Goal: Task Accomplishment & Management: Manage account settings

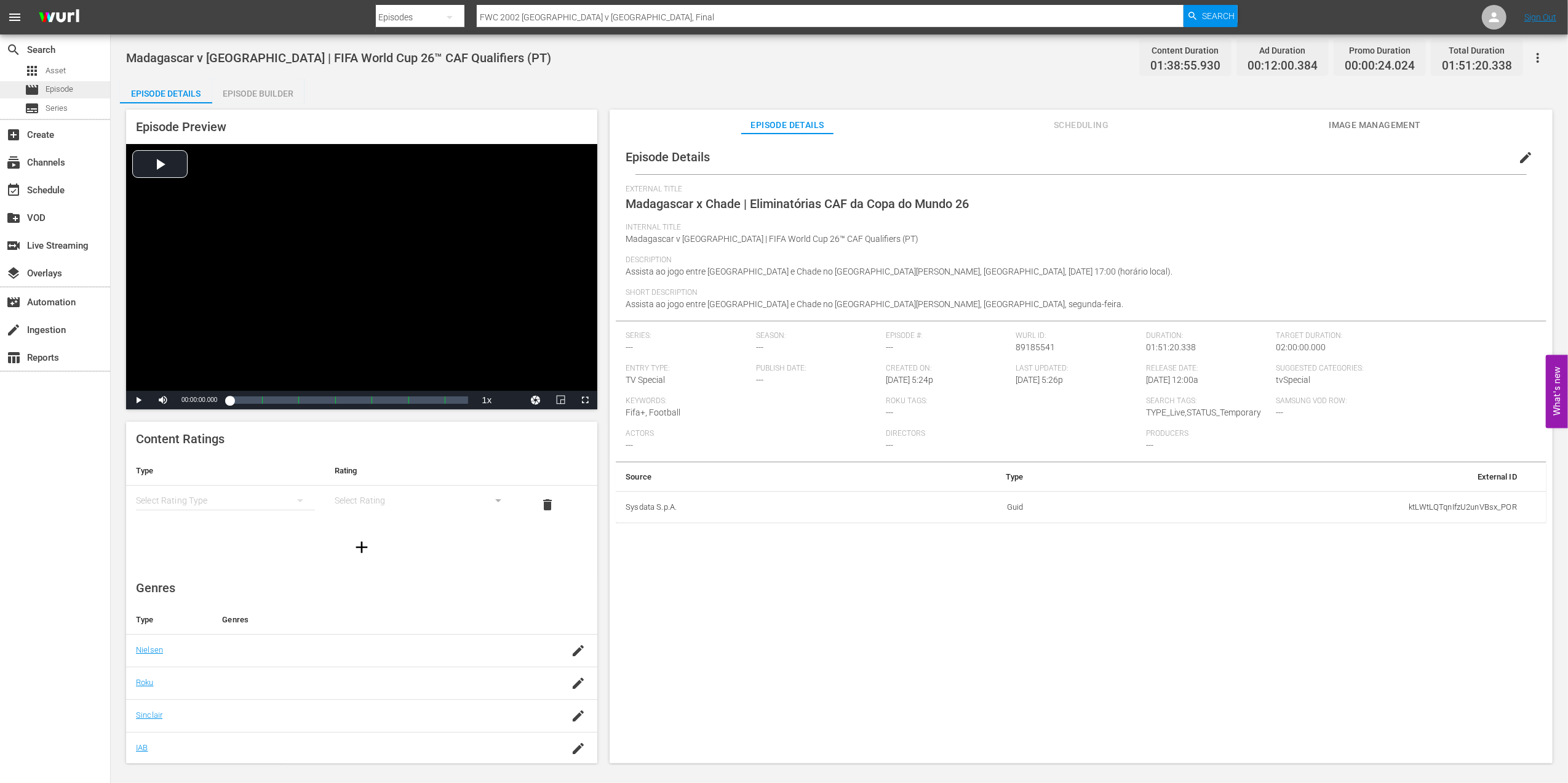
click at [58, 89] on span "Episode" at bounding box center [59, 89] width 28 height 13
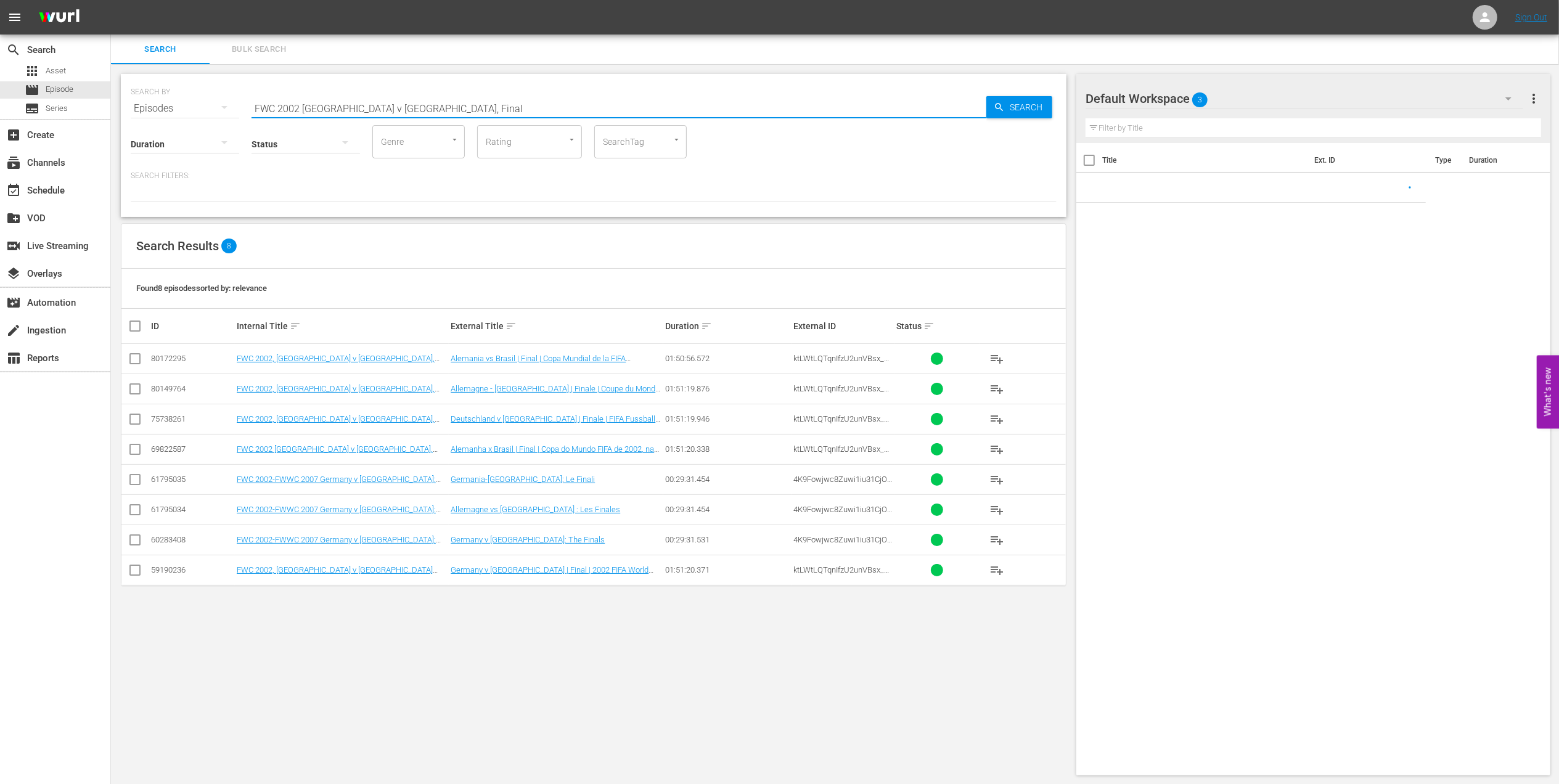
drag, startPoint x: 420, startPoint y: 107, endPoint x: 215, endPoint y: 107, distance: 205.0
click at [215, 107] on div "SEARCH BY Search By Episodes Search ID, Title, Description, Keywords, or Catego…" at bounding box center [594, 101] width 926 height 44
paste input "1994, Brazil vs Cameroon, Group Stage (PT)"
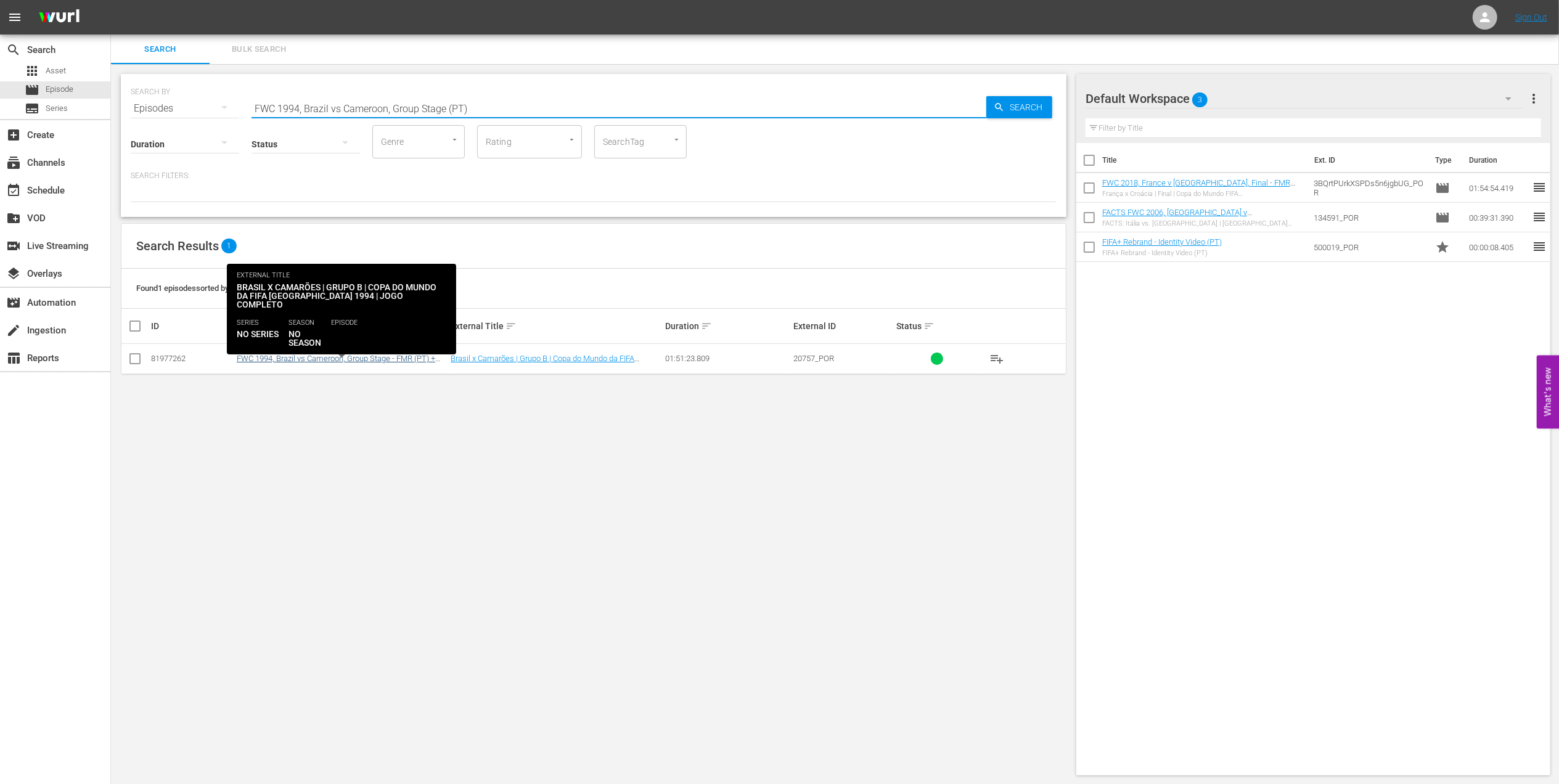
type input "FWC 1994, Brazil vs Cameroon, Group Stage (PT)"
click at [284, 363] on link "FWC 1994, Brazil vs Cameroon, Group Stage - FMR (PT) + Rebrand promo 2" at bounding box center [336, 363] width 199 height 19
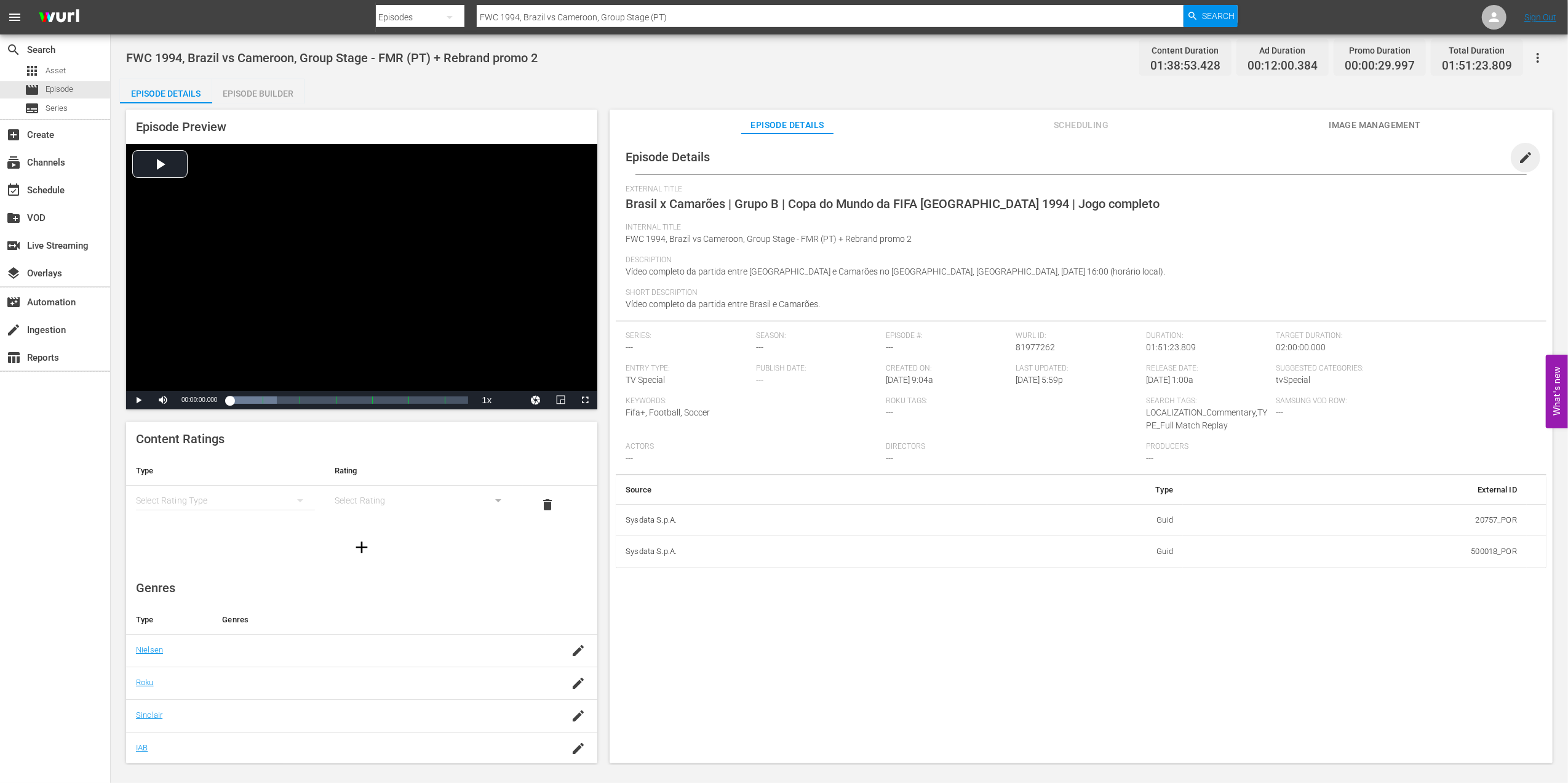
click at [1518, 157] on span "edit" at bounding box center [1526, 157] width 15 height 15
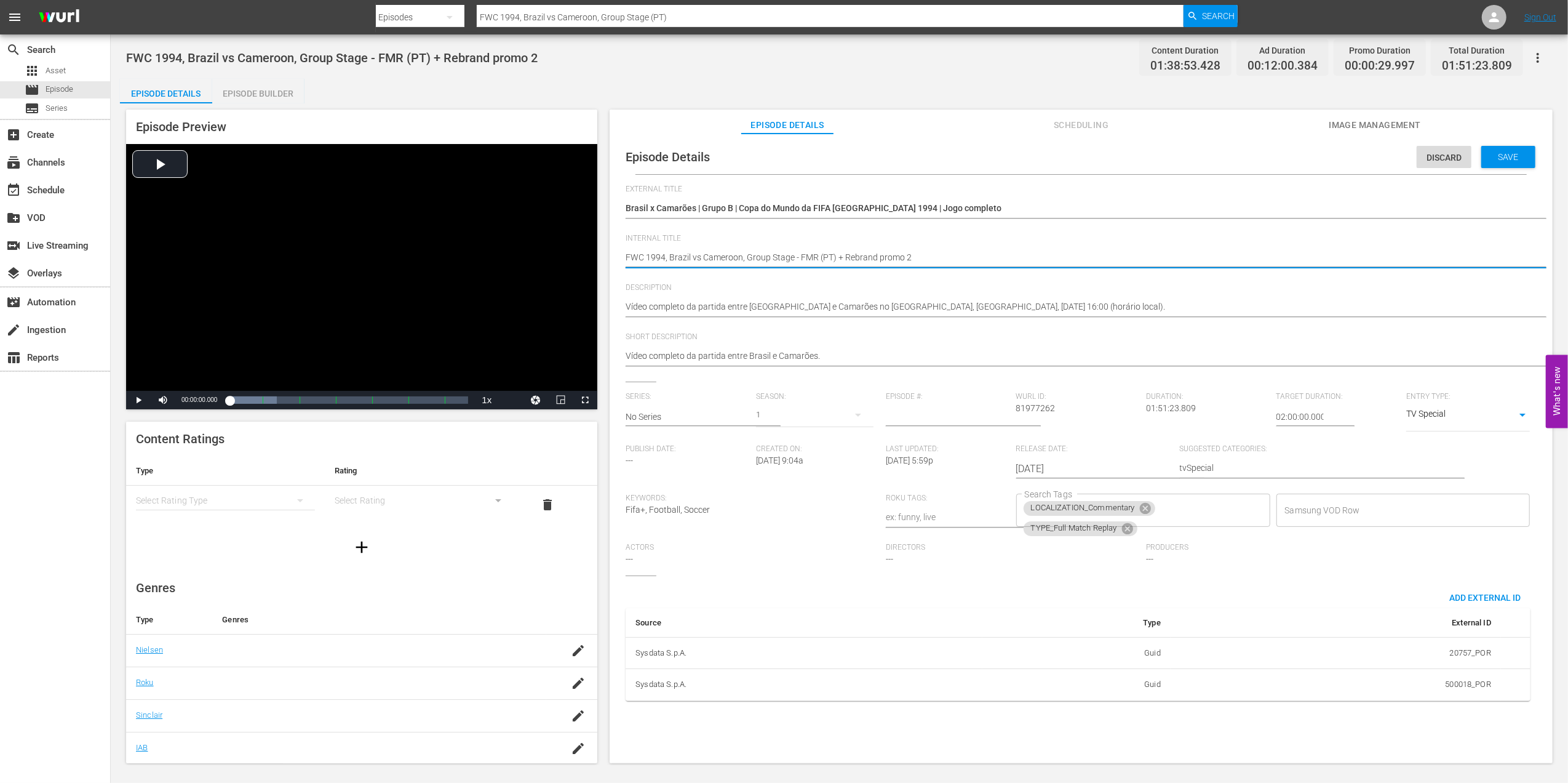
drag, startPoint x: 923, startPoint y: 252, endPoint x: 847, endPoint y: 257, distance: 76.2
type textarea "FWC 1994, Brazil vs Cameroon, Group Stage - FMR (PT) + R"
type textarea "FWC 1994, Brazil vs Cameroon, Group Stage - FMR (PT) +"
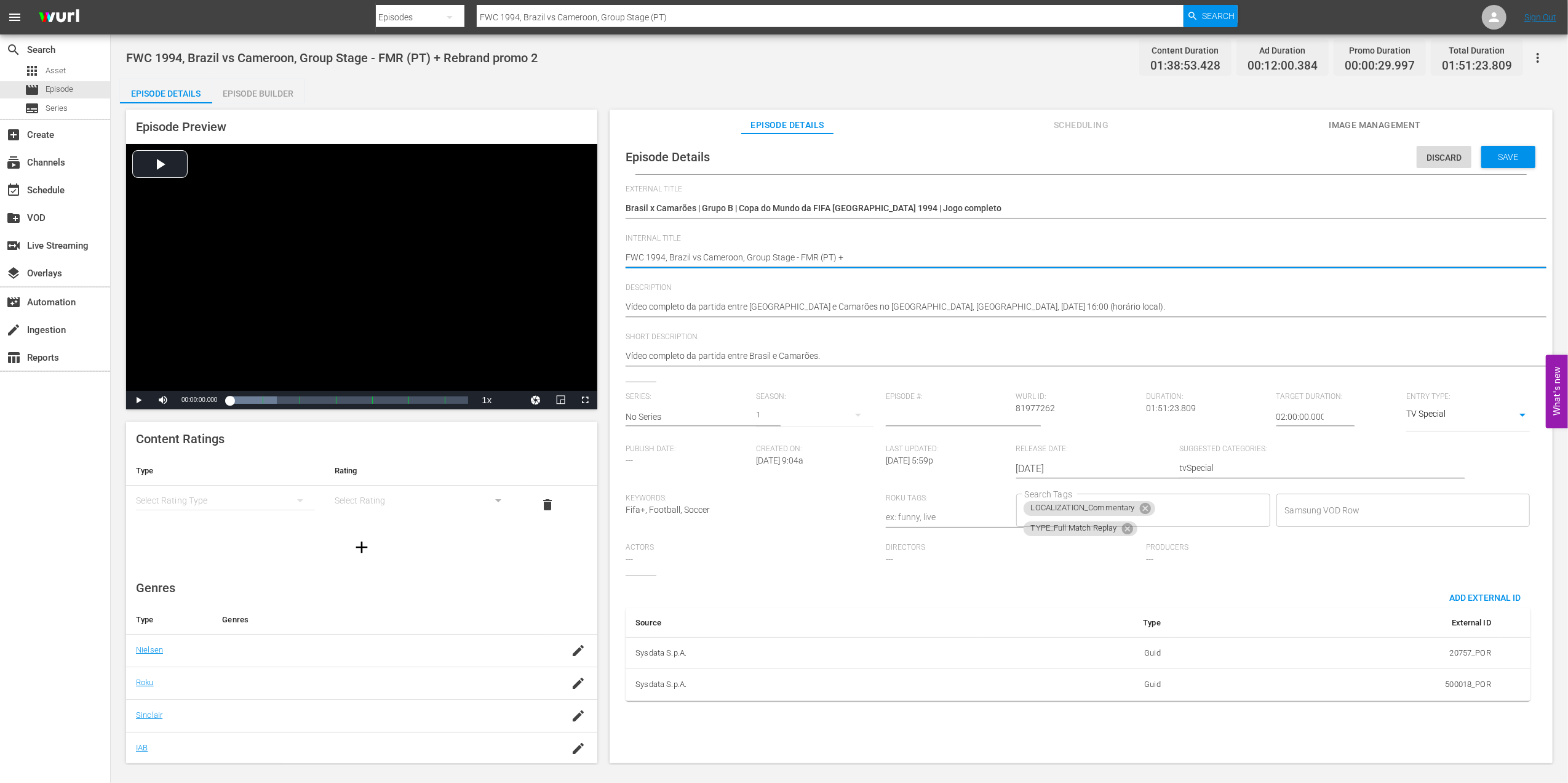
type textarea "FWC 1994, Brazil vs Cameroon, Group Stage - FMR (PT) +"
type textarea "FWC 1994, Brazil vs Cameroon, Group Stage - FMR (PT)"
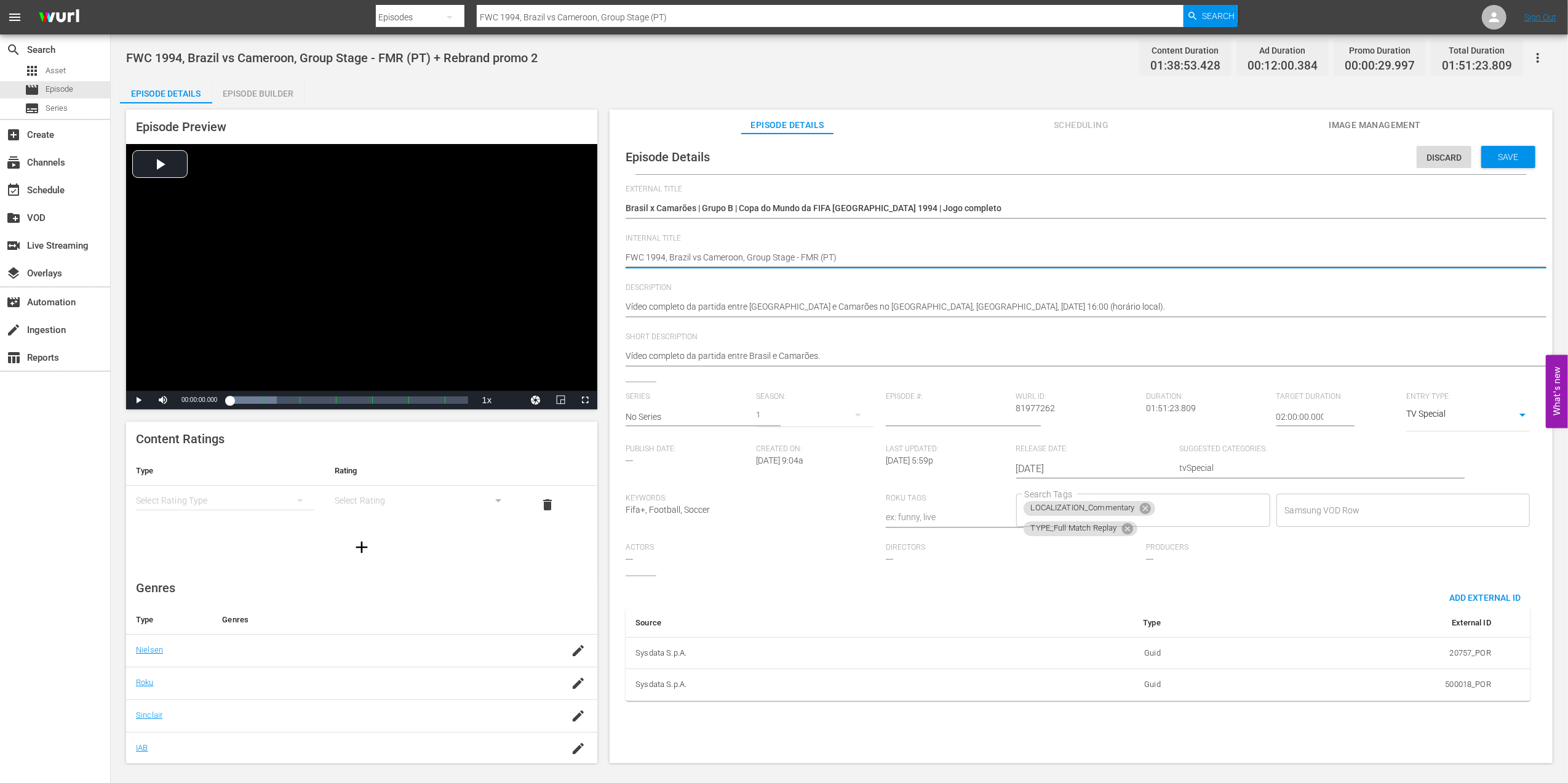
type textarea "FWC 1994, Brazil vs Cameroon, Group Stage - FMR (PT)"
click at [263, 84] on div "Episode Builder" at bounding box center [258, 93] width 93 height 30
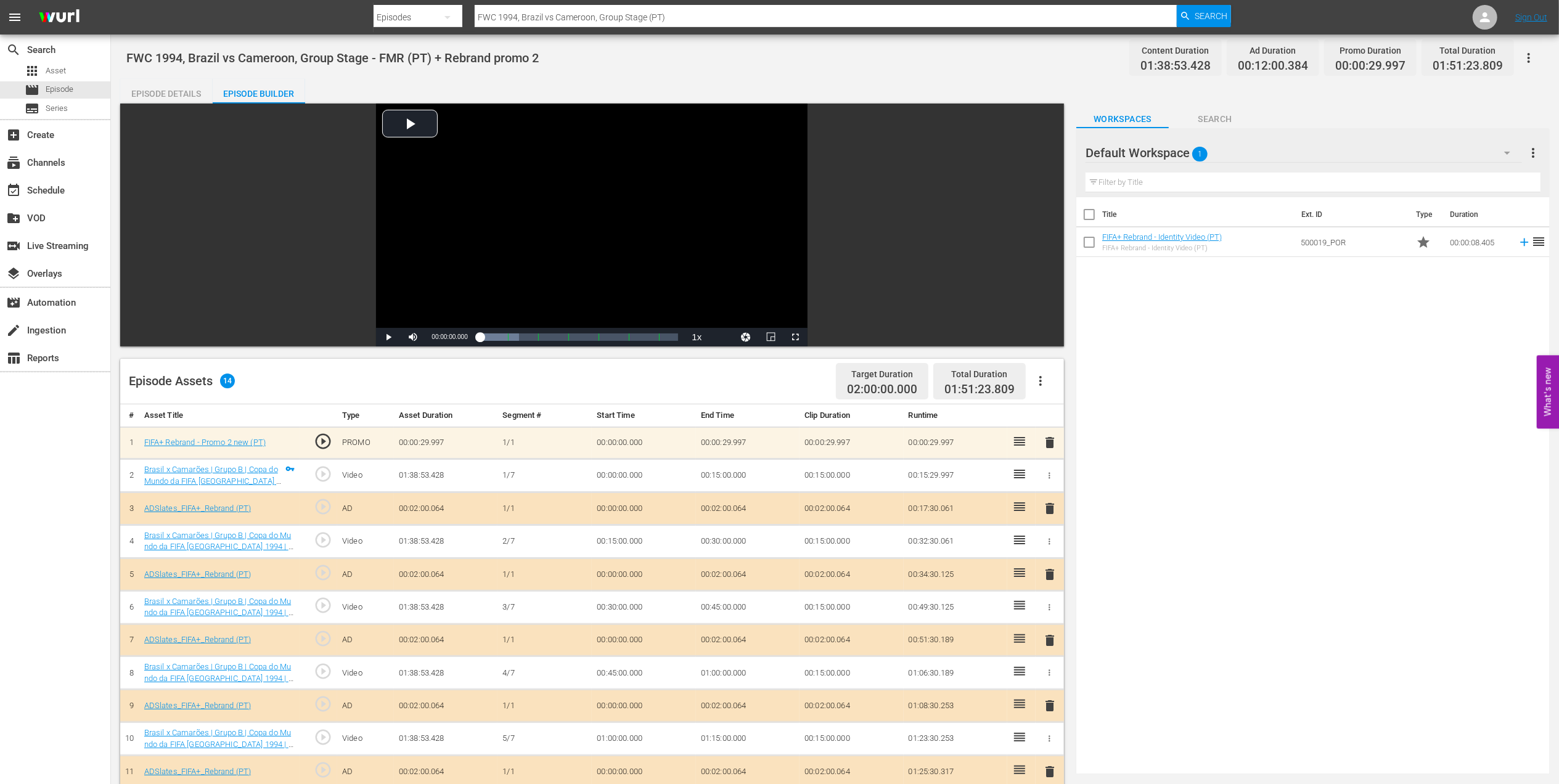
click at [1051, 439] on span "delete" at bounding box center [1050, 442] width 15 height 15
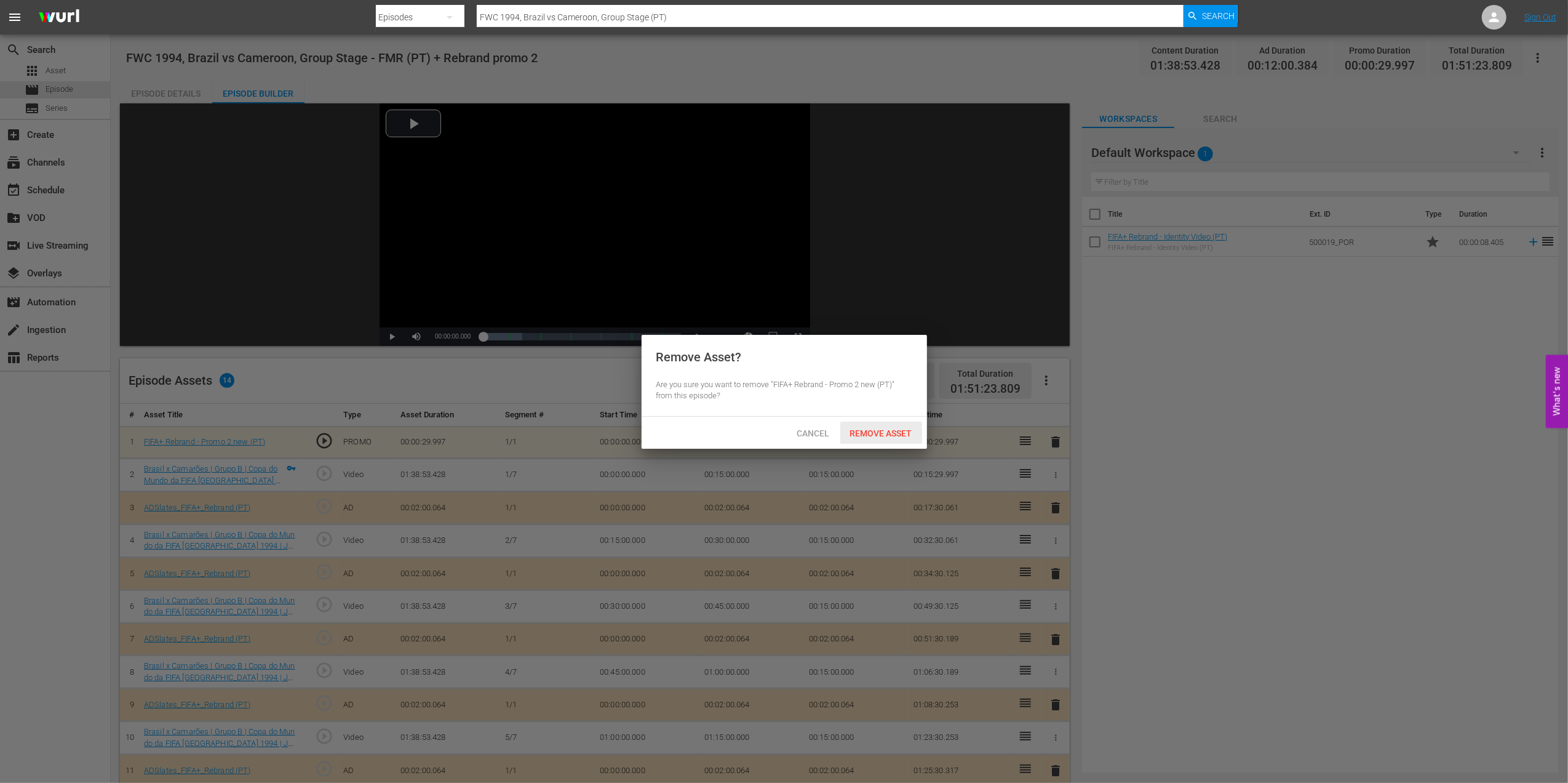
click at [872, 436] on span "Remove Asset" at bounding box center [881, 433] width 82 height 10
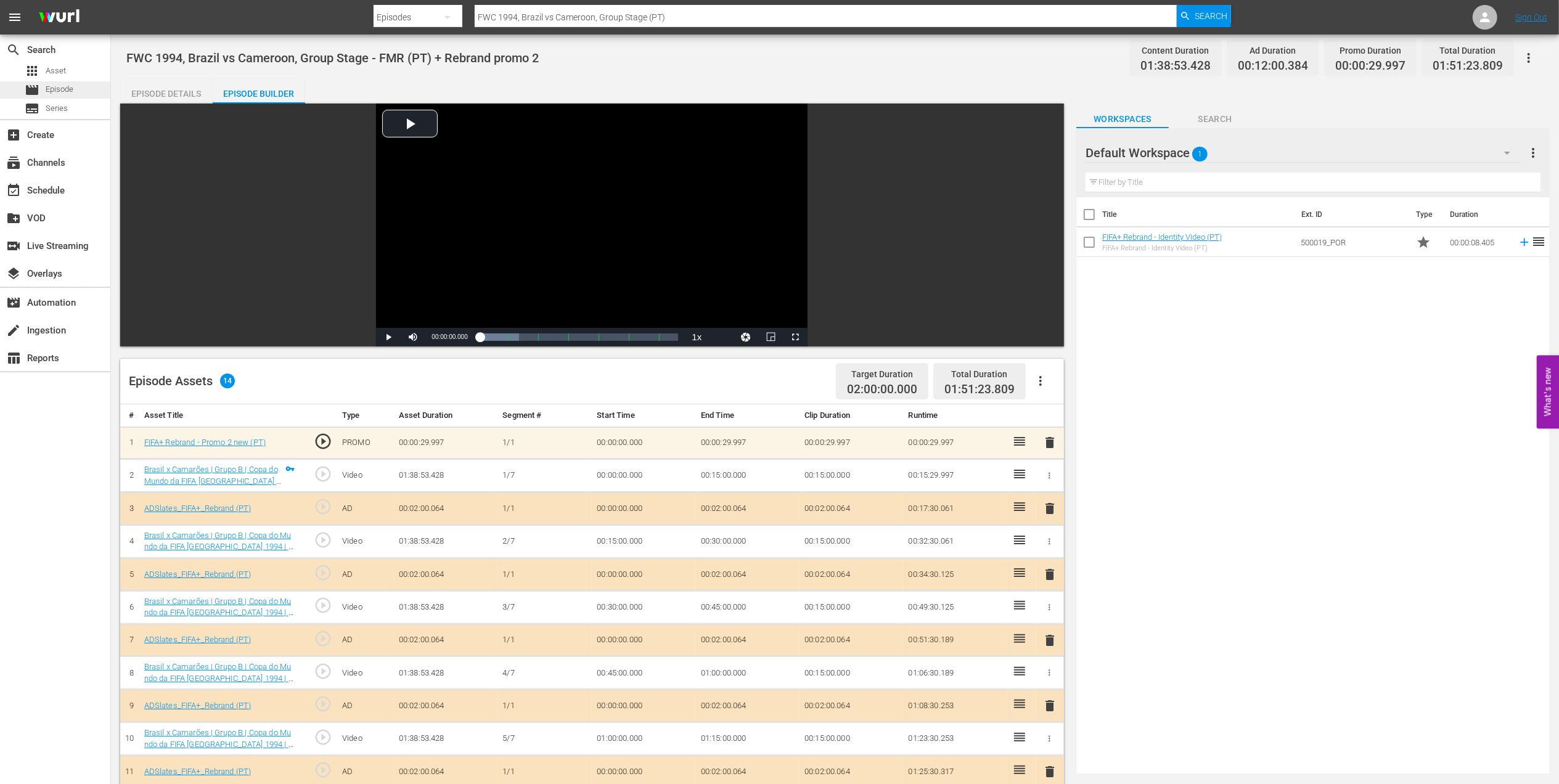
click at [66, 90] on span "Episode" at bounding box center [60, 89] width 28 height 13
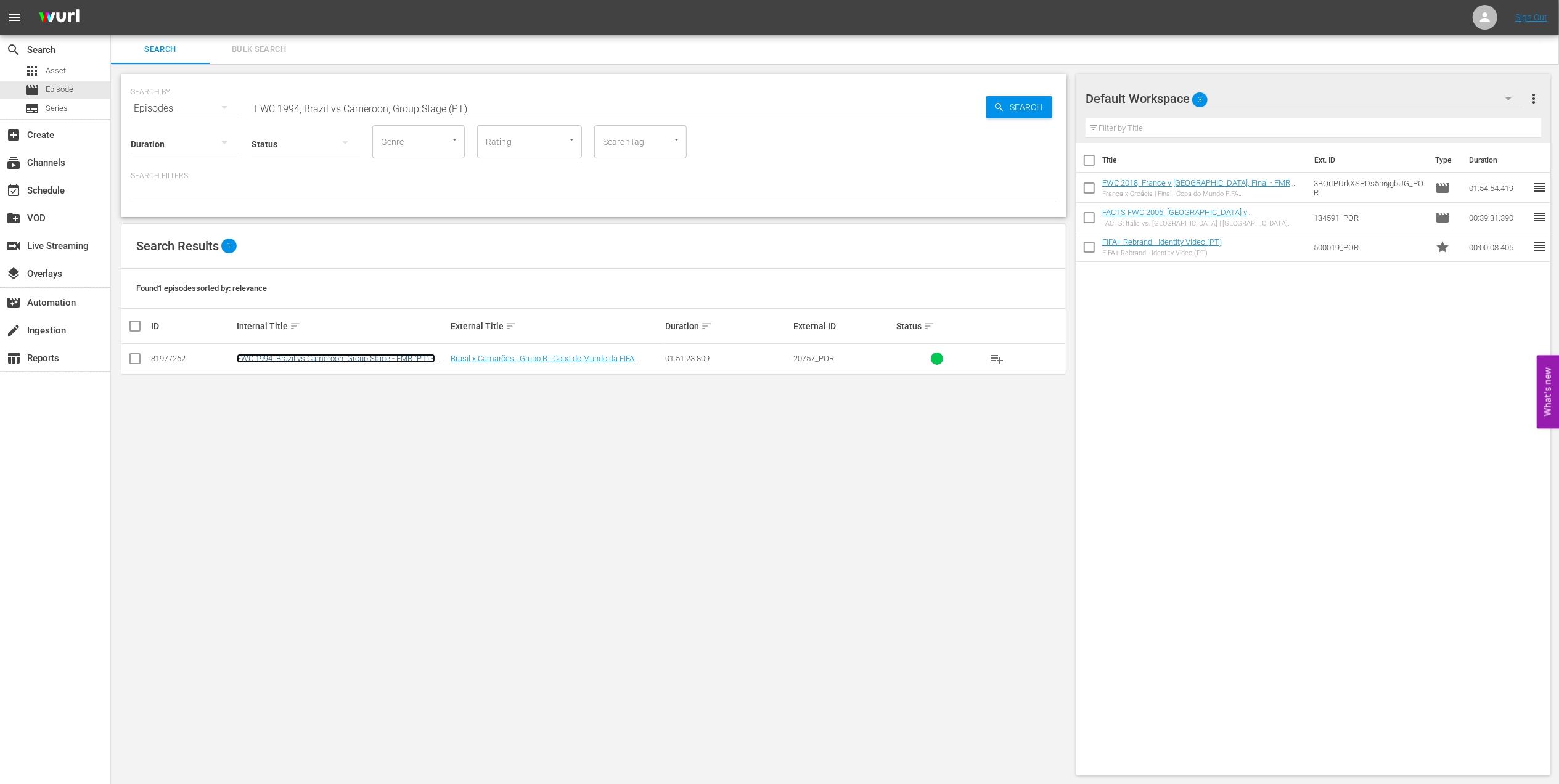
click at [269, 356] on link "FWC 1994, Brazil vs Cameroon, Group Stage - FMR (PT) + Rebrand promo 2" at bounding box center [336, 363] width 199 height 19
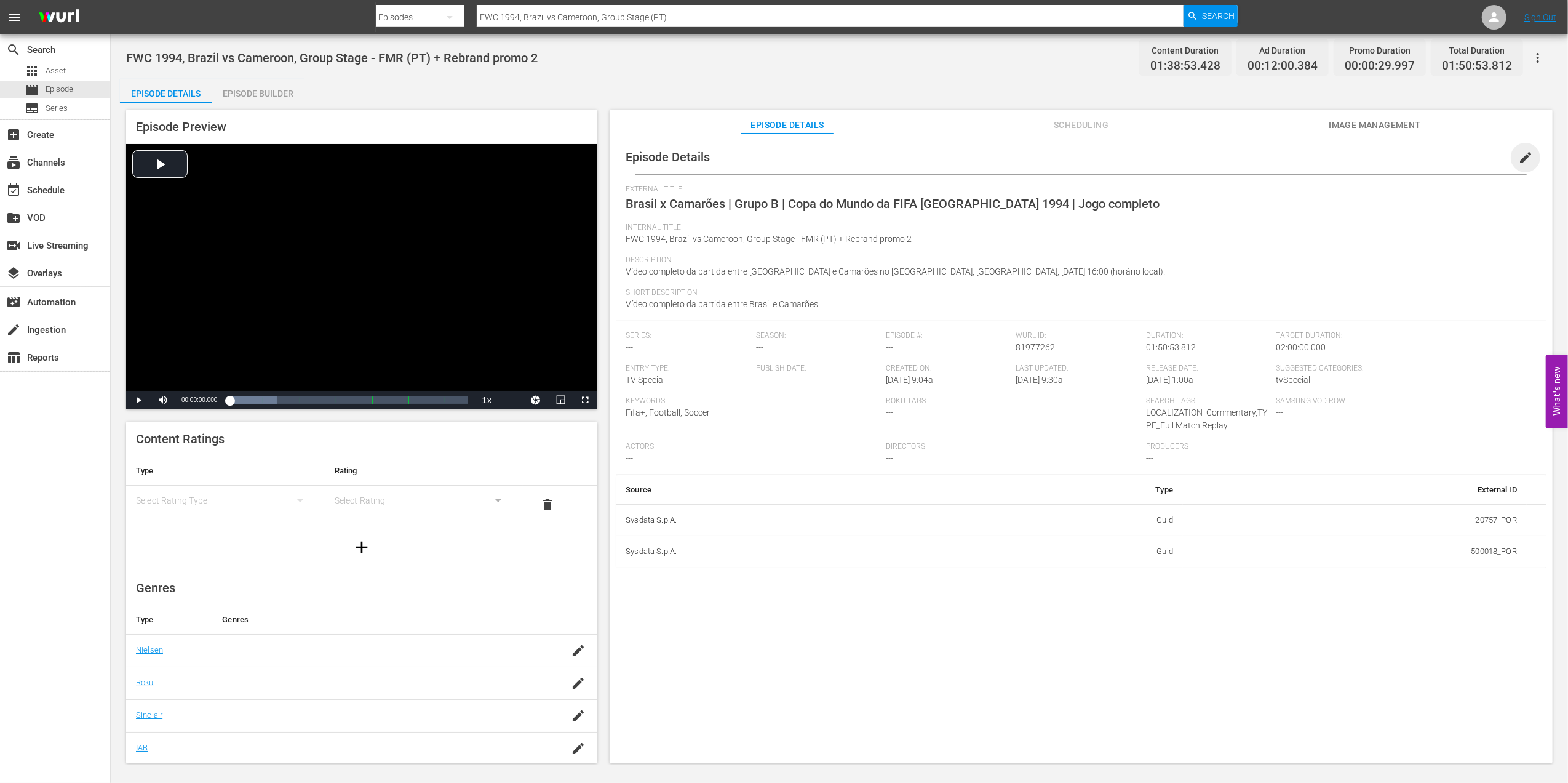
click at [1519, 159] on span "edit" at bounding box center [1526, 157] width 15 height 15
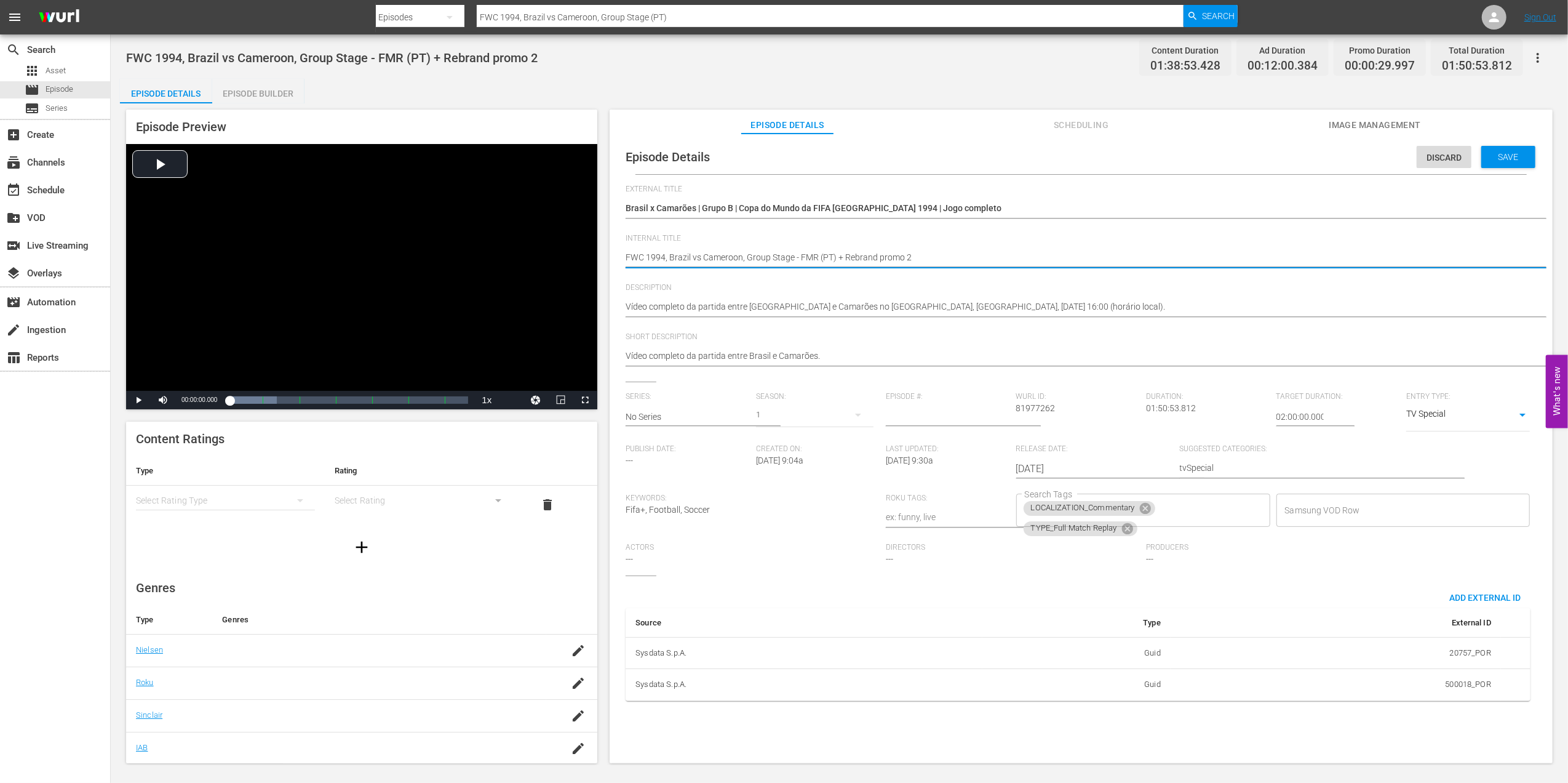
drag, startPoint x: 894, startPoint y: 260, endPoint x: 845, endPoint y: 260, distance: 49.0
type textarea "FWC 1994, Brazil vs Cameroon, Group Stage - FMR (PT) +"
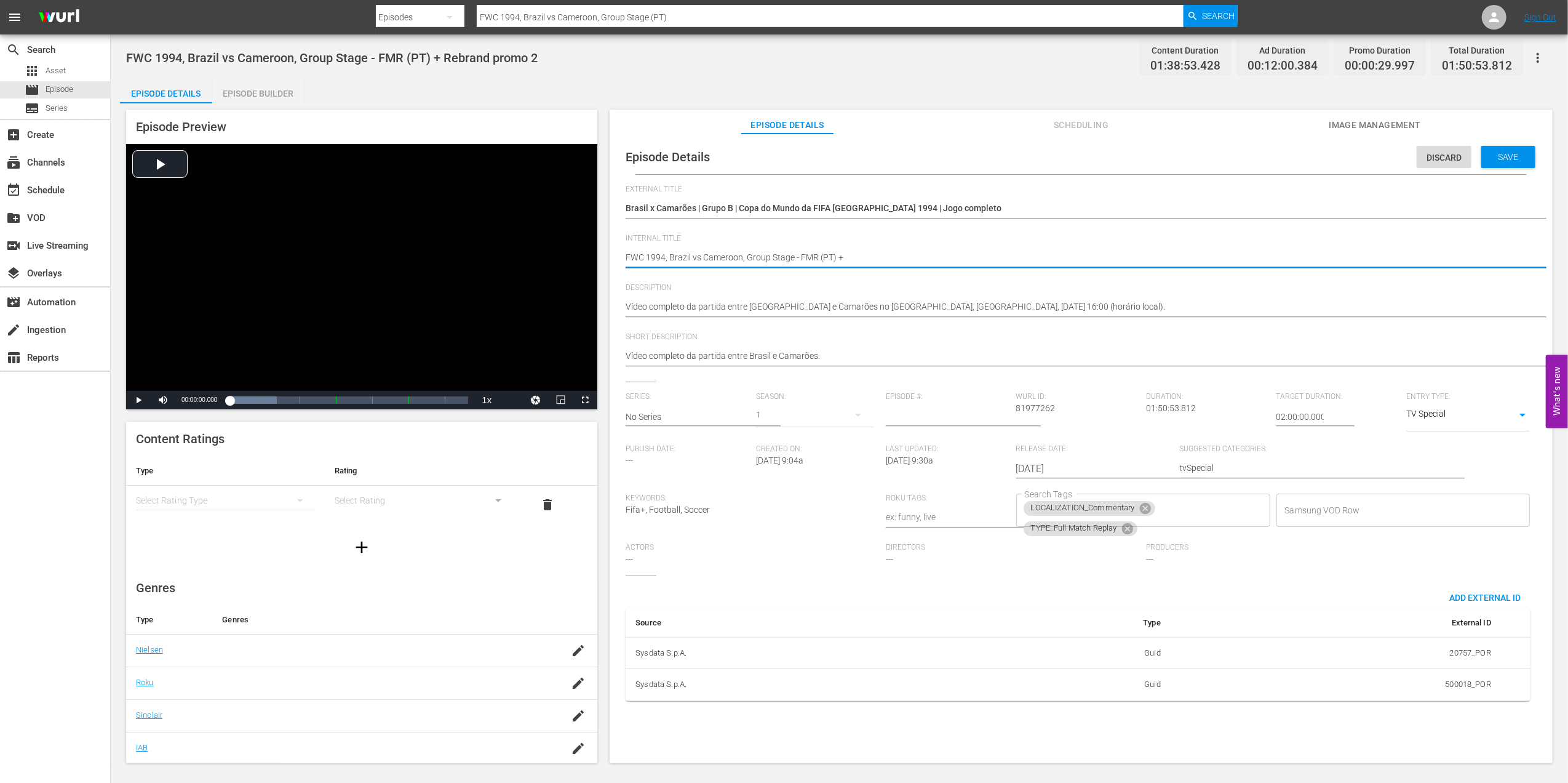
type textarea "FWC 1994, Brazil vs Cameroon, Group Stage - FMR (PT)"
drag, startPoint x: 1492, startPoint y: 158, endPoint x: 1499, endPoint y: 158, distance: 7.0
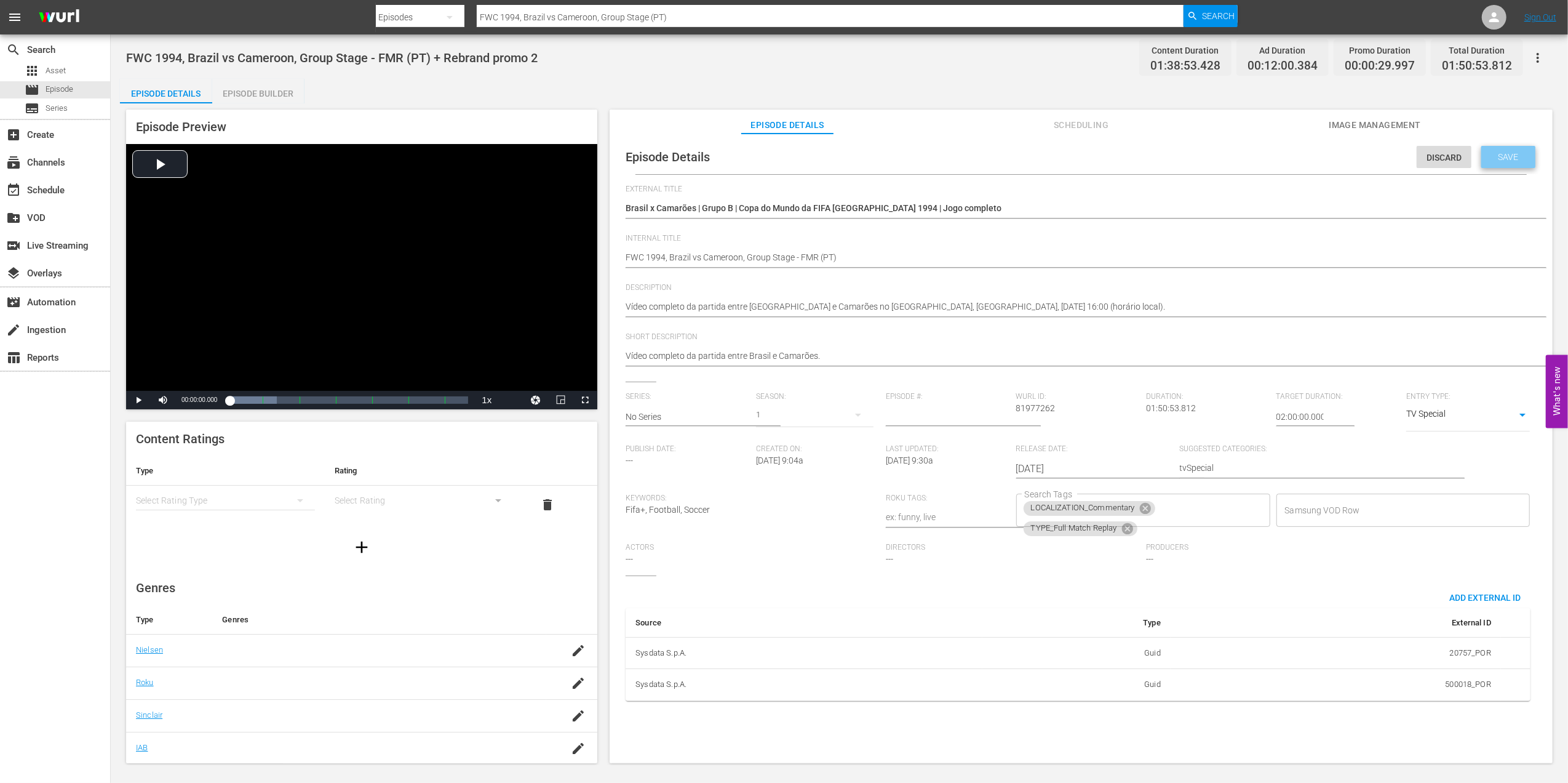
click at [1494, 158] on span "Save" at bounding box center [1509, 157] width 40 height 10
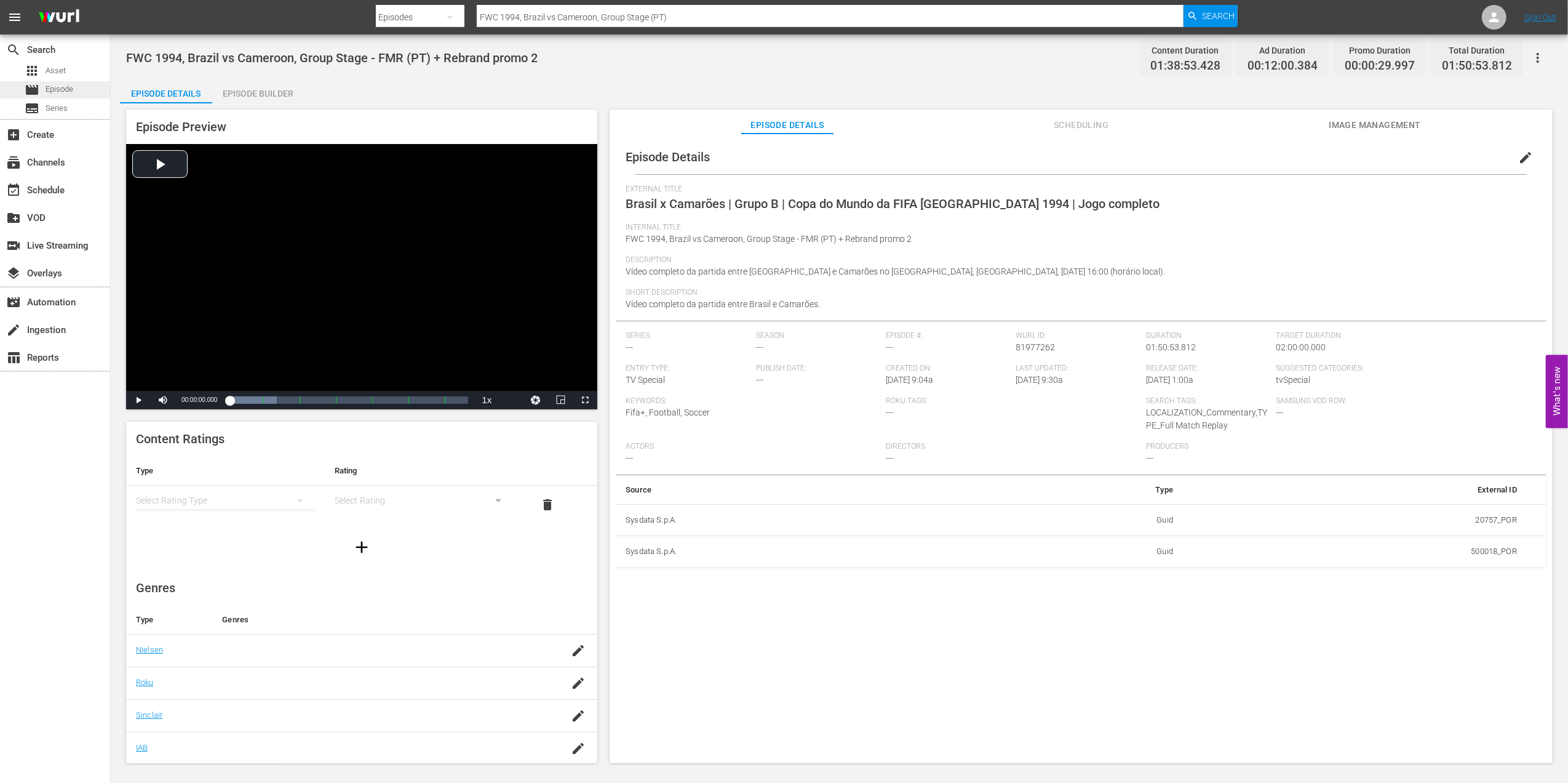
click at [71, 89] on span "Episode" at bounding box center [59, 89] width 28 height 13
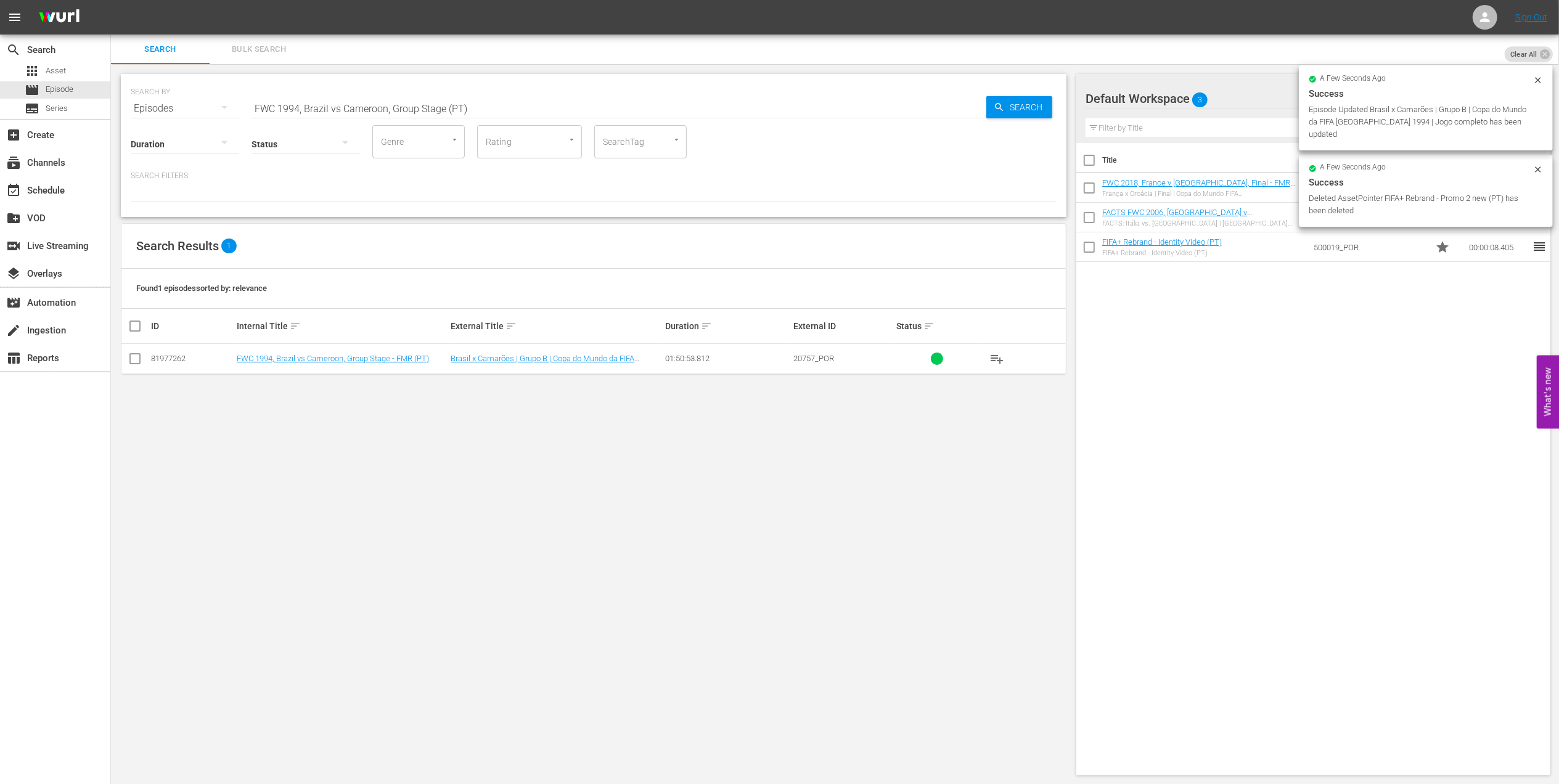
drag, startPoint x: 134, startPoint y: 356, endPoint x: 449, endPoint y: 358, distance: 315.0
click at [136, 358] on input "checkbox" at bounding box center [135, 361] width 15 height 15
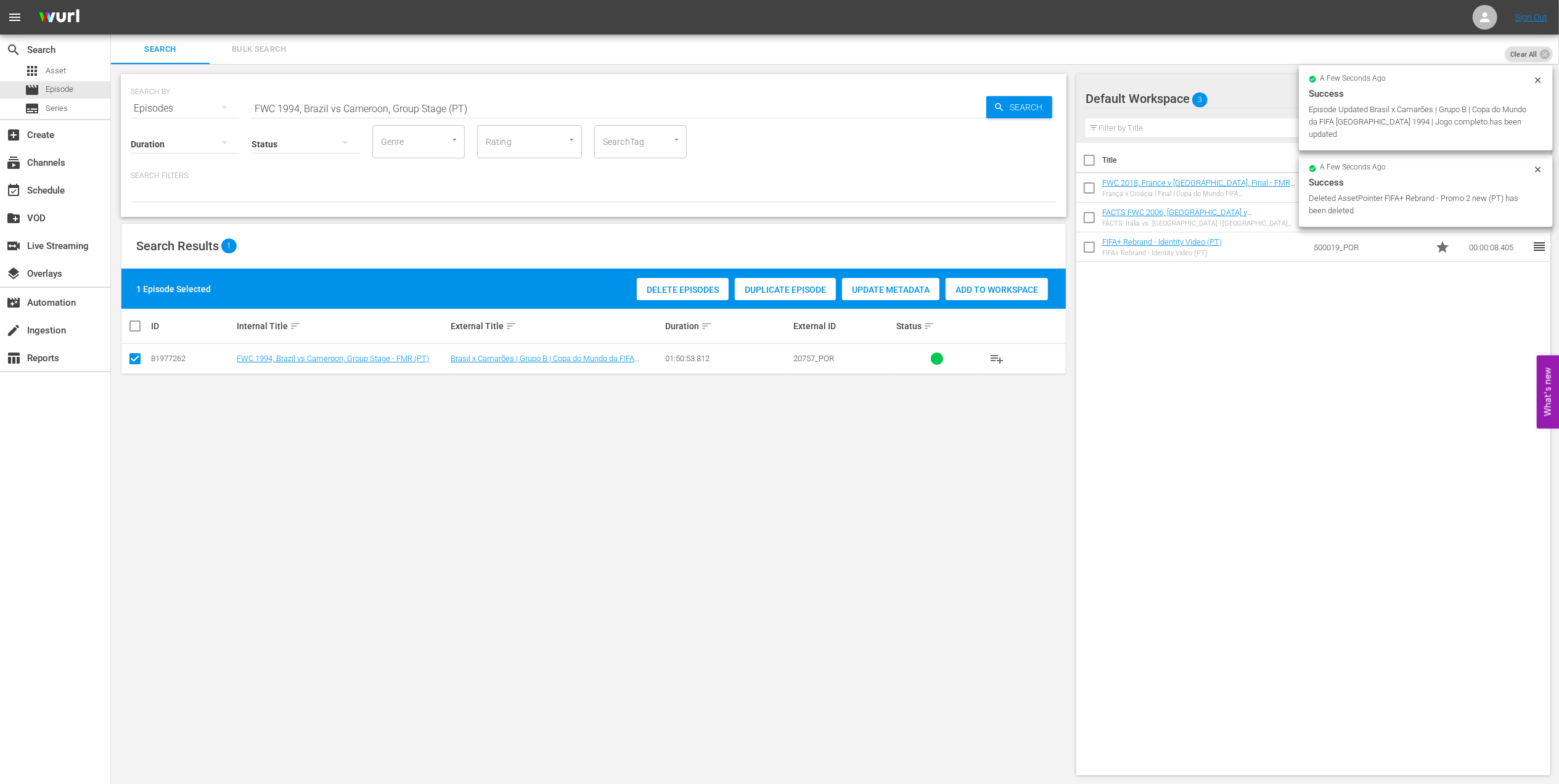
click at [788, 292] on span "Duplicate Episode" at bounding box center [785, 289] width 101 height 10
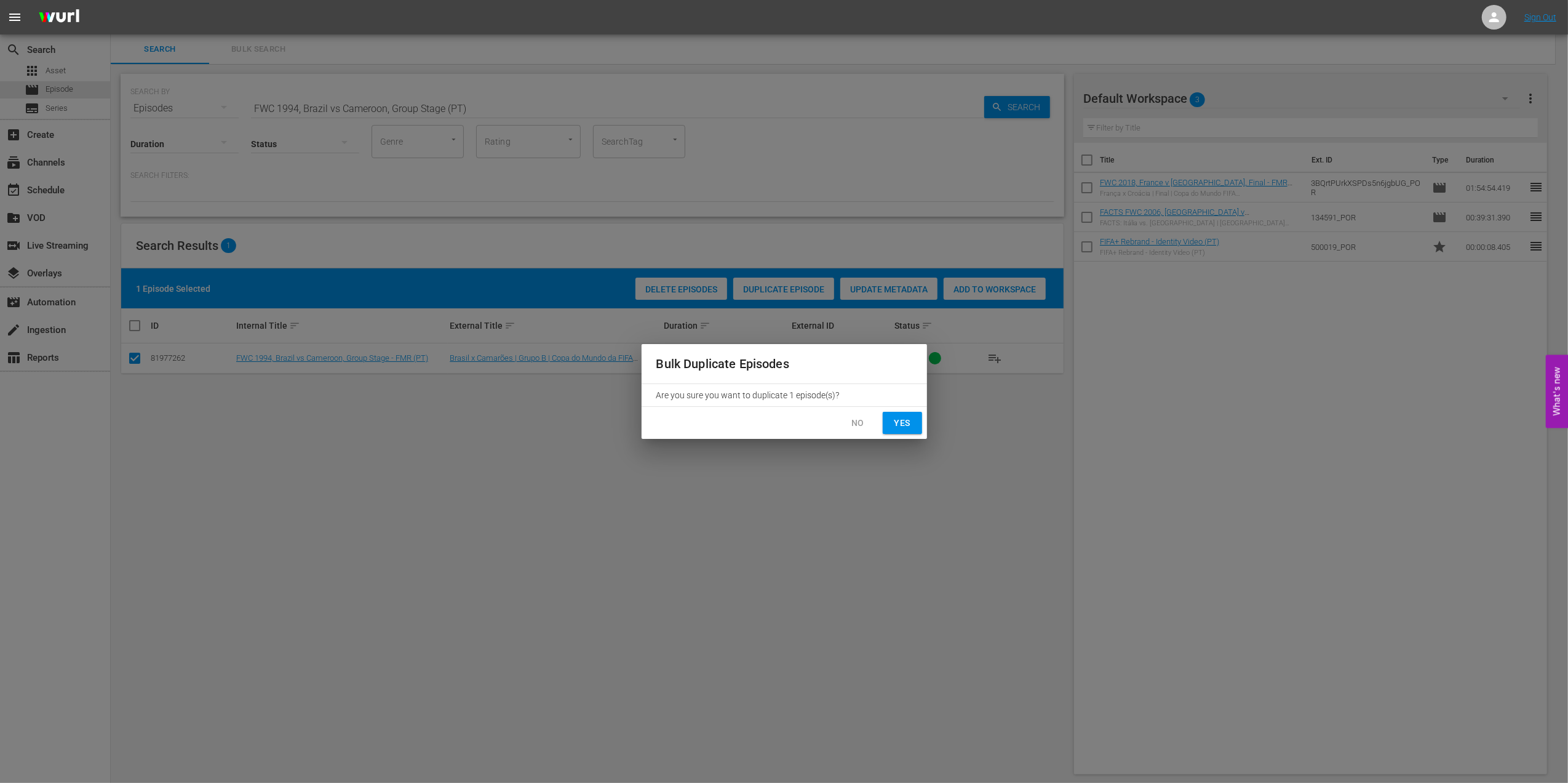
click at [902, 421] on span "Yes" at bounding box center [902, 423] width 20 height 15
checkbox input "false"
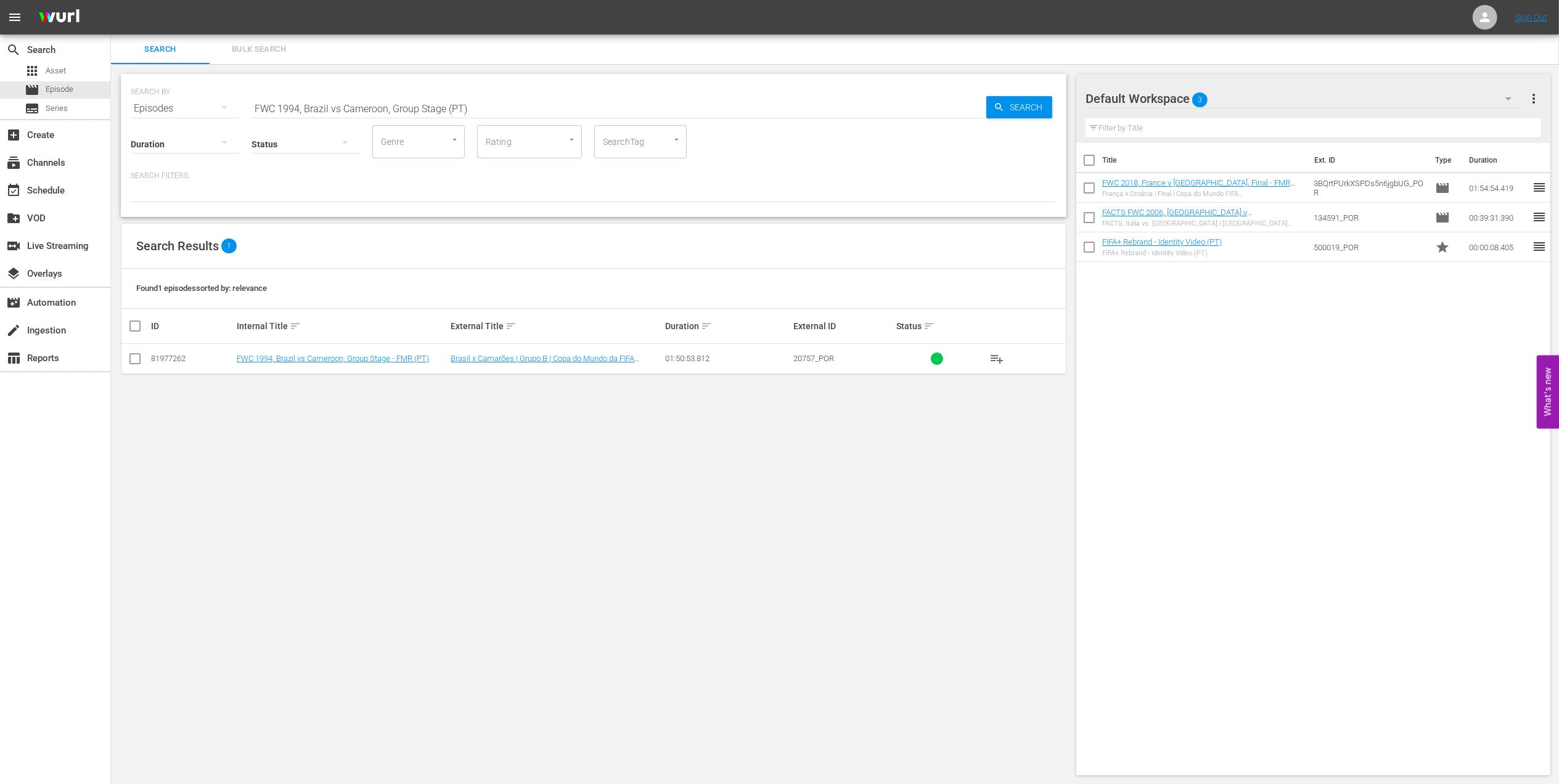
click at [475, 104] on input "FWC 1994, Brazil vs Cameroon, Group Stage (PT)" at bounding box center [619, 108] width 735 height 30
click at [339, 104] on input "FWC 1994, Brazil vs Cameroon pt" at bounding box center [619, 108] width 735 height 30
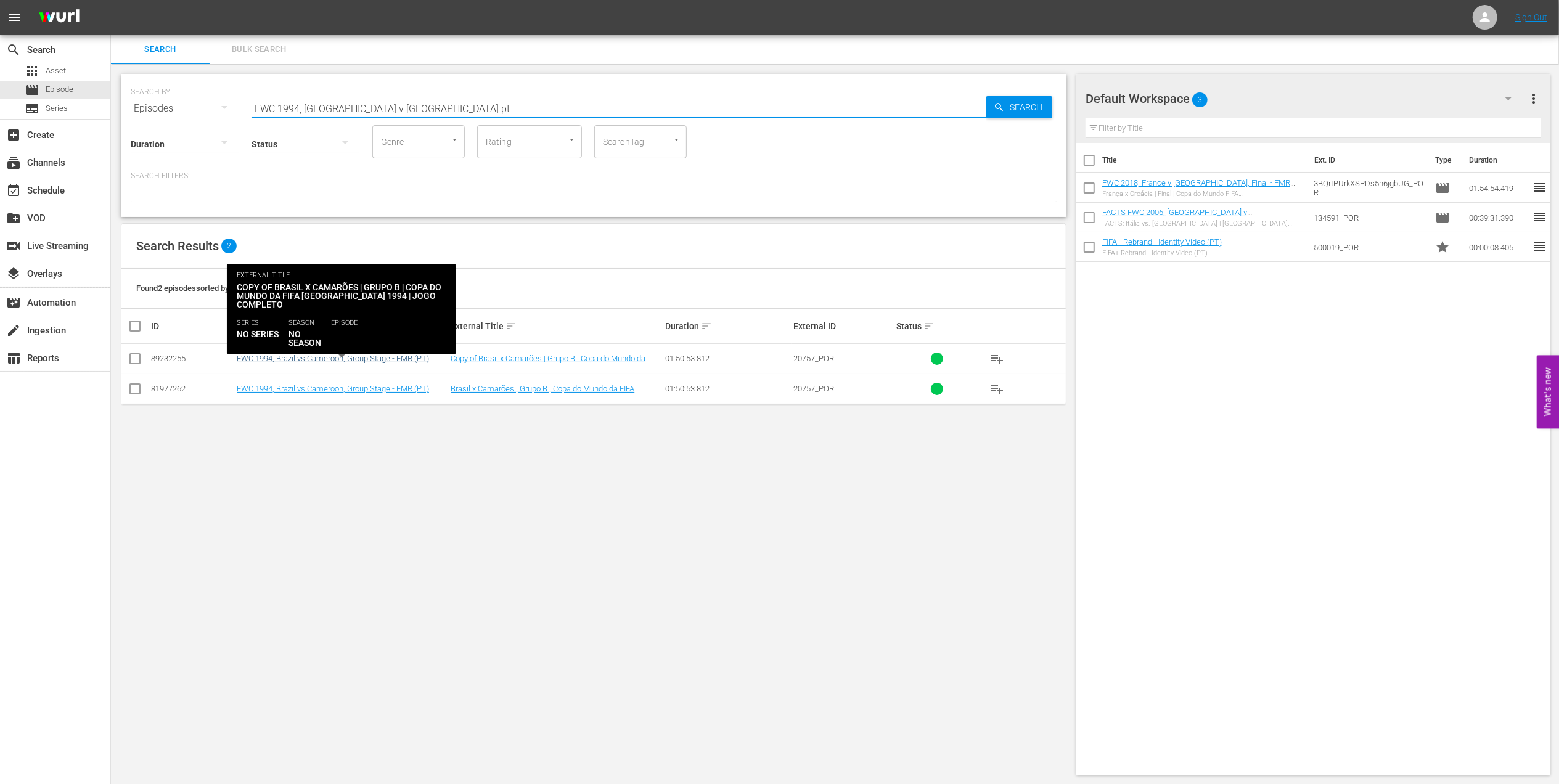
type input "FWC 1994, Brazil v Cameroon pt"
click at [331, 360] on link "FWC 1994, Brazil vs Cameroon, Group Stage - FMR (PT)" at bounding box center [333, 358] width 192 height 9
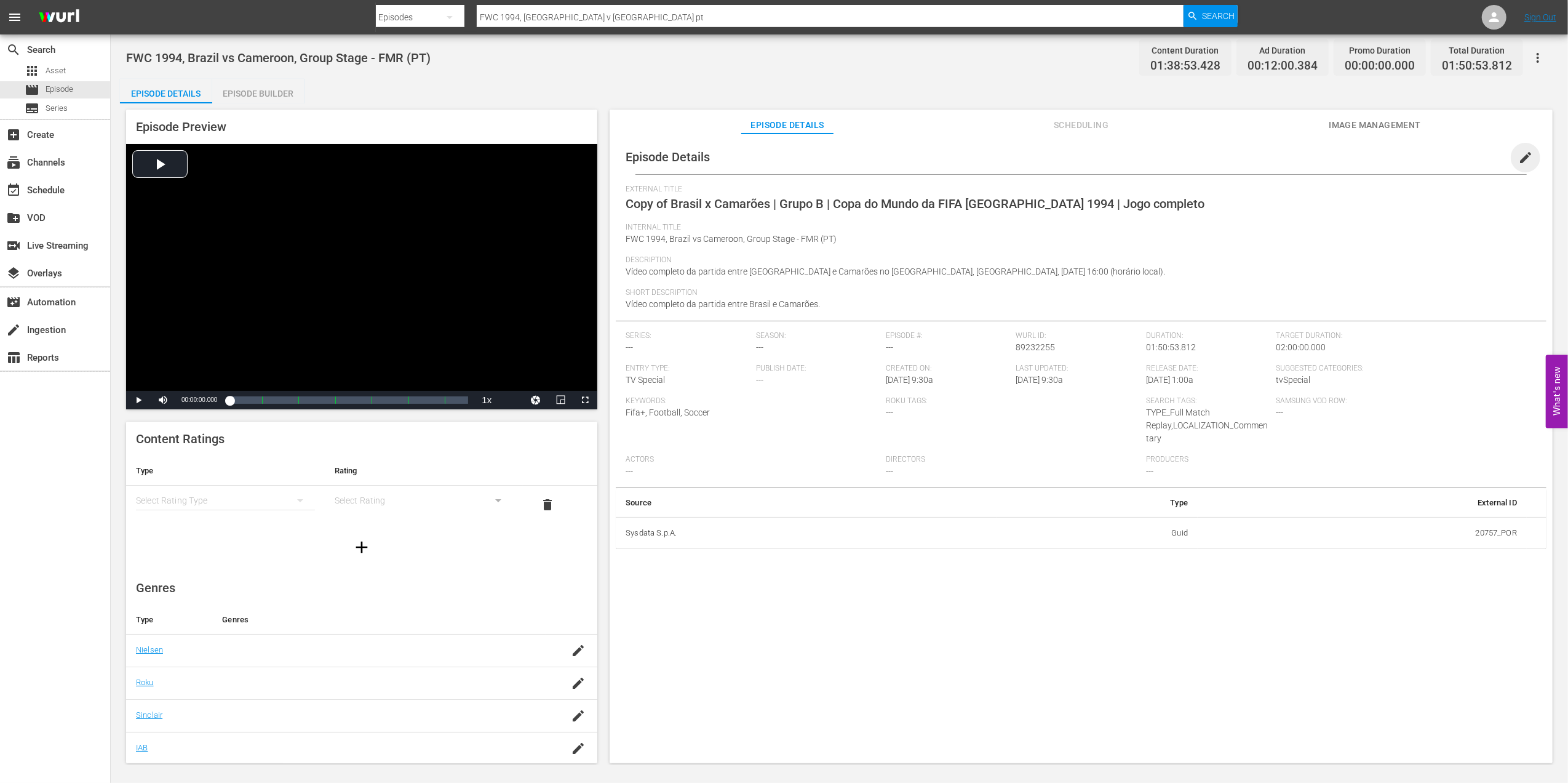
click at [1522, 157] on span "edit" at bounding box center [1526, 157] width 15 height 15
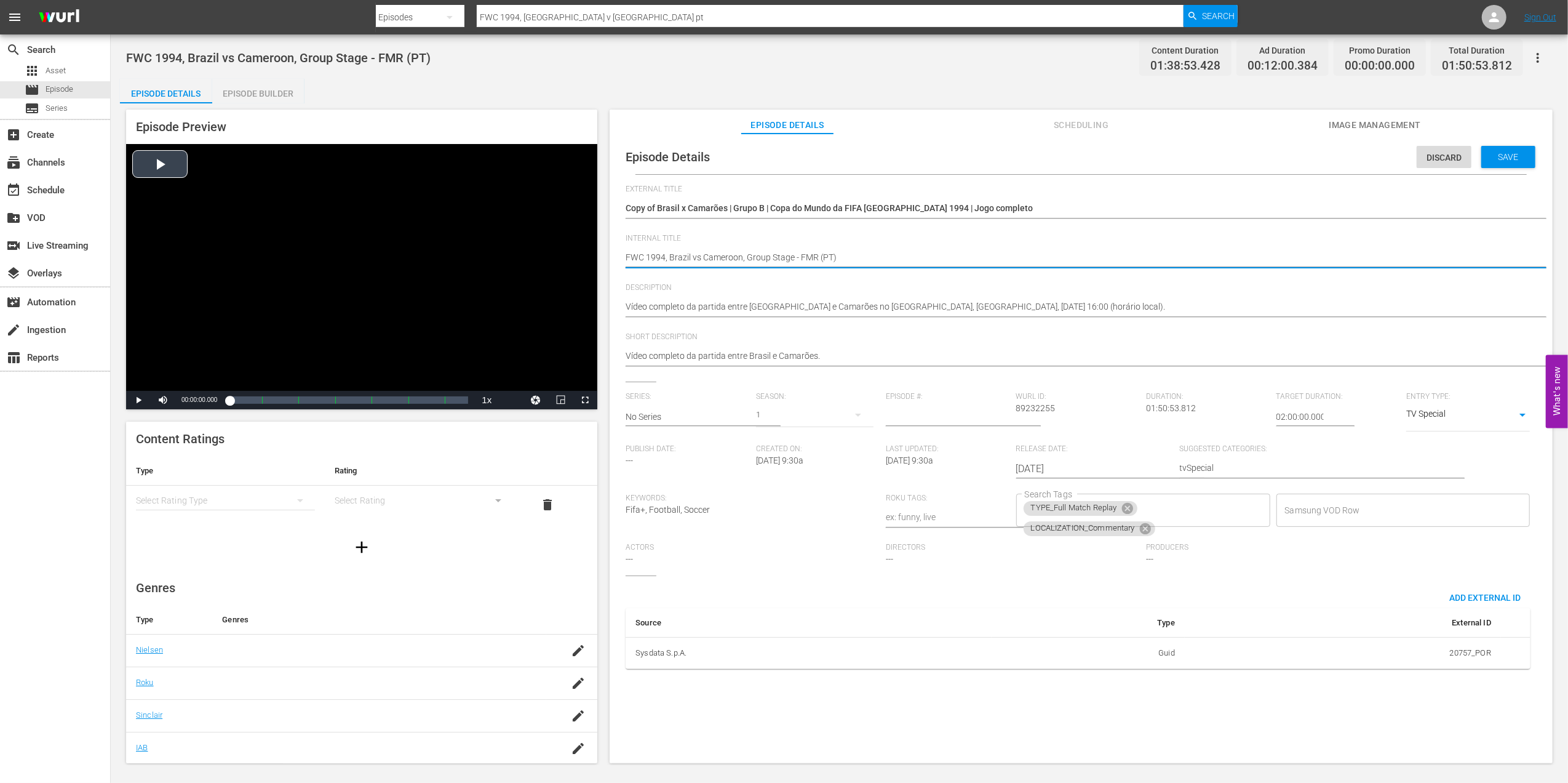
drag, startPoint x: 816, startPoint y: 254, endPoint x: 570, endPoint y: 256, distance: 246.0
paste textarea "Sierra Leone v Ethiopia | FIFA World Cup 26™ CAF Qualifiers | Highlights"
type textarea "Sierra Leone v Ethiopia | FIFA World Cup 26™ CAF Qualifiers | Highlights (PT)"
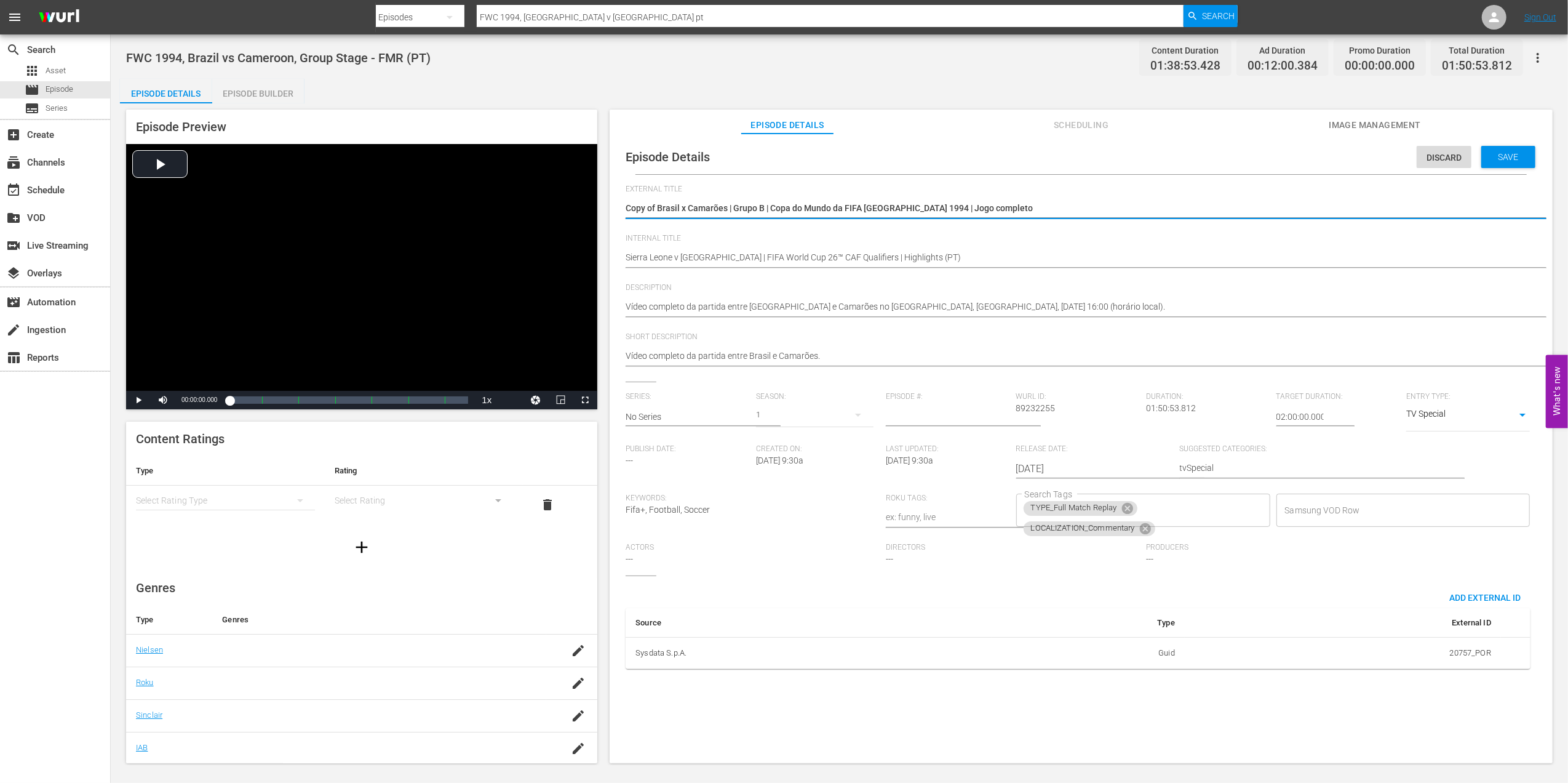
drag, startPoint x: 973, startPoint y: 205, endPoint x: 621, endPoint y: 209, distance: 352.0
paste textarea "Serra Leoa x Etiópia | Eliminatórias CAF da Copa do Mundo 26 | Melhores momentos"
type textarea "Serra Leoa x Etiópia | Eliminatórias CAF da Copa do Mundo 26 | Melhores momentos"
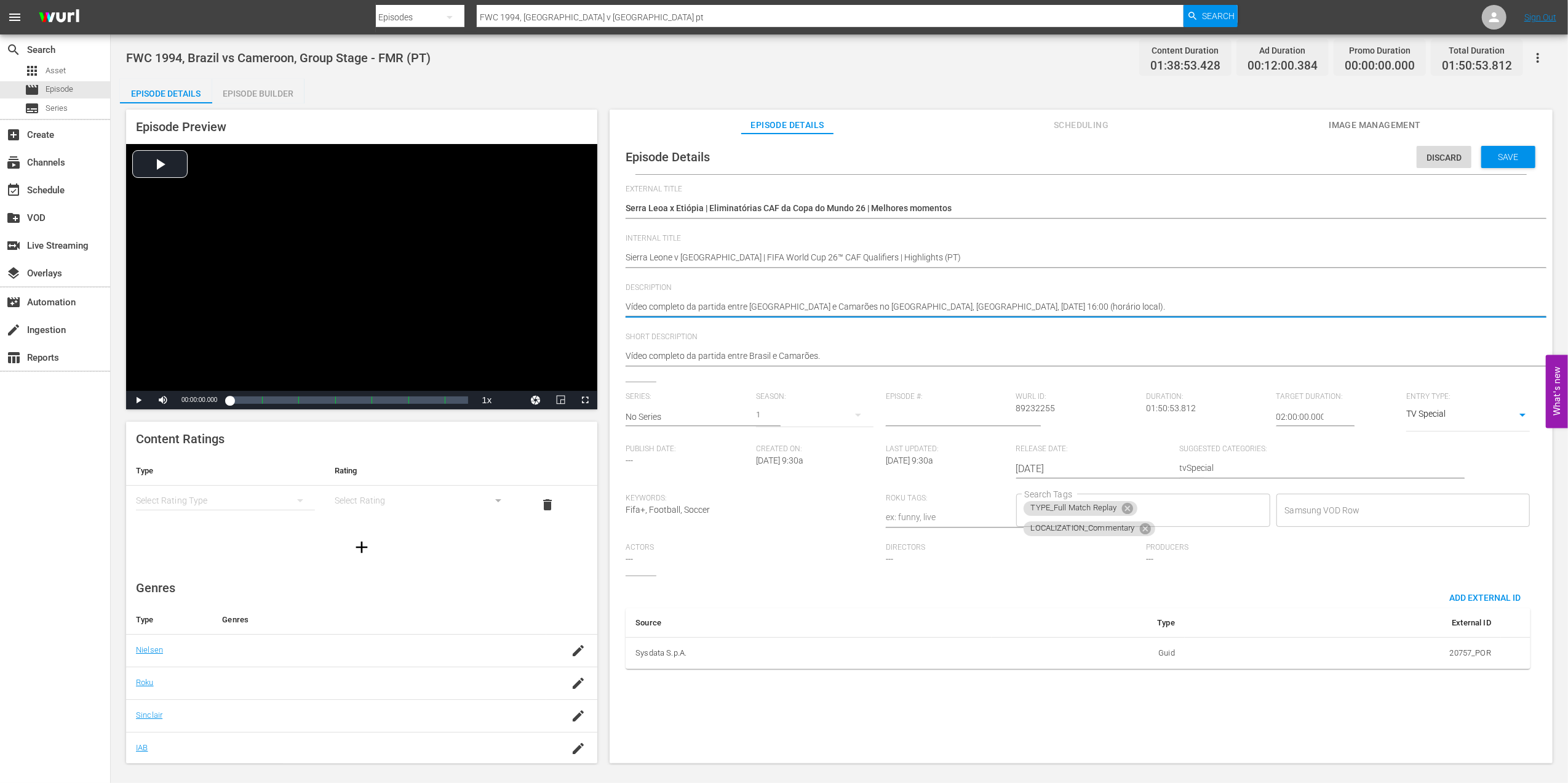
drag, startPoint x: 1176, startPoint y: 302, endPoint x: 617, endPoint y: 304, distance: 559.0
paste textarea "dos melhores momentos do jogo entre Serra Leoa e Etiópia no Complexo Esportivo …"
type textarea "Vídeo dos melhores momentos do jogo entre Serra Leoa e Etiópia no Complexo Espo…"
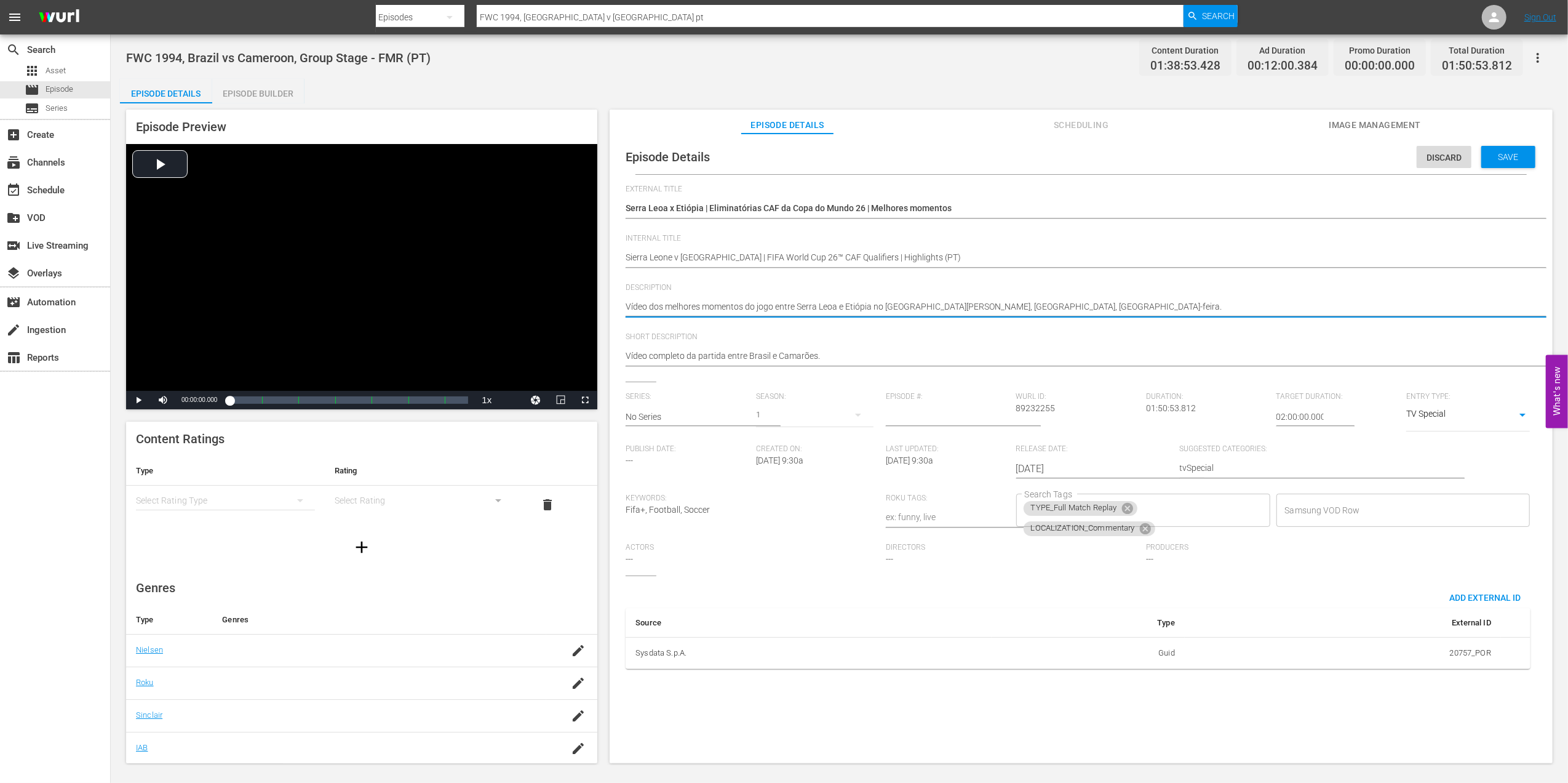
type textarea "Vídeo dos melhores momentos do jogo entre Serra Leoa e Etiópia no Complexo Espo…"
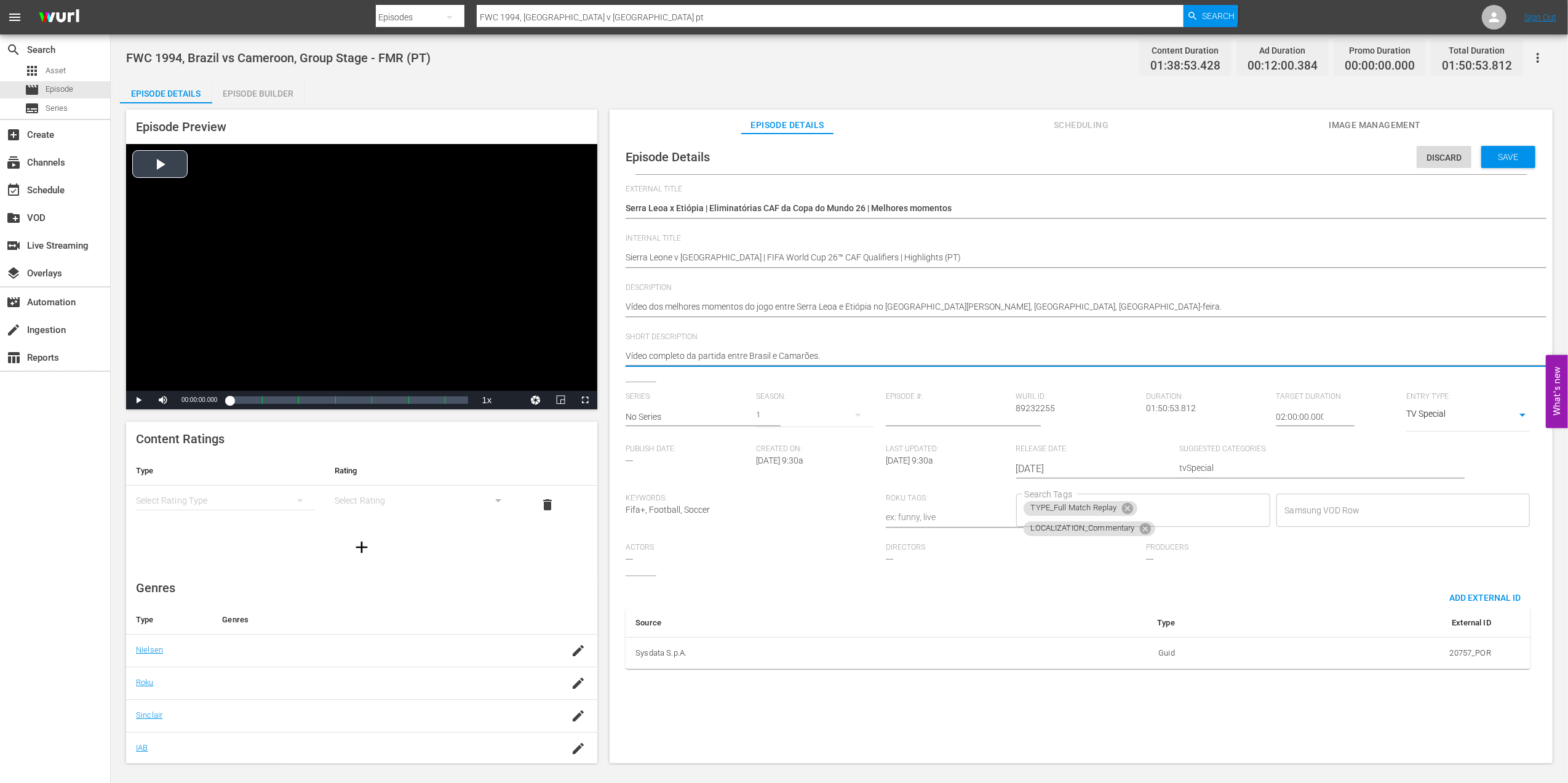
drag, startPoint x: 859, startPoint y: 354, endPoint x: 543, endPoint y: 356, distance: 316.0
paste textarea "dos melhores momentos do jogo entre Serra Leoa e Etiópia no Complexo Esportivo …"
type textarea "Vídeo dos melhores momentos do jogo entre Serra Leoa e Etiópia no Complexo Espo…"
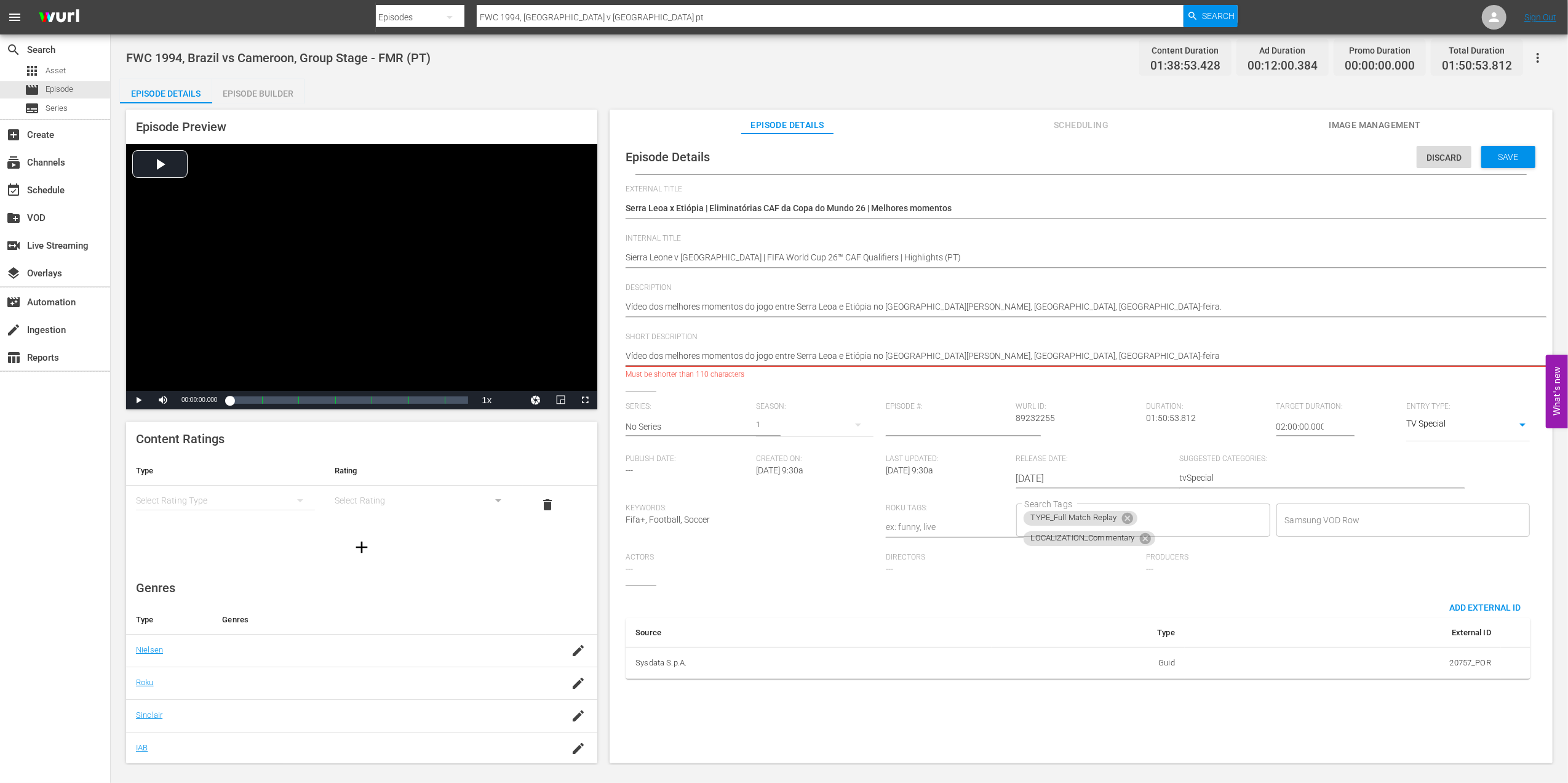
type textarea "Vídeo dos melhores momentos do jogo entre Serra Leoa e Etiópia no Complexo Espo…"
drag, startPoint x: 1152, startPoint y: 308, endPoint x: 554, endPoint y: 308, distance: 598.0
paste textarea ", 9 de setembro de 2025, às 13:00 (horário local)"
type textarea "Vídeo dos melhores momentos do jogo entre Serra Leoa e Etiópia no Complexo Espo…"
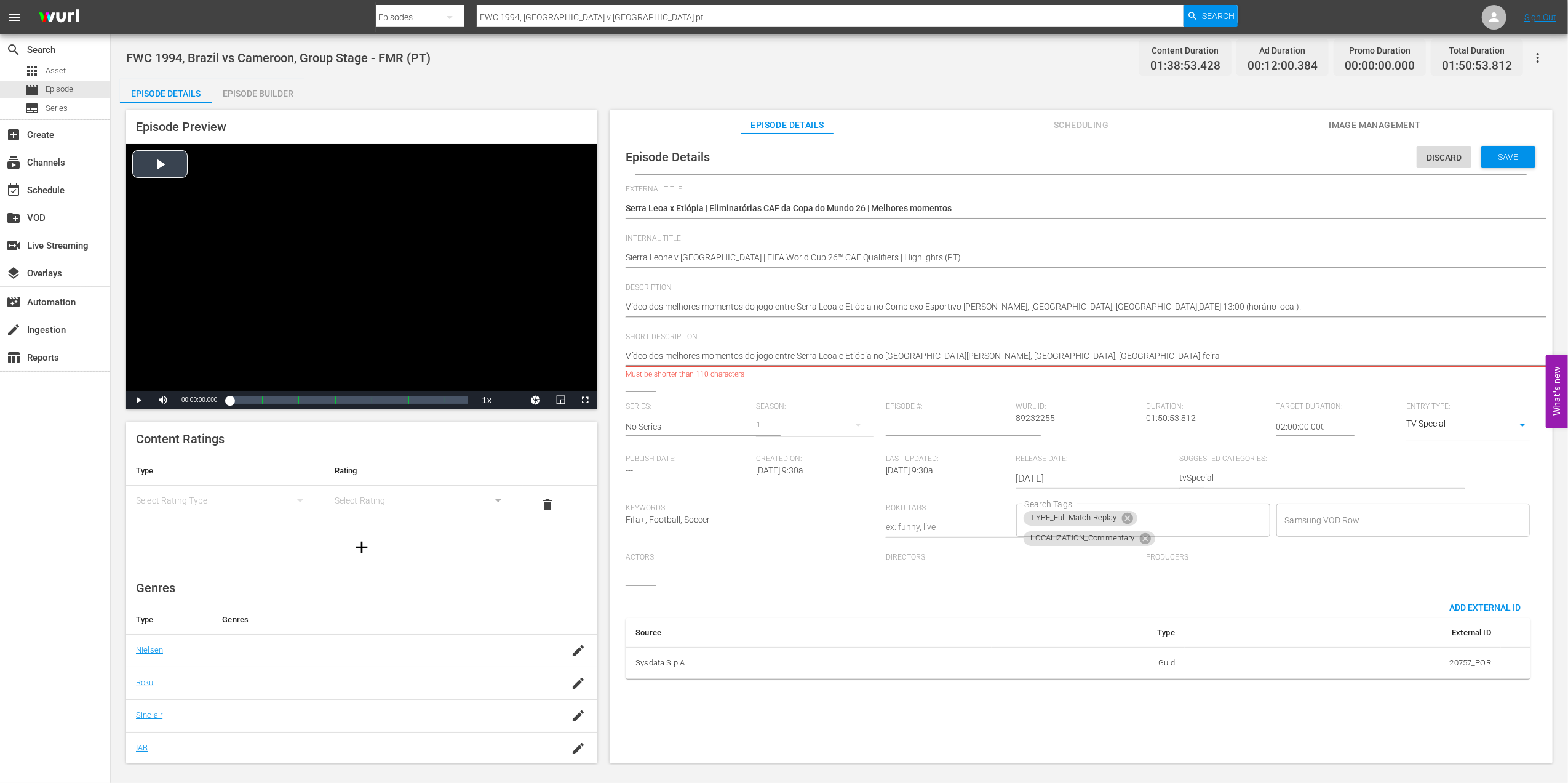
drag, startPoint x: 746, startPoint y: 353, endPoint x: 523, endPoint y: 353, distance: 223.0
paste textarea
type textarea "Vídeo dos melhores momentos do jogo entre Serra Leoa e Etiópia no Complexo Espo…"
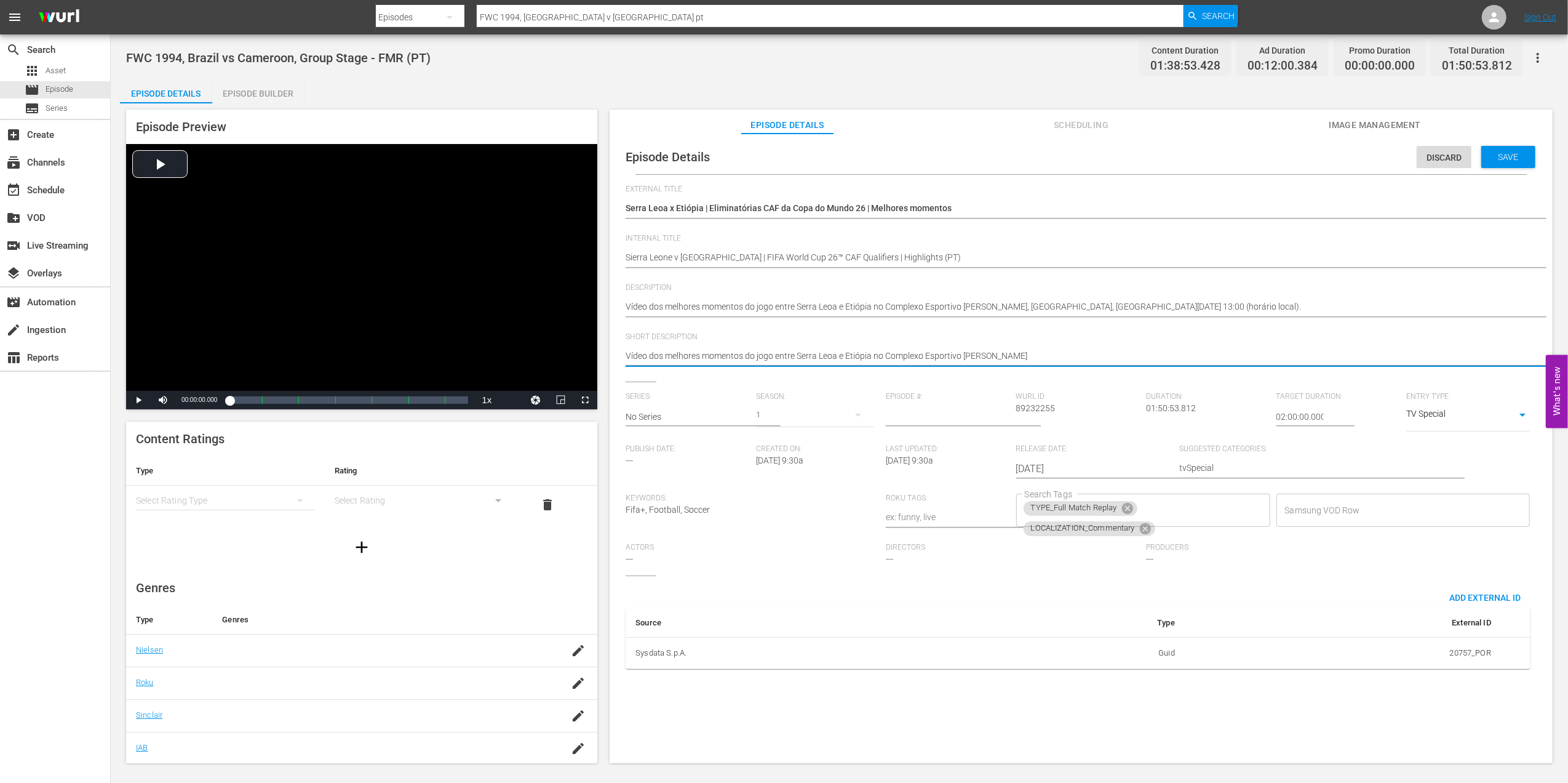
type textarea "Vídeo dos melhores momentos do jogo entre Serra Leoa e Etiópia no Complexo Espo…"
click at [1128, 509] on icon at bounding box center [1126, 508] width 11 height 11
click at [1142, 515] on icon at bounding box center [1145, 510] width 11 height 11
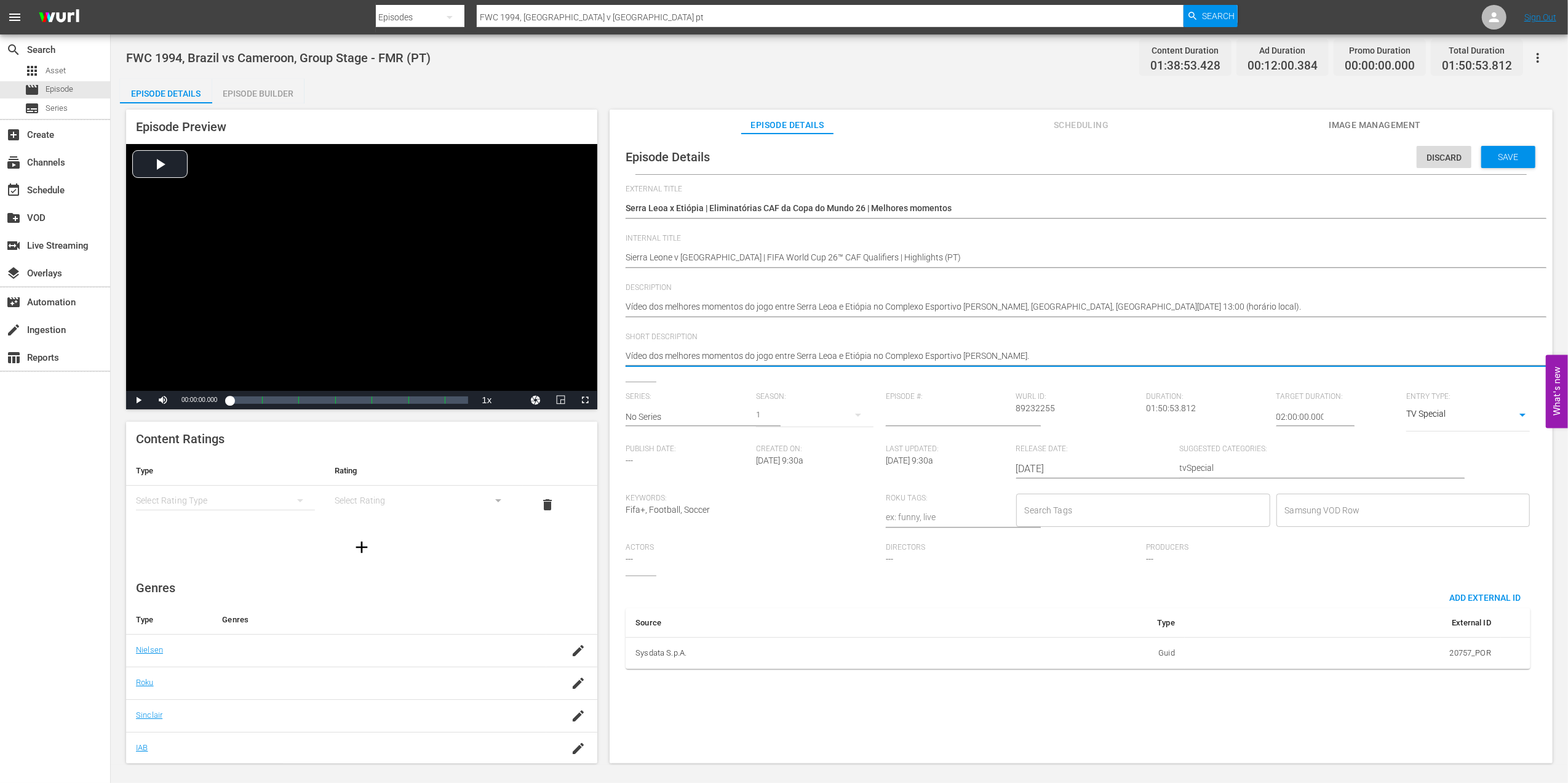
type textarea "Vídeo dos melhores momentos do jogo entre Serra Leoa e Etiópia no Complexo Espo…"
click at [1147, 515] on input "Search Tags" at bounding box center [1134, 510] width 225 height 22
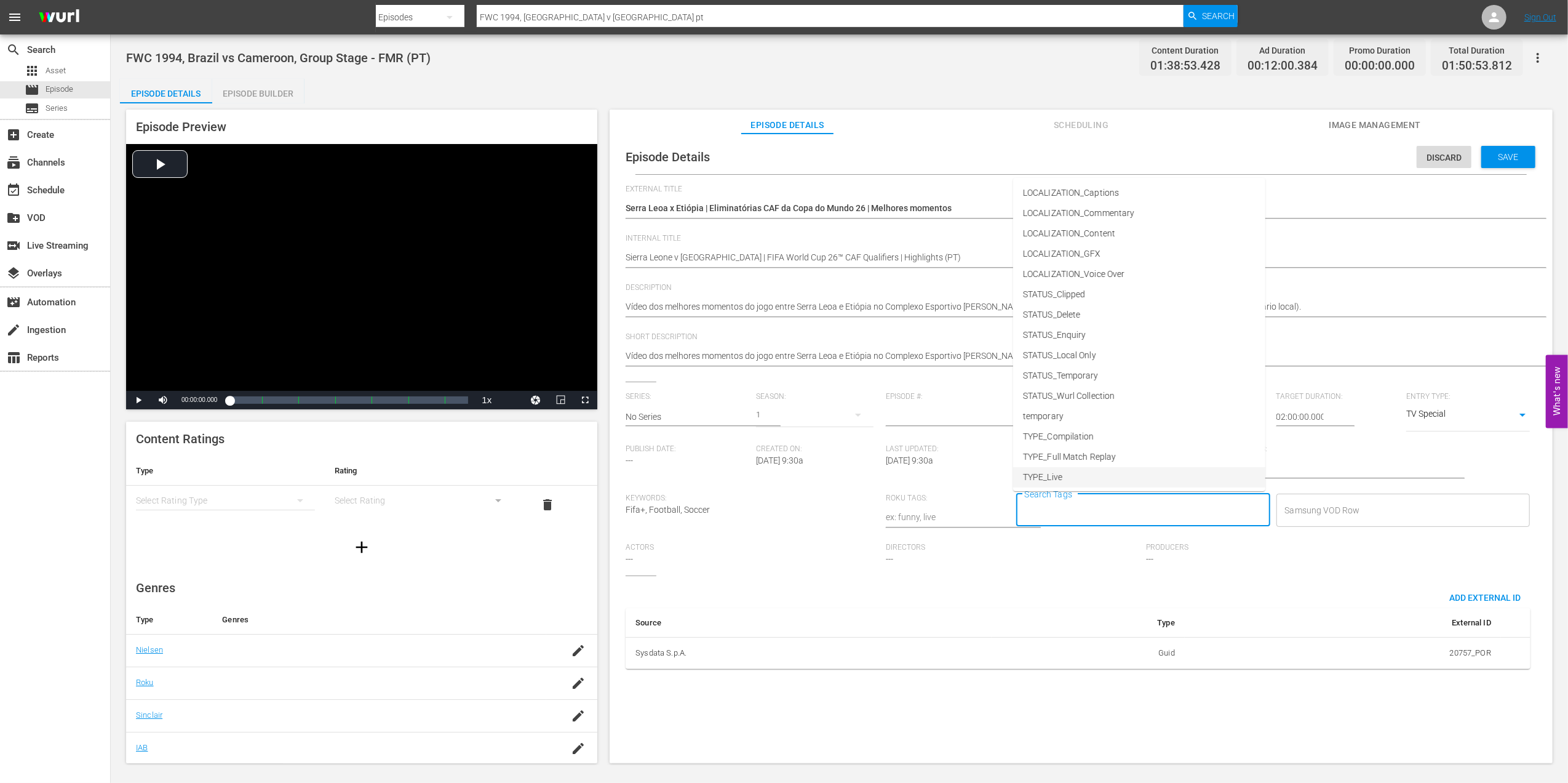
click at [1062, 473] on span "TYPE_Live" at bounding box center [1042, 477] width 40 height 13
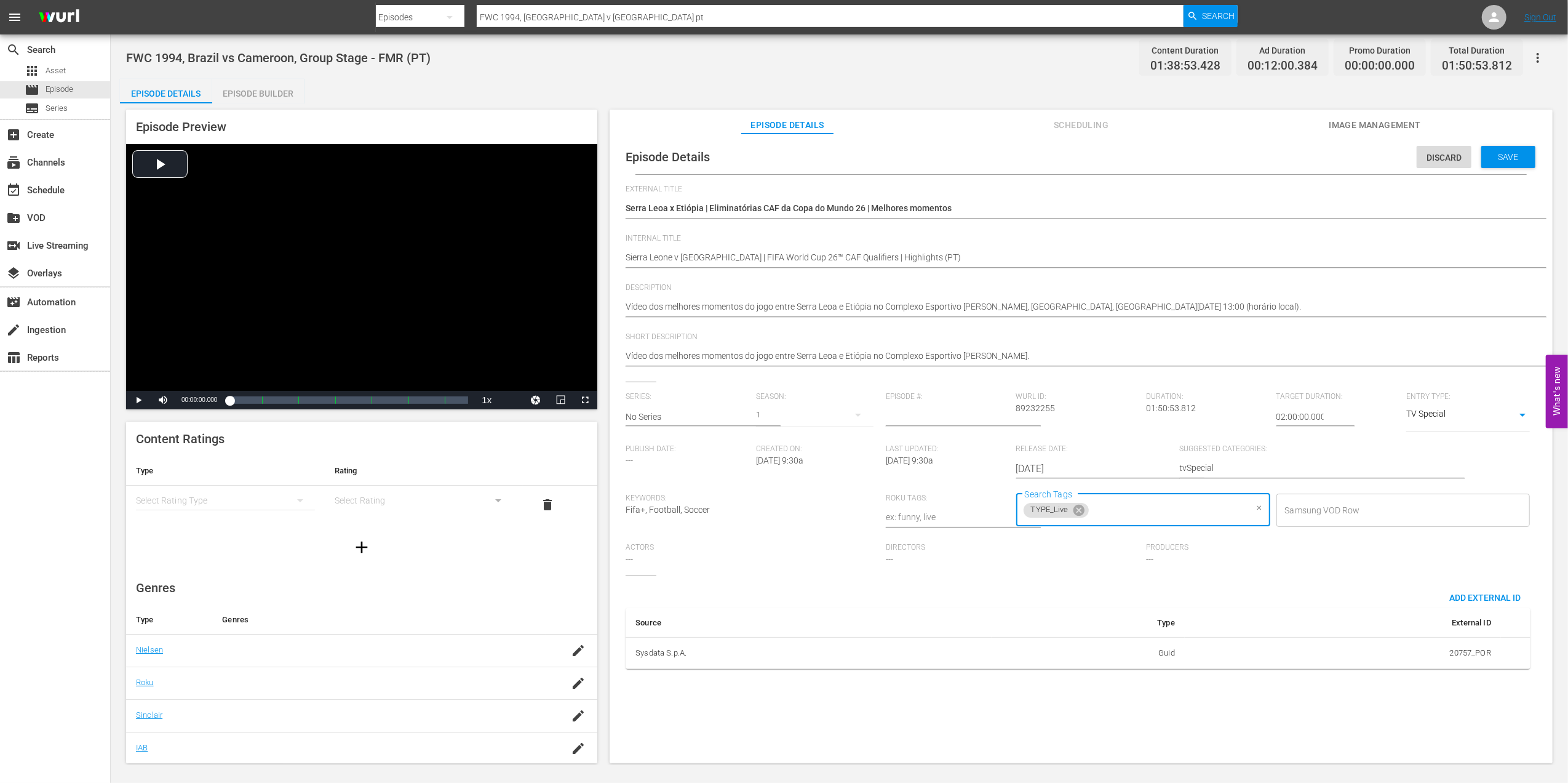
click at [1149, 508] on input "Search Tags" at bounding box center [1168, 510] width 155 height 22
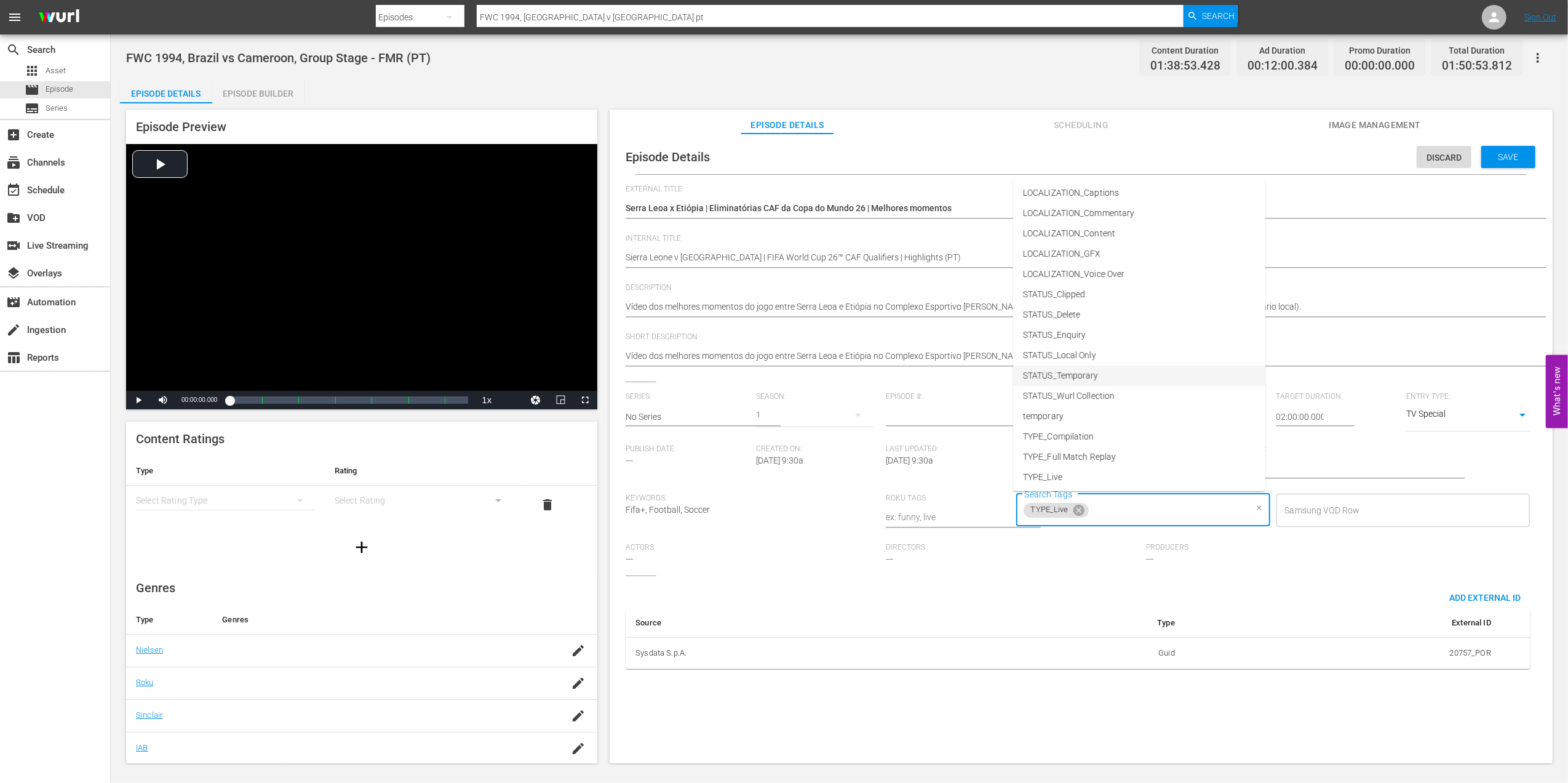
click at [1085, 376] on span "STATUS_Temporary" at bounding box center [1060, 376] width 75 height 13
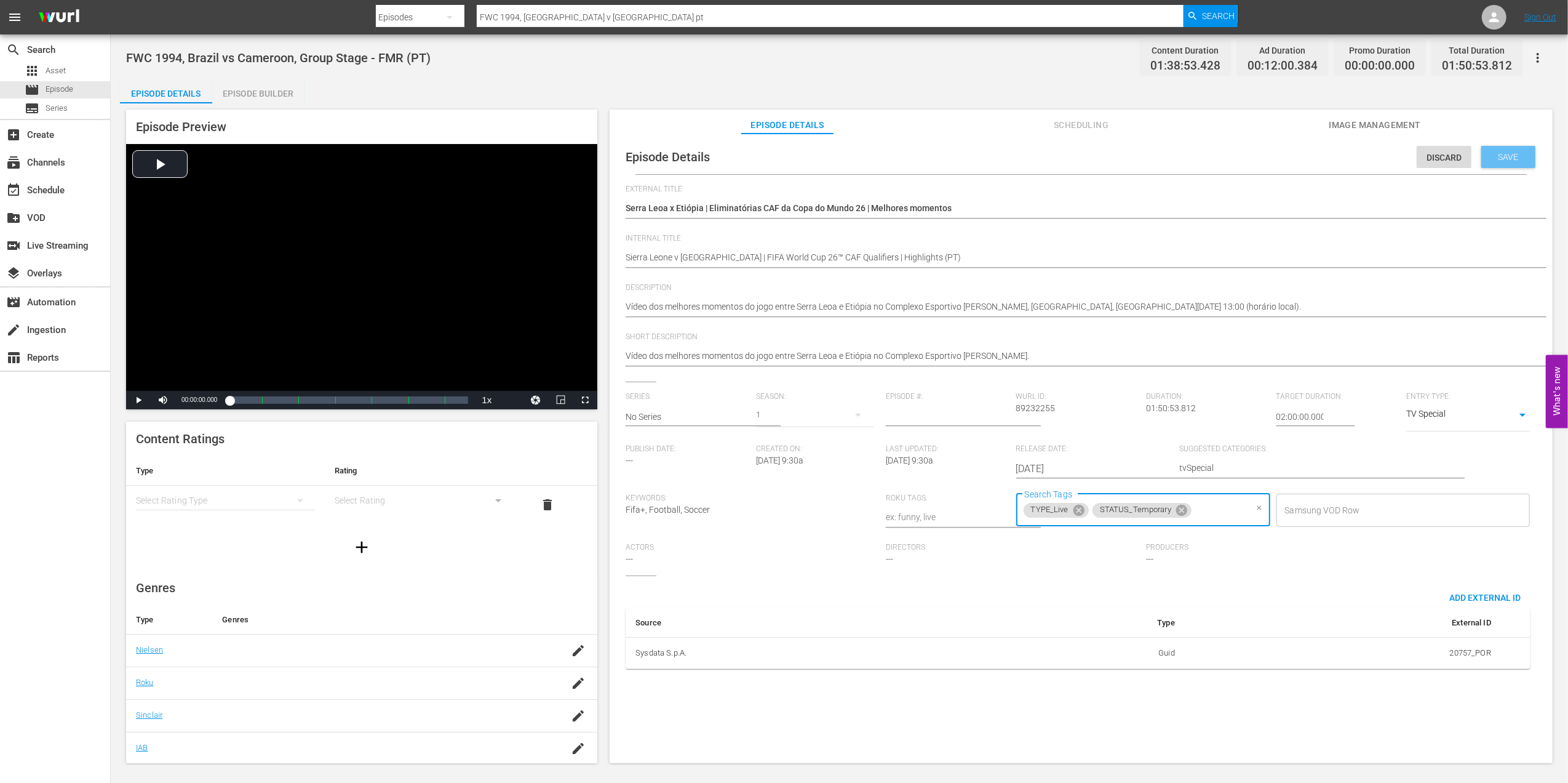
click at [1497, 158] on span "Save" at bounding box center [1509, 157] width 40 height 10
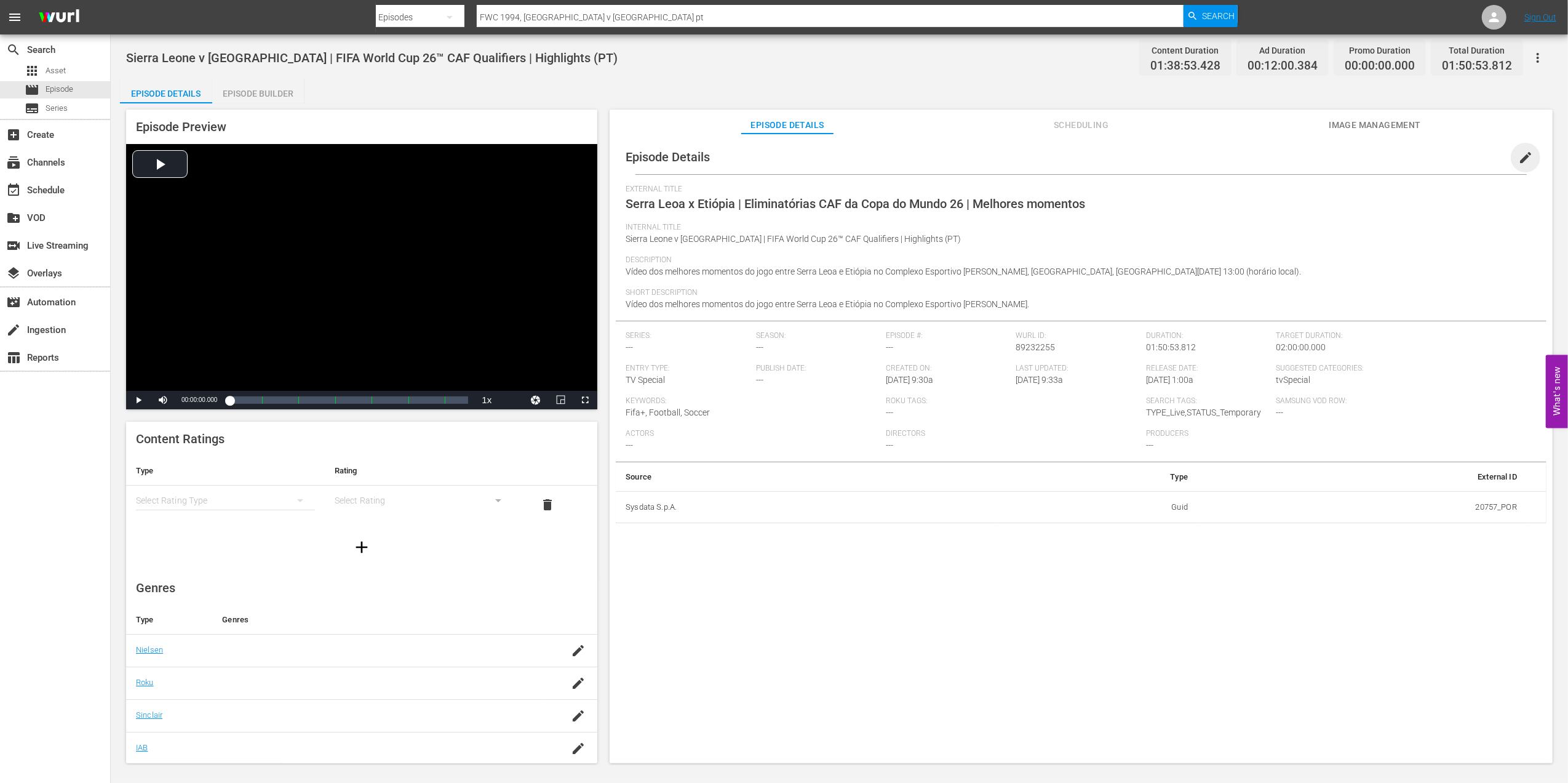
click at [1522, 157] on span "edit" at bounding box center [1526, 157] width 15 height 15
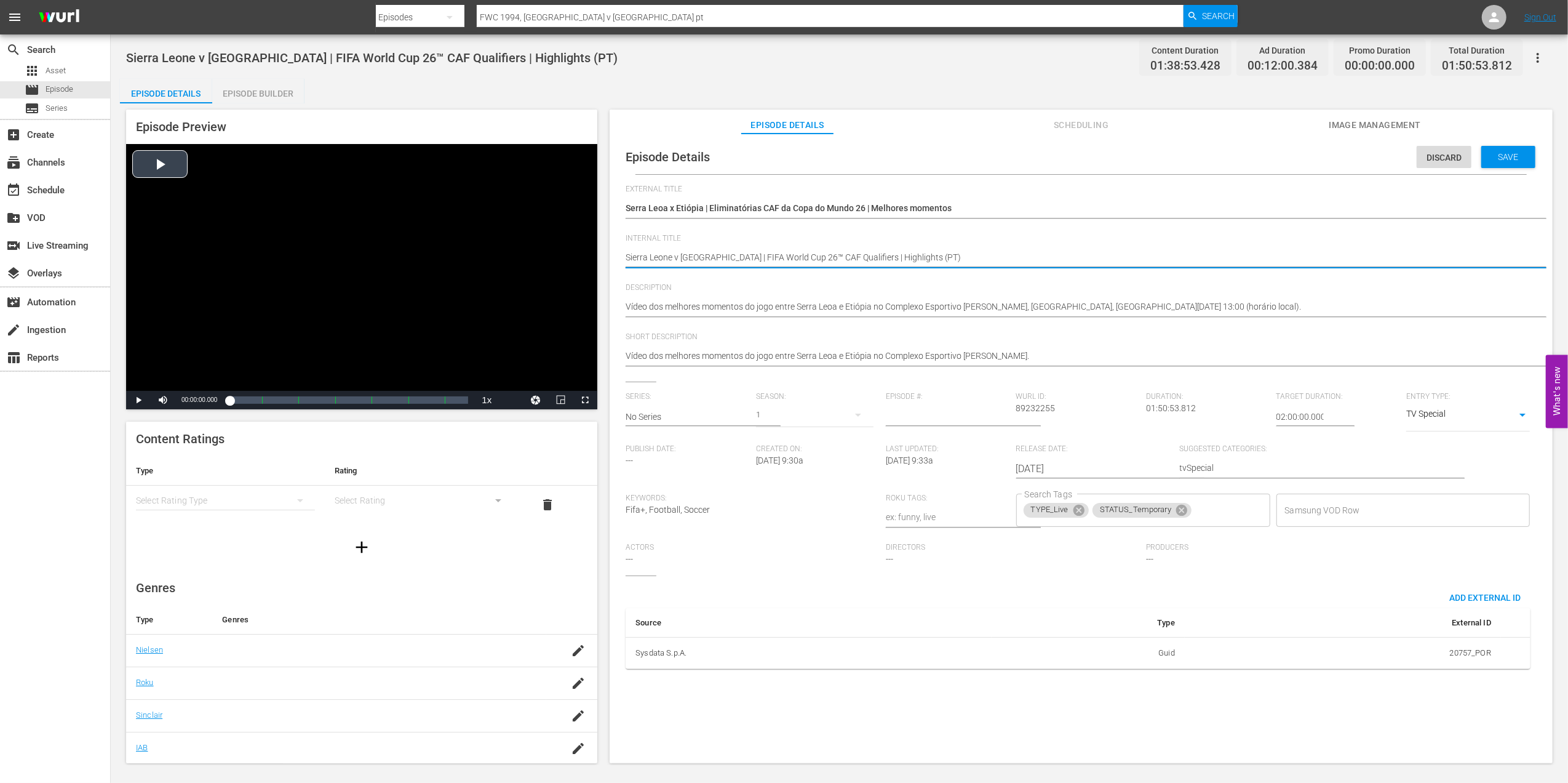
drag, startPoint x: 893, startPoint y: 252, endPoint x: 553, endPoint y: 254, distance: 340.0
paste textarea
type textarea "Sierra Leone v [GEOGRAPHIC_DATA] | FIFA World Cup 26™ CAF Qualifiers(PT)"
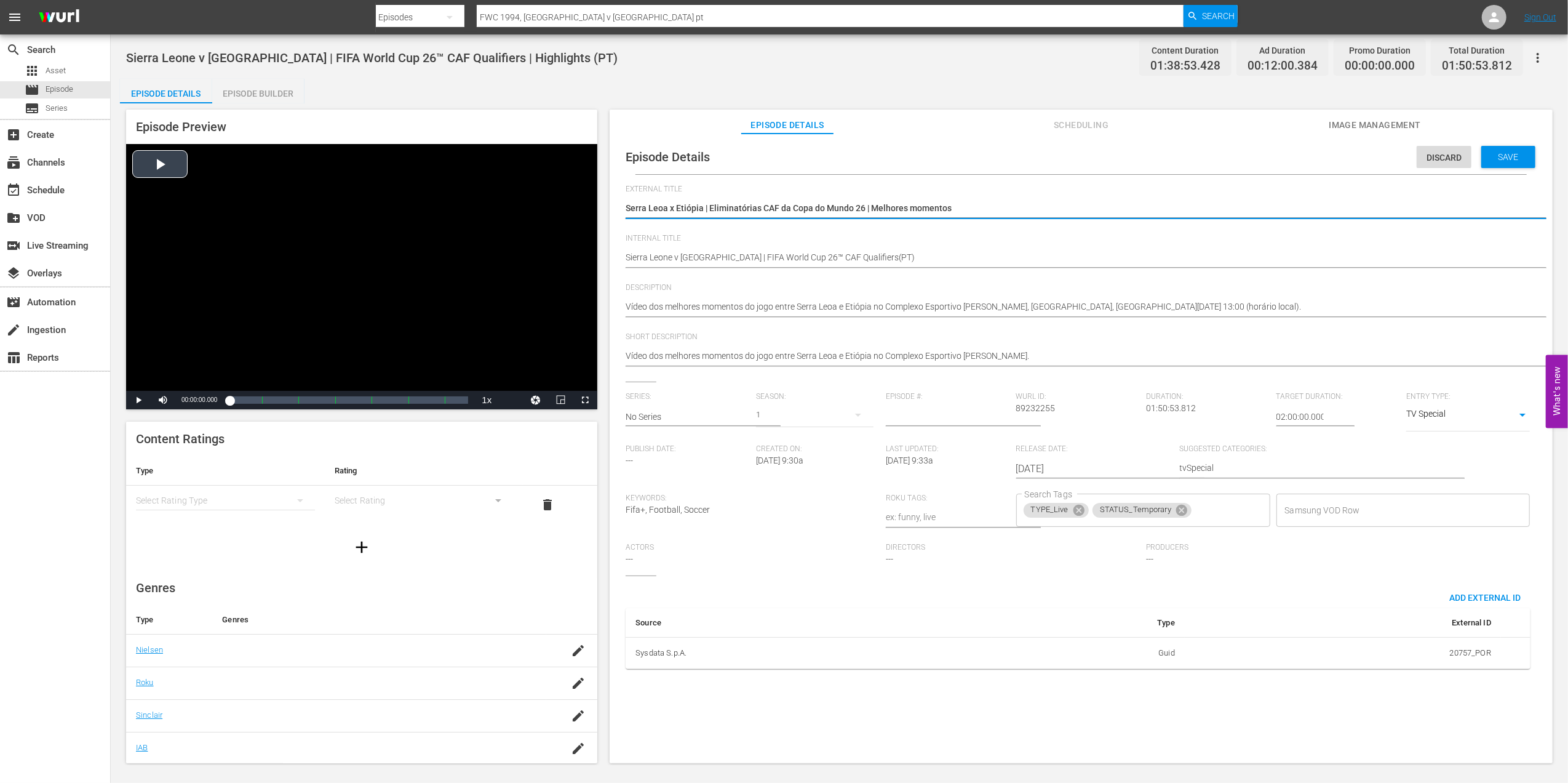
drag, startPoint x: 961, startPoint y: 209, endPoint x: 547, endPoint y: 209, distance: 414.0
paste textarea
type textarea "Serra Leoa x Etiópia | Eliminatórias CAF da Copa do Mundo 26"
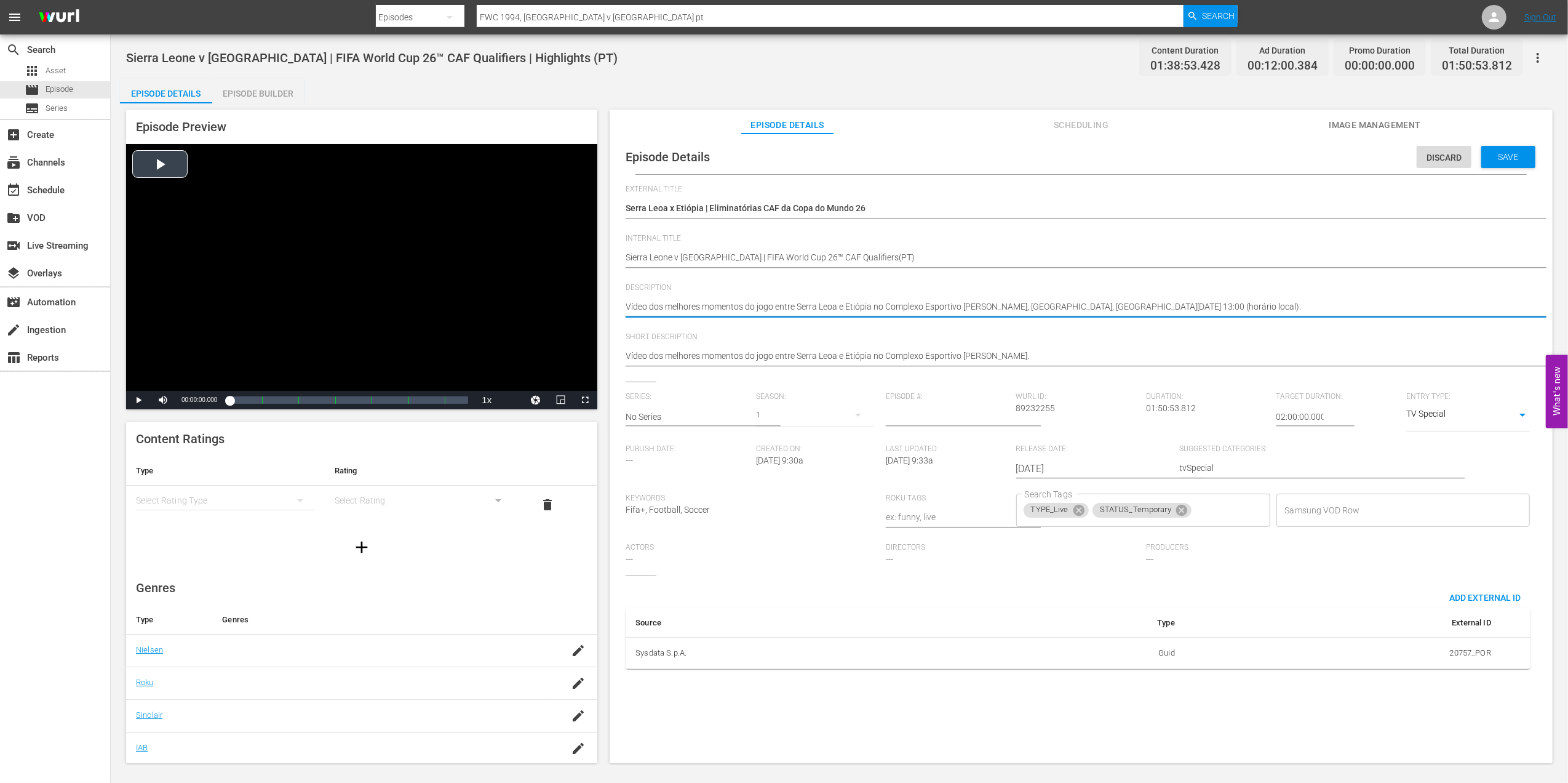
drag, startPoint x: 1192, startPoint y: 308, endPoint x: 516, endPoint y: 306, distance: 676.0
paste textarea "Assista a"
type textarea "Assista ao jogo entre Serra Leoa e Etiópia no Complexo Esportivo Samuel Kanyon …"
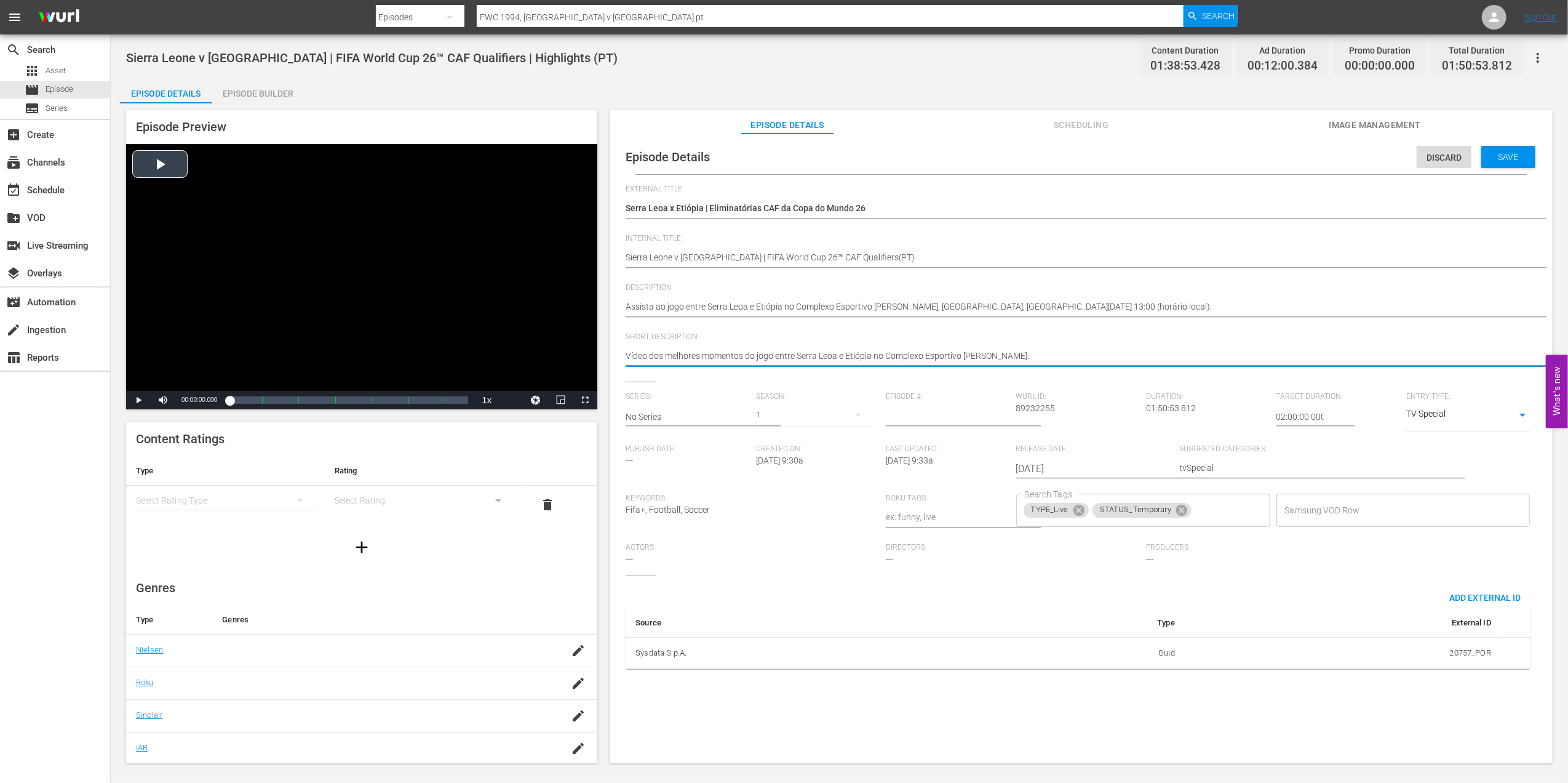
drag, startPoint x: 1029, startPoint y: 356, endPoint x: 556, endPoint y: 355, distance: 473.0
paste textarea "Assista ao jogo entre Serra Leoa e Etiópia no Complexo Esportivo Samuel Kanyon …"
type textarea "Assista ao jogo entre Serra Leoa e Etiópia no Complexo Esportivo Samuel Kanyon …"
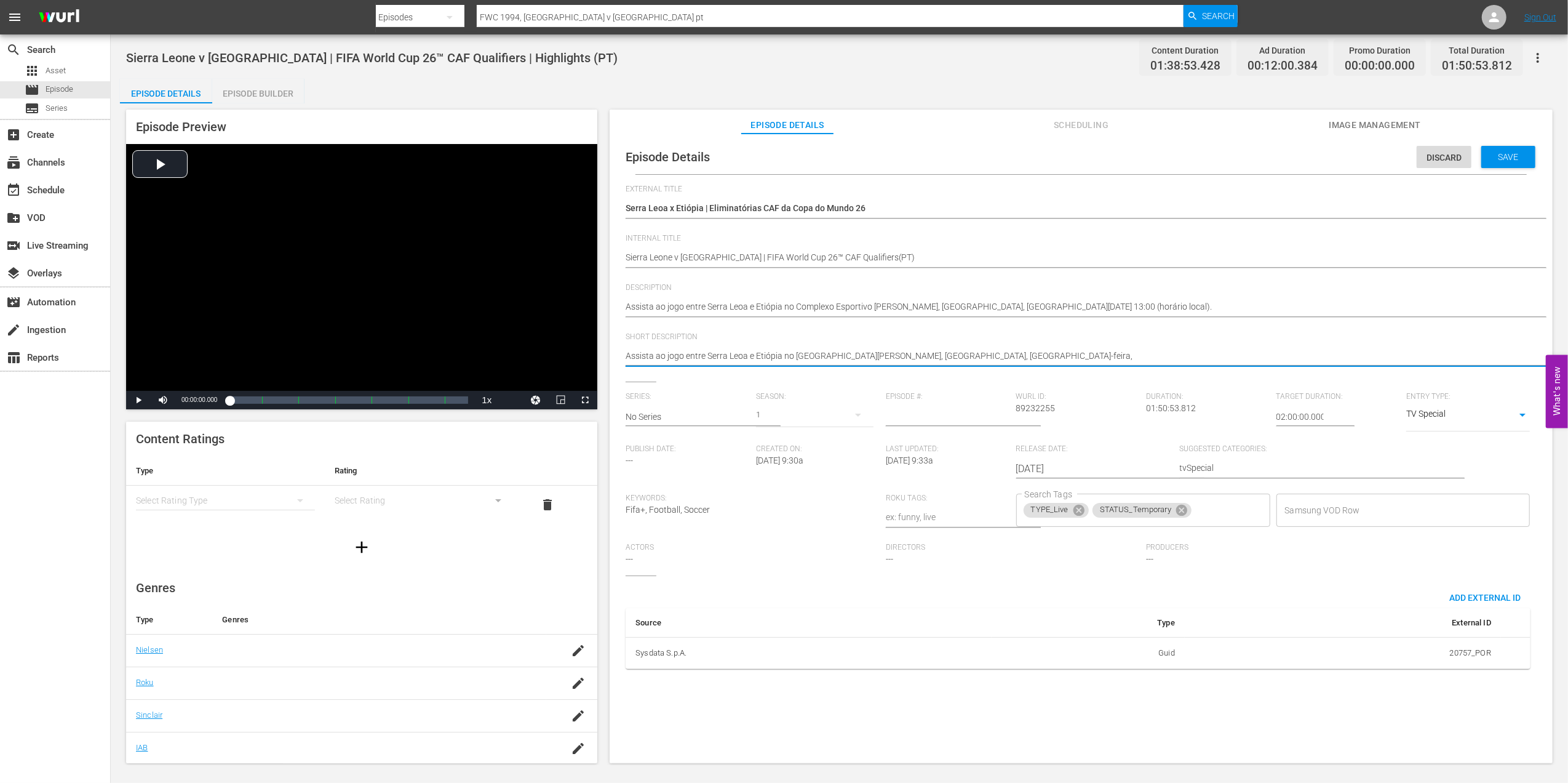
type textarea "Assista ao jogo entre Serra Leoa e Etiópia no Complexo Esportivo Samuel Kanyon …"
click at [1490, 160] on span "Save" at bounding box center [1509, 157] width 40 height 10
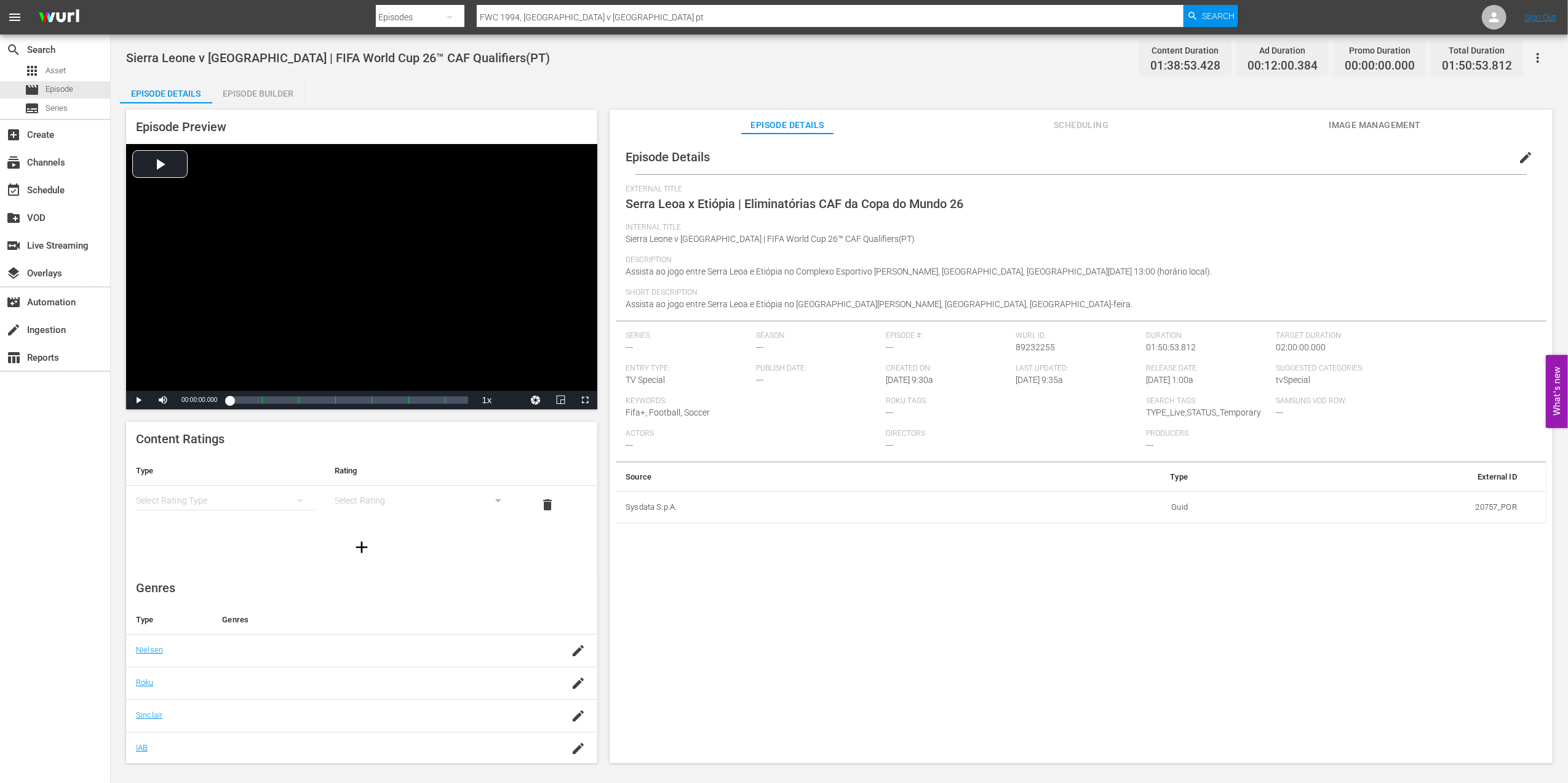
click at [1405, 128] on span "Image Management" at bounding box center [1375, 125] width 93 height 15
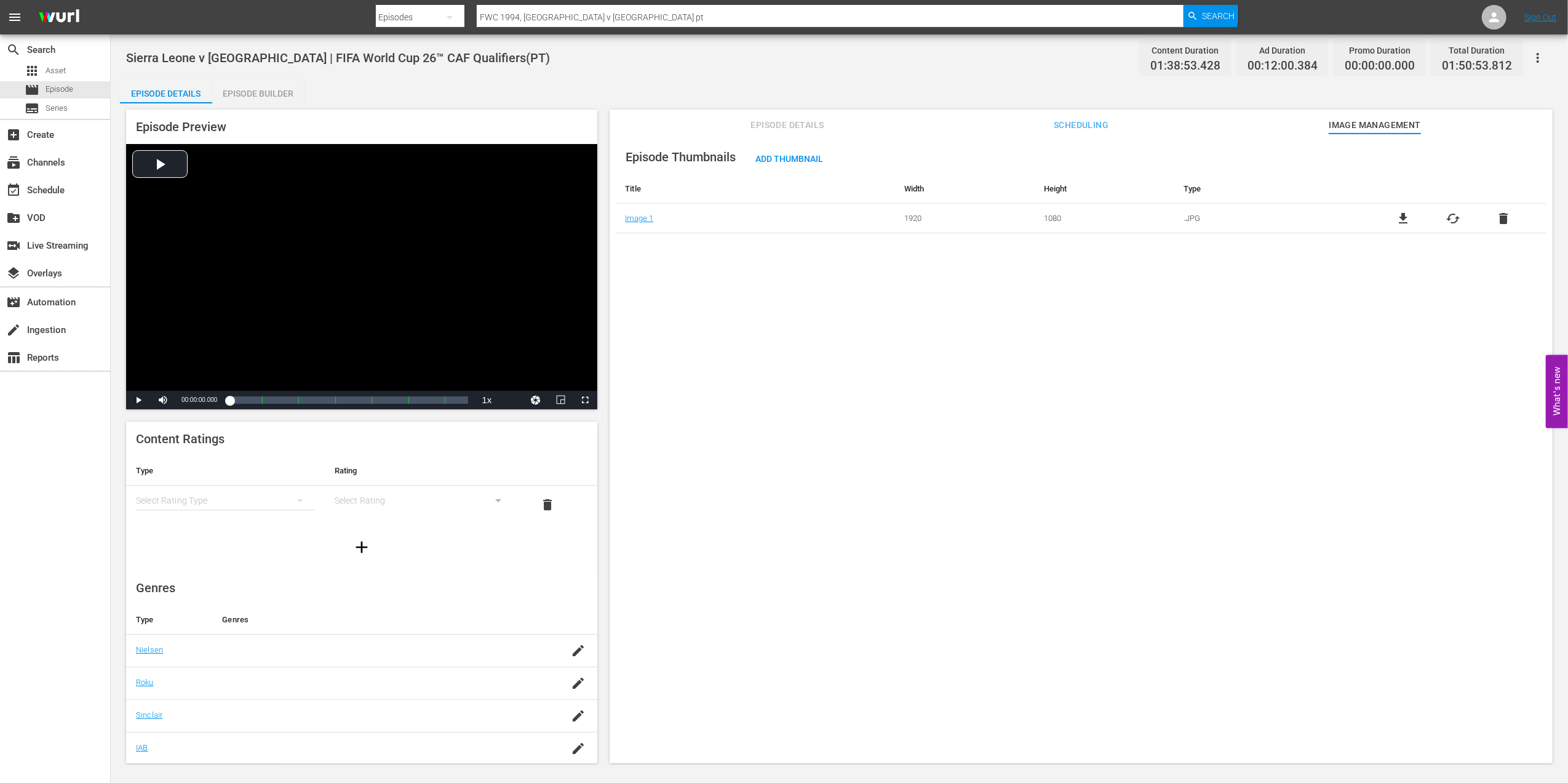
click at [1501, 217] on span "delete" at bounding box center [1503, 218] width 15 height 15
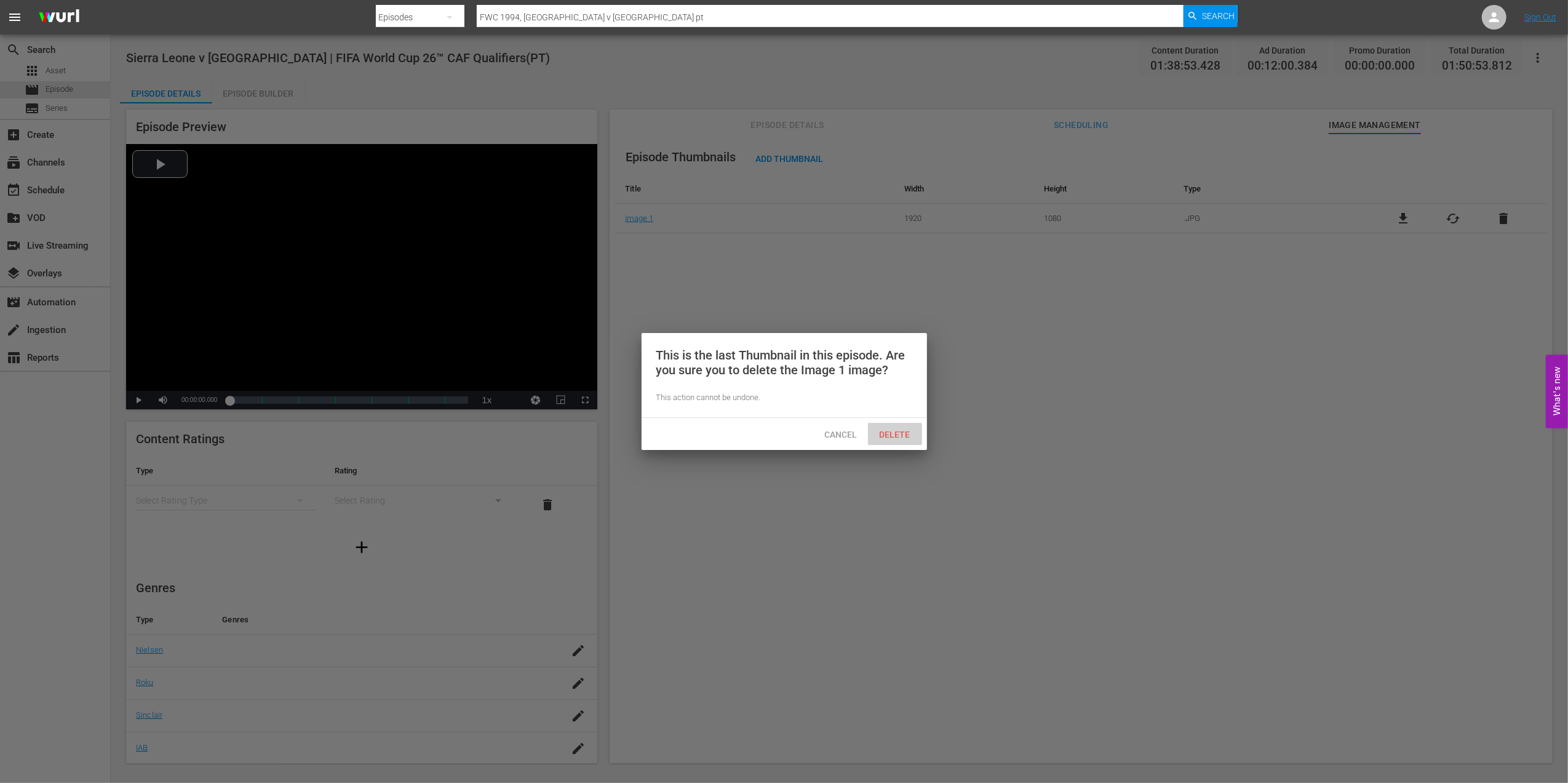
click at [899, 430] on span "Delete" at bounding box center [895, 434] width 50 height 10
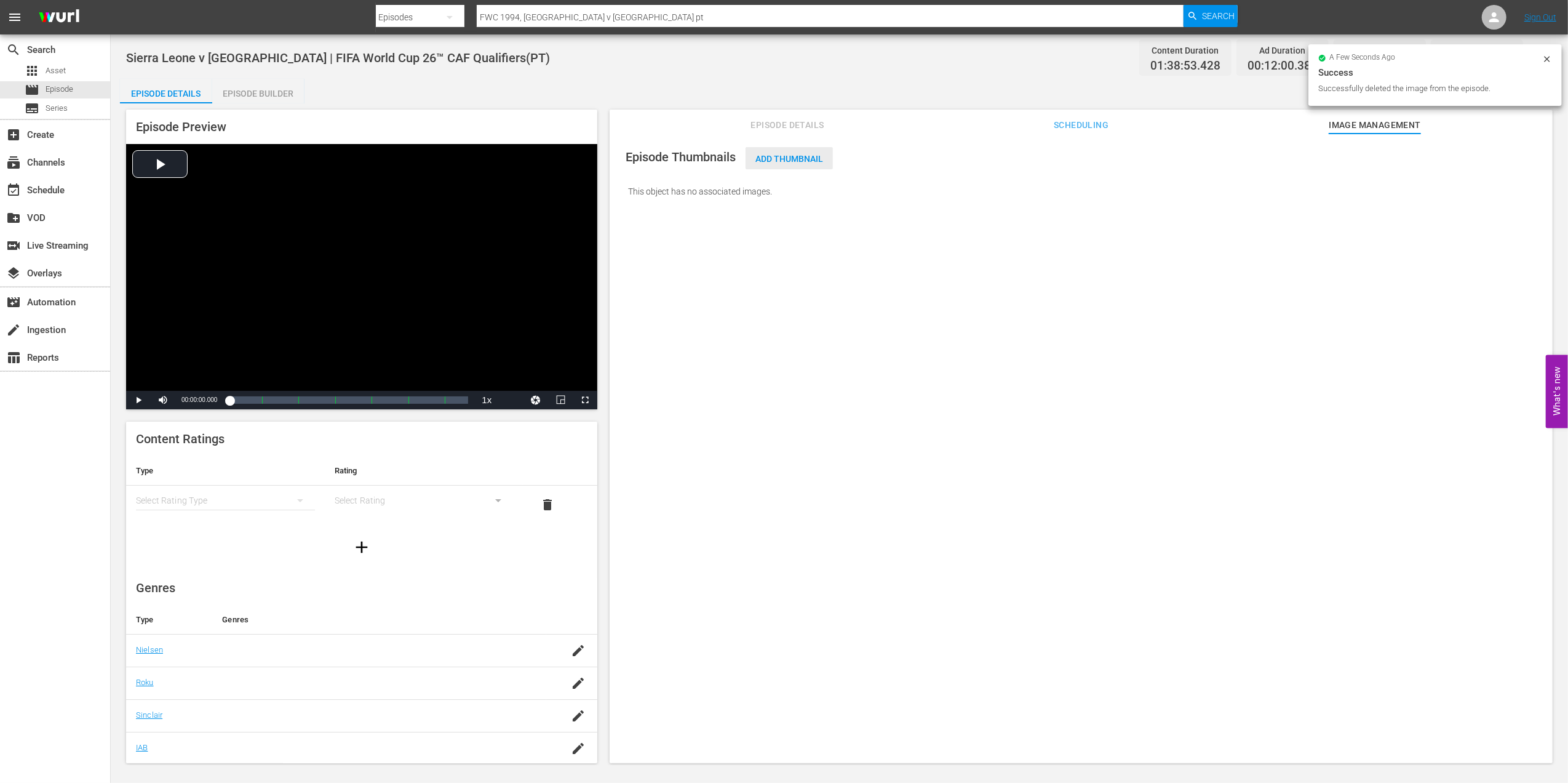
click at [793, 154] on span "Add Thumbnail" at bounding box center [789, 159] width 87 height 10
click at [765, 155] on span "Add Thumbnail" at bounding box center [789, 159] width 87 height 10
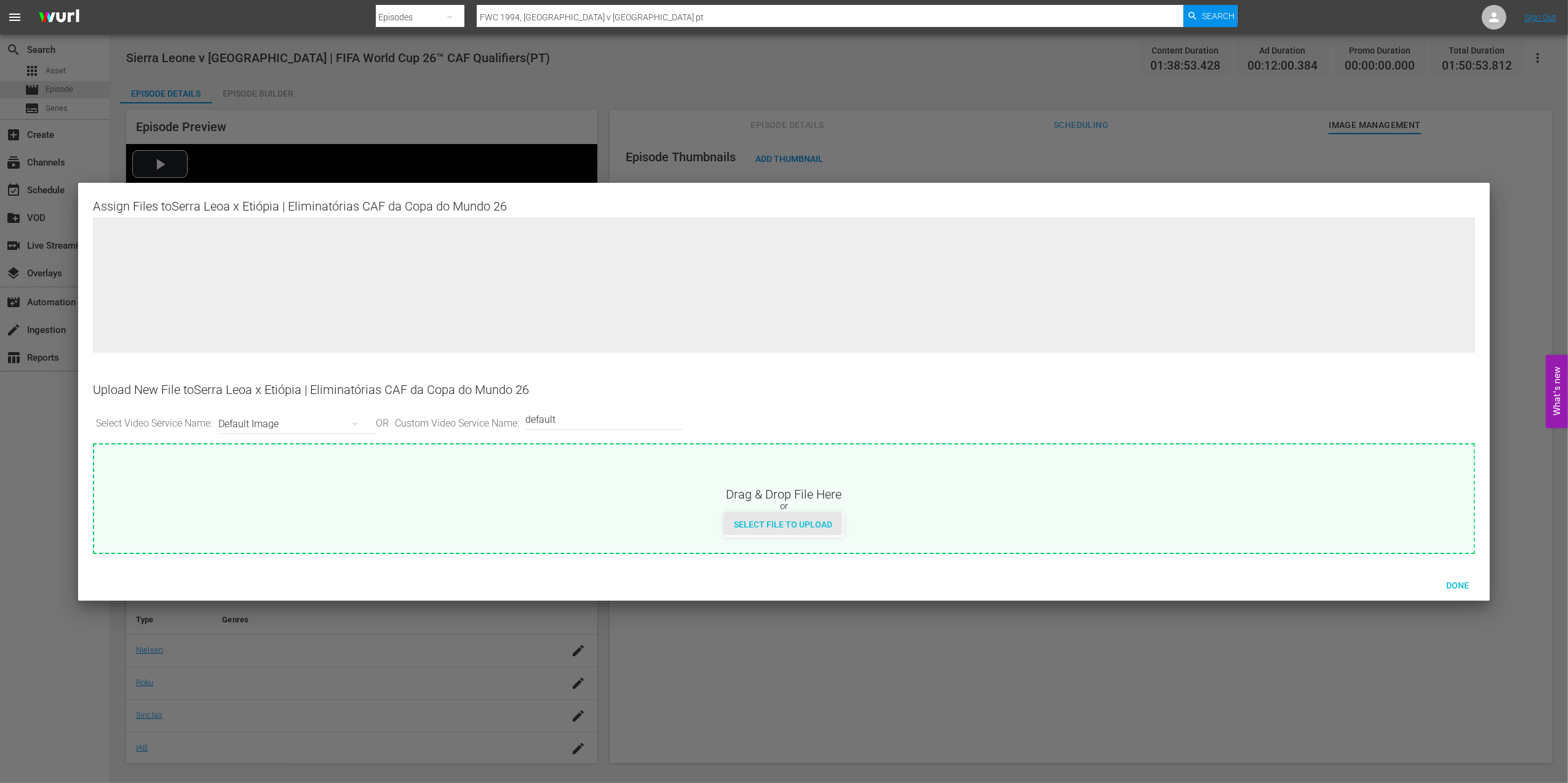
click at [818, 532] on div "Select File to Upload" at bounding box center [783, 524] width 118 height 22
type input "C:\fakepath\15.jpg"
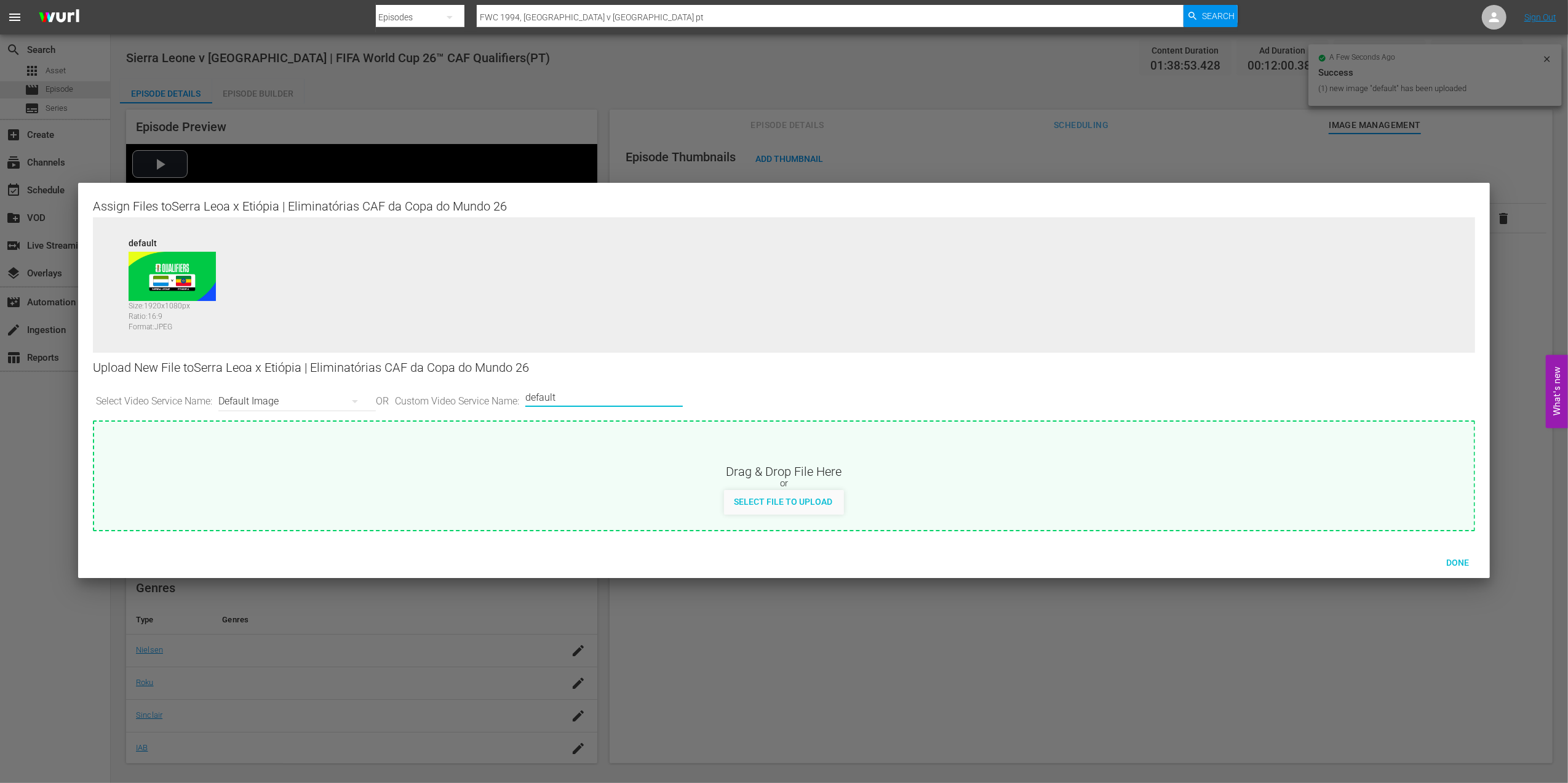
click at [586, 394] on input "default" at bounding box center [601, 397] width 151 height 30
type input "default 1"
click at [790, 492] on div "Select File to Upload" at bounding box center [783, 501] width 118 height 22
type input "C:\fakepath\16.jpg"
click at [1459, 557] on span "Done" at bounding box center [1458, 562] width 42 height 10
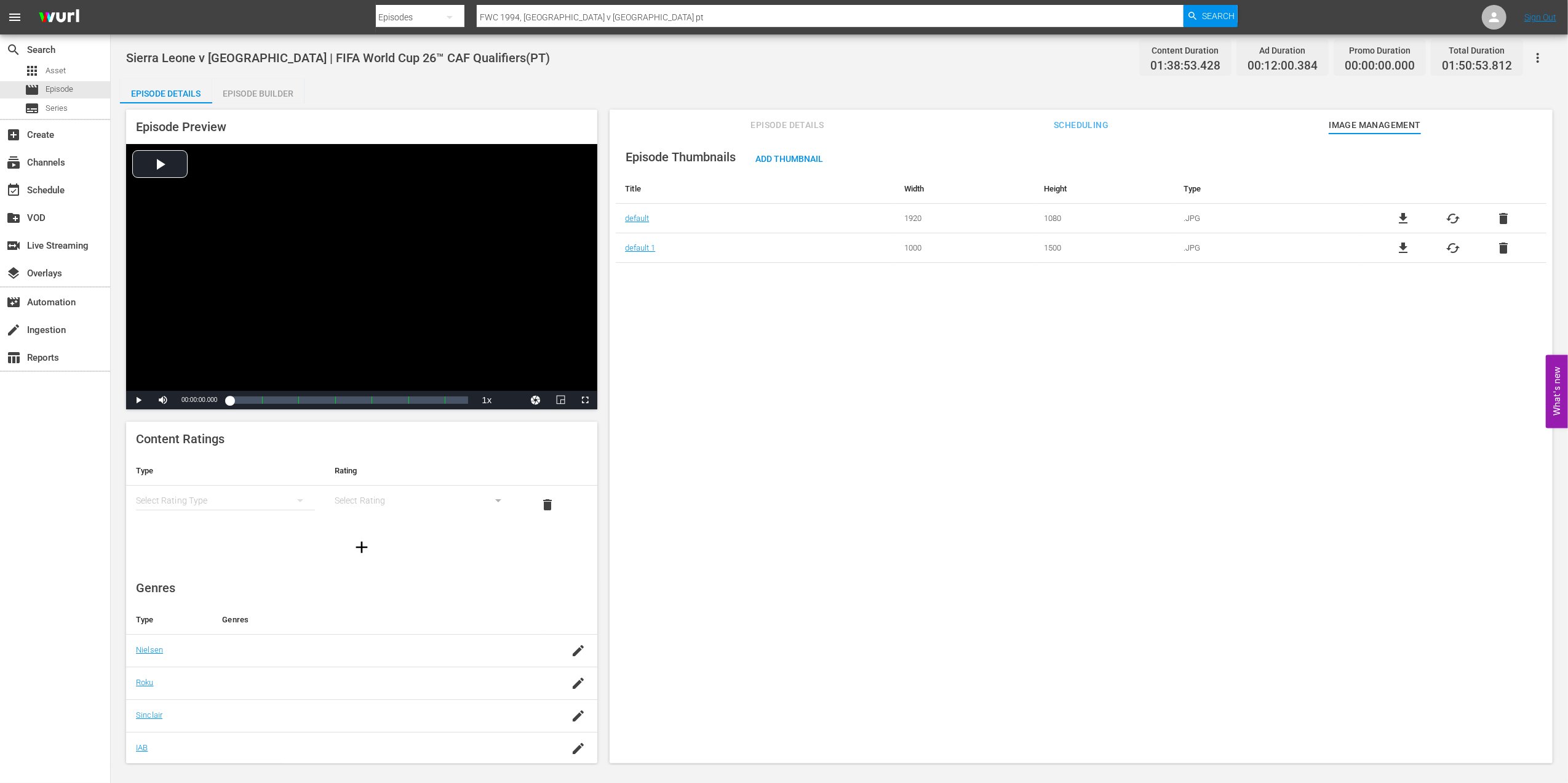
click at [808, 126] on span "Episode Details" at bounding box center [787, 125] width 93 height 15
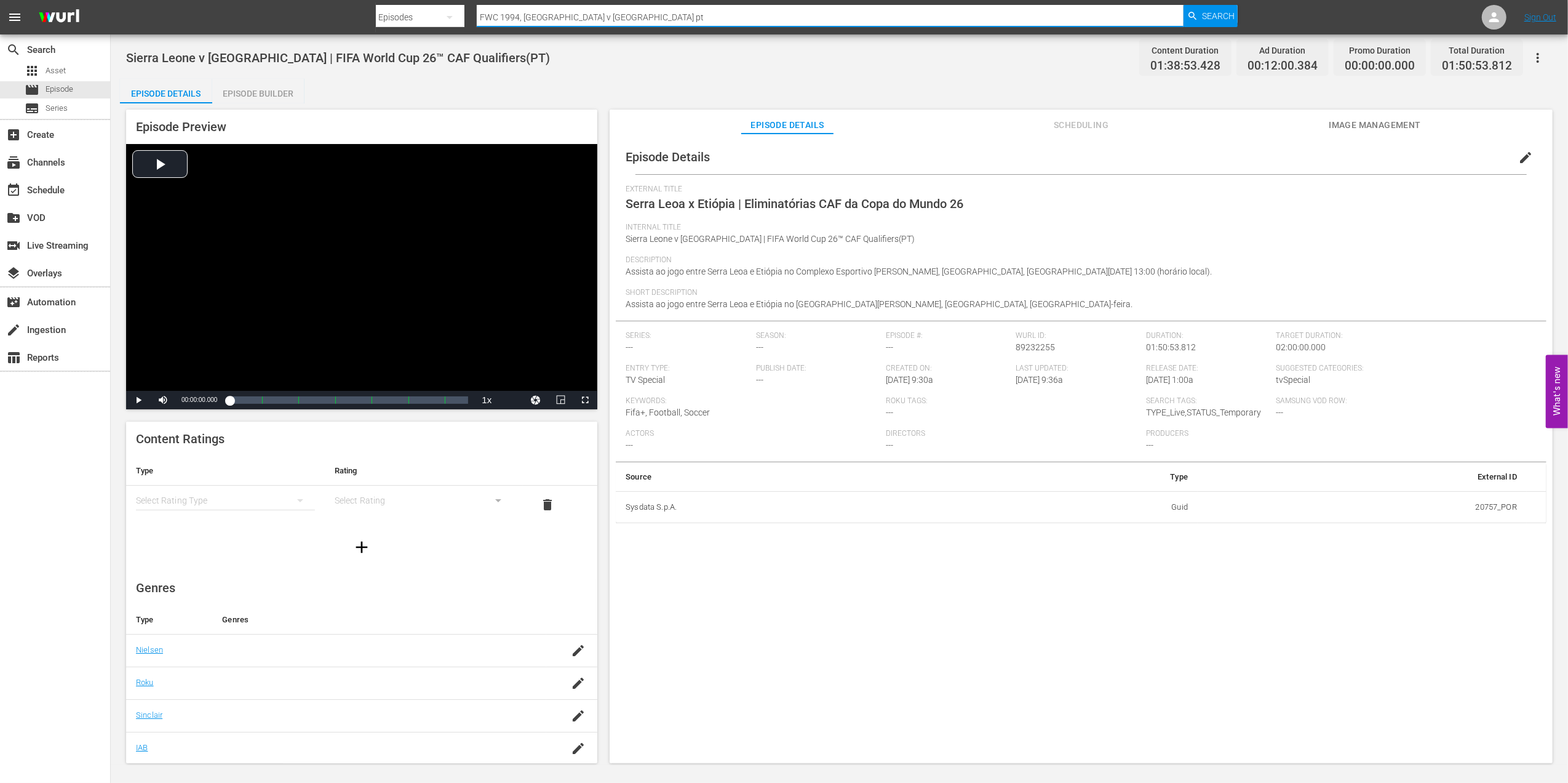
drag, startPoint x: 527, startPoint y: 21, endPoint x: 468, endPoint y: 22, distance: 59.0
click at [468, 22] on div "Search By Episodes Search ID, Title, Description, Keywords, or Category FWC 199…" at bounding box center [807, 17] width 863 height 30
drag, startPoint x: 589, startPoint y: 16, endPoint x: 438, endPoint y: 16, distance: 151.0
click at [438, 16] on div "Search By Episodes Search ID, Title, Description, Keywords, or Category FWC 199…" at bounding box center [807, 17] width 863 height 30
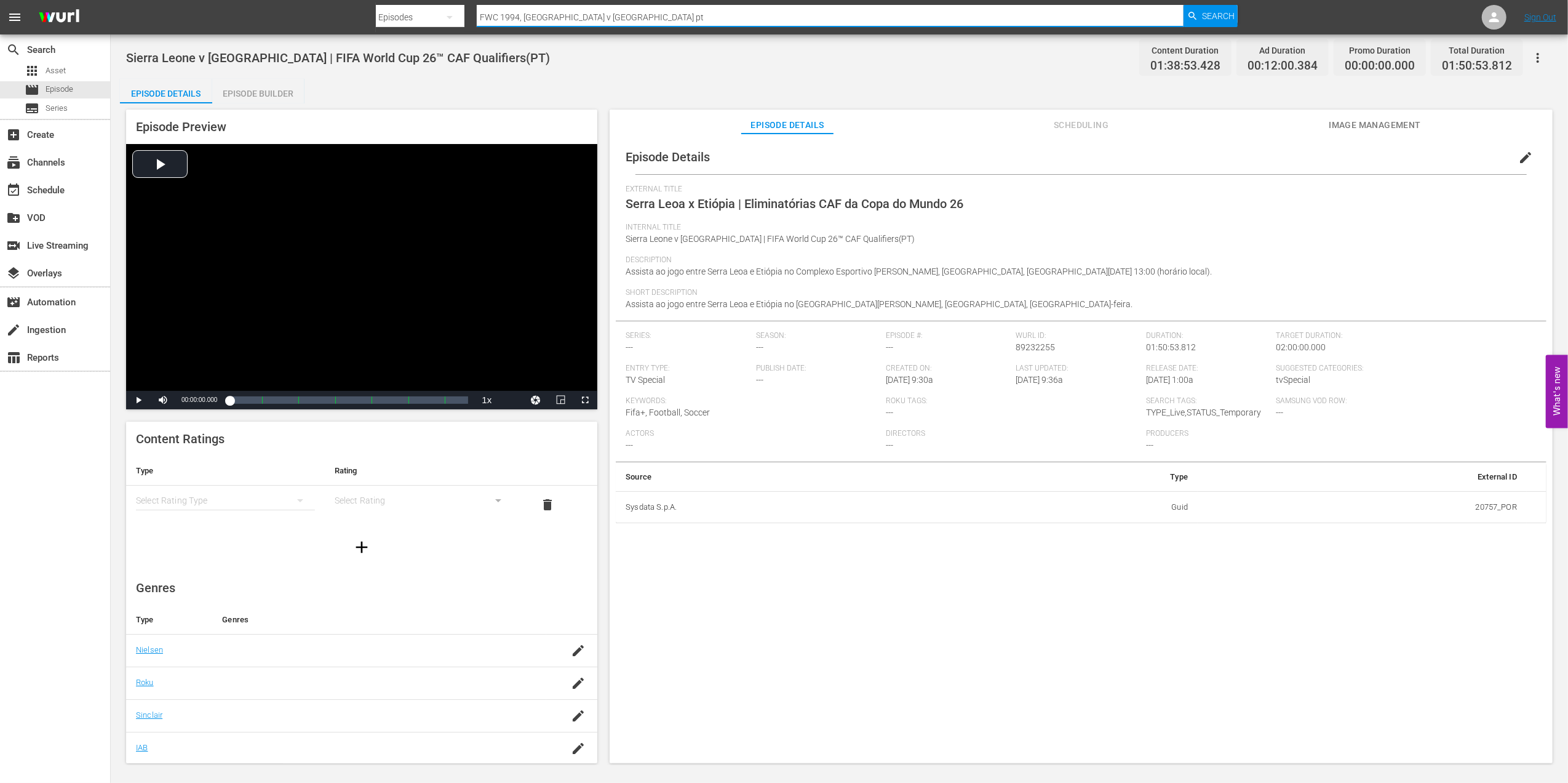
paste input "8 Brazil vs Netherlands, Semi-final (PT)"
type input "FWC 1998 Brazil vs Netherlands, Semi-final (PT)"
click at [1212, 15] on span "Search" at bounding box center [1218, 15] width 32 height 22
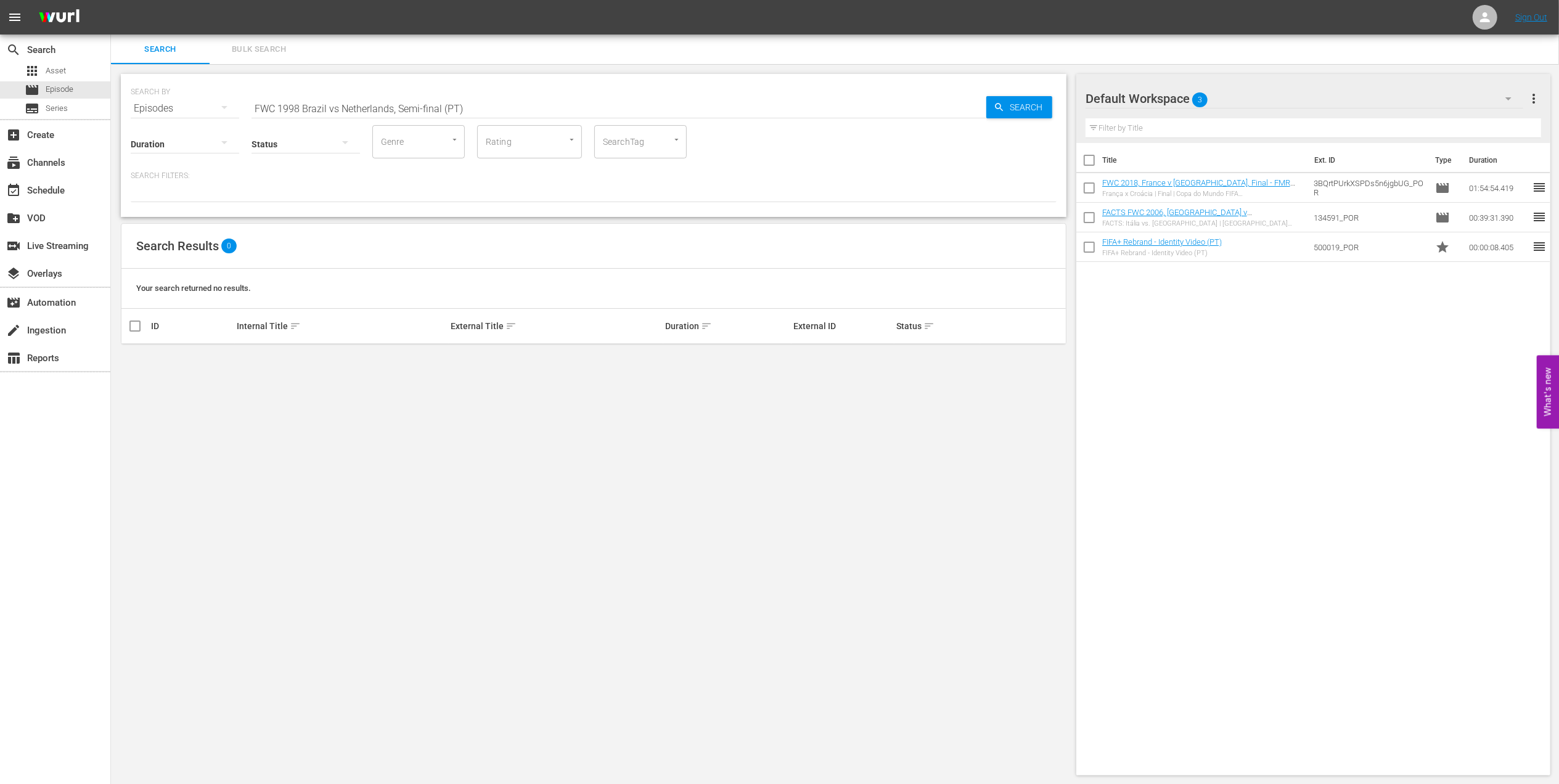
click at [336, 104] on input "FWC 1998 Brazil vs Netherlands, Semi-final (PT)" at bounding box center [619, 108] width 735 height 30
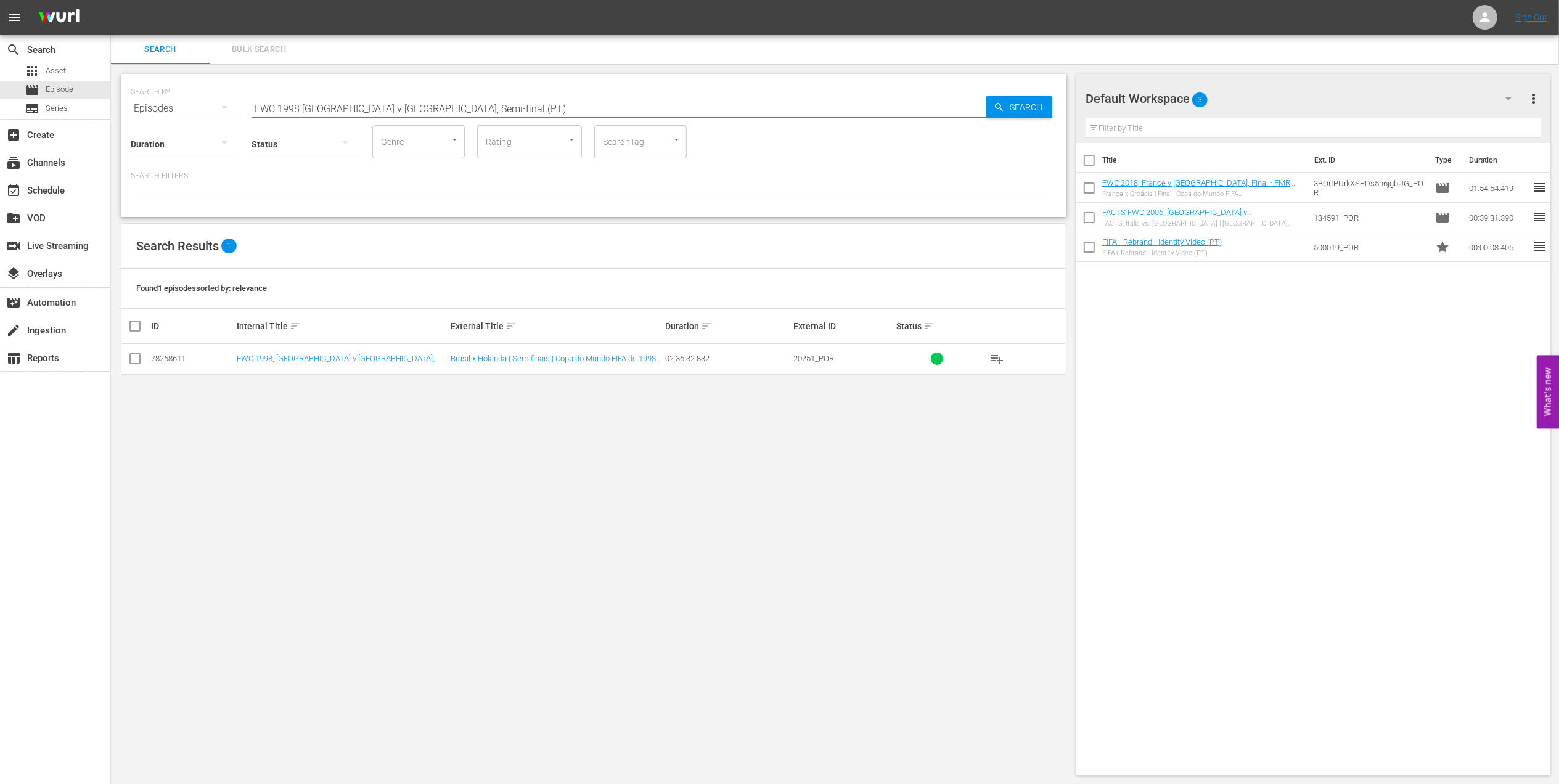
type input "FWC 1998 Brazil v Netherlands, Semi-final (PT)"
click at [136, 361] on input "checkbox" at bounding box center [135, 361] width 15 height 15
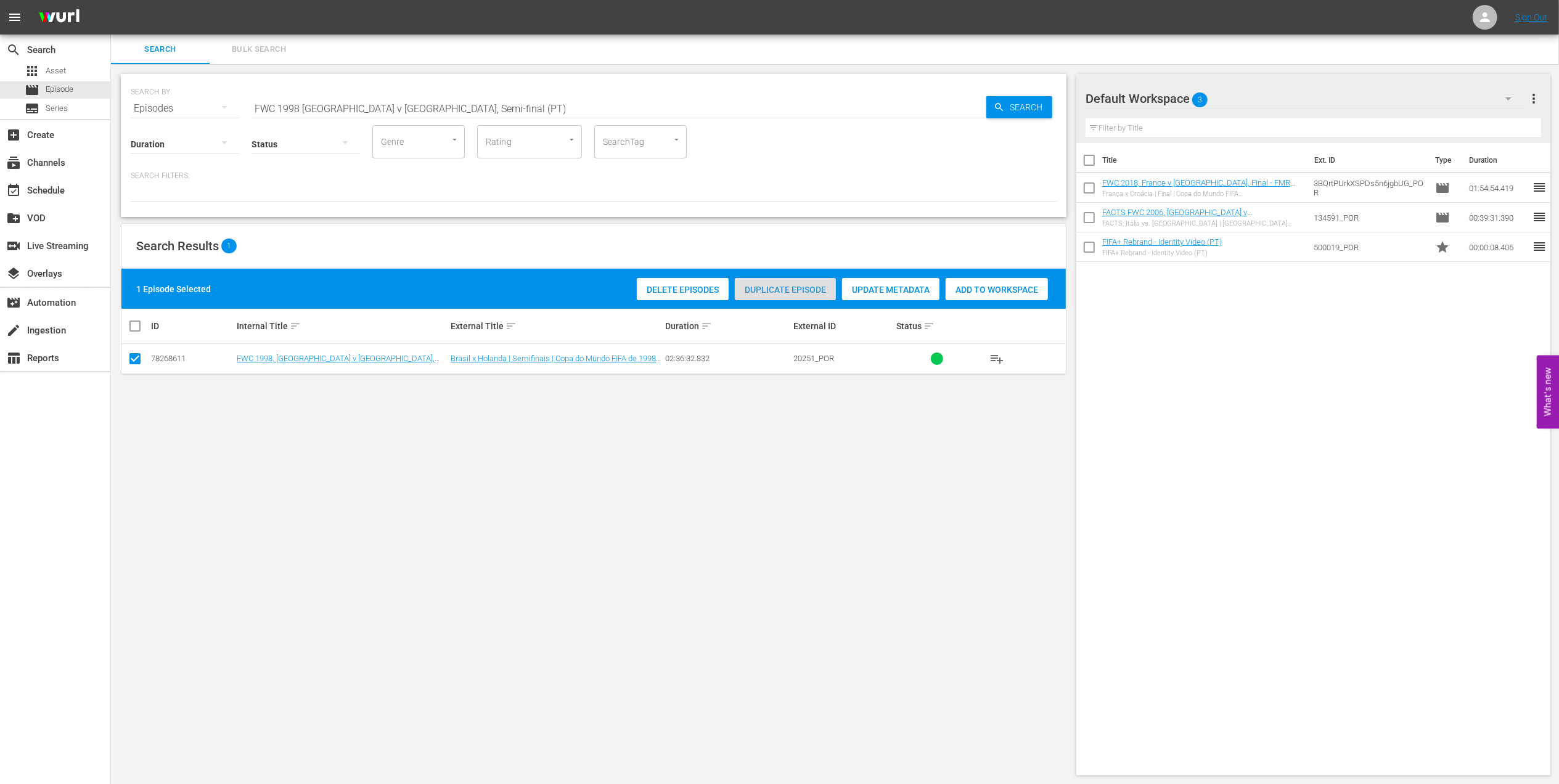
click at [790, 296] on div "Duplicate Episode" at bounding box center [785, 289] width 101 height 23
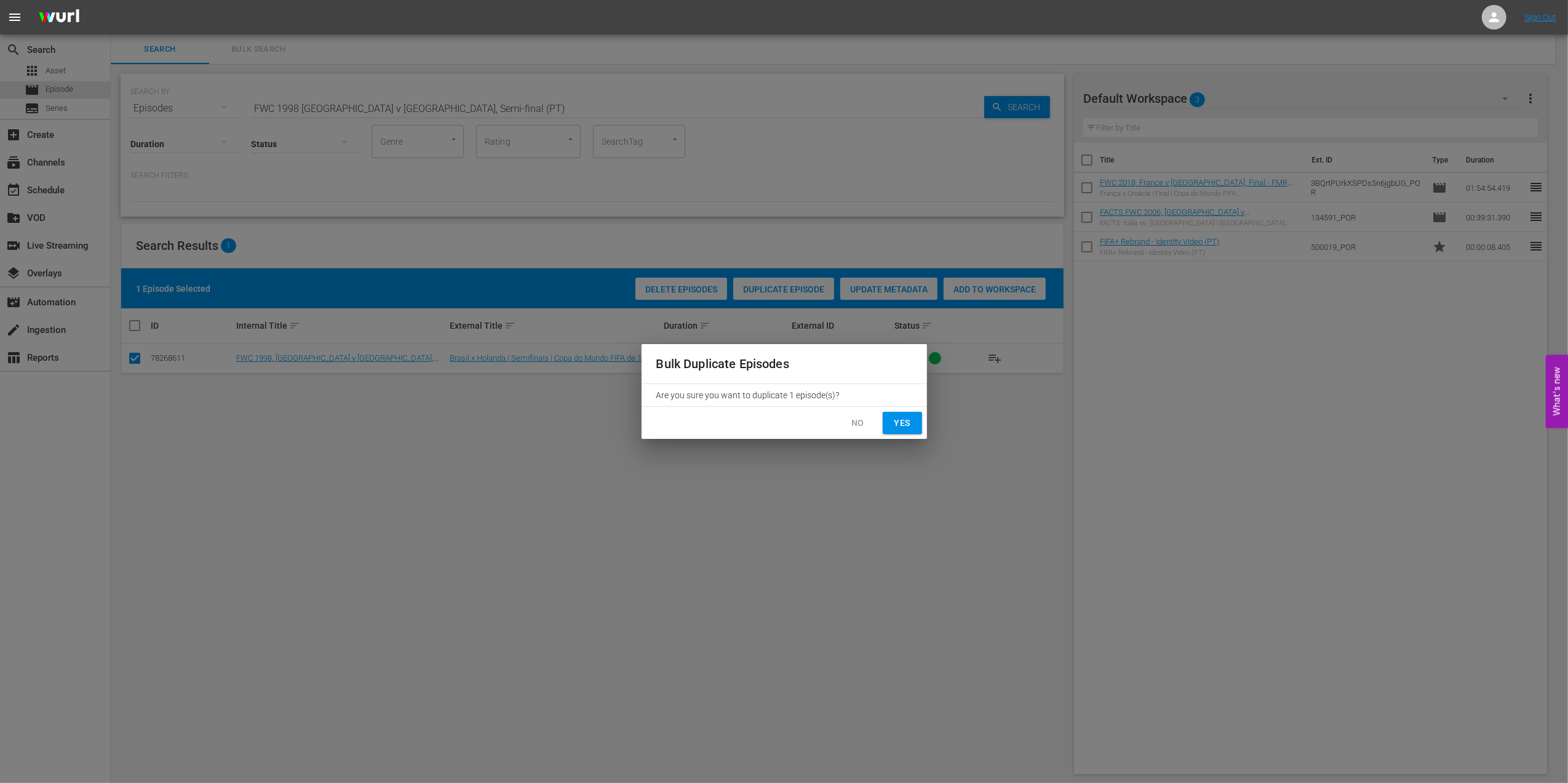
click at [886, 422] on button "Yes" at bounding box center [902, 423] width 40 height 22
checkbox input "false"
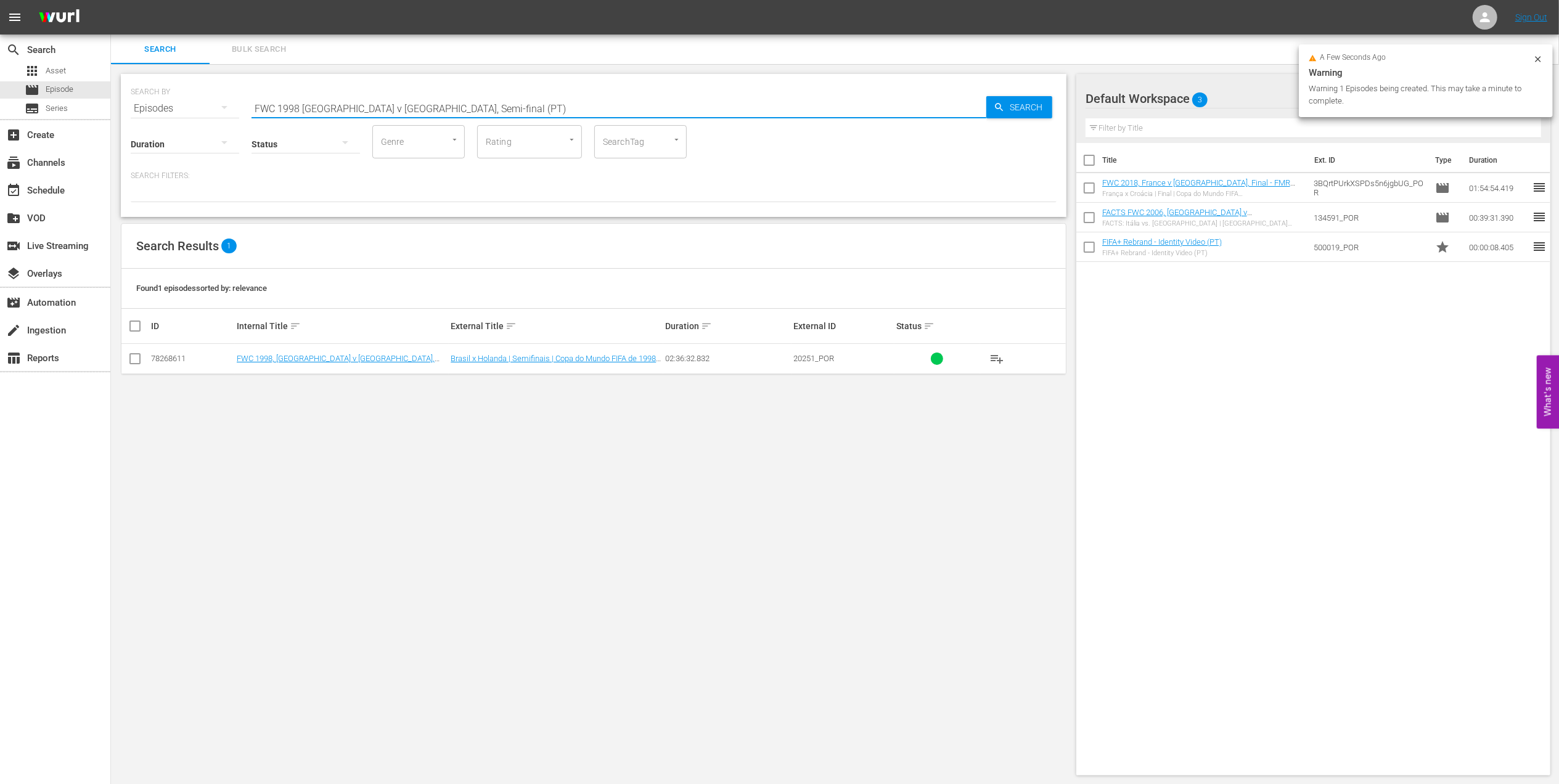
drag, startPoint x: 476, startPoint y: 106, endPoint x: 396, endPoint y: 109, distance: 80.1
click at [396, 109] on input "FWC 1998 Brazil v Netherlands, Semi-final (PT)" at bounding box center [619, 108] width 735 height 30
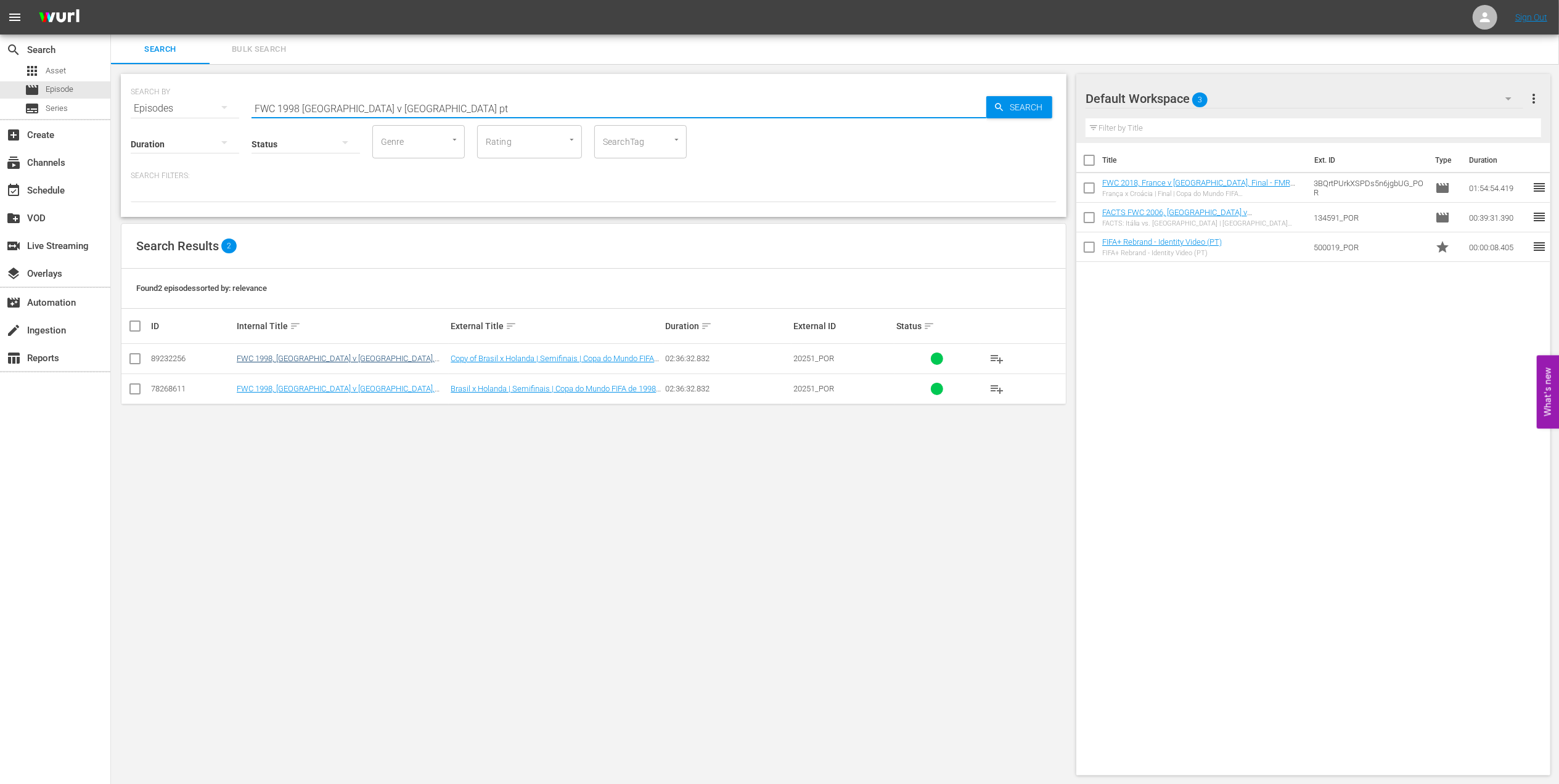
type input "FWC 1998 Brazil v Netherlands pt"
click at [341, 358] on link "FWC 1998, Brazil v Netherlands, Semi-Finals - FMR (PT)" at bounding box center [335, 363] width 198 height 19
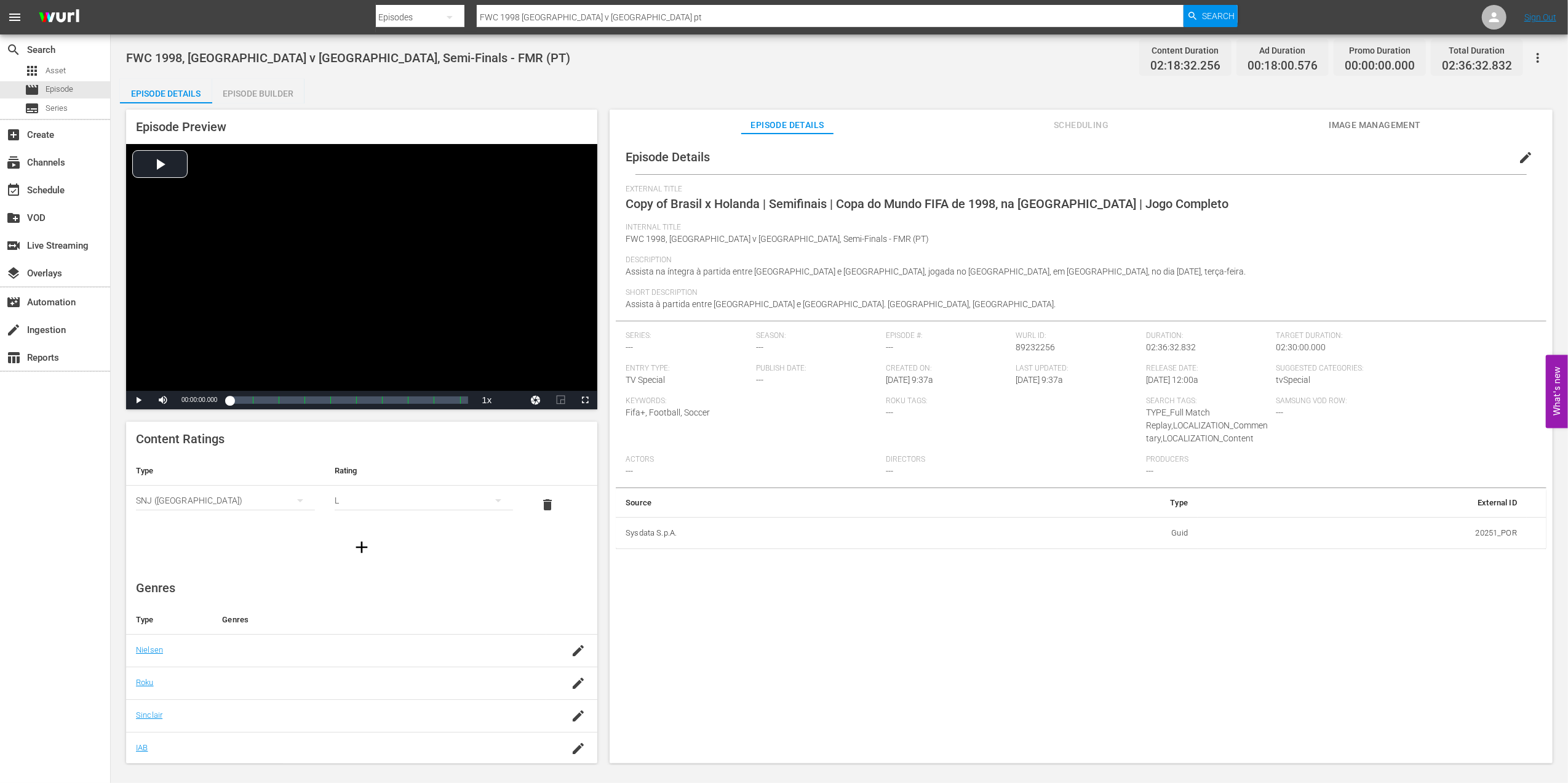
click at [1518, 155] on span "edit" at bounding box center [1526, 157] width 15 height 15
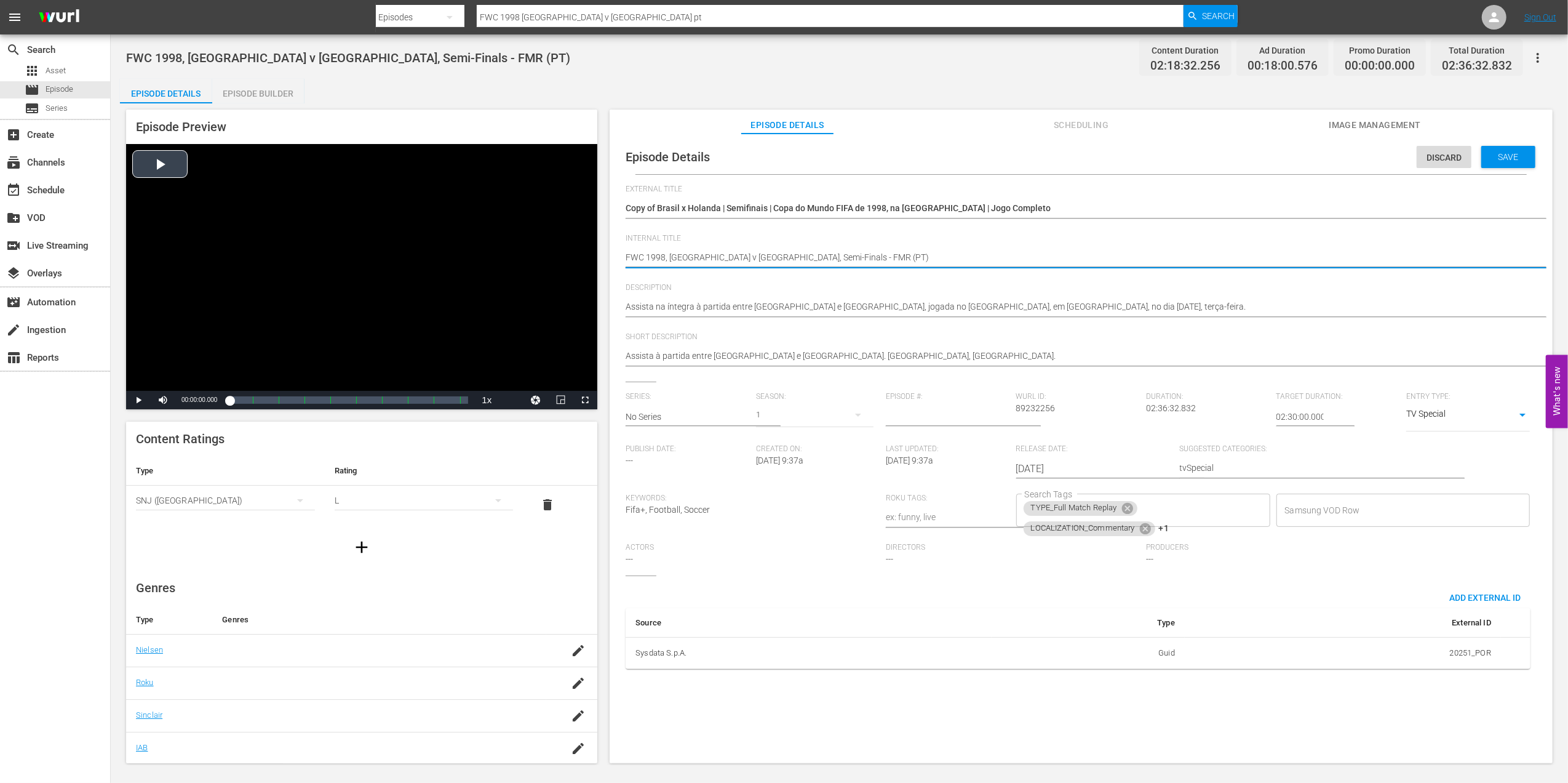
drag, startPoint x: 815, startPoint y: 259, endPoint x: 596, endPoint y: 257, distance: 219.0
paste textarea "Togo v Sudan | FIFA World Cup 26™ CAF Qualifiers"
type textarea "Togo v [GEOGRAPHIC_DATA] | FIFA World Cup 26™ CAF Qualifiers (PT)"
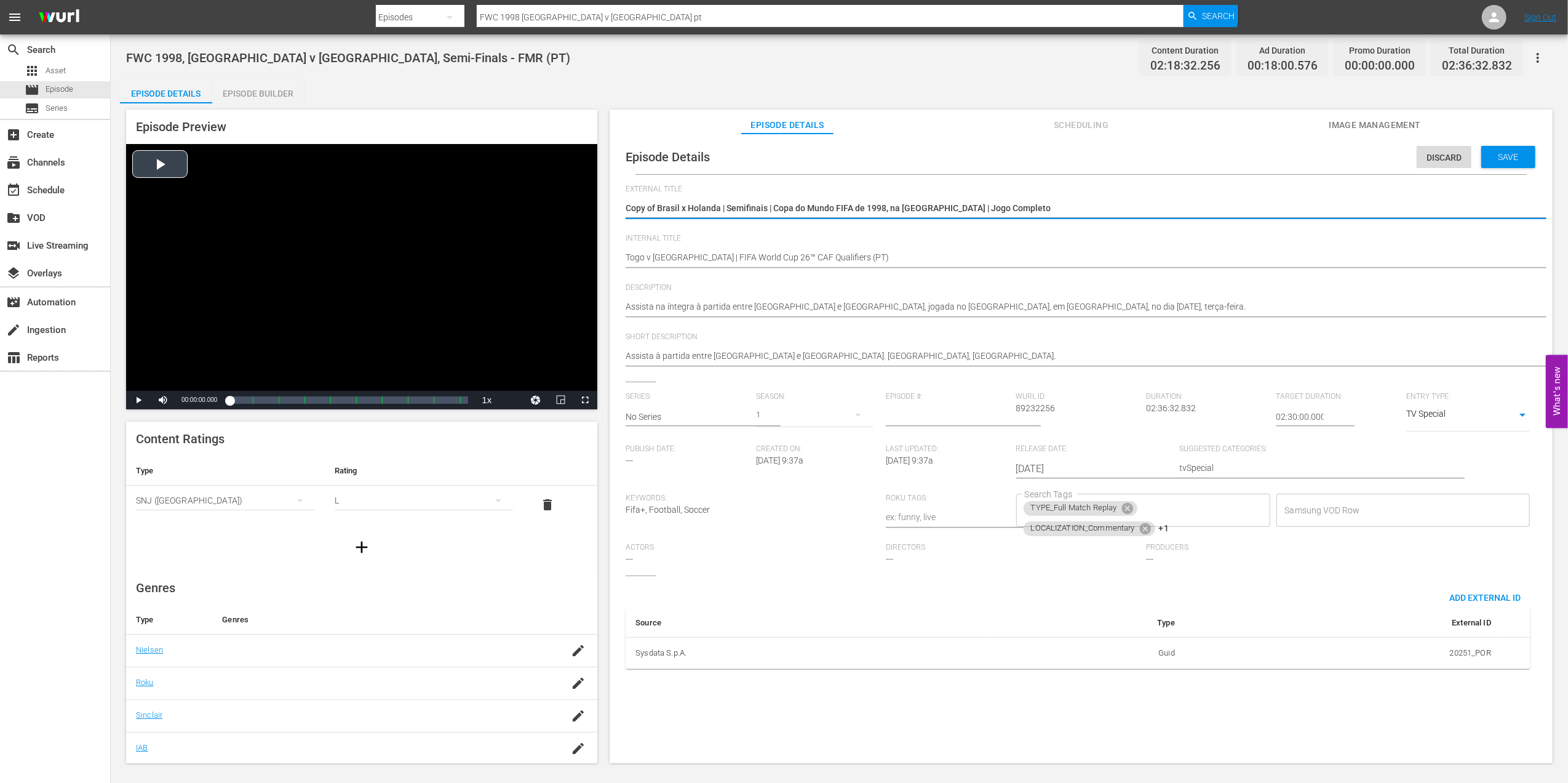
drag, startPoint x: 873, startPoint y: 207, endPoint x: 578, endPoint y: 203, distance: 295.0
paste textarea "Togo x Sudão | Eliminatórias CAF da Copa do Mundo 26"
type textarea "Togo x Sudão | Eliminatórias CAF da Copa do Mundo 26"
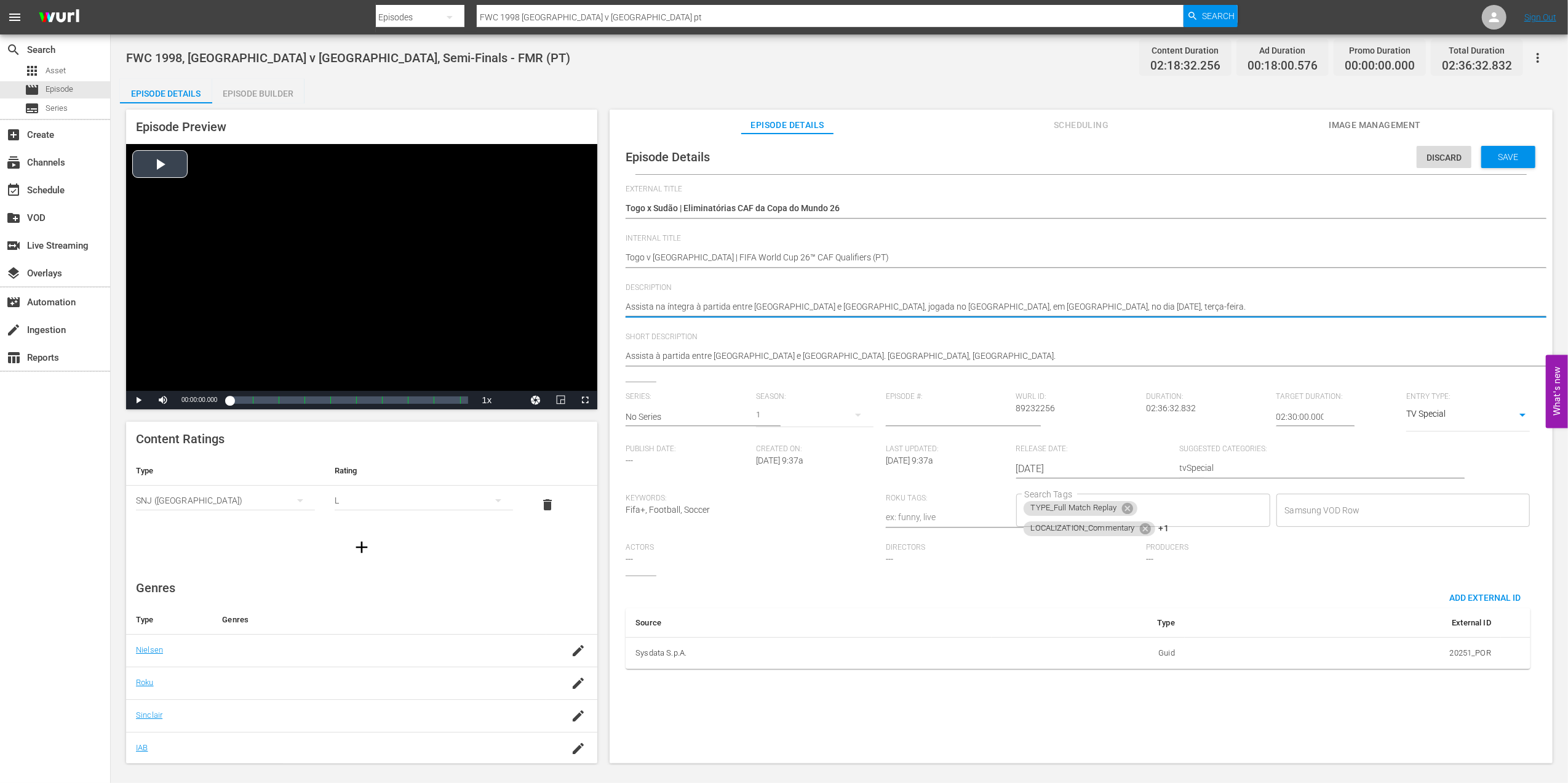
drag, startPoint x: 1103, startPoint y: 306, endPoint x: 560, endPoint y: 308, distance: 543.0
paste textarea "ao jogo entre Togo e Sudão no Estádio de Kégué, Lomé, terça-feira, 9 de setembr…"
type textarea "Assista ao jogo entre Togo e Sudão no Estádio de Kégué, Lomé, terça-feira, 9 de…"
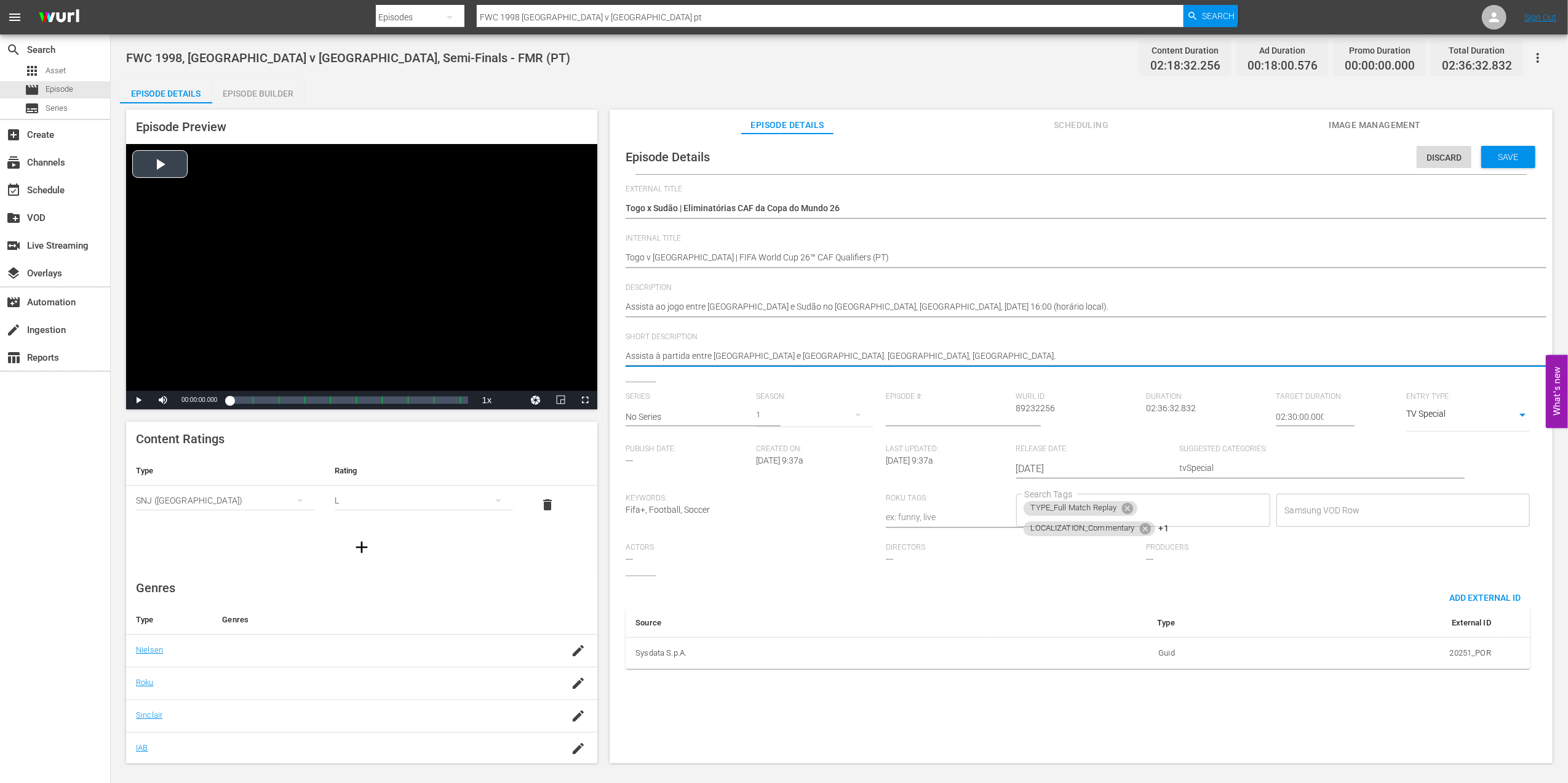
drag, startPoint x: 871, startPoint y: 358, endPoint x: 571, endPoint y: 359, distance: 300.0
paste textarea "ao jogo entre Togo e Sudão no Estádio de Kégué, Lomé, terça-feira, 9 de setembr…"
type textarea "Assista ao jogo entre Togo e Sudão no Estádio de Kégué, Lomé, terça-feira, 9 de…"
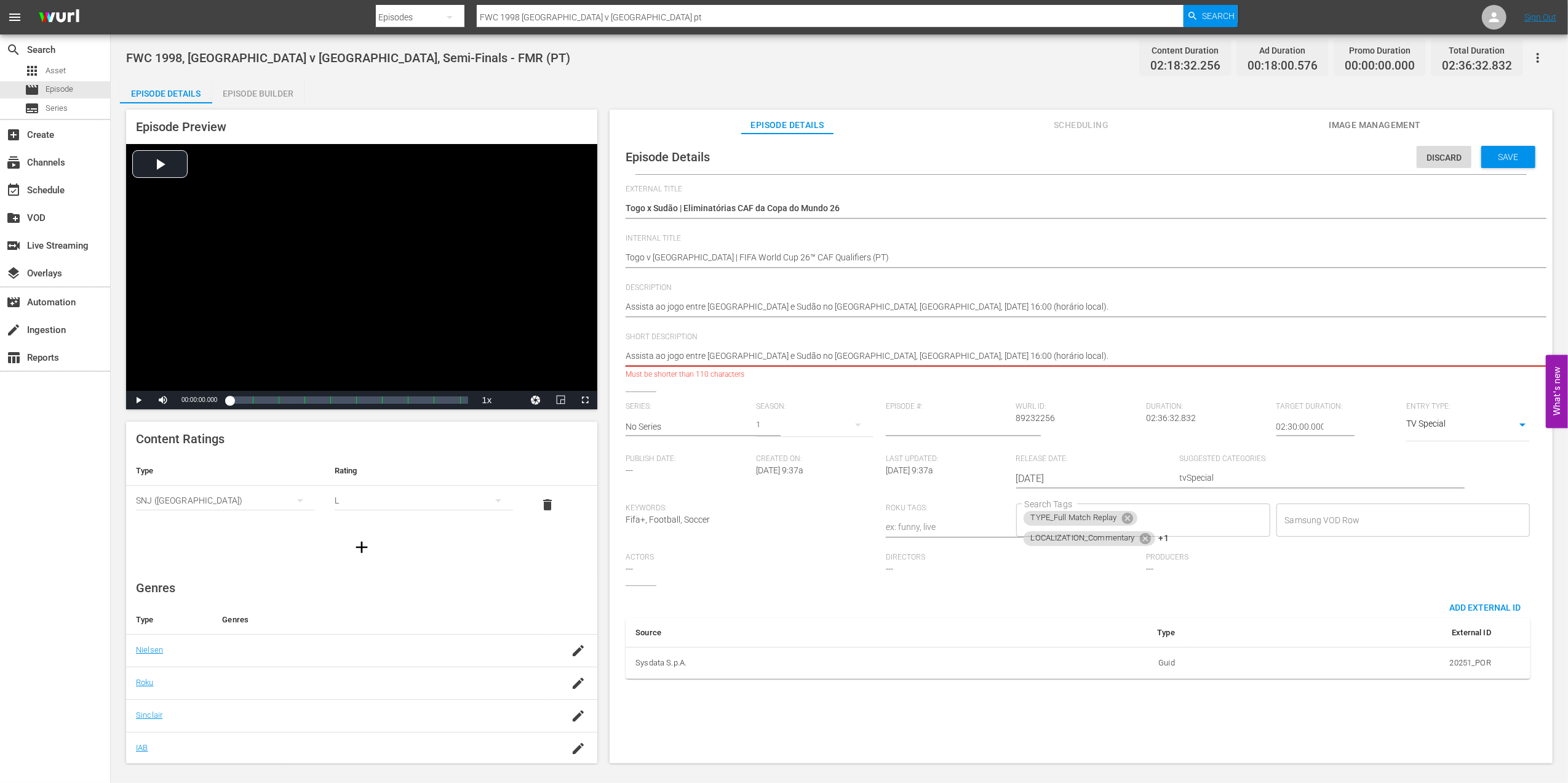
type textarea "Assista ao jogo entre Togo e Sudão no Estádio de Kégué, Lomé, terça-feira, 9 de…"
drag, startPoint x: 1095, startPoint y: 356, endPoint x: 446, endPoint y: 356, distance: 649.0
click at [446, 356] on div "Episode Preview Video Player is loading. Play Video Play Mute Current Time 00:0…" at bounding box center [839, 438] width 1439 height 669
paste textarea
type textarea "Assista ao jogo entre Togo e Sudão no Estádio de Kégué, Lomé, terça-feira,"
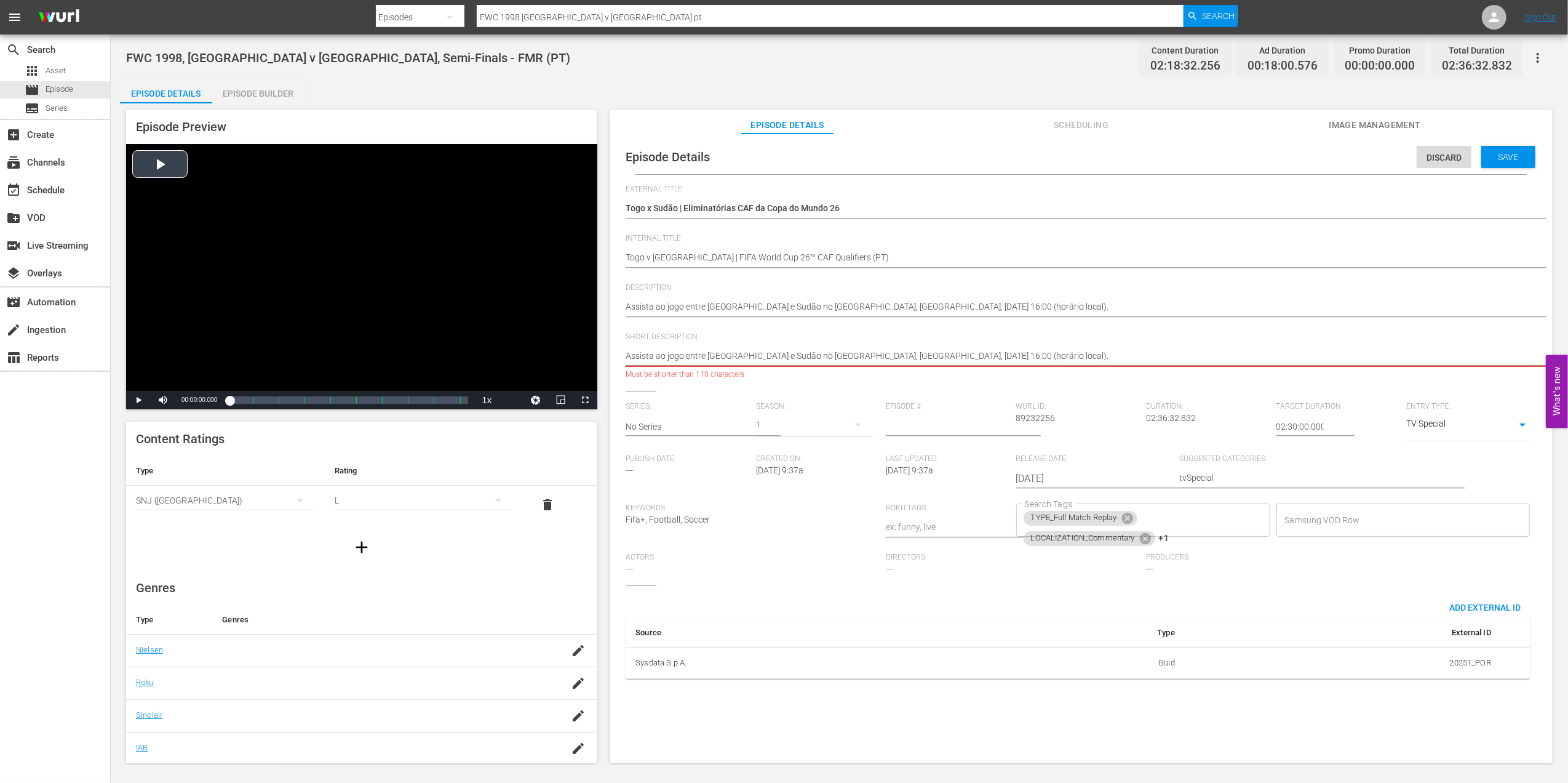
type textarea "Assista ao jogo entre Togo e Sudão no Estádio de Kégué, Lomé, terça-feira,"
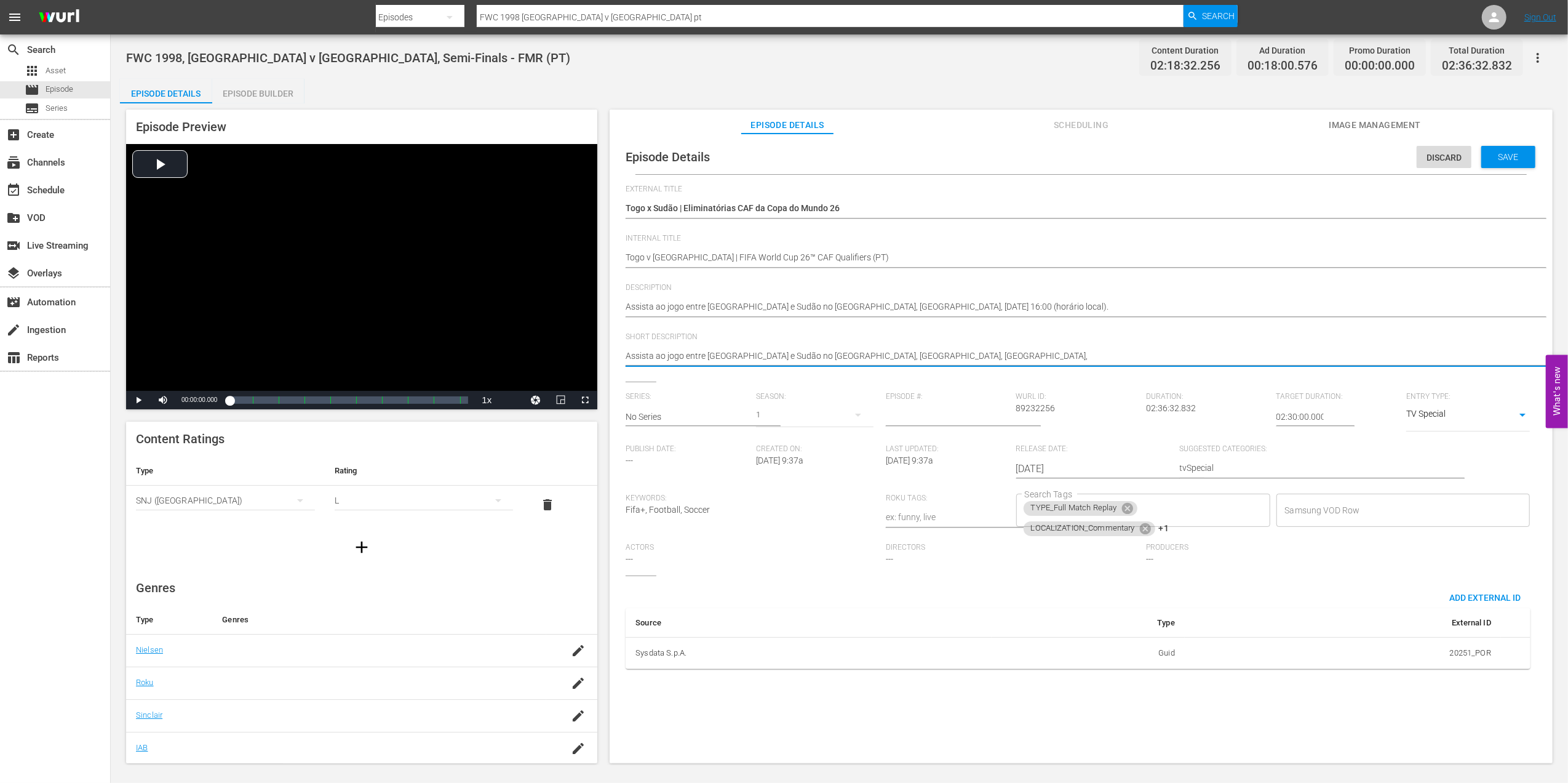
type textarea "Assista ao jogo entre Togo e Sudão no Estádio de Kégué, Lomé, terça-feira,"
type textarea "Assista ao jogo entre Togo e Sudão no Estádio de Kégué, Lomé, terça-feira"
type textarea "Assista ao jogo entre Togo e Sudão no Estádio de Kégué, Lomé, terça-feira."
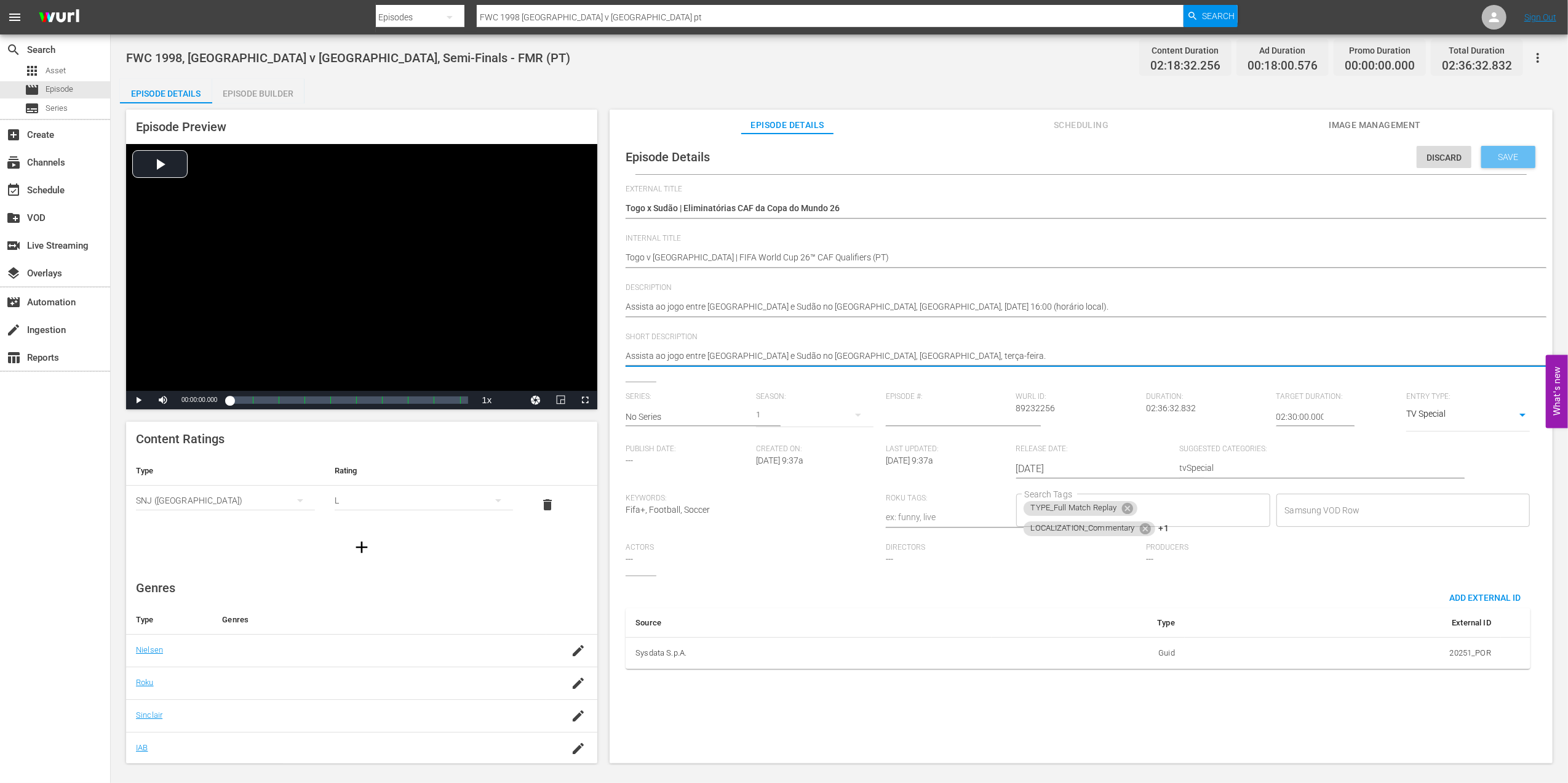
type textarea "Assista ao jogo entre Togo e Sudão no Estádio de Kégué, Lomé, terça-feira."
click at [1499, 156] on span "Save" at bounding box center [1509, 157] width 40 height 10
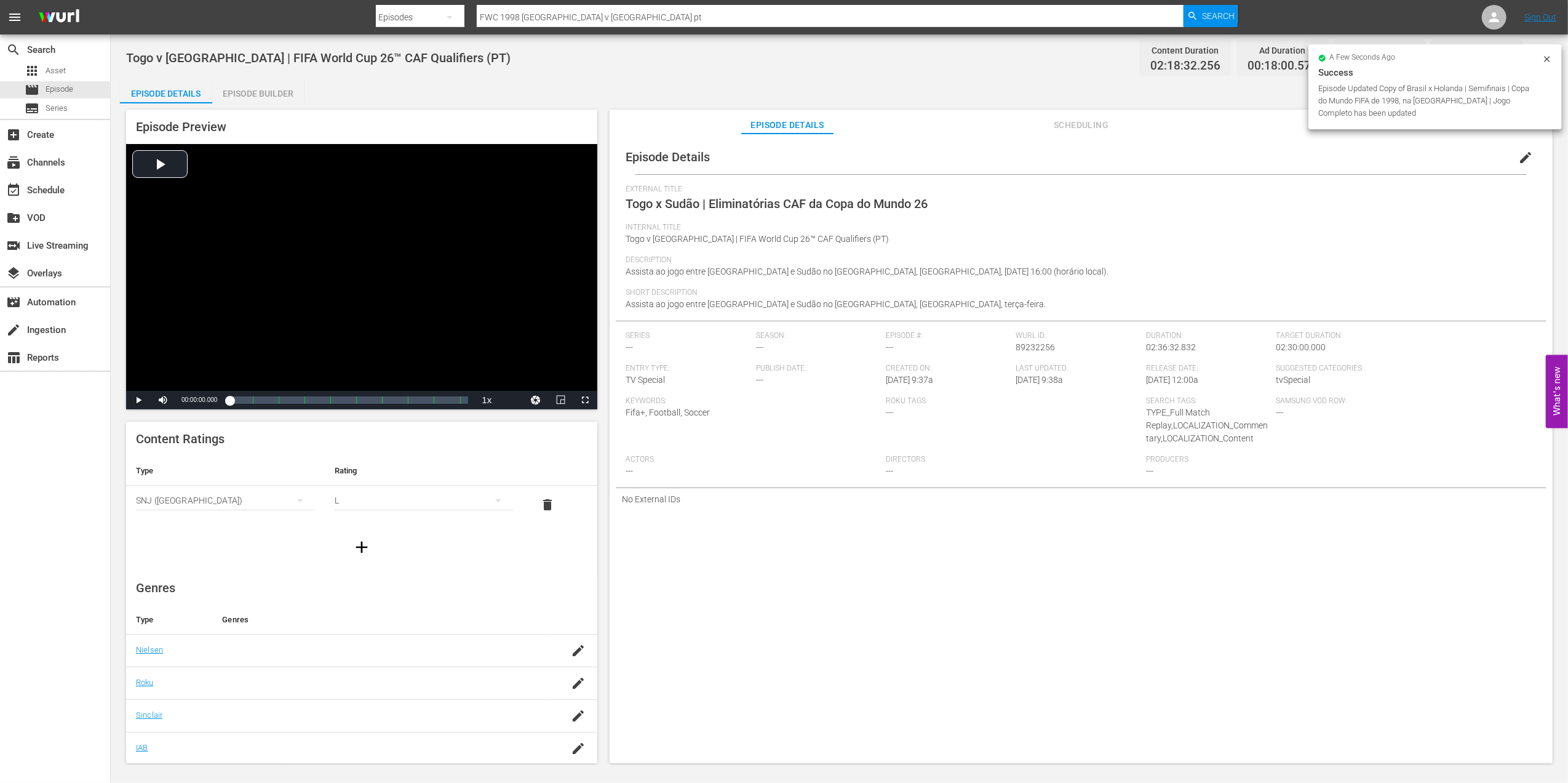
click at [1518, 159] on span "edit" at bounding box center [1526, 157] width 15 height 15
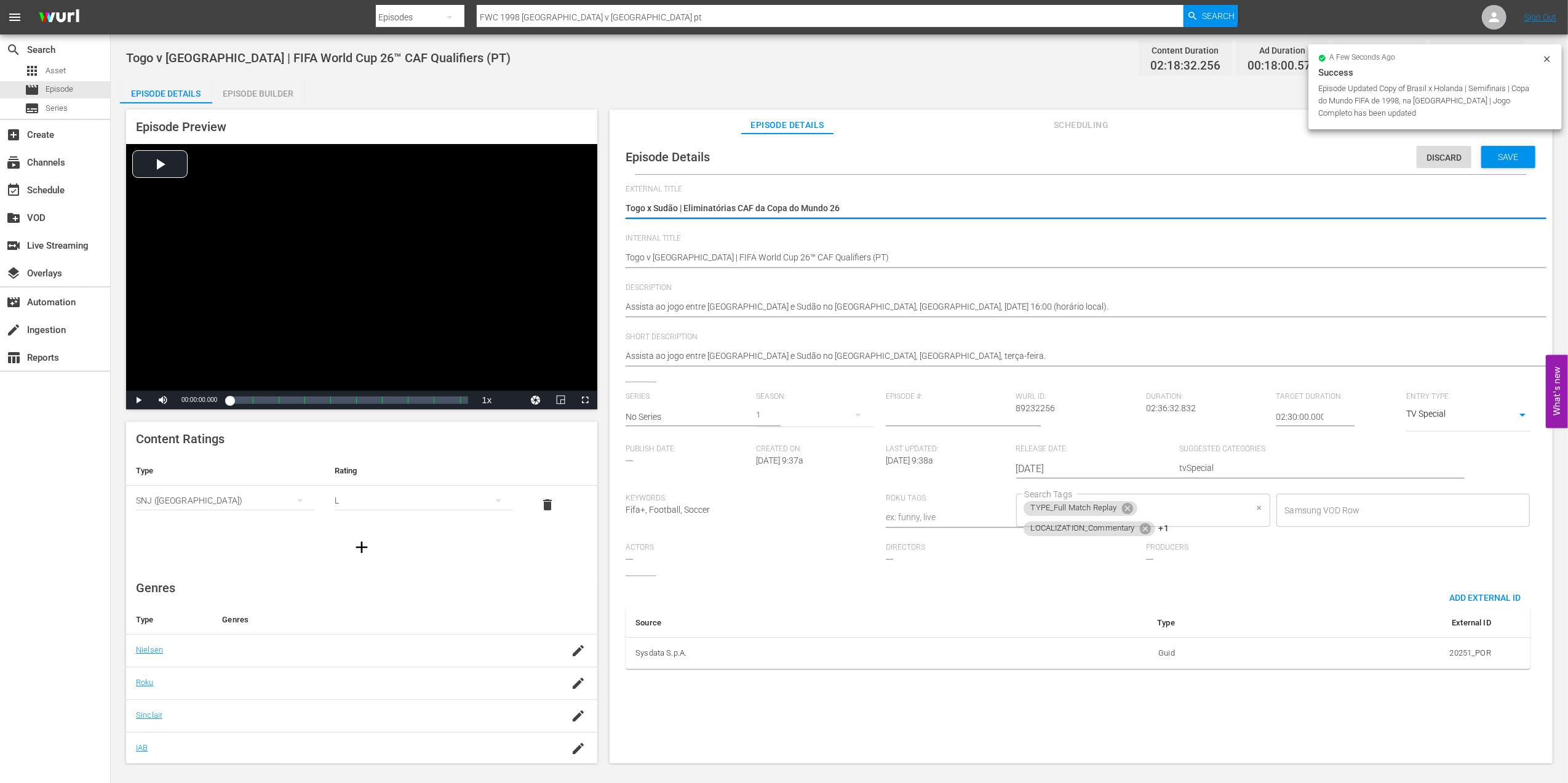
drag, startPoint x: 1129, startPoint y: 505, endPoint x: 1142, endPoint y: 515, distance: 16.4
click at [1132, 505] on div "TYPE_Full Match Replay" at bounding box center [1080, 508] width 114 height 15
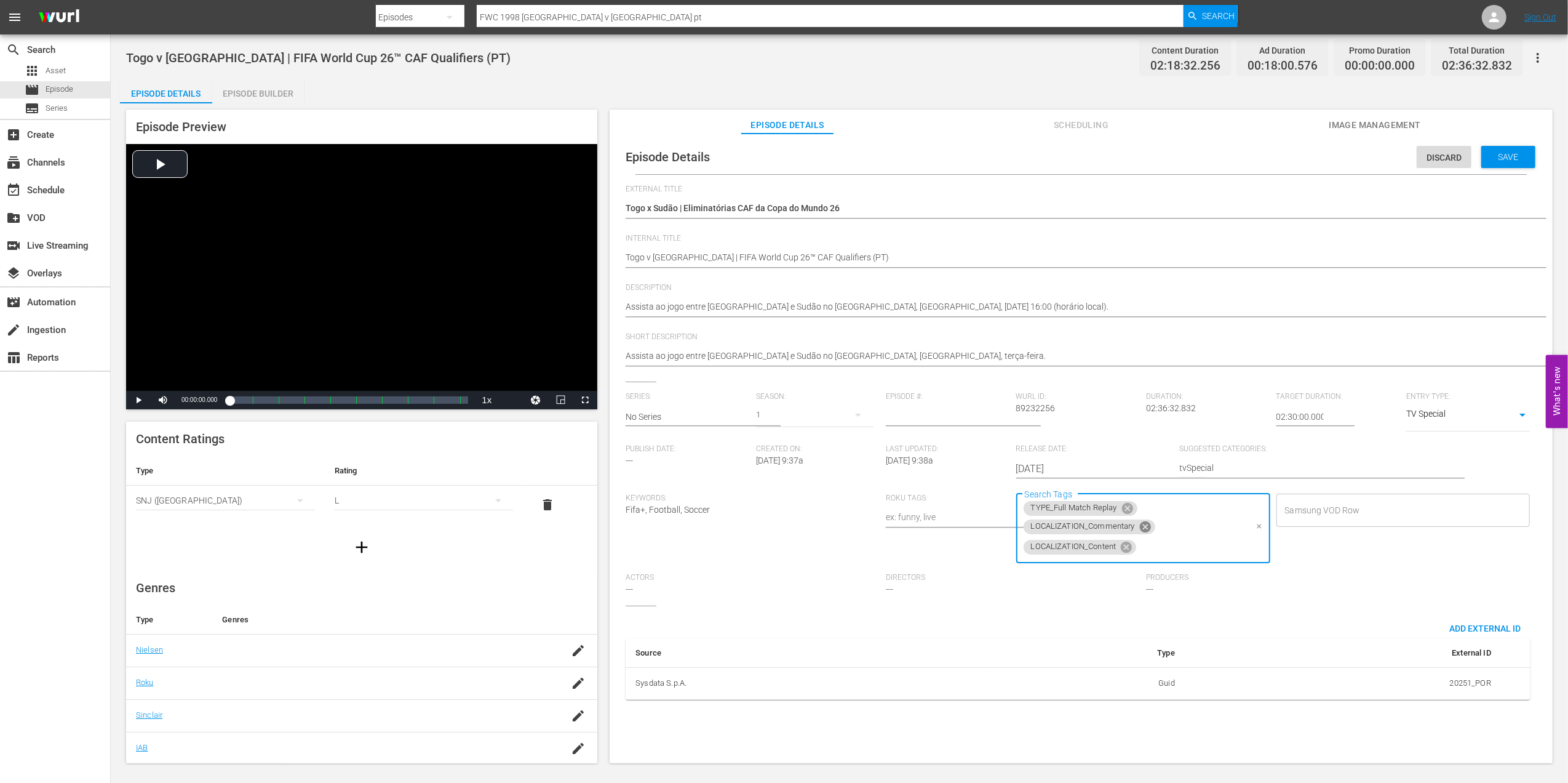
click at [1140, 525] on icon at bounding box center [1145, 526] width 11 height 11
drag, startPoint x: 1122, startPoint y: 532, endPoint x: 1130, endPoint y: 509, distance: 24.4
click at [1122, 530] on icon at bounding box center [1126, 528] width 11 height 11
click at [1130, 509] on icon at bounding box center [1126, 509] width 11 height 11
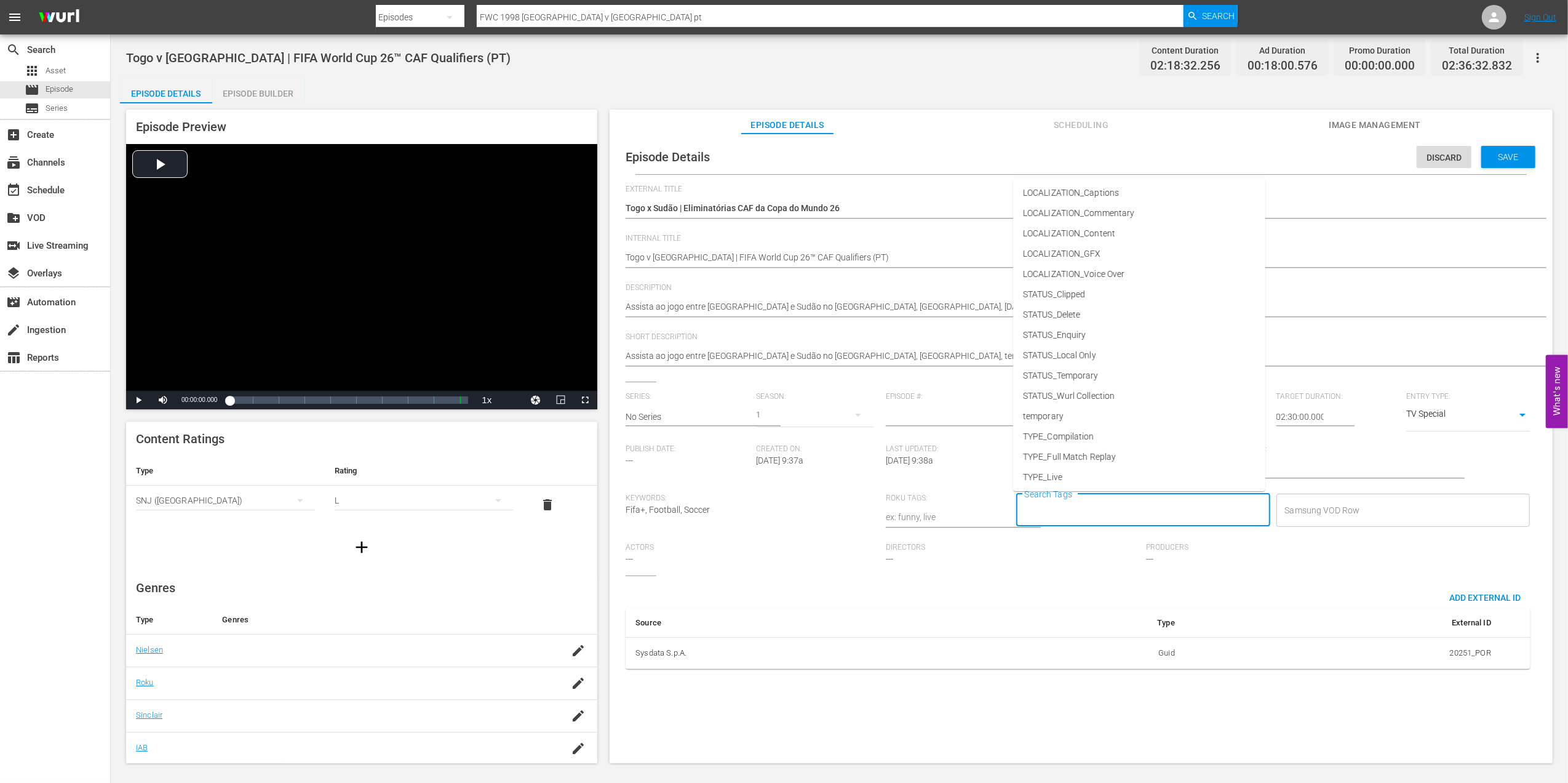
click at [1122, 511] on input "Search Tags" at bounding box center [1134, 510] width 225 height 22
click at [1064, 475] on li "TYPE_Live" at bounding box center [1140, 477] width 253 height 21
click at [1118, 509] on input "Search Tags" at bounding box center [1168, 510] width 155 height 22
click at [1111, 378] on li "STATUS_Temporary" at bounding box center [1140, 376] width 253 height 21
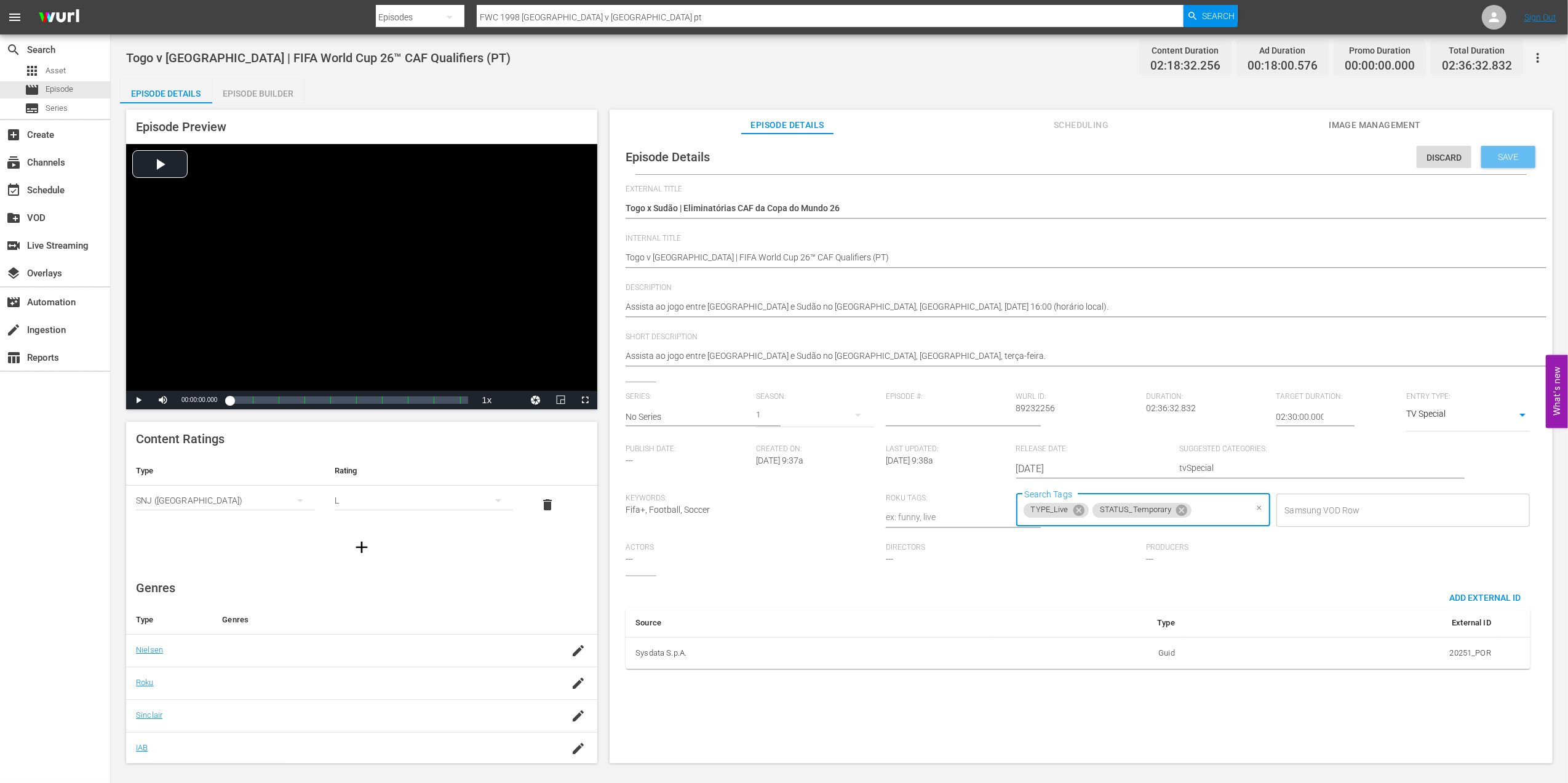
click at [1514, 156] on span "Save" at bounding box center [1509, 157] width 40 height 10
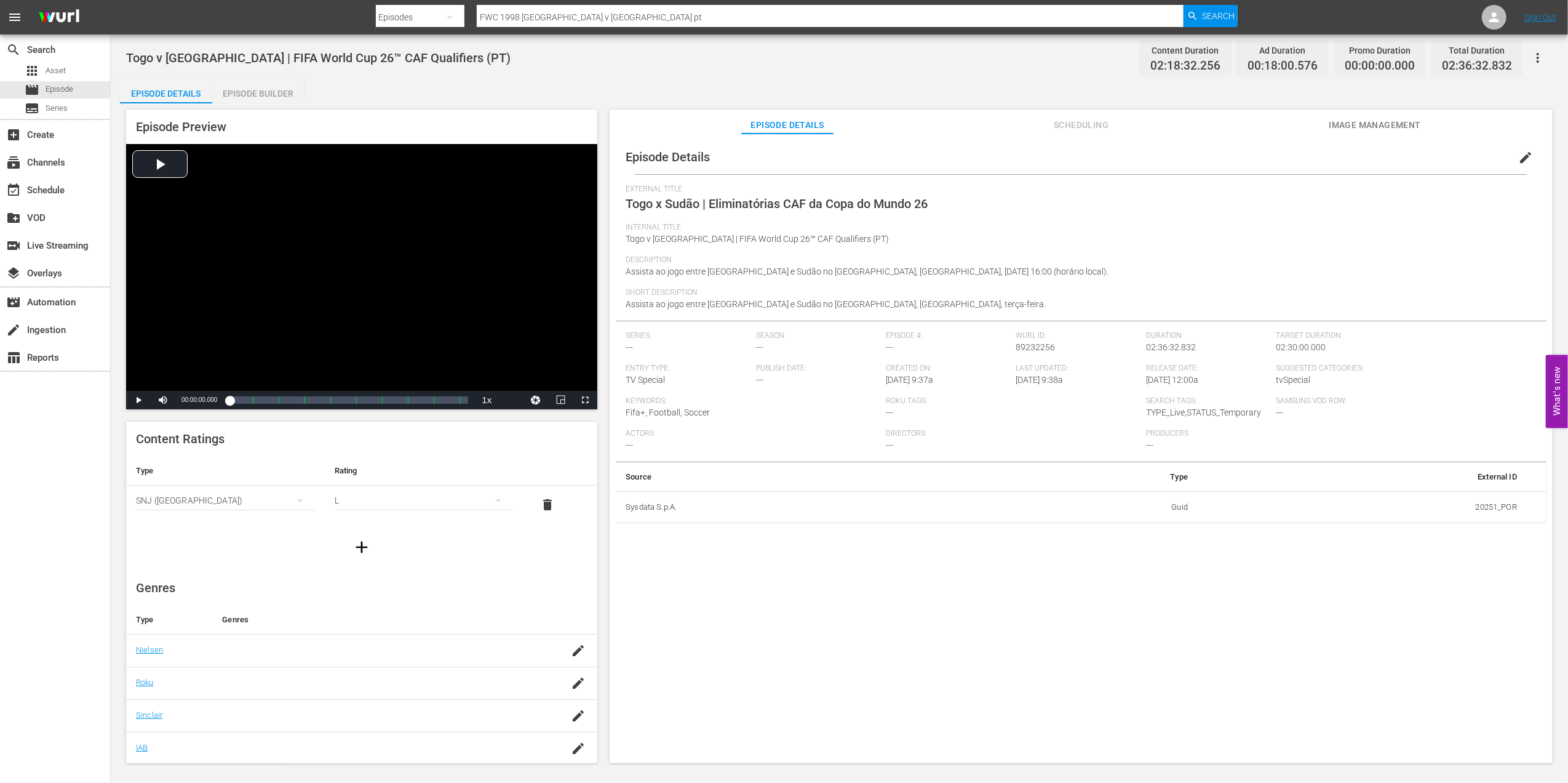
click at [1366, 120] on span "Image Management" at bounding box center [1375, 125] width 93 height 15
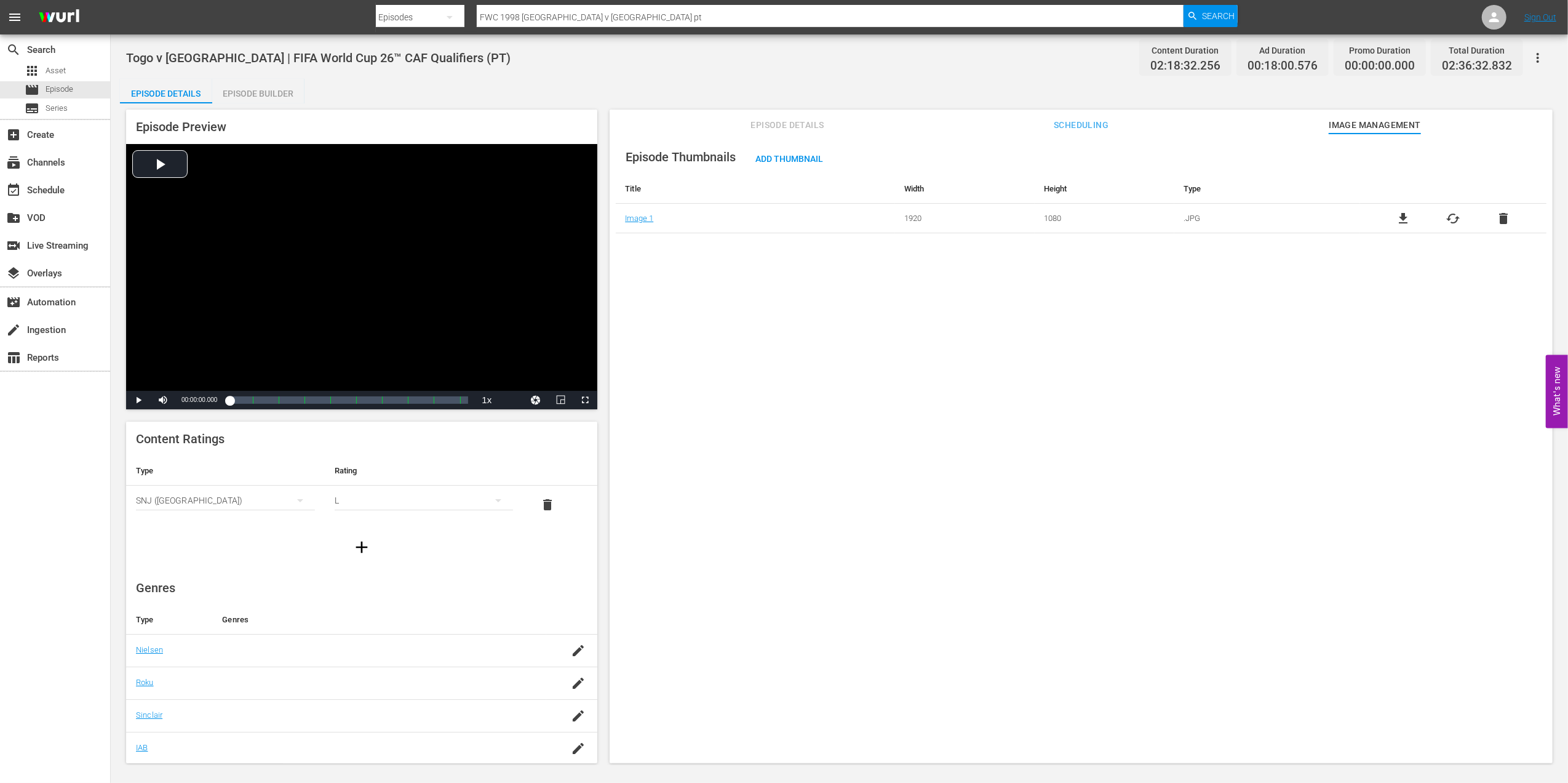
click at [1505, 220] on span "delete" at bounding box center [1503, 218] width 15 height 15
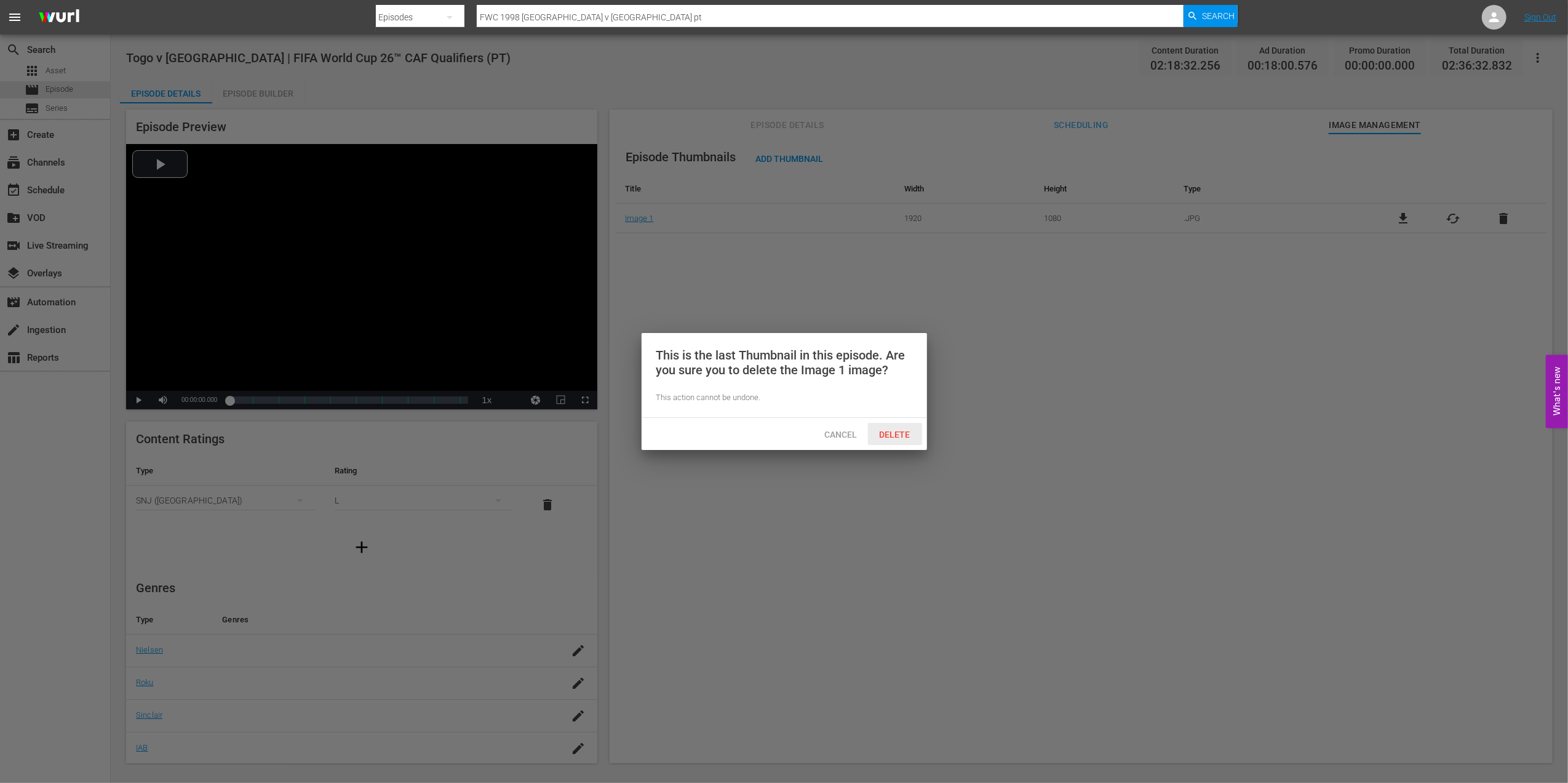
click at [897, 448] on div "Cancel Delete" at bounding box center [785, 434] width 286 height 32
click at [897, 439] on span "Delete" at bounding box center [895, 434] width 50 height 10
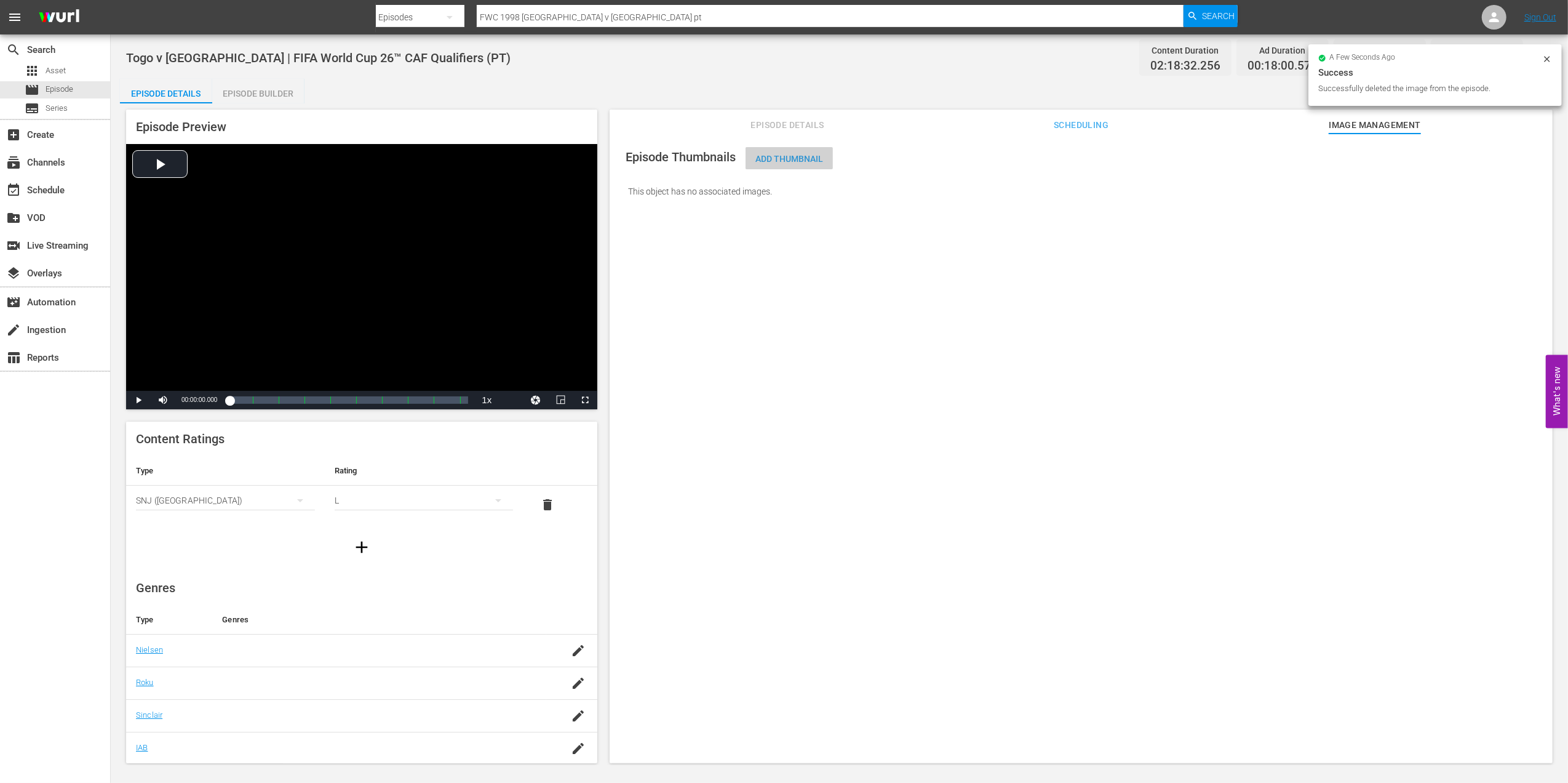
click at [774, 161] on span "Add Thumbnail" at bounding box center [789, 159] width 87 height 10
click at [803, 154] on span "Add Thumbnail" at bounding box center [789, 159] width 87 height 10
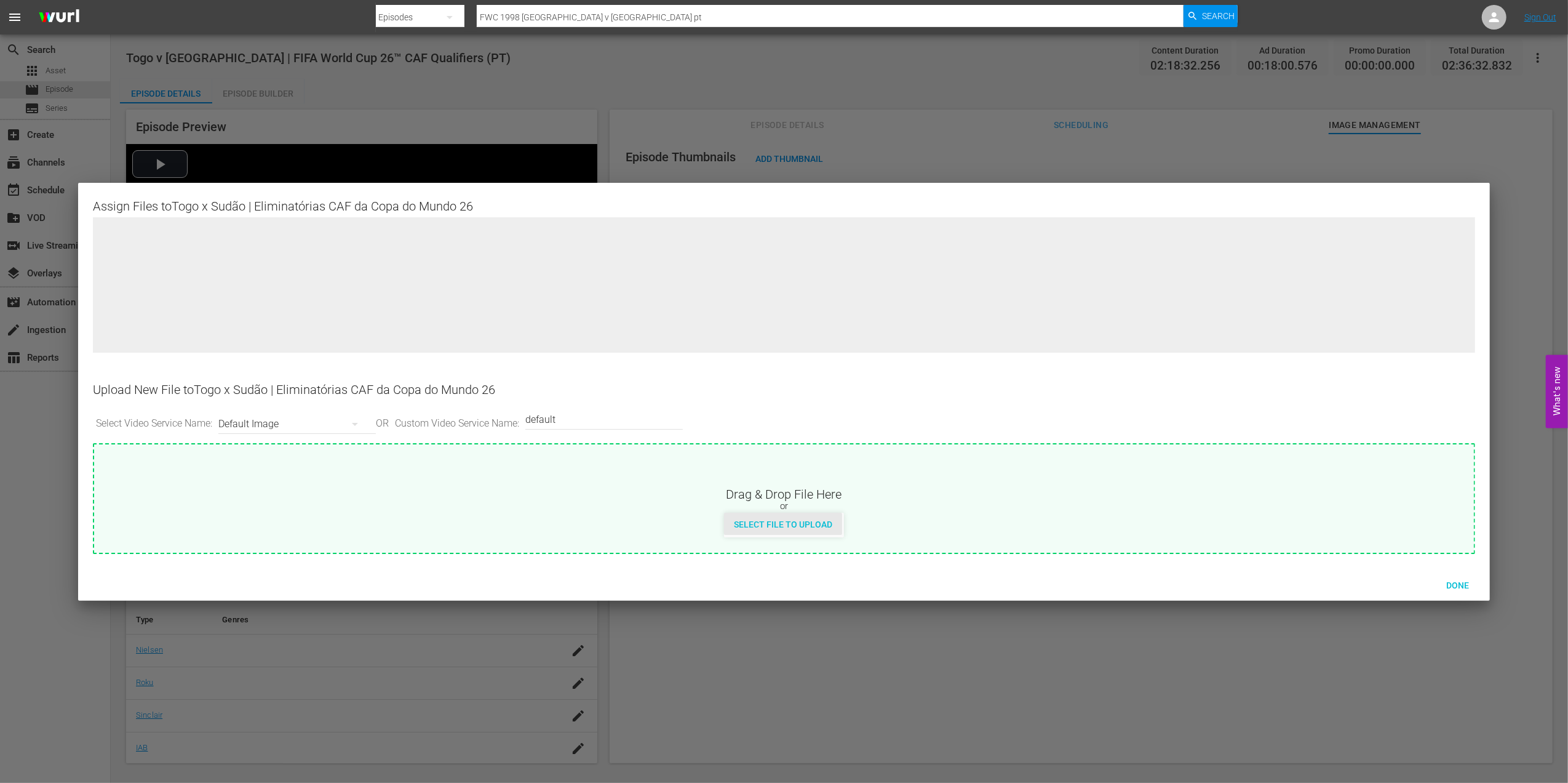
click at [785, 520] on span "Select File to Upload" at bounding box center [783, 524] width 118 height 10
type input "C:\fakepath\17.jpg"
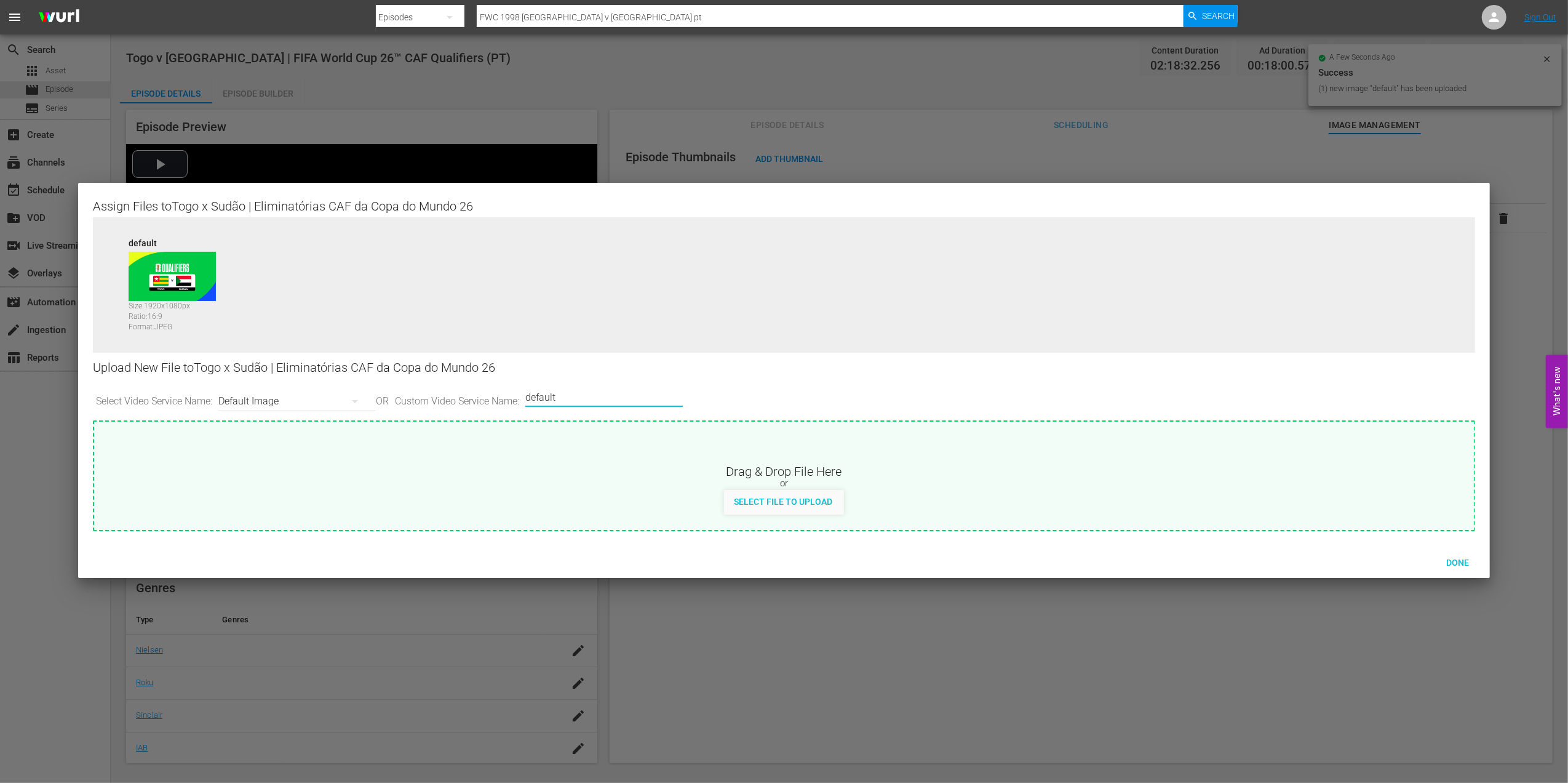
click at [593, 397] on input "default" at bounding box center [601, 397] width 151 height 30
type input "default 1"
click at [776, 500] on span "Select File to Upload" at bounding box center [783, 501] width 118 height 10
type input "C:\fakepath\18.jpg"
click at [1449, 563] on span "Done" at bounding box center [1458, 562] width 42 height 10
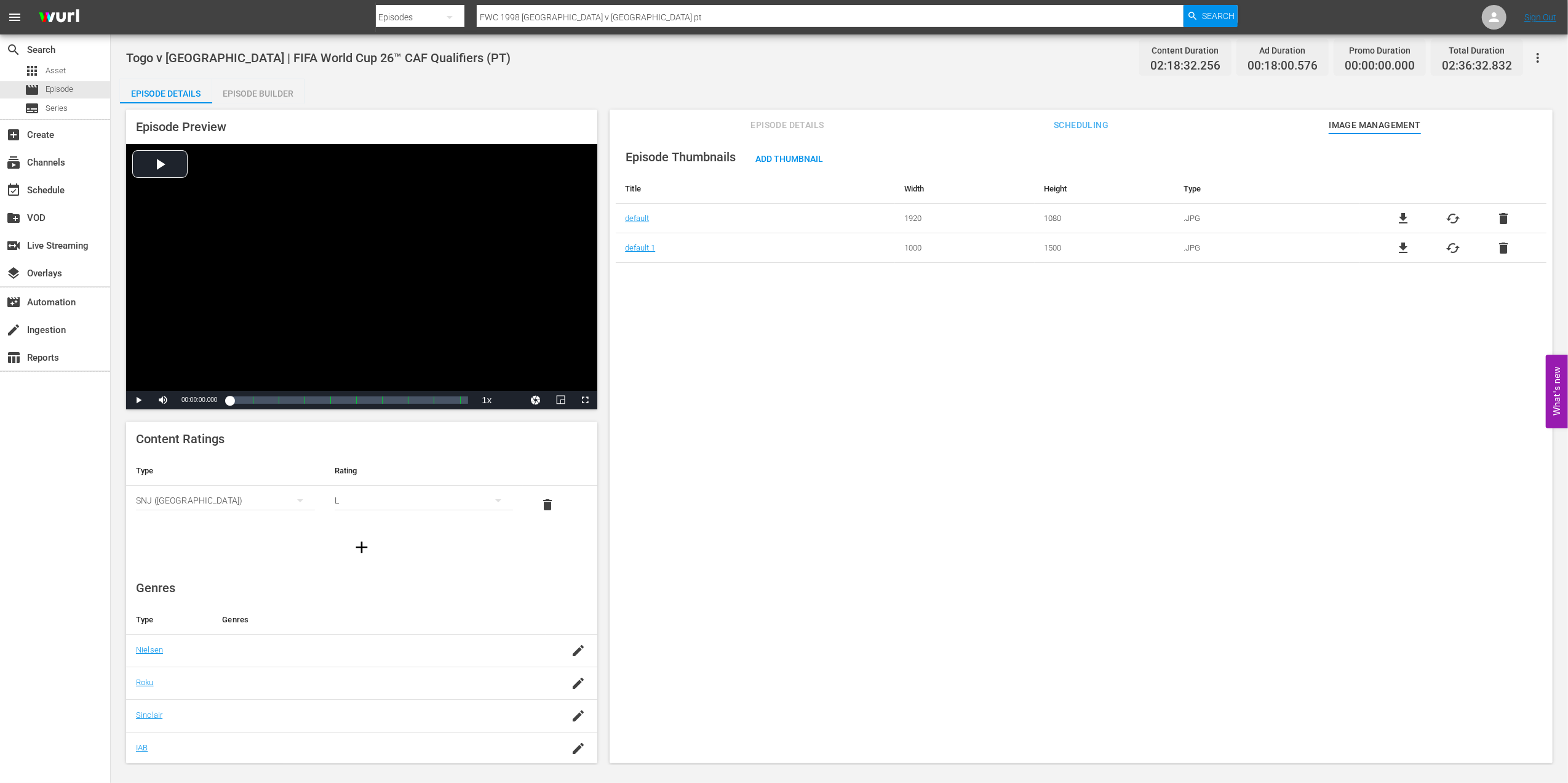
click at [761, 124] on span "Episode Details" at bounding box center [787, 125] width 93 height 15
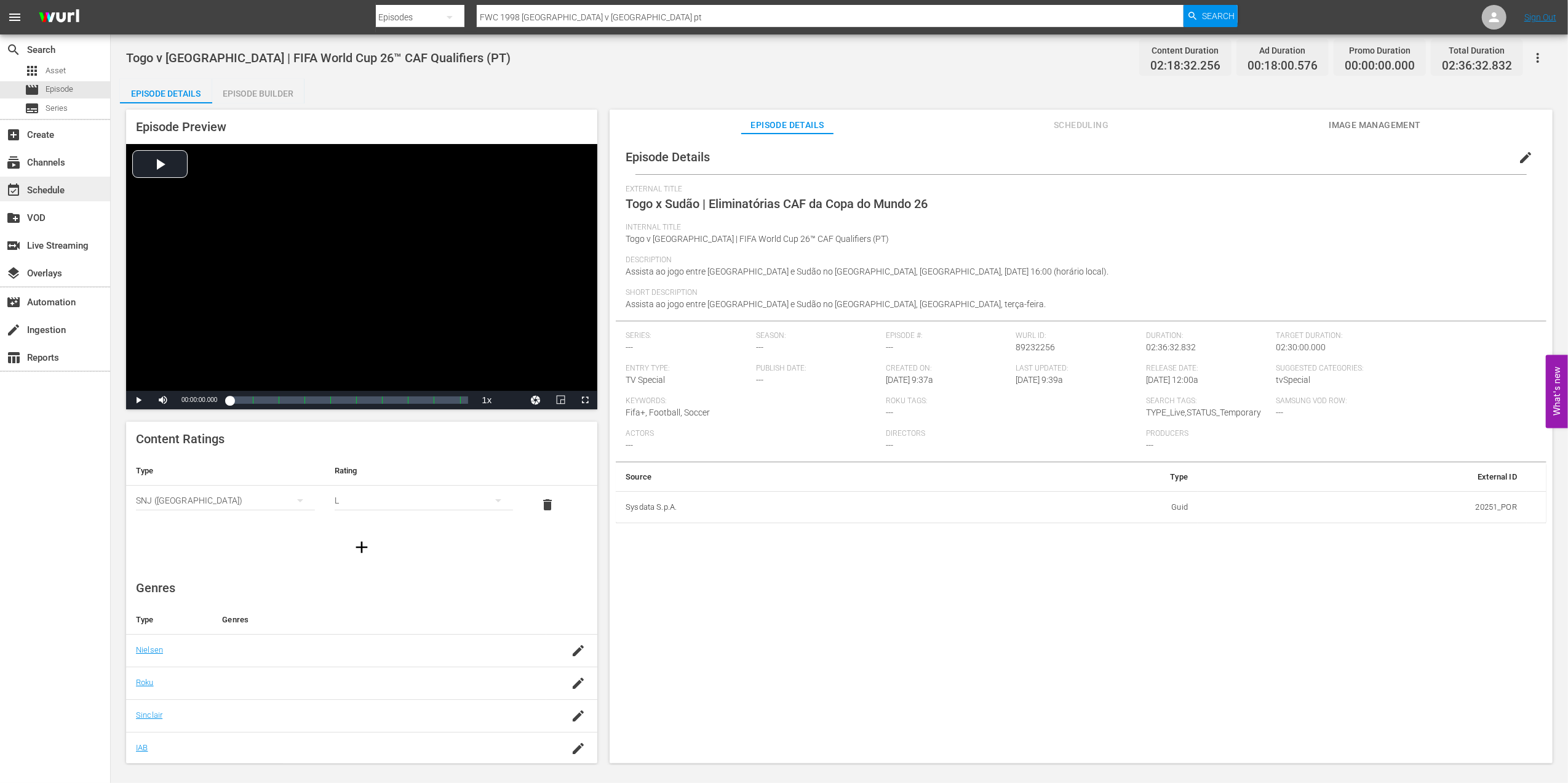
click at [59, 192] on div "event_available Schedule" at bounding box center [34, 188] width 69 height 11
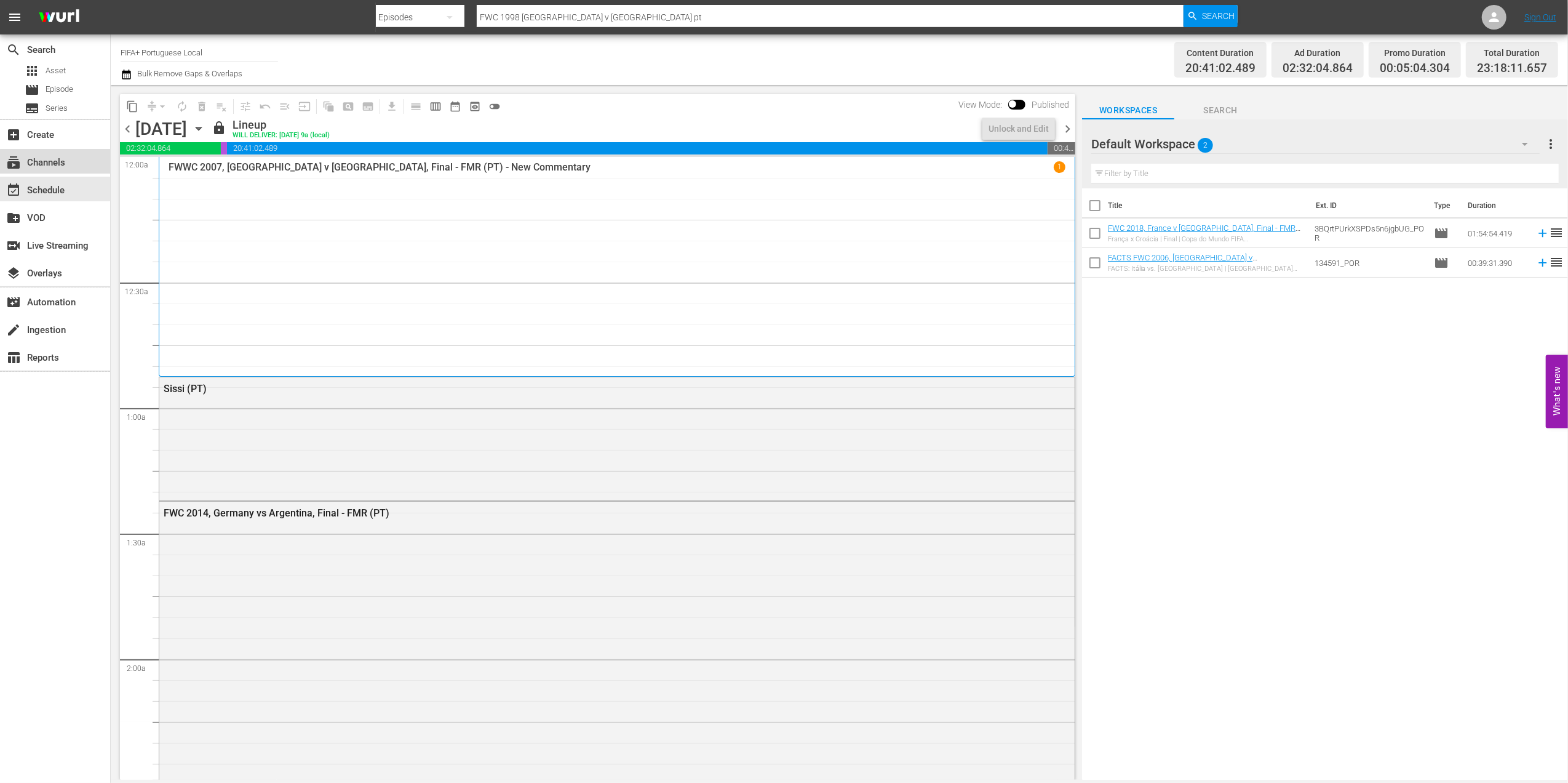
click at [70, 163] on div "subscriptions Channels" at bounding box center [55, 161] width 110 height 24
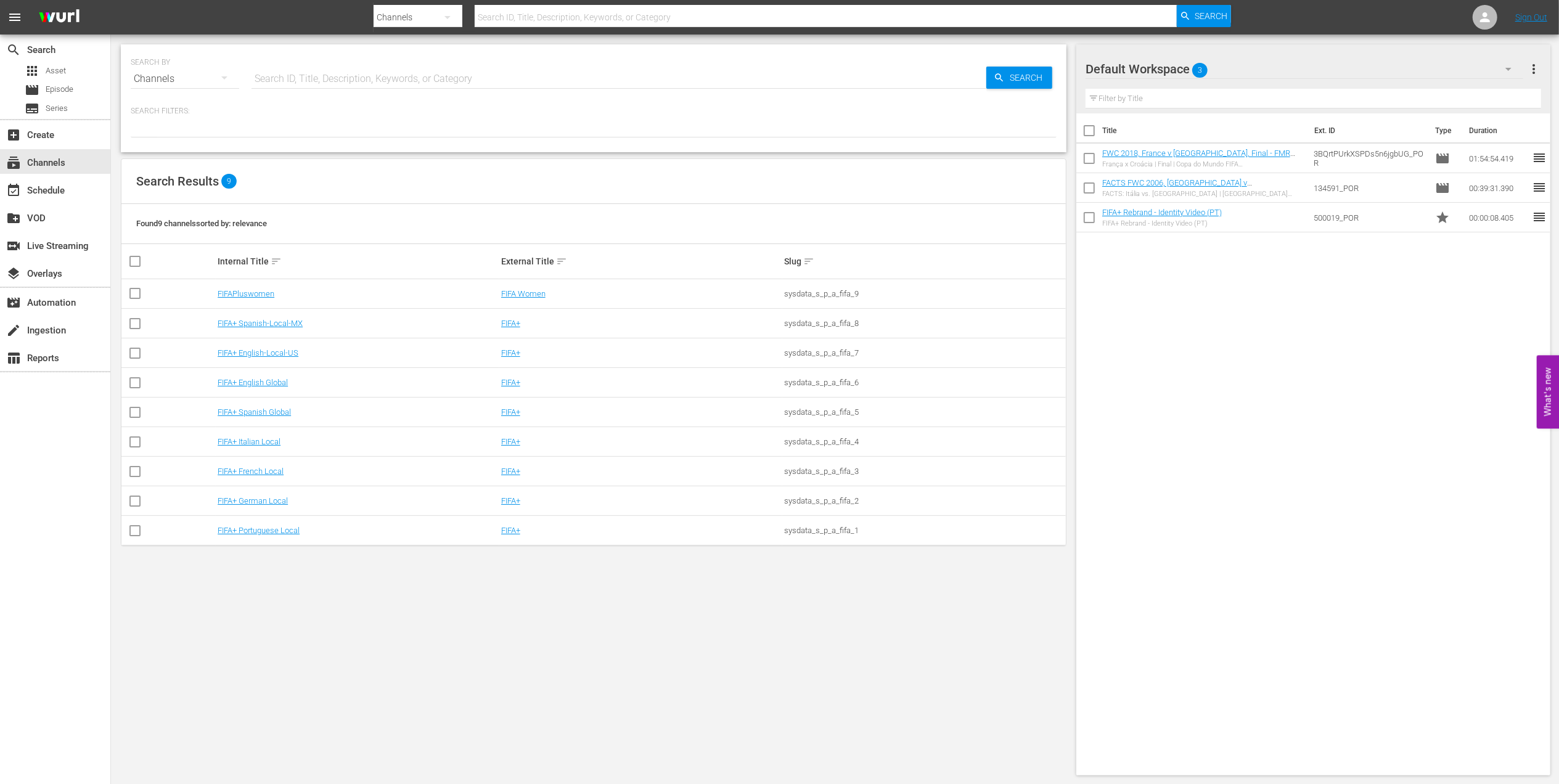
click at [274, 525] on td "FIFA+ Portuguese Local" at bounding box center [358, 530] width 284 height 30
drag, startPoint x: 274, startPoint y: 525, endPoint x: 270, endPoint y: 531, distance: 7.2
click at [270, 531] on link "FIFA+ Portuguese Local" at bounding box center [258, 530] width 82 height 9
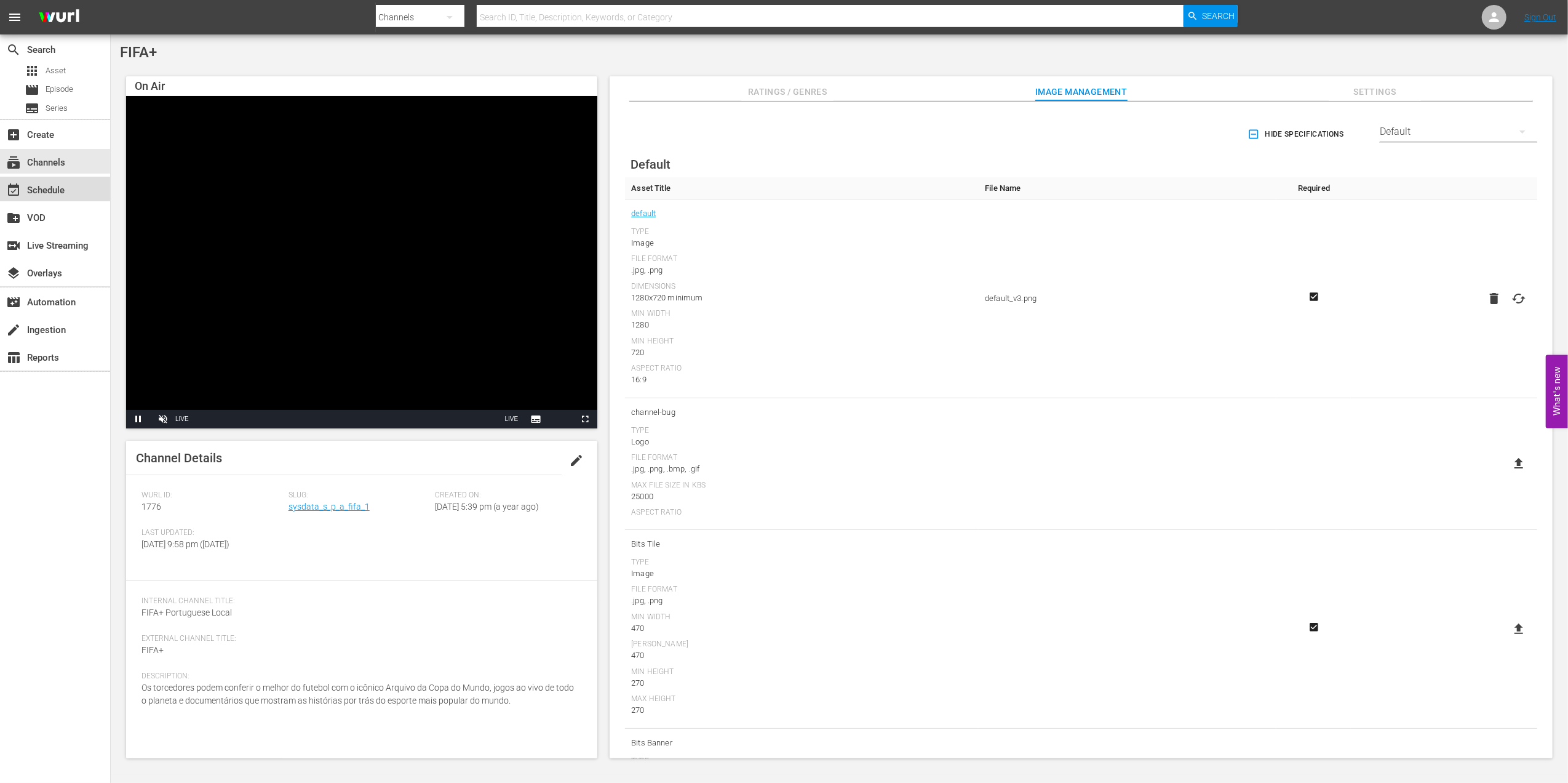
click at [87, 192] on div "event_available Schedule" at bounding box center [55, 188] width 110 height 24
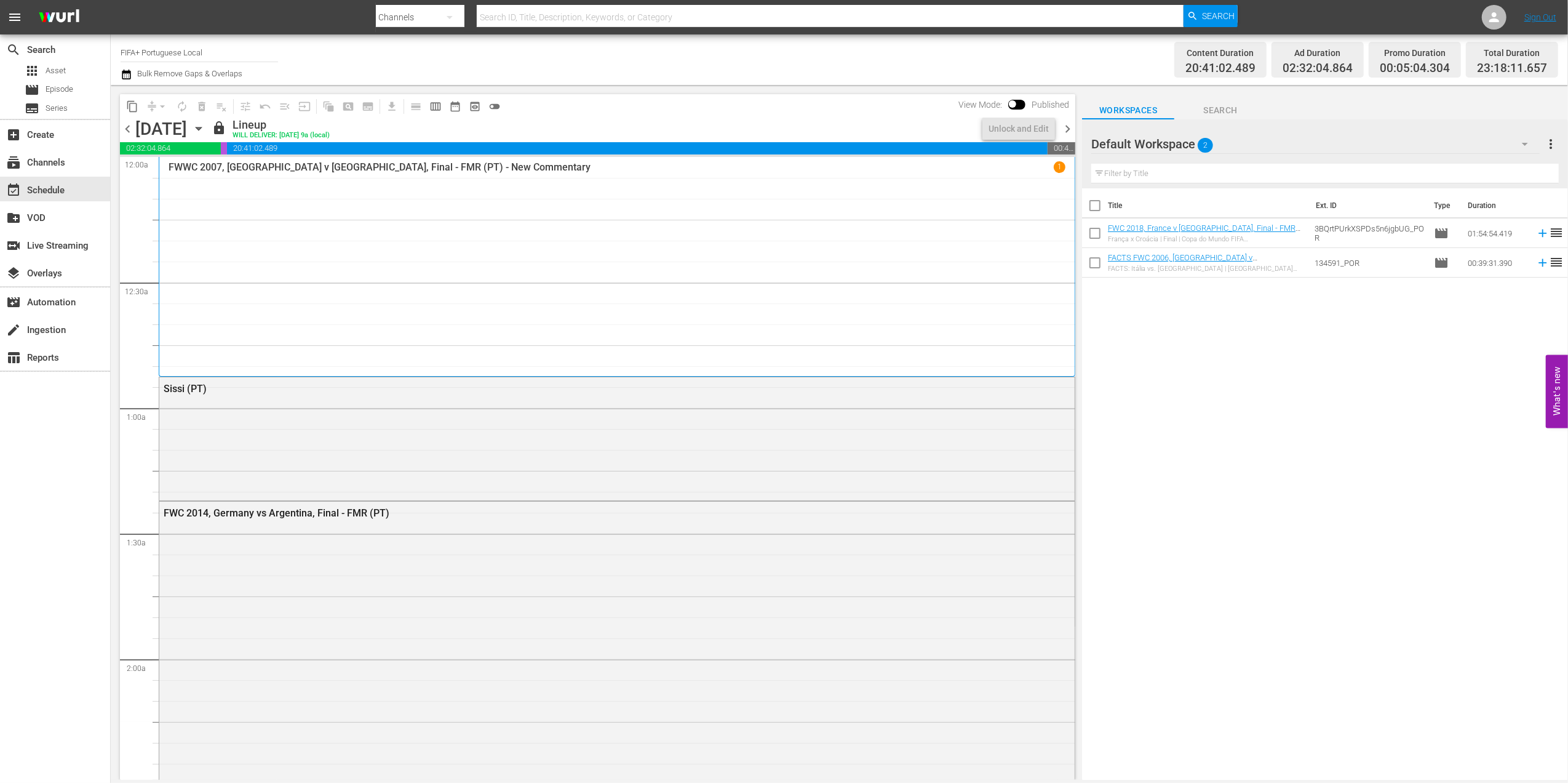
click at [1066, 129] on span "chevron_right" at bounding box center [1067, 128] width 15 height 15
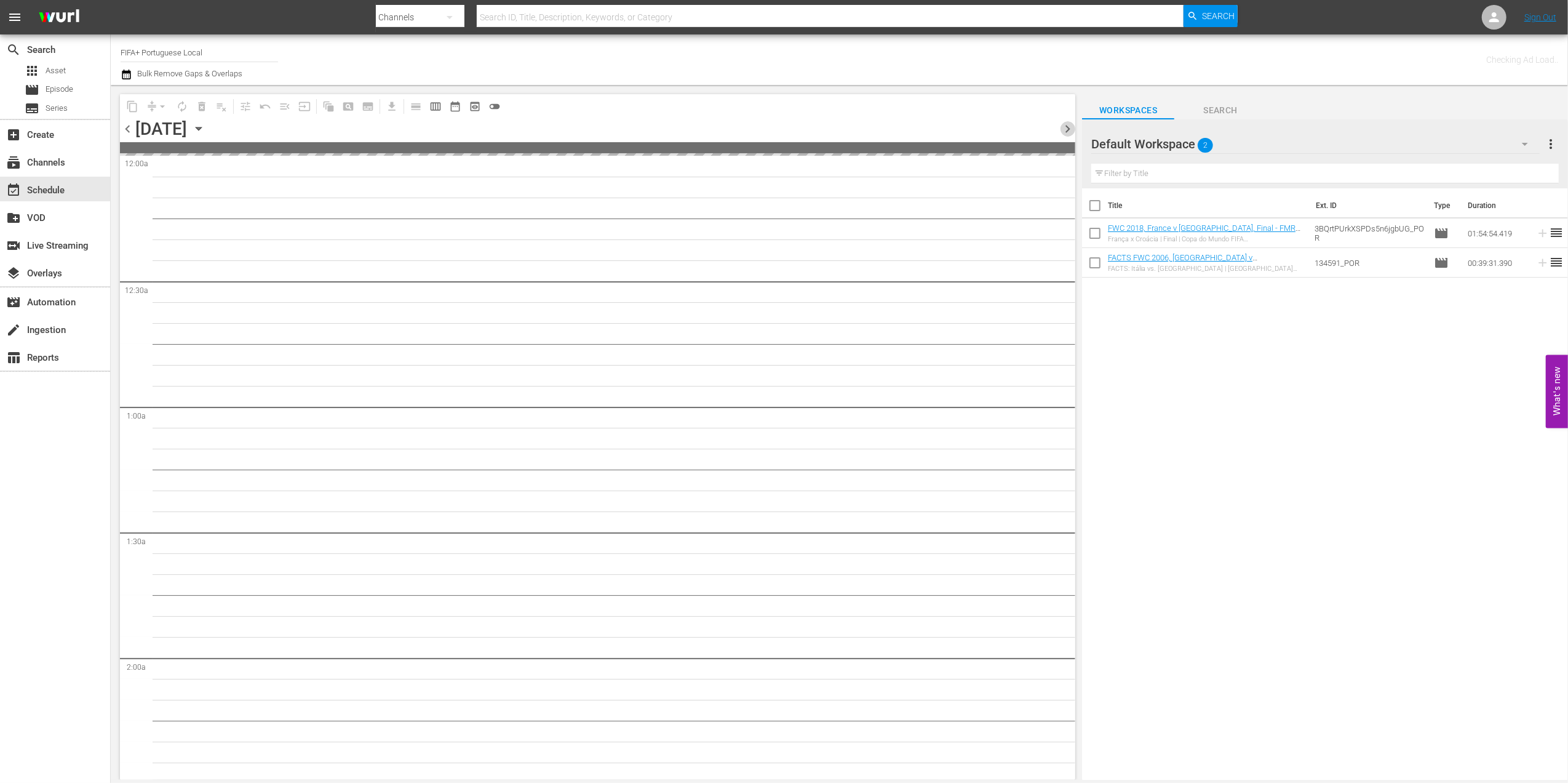
click at [1066, 129] on span "chevron_right" at bounding box center [1067, 128] width 15 height 15
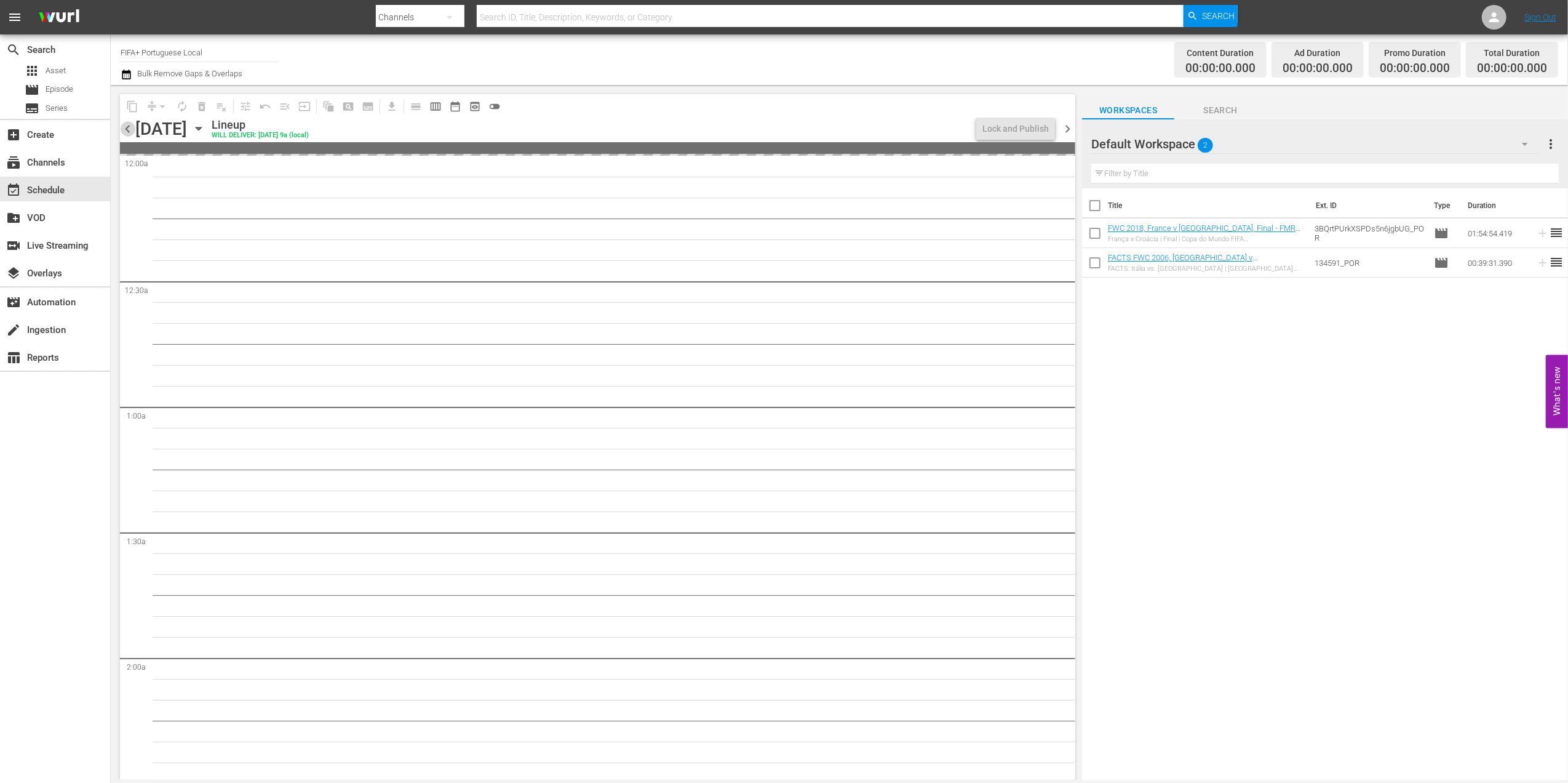
click at [127, 130] on span "chevron_left" at bounding box center [127, 128] width 15 height 15
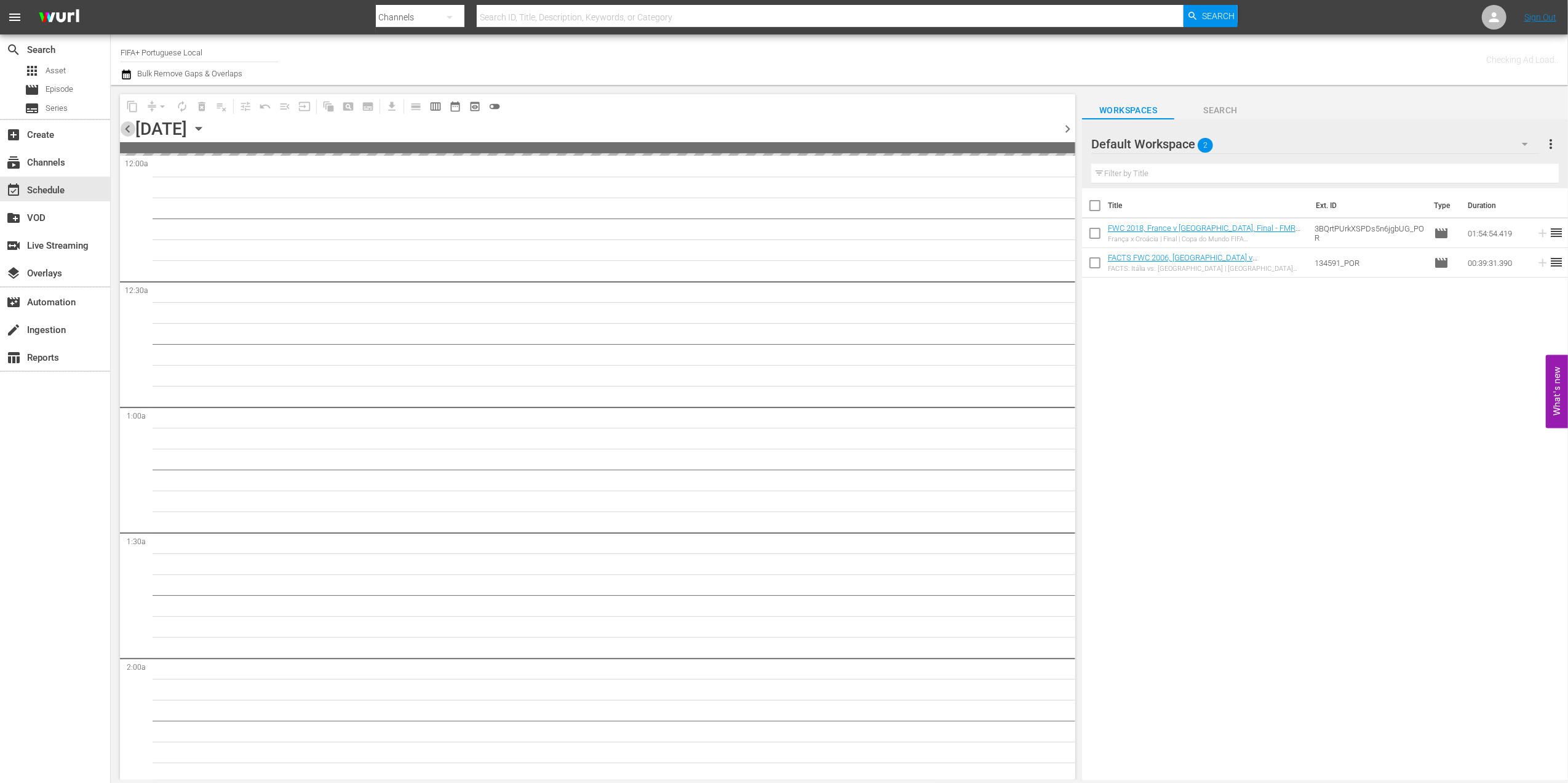
click at [127, 130] on span "chevron_left" at bounding box center [127, 128] width 15 height 15
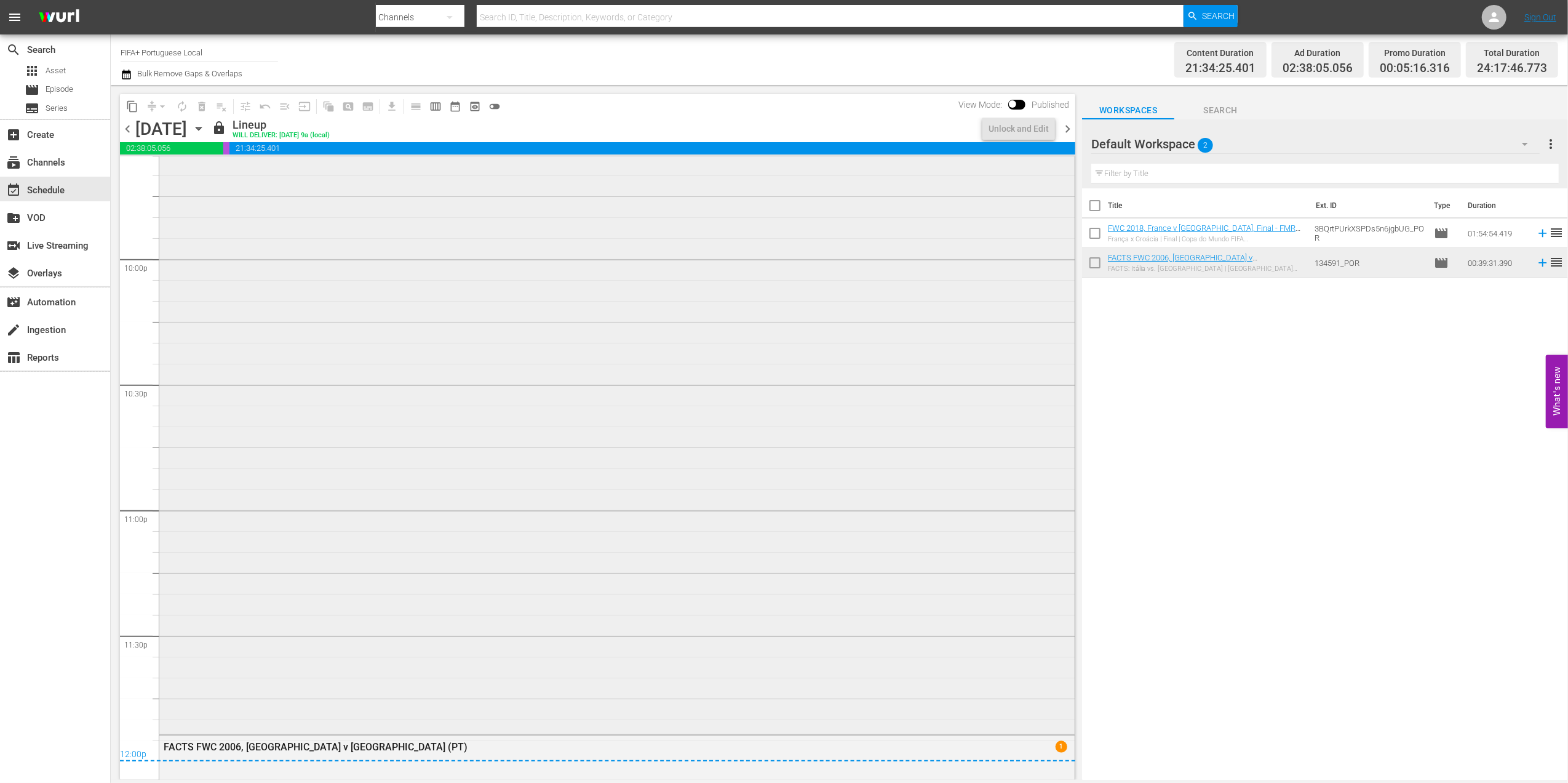
scroll to position [5179, 0]
click at [297, 337] on div "FWC 2006, Italy vs France, Final - FMR (PT)" at bounding box center [582, 341] width 838 height 12
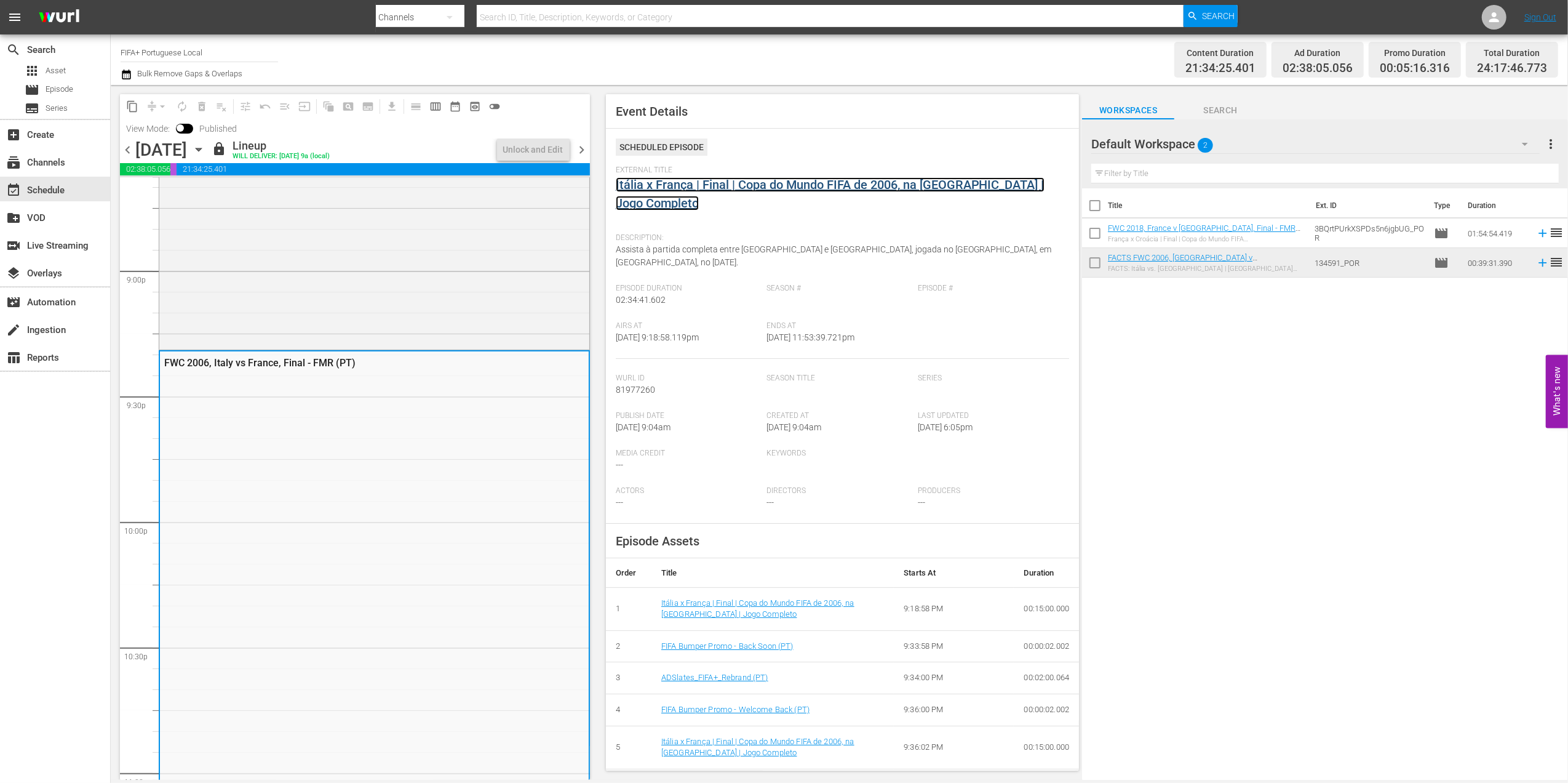
click at [756, 177] on link "Itália x França | Final | Copa do Mundo FIFA de 2006, na [GEOGRAPHIC_DATA] | Jo…" at bounding box center [830, 194] width 429 height 33
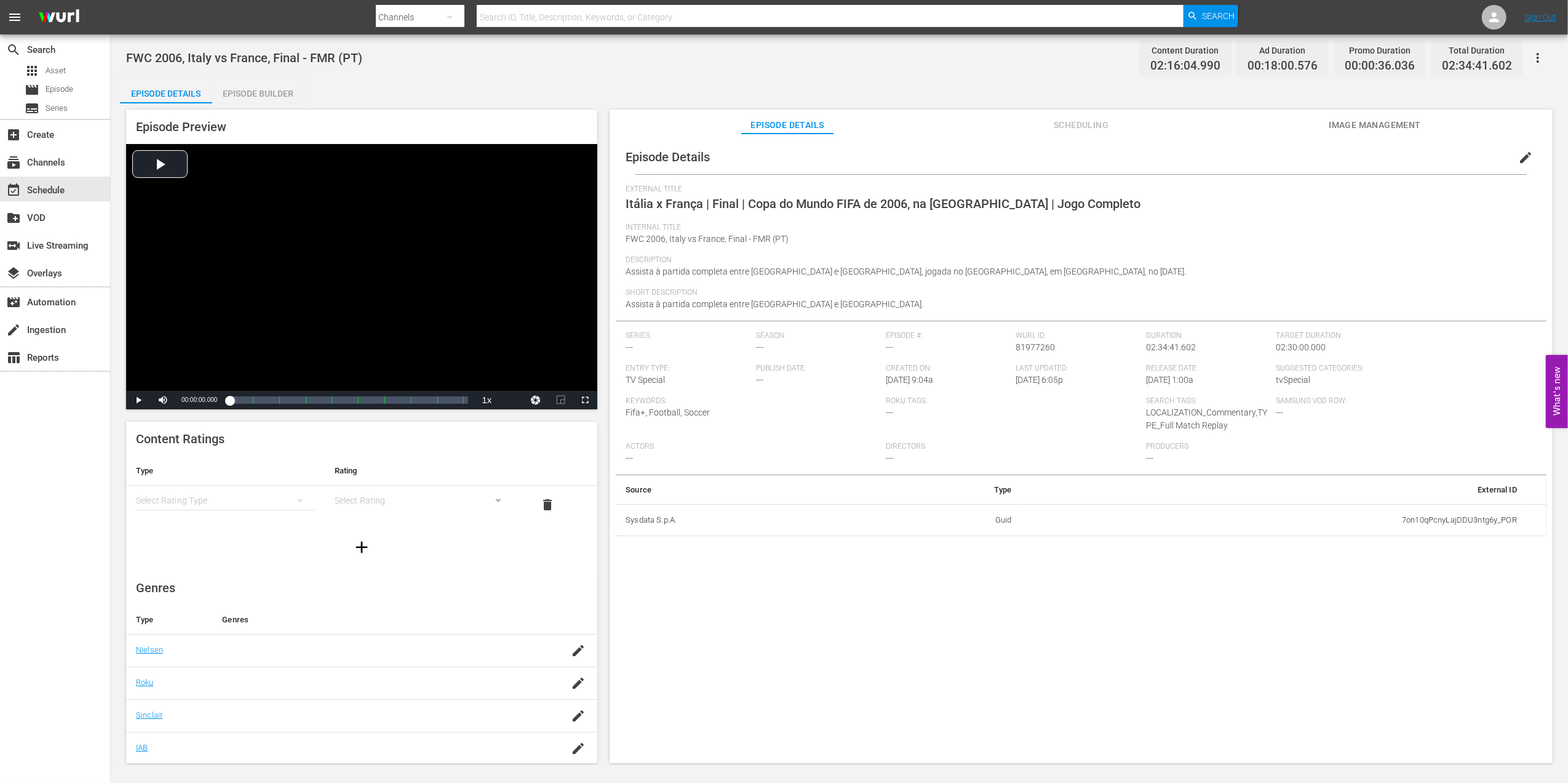
click at [252, 93] on div "Episode Builder" at bounding box center [258, 93] width 93 height 30
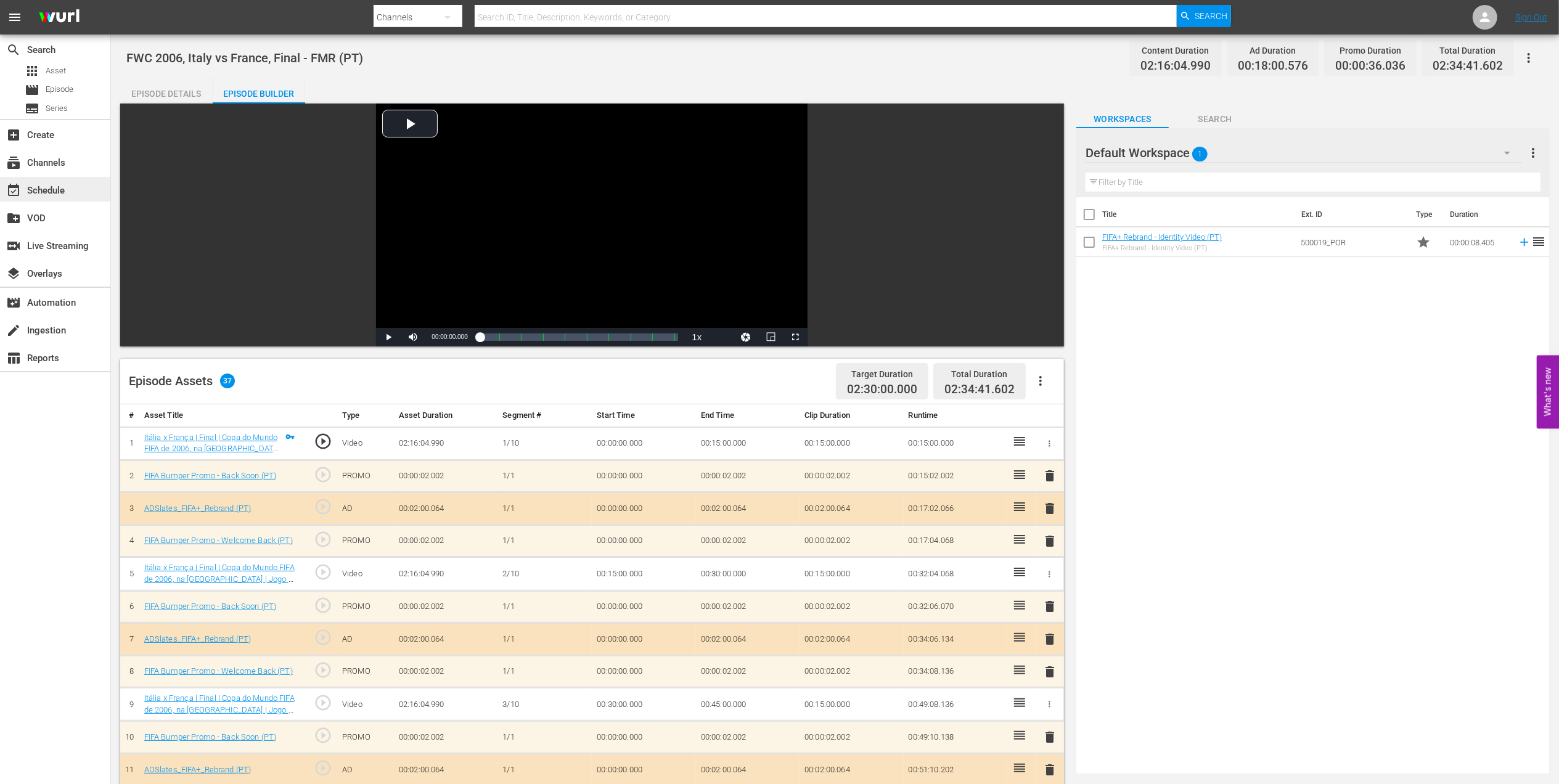
click at [54, 178] on div "event_available Schedule" at bounding box center [55, 189] width 111 height 24
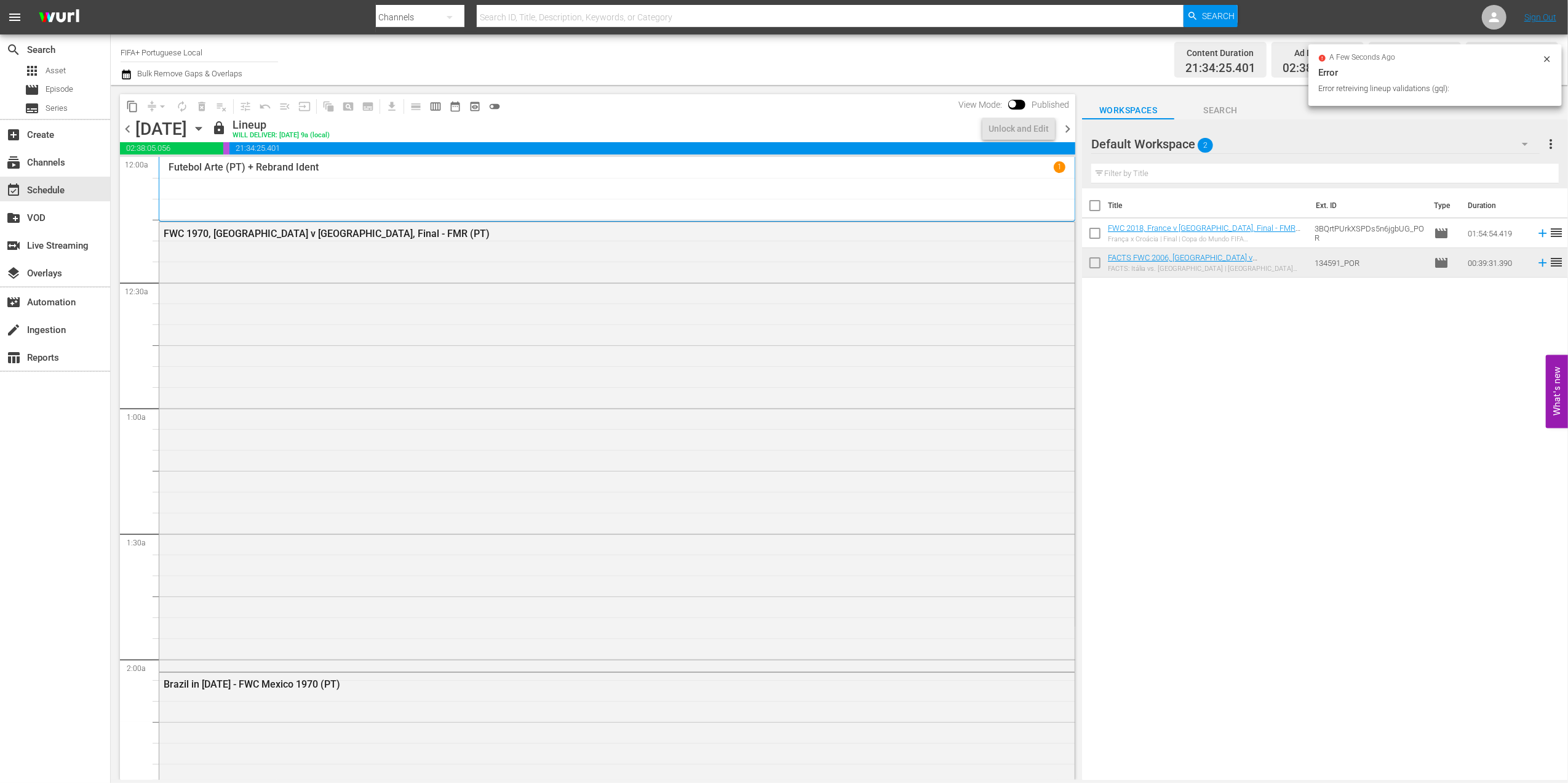
click at [1061, 123] on span "chevron_right" at bounding box center [1067, 128] width 15 height 15
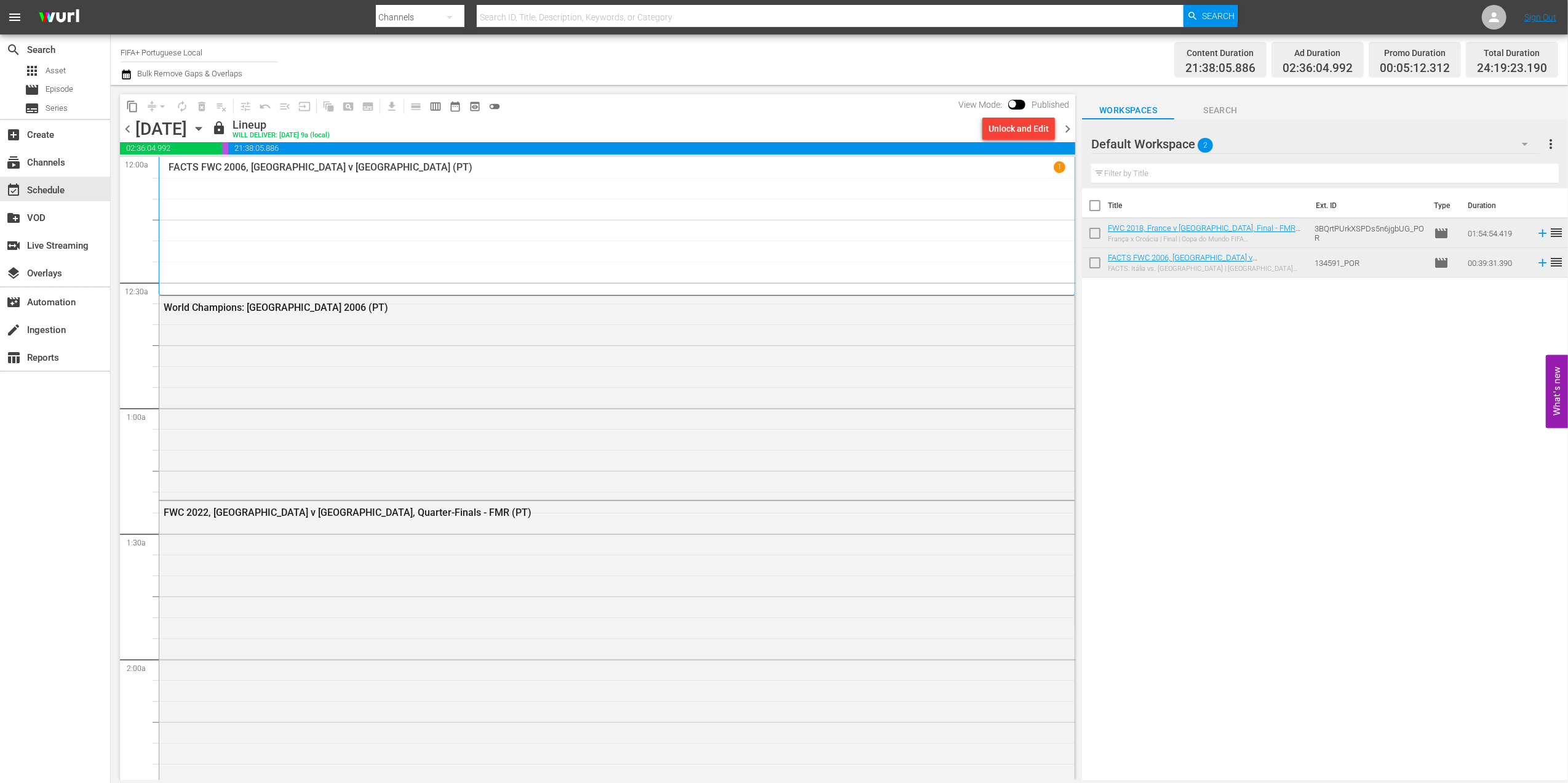
click at [1072, 124] on span "chevron_right" at bounding box center [1067, 128] width 15 height 15
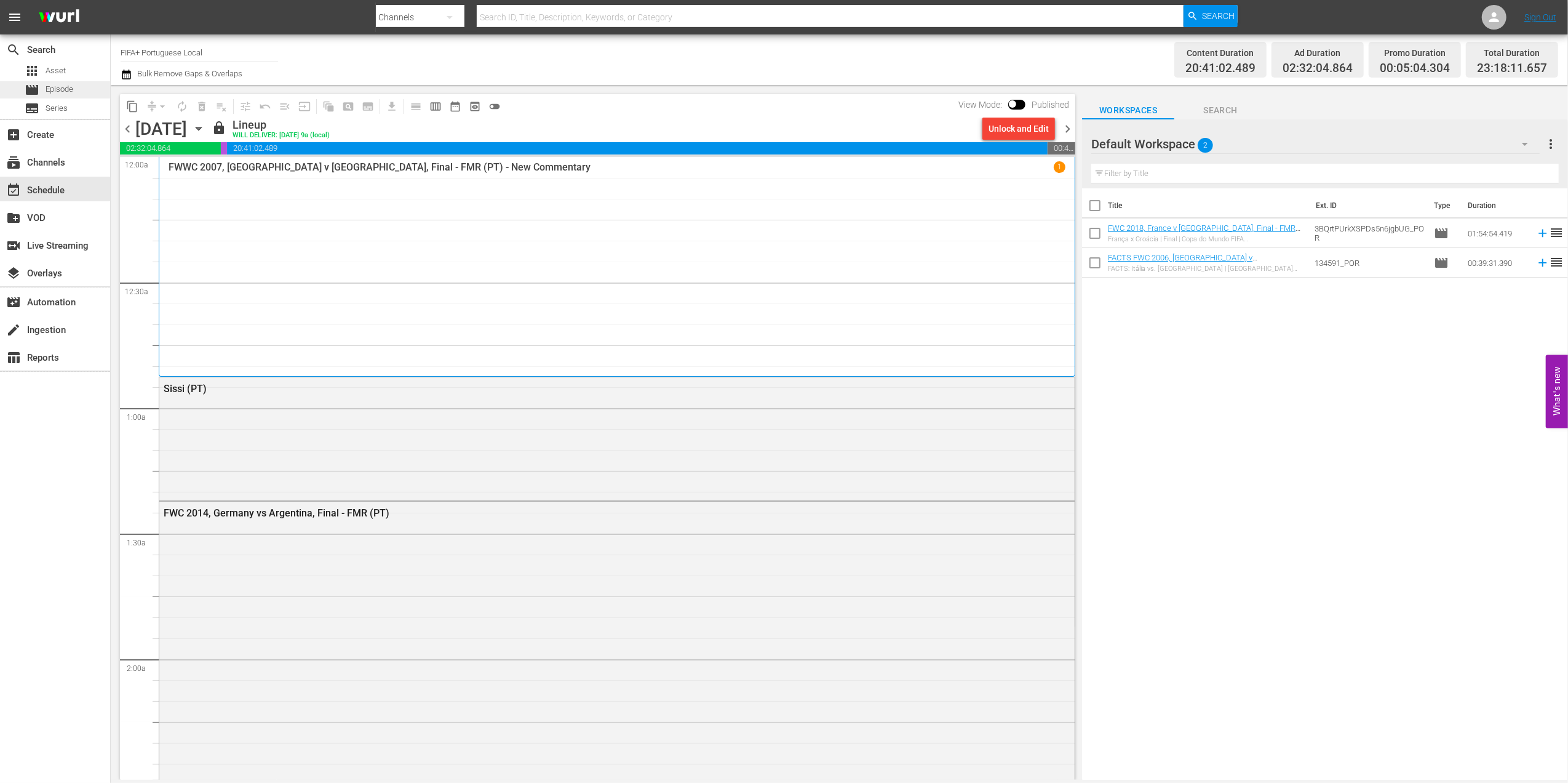
click at [67, 91] on span "Episode" at bounding box center [59, 89] width 28 height 13
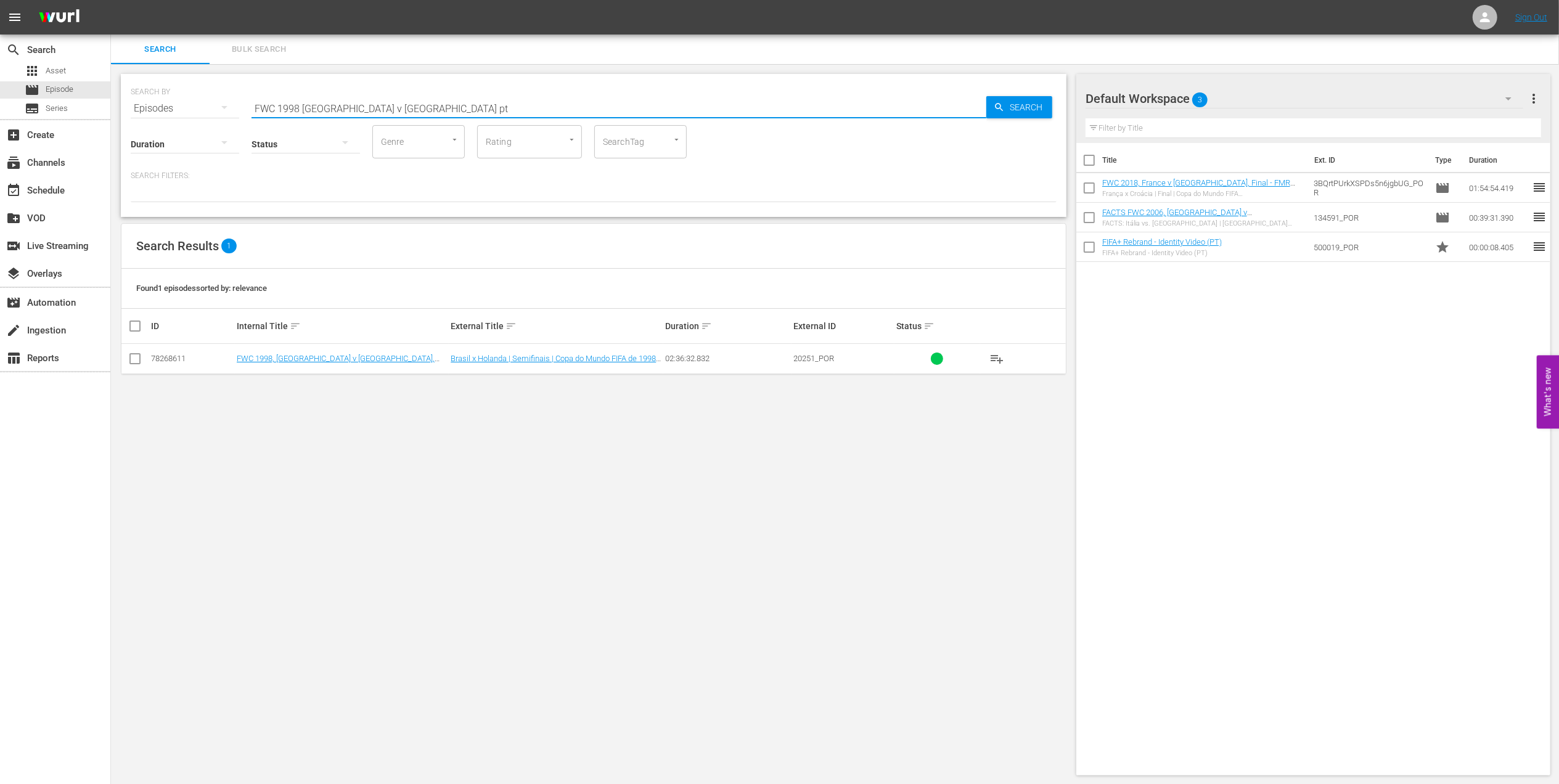
drag, startPoint x: 331, startPoint y: 113, endPoint x: 93, endPoint y: 119, distance: 238.1
click at [111, 0] on div "search Search apps Asset movie Episode subtitles Series add_box Create subscrip…" at bounding box center [835, 0] width 1448 height 0
type input "caf"
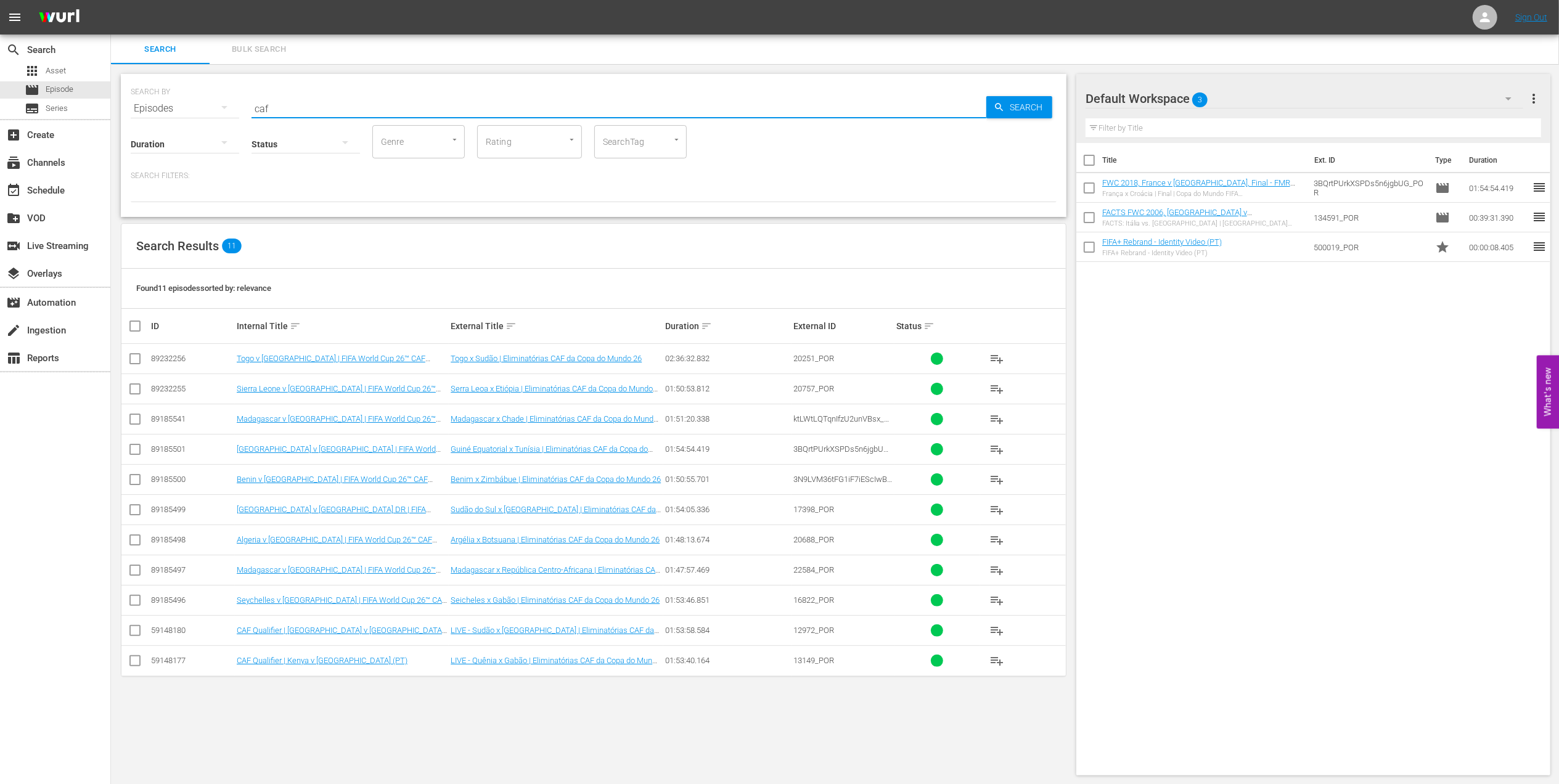
click at [1093, 164] on input "checkbox" at bounding box center [1089, 162] width 26 height 26
checkbox input "true"
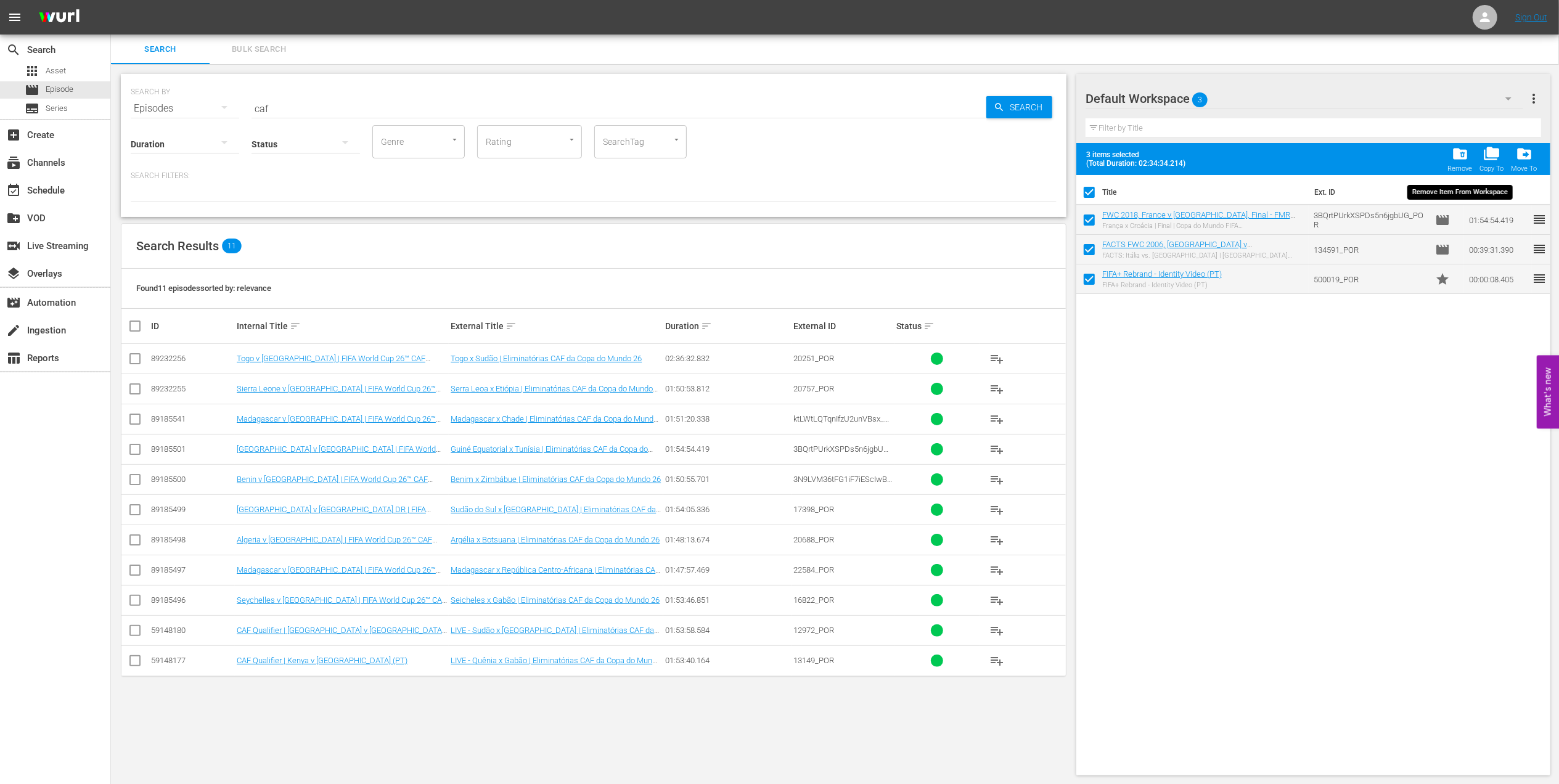
click at [1456, 156] on span "folder_delete" at bounding box center [1460, 154] width 17 height 17
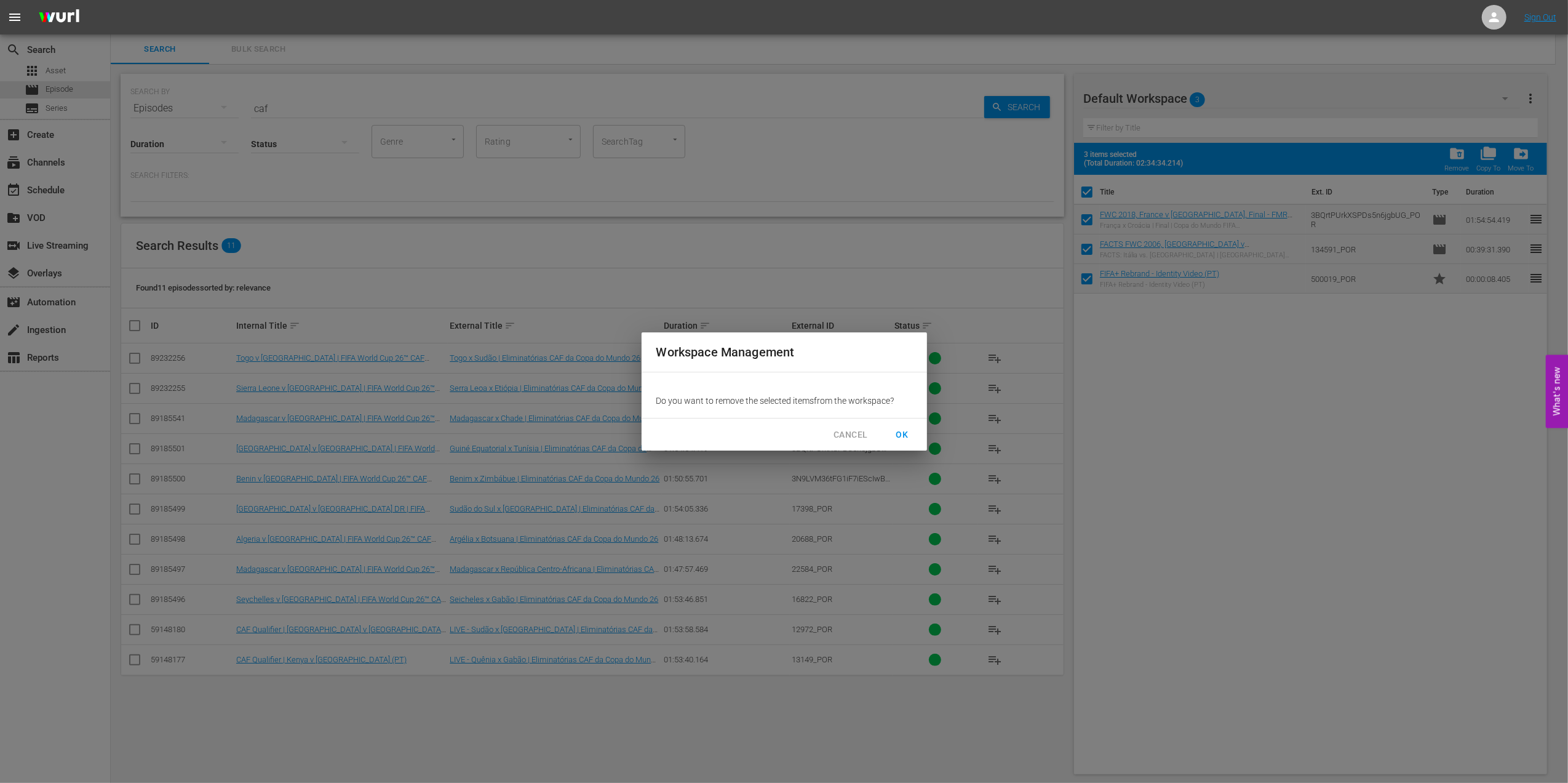
click at [913, 431] on button "OK" at bounding box center [902, 434] width 40 height 22
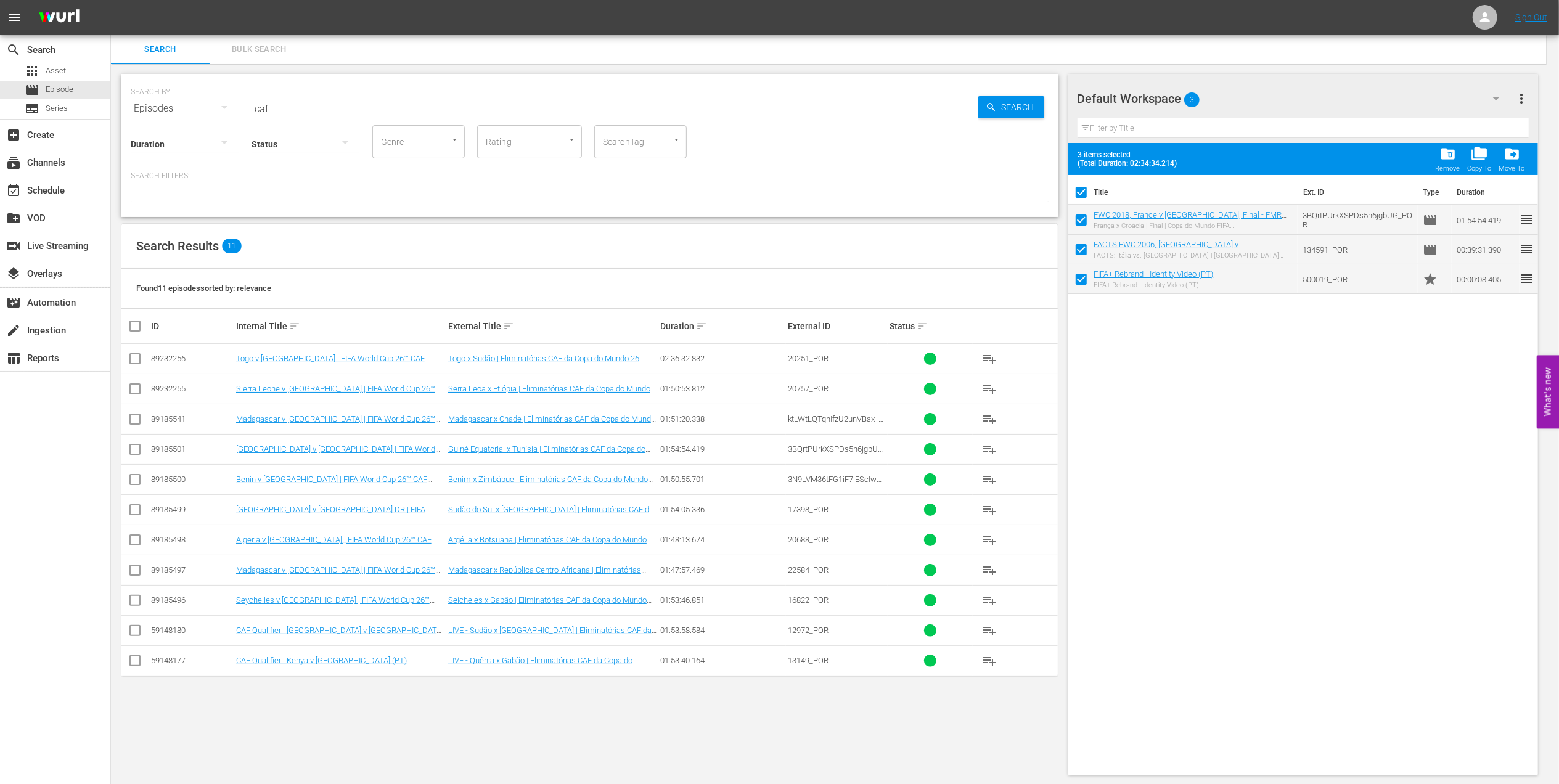
checkbox input "false"
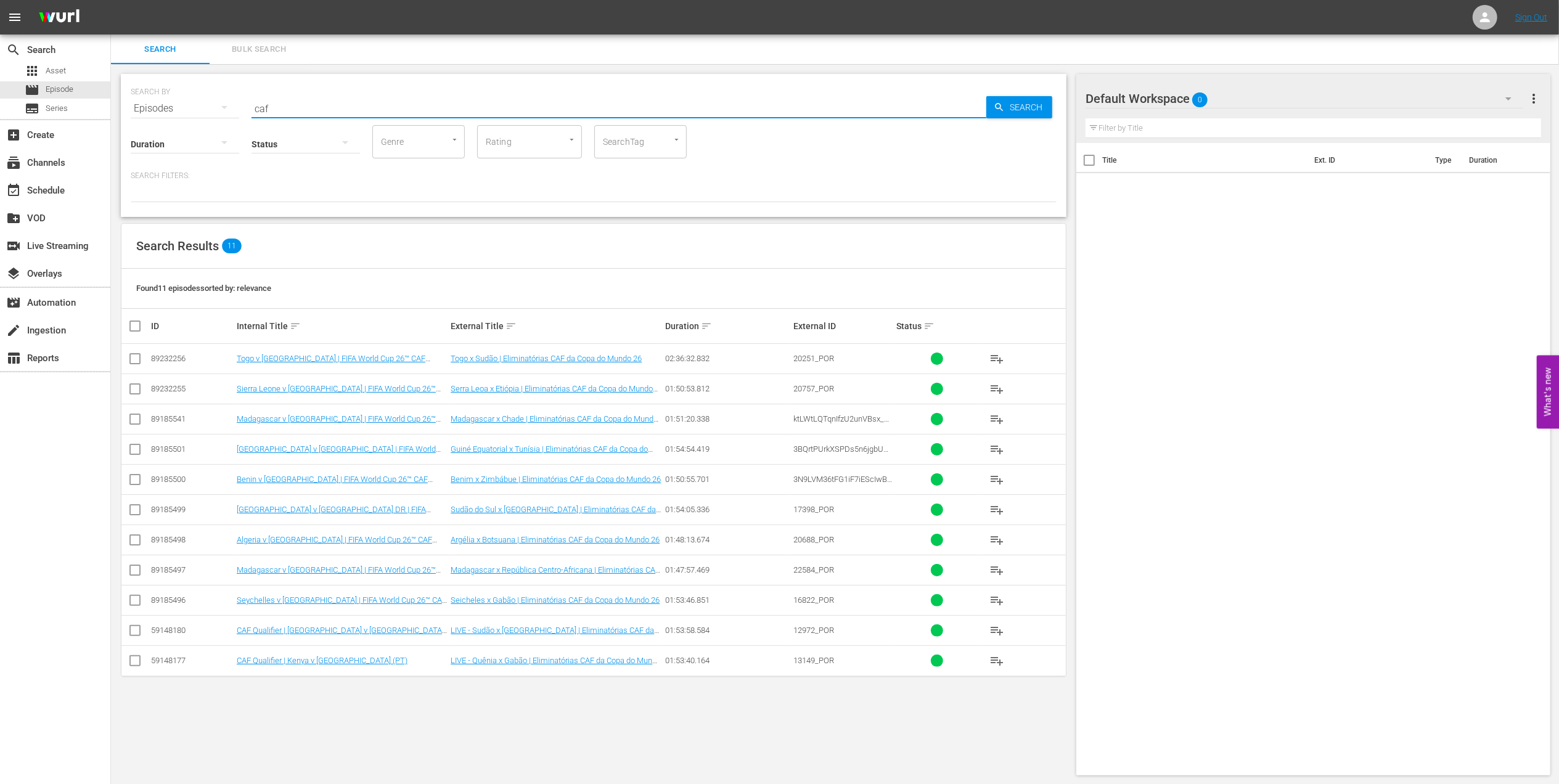
click at [311, 110] on input "caf" at bounding box center [619, 108] width 735 height 30
type input "caf pt"
click at [134, 600] on input "checkbox" at bounding box center [135, 603] width 15 height 15
checkbox input "true"
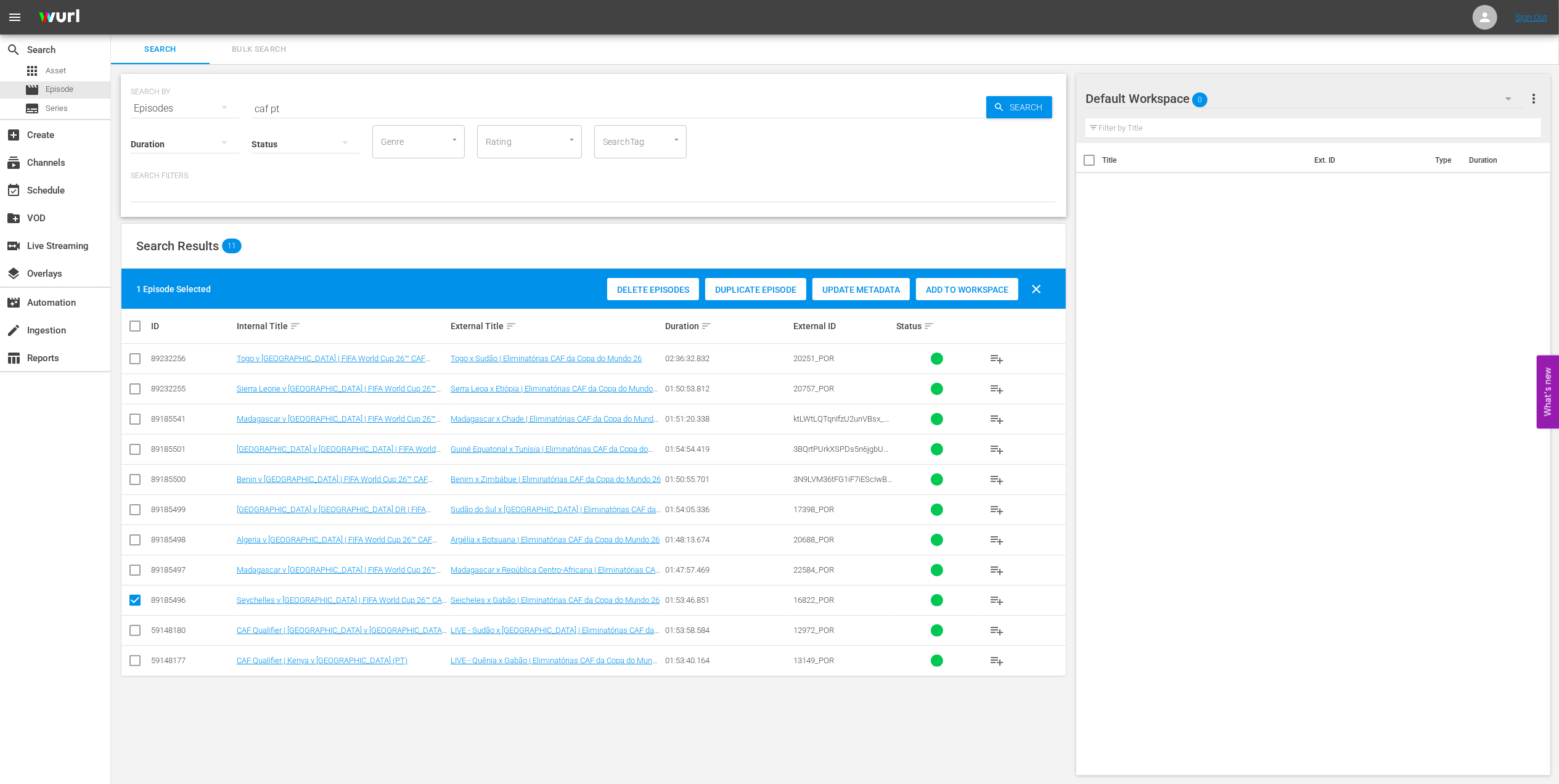
click at [952, 291] on span "Add to Workspace" at bounding box center [967, 289] width 102 height 10
click at [134, 571] on input "checkbox" at bounding box center [135, 572] width 15 height 15
checkbox input "true"
click at [972, 285] on span "Add to Workspace" at bounding box center [967, 289] width 102 height 10
click at [140, 541] on input "checkbox" at bounding box center [135, 542] width 15 height 15
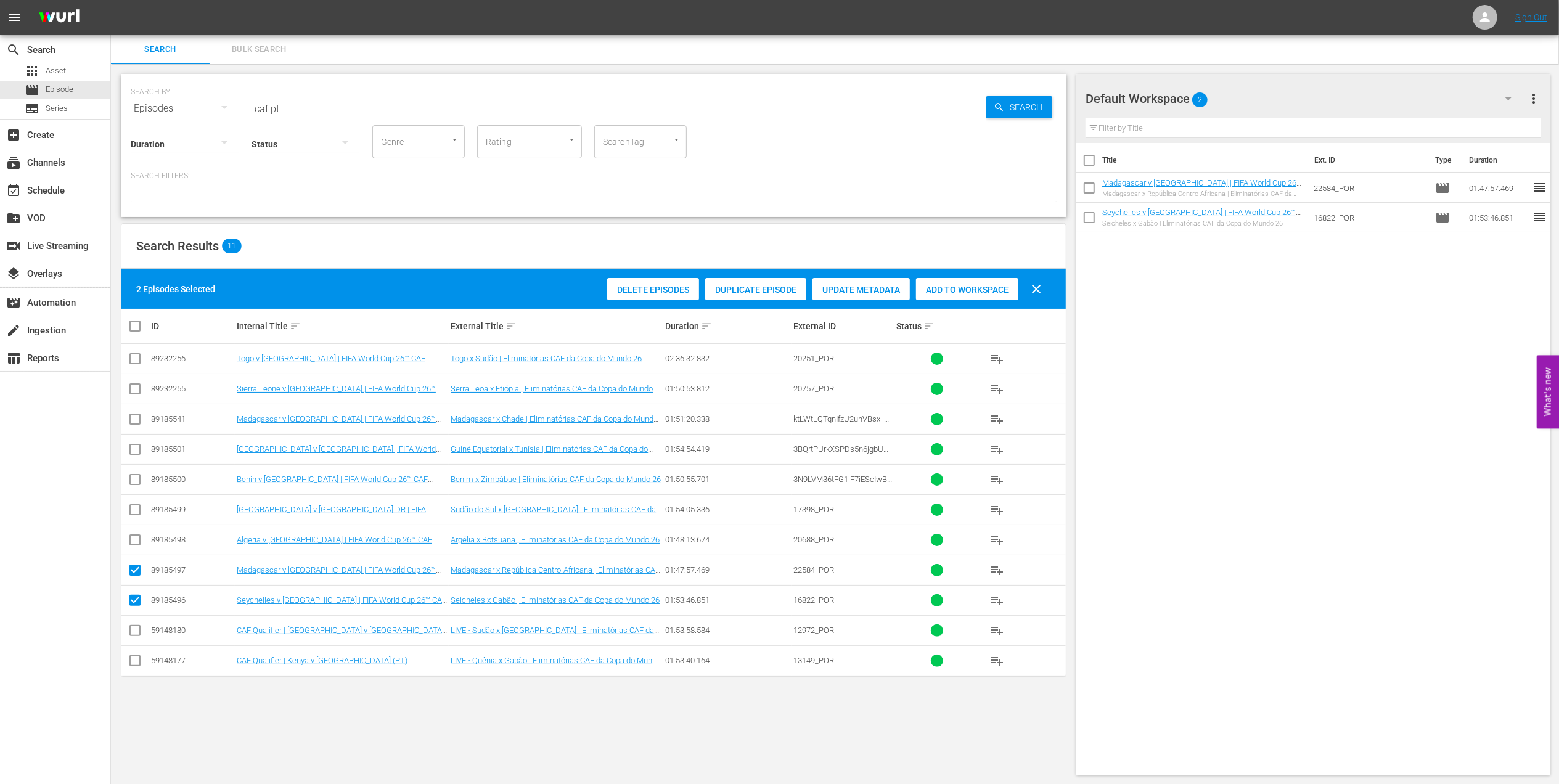
checkbox input "true"
click at [959, 286] on span "Add to Workspace" at bounding box center [967, 289] width 102 height 10
click at [133, 509] on input "checkbox" at bounding box center [135, 512] width 15 height 15
checkbox input "true"
click at [977, 285] on span "Add to Workspace" at bounding box center [967, 289] width 102 height 10
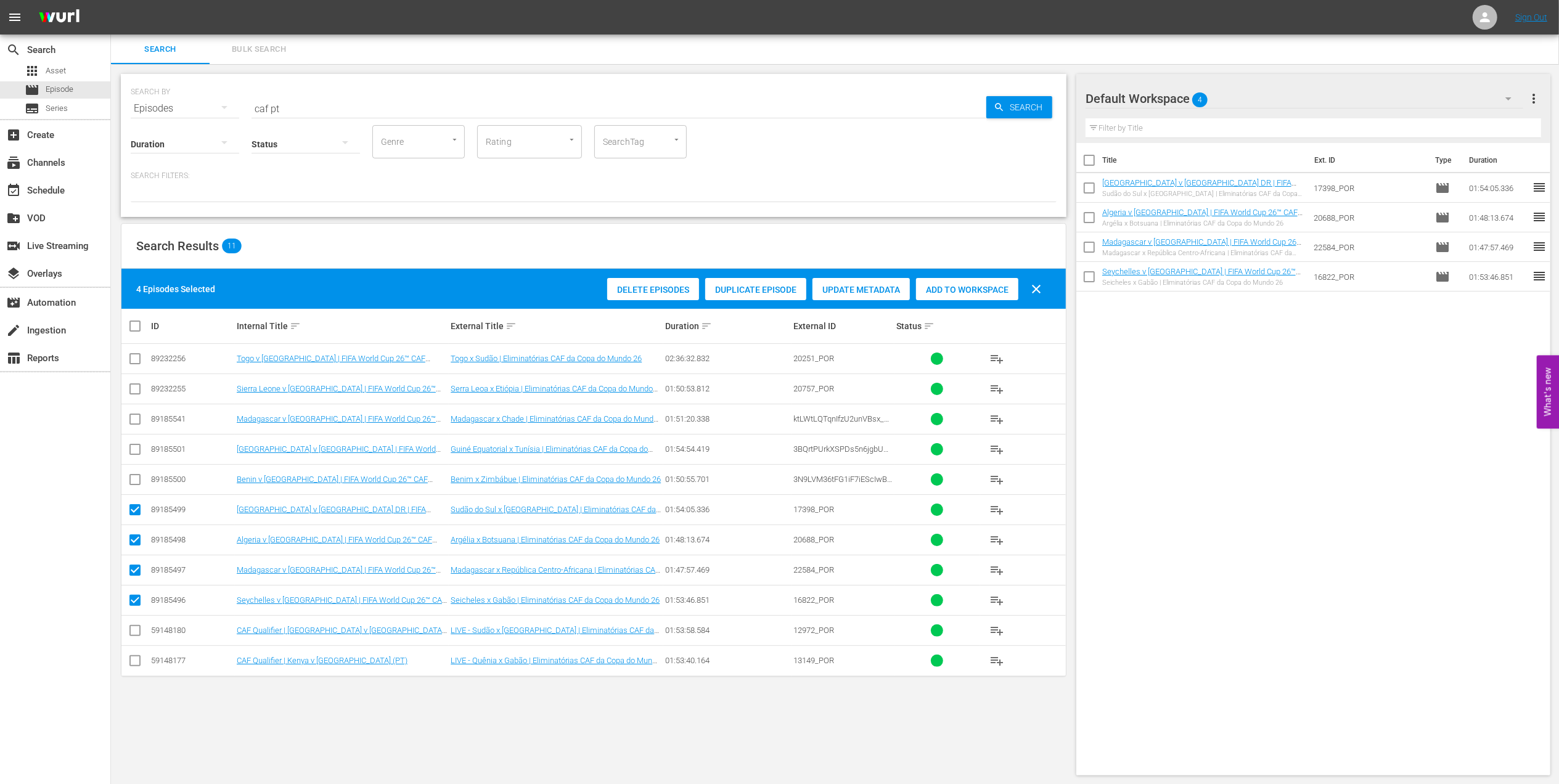
drag, startPoint x: 133, startPoint y: 482, endPoint x: 537, endPoint y: 434, distance: 406.8
click at [136, 482] on input "checkbox" at bounding box center [135, 482] width 15 height 15
checkbox input "true"
click at [957, 293] on span "Add to Workspace" at bounding box center [967, 289] width 102 height 10
click at [54, 166] on div "subscriptions Channels" at bounding box center [34, 160] width 69 height 11
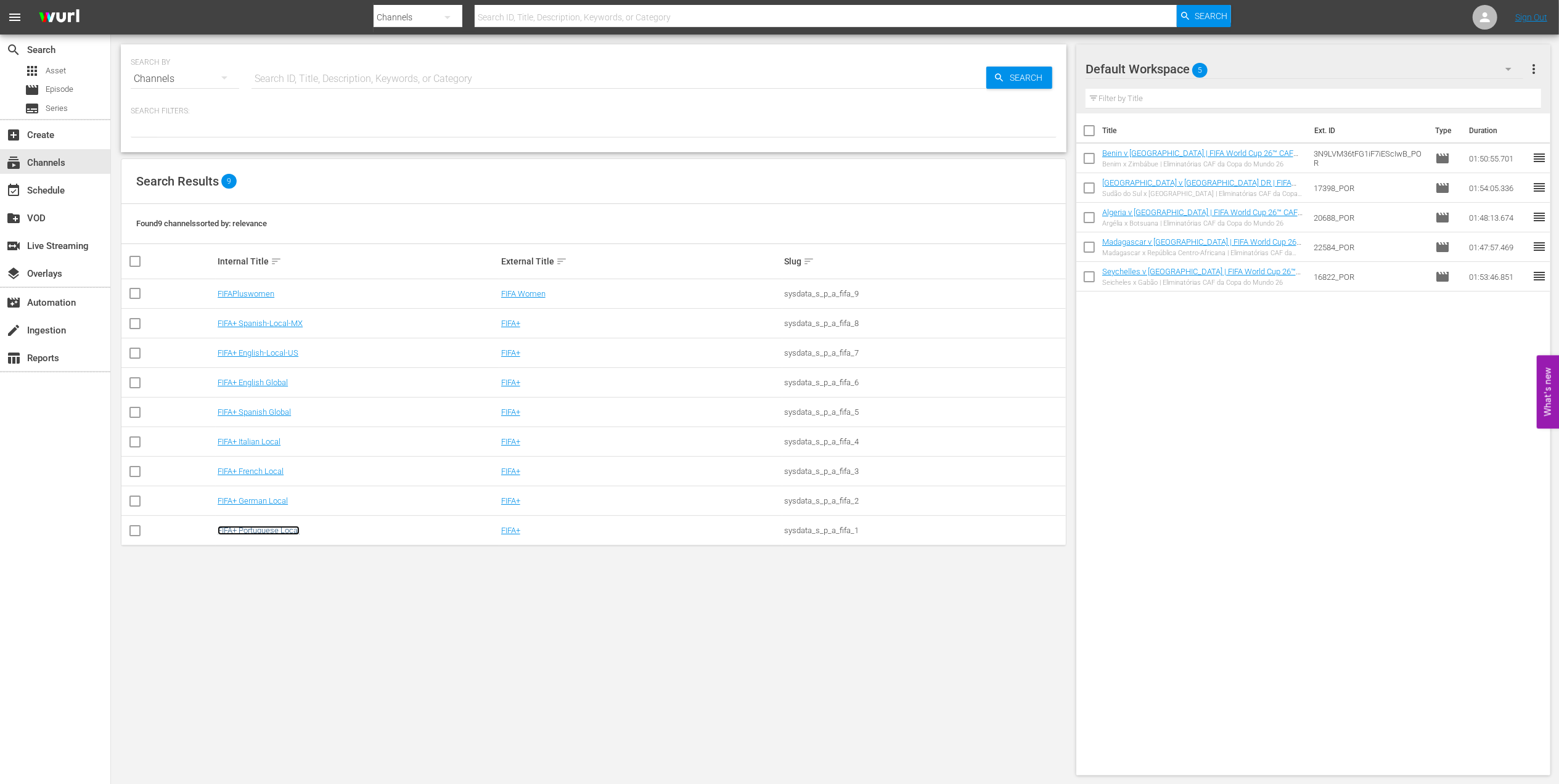
click at [270, 528] on link "FIFA+ Portuguese Local" at bounding box center [258, 530] width 82 height 9
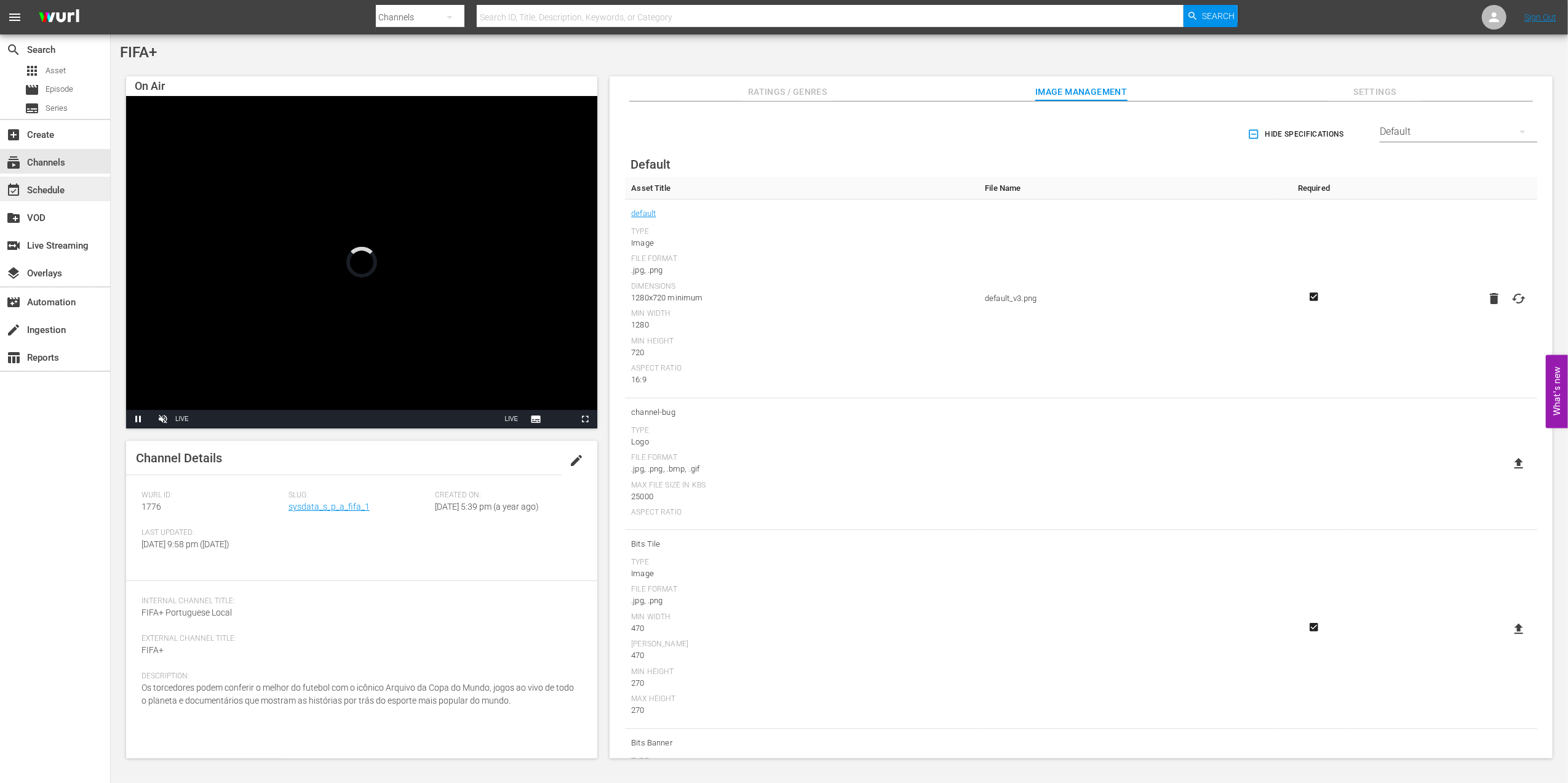
click at [96, 190] on div "event_available Schedule" at bounding box center [55, 188] width 110 height 24
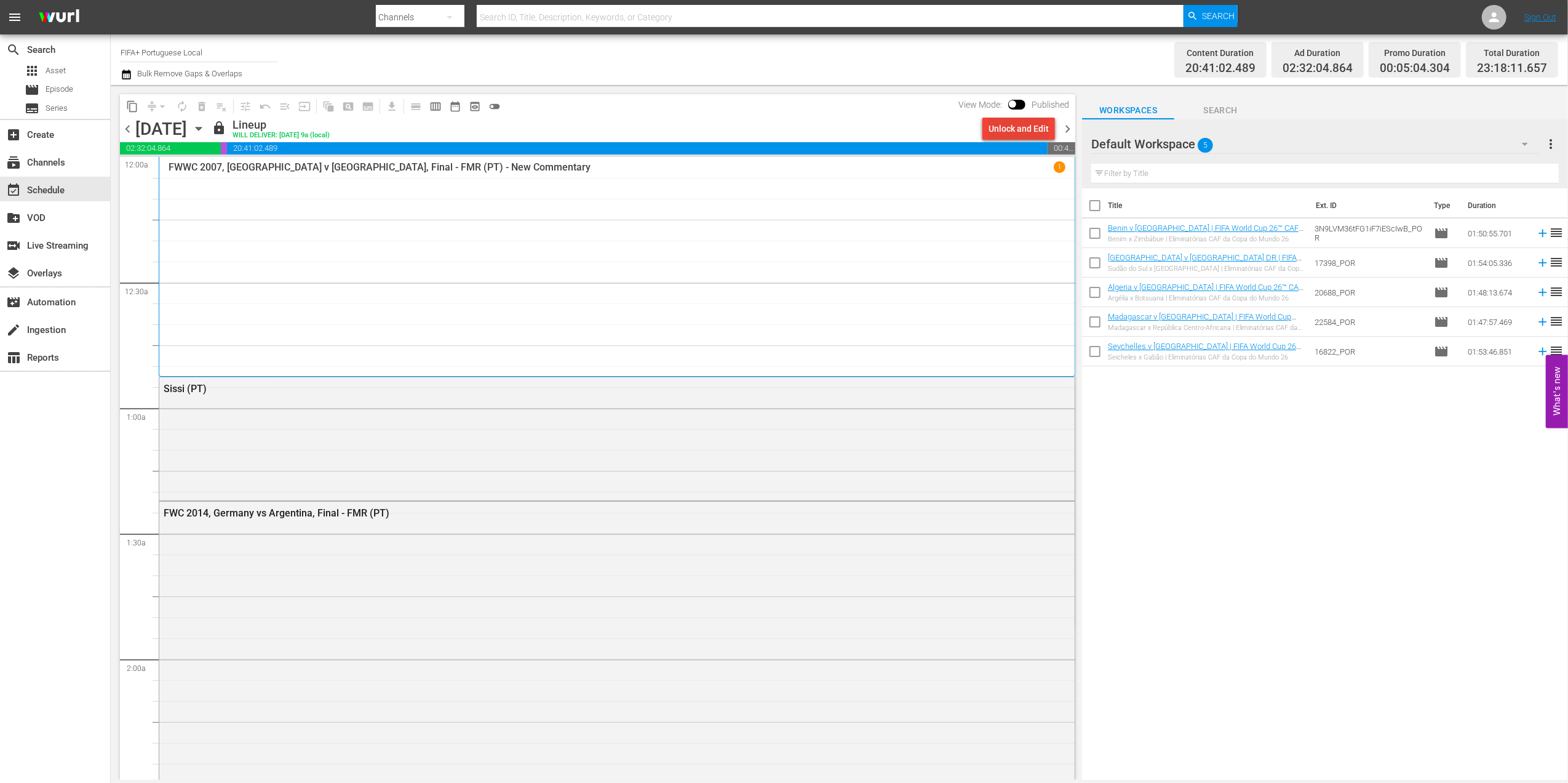
click at [1026, 124] on div "Unlock and Edit" at bounding box center [1018, 128] width 60 height 22
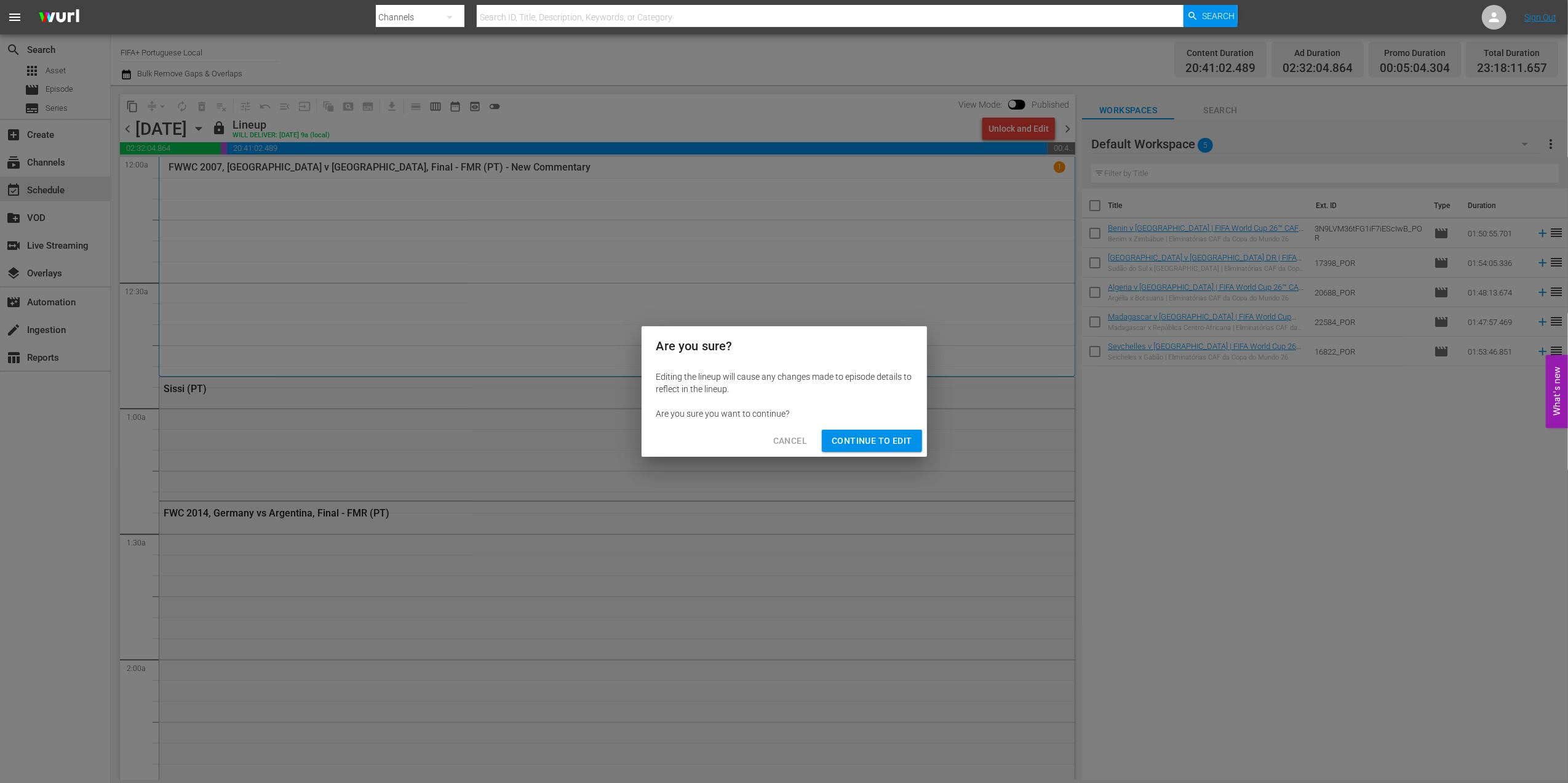
click at [869, 436] on span "Continue to Edit" at bounding box center [871, 440] width 80 height 15
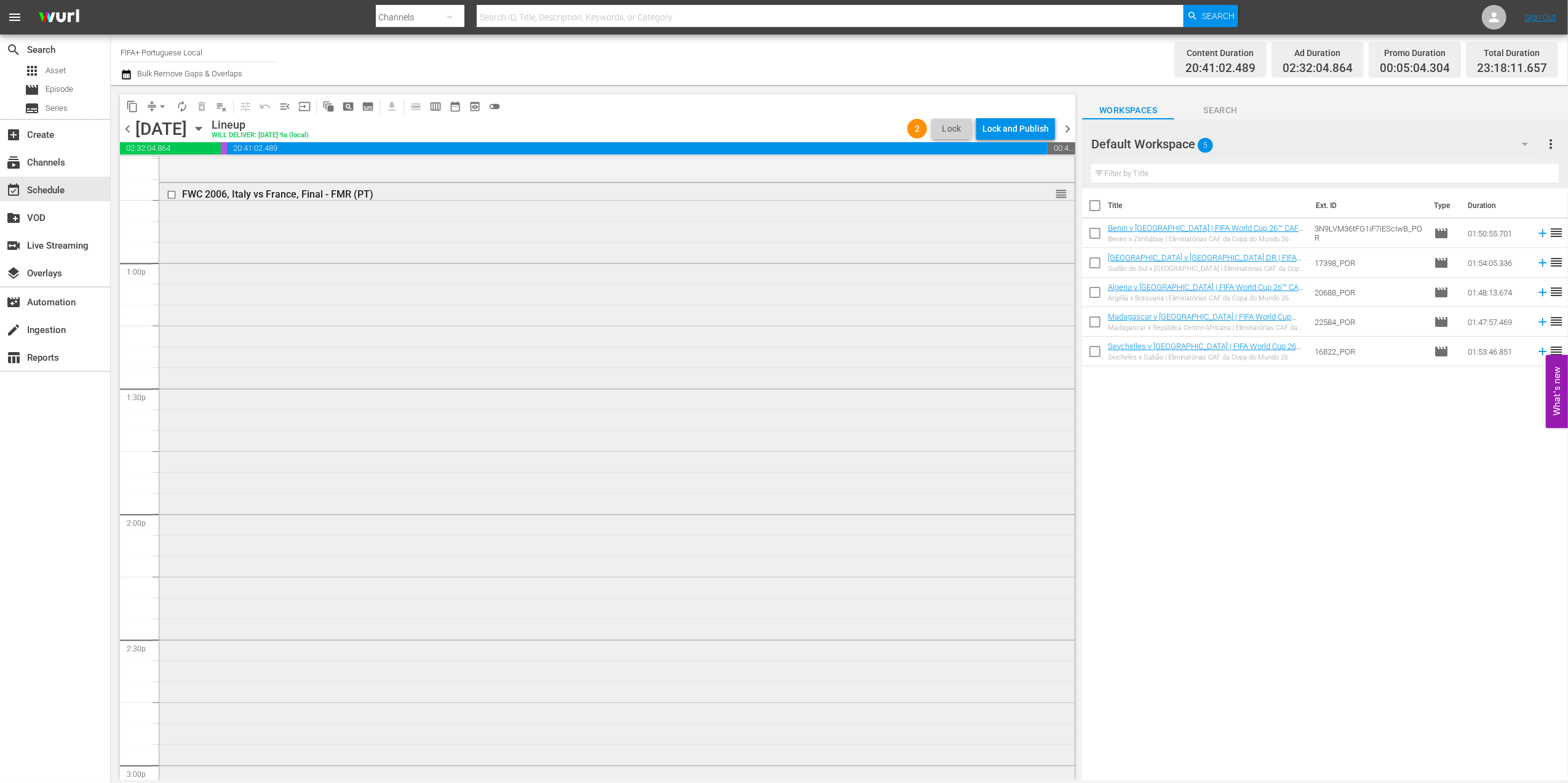
scroll to position [3135, 0]
click at [987, 264] on div "Delete Event" at bounding box center [997, 262] width 97 height 17
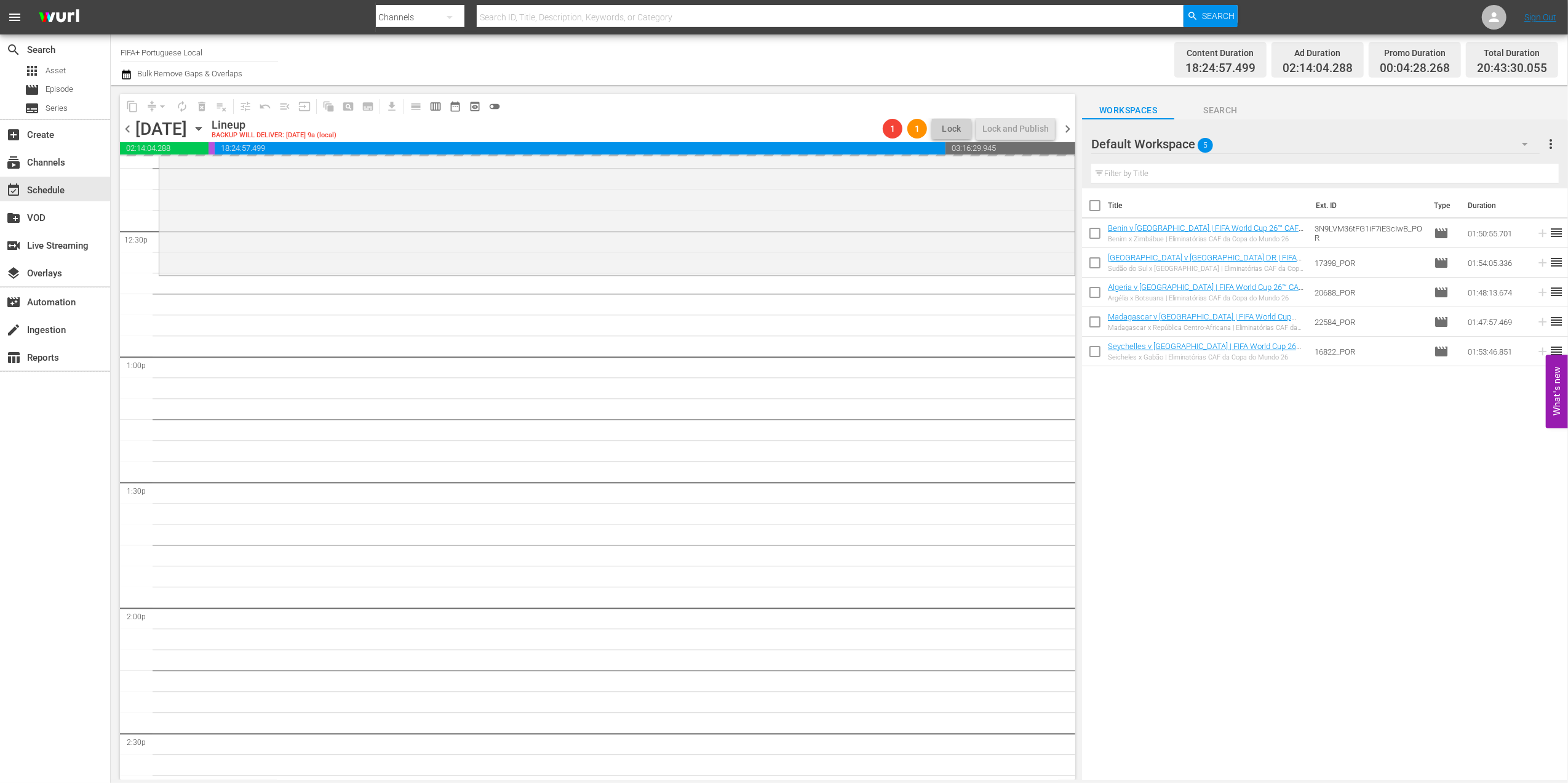
scroll to position [3063, 0]
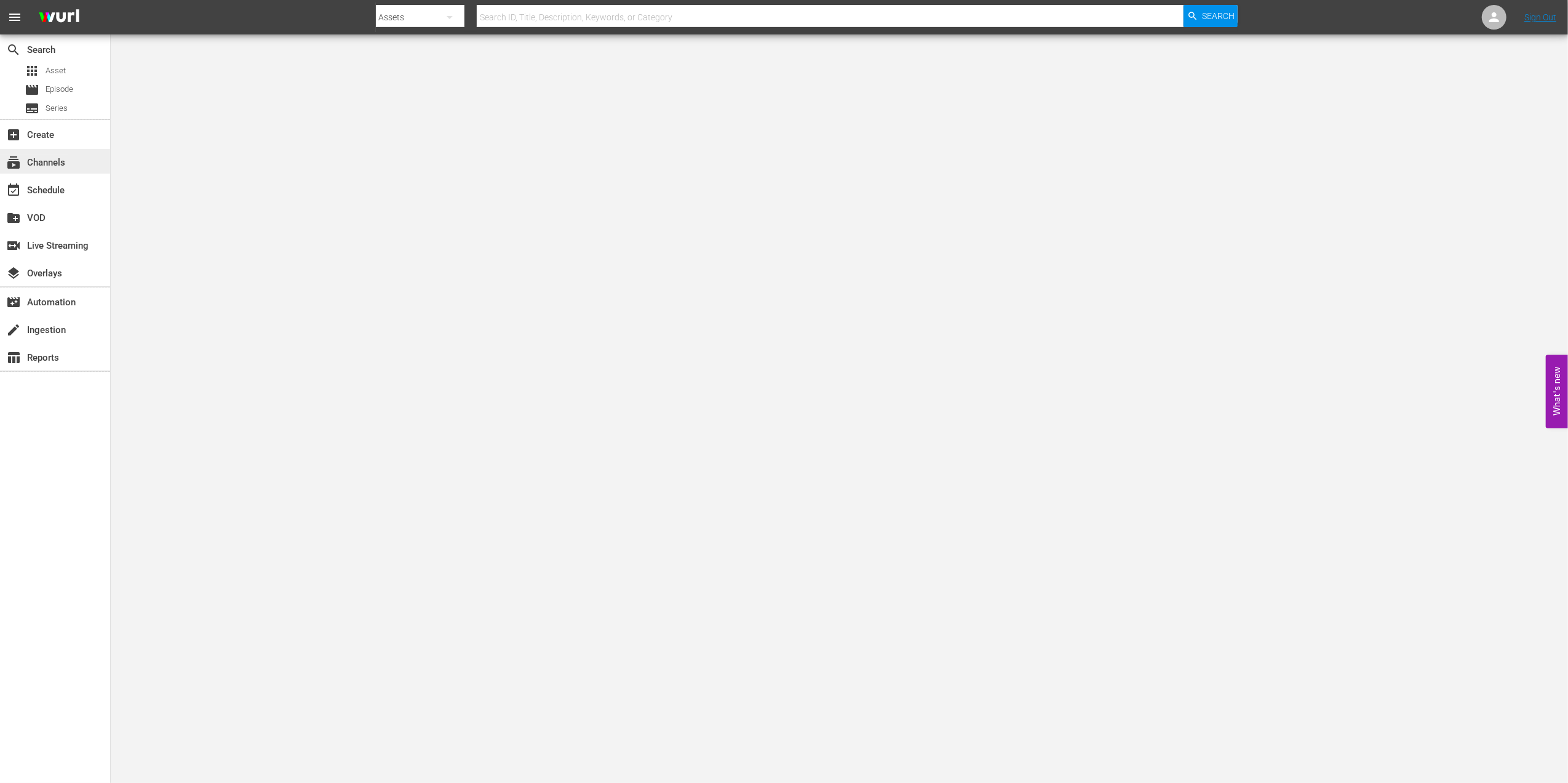
click at [65, 163] on div "subscriptions Channels" at bounding box center [34, 160] width 69 height 11
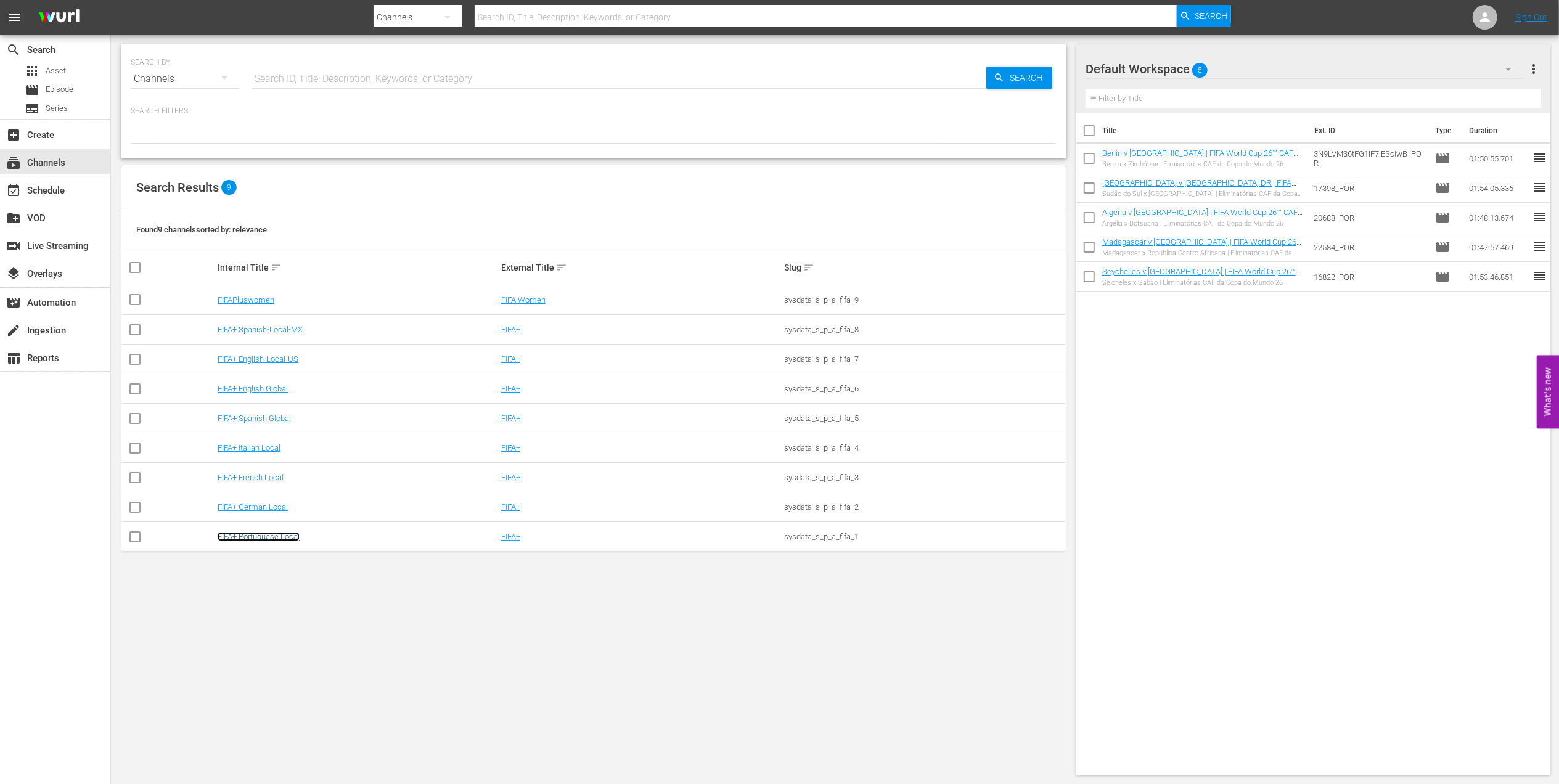
click at [262, 537] on link "FIFA+ Portuguese Local" at bounding box center [258, 536] width 82 height 9
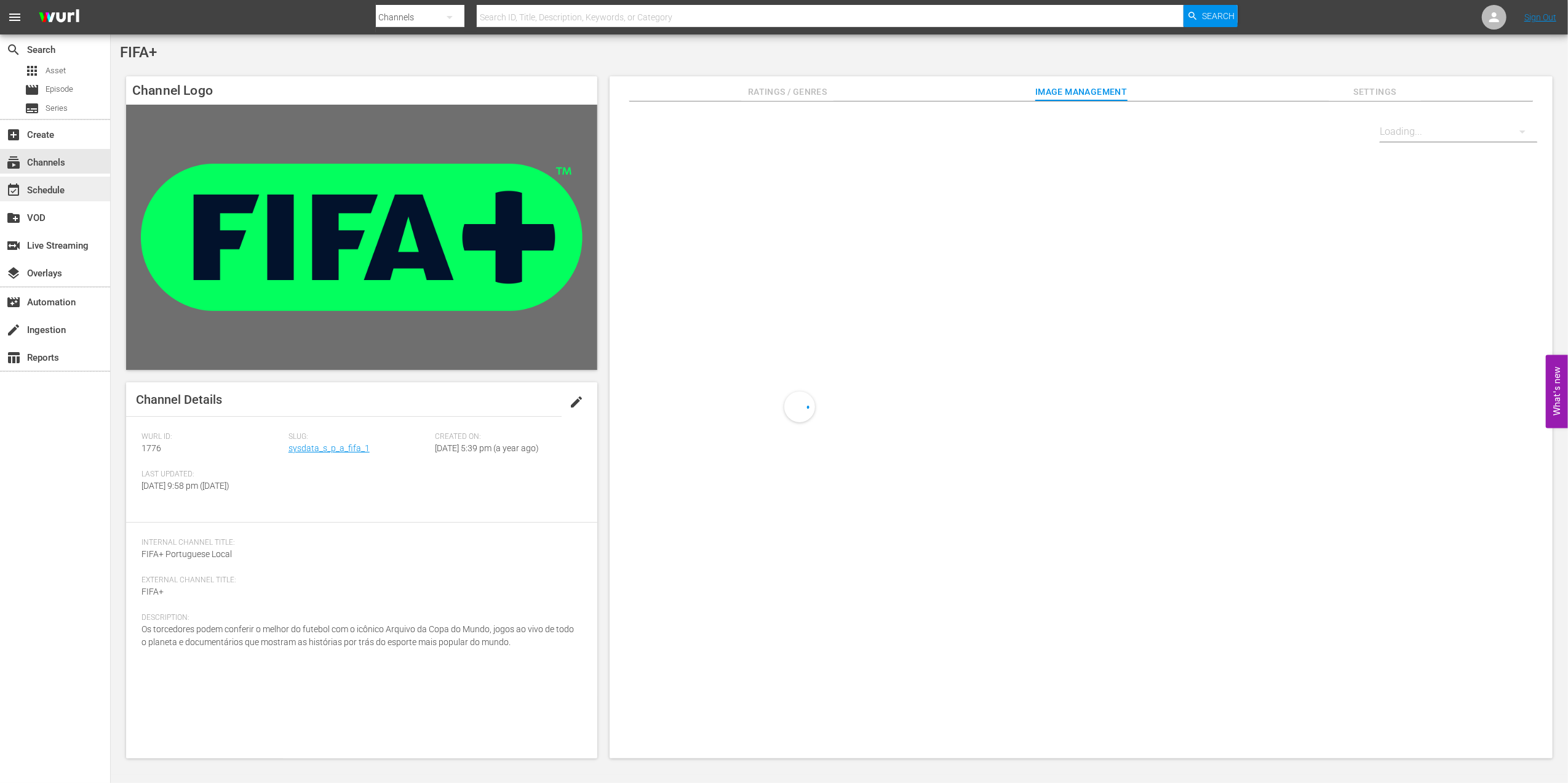
click at [69, 190] on div "event_available Schedule" at bounding box center [55, 188] width 110 height 24
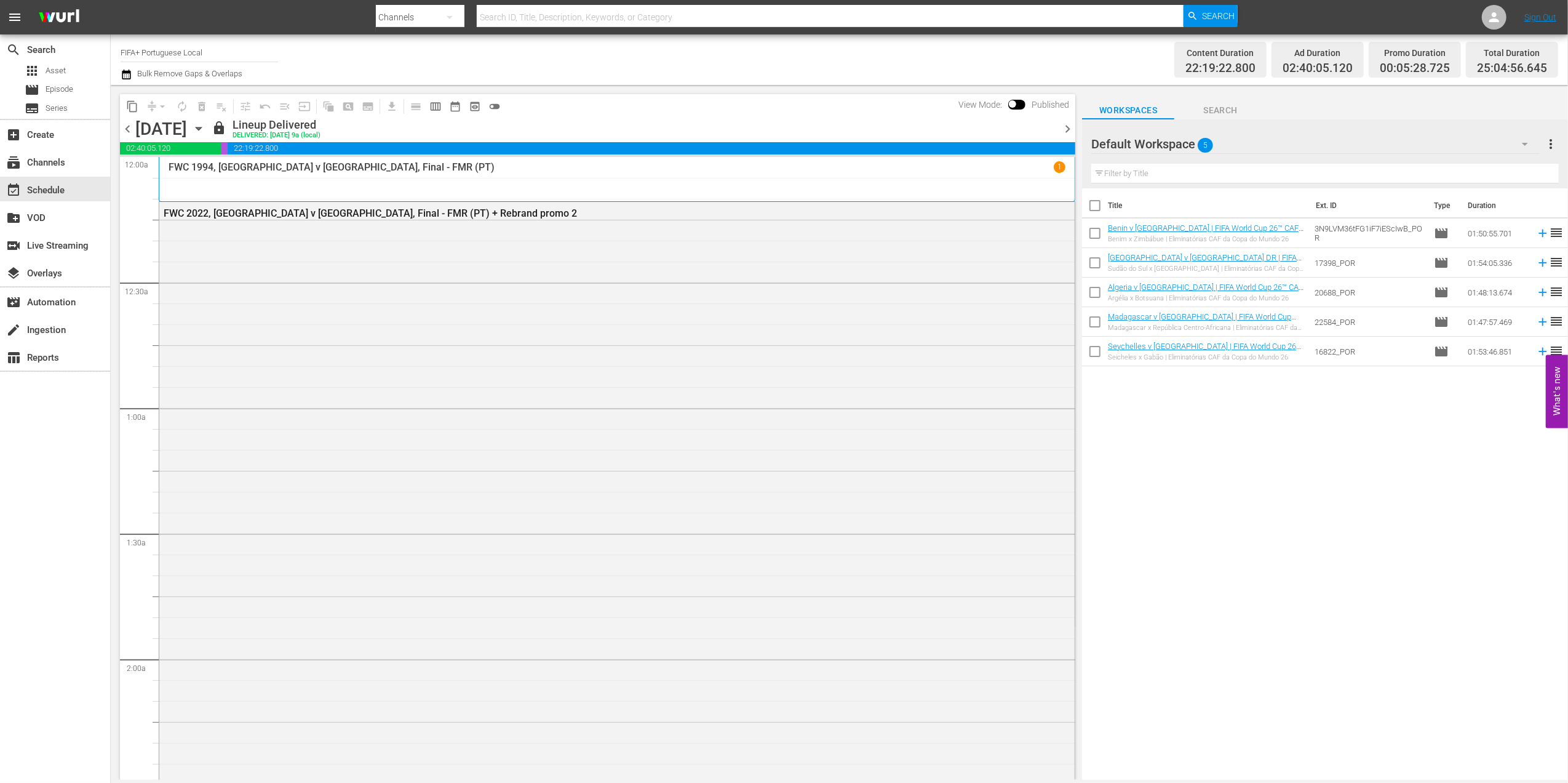
click at [1068, 126] on span "chevron_right" at bounding box center [1067, 128] width 15 height 15
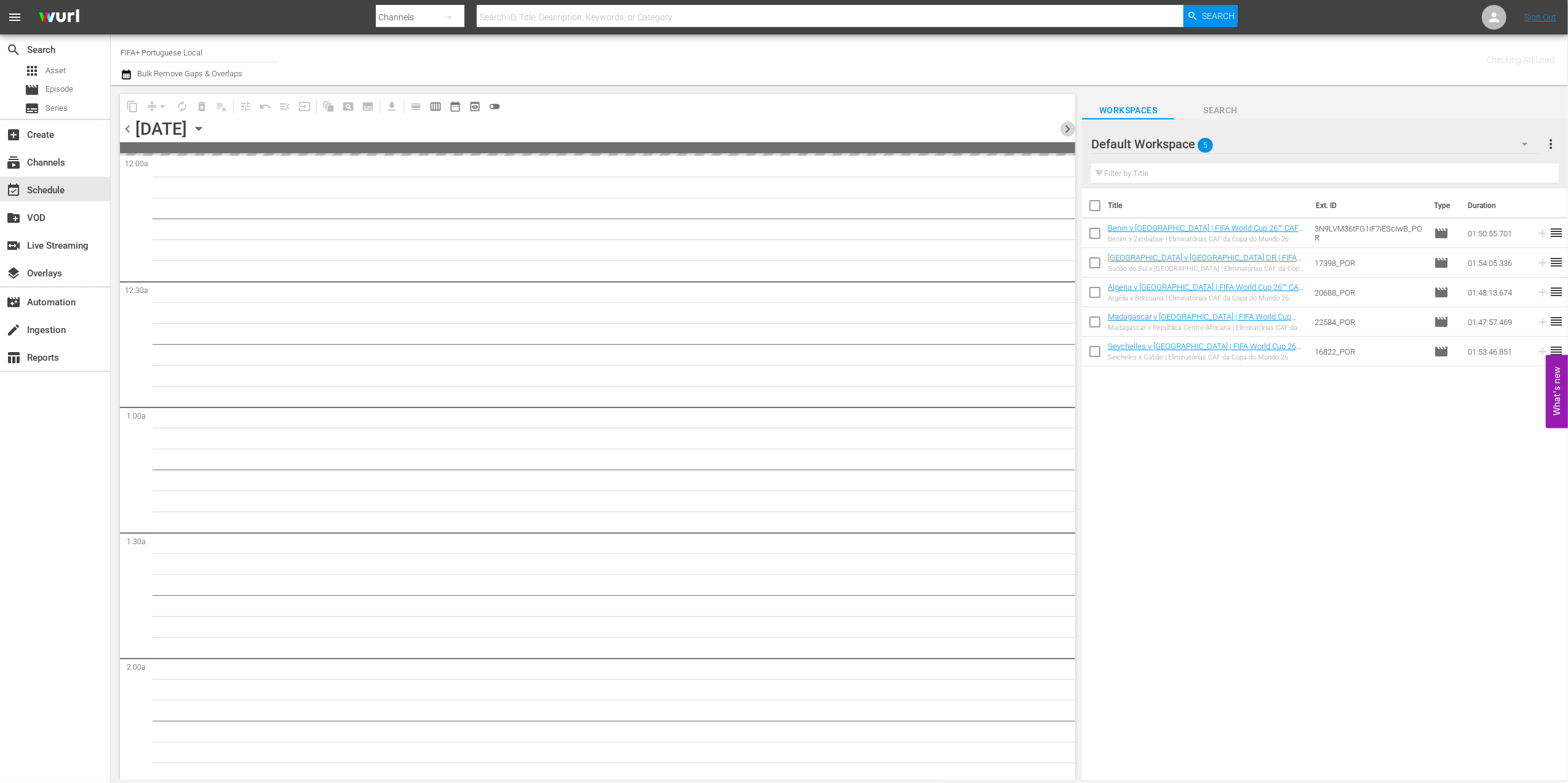
click at [1068, 126] on span "chevron_right" at bounding box center [1067, 128] width 15 height 15
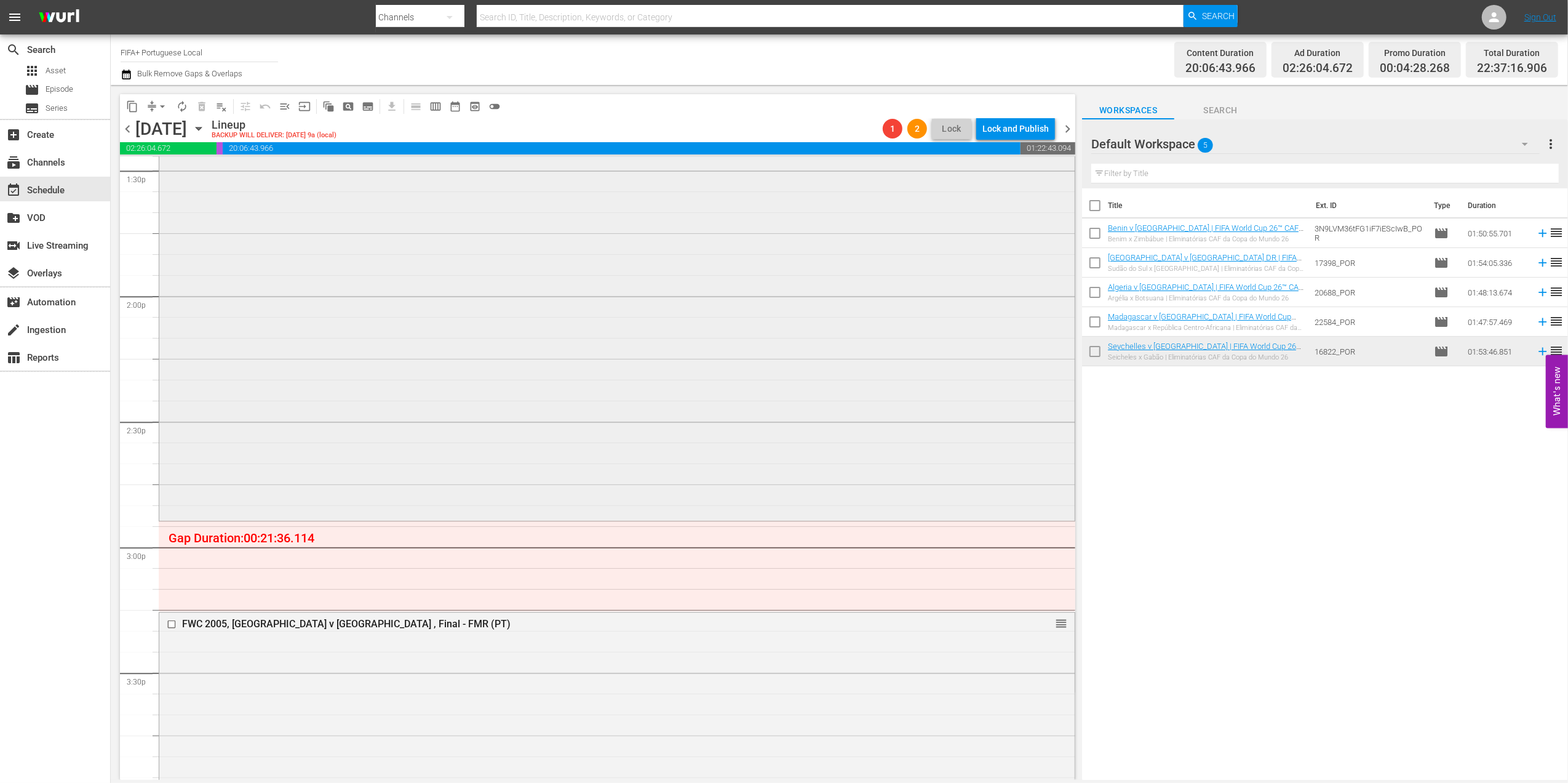
scroll to position [3334, 0]
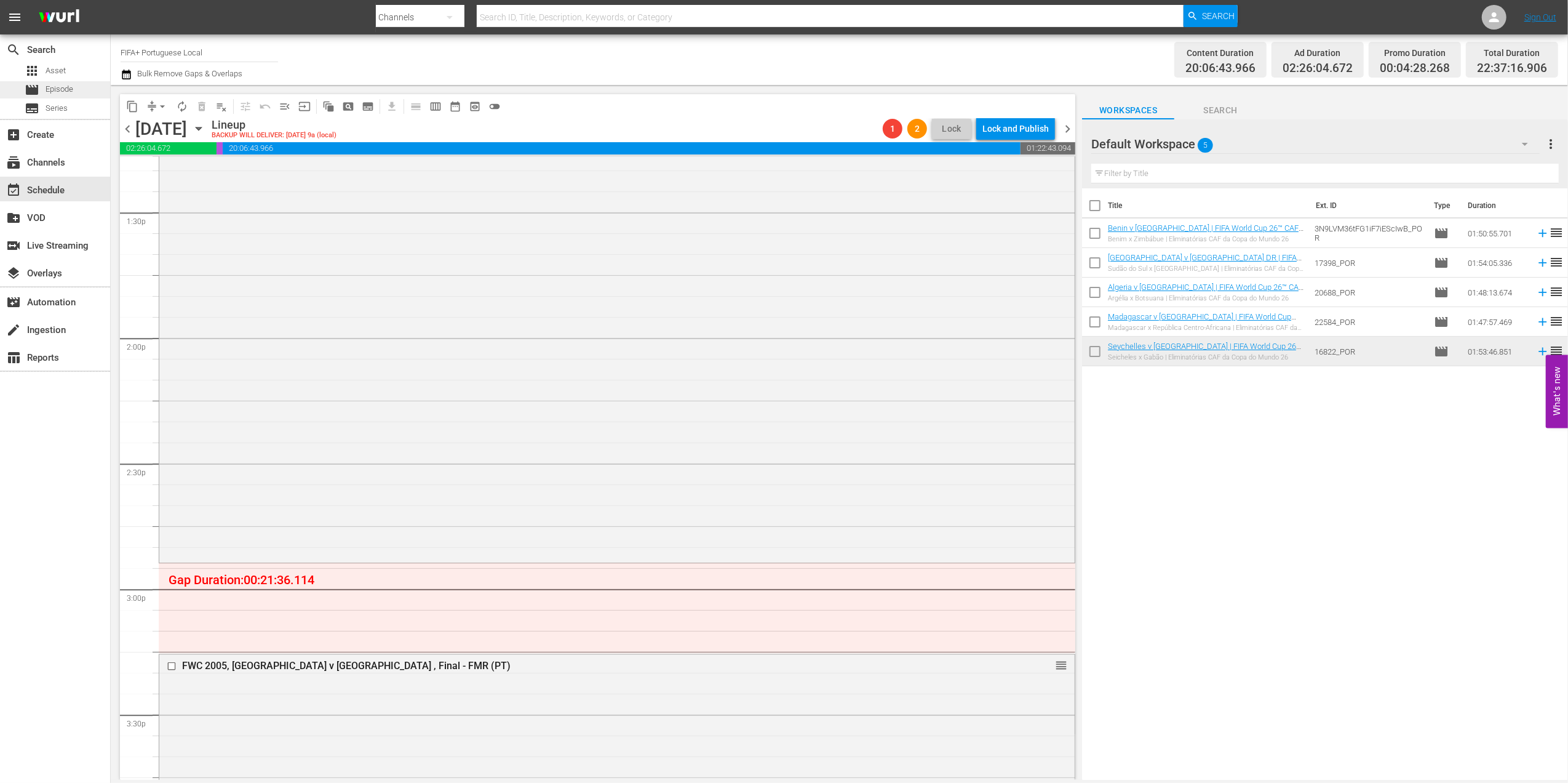
click at [77, 91] on div "movie Episode" at bounding box center [55, 90] width 110 height 17
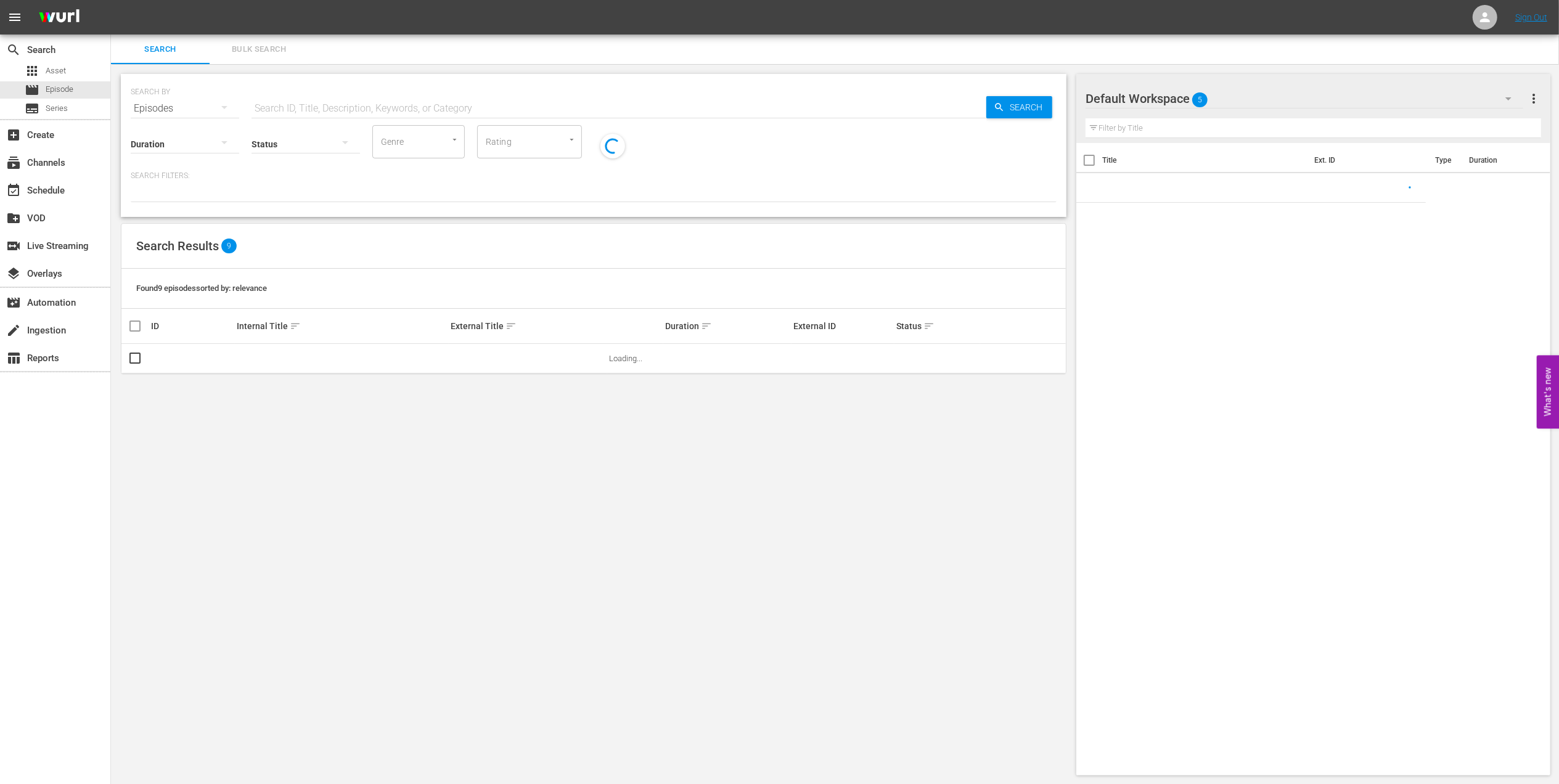
click at [404, 105] on input "text" at bounding box center [619, 108] width 735 height 30
paste input "EP 5 - Phantoms | Mysteries of Football"
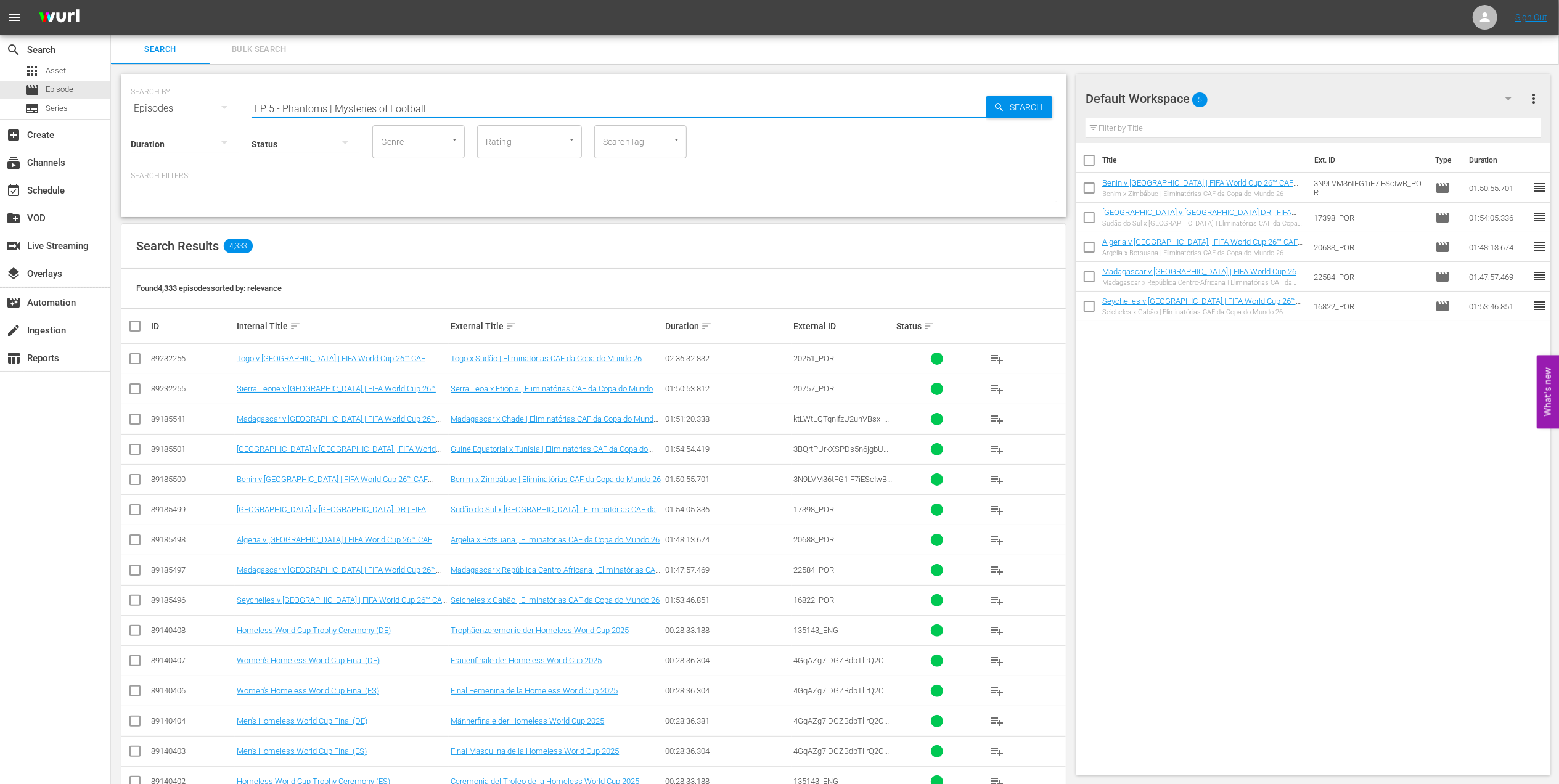
click at [500, 112] on input "EP 5 - Phantoms | Mysteries of Football" at bounding box center [619, 108] width 735 height 30
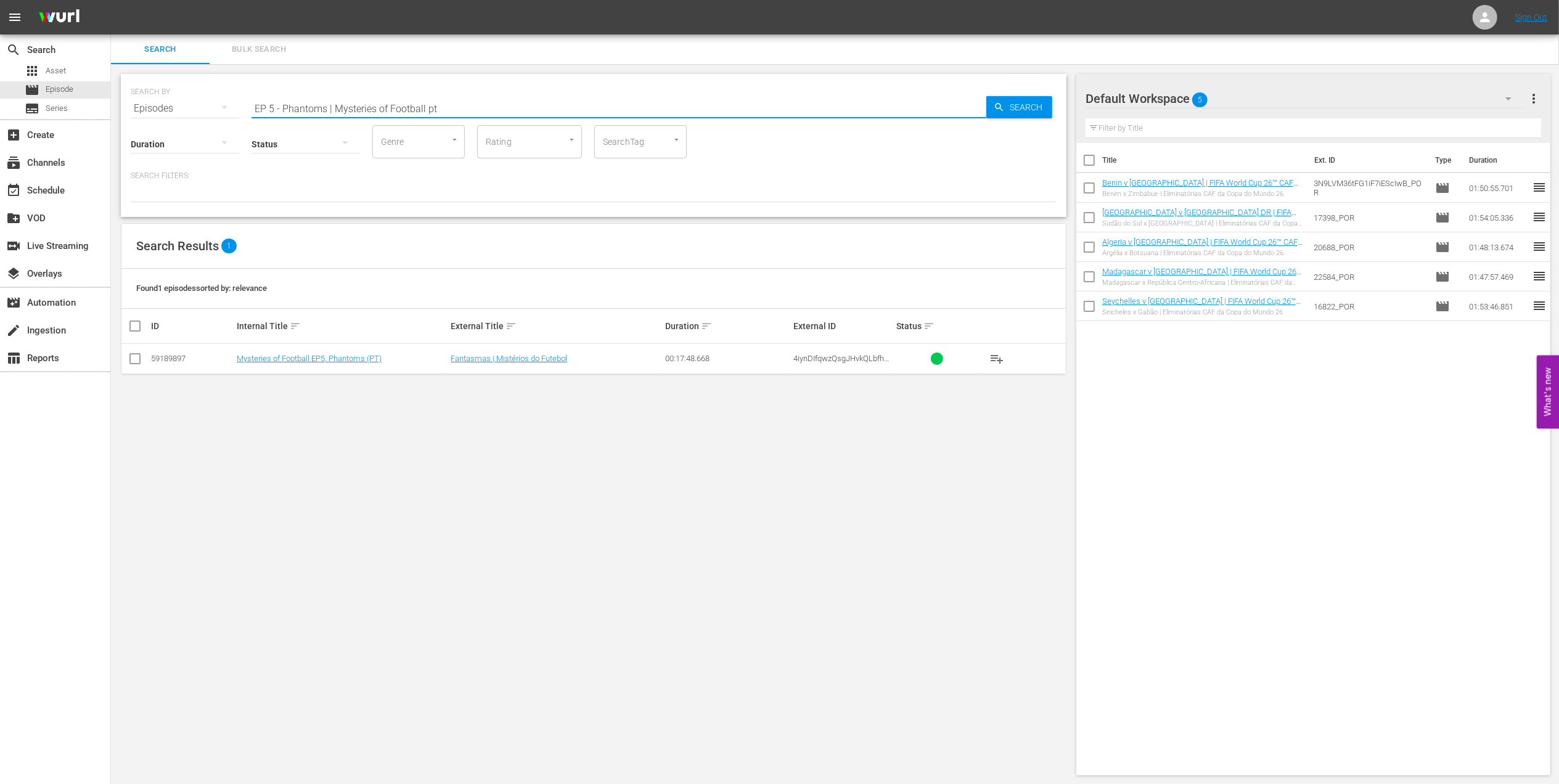
type input "EP 5 - Phantoms | Mysteries of Football pt"
click at [138, 360] on input "checkbox" at bounding box center [135, 361] width 15 height 15
checkbox input "true"
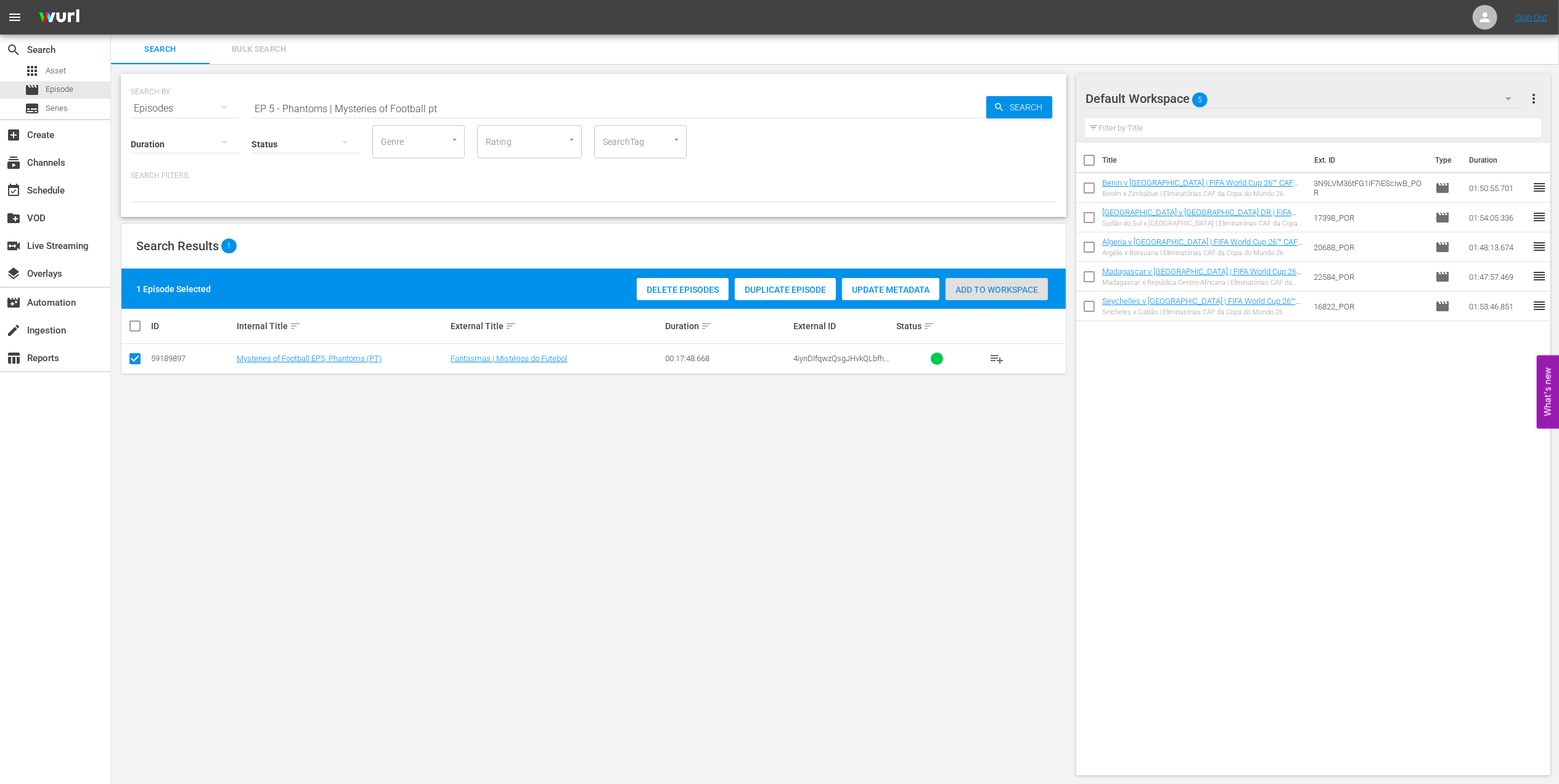
click at [1002, 288] on span "Add to Workspace" at bounding box center [996, 289] width 102 height 10
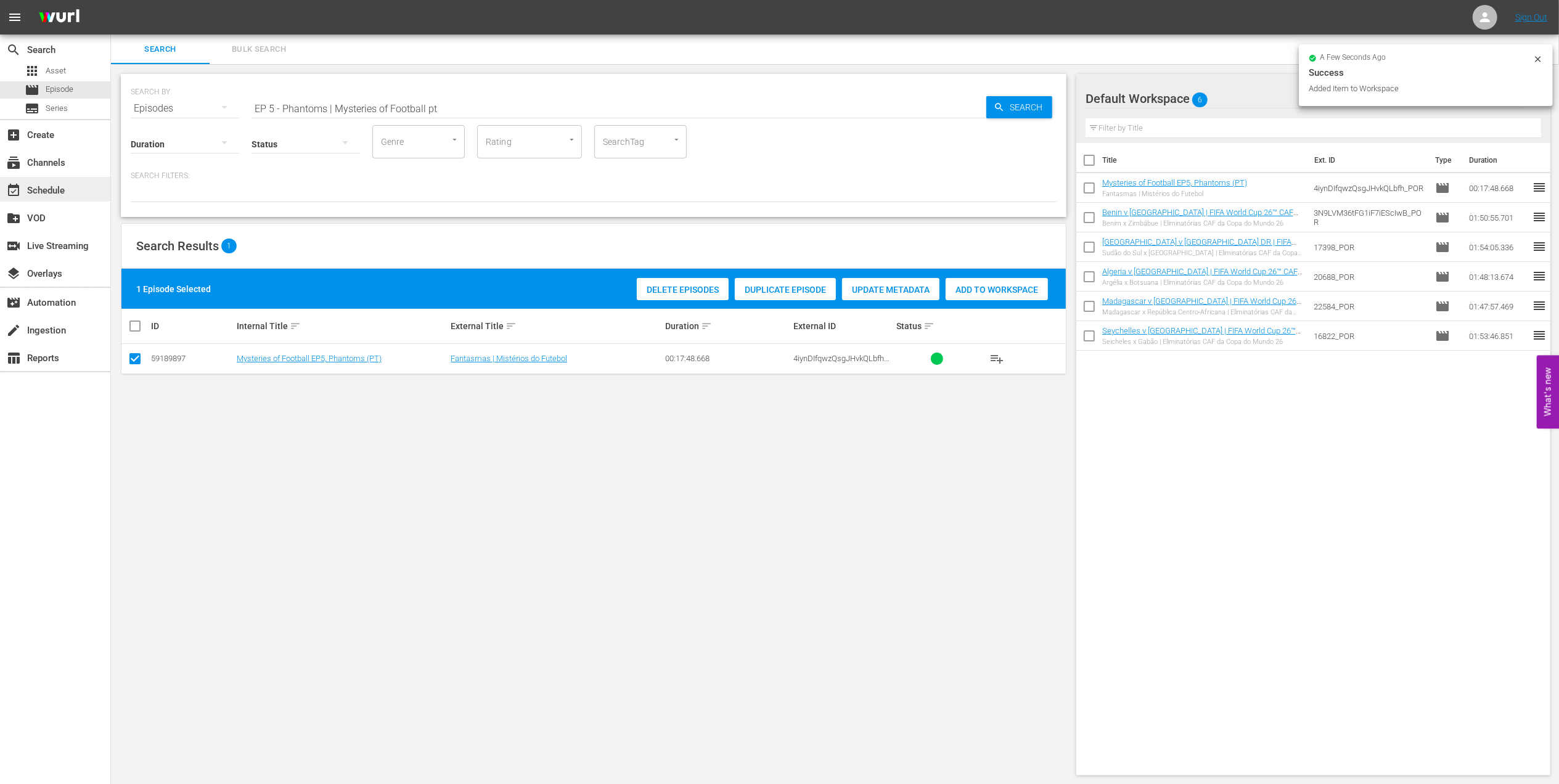
click at [81, 189] on div "event_available Schedule" at bounding box center [55, 189] width 111 height 24
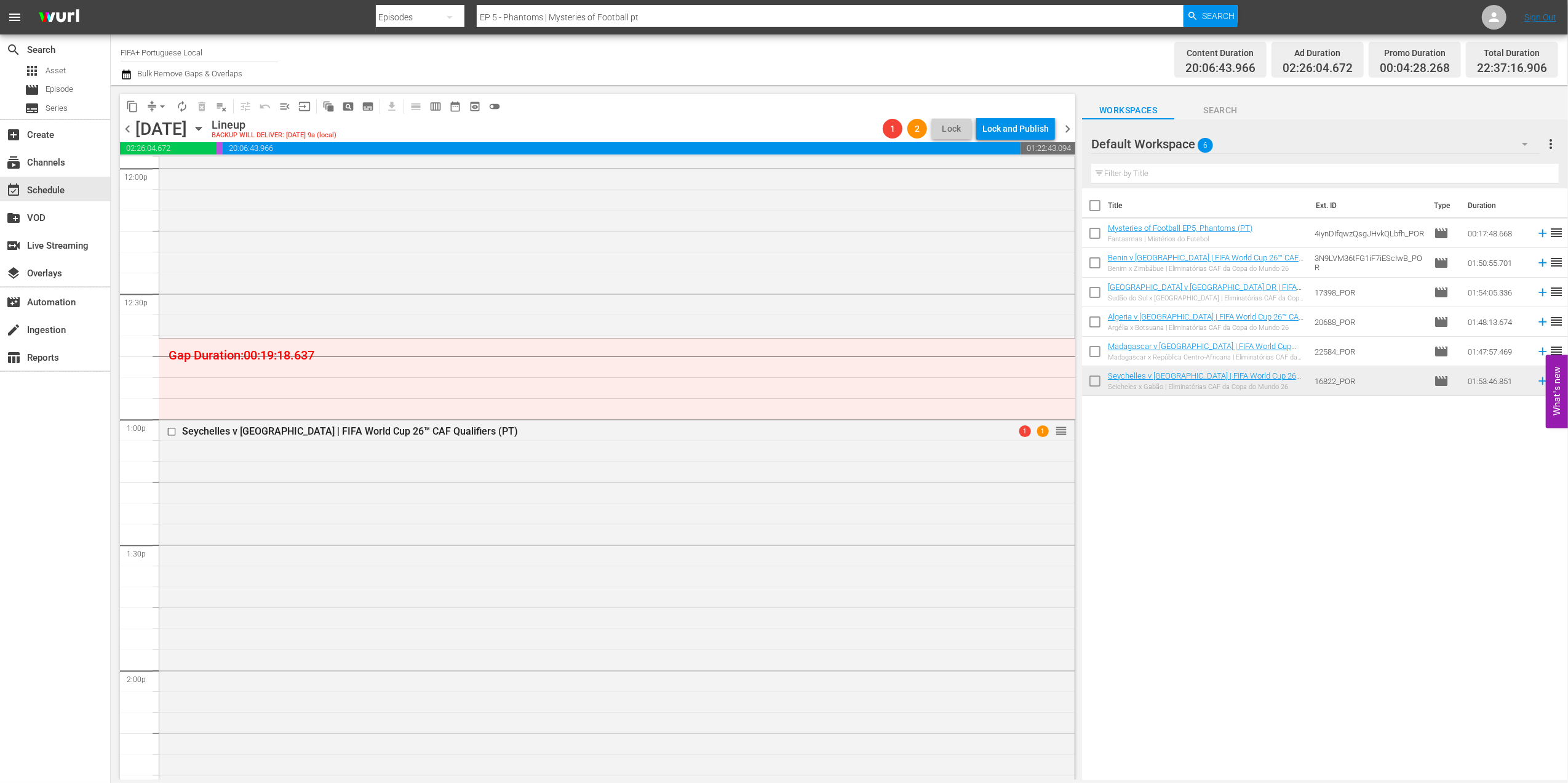
scroll to position [3001, 0]
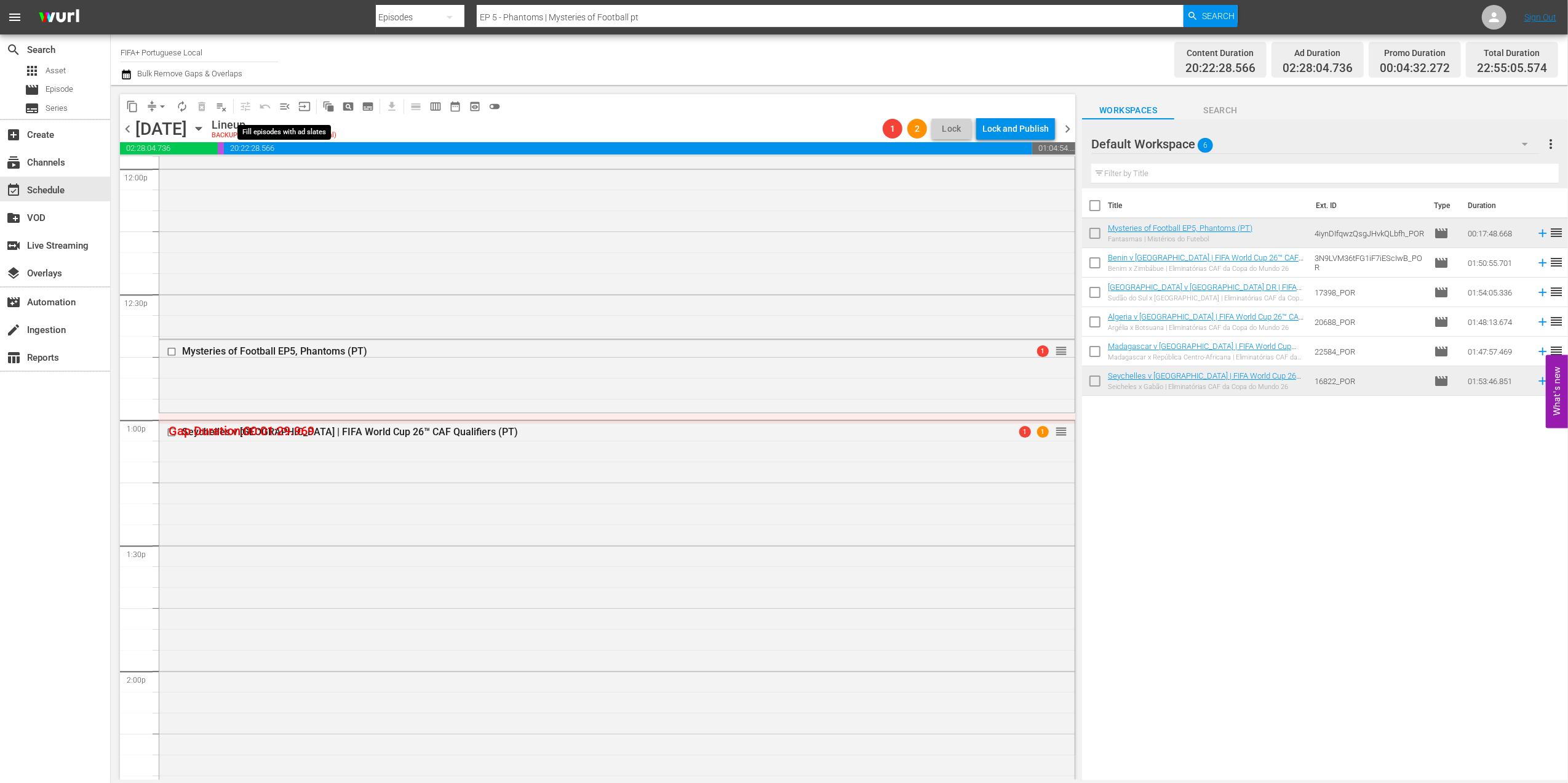
click at [283, 107] on span "menu_open" at bounding box center [285, 106] width 13 height 13
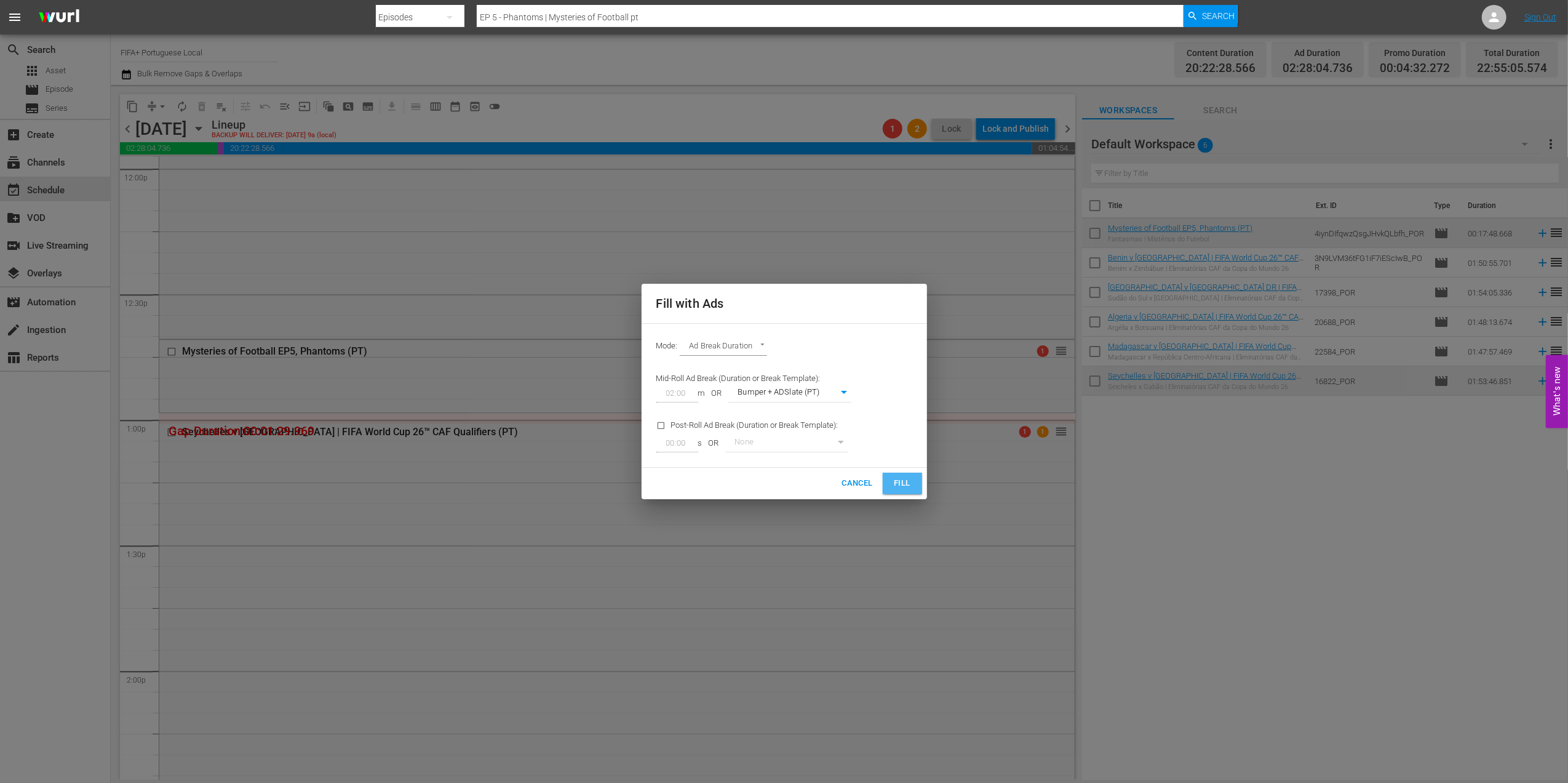
click at [898, 485] on span "Fill" at bounding box center [902, 483] width 20 height 14
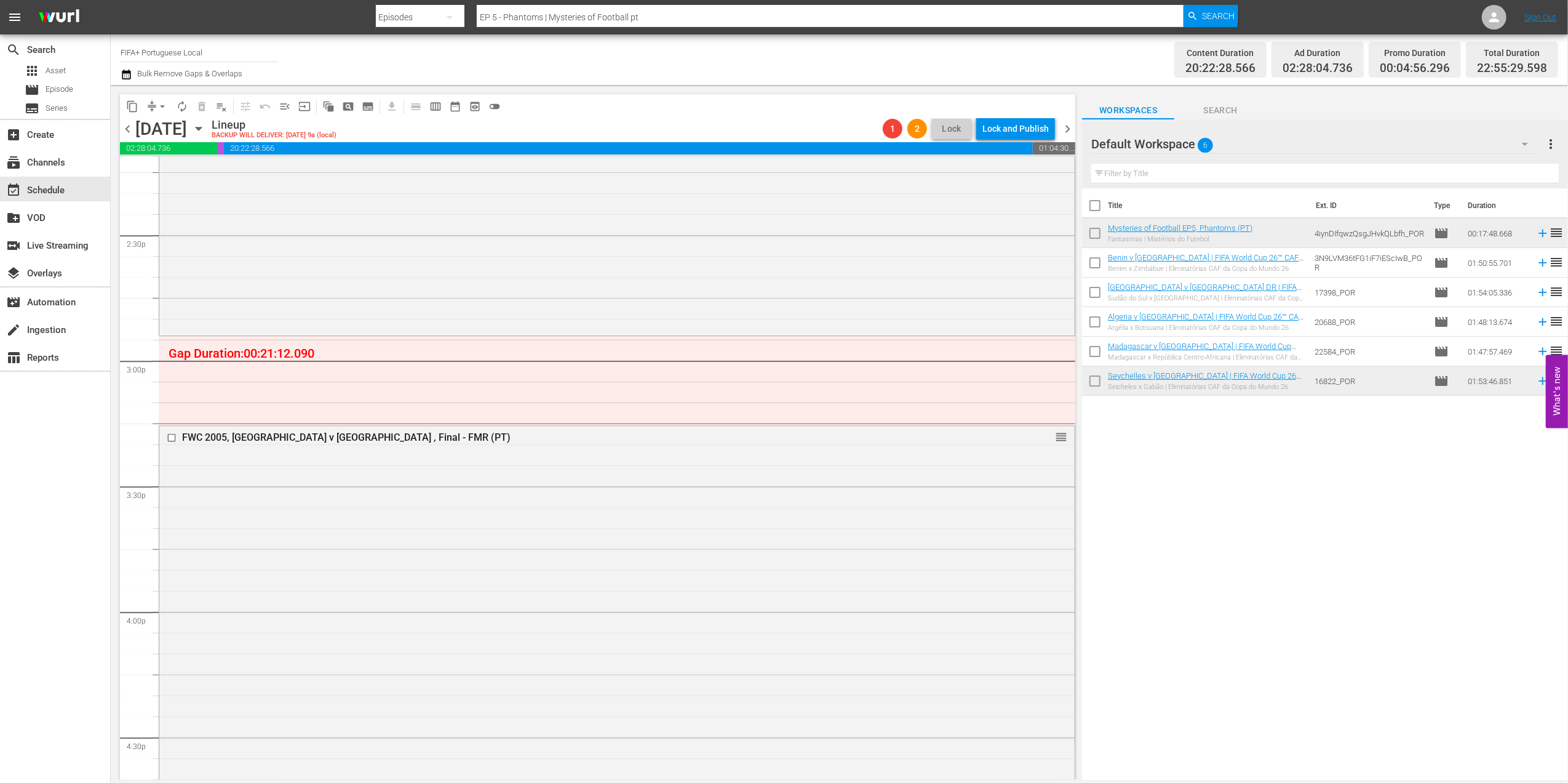
scroll to position [3361, 0]
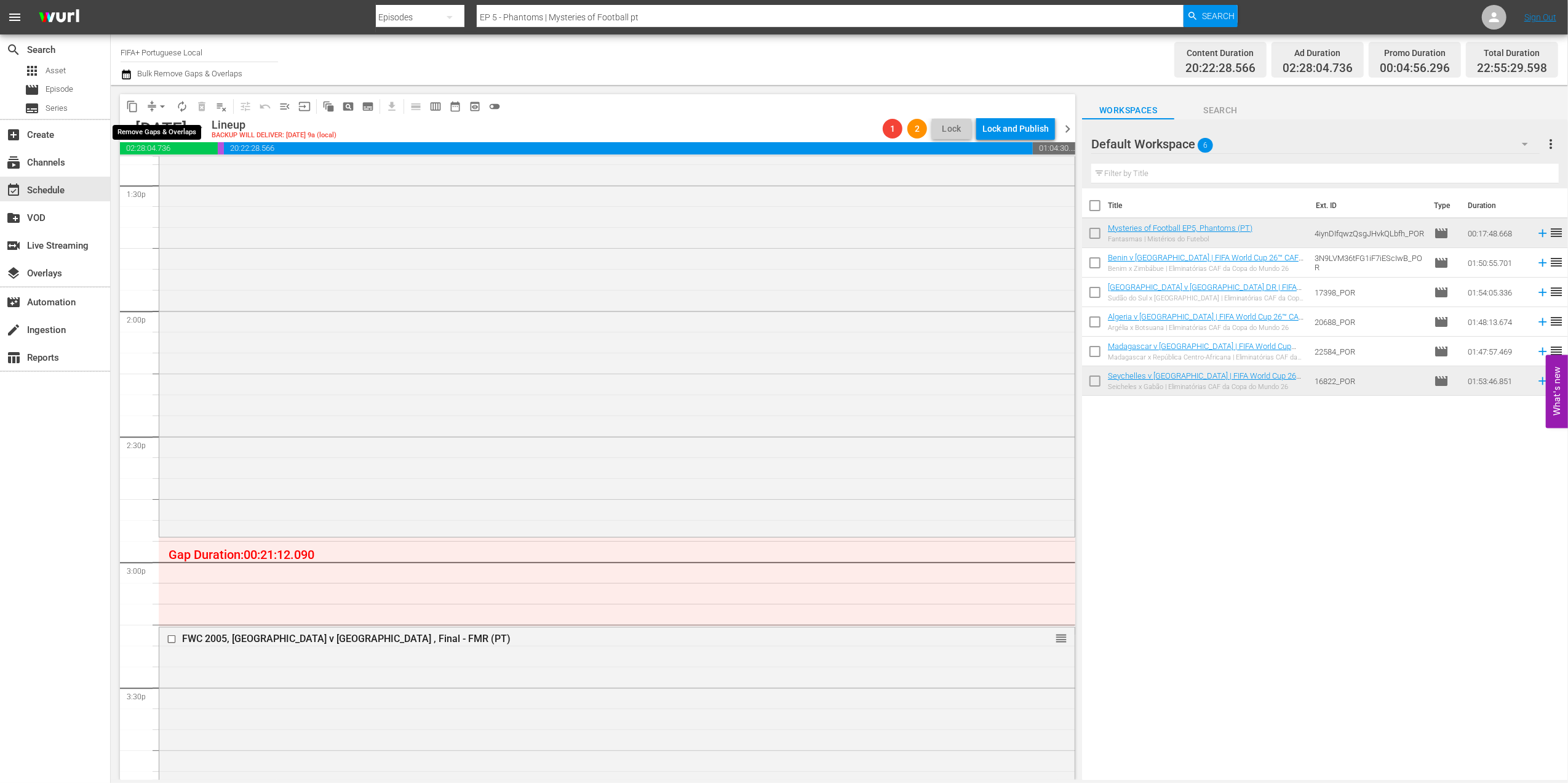
click at [164, 106] on span "arrow_drop_down" at bounding box center [162, 106] width 13 height 13
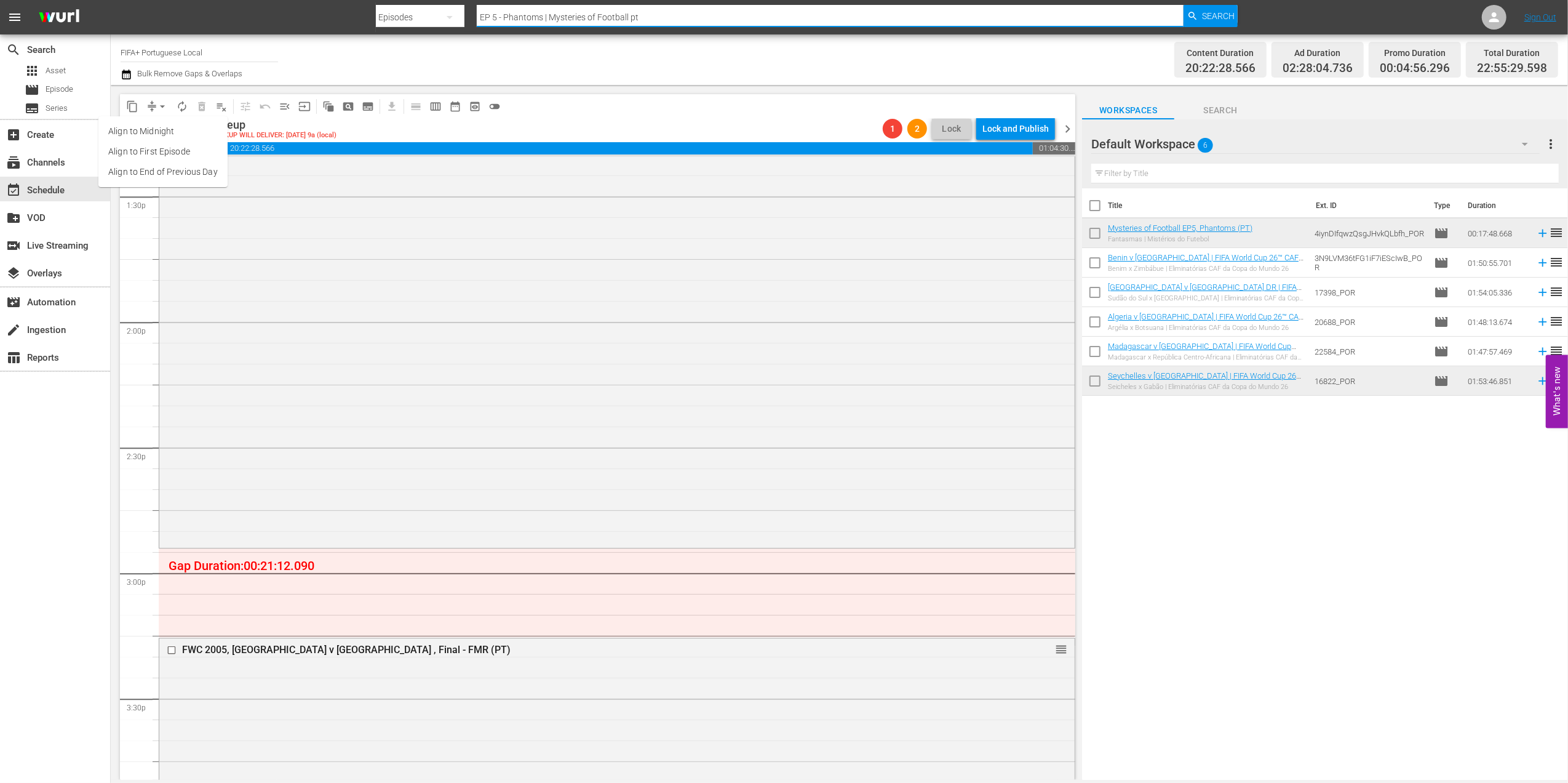
drag, startPoint x: 660, startPoint y: 22, endPoint x: 396, endPoint y: 22, distance: 264.0
click at [397, 22] on div "Search By Episodes Search ID, Title, Description, Keywords, or Category EP 5 - …" at bounding box center [807, 17] width 863 height 30
paste input "yes of the World, EP8 - The Wink: [PERSON_NAME] and [PERSON_NAME]"
type input "Eyes of the World, EP8 - The Wink: [PERSON_NAME] and [PERSON_NAME]"
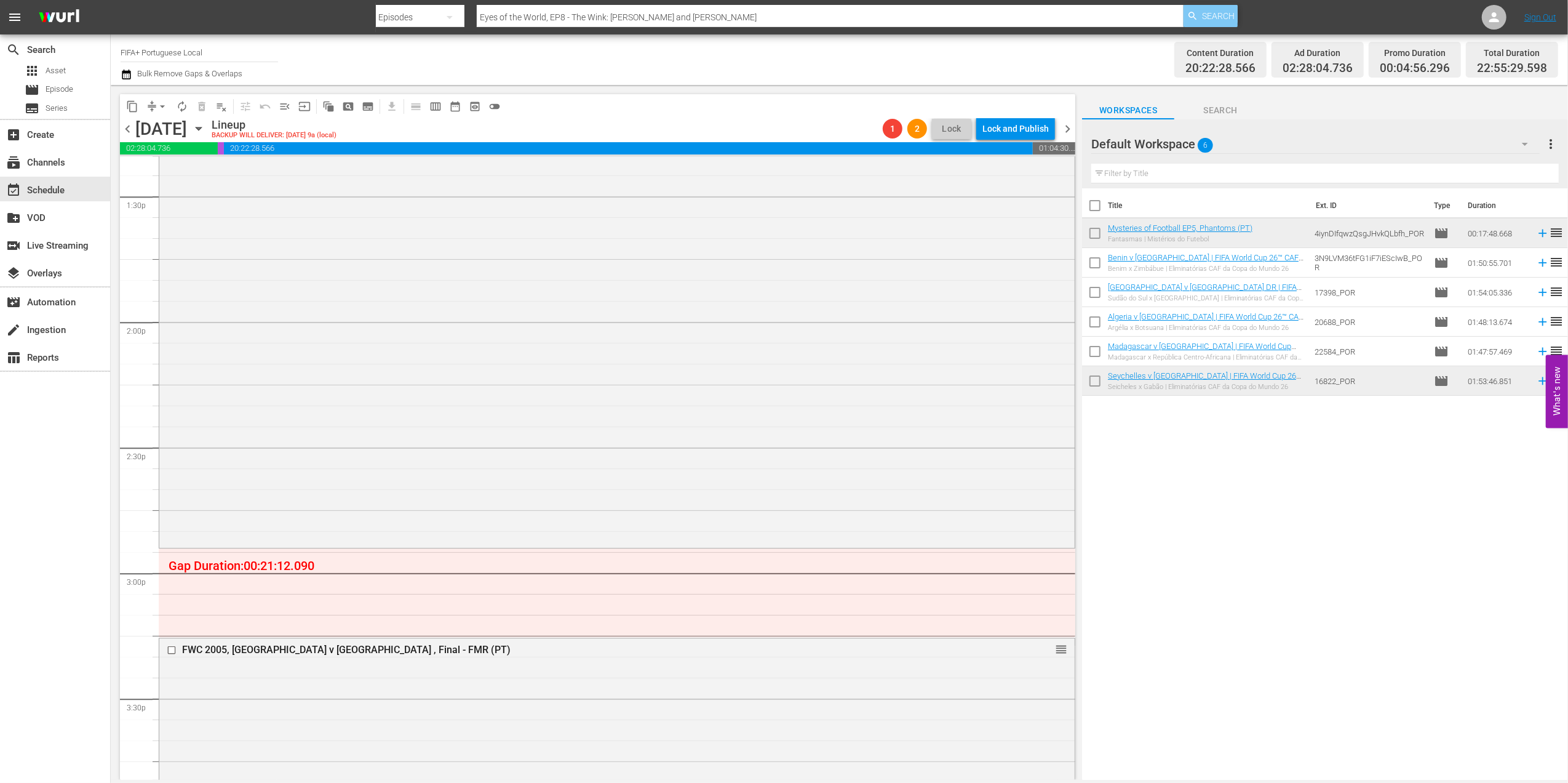
click at [1214, 13] on span "Search" at bounding box center [1218, 15] width 32 height 22
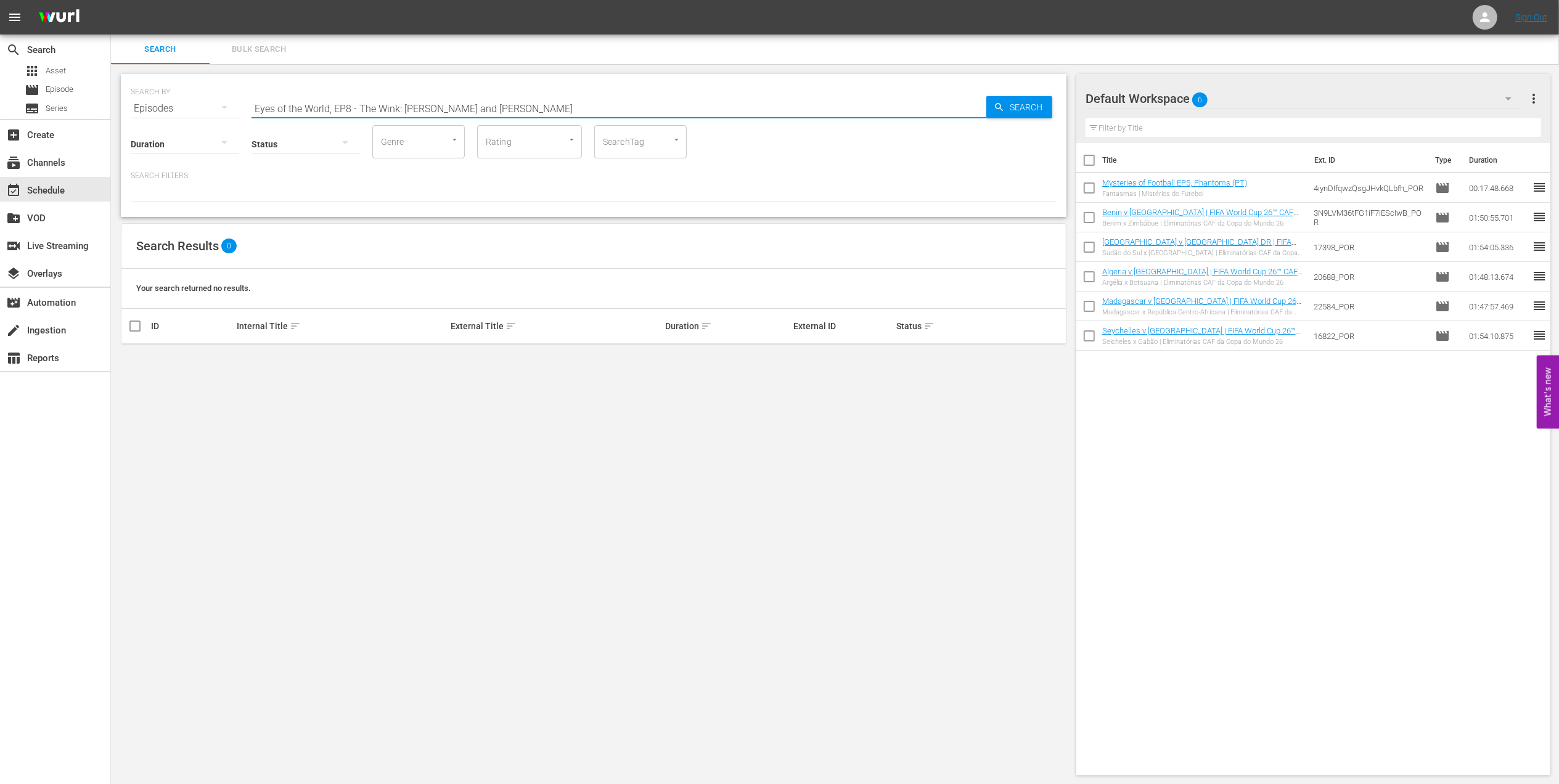
drag, startPoint x: 403, startPoint y: 105, endPoint x: -4, endPoint y: 119, distance: 407.2
click at [0, 119] on html "menu Sign Out search Search apps Asset movie Episode subtitles Series add_box C…" at bounding box center [779, 392] width 1559 height 784
click at [378, 112] on input "[PERSON_NAME] and [PERSON_NAME]" at bounding box center [619, 108] width 735 height 30
type input "[PERSON_NAME] and [PERSON_NAME] pt"
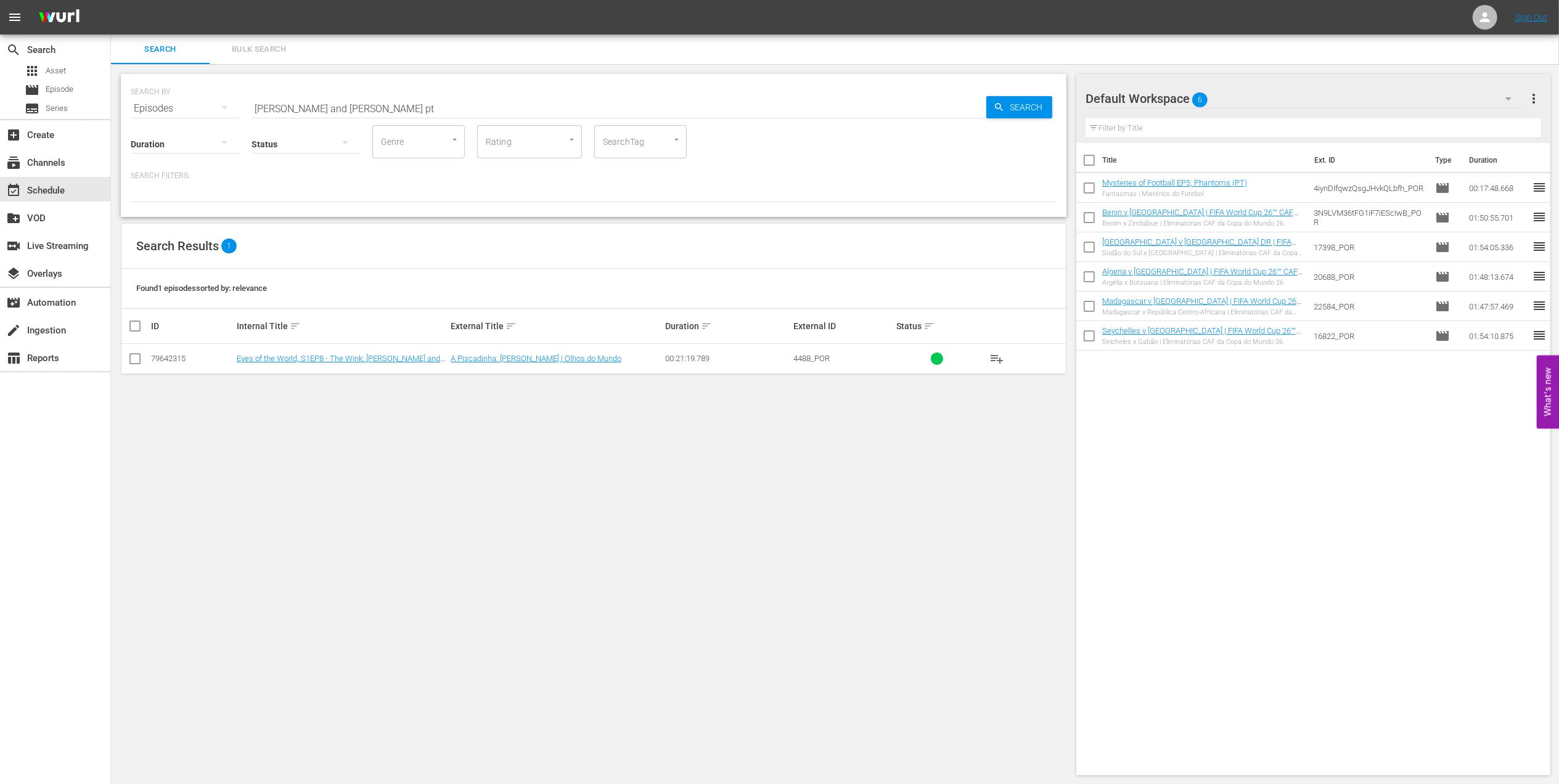
click at [126, 360] on td at bounding box center [135, 359] width 28 height 30
click at [141, 356] on input "checkbox" at bounding box center [135, 361] width 15 height 15
checkbox input "true"
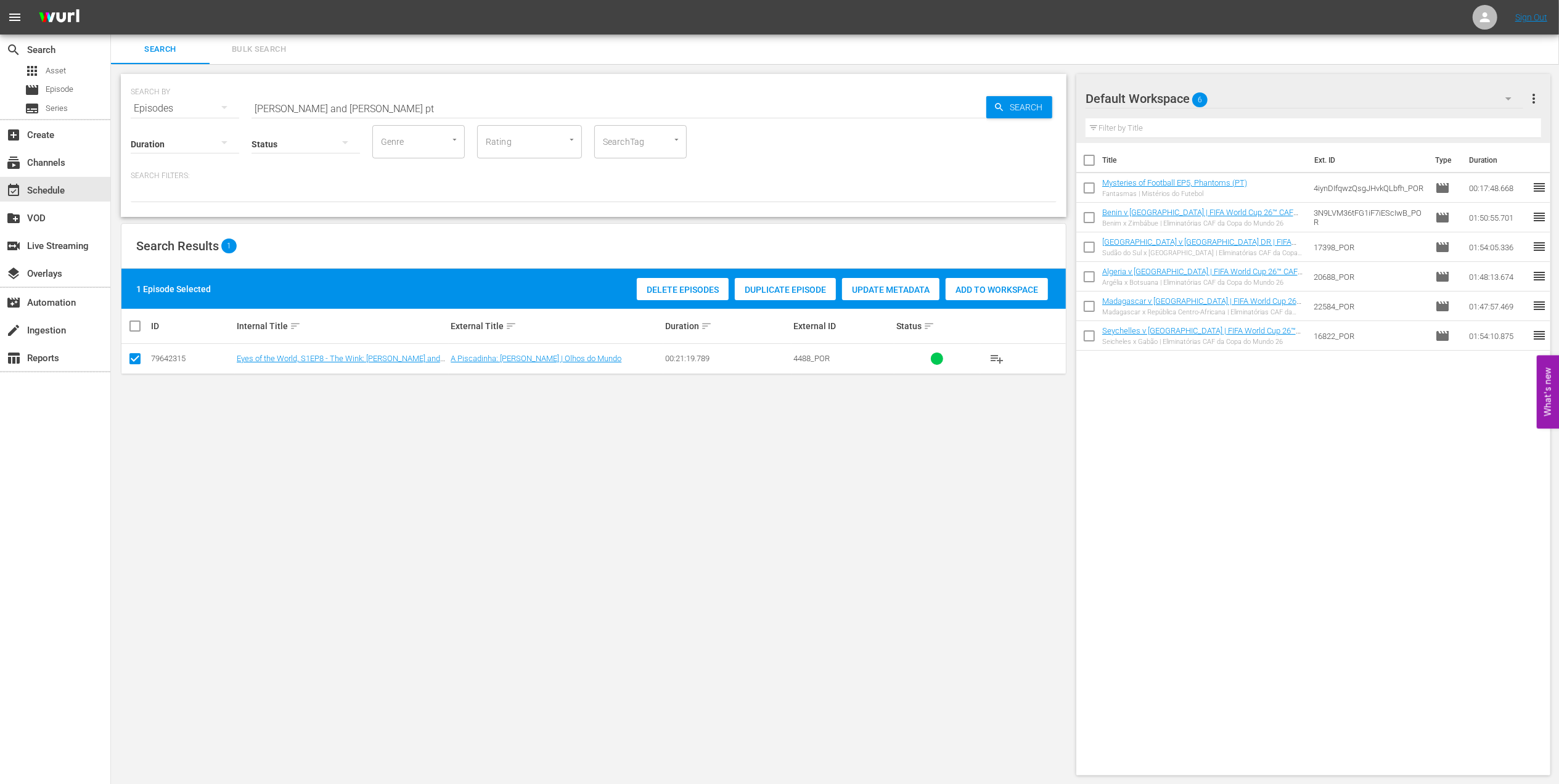
click at [981, 294] on span "Add to Workspace" at bounding box center [996, 289] width 102 height 10
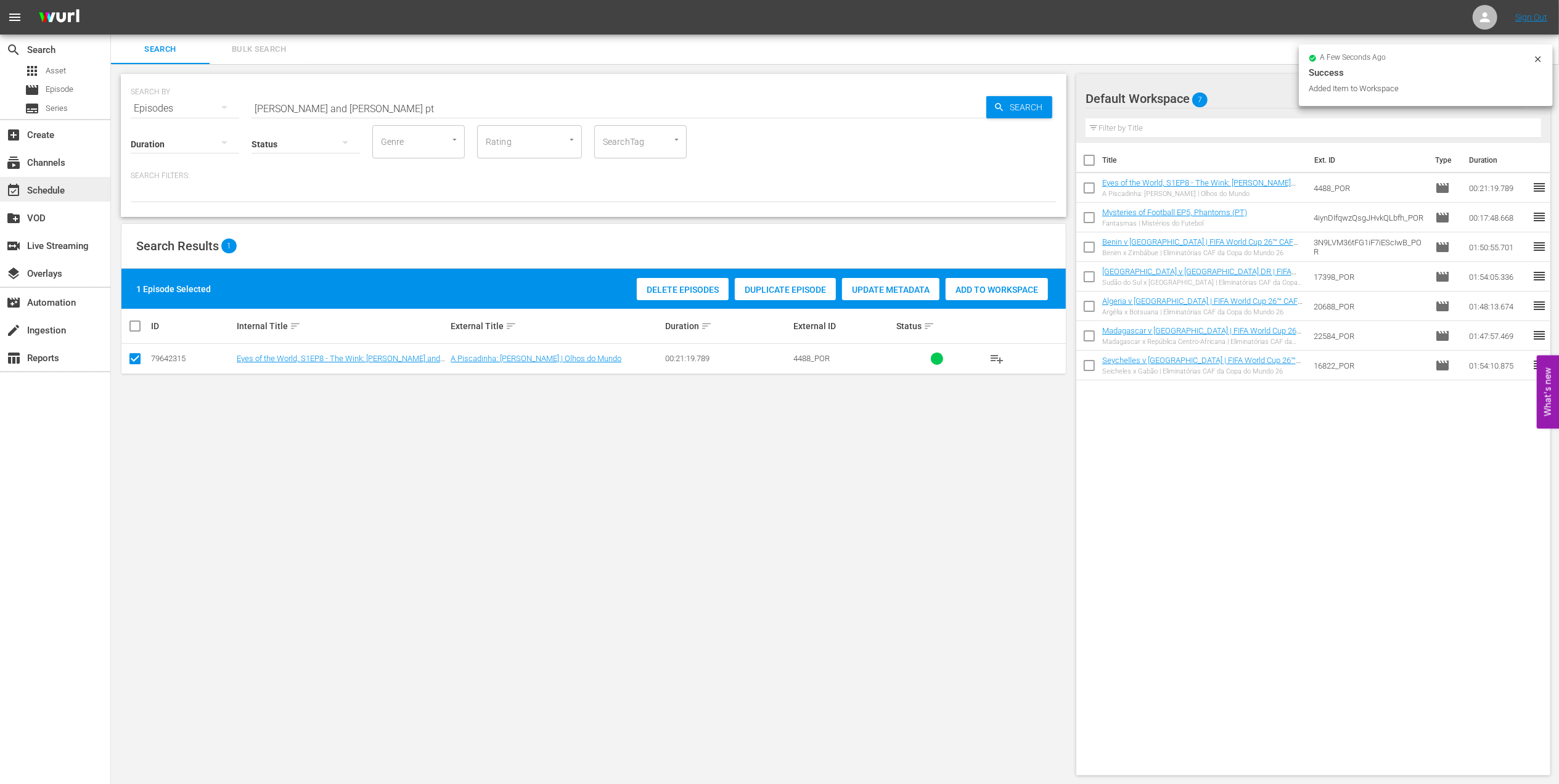
click at [65, 185] on div "event_available Schedule" at bounding box center [34, 188] width 69 height 11
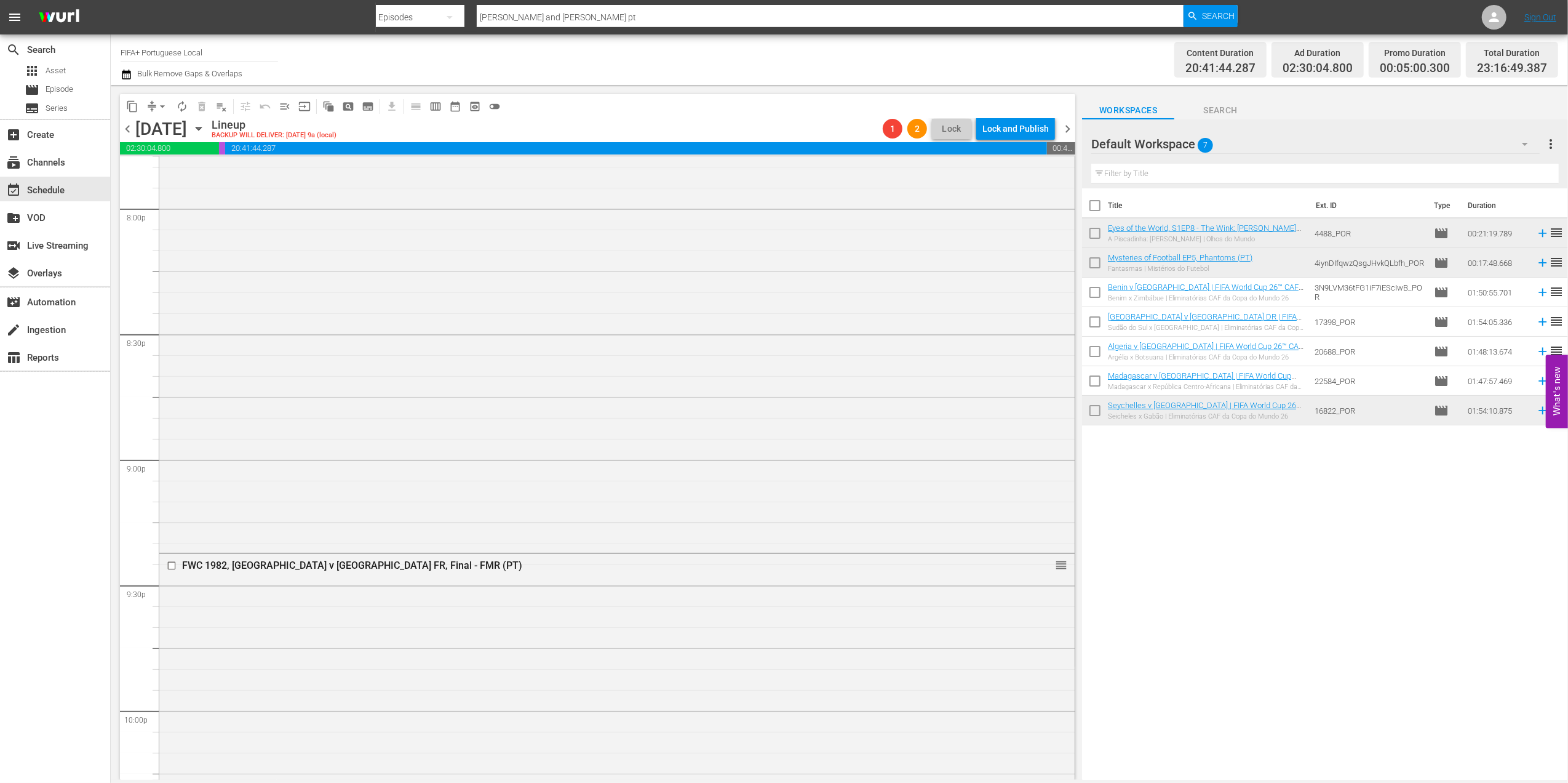
scroll to position [4966, 0]
click at [284, 104] on span "menu_open" at bounding box center [285, 106] width 13 height 13
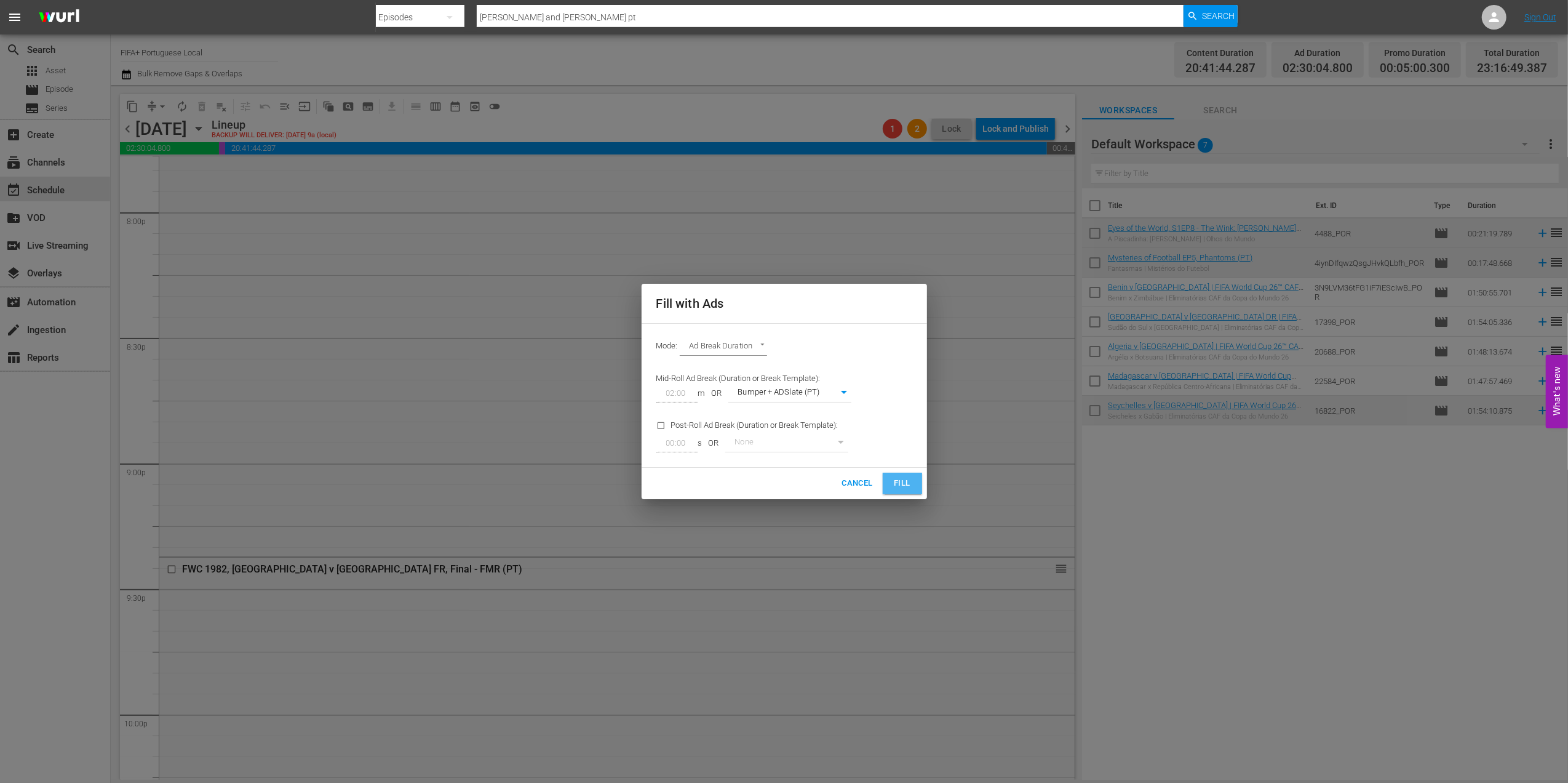
click at [908, 481] on span "Fill" at bounding box center [902, 483] width 20 height 14
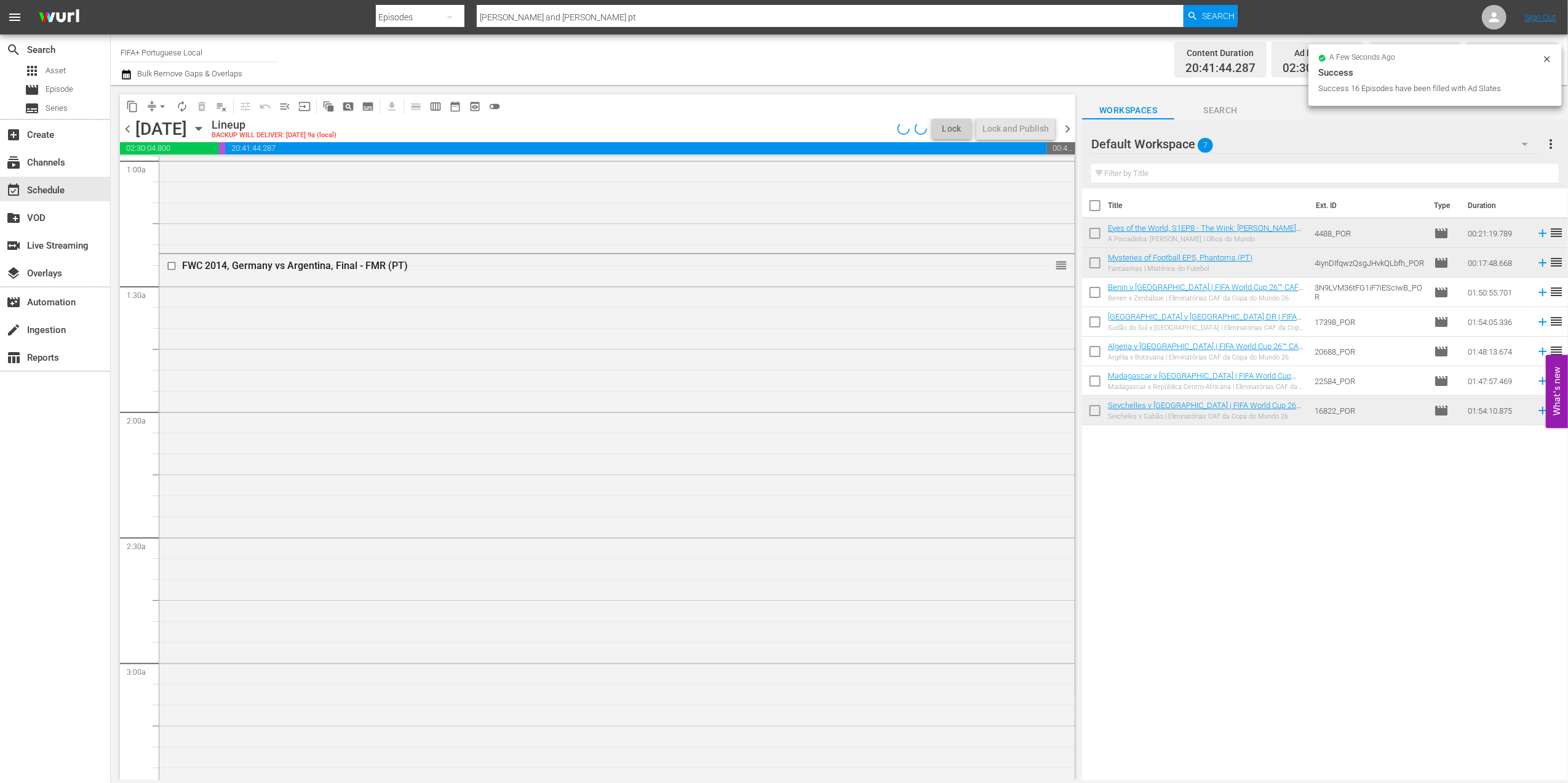
scroll to position [0, 0]
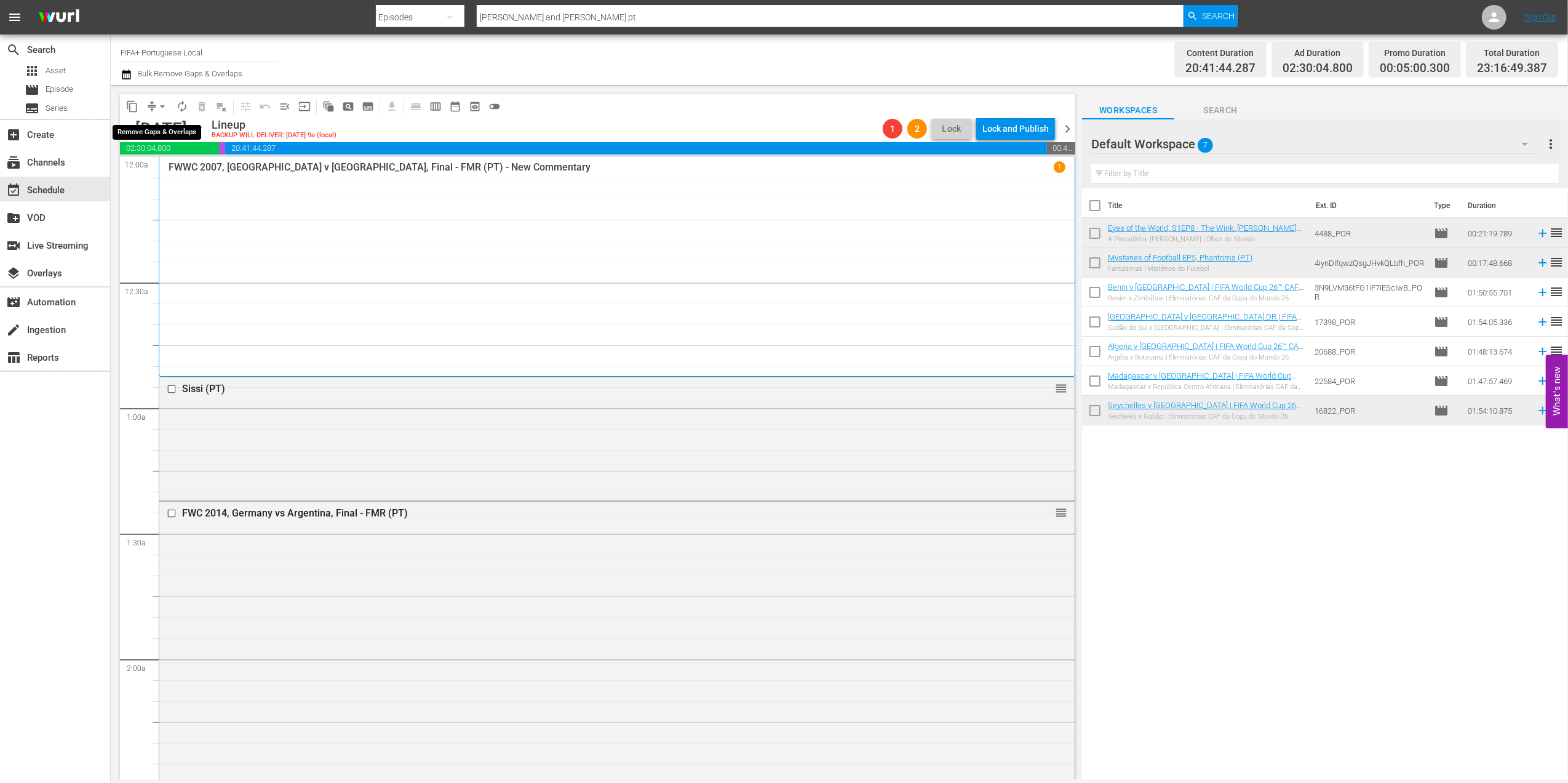
click at [166, 103] on span "arrow_drop_down" at bounding box center [162, 106] width 13 height 13
click at [168, 175] on li "Align to End of Previous Day" at bounding box center [163, 172] width 129 height 21
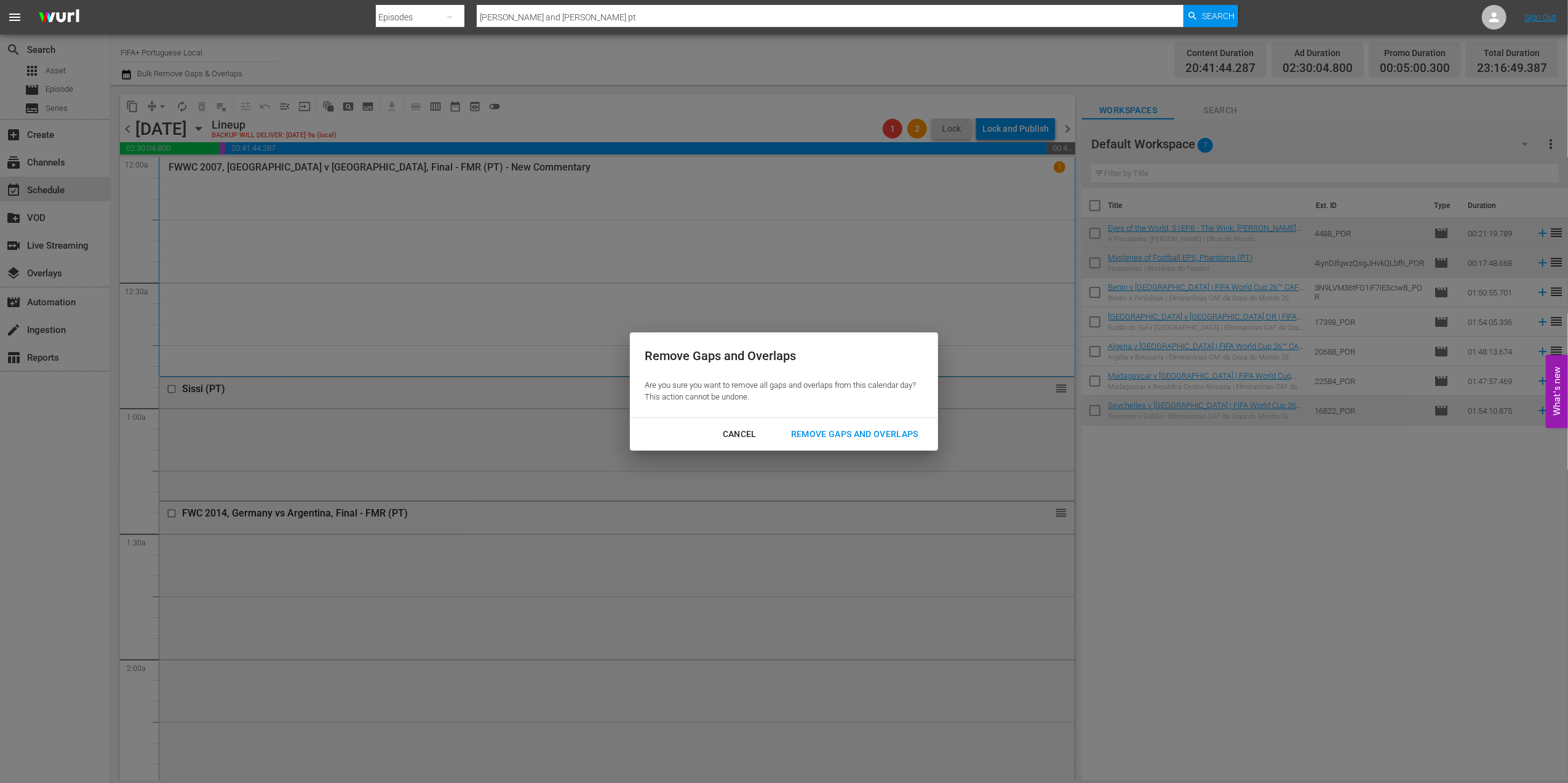
click at [832, 424] on button "Remove Gaps and Overlaps" at bounding box center [854, 434] width 157 height 22
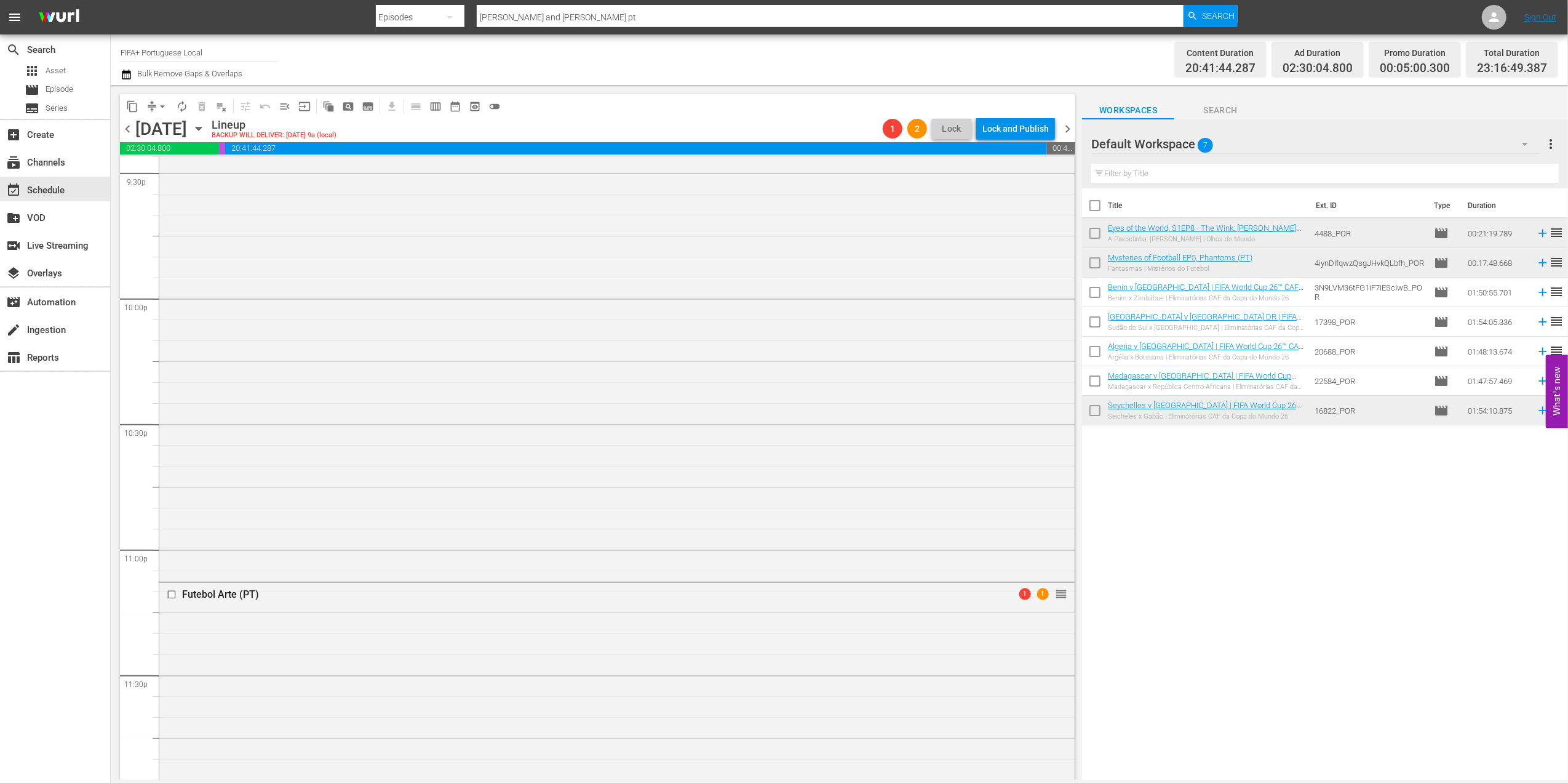
scroll to position [5443, 0]
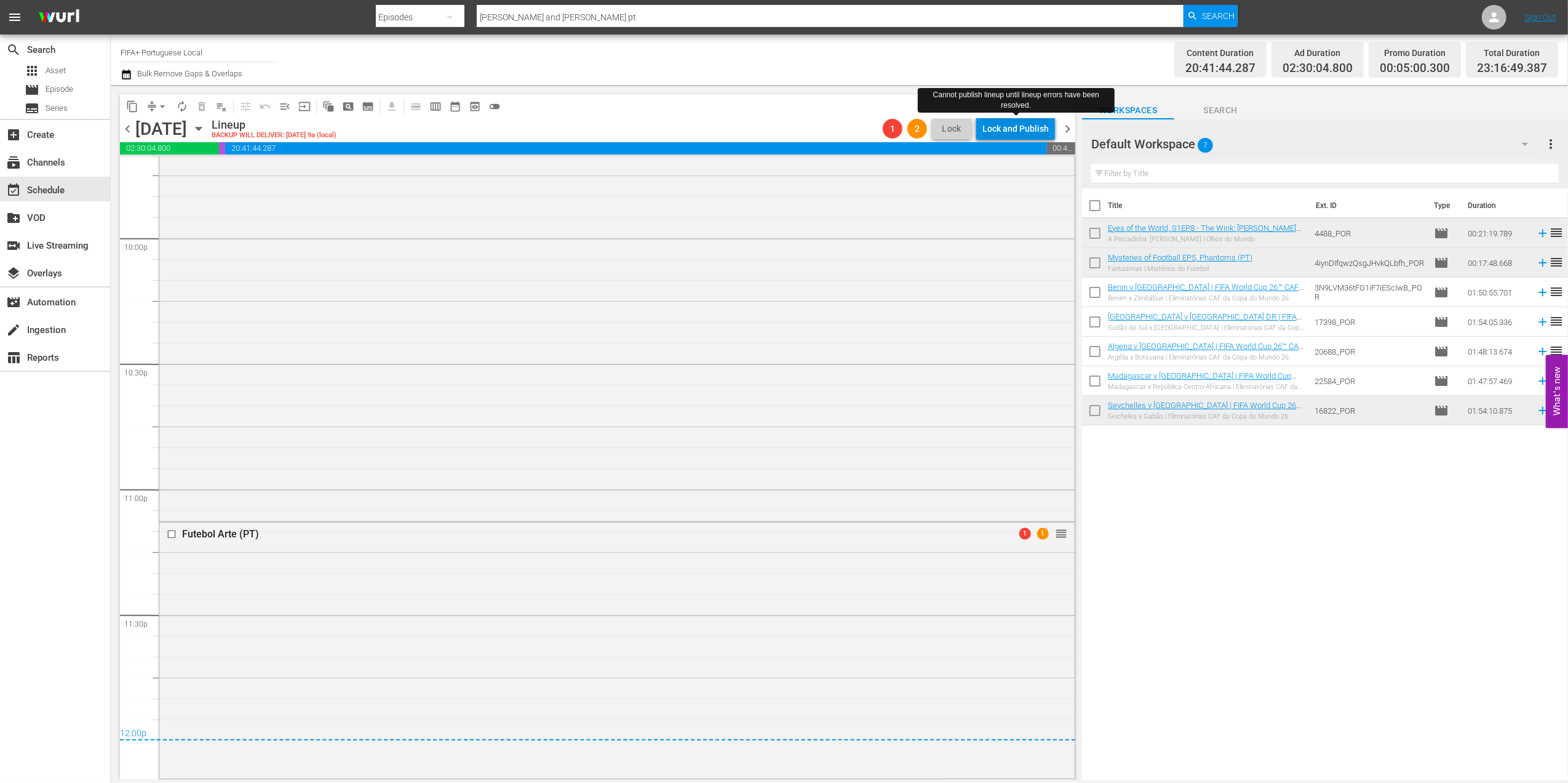
click at [1019, 121] on div "Lock and Publish" at bounding box center [1015, 128] width 66 height 22
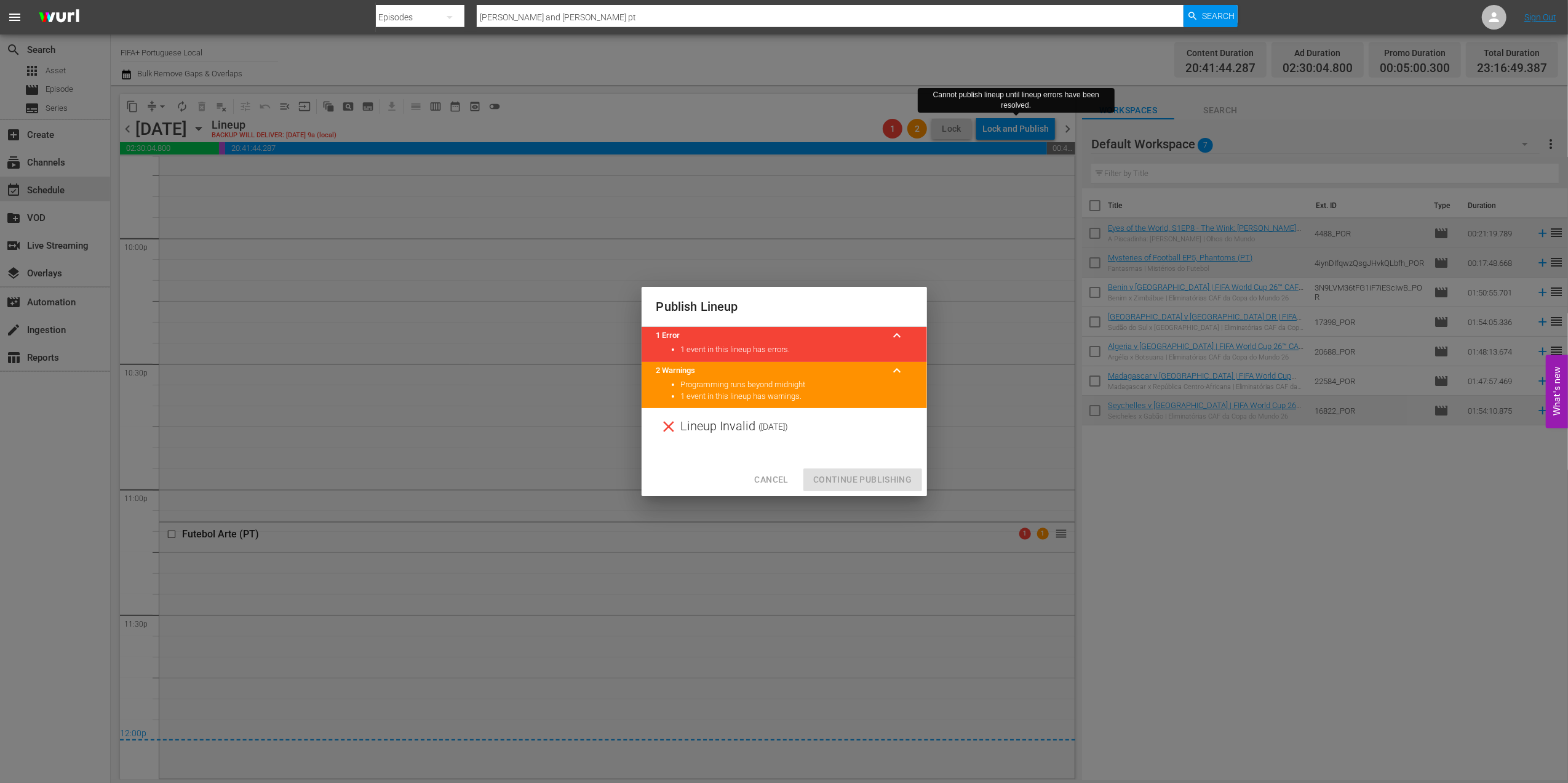
click at [770, 473] on span "Cancel" at bounding box center [771, 479] width 34 height 15
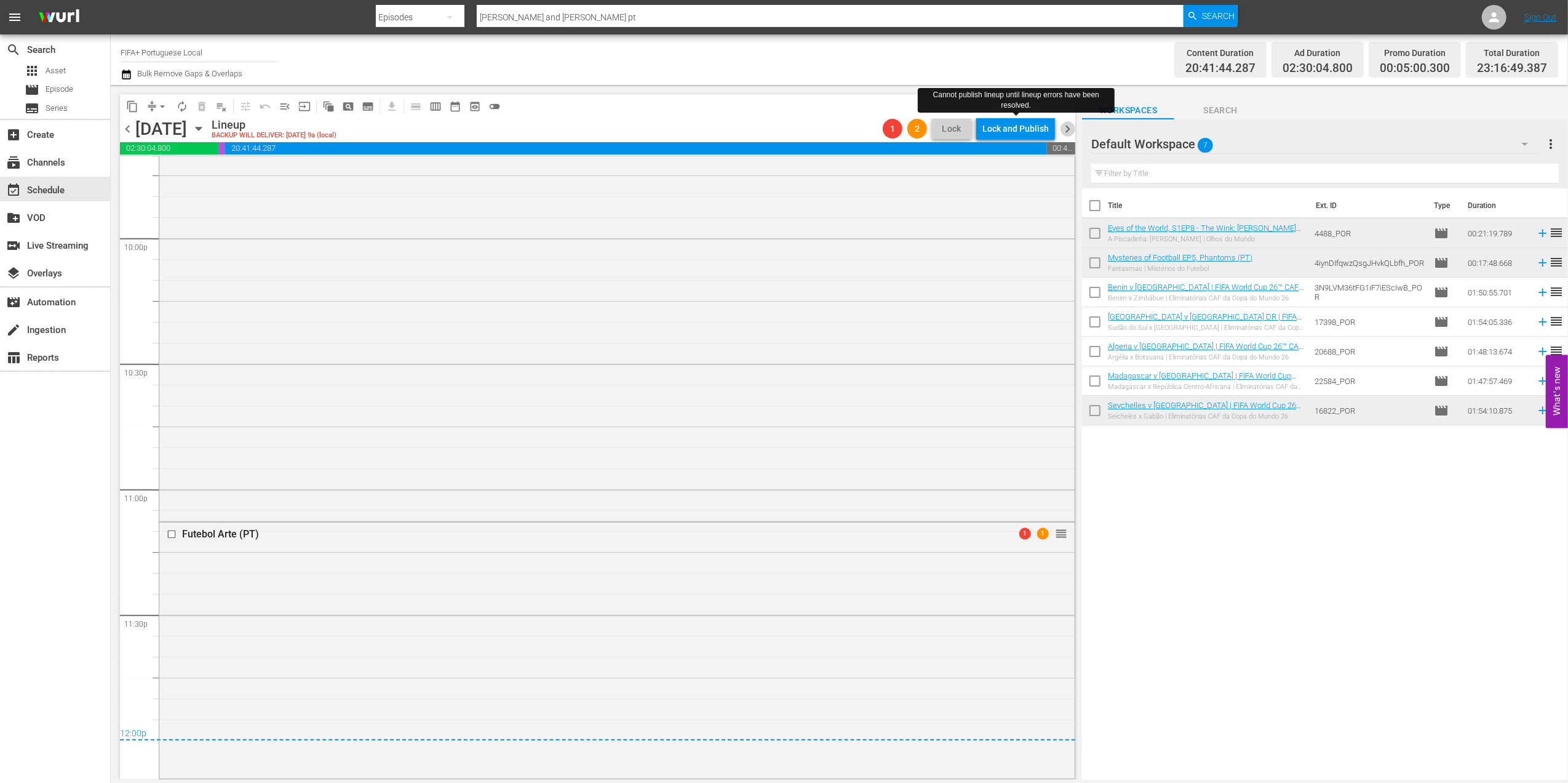
click at [1066, 128] on span "chevron_right" at bounding box center [1067, 128] width 15 height 15
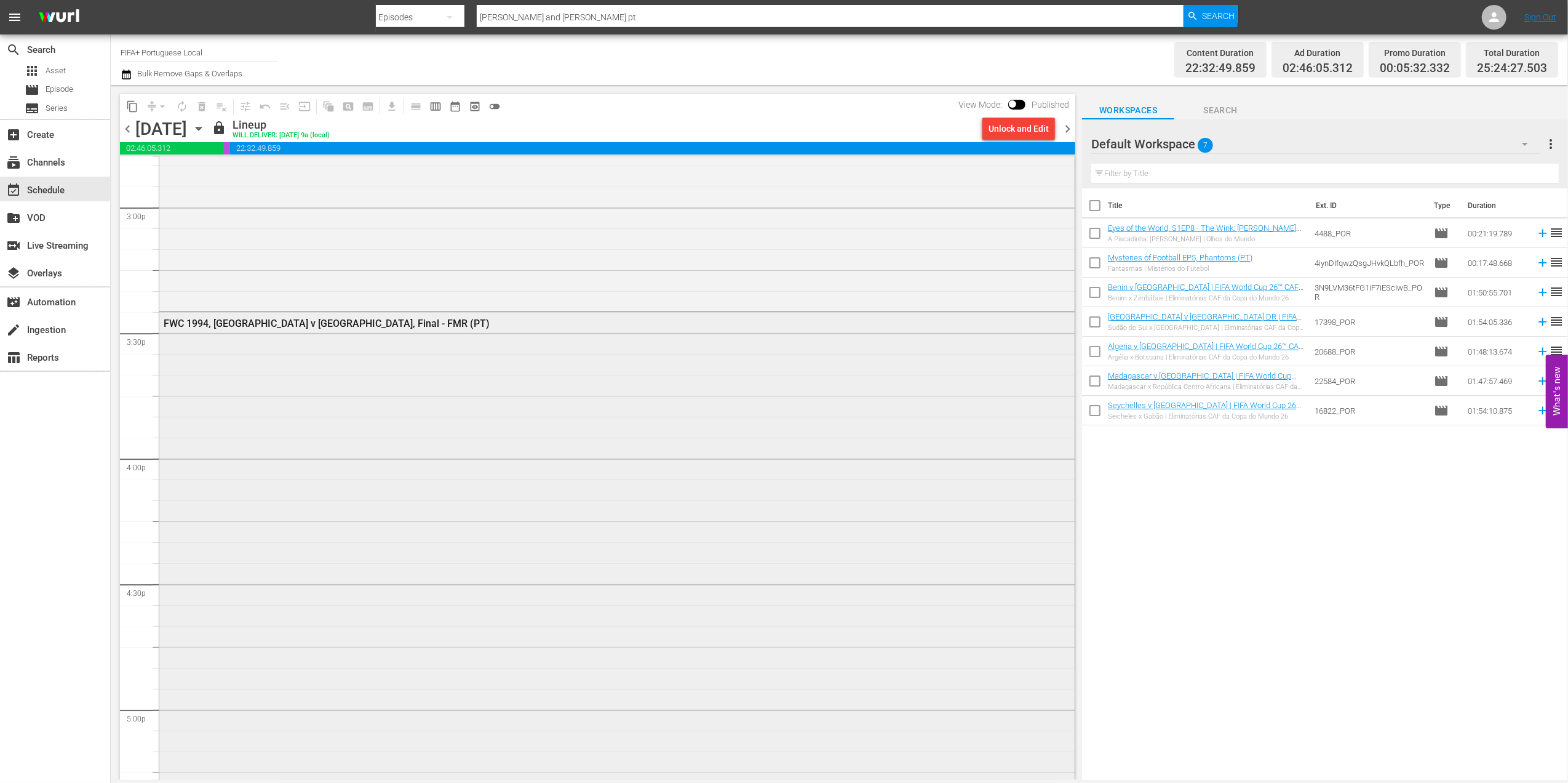
scroll to position [3713, 0]
click at [1006, 138] on div "Unlock and Edit" at bounding box center [1018, 128] width 60 height 22
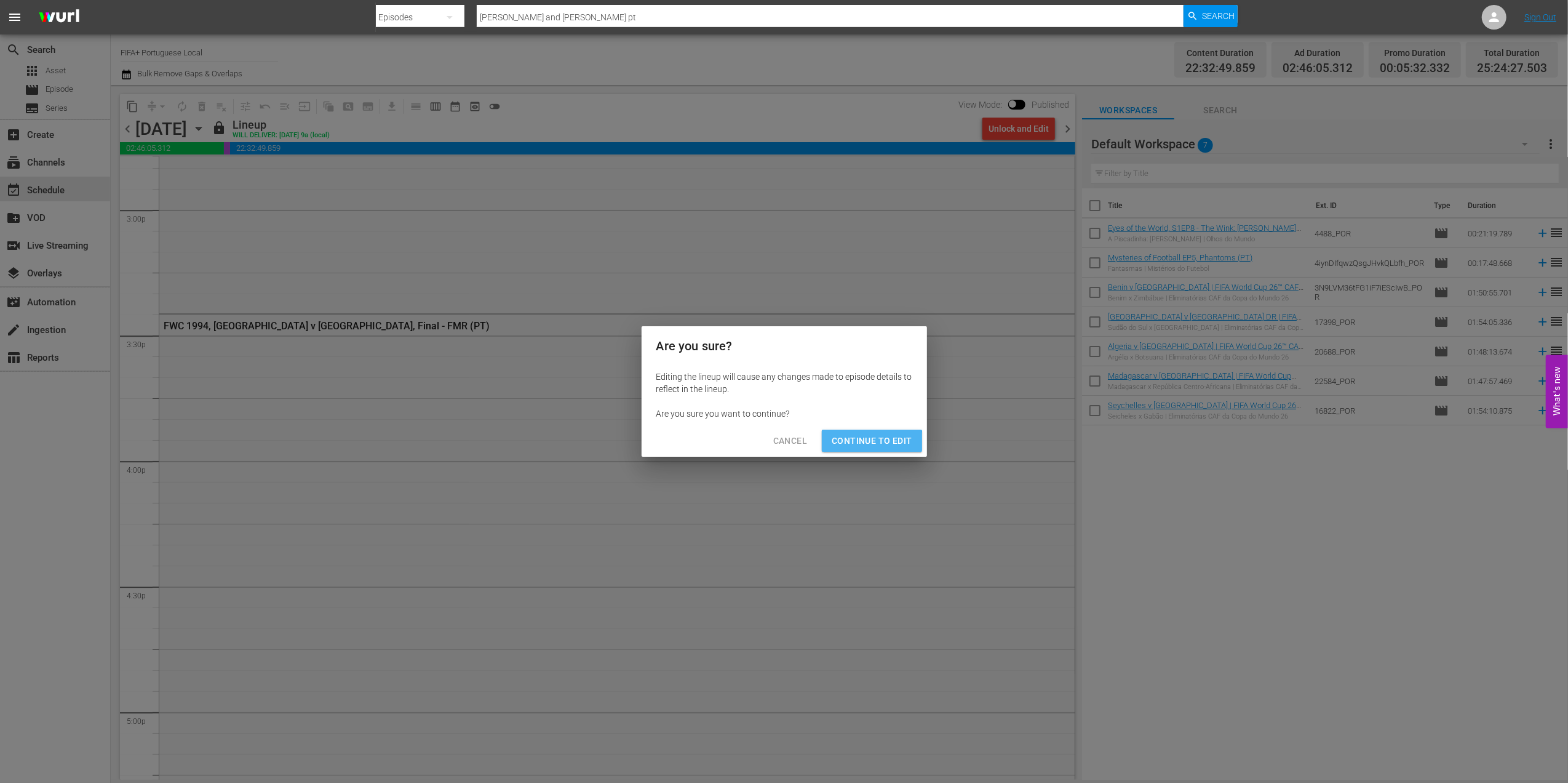
click at [869, 444] on span "Continue to Edit" at bounding box center [871, 440] width 80 height 15
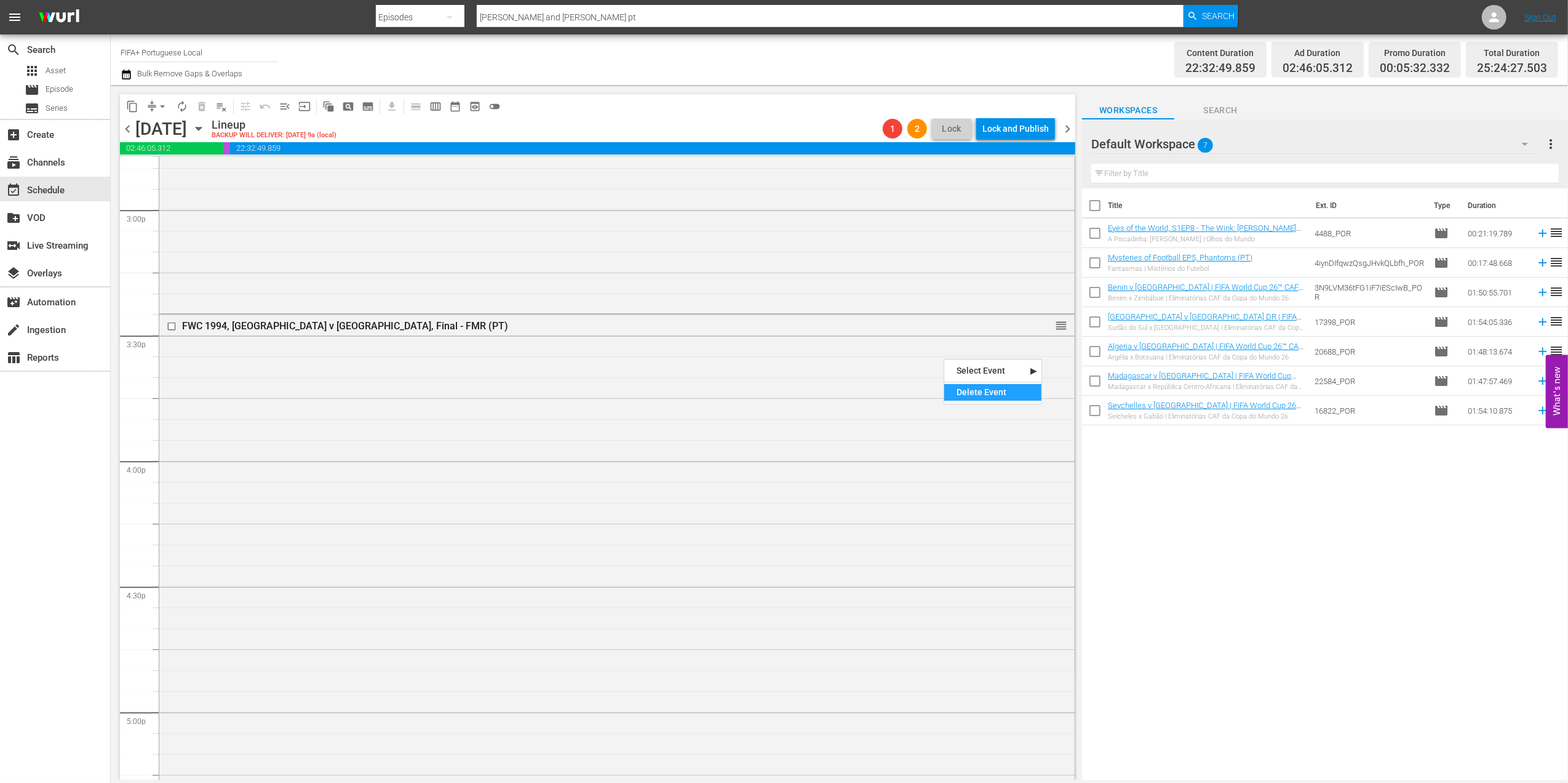
click at [988, 390] on div "Delete Event" at bounding box center [992, 392] width 97 height 17
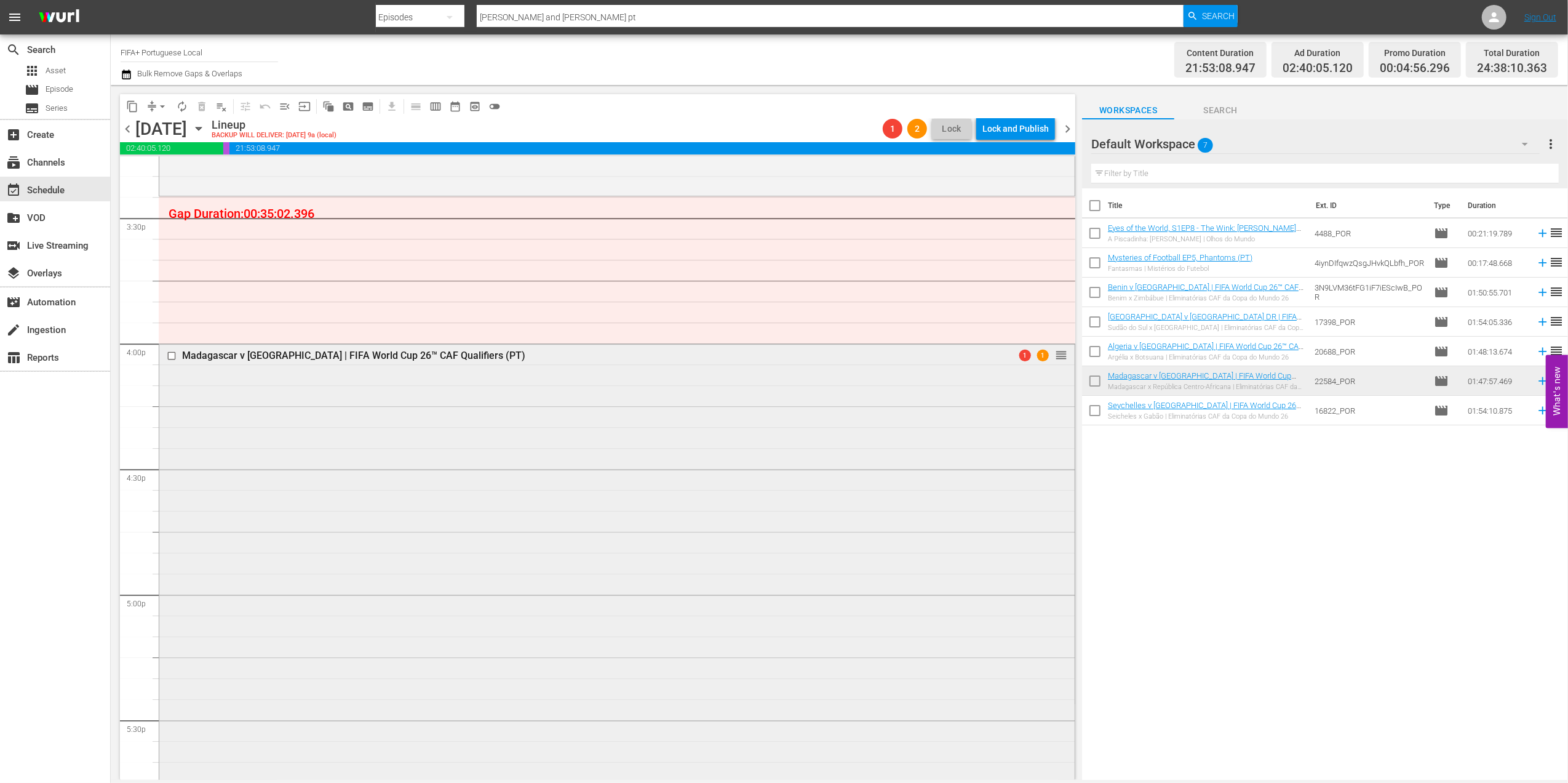
scroll to position [3740, 0]
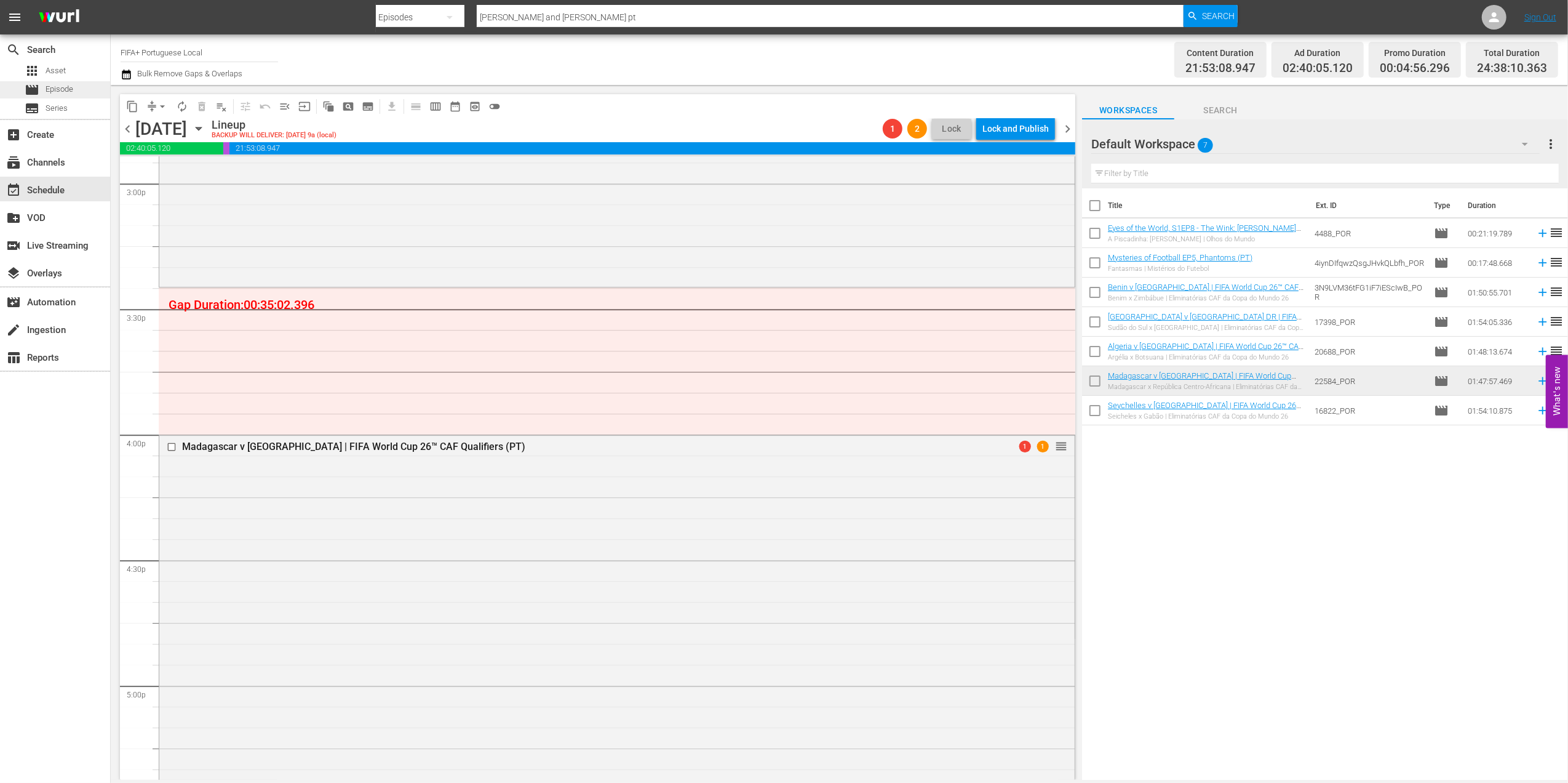
click at [75, 89] on div "movie Episode" at bounding box center [55, 90] width 110 height 17
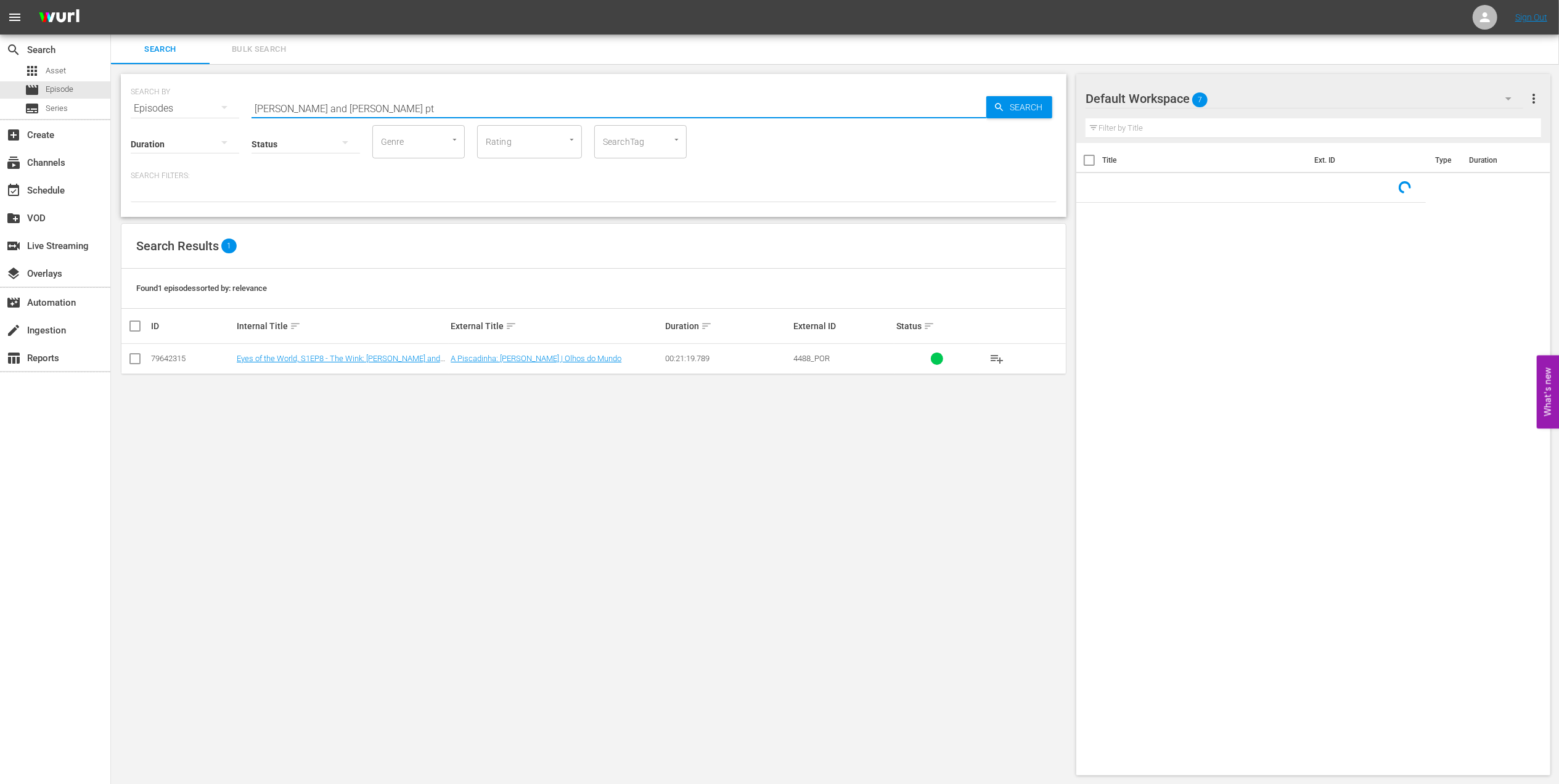
drag, startPoint x: 217, startPoint y: 105, endPoint x: 203, endPoint y: 106, distance: 14.0
click at [203, 106] on div "SEARCH BY Search By Episodes Search ID, Title, Description, Keywords, or Catego…" at bounding box center [594, 101] width 926 height 44
paste input "LOCAL ONLY - Sissi"
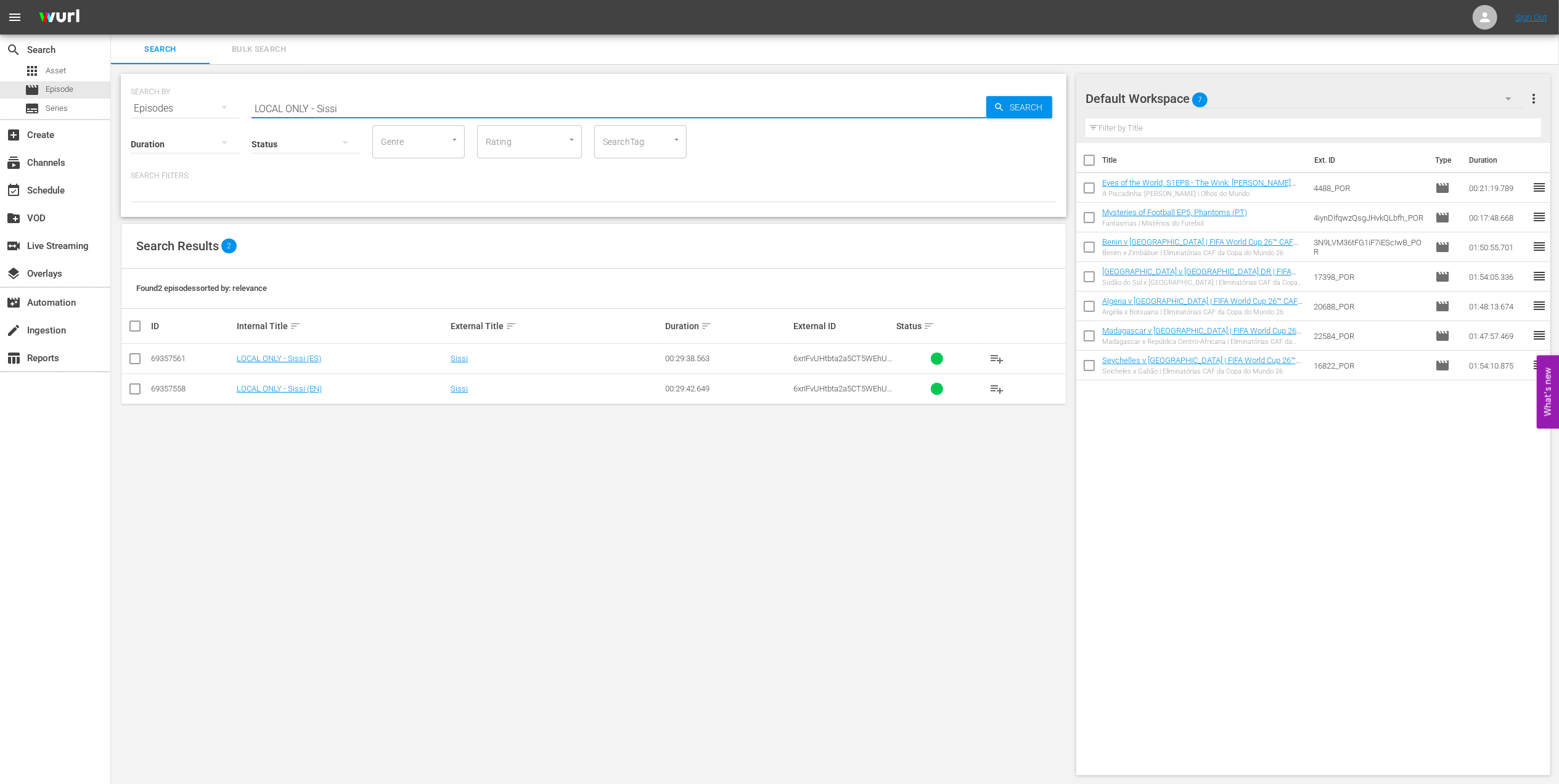
drag, startPoint x: 315, startPoint y: 109, endPoint x: 112, endPoint y: 119, distance: 203.2
click at [113, 119] on div "SEARCH BY Search By Episodes Search ID, Title, Description, Keywords, or Catego…" at bounding box center [593, 424] width 965 height 721
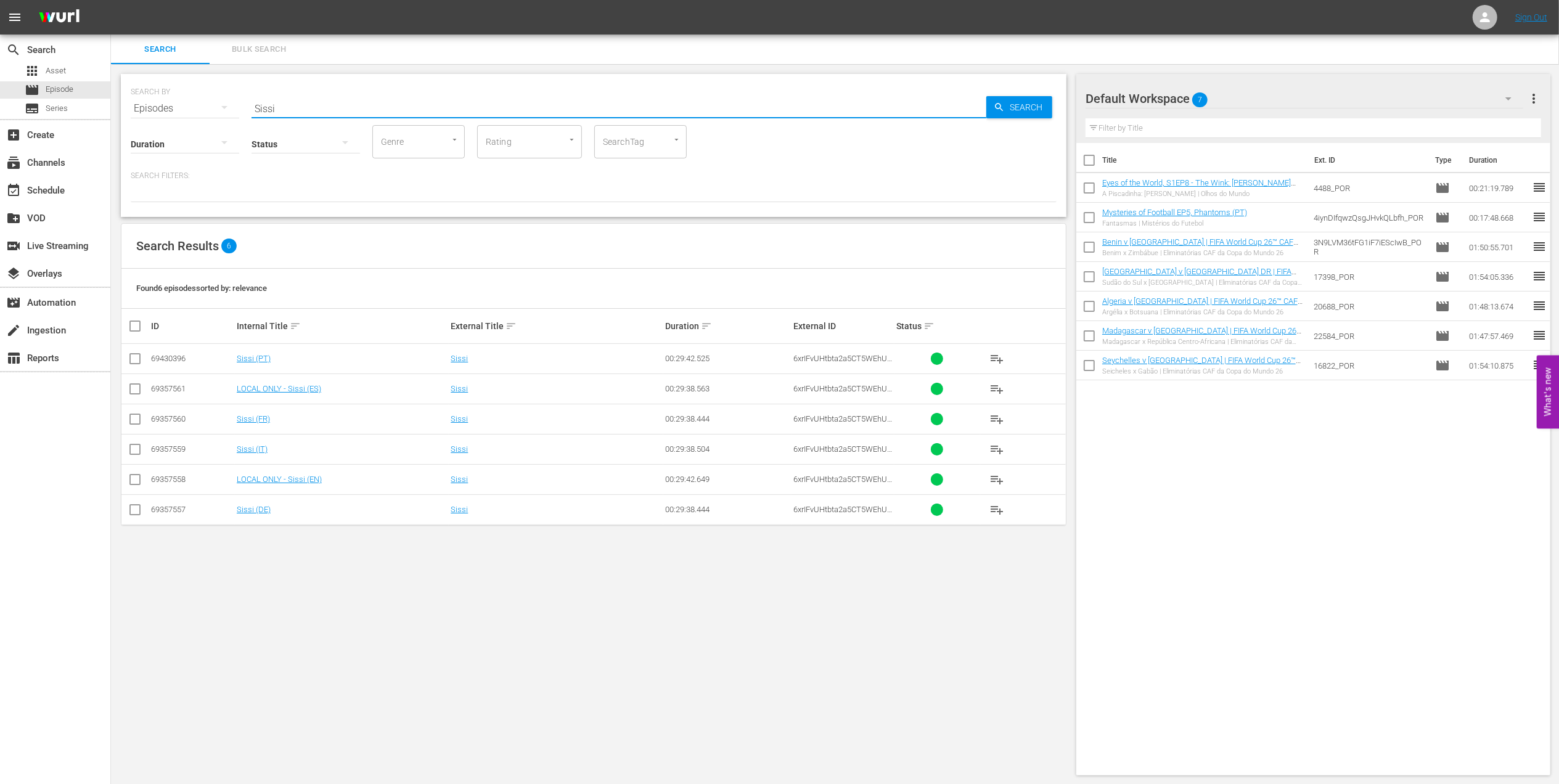
click at [308, 107] on input "Sissi" at bounding box center [619, 108] width 735 height 30
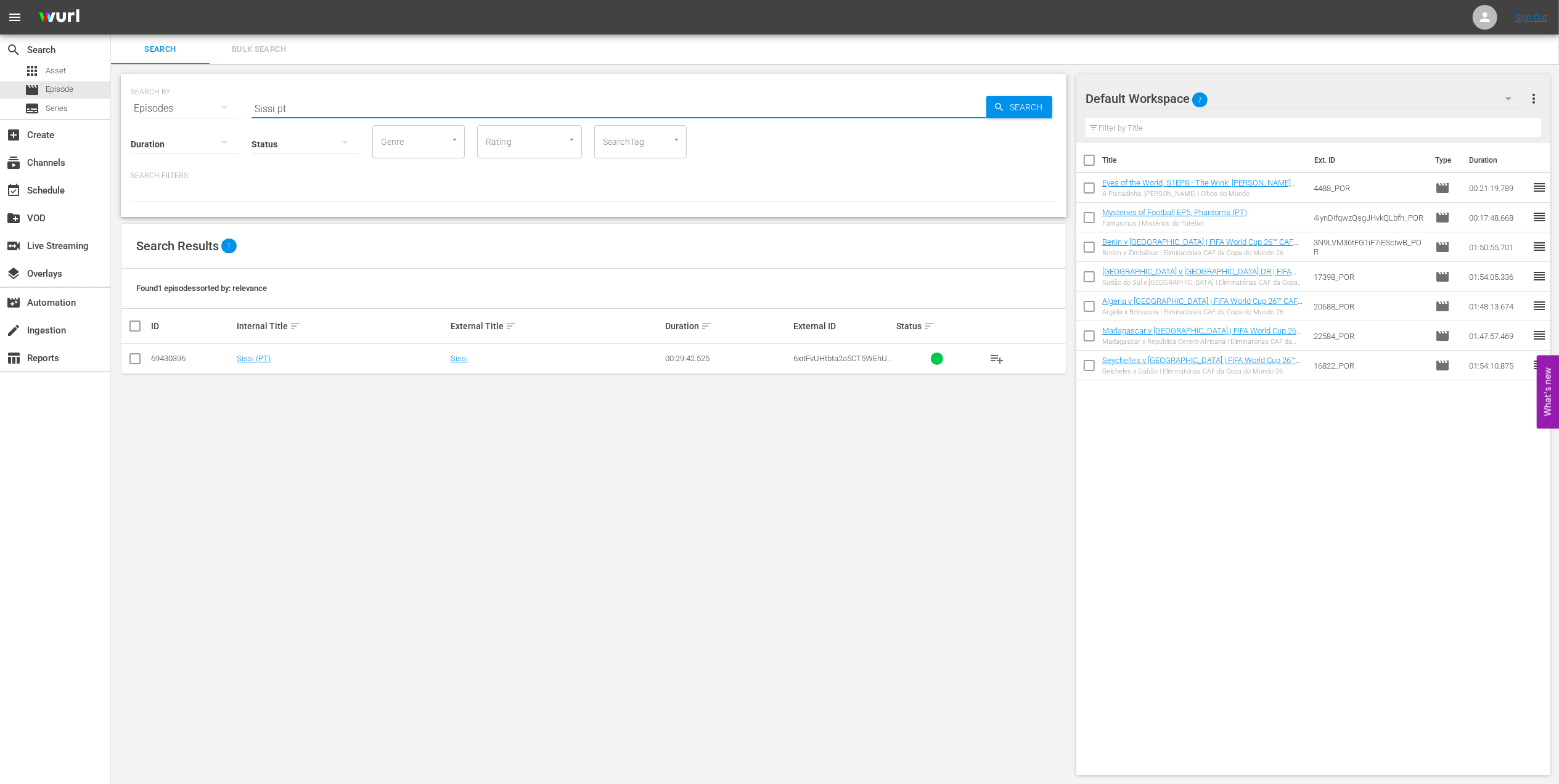
type input "Sissi pt"
click at [137, 358] on input "checkbox" at bounding box center [135, 361] width 15 height 15
checkbox input "true"
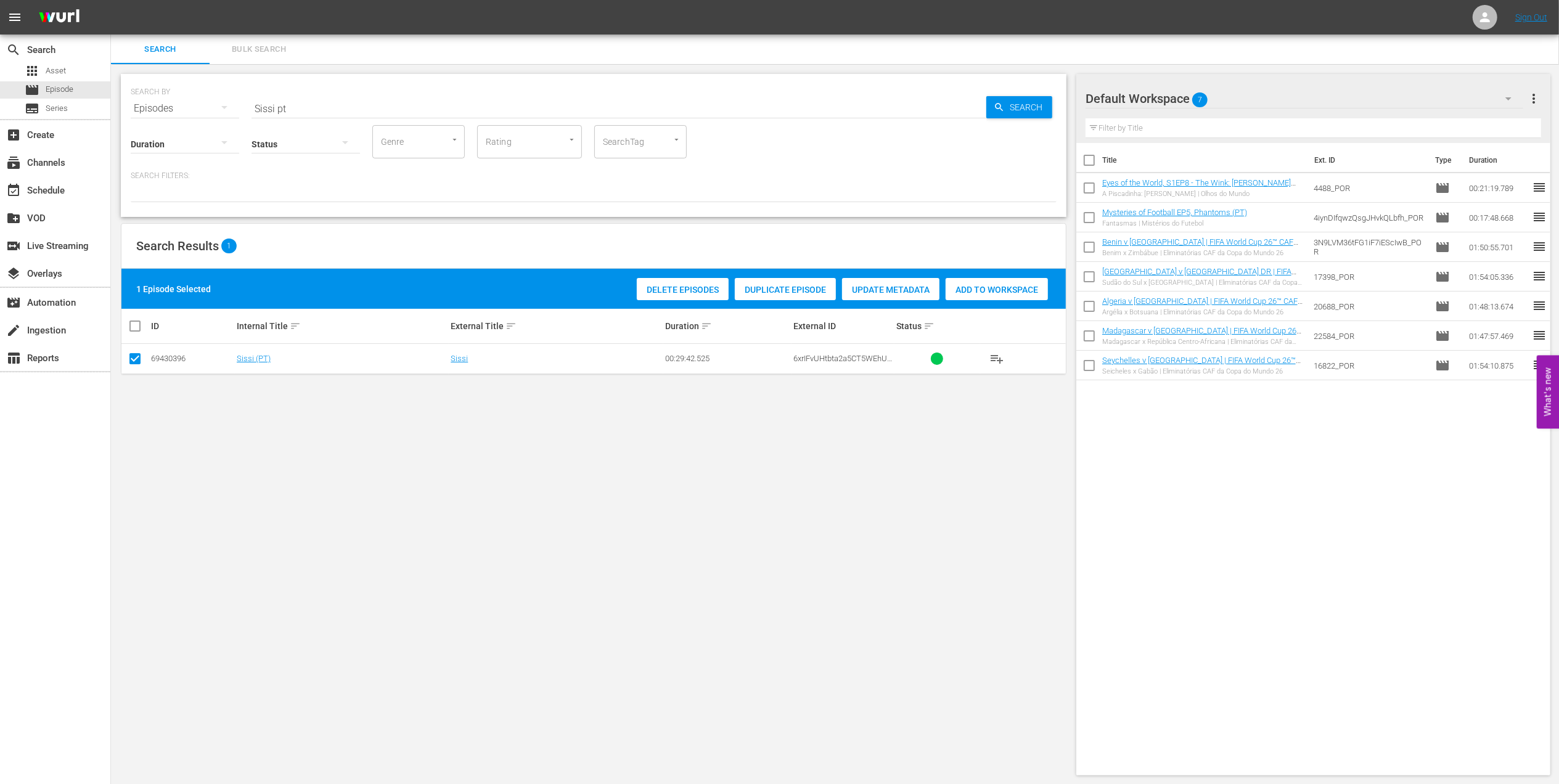
click at [963, 289] on span "Add to Workspace" at bounding box center [996, 289] width 102 height 10
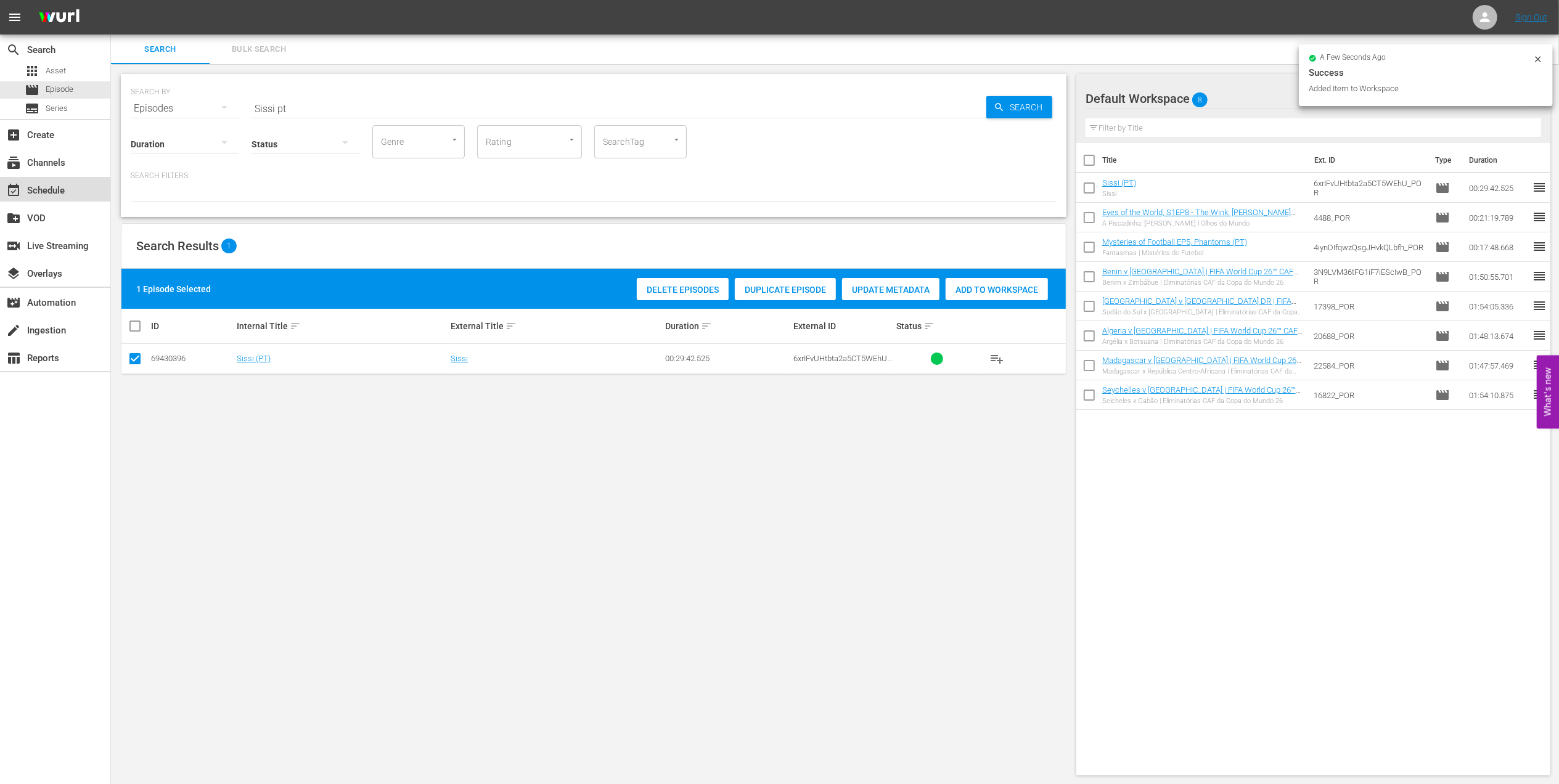
click at [69, 200] on div "event_available Schedule" at bounding box center [55, 189] width 111 height 24
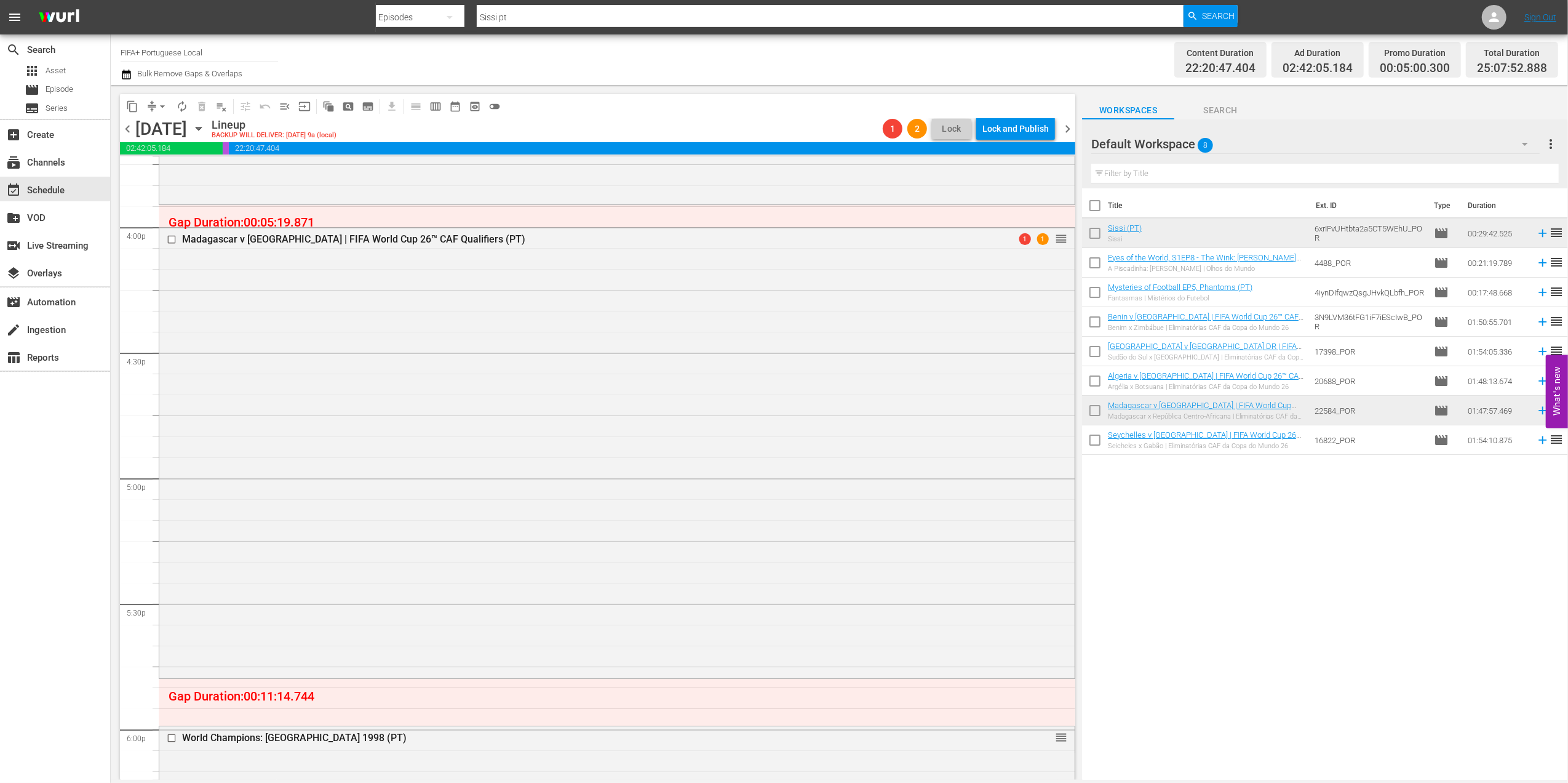
scroll to position [4087, 0]
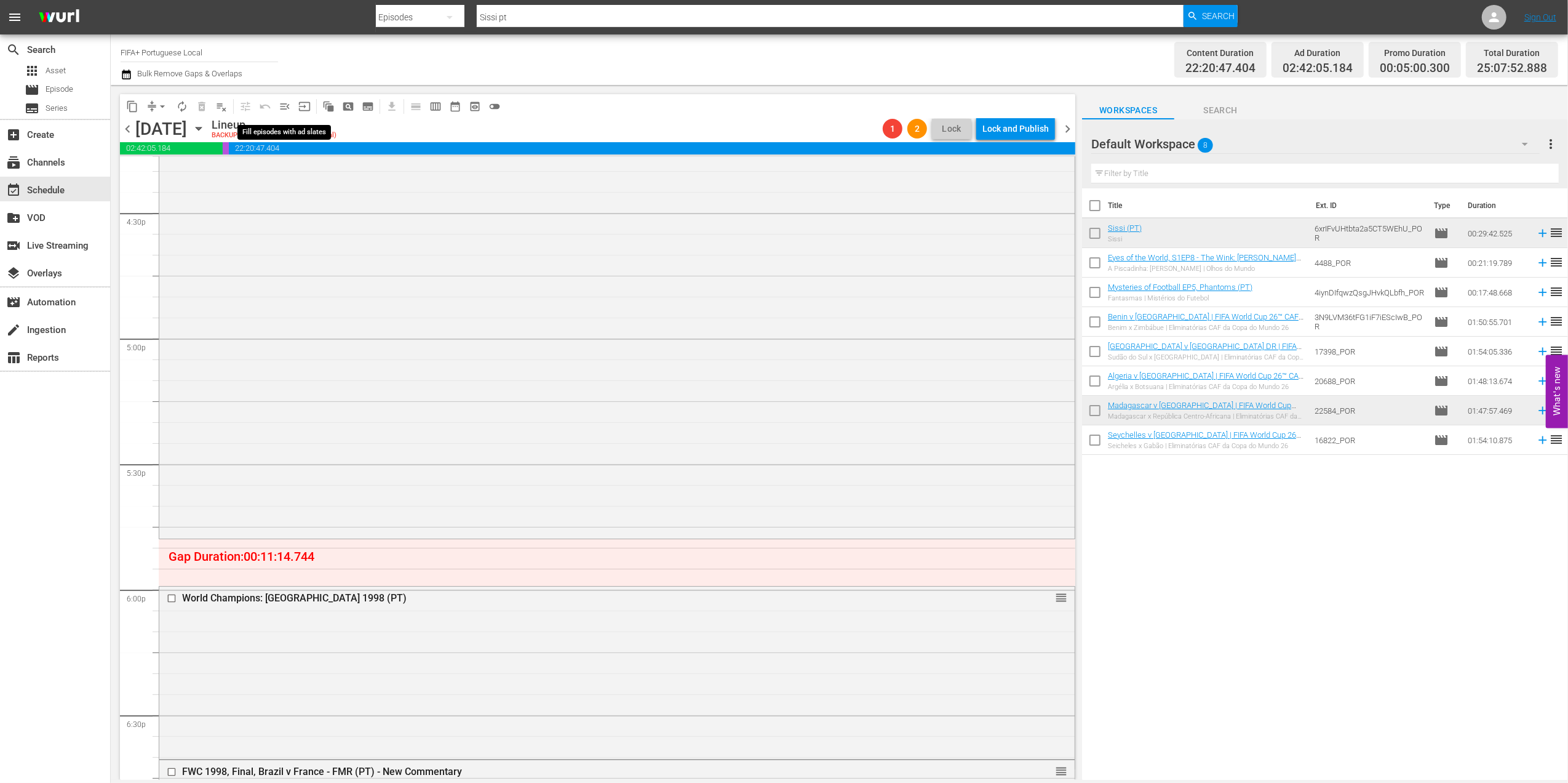
click at [284, 104] on span "menu_open" at bounding box center [285, 106] width 13 height 13
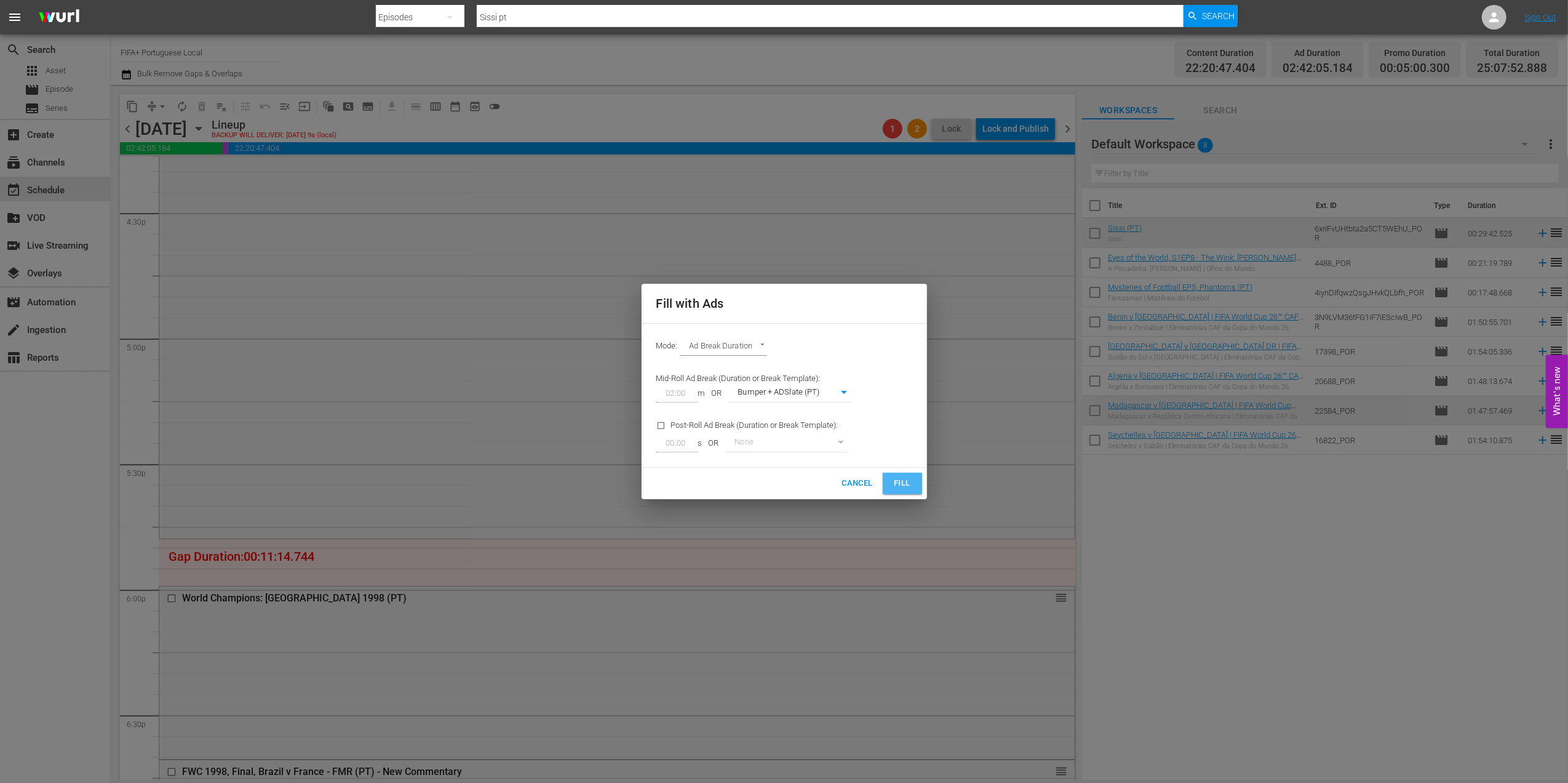
click at [896, 475] on button "Fill" at bounding box center [902, 483] width 40 height 22
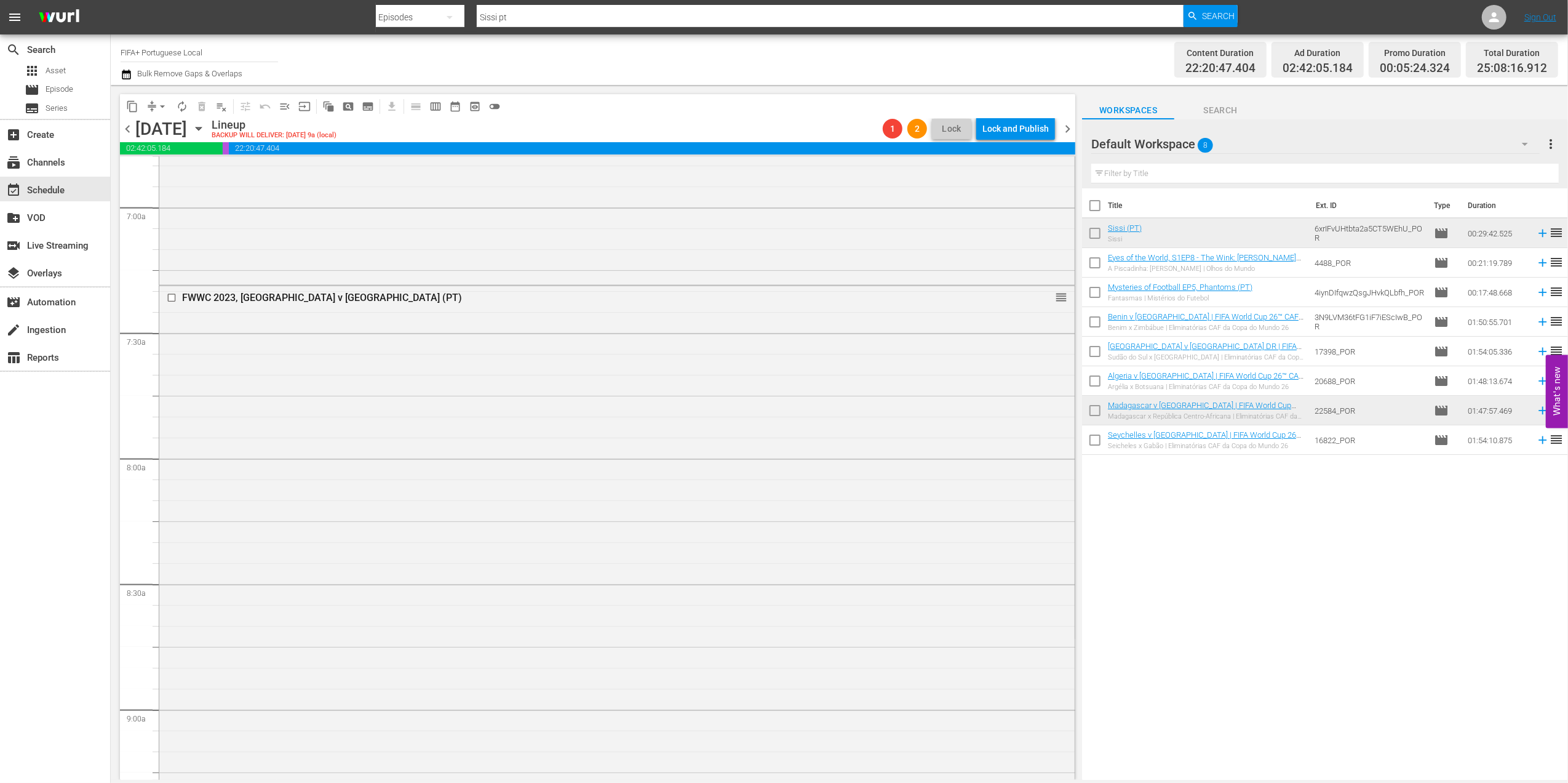
scroll to position [1672, 0]
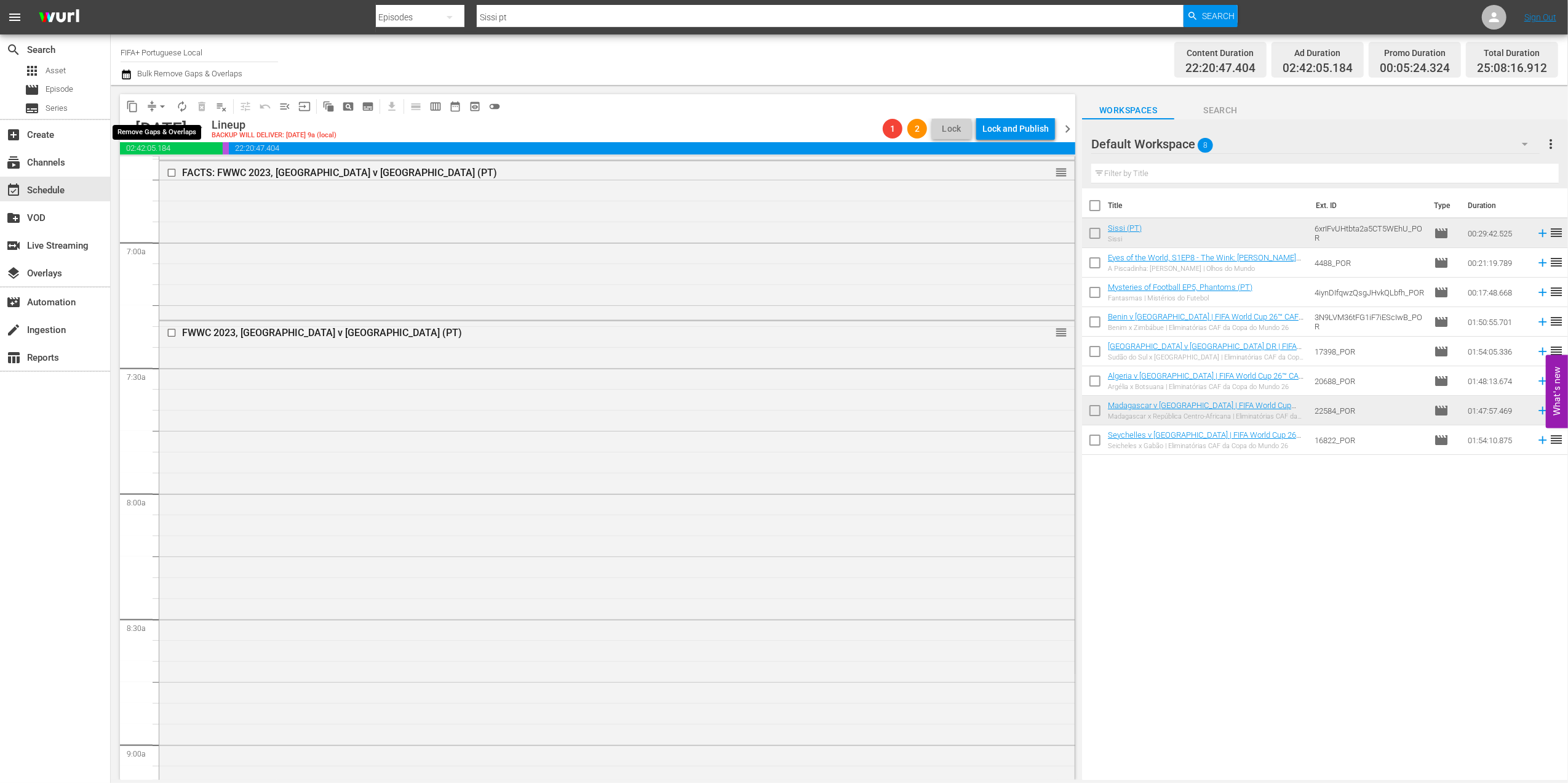
click at [165, 102] on span "arrow_drop_down" at bounding box center [162, 106] width 13 height 13
click at [190, 168] on li "Align to End of Previous Day" at bounding box center [163, 172] width 129 height 21
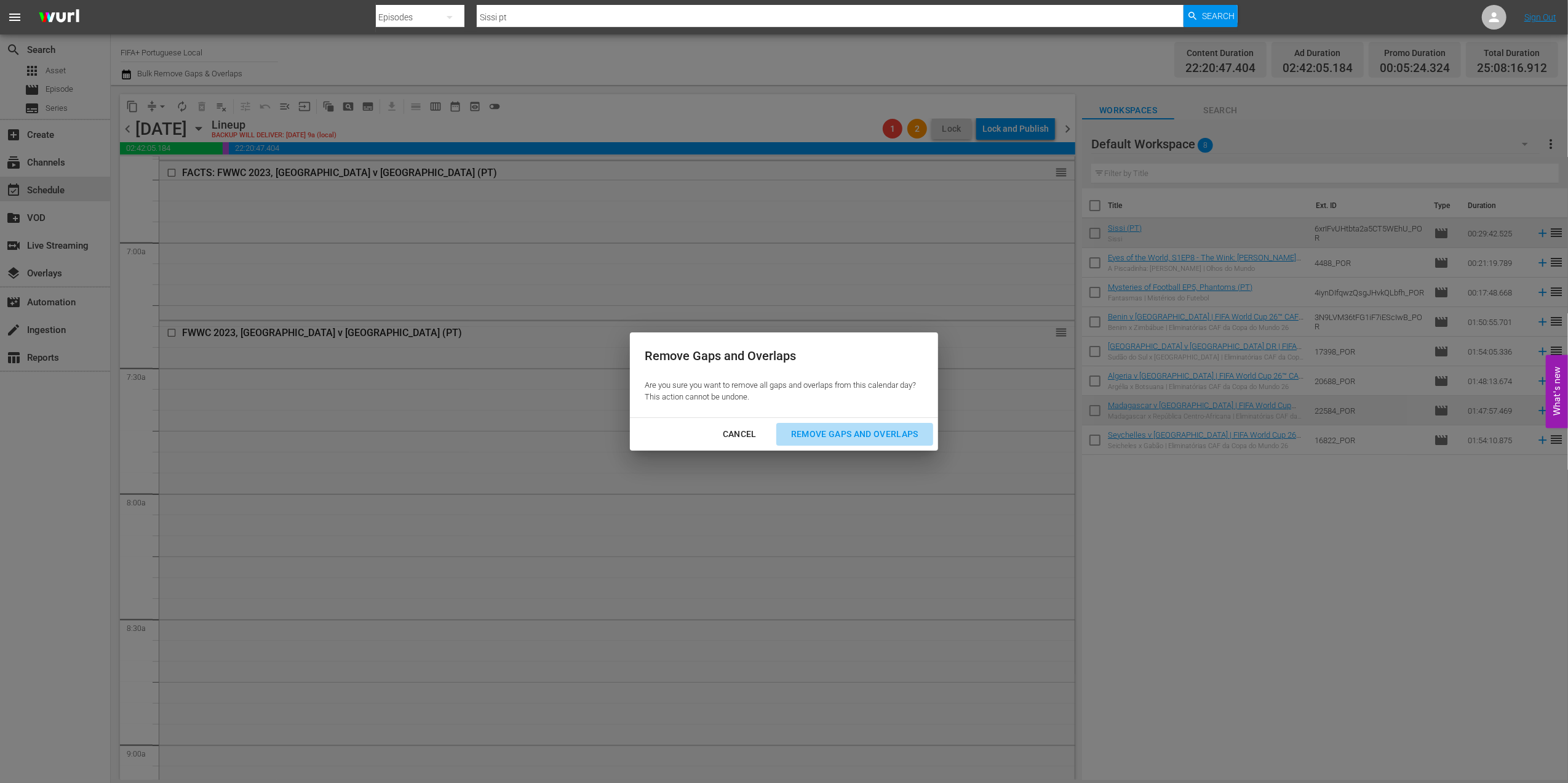
click at [859, 427] on div "Remove Gaps and Overlaps" at bounding box center [855, 434] width 147 height 15
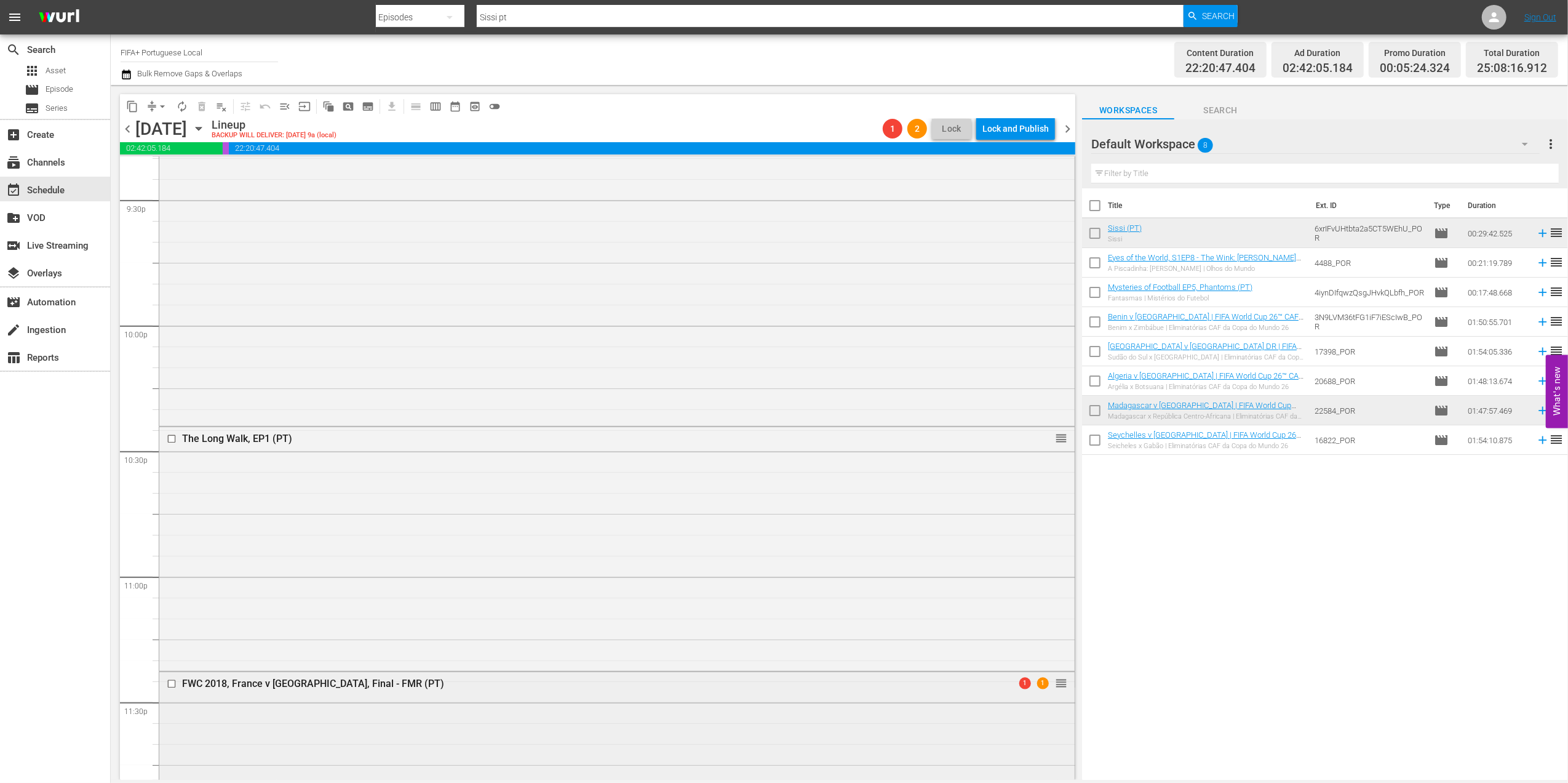
scroll to position [5728, 0]
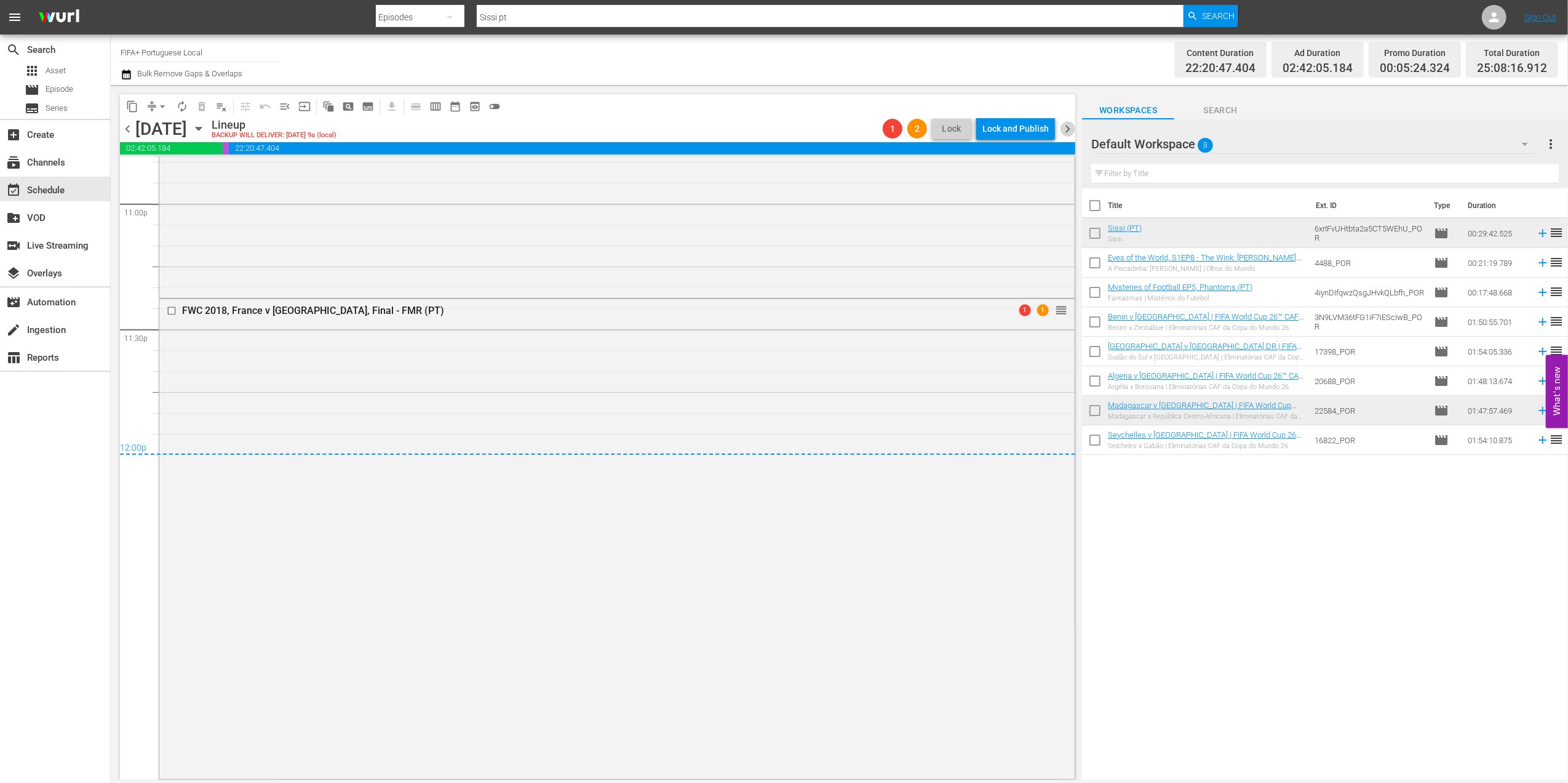
click at [1071, 130] on span "chevron_right" at bounding box center [1067, 128] width 15 height 15
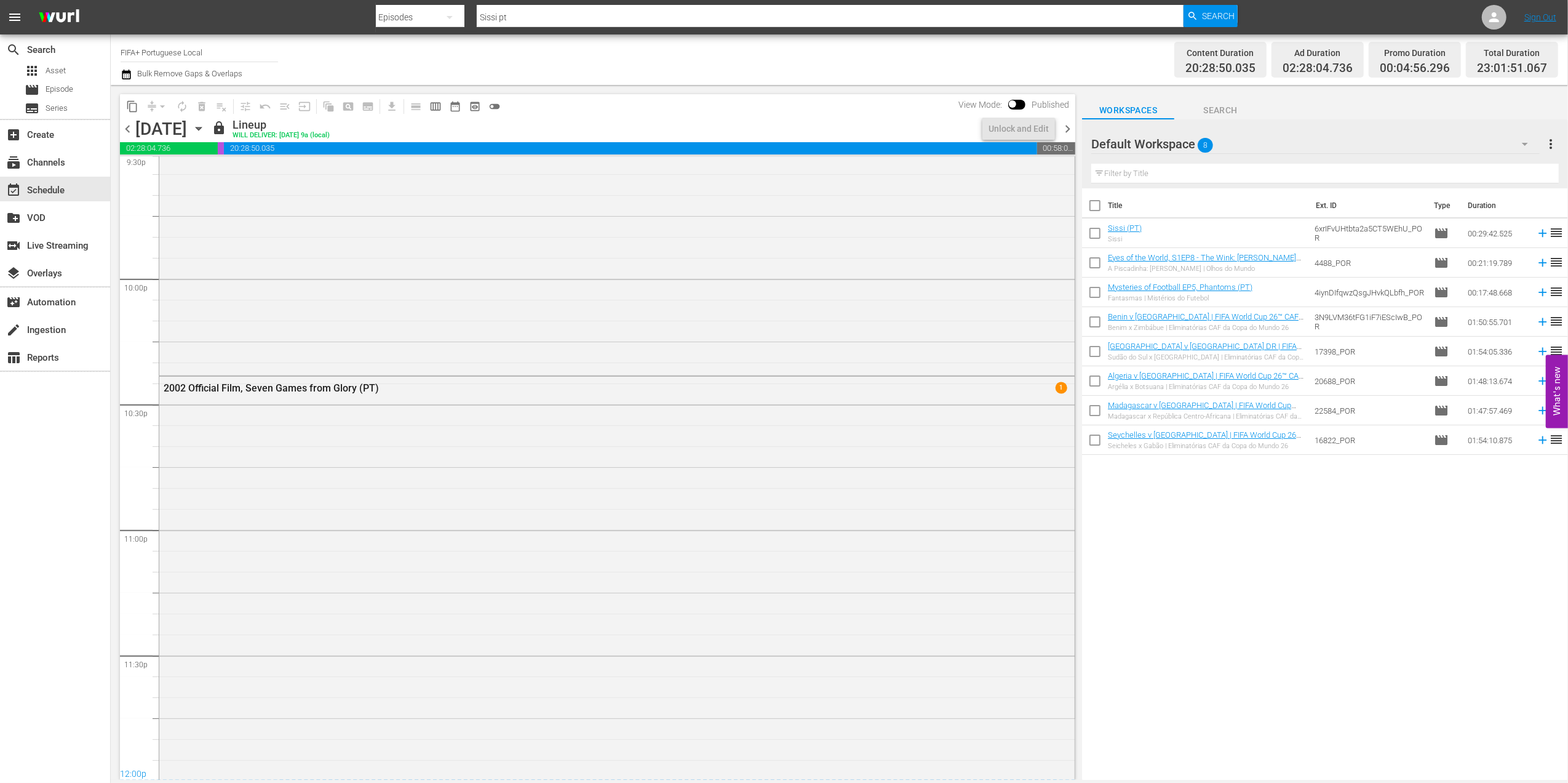
scroll to position [5558, 0]
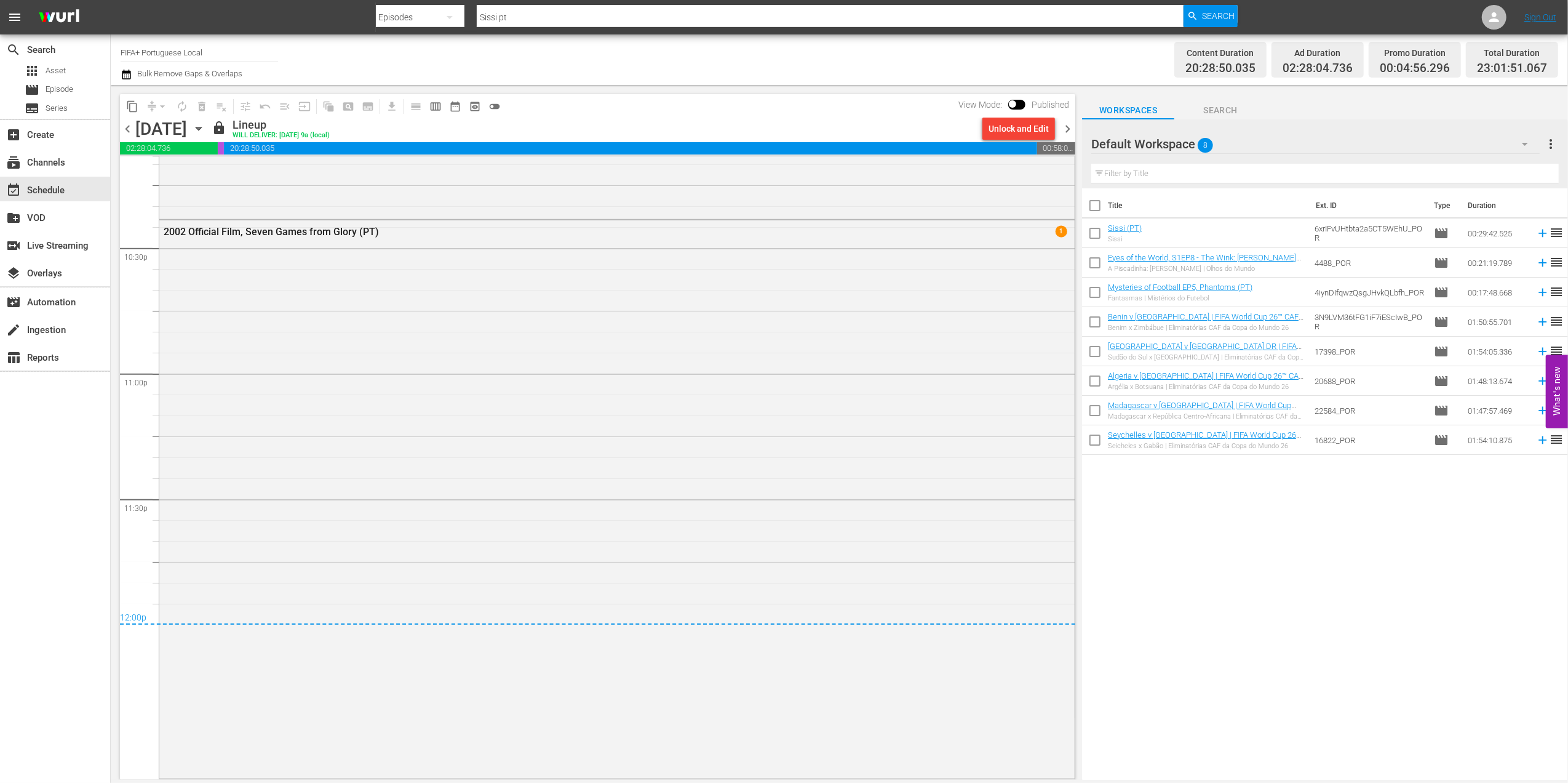
drag, startPoint x: 126, startPoint y: 122, endPoint x: 138, endPoint y: 128, distance: 13.4
click at [126, 122] on span "chevron_left" at bounding box center [127, 128] width 15 height 15
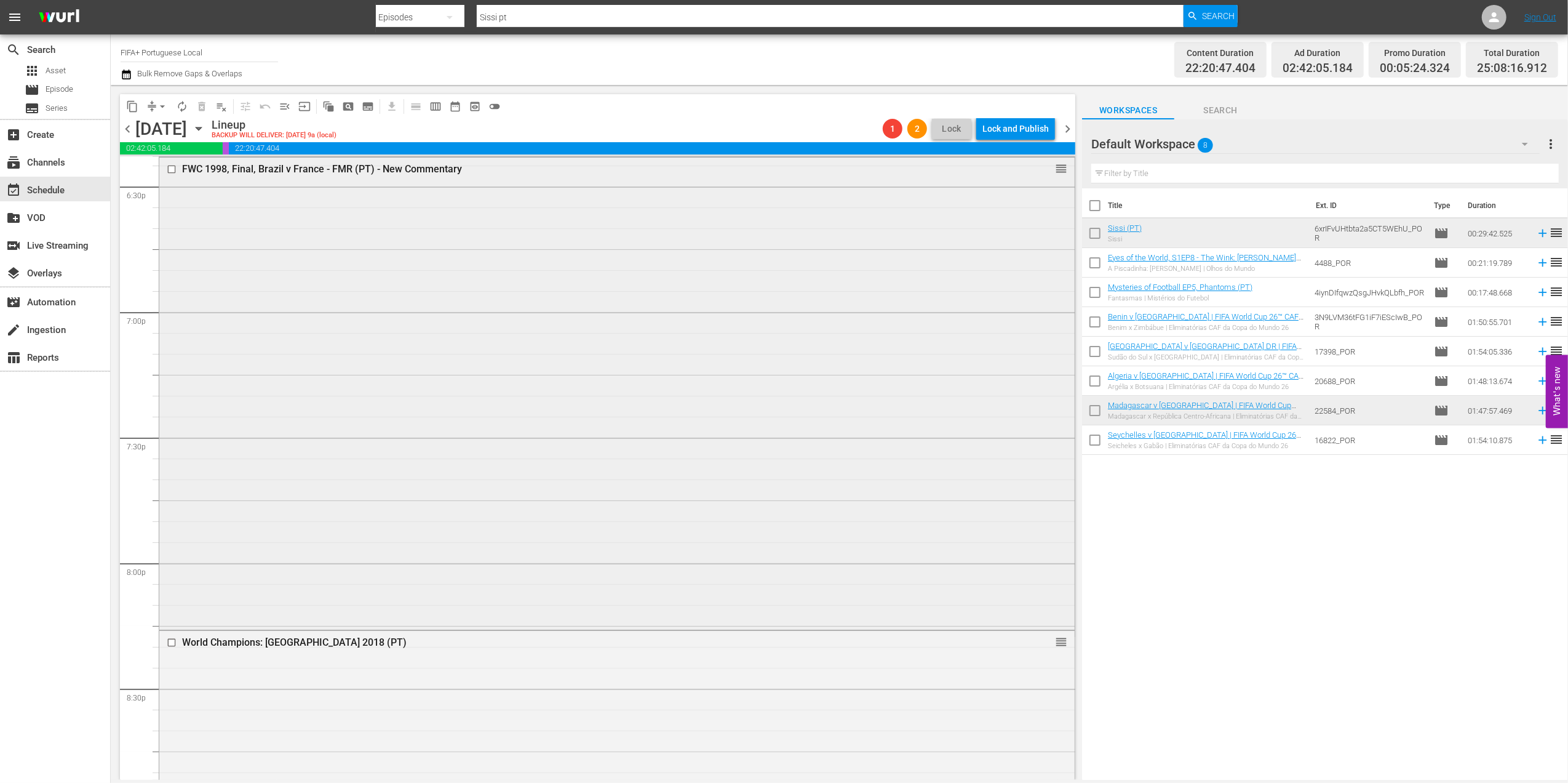
scroll to position [4508, 0]
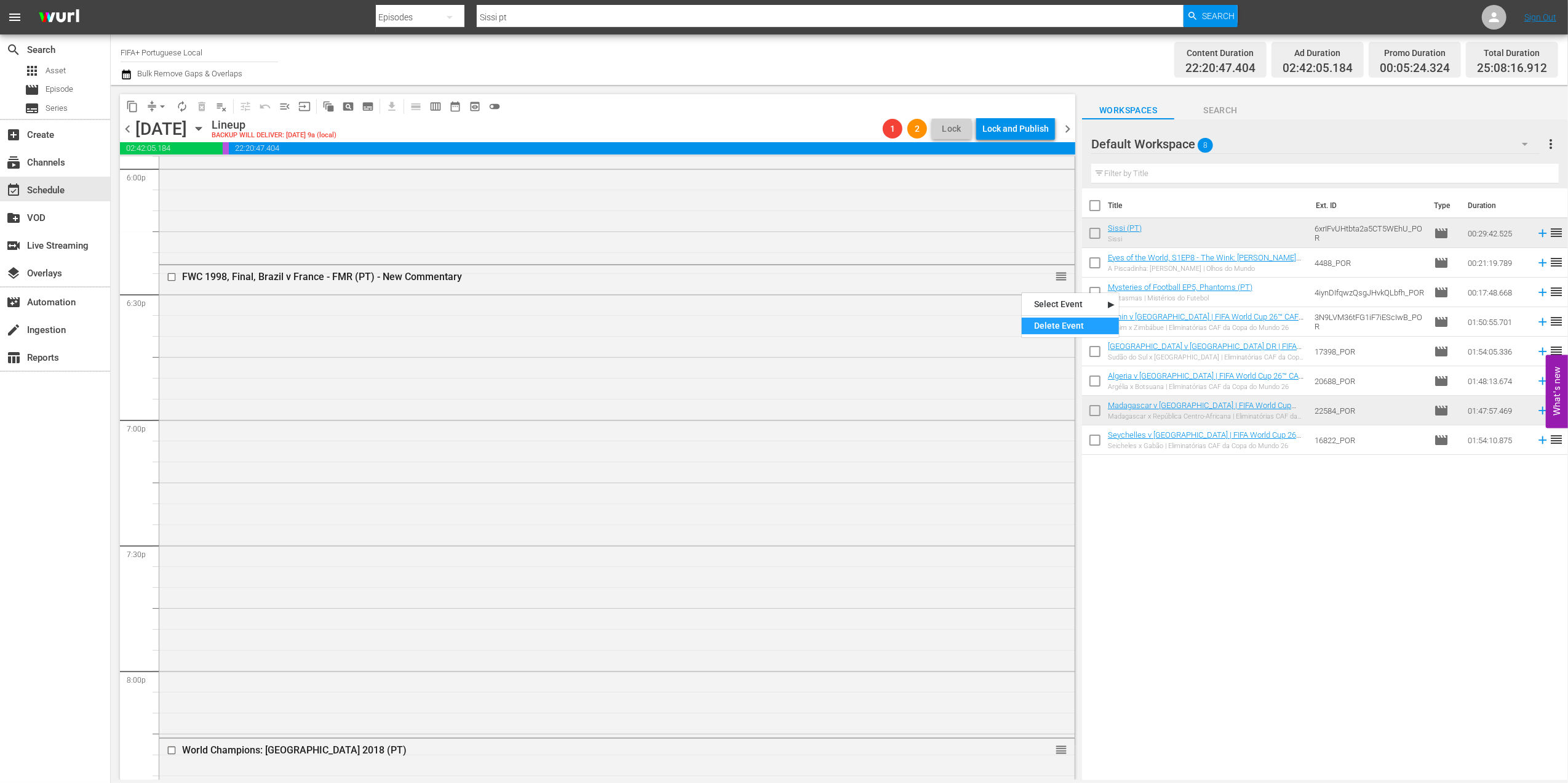
click at [1049, 323] on div "Delete Event" at bounding box center [1070, 325] width 97 height 17
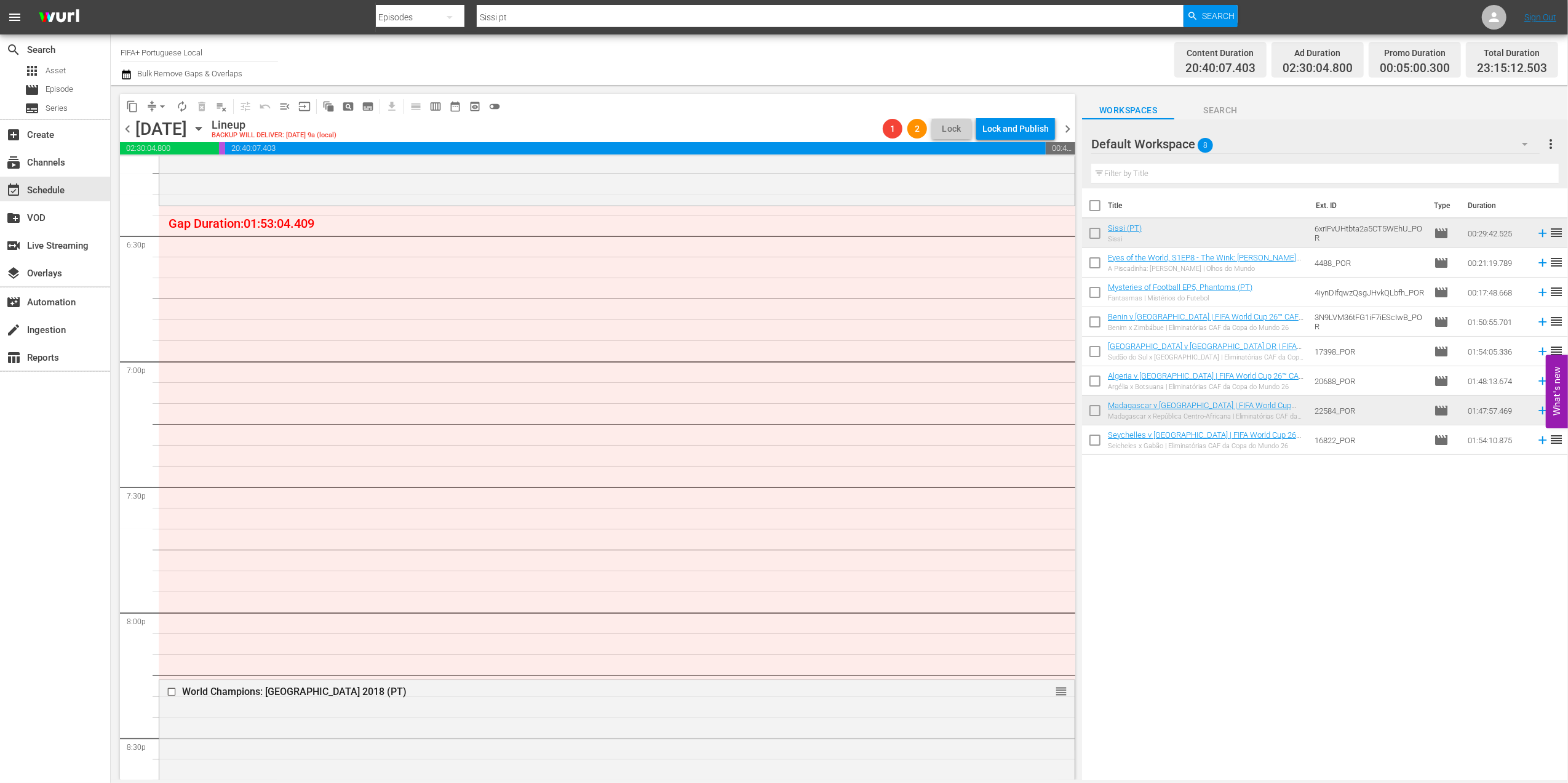
scroll to position [4562, 0]
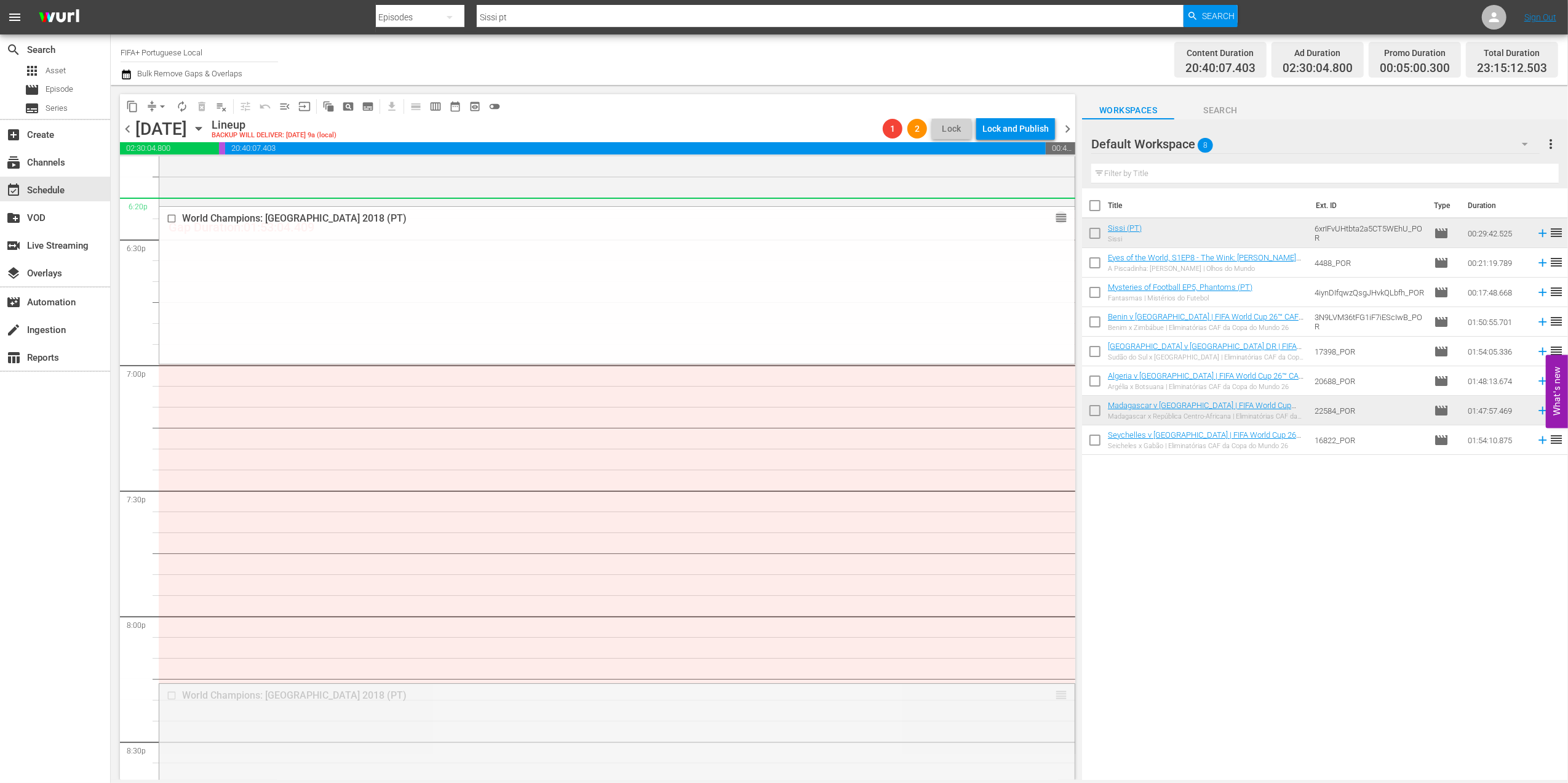
drag, startPoint x: 1046, startPoint y: 695, endPoint x: 918, endPoint y: 200, distance: 511.3
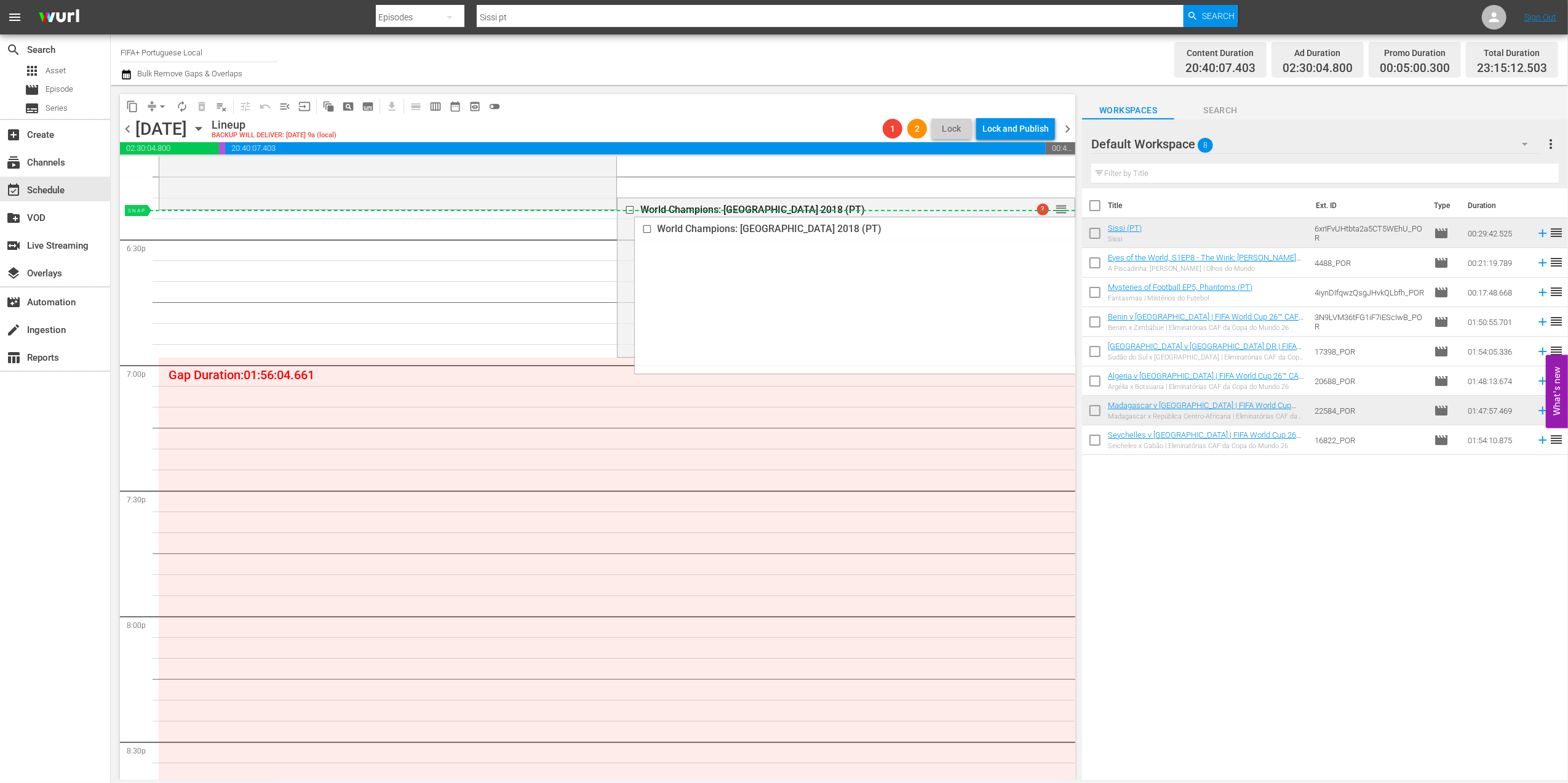
drag, startPoint x: 1056, startPoint y: 206, endPoint x: 1053, endPoint y: 215, distance: 9.5
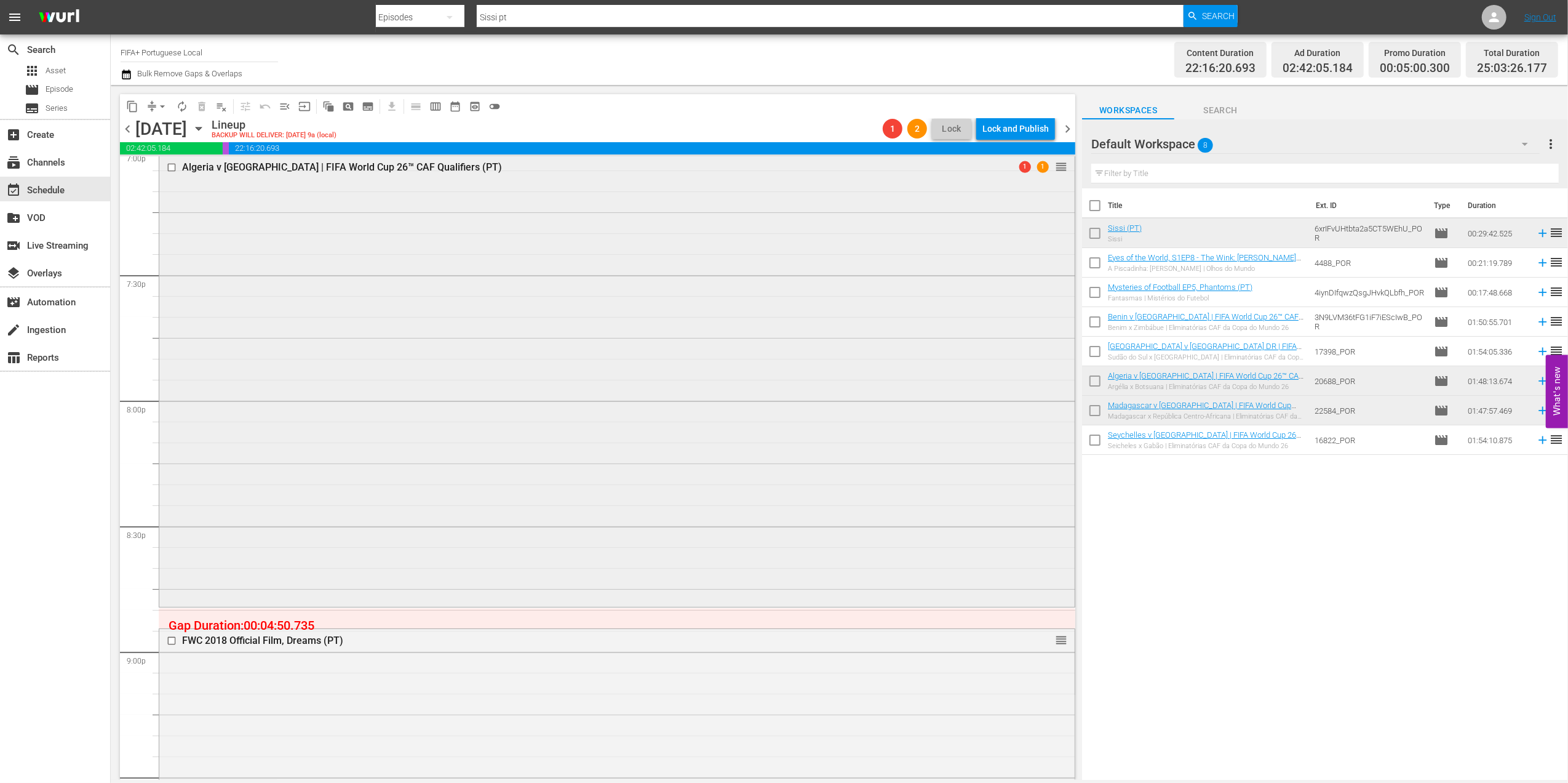
scroll to position [4778, 0]
click at [286, 109] on span "menu_open" at bounding box center [285, 106] width 13 height 13
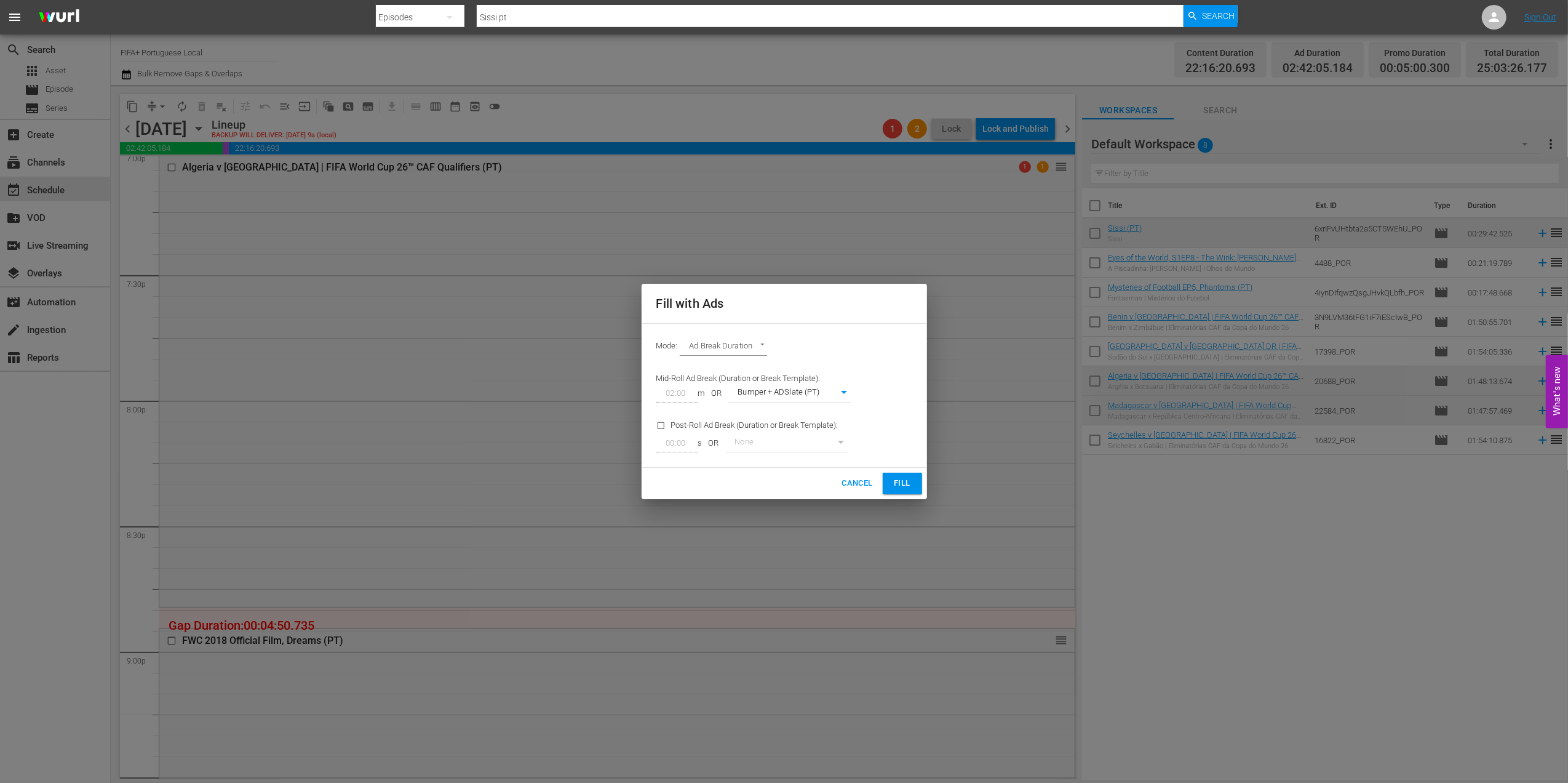
click at [902, 483] on span "Fill" at bounding box center [902, 483] width 20 height 14
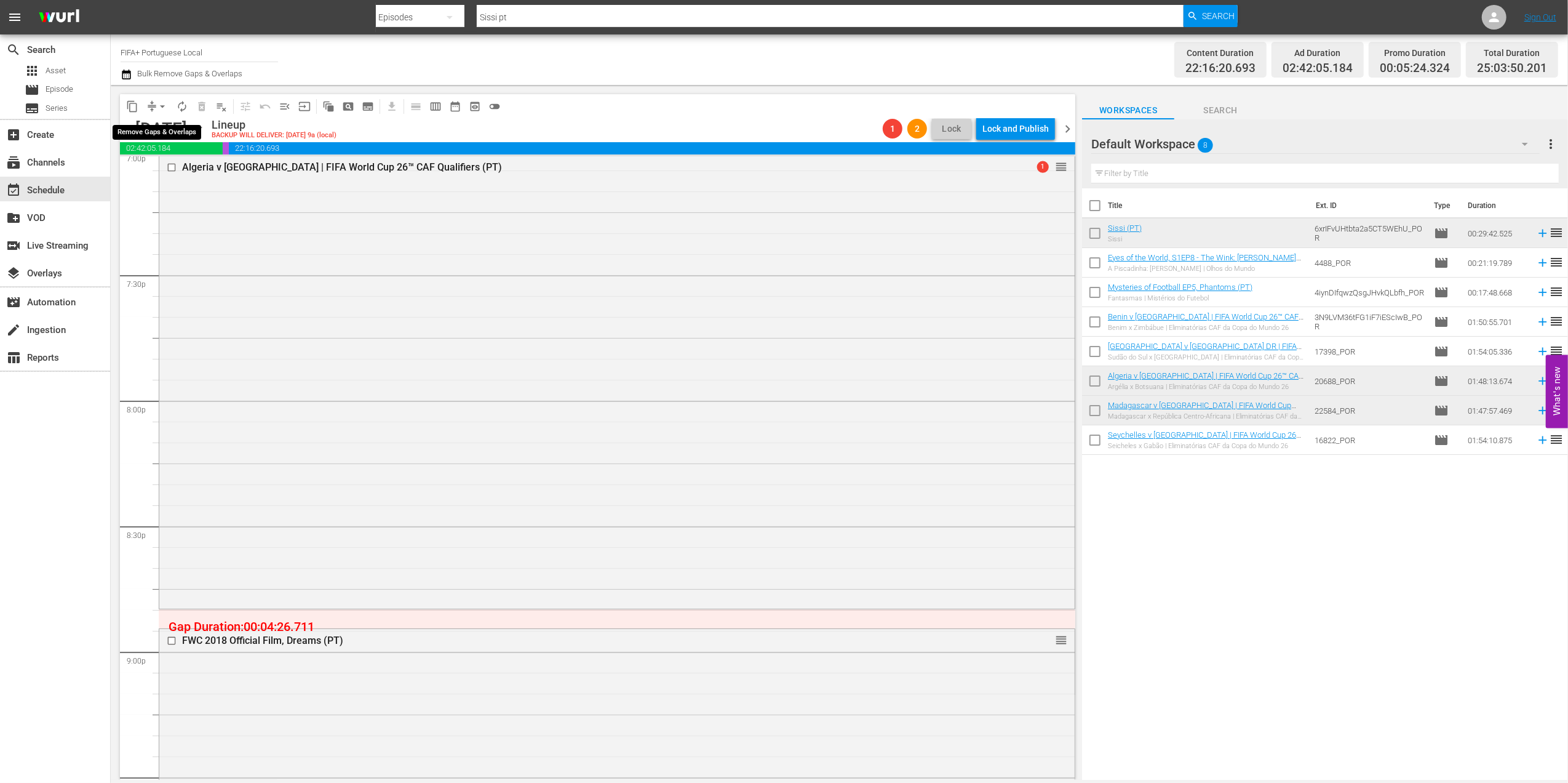
click at [161, 104] on span "arrow_drop_down" at bounding box center [162, 106] width 13 height 13
click at [200, 170] on li "Align to End of Previous Day" at bounding box center [163, 172] width 129 height 21
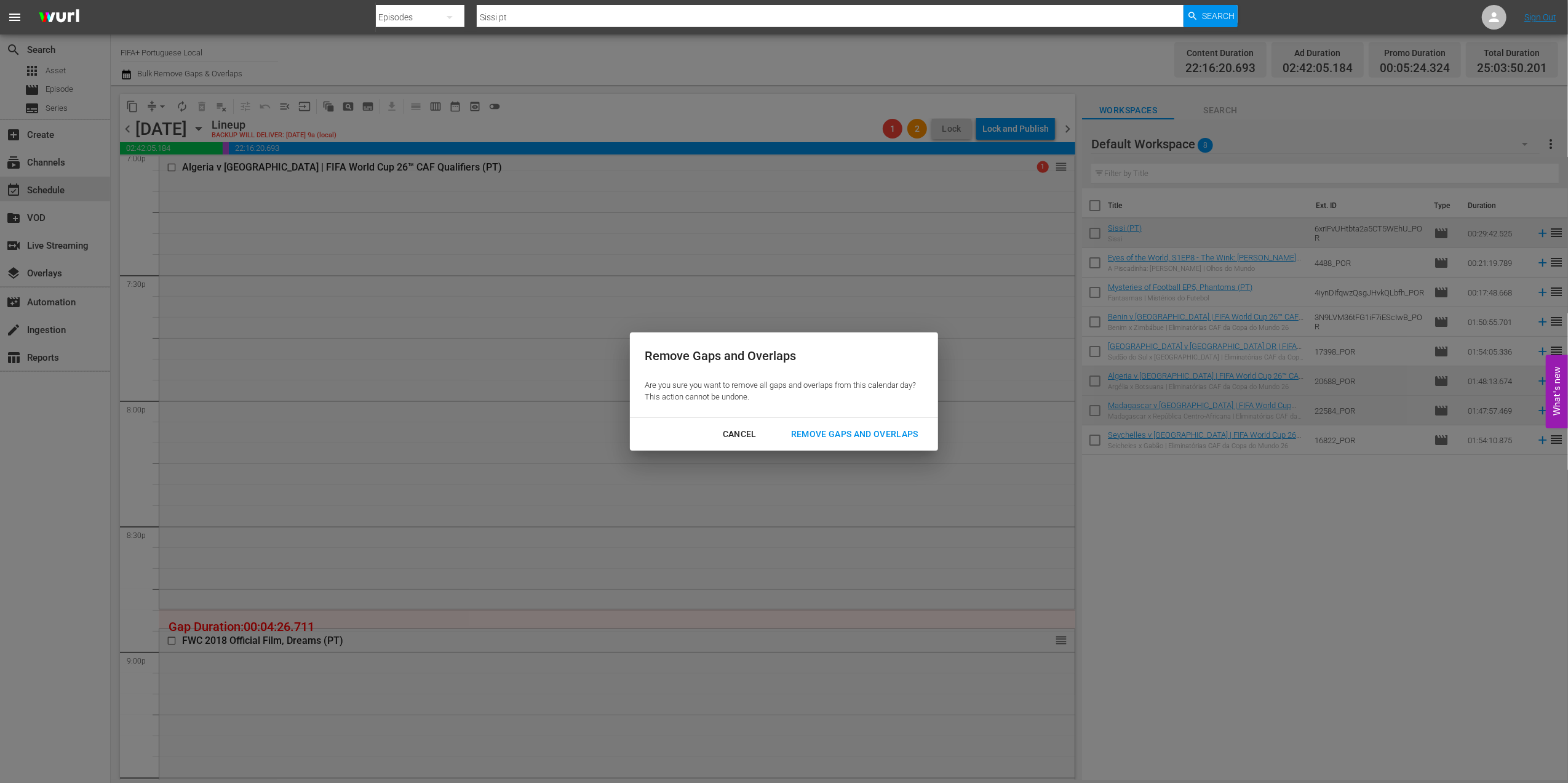
click at [822, 429] on div "Remove Gaps and Overlaps" at bounding box center [855, 434] width 147 height 15
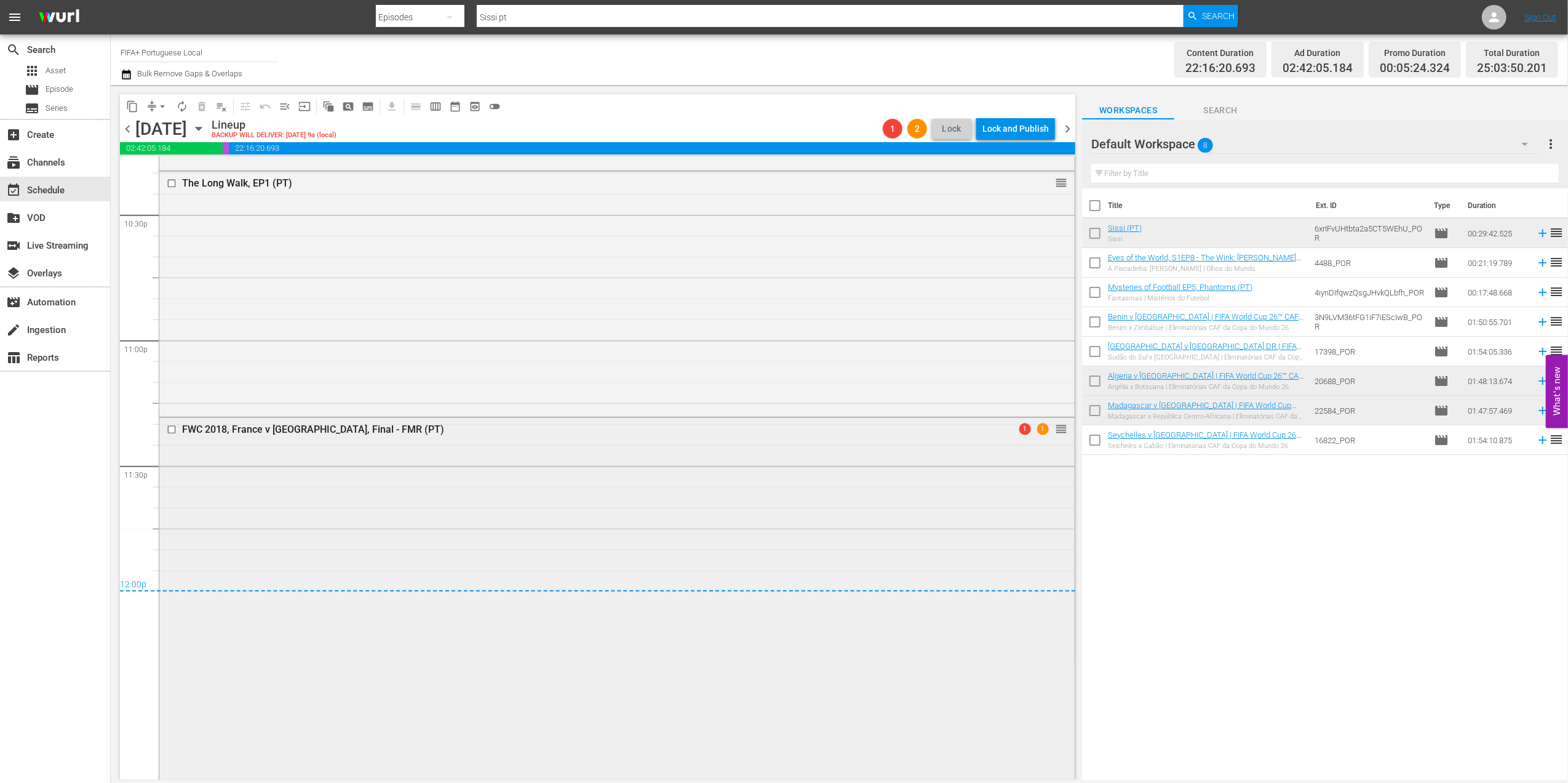
scroll to position [5709, 0]
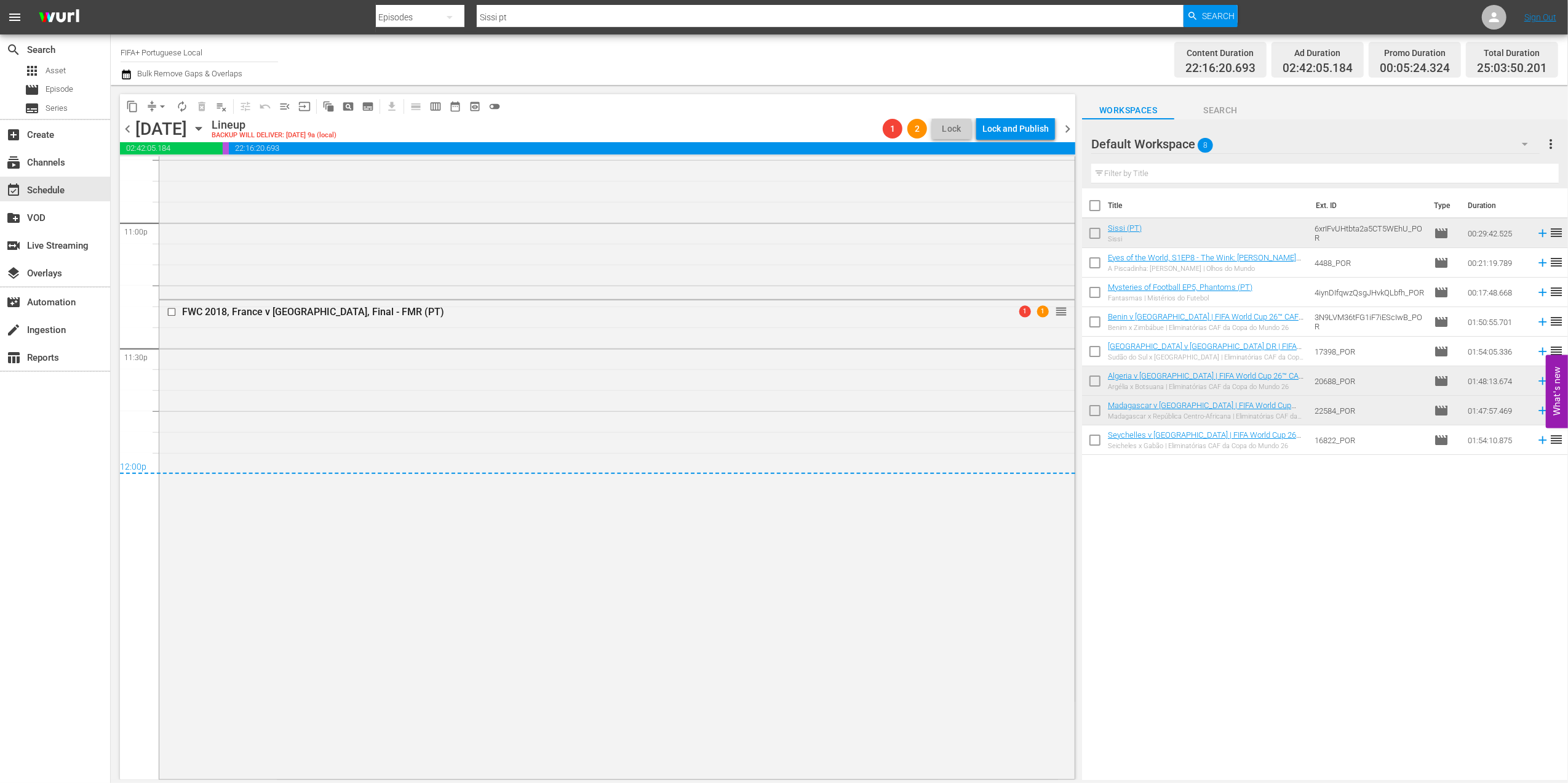
click at [1068, 126] on span "chevron_right" at bounding box center [1067, 128] width 15 height 15
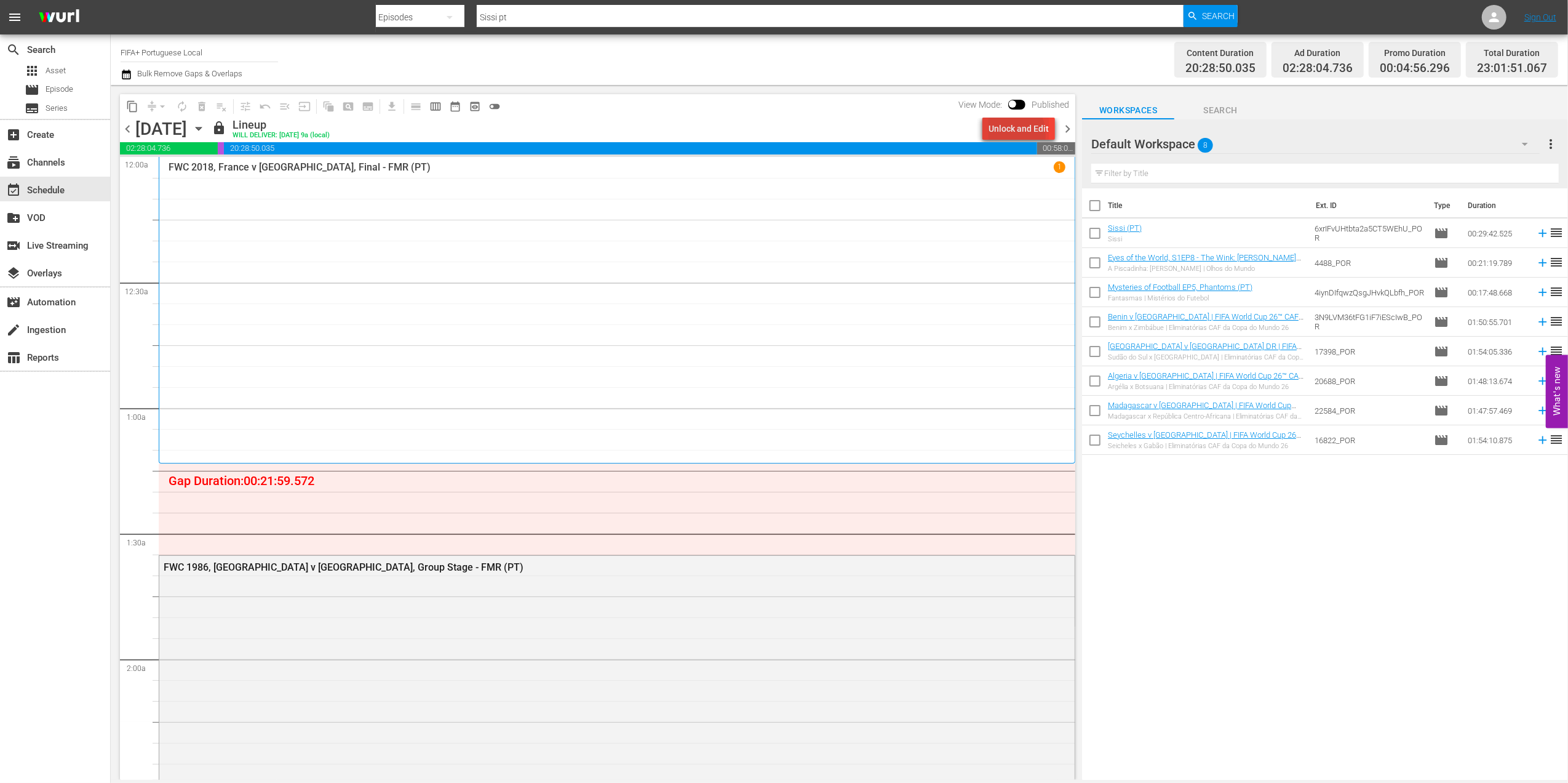
click at [1009, 134] on div "Unlock and Edit" at bounding box center [1018, 128] width 60 height 22
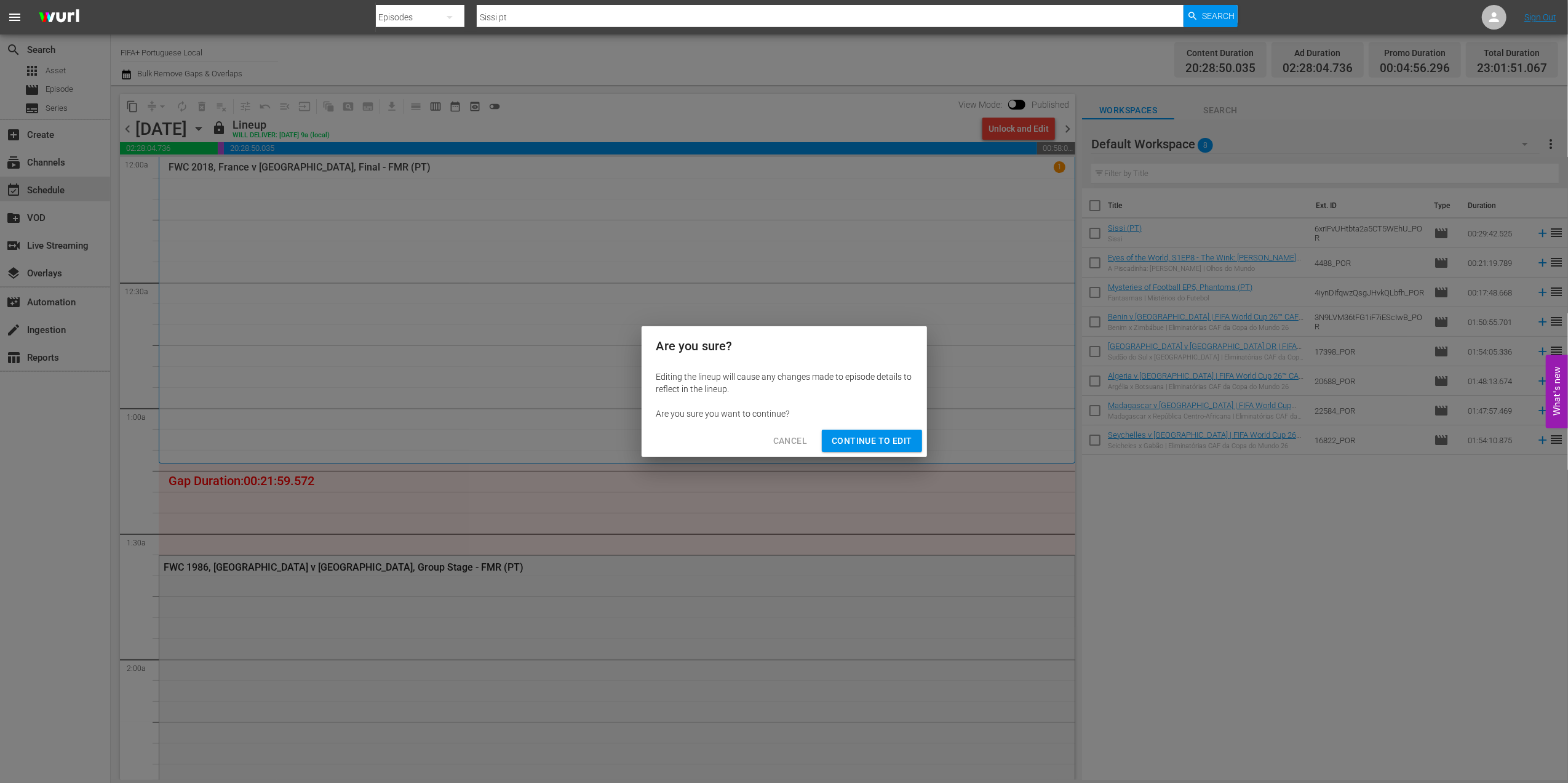
click at [875, 440] on span "Continue to Edit" at bounding box center [871, 440] width 80 height 15
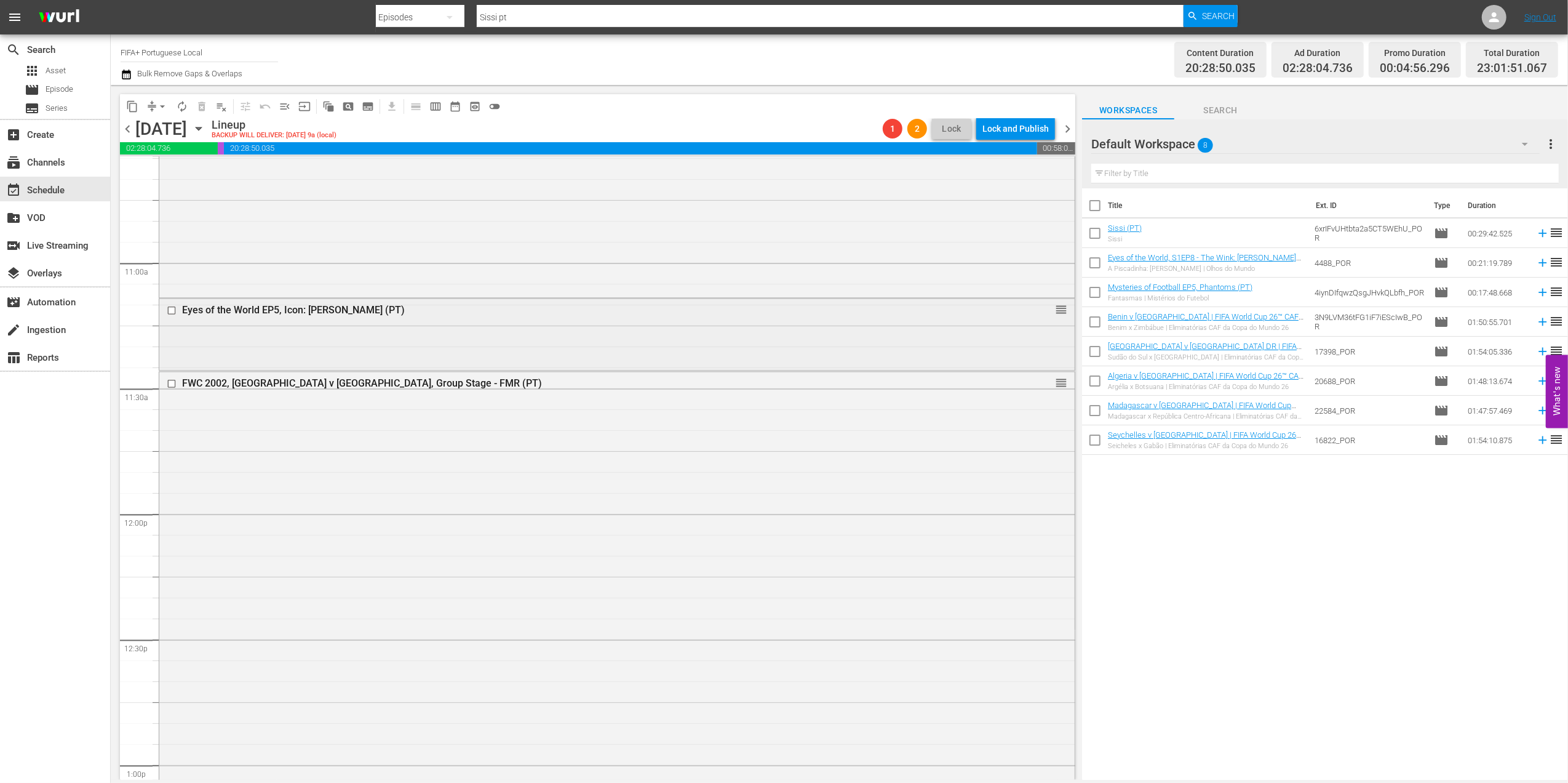
scroll to position [2632, 0]
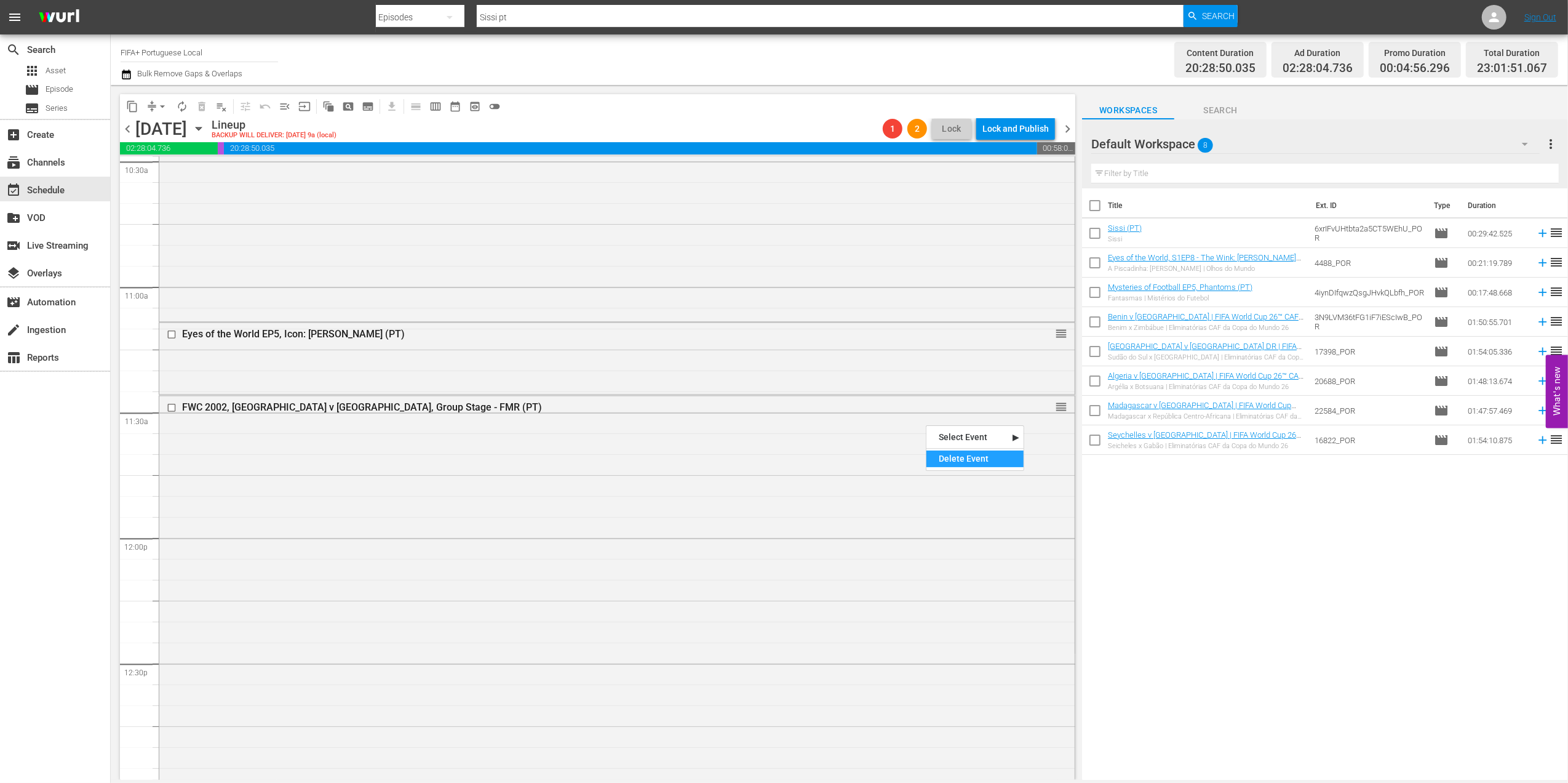
click at [973, 454] on div "Delete Event" at bounding box center [974, 458] width 97 height 17
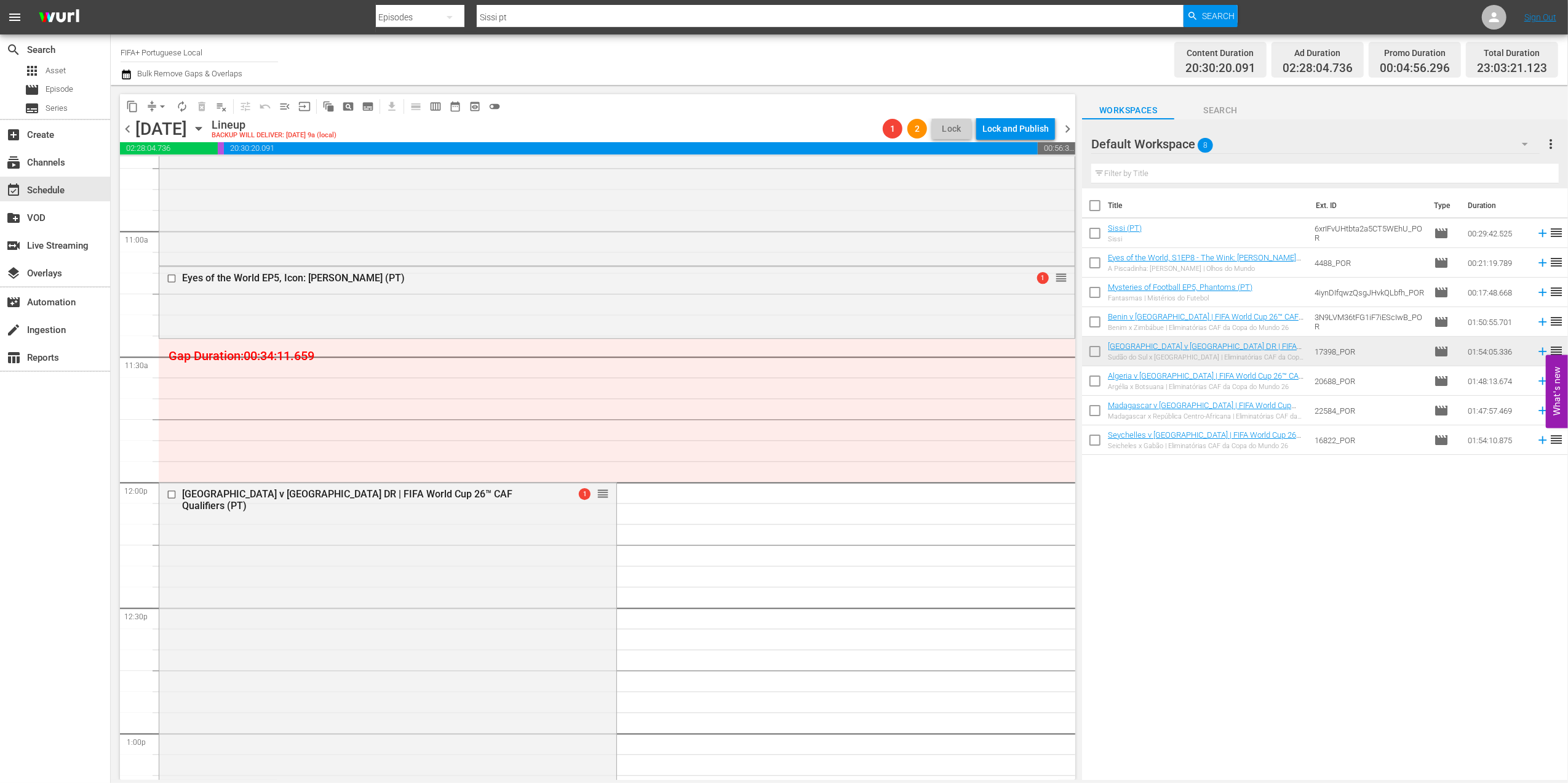
scroll to position [2639, 0]
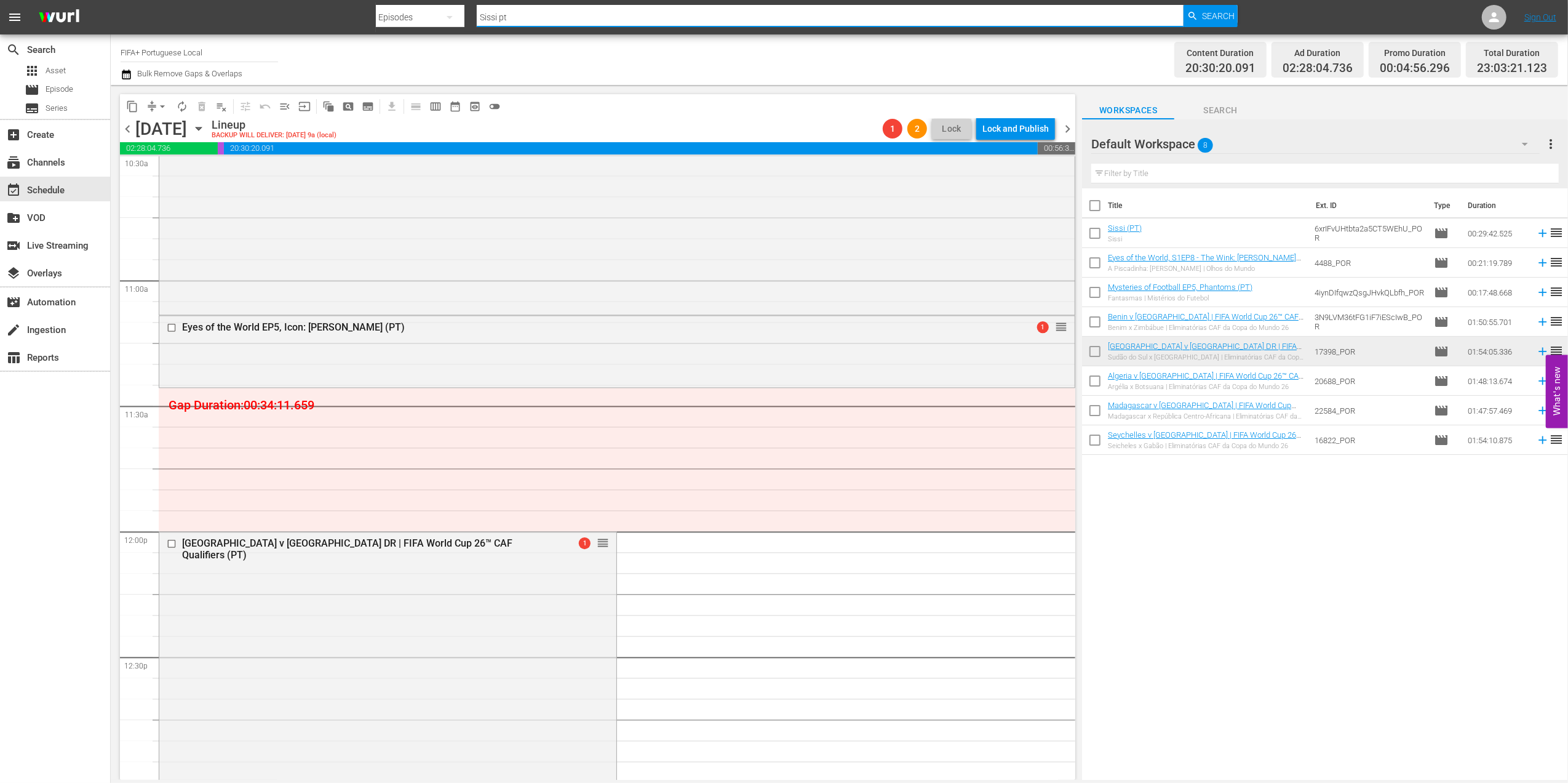
click at [531, 16] on input "Sissi pt" at bounding box center [830, 17] width 707 height 30
click at [79, 90] on div "movie Episode" at bounding box center [55, 90] width 110 height 17
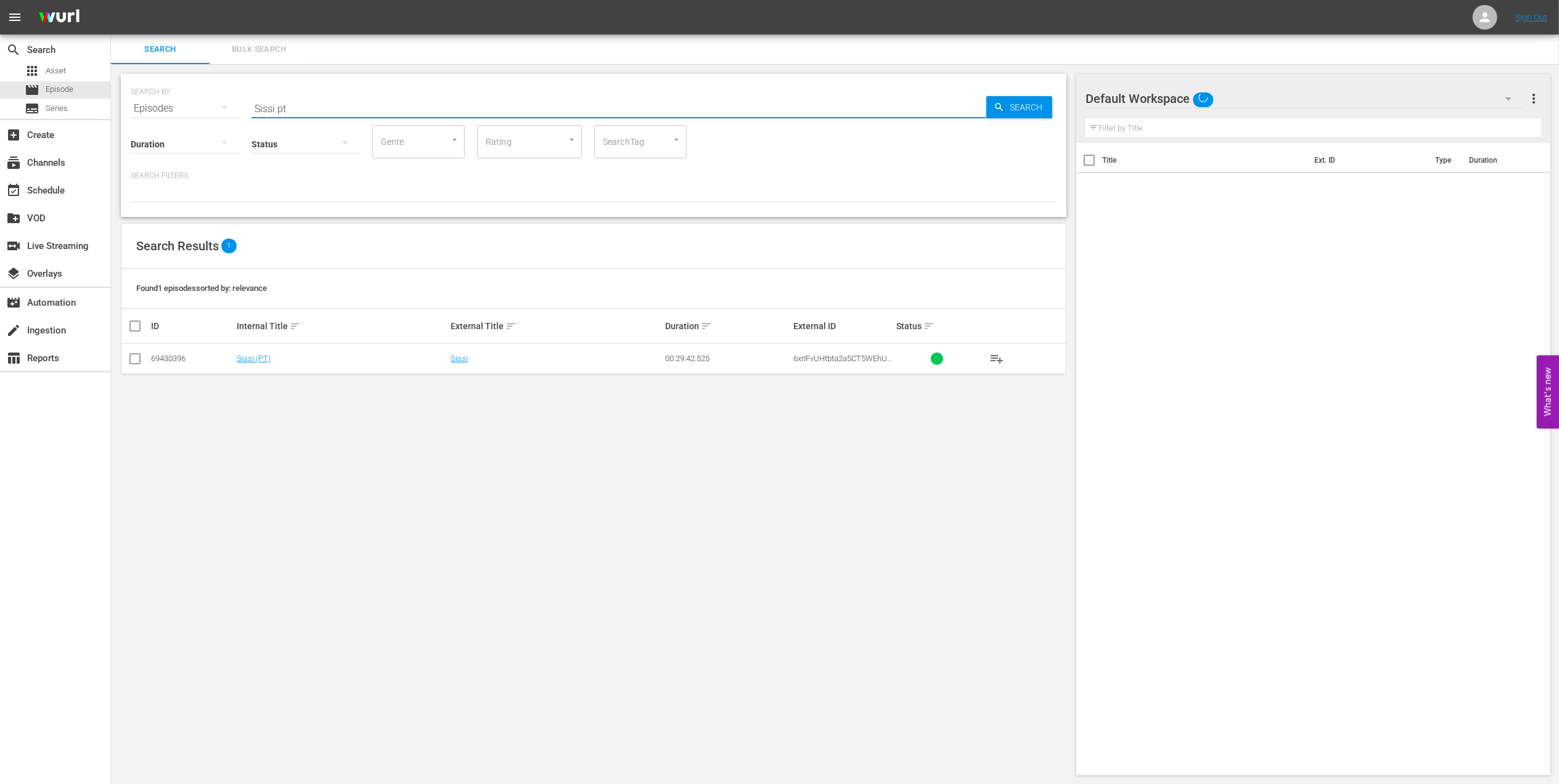
drag, startPoint x: 390, startPoint y: 109, endPoint x: 174, endPoint y: 109, distance: 216.0
click at [174, 109] on div "SEARCH BY Search By Episodes Search ID, Title, Description, Keywords, or Catego…" at bounding box center [594, 101] width 926 height 44
paste input "2002: This is an Asian Odyssey"
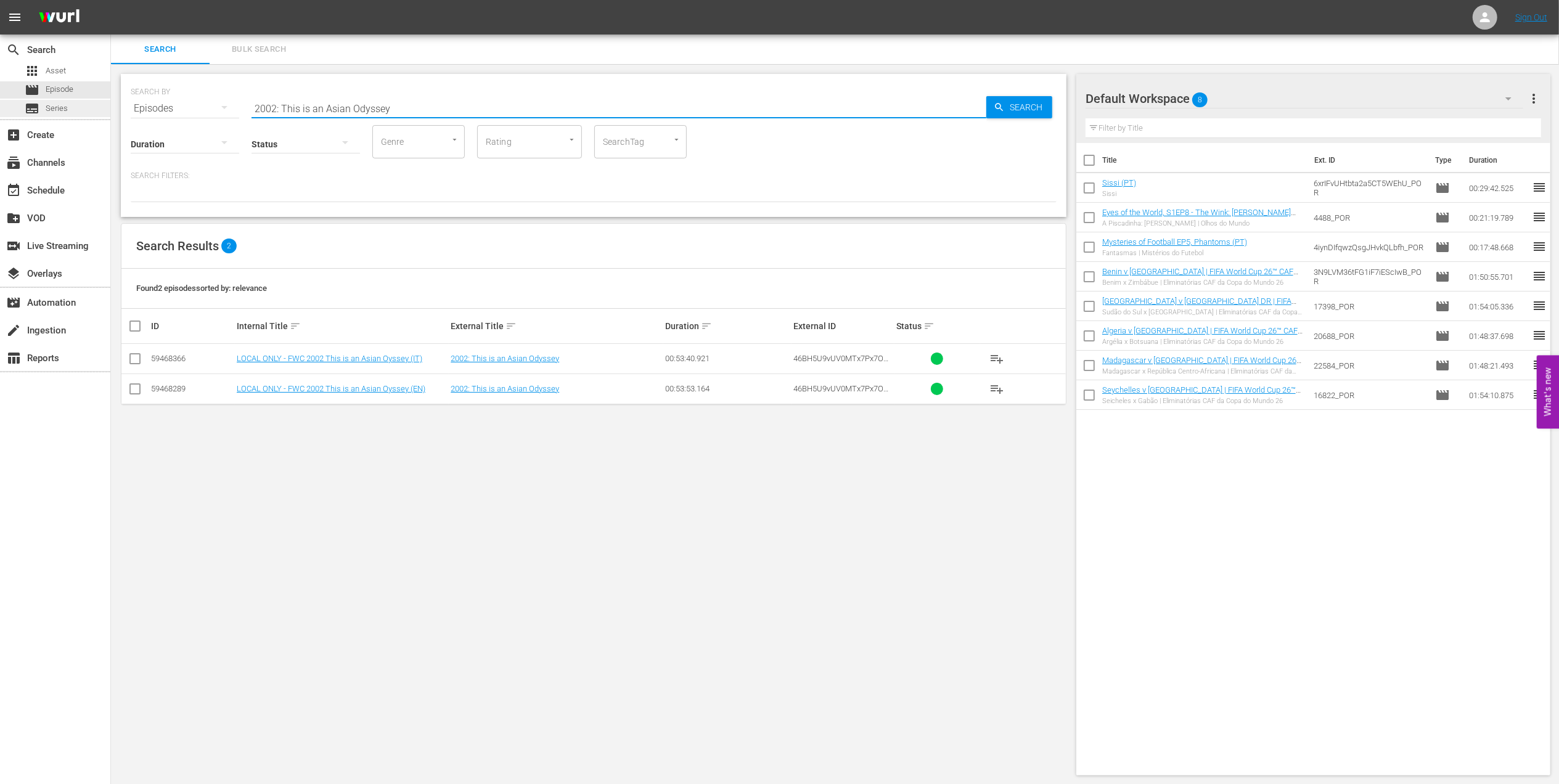
drag, startPoint x: 325, startPoint y: 107, endPoint x: 104, endPoint y: 110, distance: 221.0
click at [111, 0] on div "search Search apps Asset movie Episode subtitles Series add_box Create subscrip…" at bounding box center [835, 0] width 1448 height 0
click at [349, 104] on input "Asian Odyssey" at bounding box center [619, 108] width 735 height 30
type input "Asian pt"
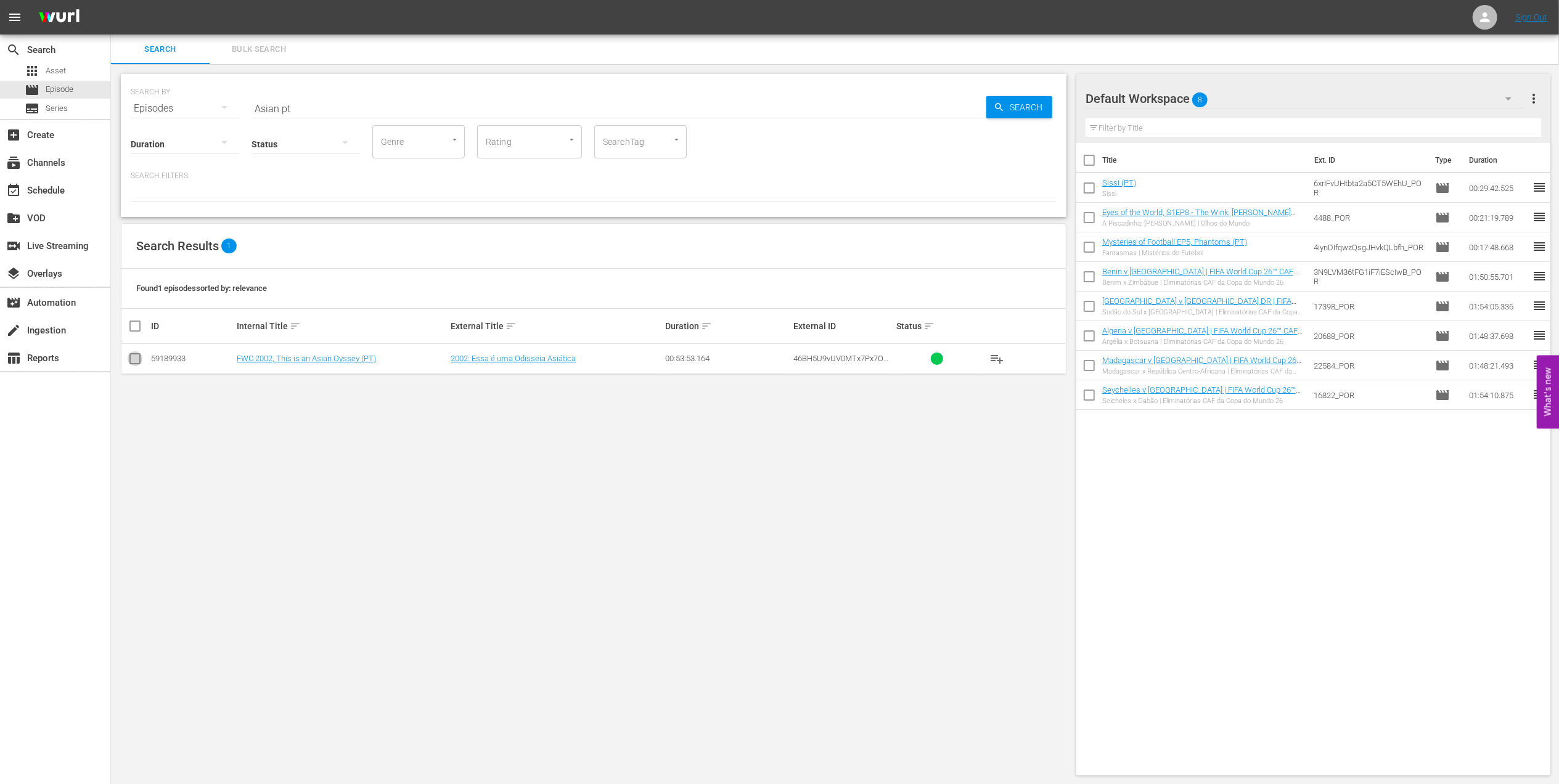
drag, startPoint x: 134, startPoint y: 361, endPoint x: 425, endPoint y: 342, distance: 291.6
click at [134, 361] on input "checkbox" at bounding box center [135, 361] width 15 height 15
checkbox input "true"
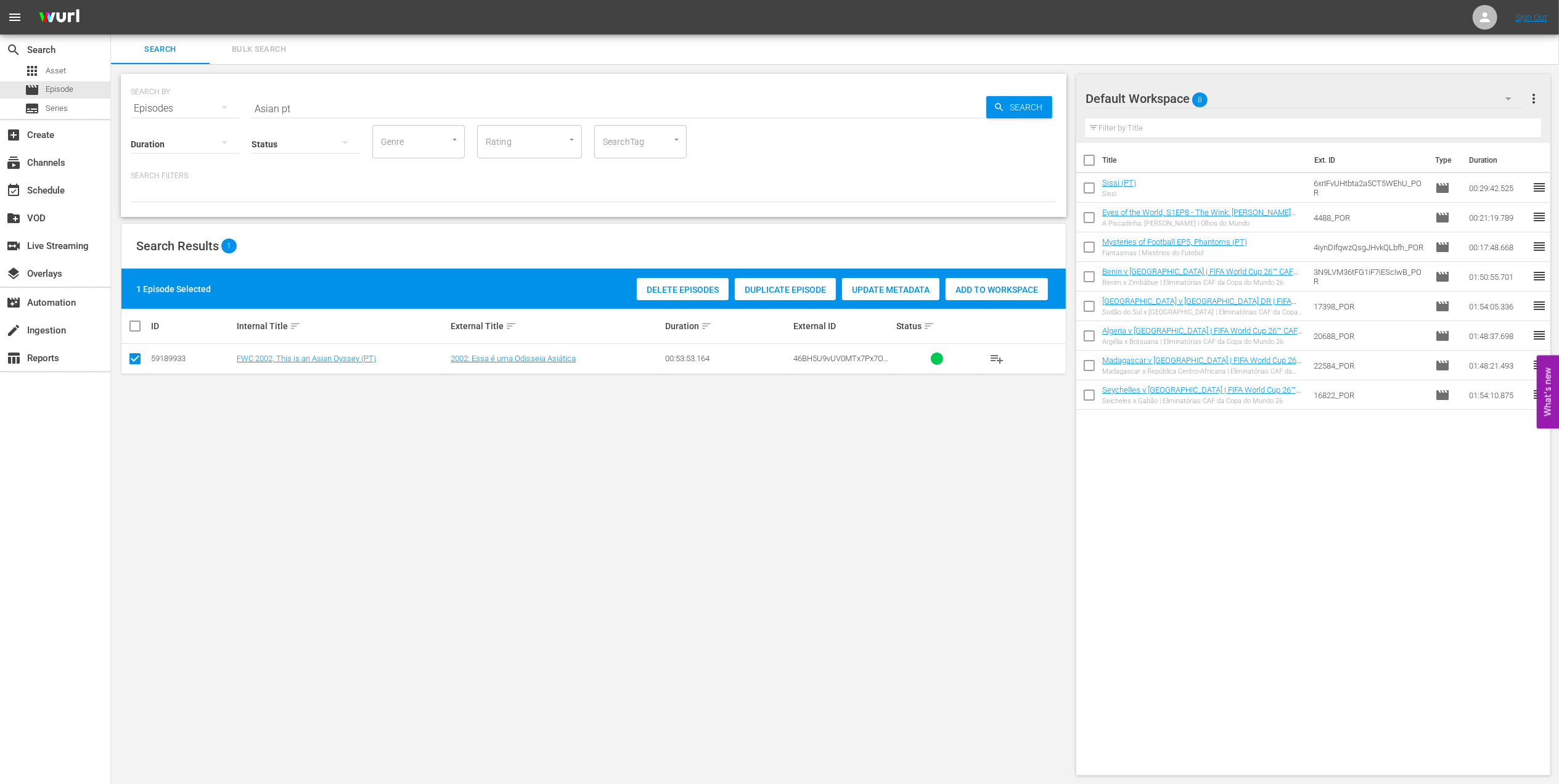
click at [1014, 292] on span "Add to Workspace" at bounding box center [996, 289] width 102 height 10
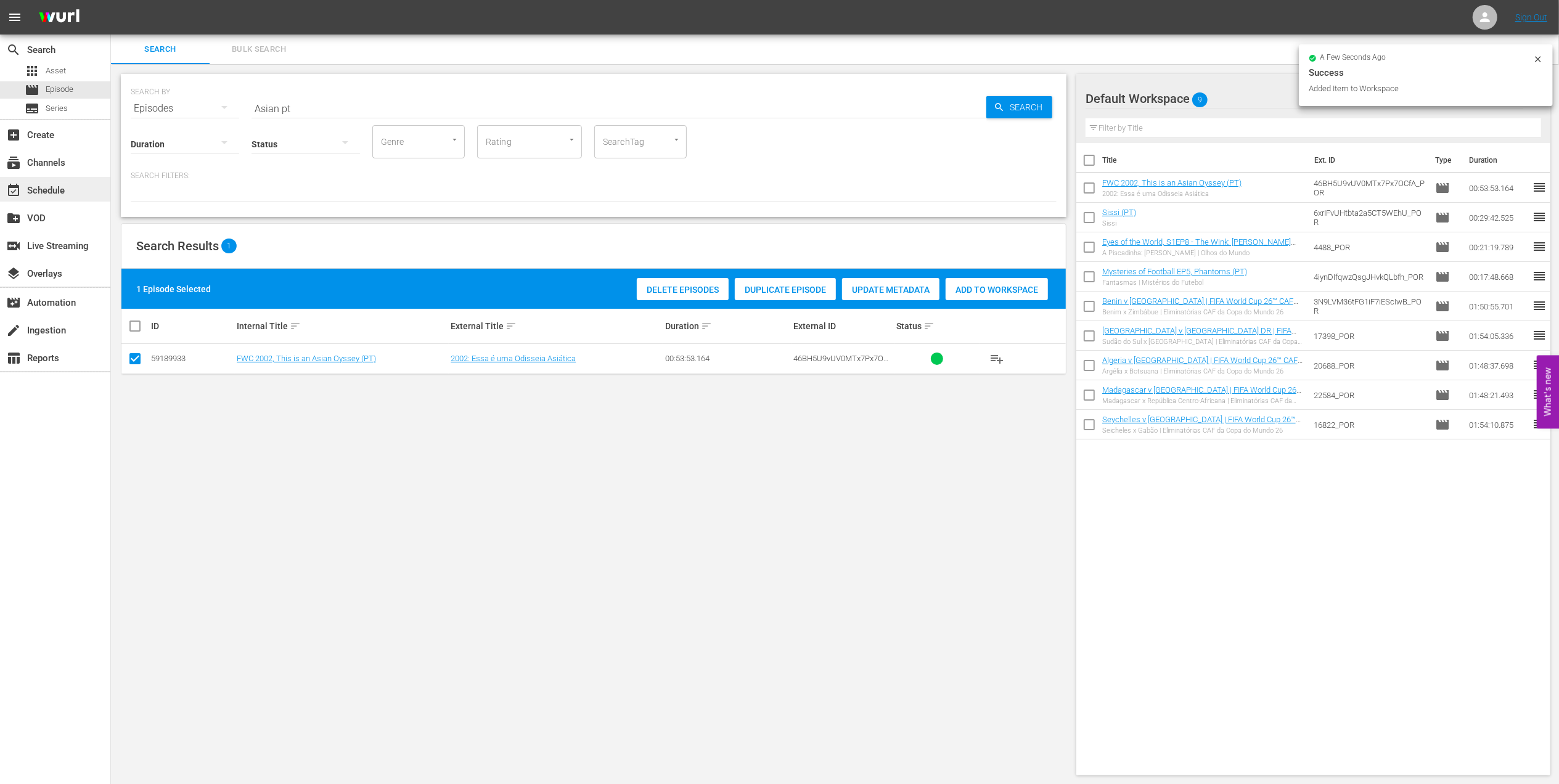
click at [33, 190] on div "event_available Schedule" at bounding box center [34, 188] width 69 height 11
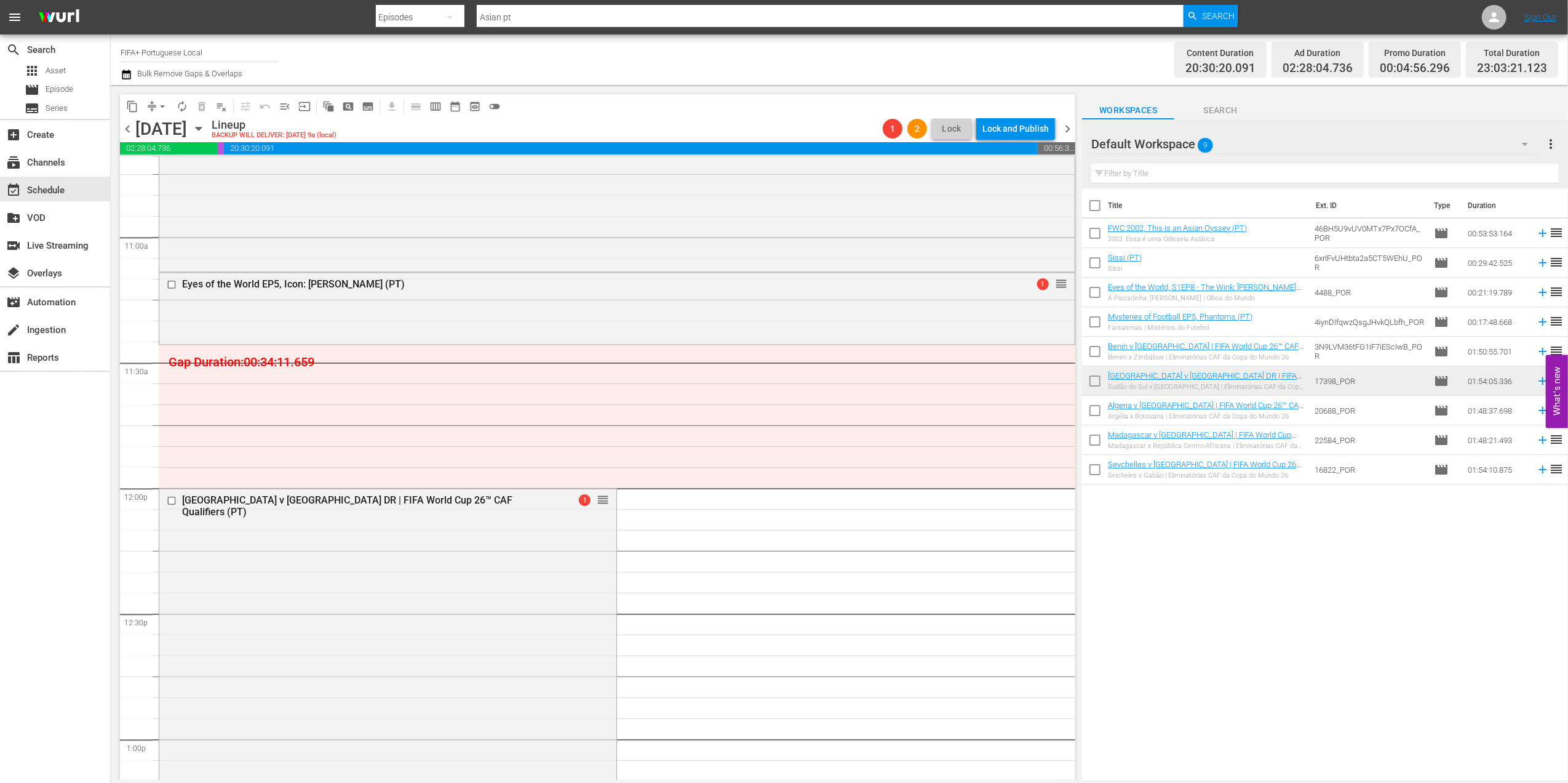
scroll to position [2680, 0]
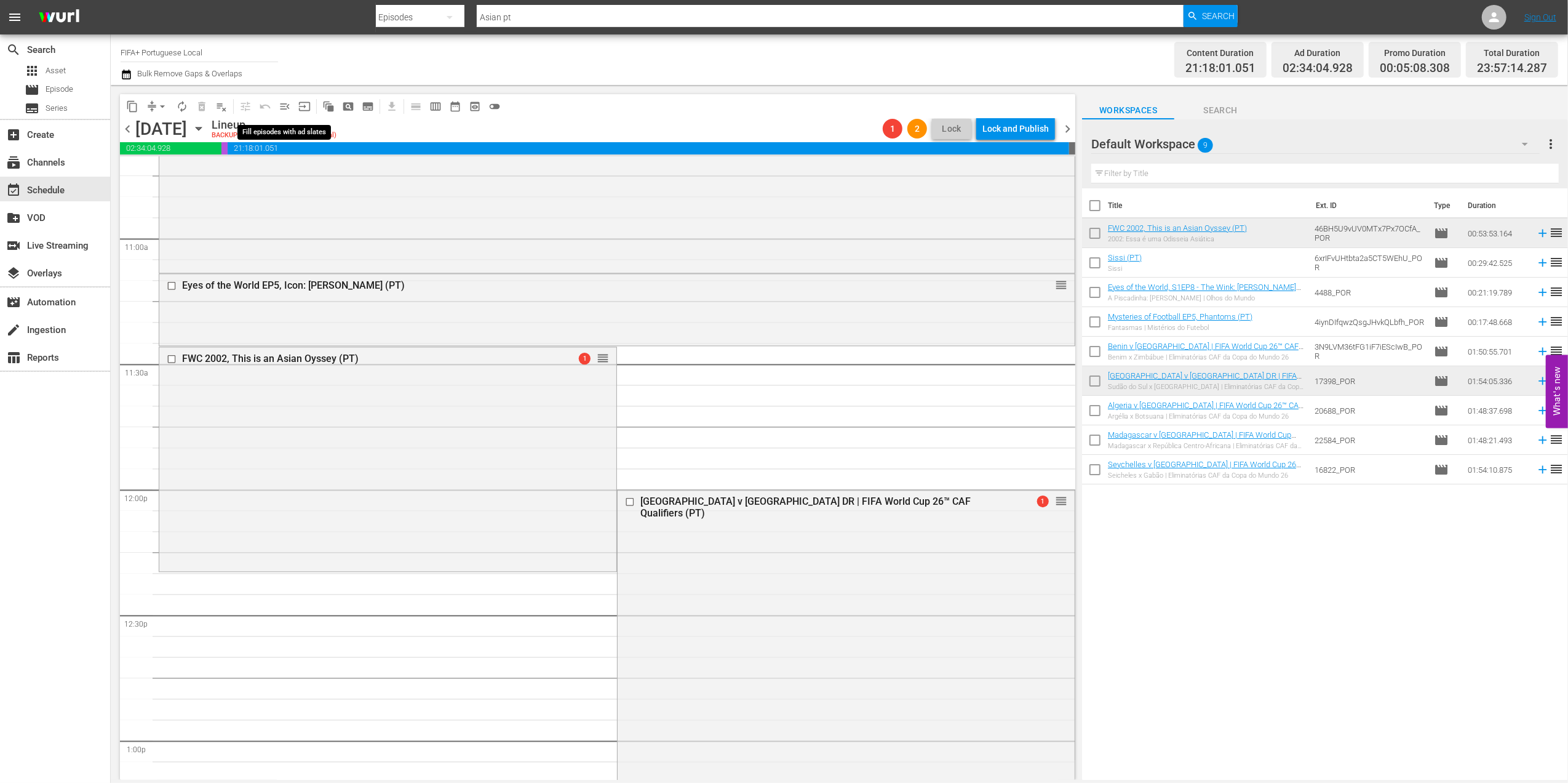
click at [283, 104] on span "menu_open" at bounding box center [285, 106] width 13 height 13
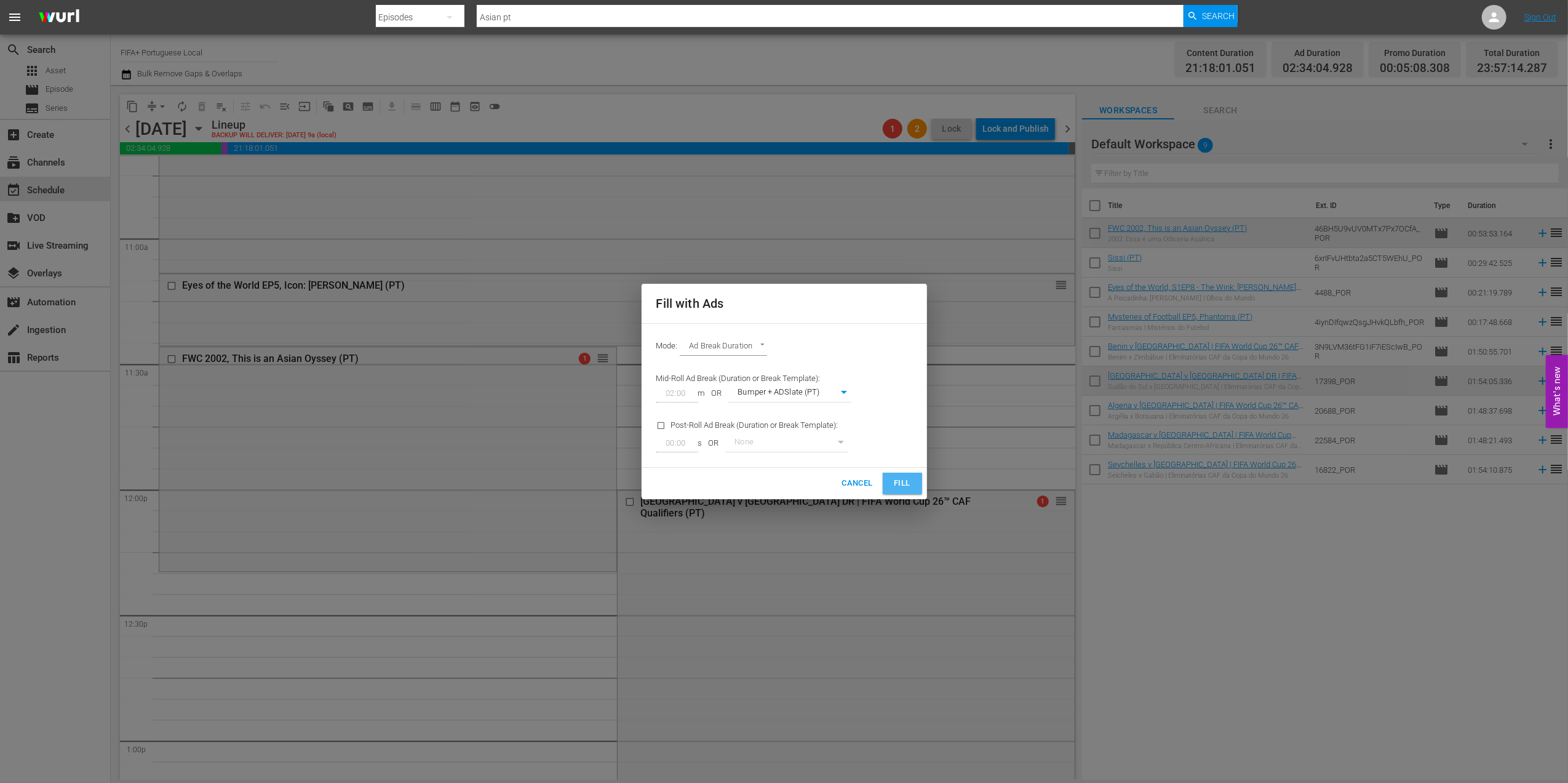
click at [891, 480] on button "Fill" at bounding box center [902, 483] width 40 height 22
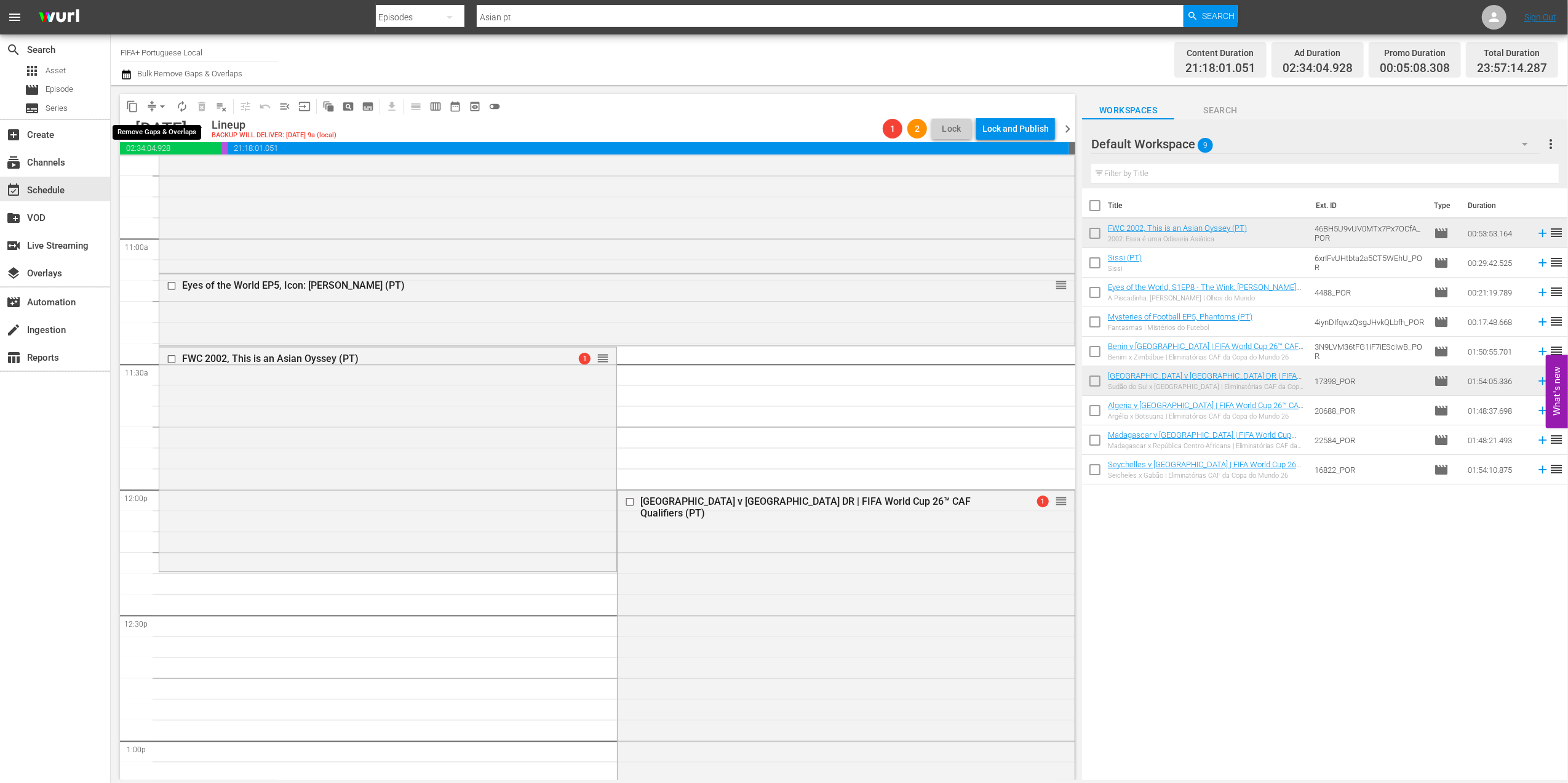
click at [159, 106] on span "arrow_drop_down" at bounding box center [162, 106] width 13 height 13
click at [171, 171] on li "Align to End of Previous Day" at bounding box center [163, 172] width 129 height 21
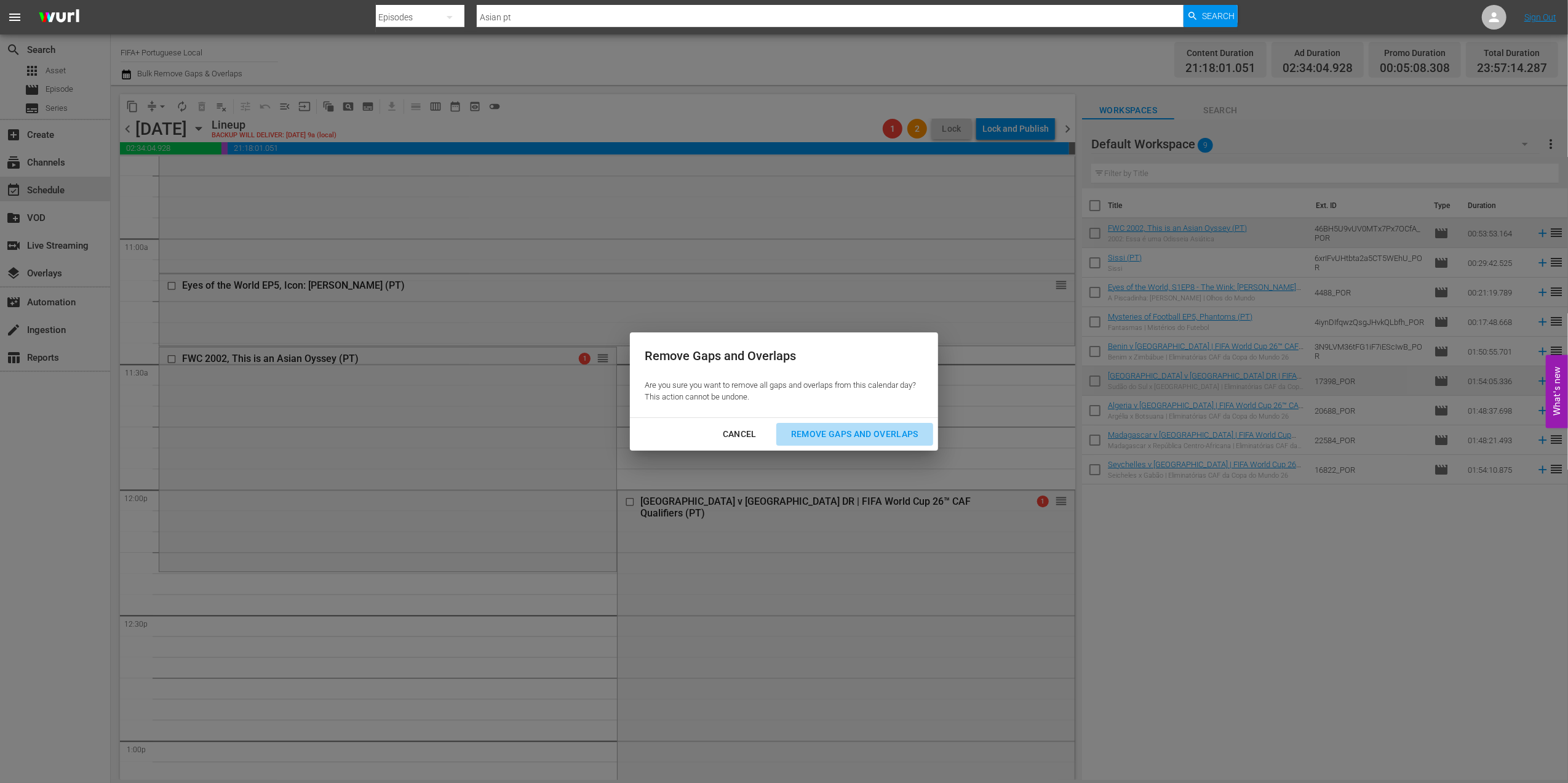
click at [830, 434] on div "Remove Gaps and Overlaps" at bounding box center [855, 434] width 147 height 15
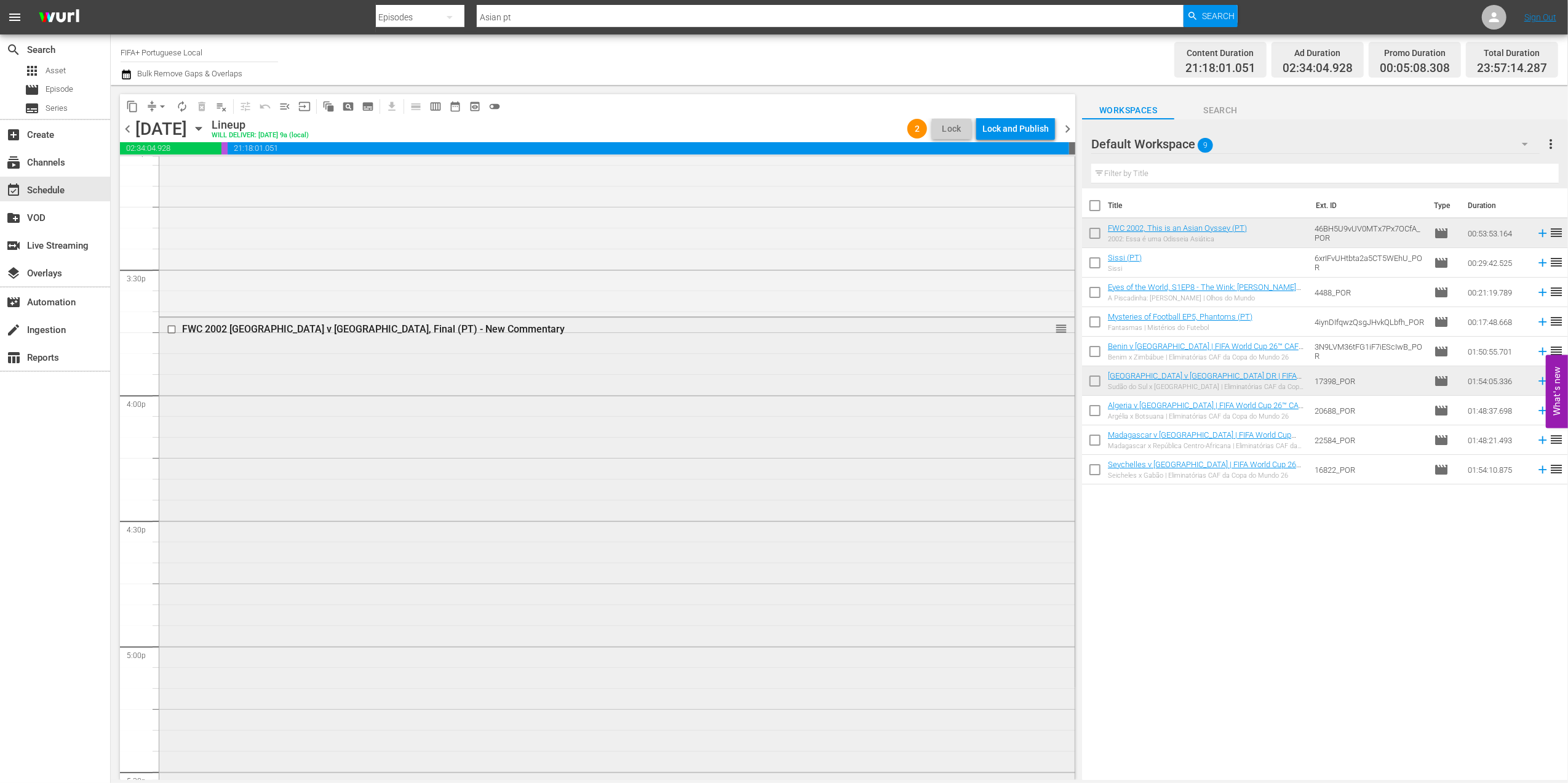
scroll to position [3791, 0]
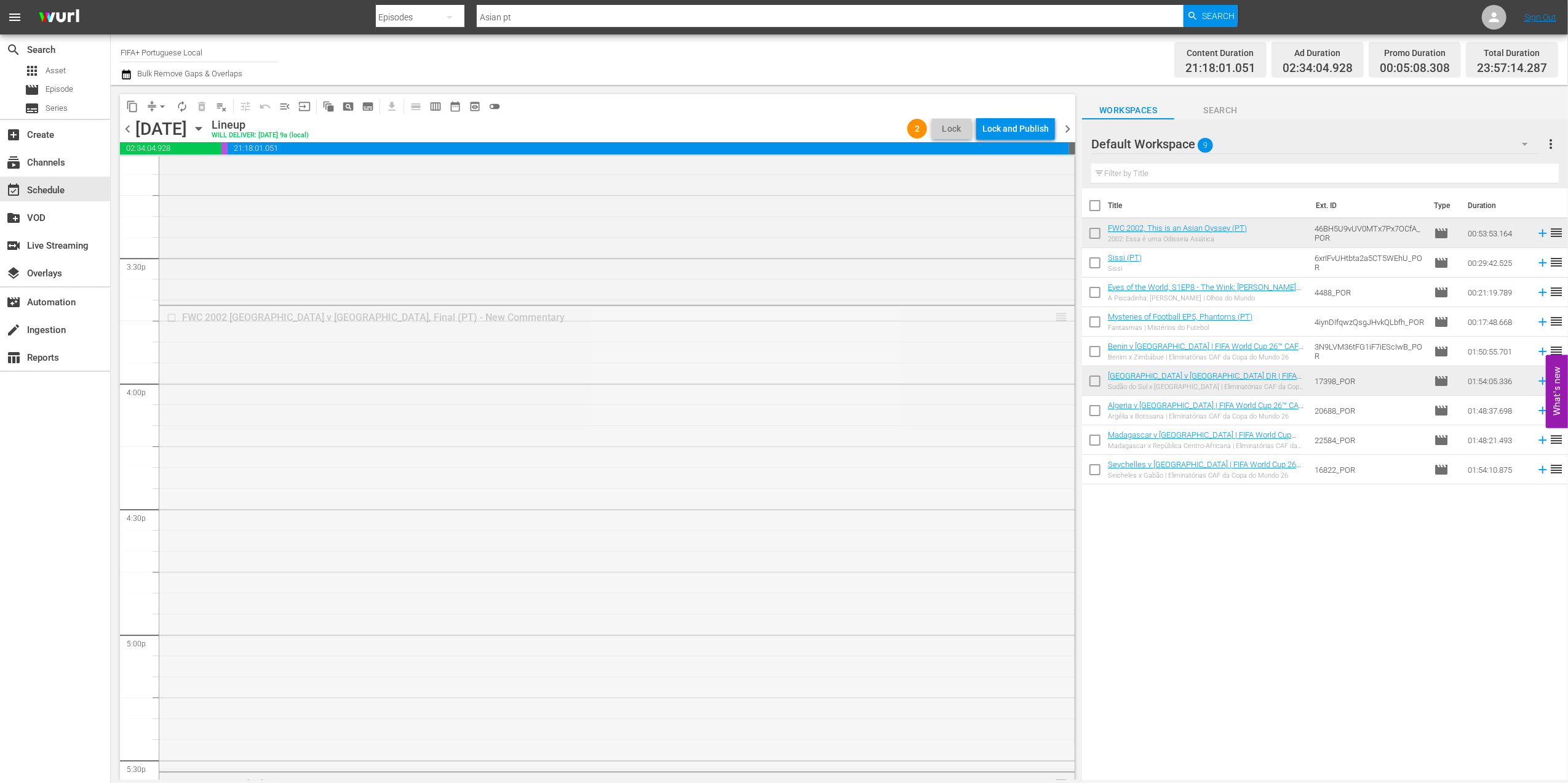
drag, startPoint x: 1046, startPoint y: 316, endPoint x: 1040, endPoint y: 303, distance: 14.3
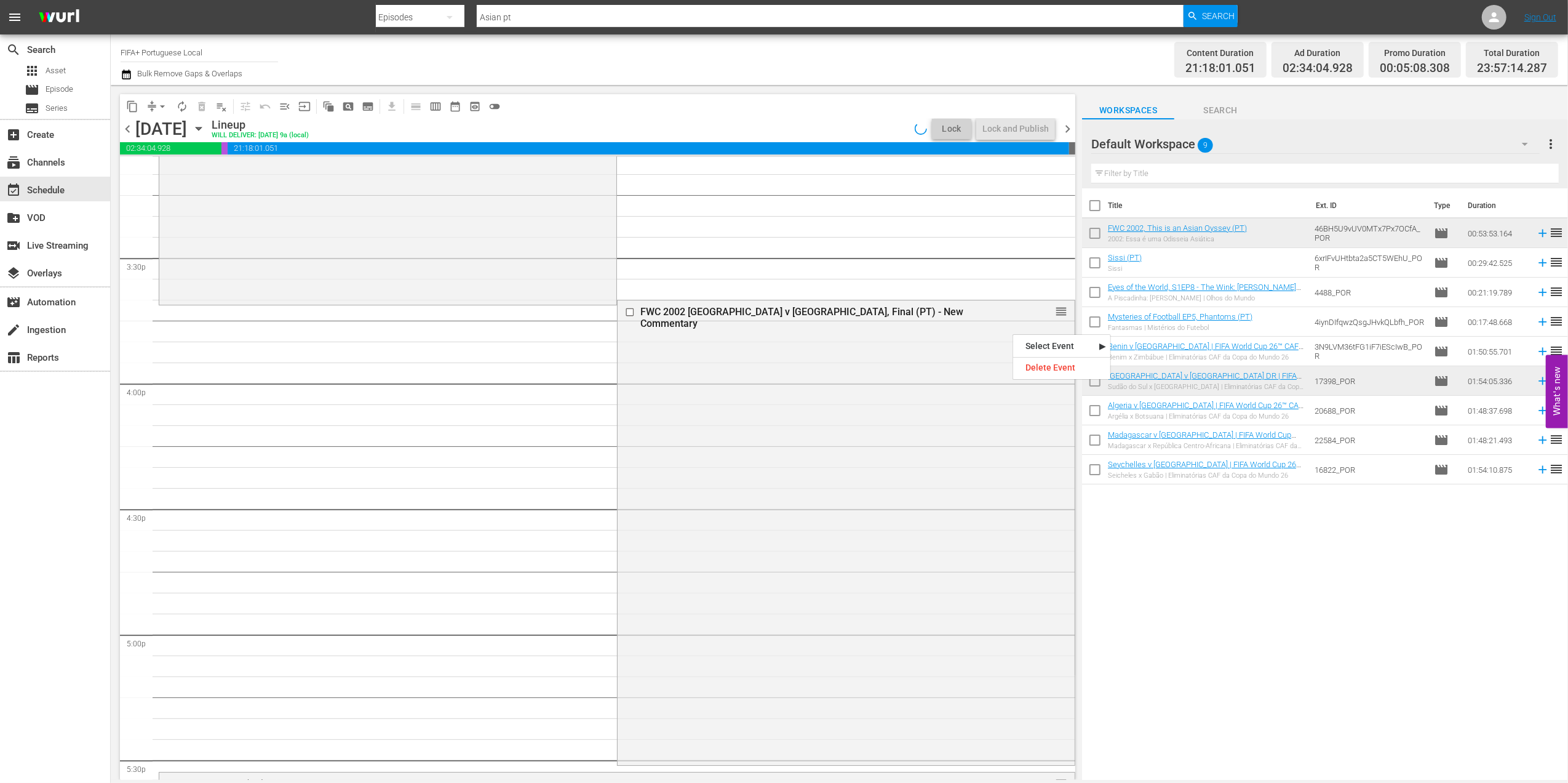
click at [977, 349] on div "FWC 2002 [GEOGRAPHIC_DATA] v [GEOGRAPHIC_DATA], Final (PT) - New Commentary reo…" at bounding box center [845, 531] width 457 height 462
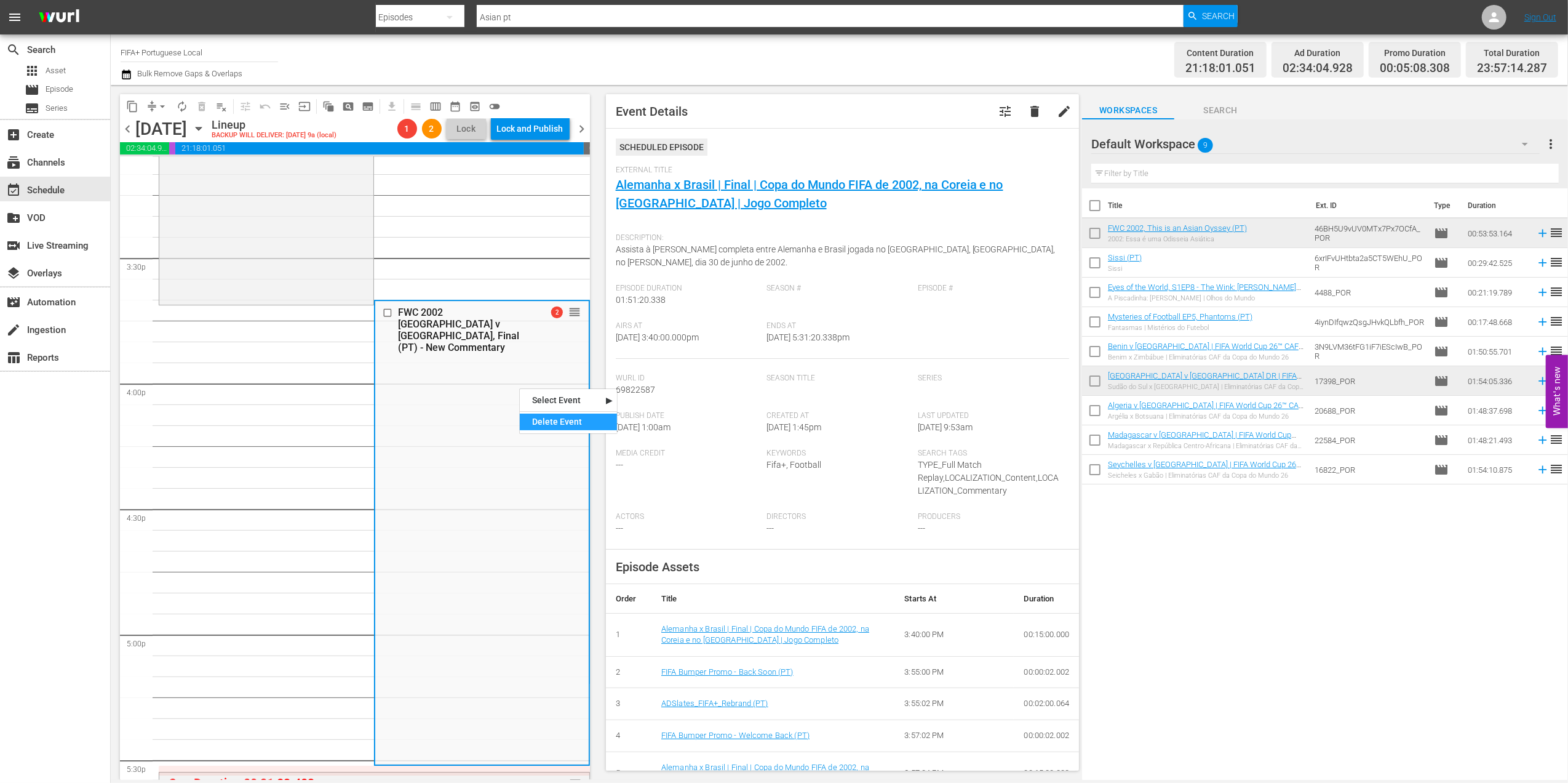
click at [551, 427] on div "Delete Event" at bounding box center [568, 421] width 97 height 17
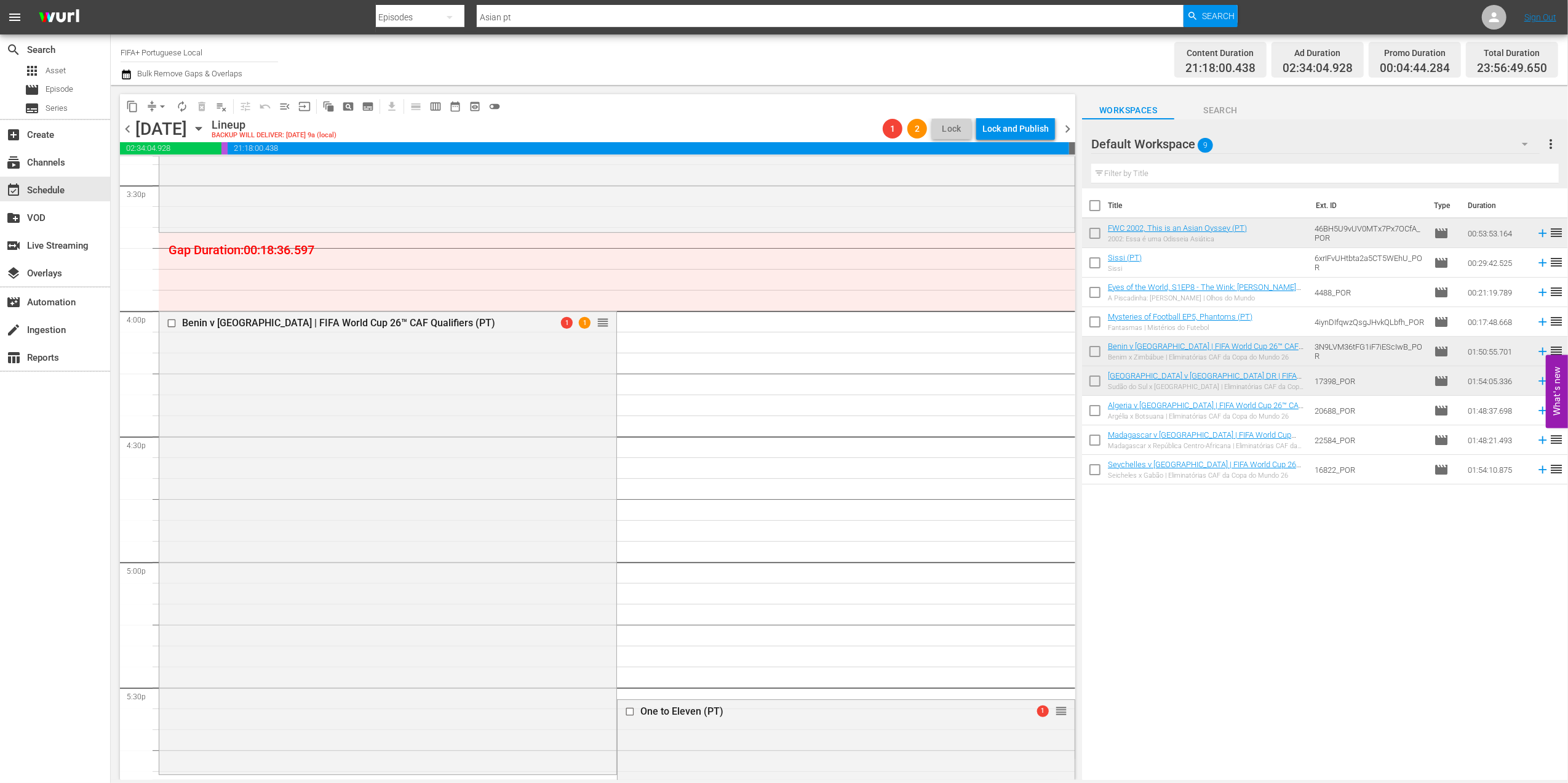
scroll to position [3852, 0]
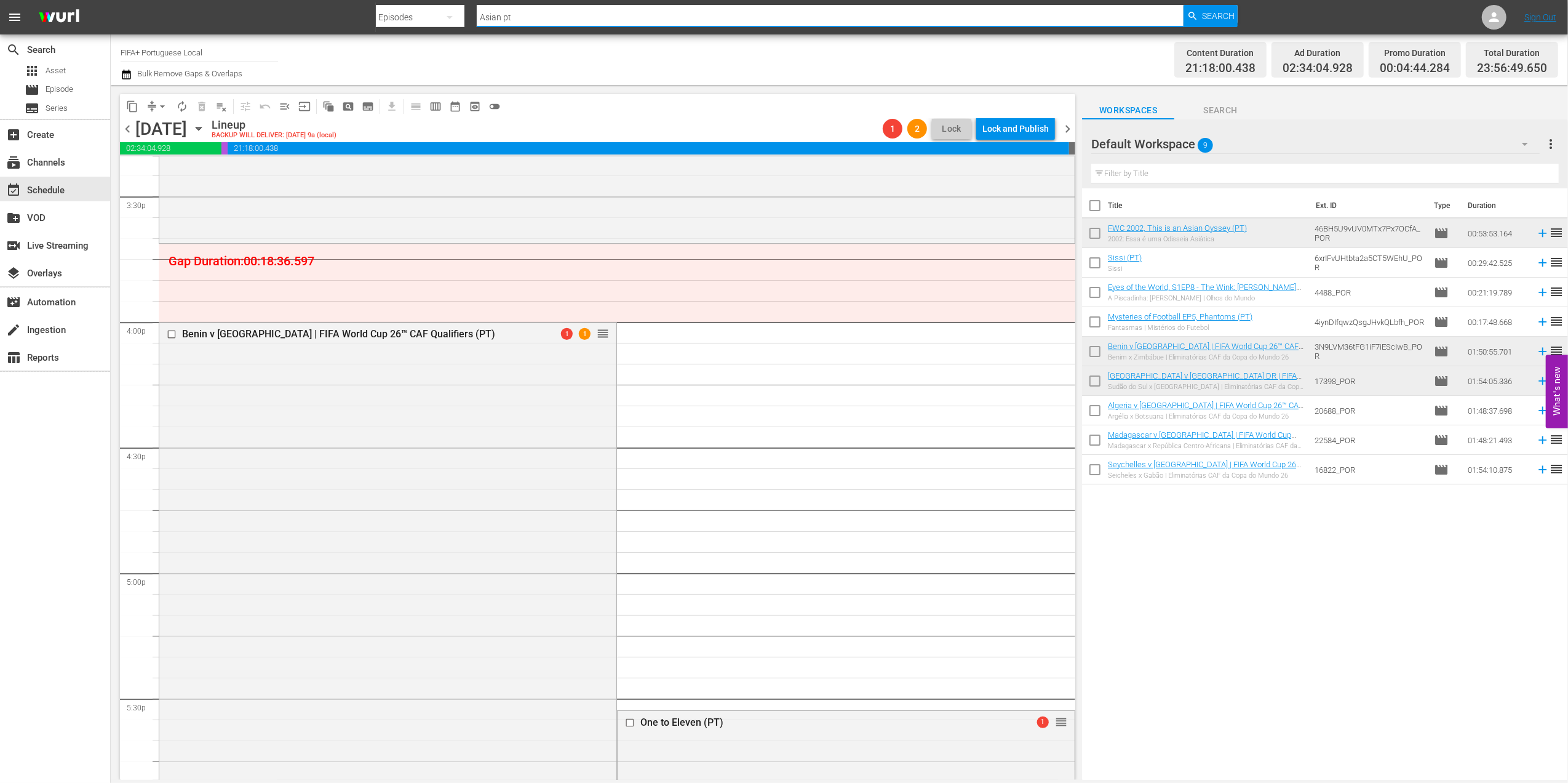
drag, startPoint x: 531, startPoint y: 13, endPoint x: 492, endPoint y: 23, distance: 40.3
click at [390, 19] on div "Search By Episodes Search ID, Title, Description, Keywords, or Category Asian p…" at bounding box center [807, 17] width 863 height 30
paste input "Bring the Noise"
type input "Bring the Noise"
click at [1216, 19] on span "Search" at bounding box center [1218, 15] width 32 height 22
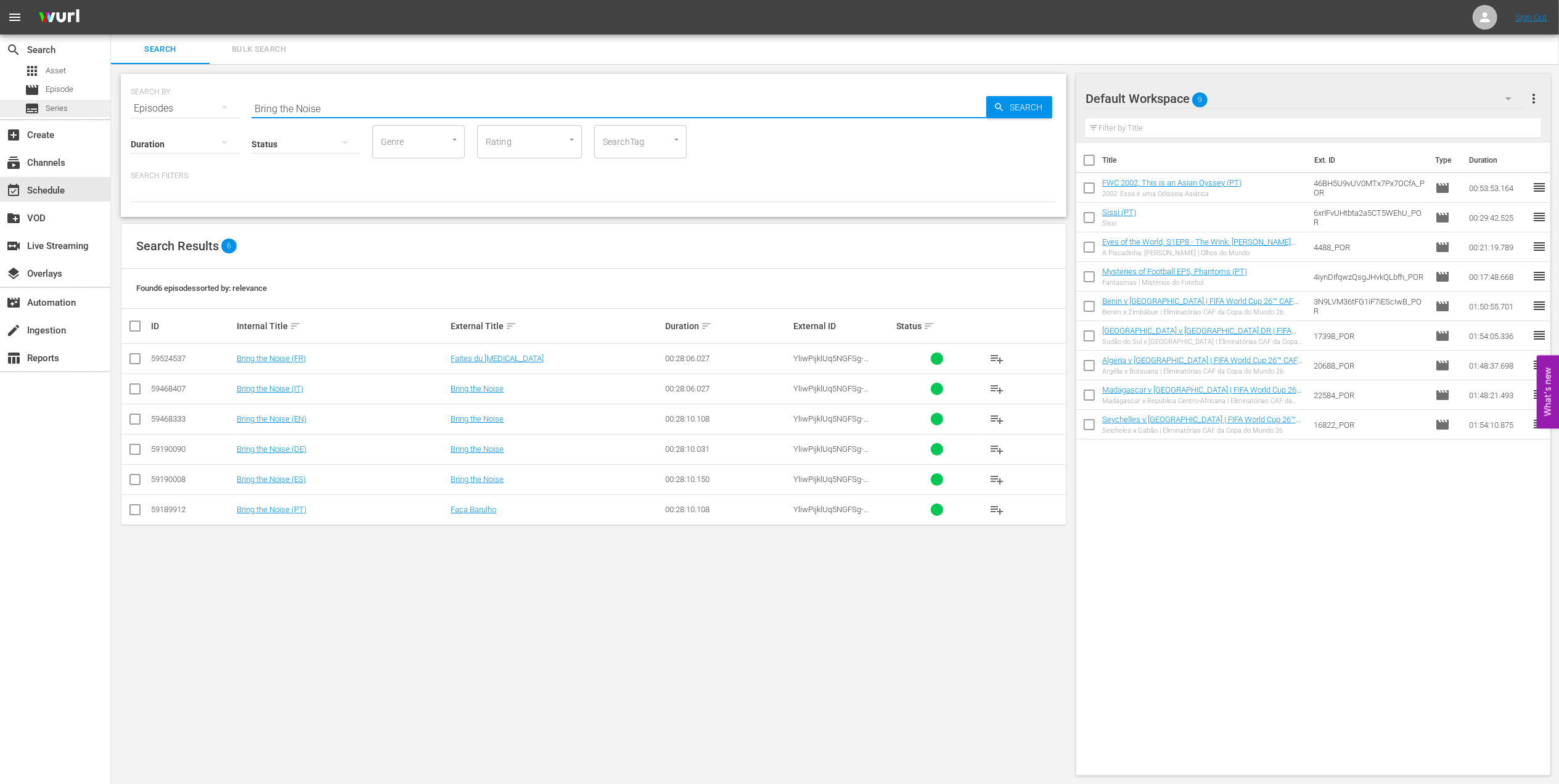
drag, startPoint x: 566, startPoint y: 109, endPoint x: 109, endPoint y: 111, distance: 457.0
click at [111, 0] on div "search Search apps Asset movie Episode subtitles Series add_box Create subscrip…" at bounding box center [835, 0] width 1448 height 0
paste input "EP 10 - Record Breaker: [PERSON_NAME] | Eyes of the World + UP Trailer"
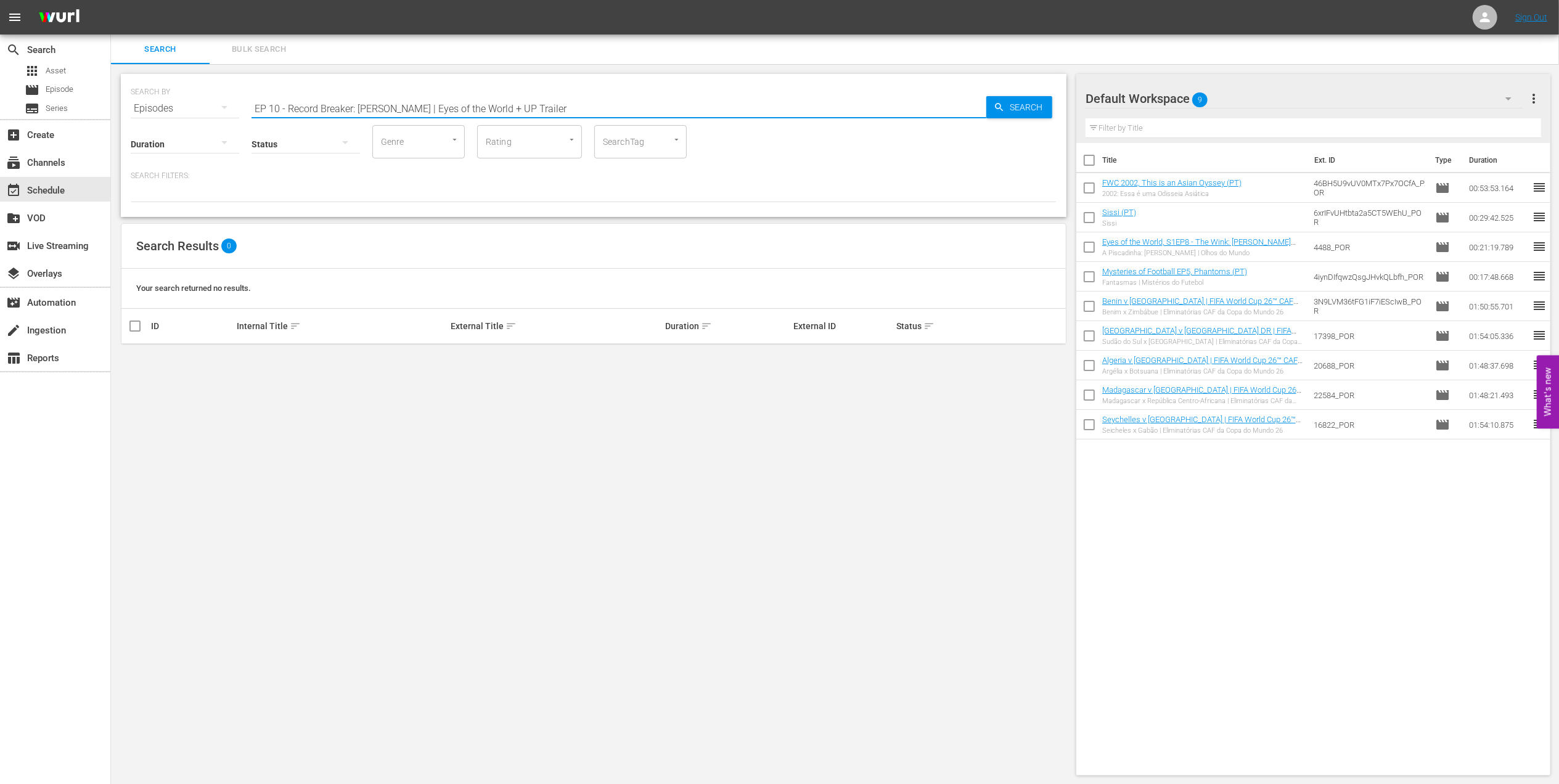
drag, startPoint x: 530, startPoint y: 106, endPoint x: 435, endPoint y: 107, distance: 95.0
click at [435, 107] on input "EP 10 - Record Breaker: [PERSON_NAME] | Eyes of the World + UP Trailer" at bounding box center [619, 108] width 735 height 30
drag, startPoint x: 510, startPoint y: 89, endPoint x: 519, endPoint y: 99, distance: 13.5
click at [510, 91] on div "SEARCH BY Search By Episodes Search ID, Title, Description, Keywords, or Catego…" at bounding box center [594, 101] width 926 height 44
drag, startPoint x: 519, startPoint y: 109, endPoint x: 193, endPoint y: 96, distance: 326.3
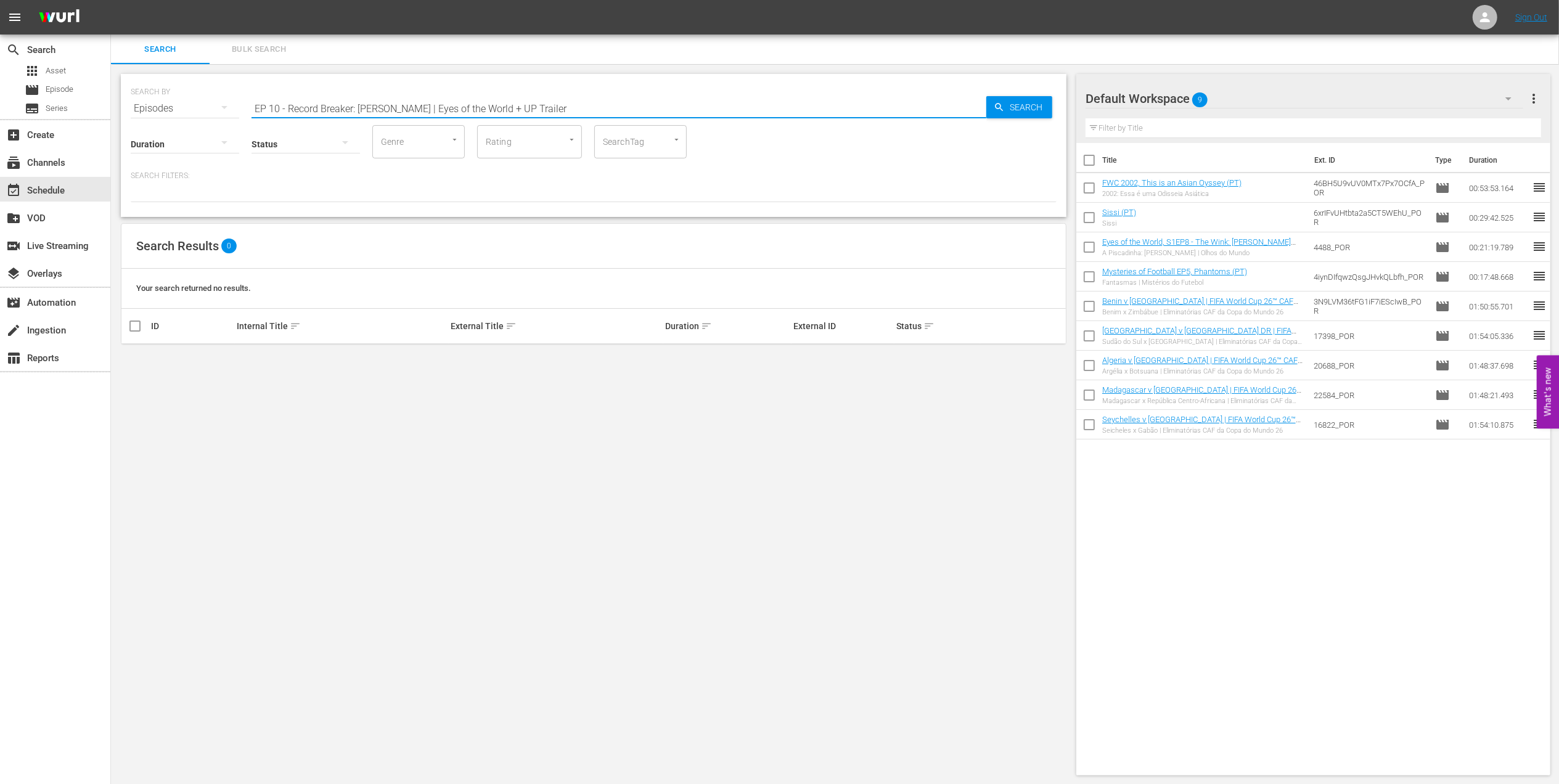
click at [175, 112] on div "SEARCH BY Search By Episodes Search ID, Title, Description, Keywords, or Catego…" at bounding box center [594, 101] width 926 height 44
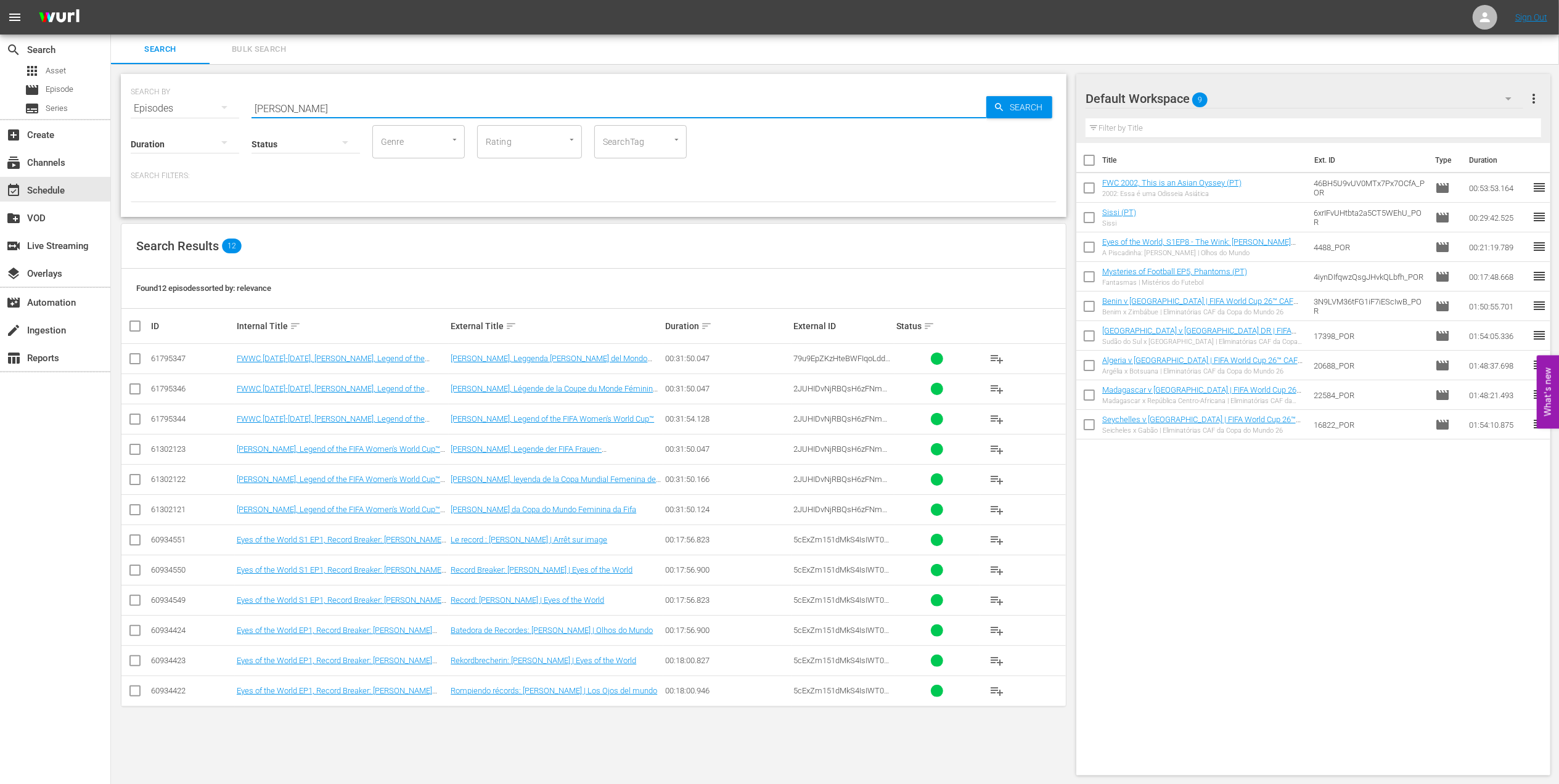
click at [296, 110] on input "[PERSON_NAME]" at bounding box center [619, 108] width 735 height 30
type input "[PERSON_NAME] eyes pt"
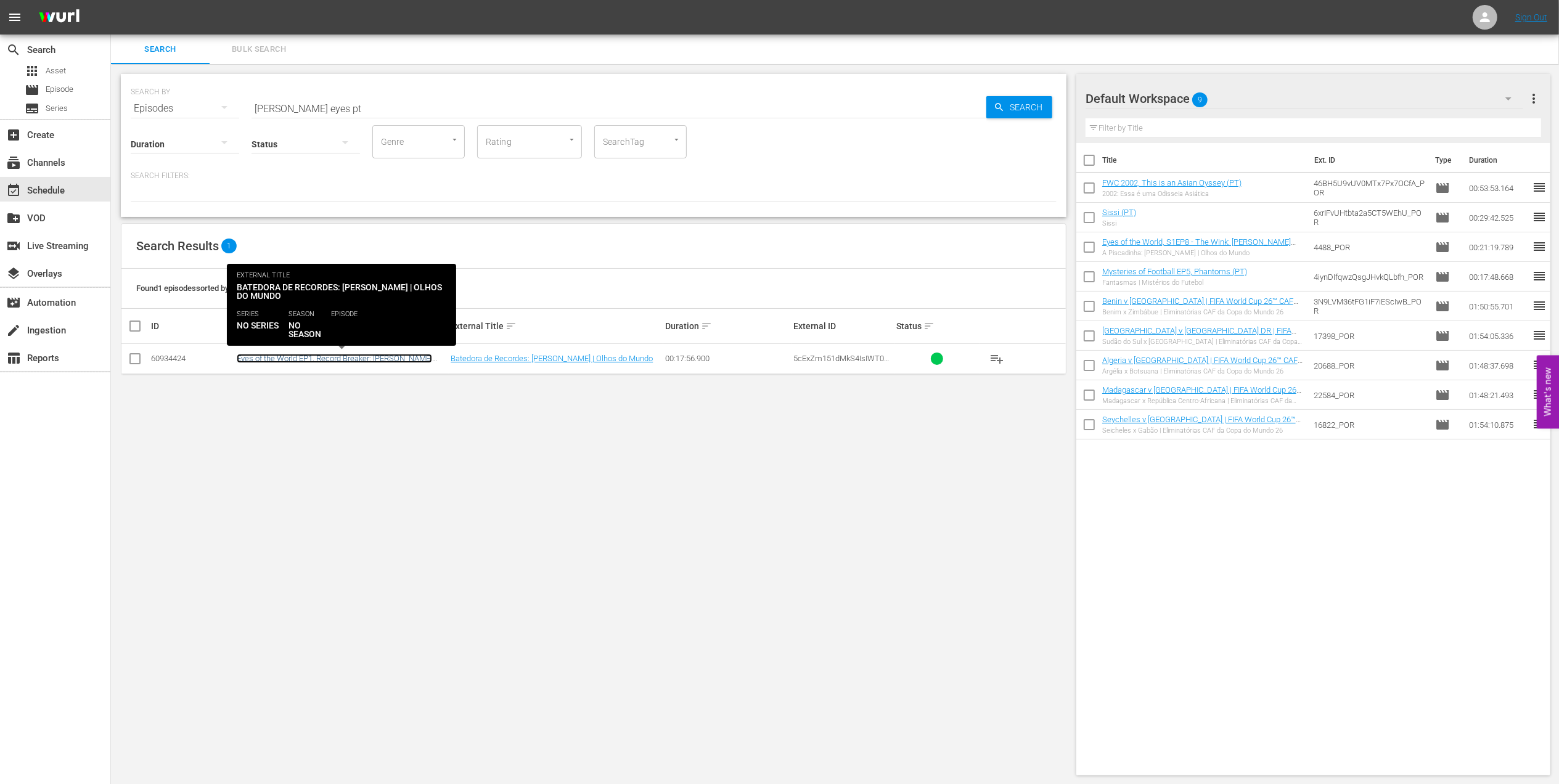
click at [272, 360] on link "Eyes of the World EP1, Record Breaker: [PERSON_NAME] (PT) + UP trailer" at bounding box center [334, 363] width 195 height 19
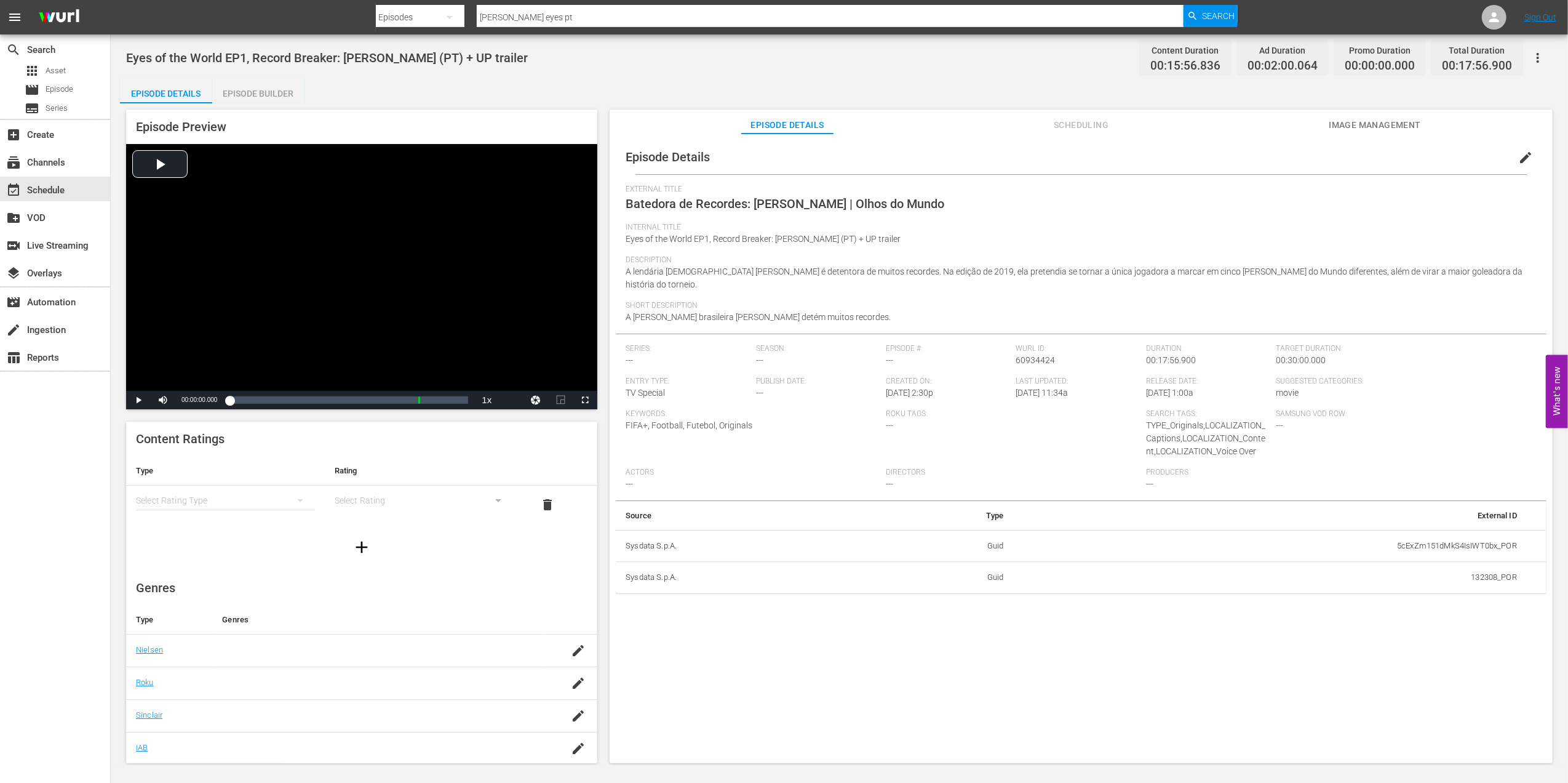
click at [274, 89] on div "Episode Builder" at bounding box center [258, 93] width 93 height 30
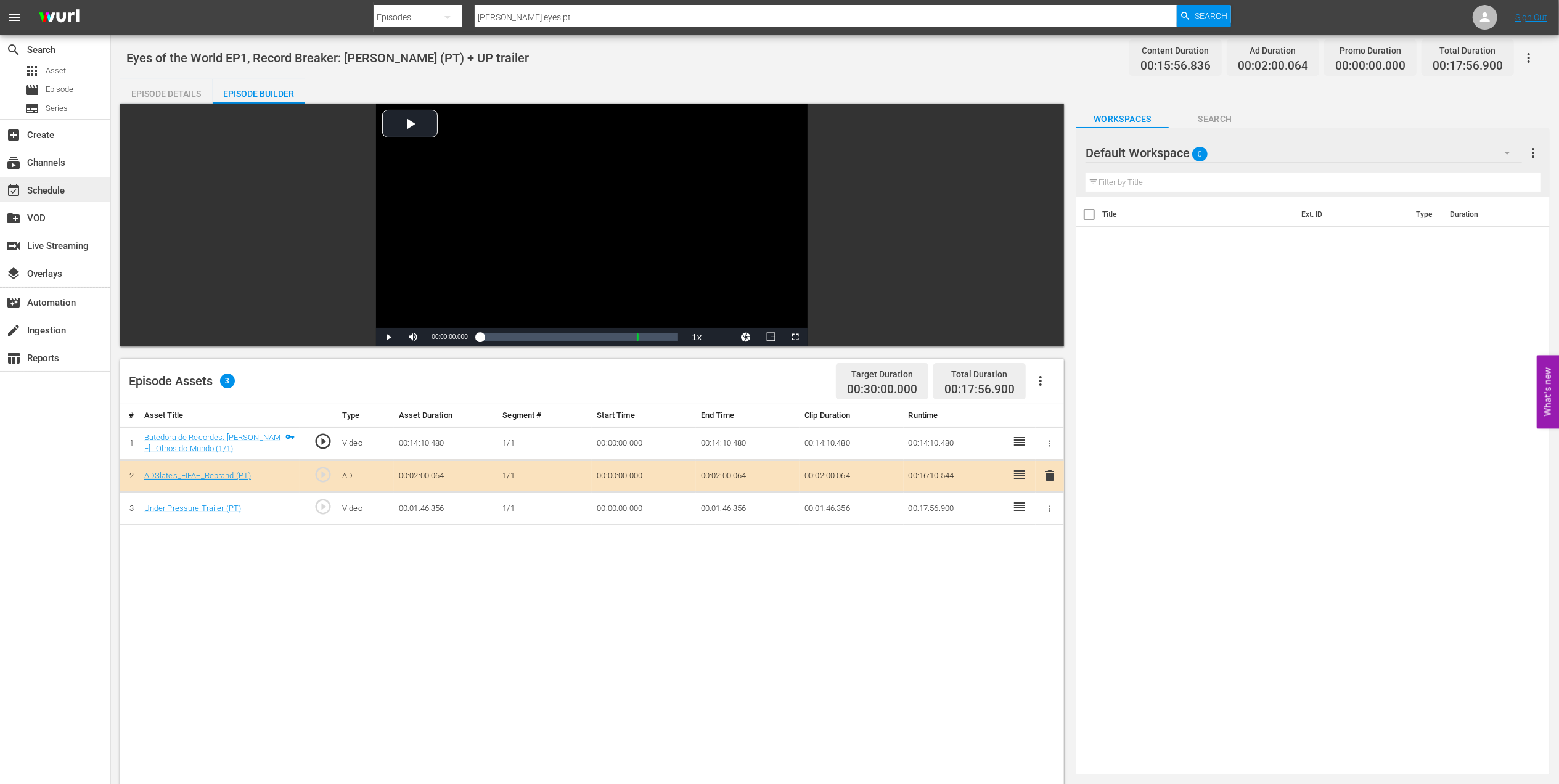
click at [66, 187] on div "event_available Schedule" at bounding box center [34, 188] width 69 height 11
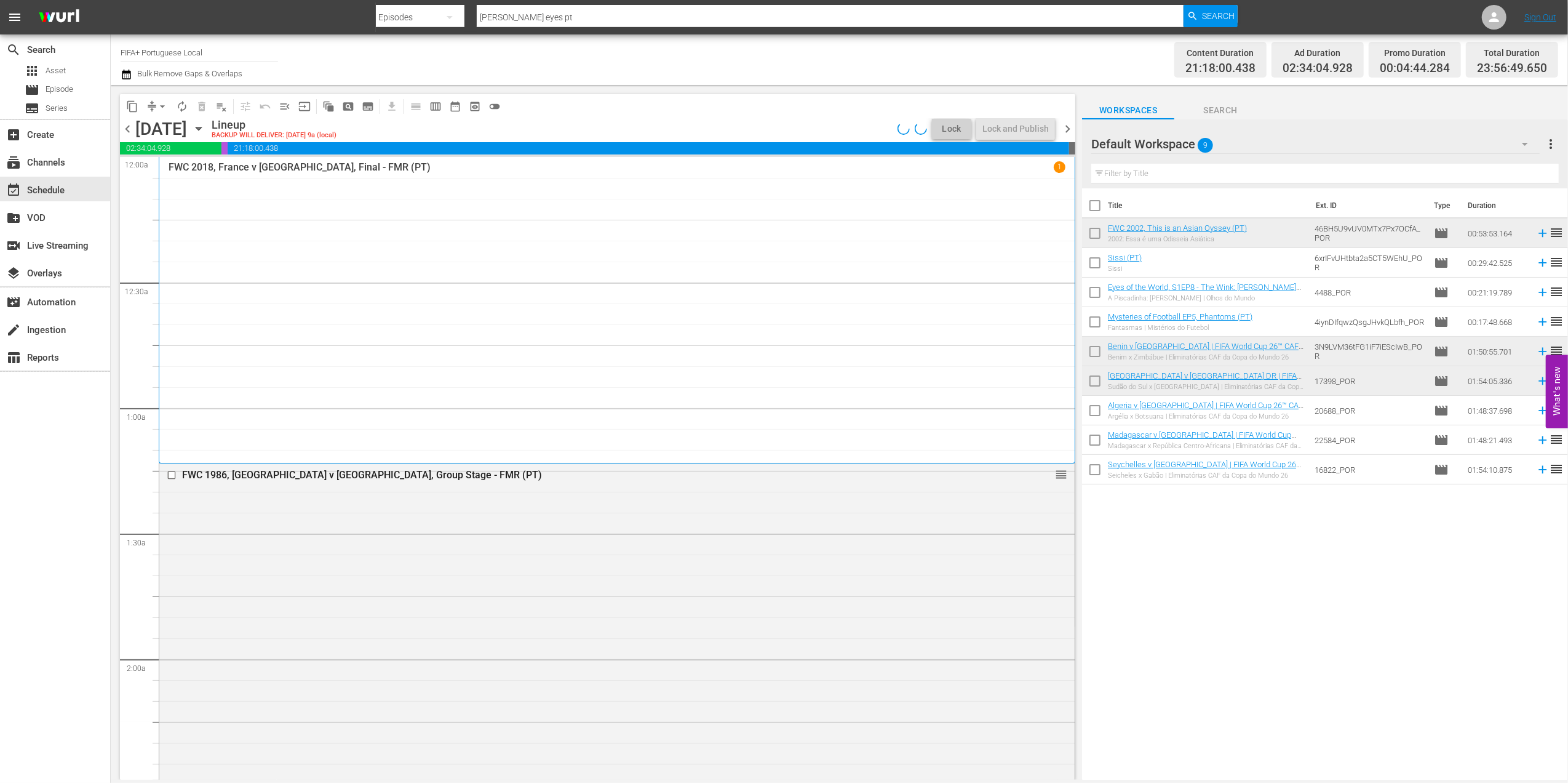
click at [571, 13] on input "[PERSON_NAME] eyes pt" at bounding box center [830, 17] width 707 height 30
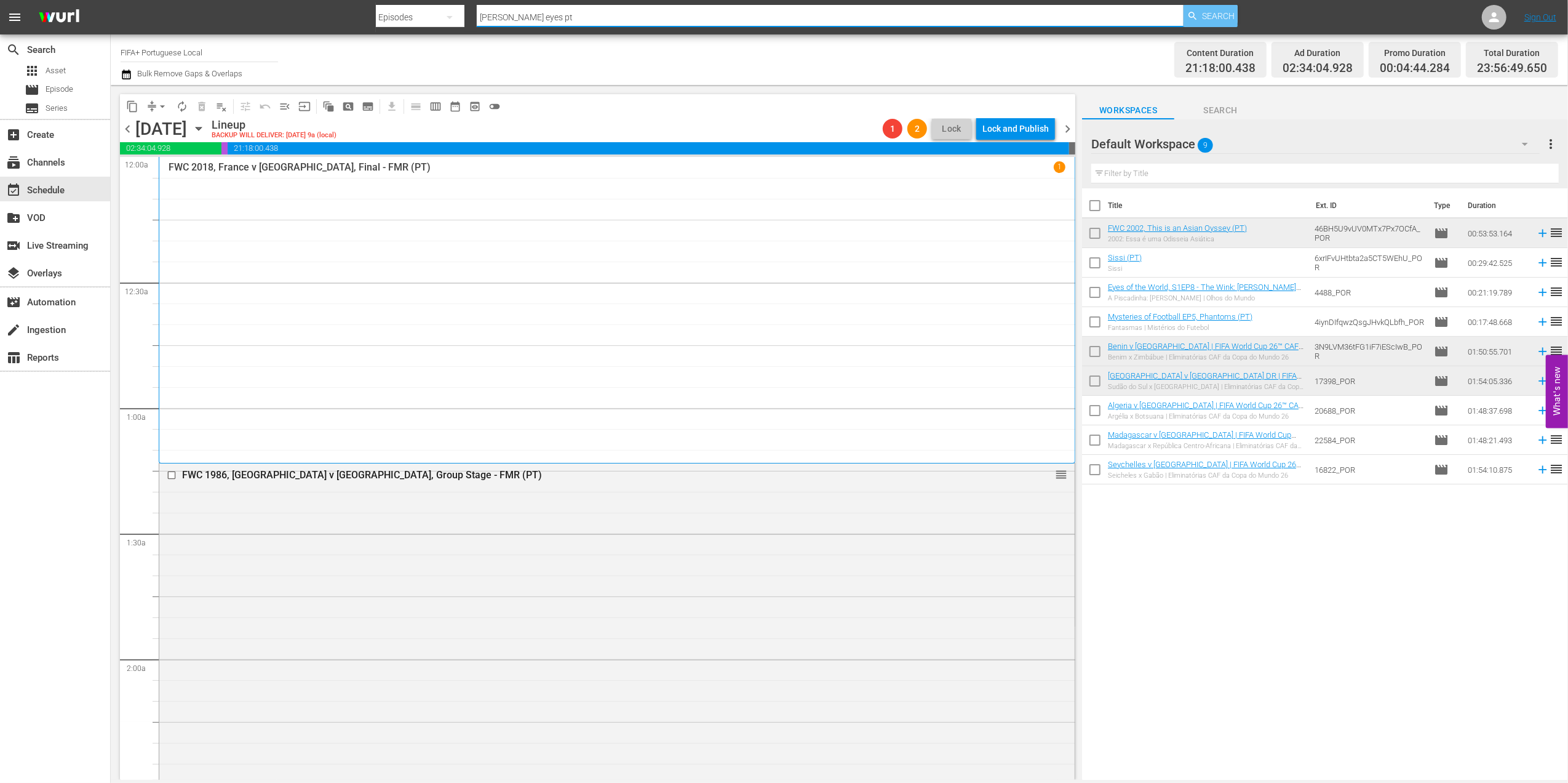
click at [1232, 13] on span "Search" at bounding box center [1218, 15] width 32 height 22
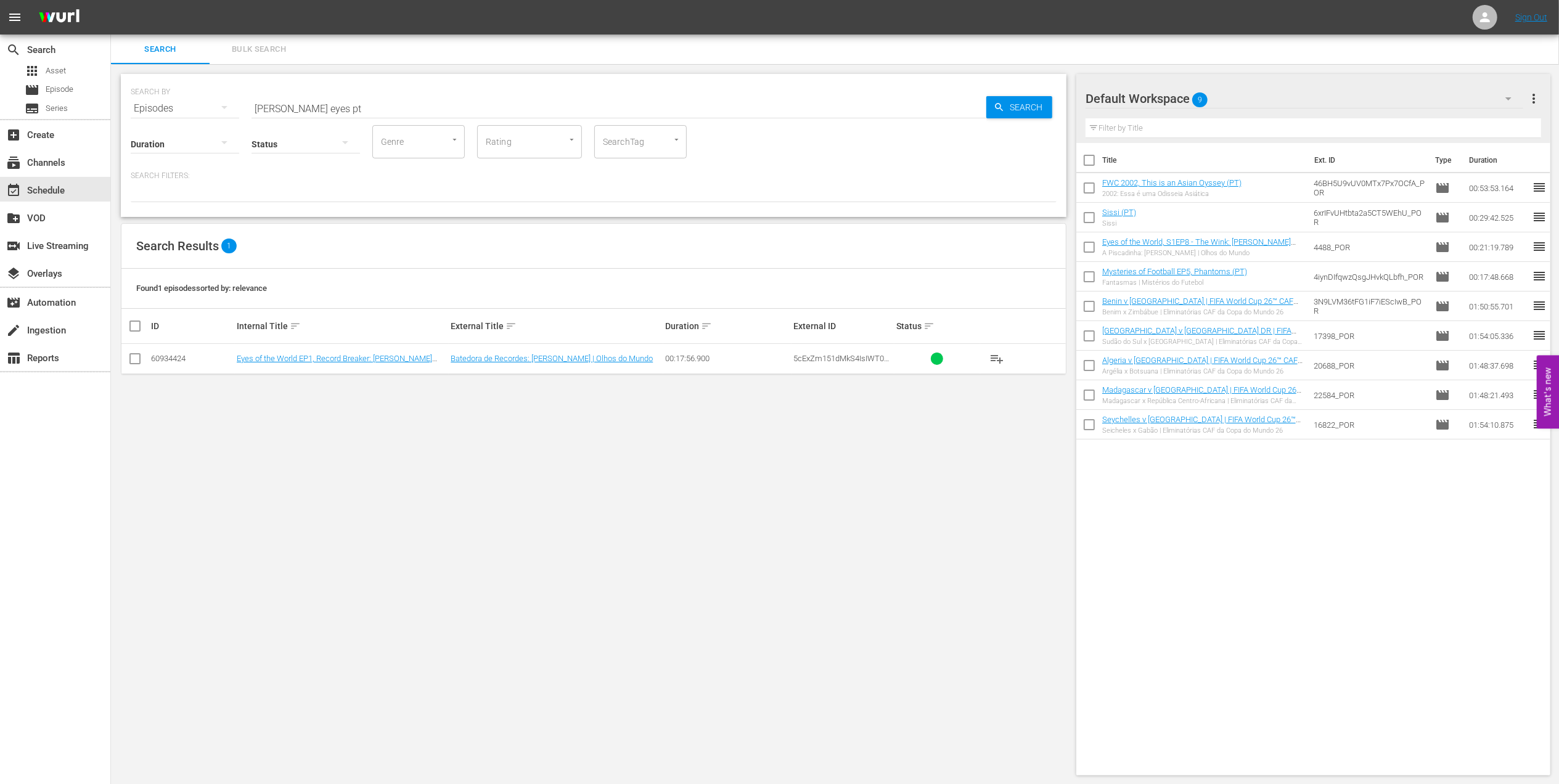
click at [134, 359] on input "checkbox" at bounding box center [135, 361] width 15 height 15
checkbox input "true"
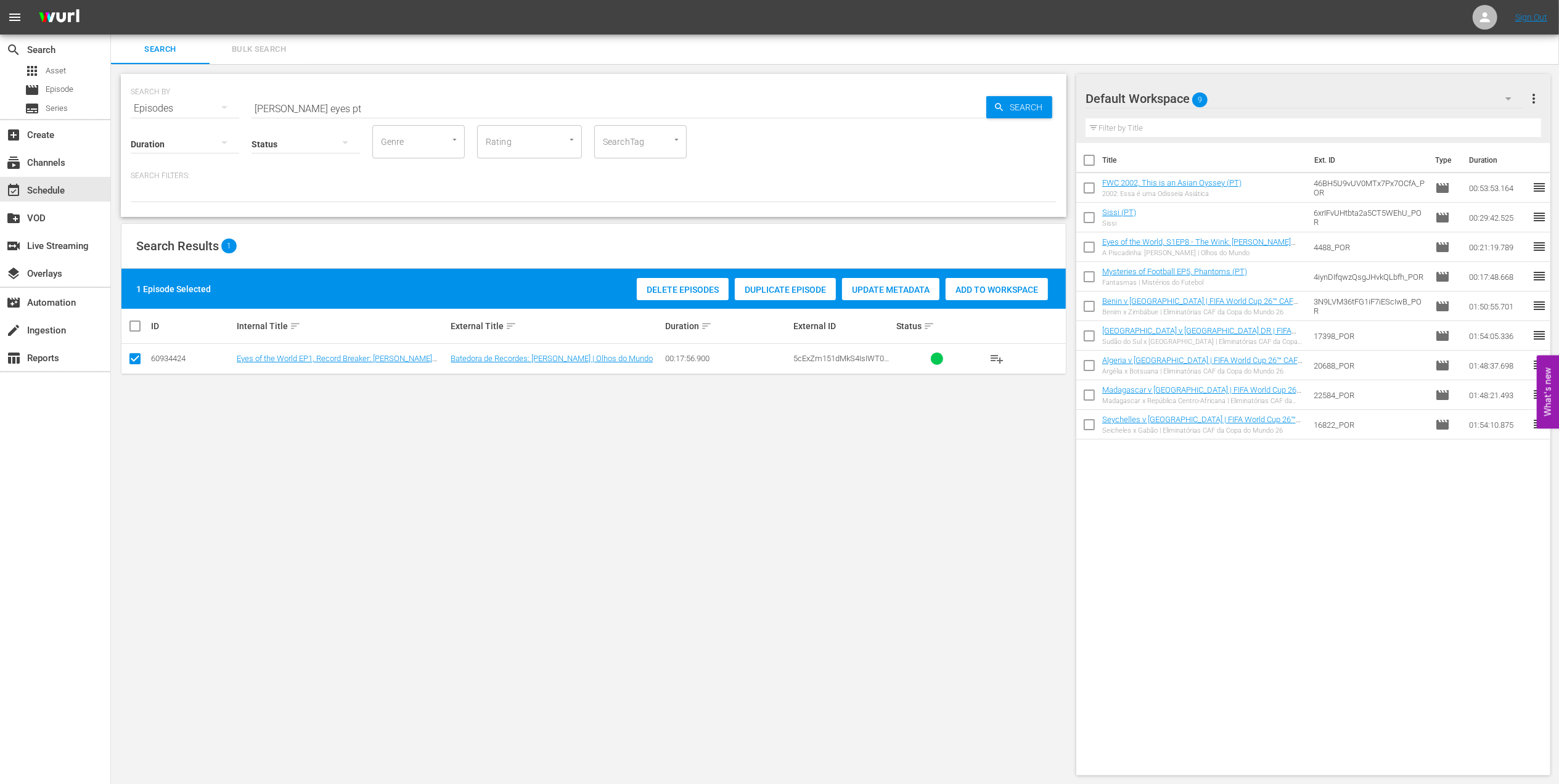
click at [1005, 287] on span "Add to Workspace" at bounding box center [996, 289] width 102 height 10
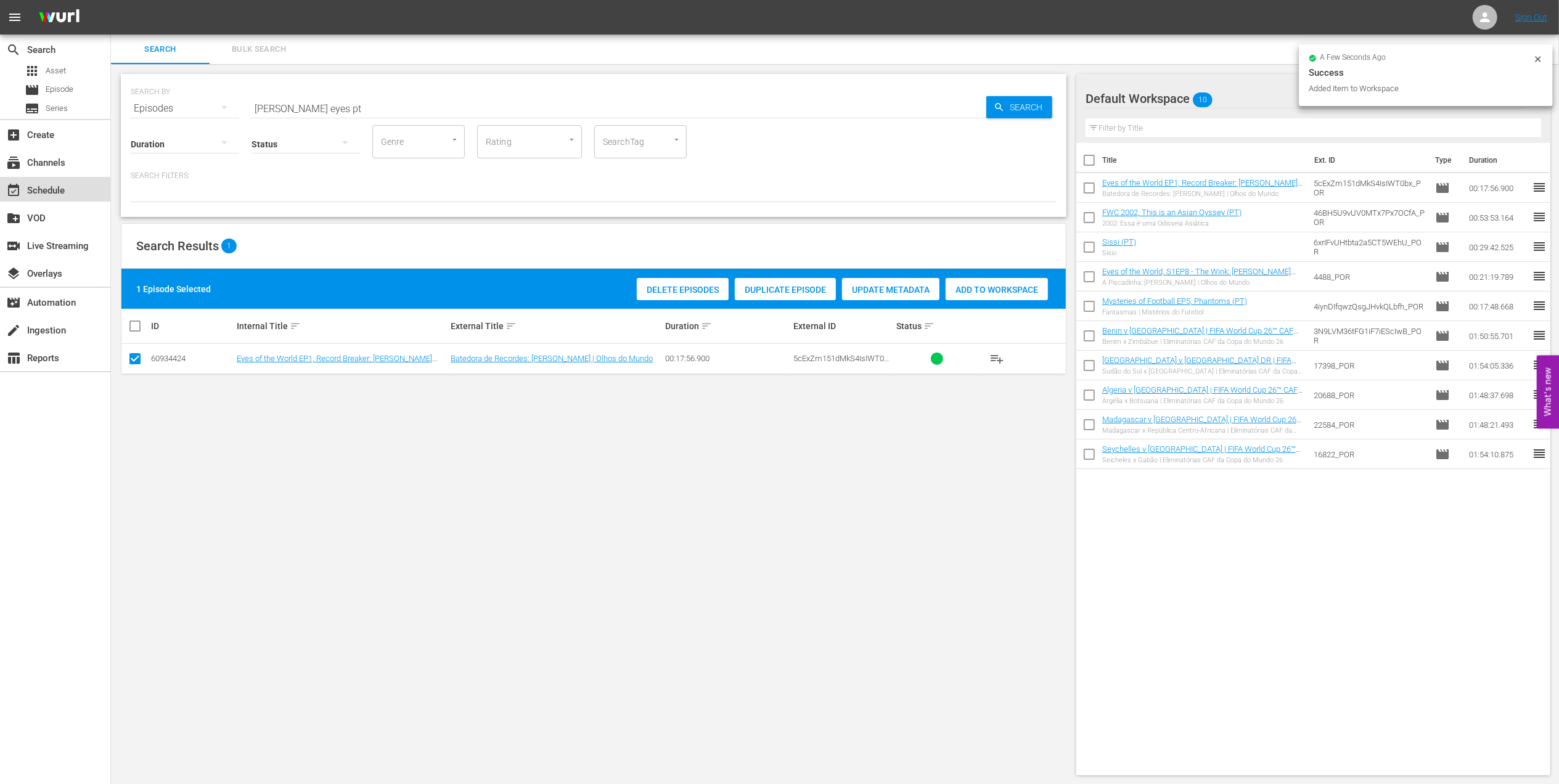
click at [58, 186] on div "event_available Schedule" at bounding box center [34, 188] width 69 height 11
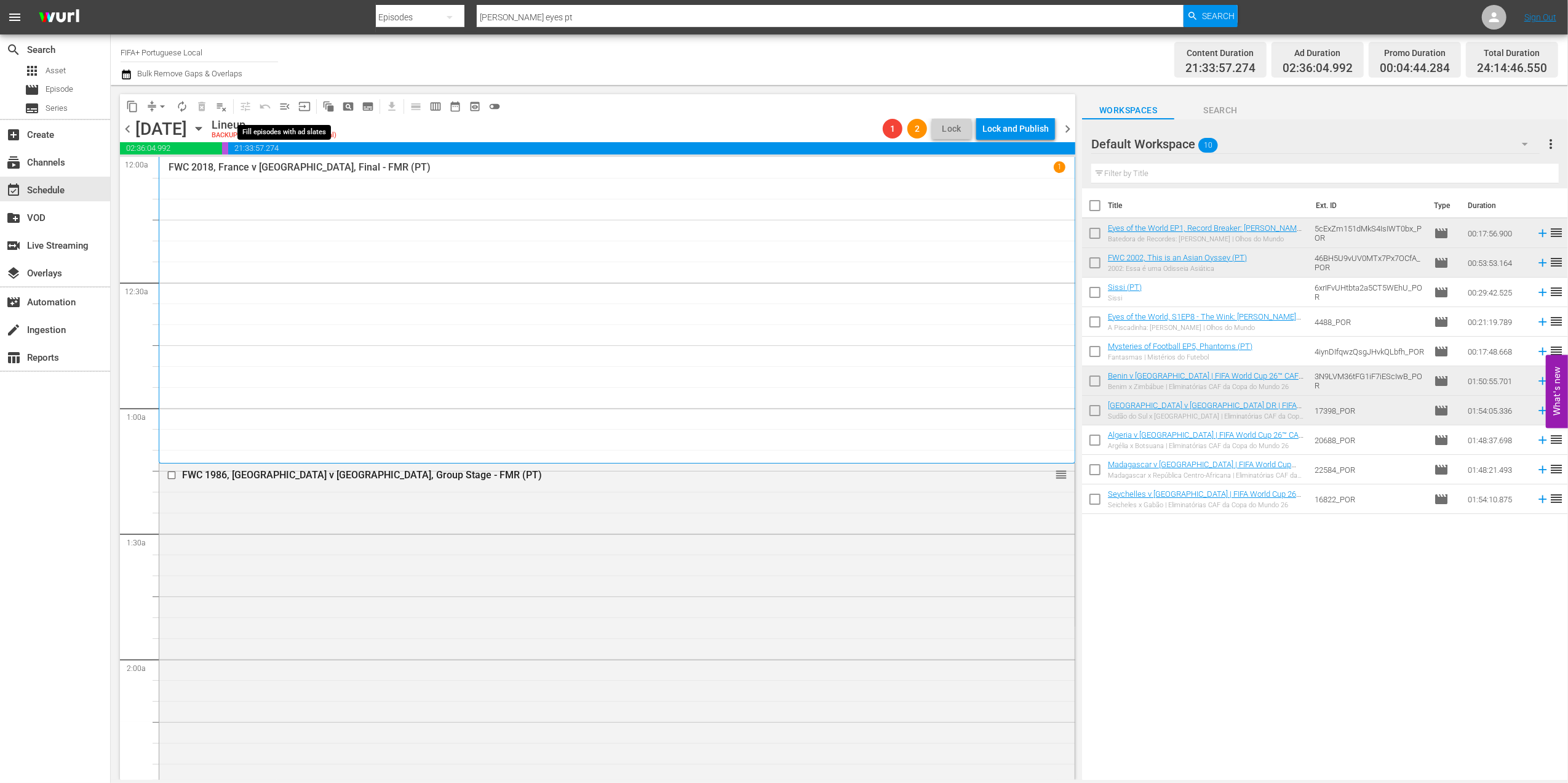
click at [286, 104] on span "menu_open" at bounding box center [285, 106] width 13 height 13
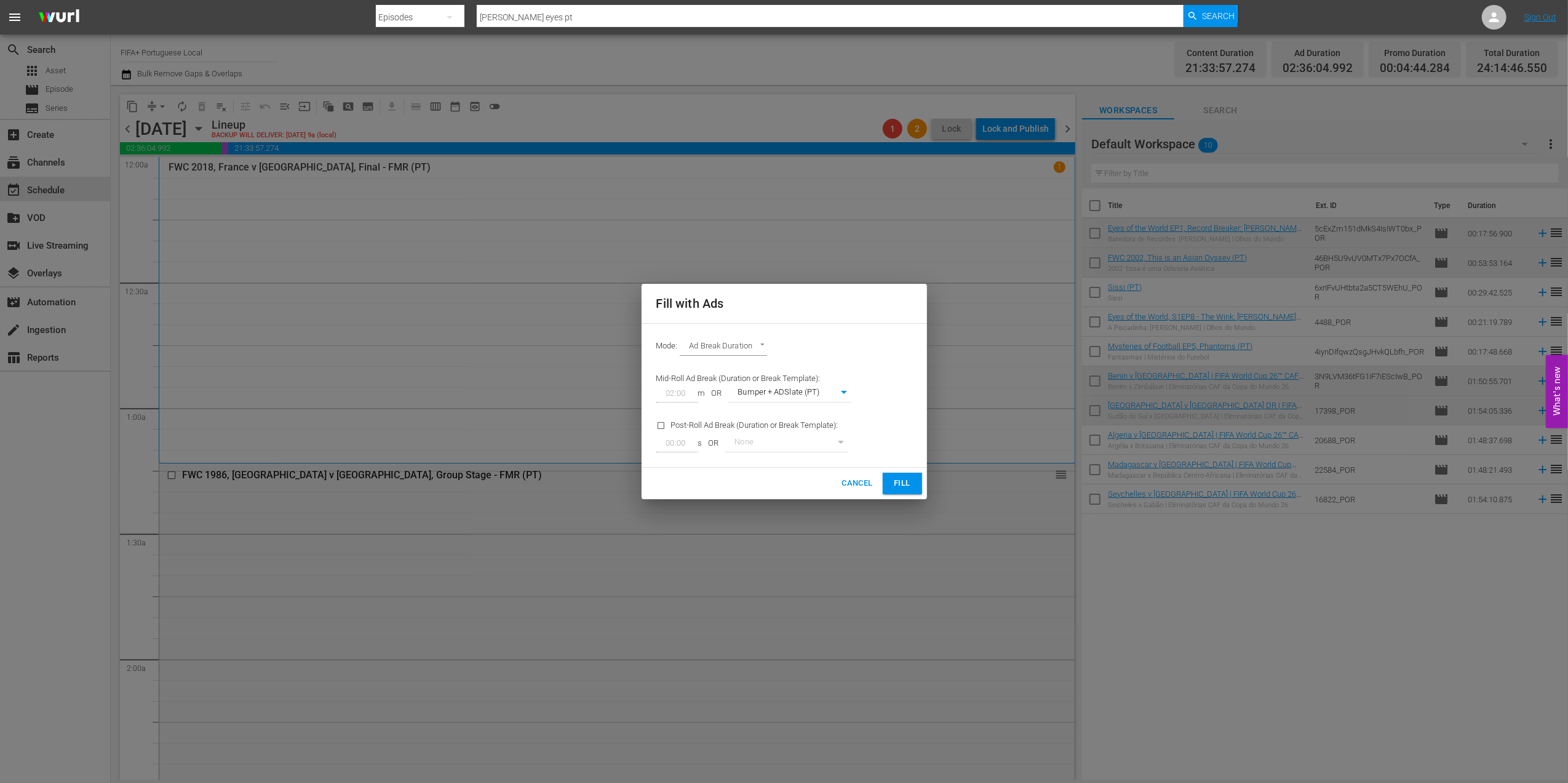
click at [891, 473] on div "Cancel Fill" at bounding box center [785, 483] width 286 height 31
click at [894, 480] on span "Fill" at bounding box center [902, 483] width 20 height 14
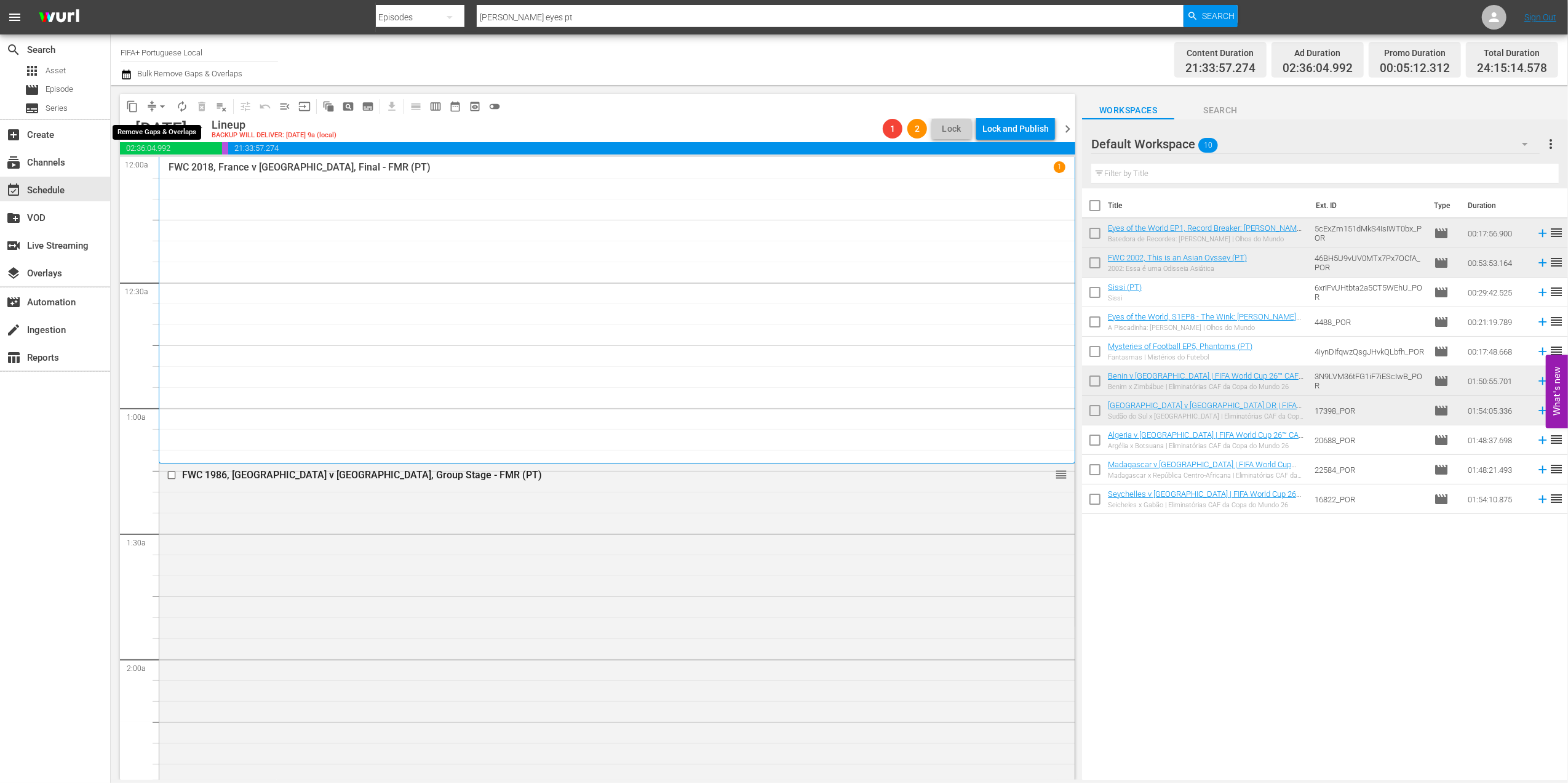
click at [161, 104] on span "arrow_drop_down" at bounding box center [162, 106] width 13 height 13
click at [183, 171] on li "Align to End of Previous Day" at bounding box center [163, 172] width 129 height 21
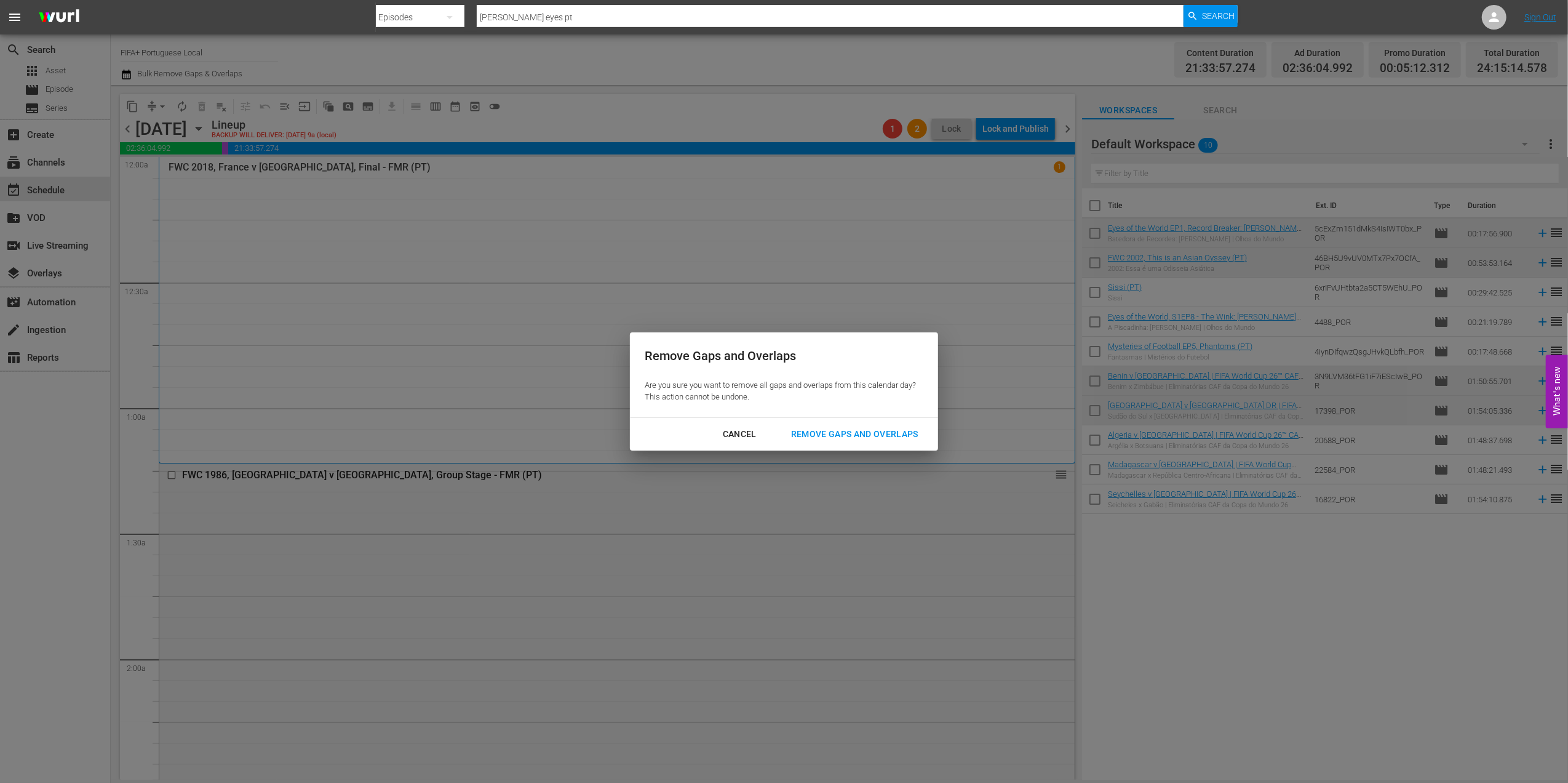
click at [882, 434] on div "Remove Gaps and Overlaps" at bounding box center [855, 434] width 147 height 15
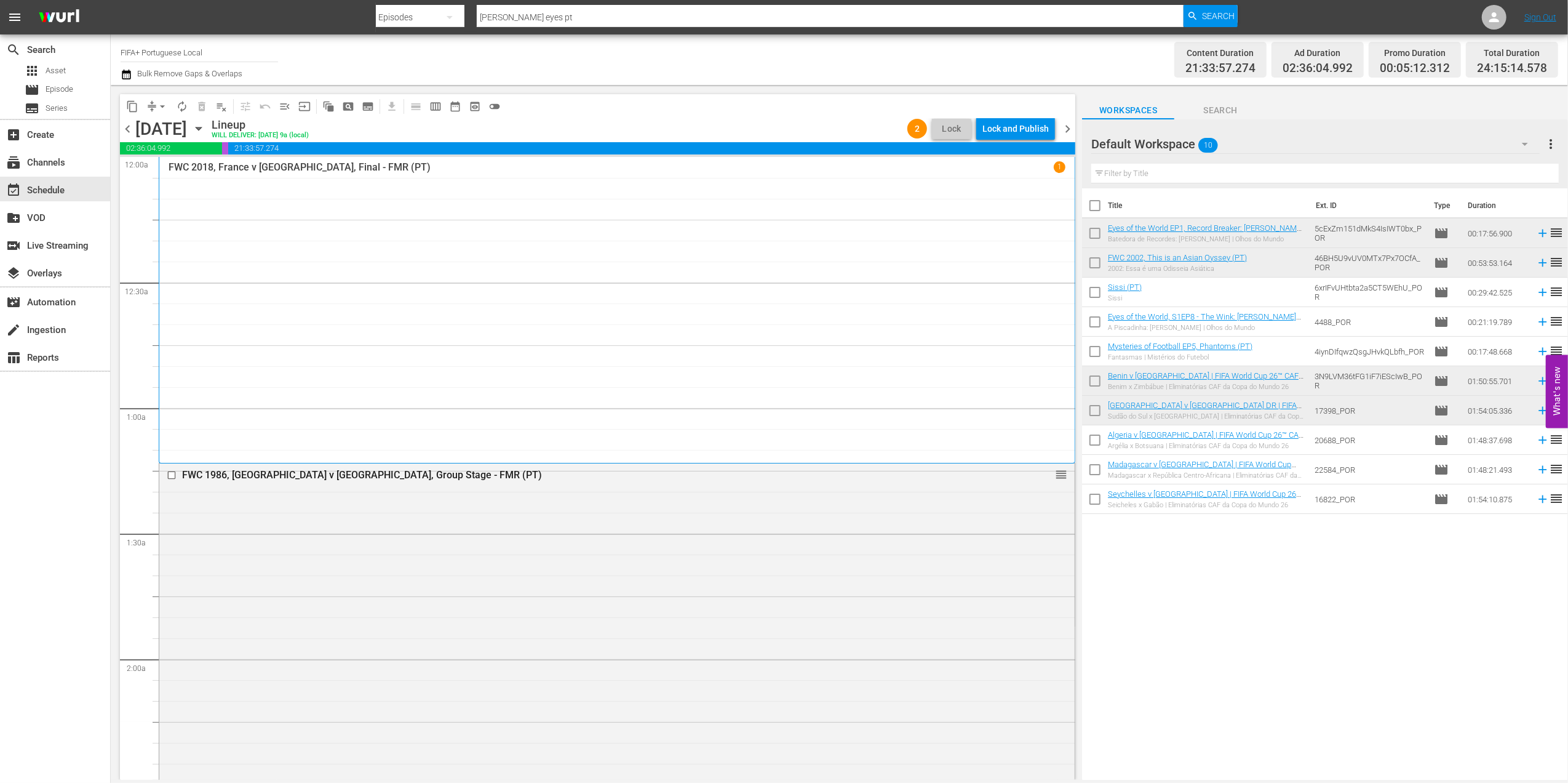
click at [1068, 120] on div "chevron_left [DATE] [DATE] Lineup WILL DELIVER: [DATE] 9a (local) 2 Lock Lock a…" at bounding box center [597, 130] width 955 height 24
click at [1068, 126] on span "chevron_right" at bounding box center [1067, 128] width 15 height 15
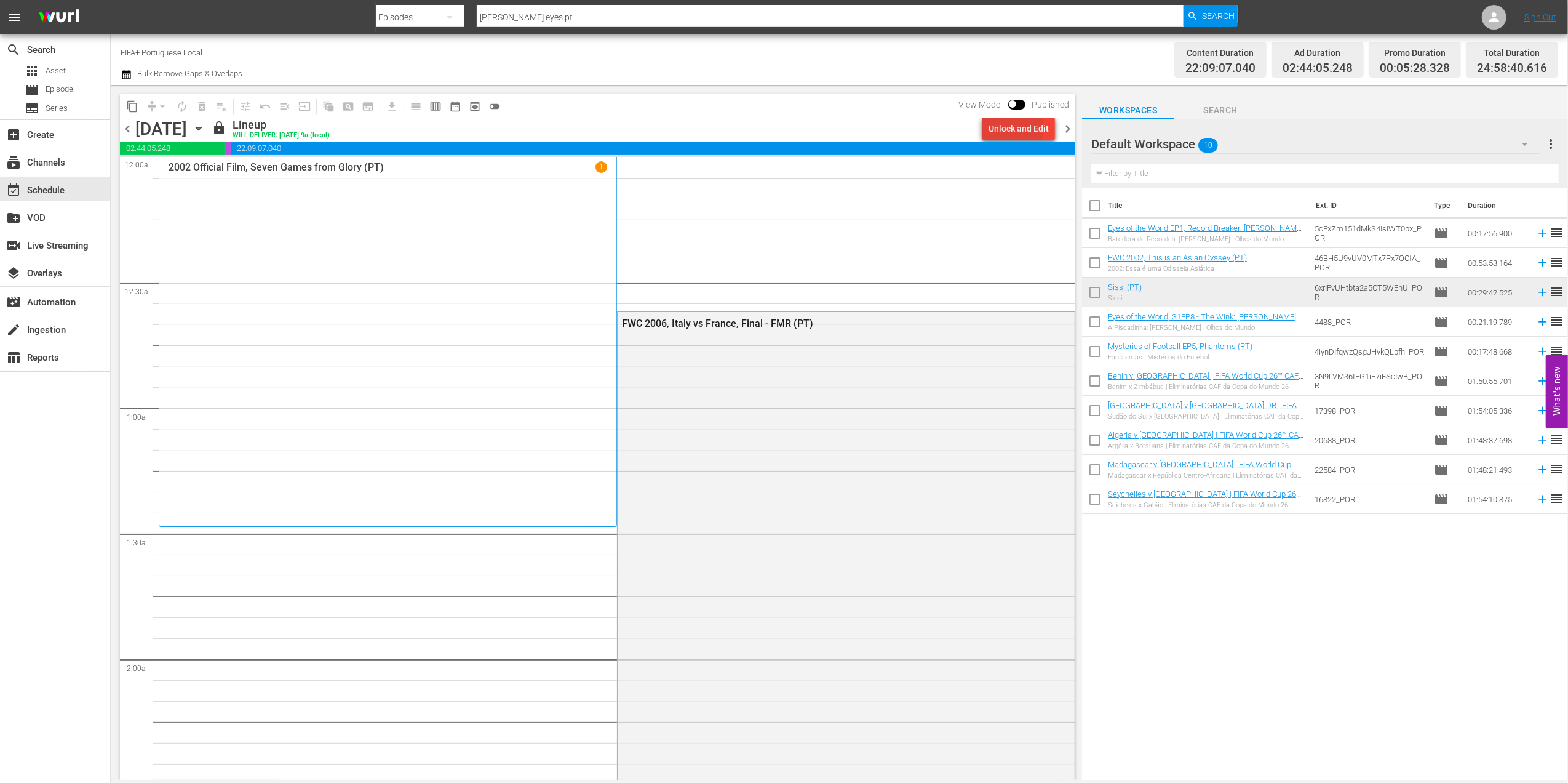
click at [1019, 128] on div "Unlock and Edit" at bounding box center [1018, 128] width 60 height 22
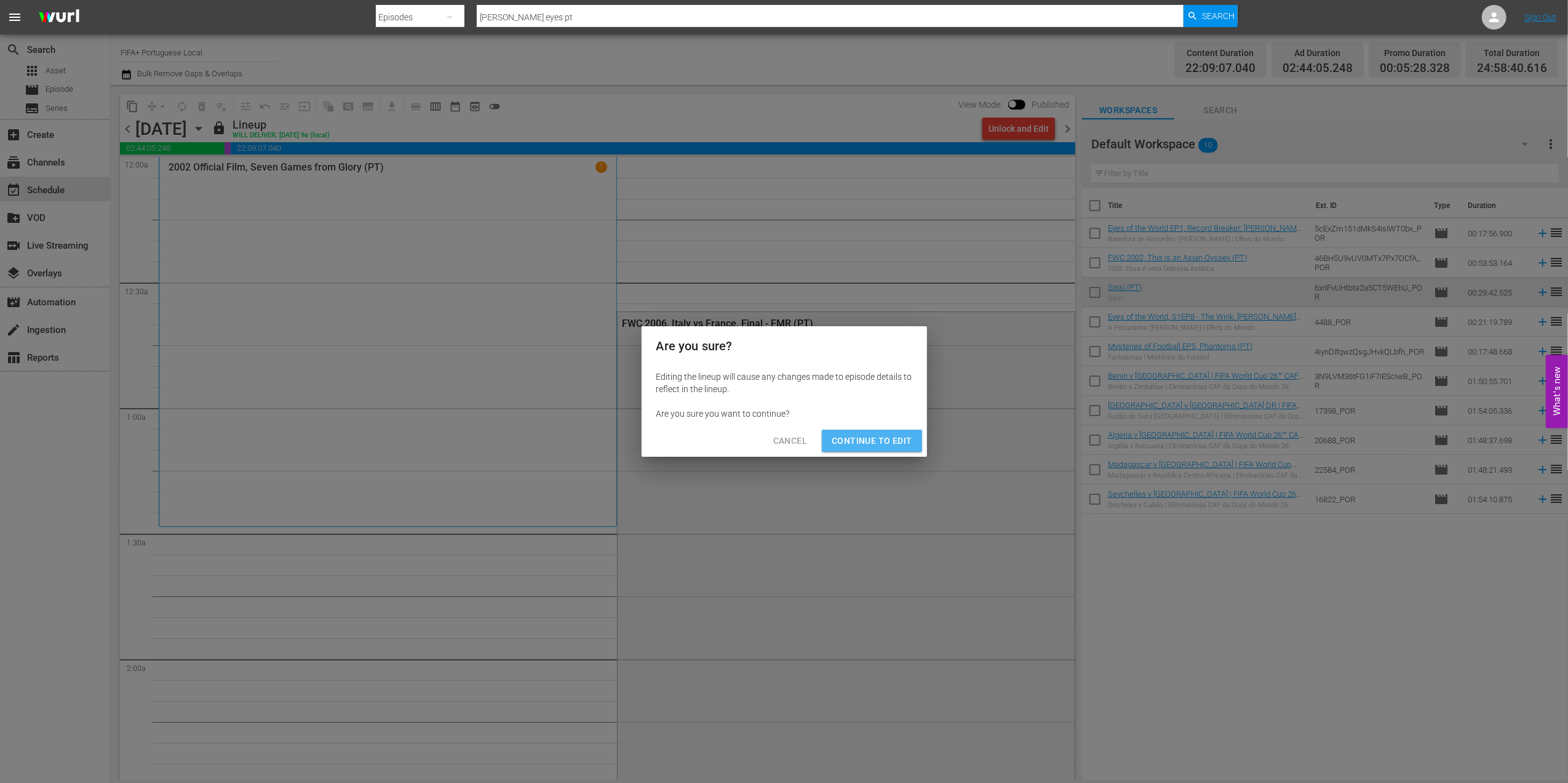
click at [881, 433] on span "Continue to Edit" at bounding box center [871, 440] width 80 height 15
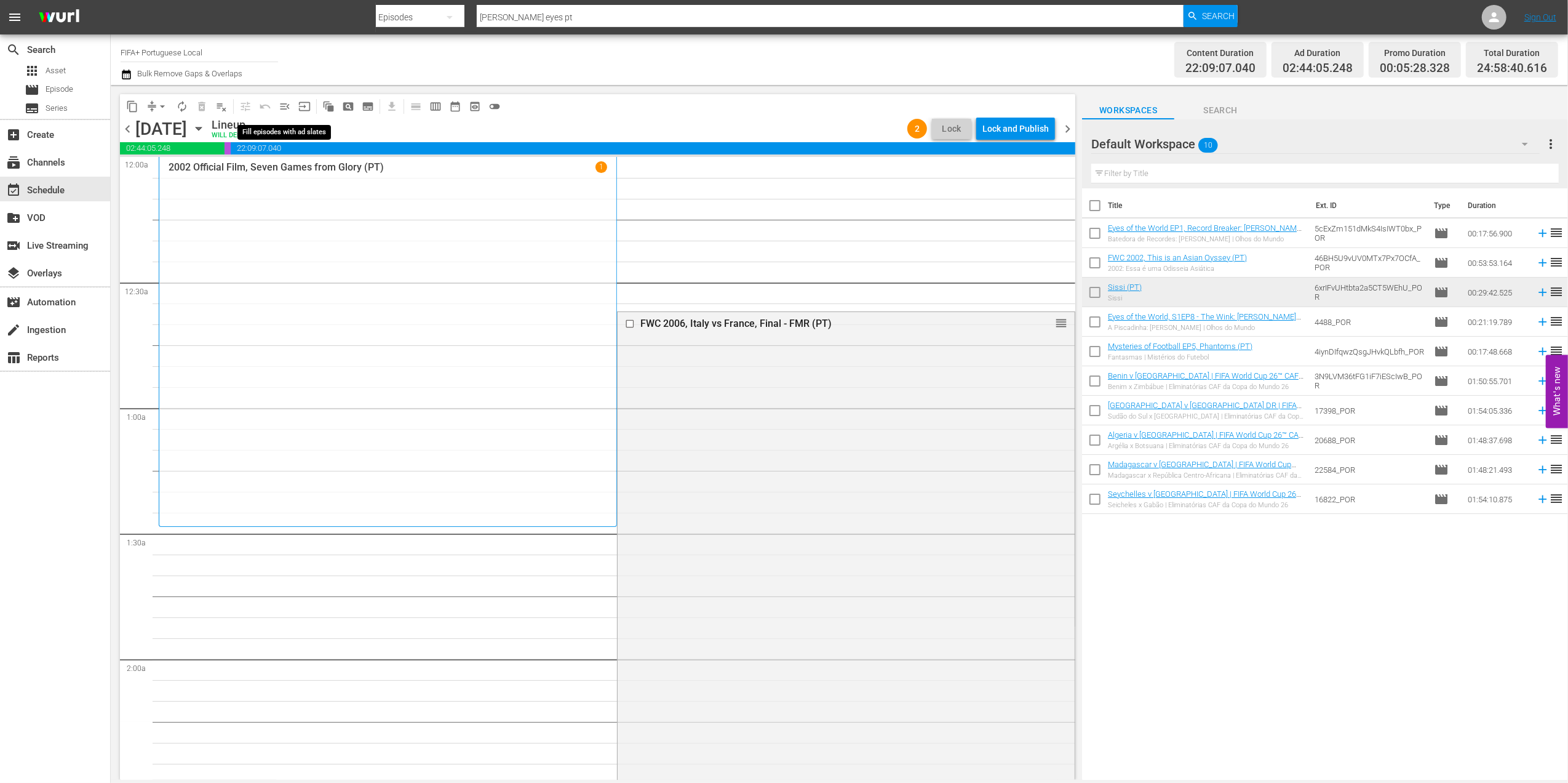
click at [283, 106] on span "menu_open" at bounding box center [285, 106] width 13 height 13
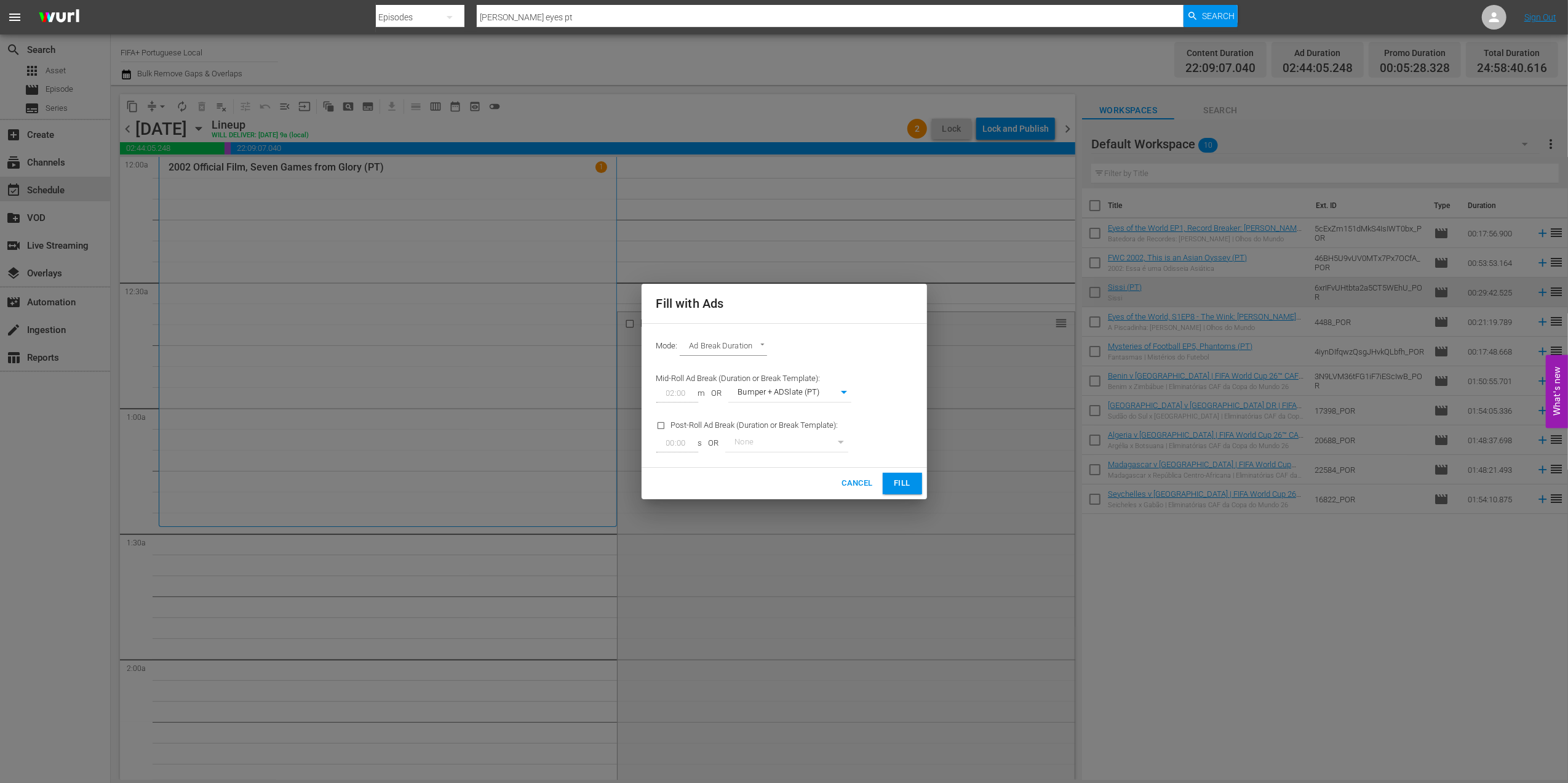
click at [899, 483] on span "Fill" at bounding box center [902, 483] width 20 height 14
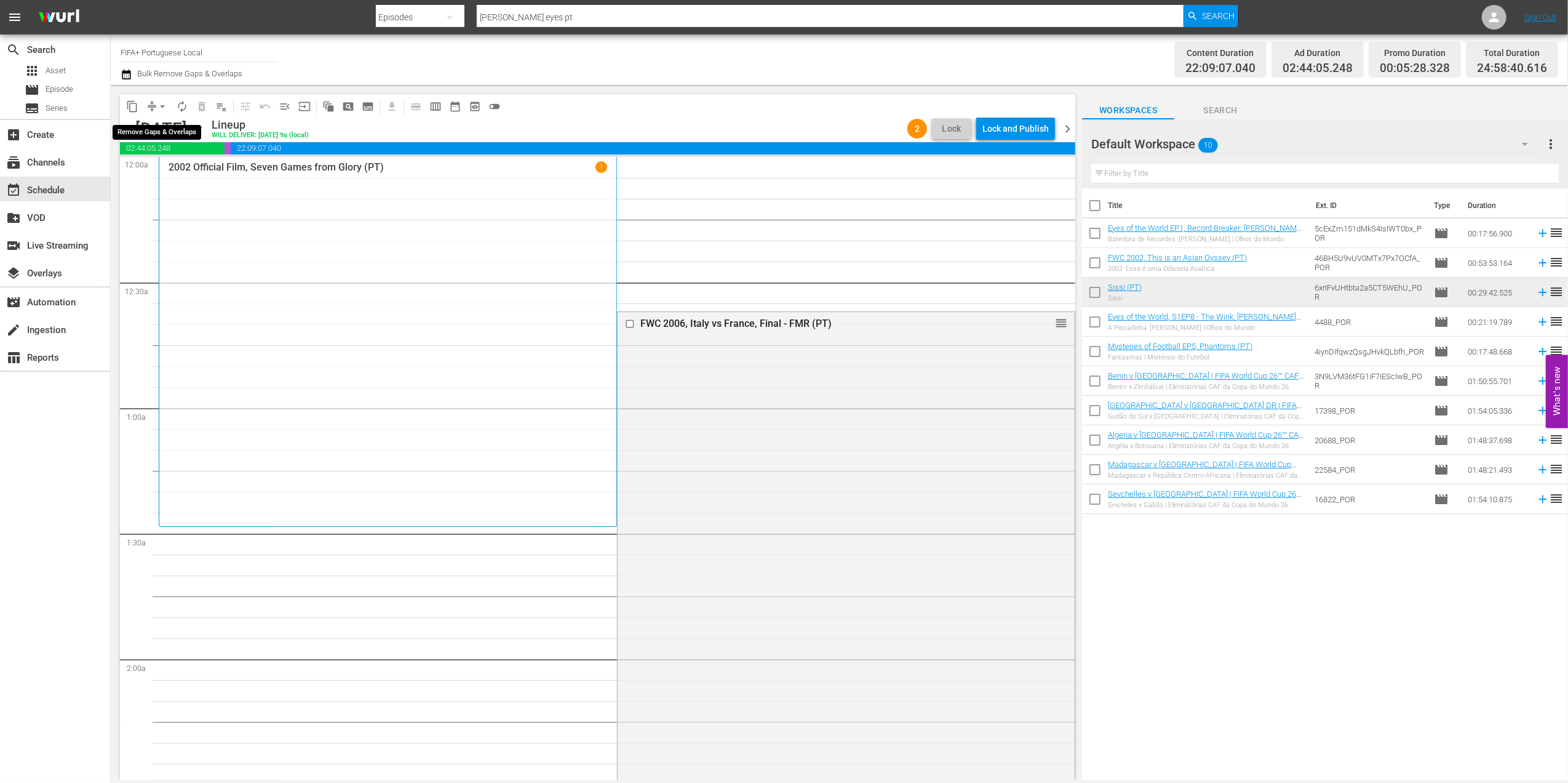
click at [164, 110] on span "arrow_drop_down" at bounding box center [162, 106] width 13 height 13
click at [180, 165] on li "Align to End of Previous Day" at bounding box center [163, 172] width 129 height 21
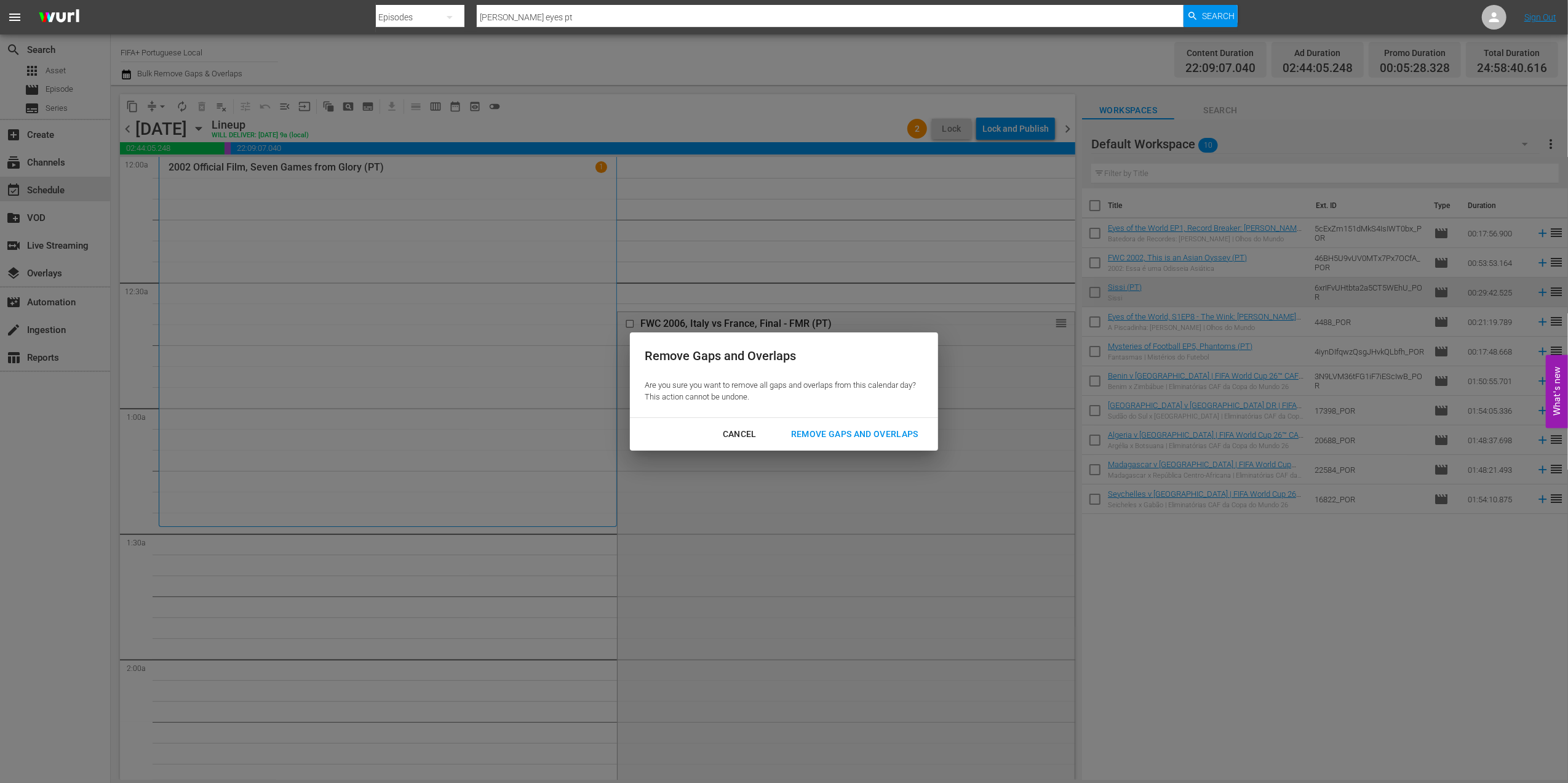
click at [859, 431] on div "Remove Gaps and Overlaps" at bounding box center [855, 434] width 147 height 15
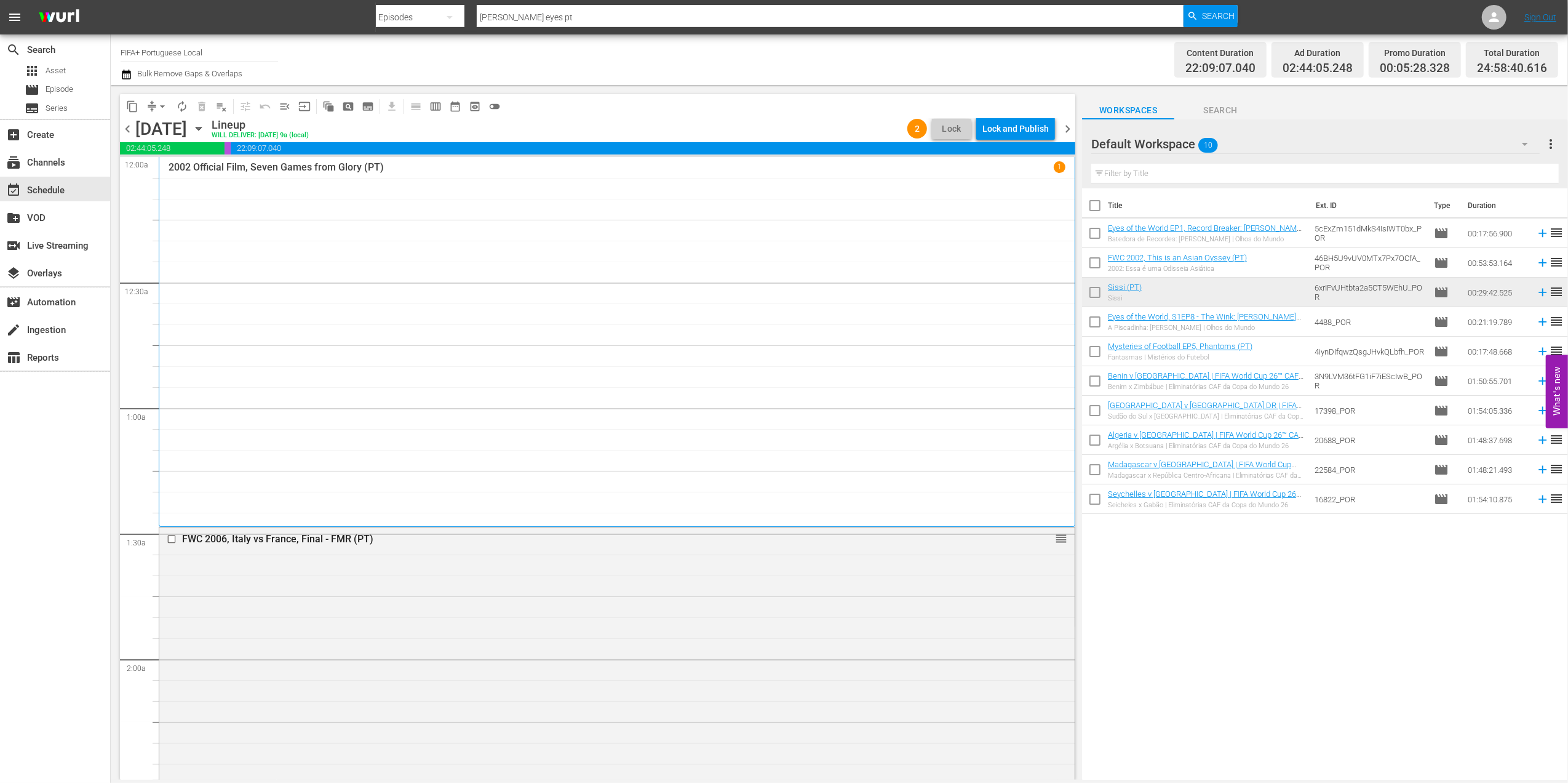
click at [1068, 121] on span "chevron_right" at bounding box center [1067, 128] width 15 height 15
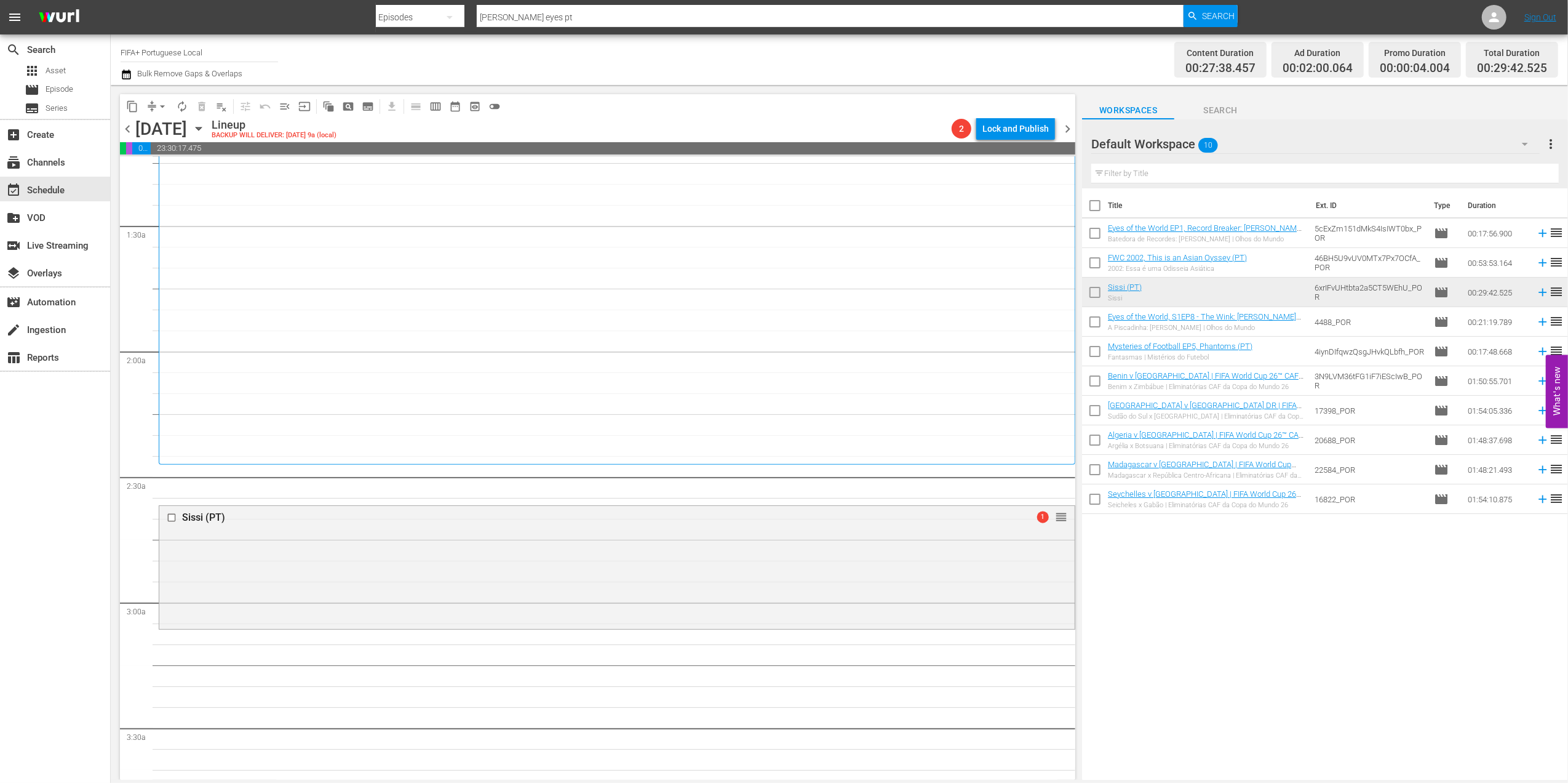
scroll to position [303, 0]
click at [1036, 557] on div "Delete Event" at bounding box center [1056, 560] width 97 height 17
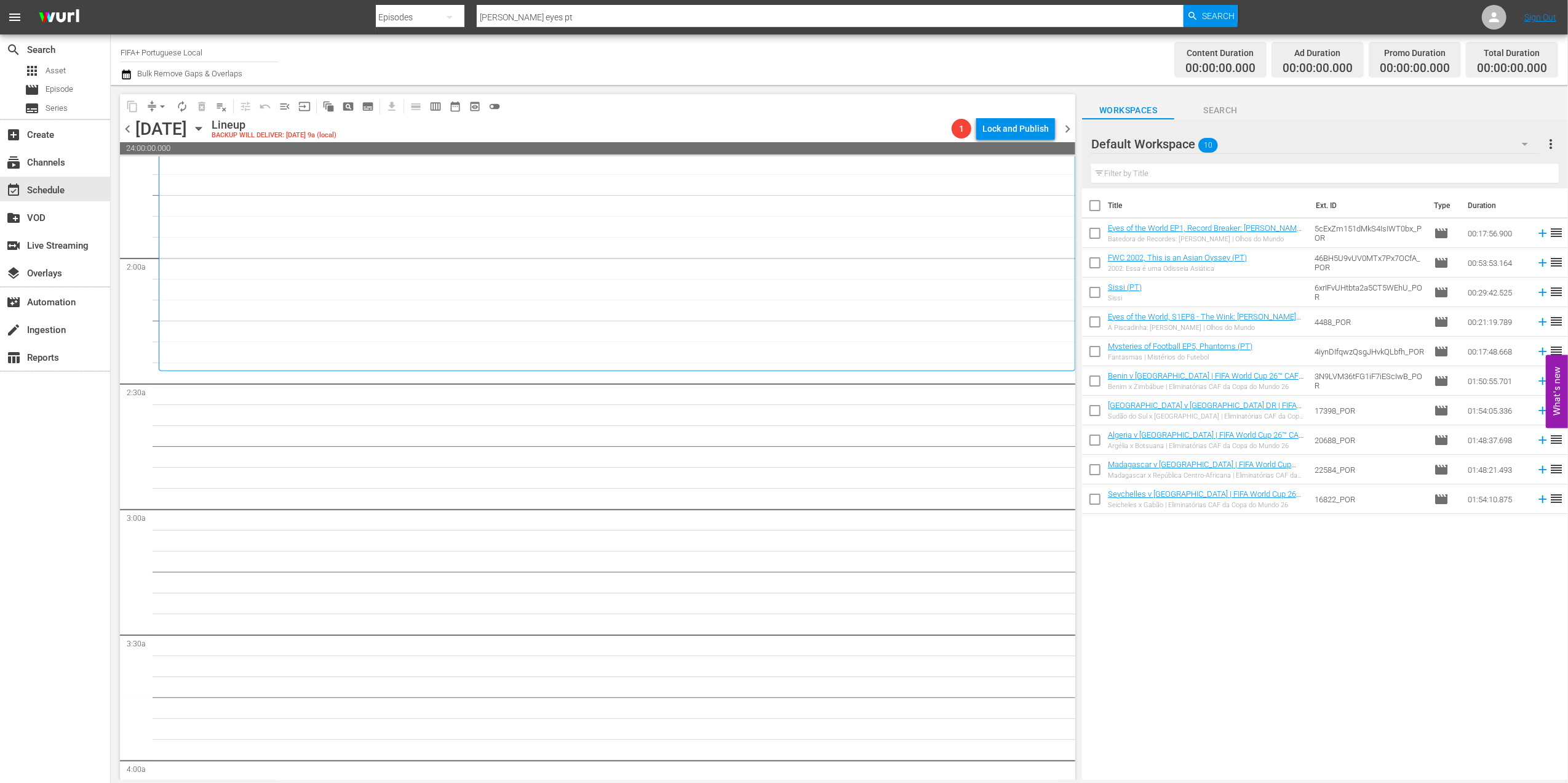
scroll to position [405, 0]
click at [1099, 208] on input "checkbox" at bounding box center [1095, 208] width 26 height 26
checkbox input "true"
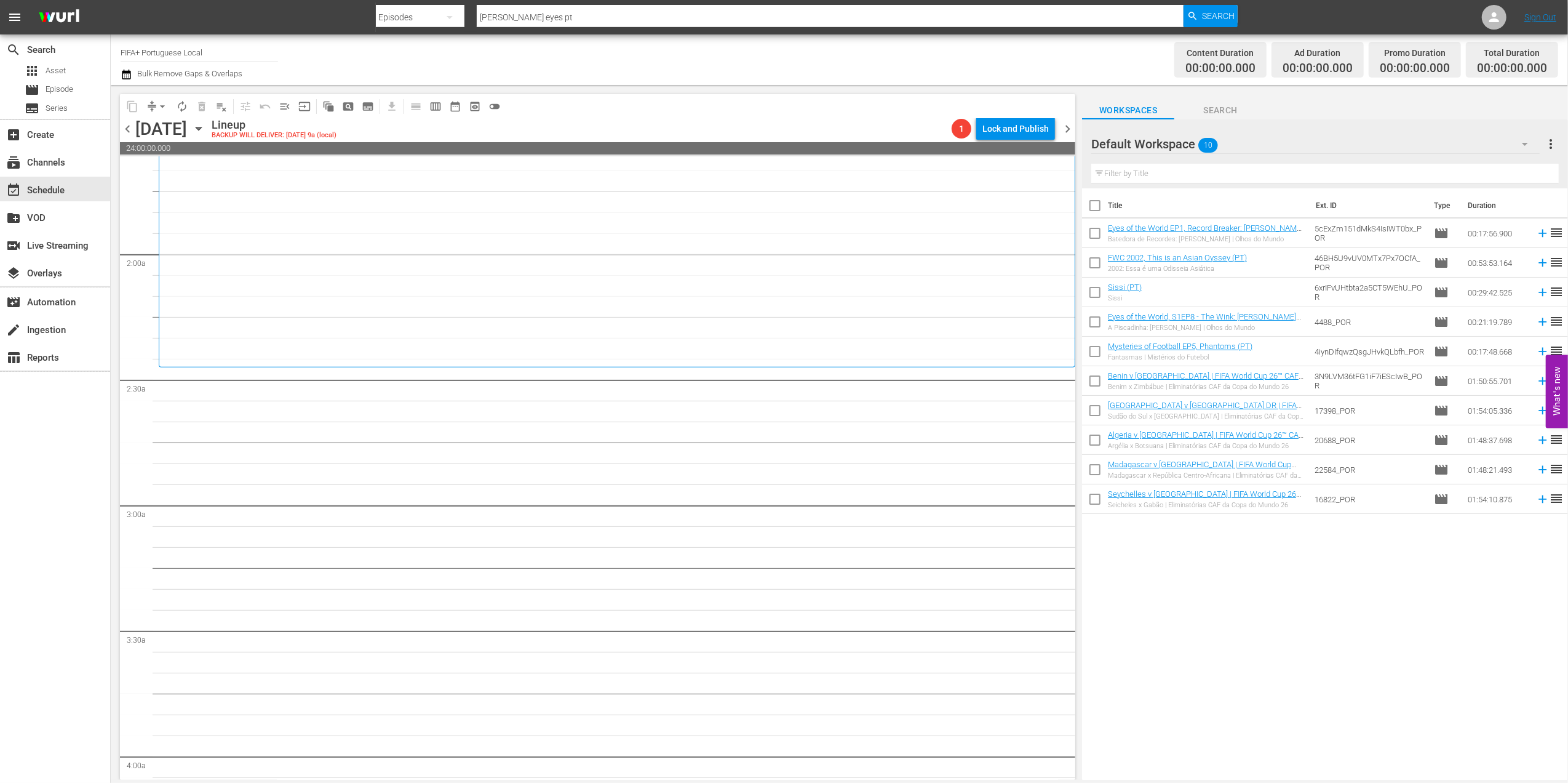
checkbox input "true"
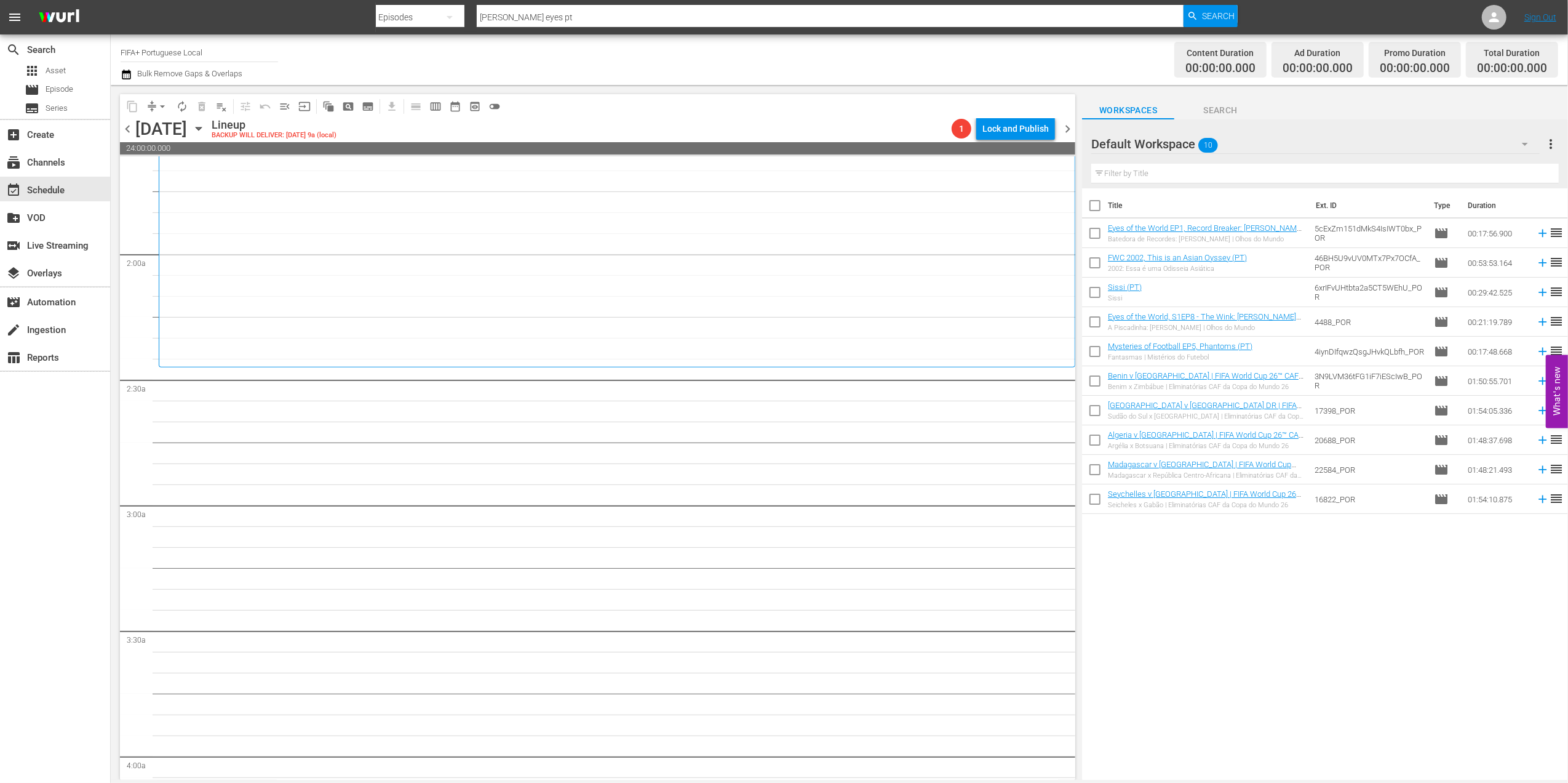
checkbox input "true"
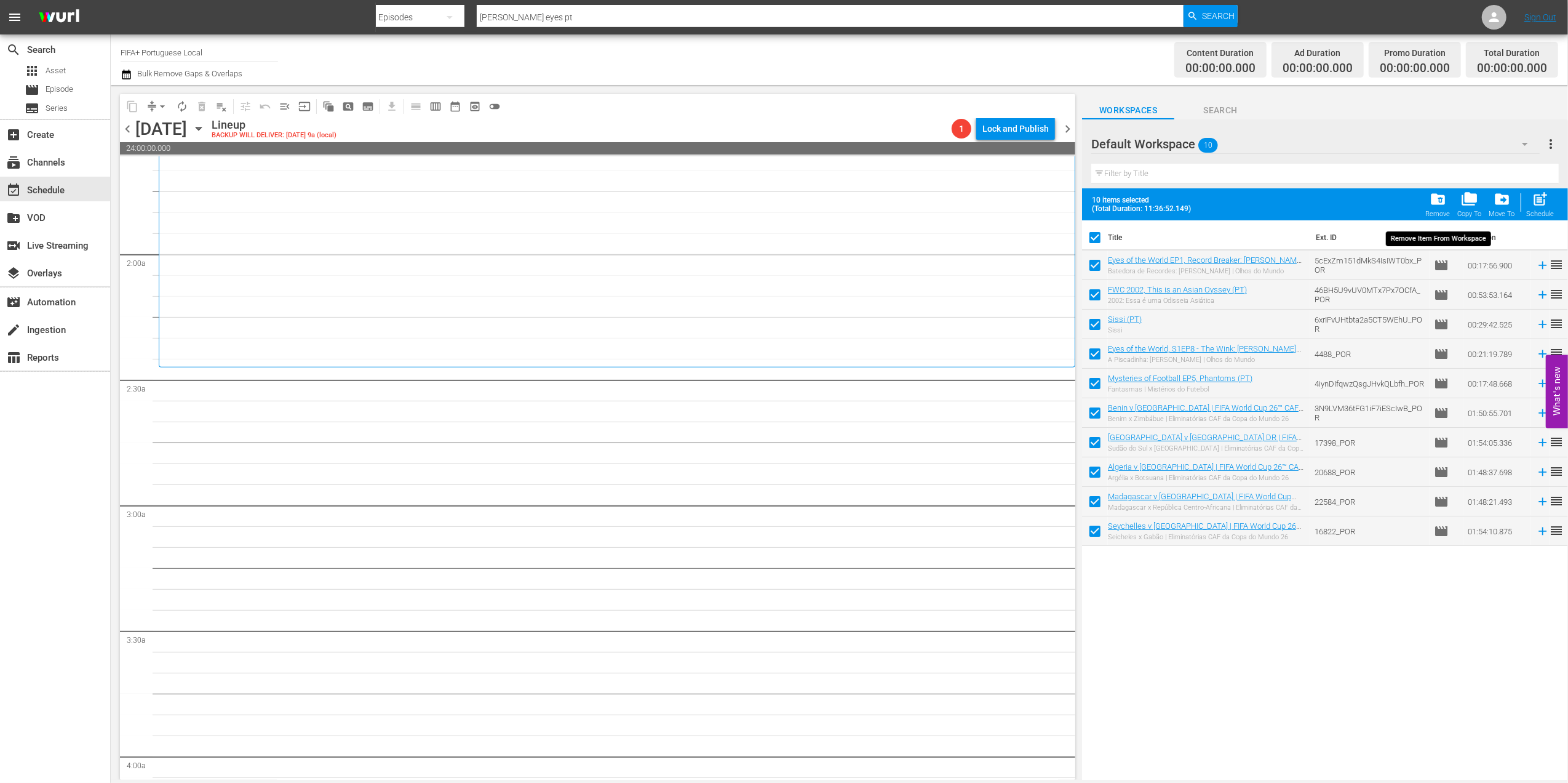
click at [1446, 207] on span "folder_delete" at bounding box center [1438, 198] width 17 height 17
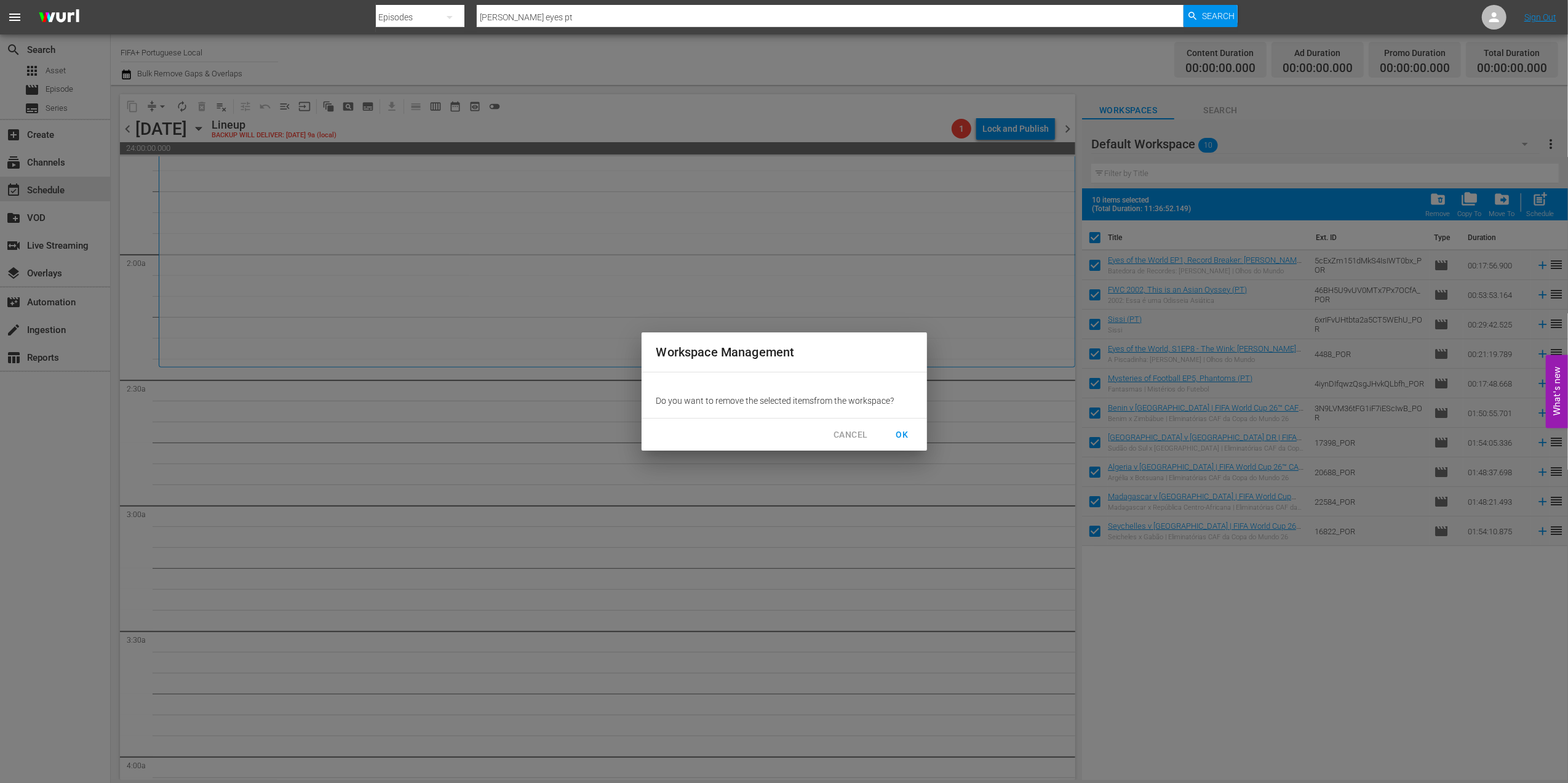
click at [904, 431] on span "OK" at bounding box center [902, 434] width 20 height 15
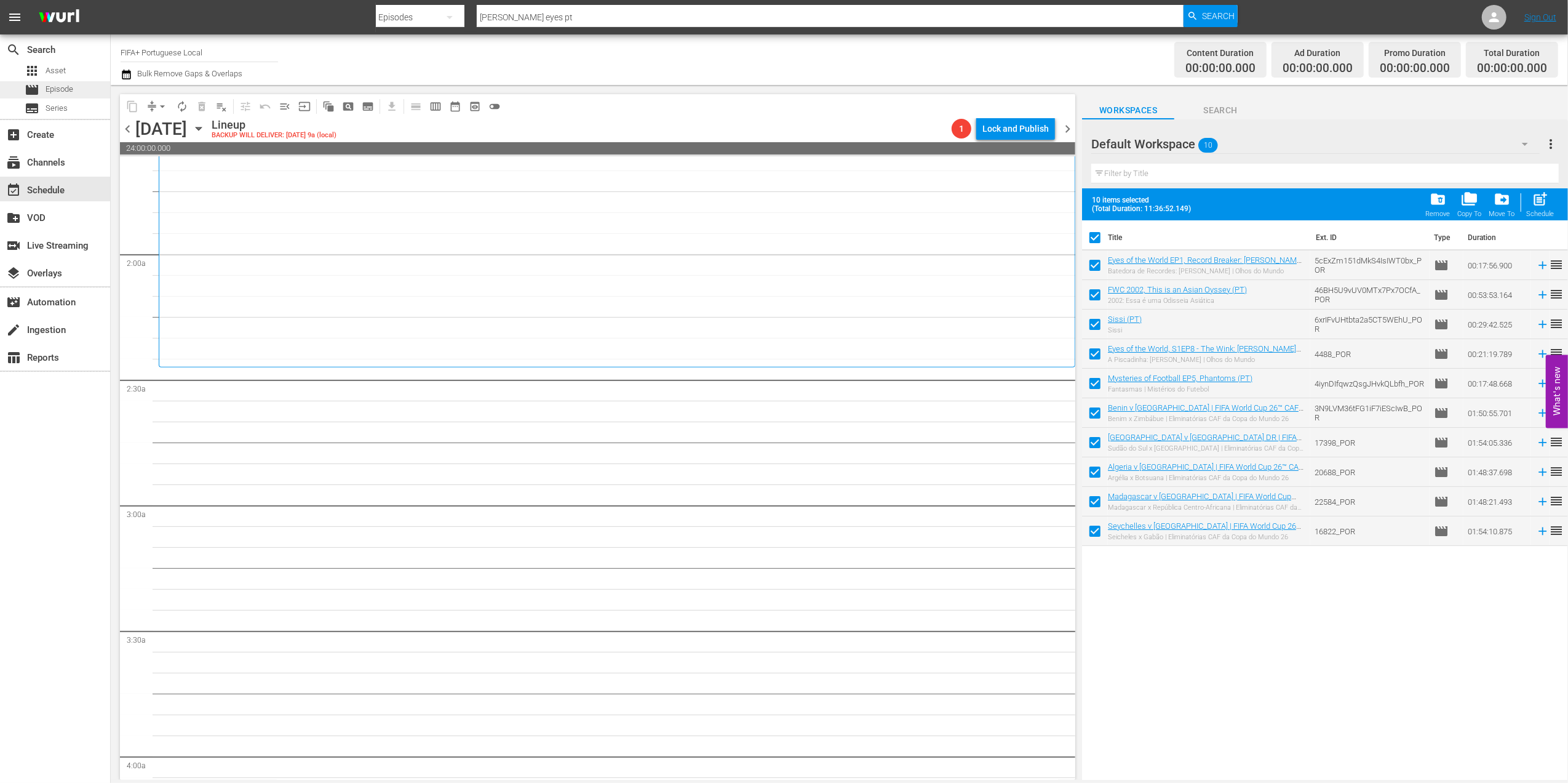
checkbox input "false"
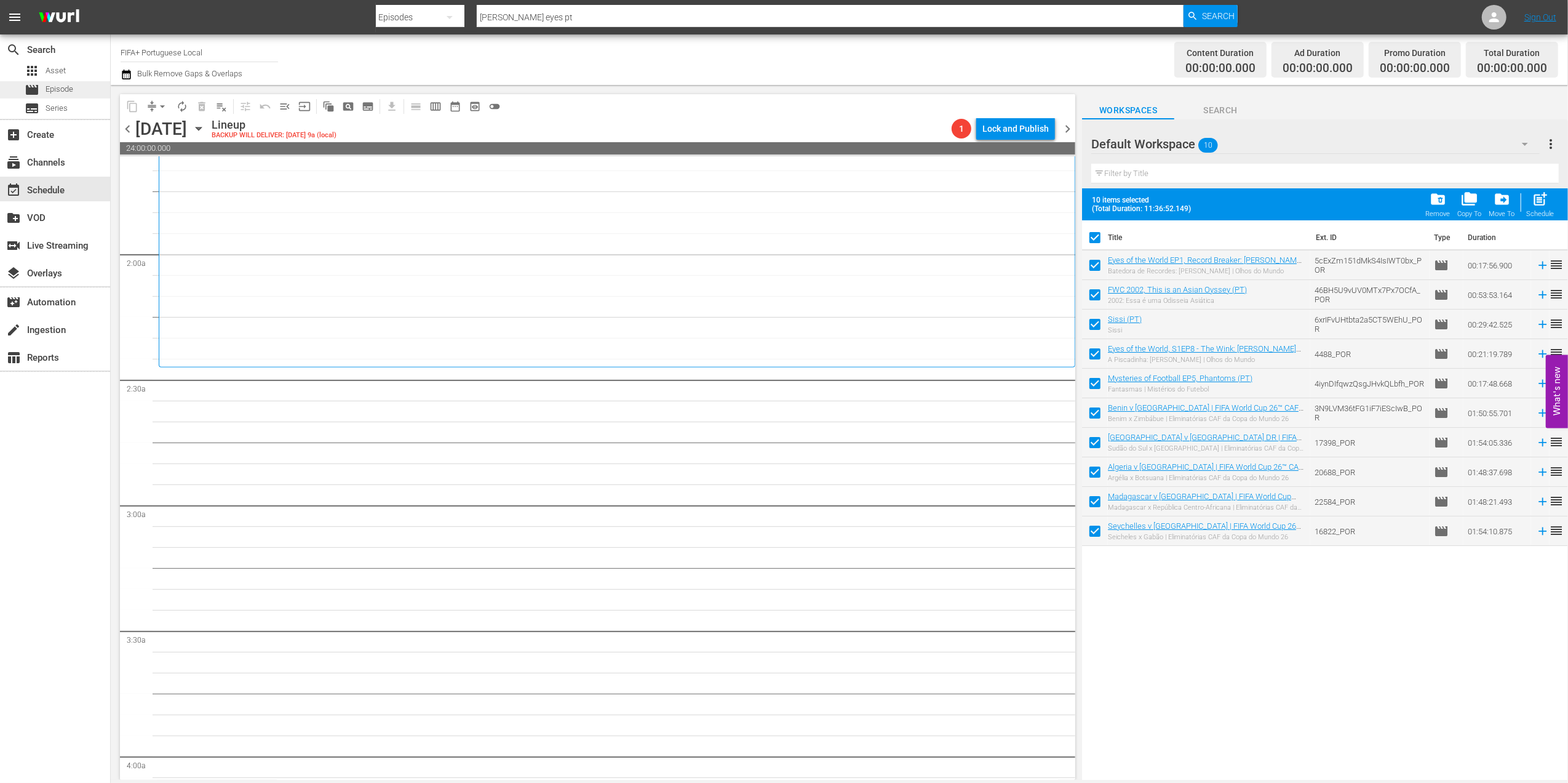
checkbox input "false"
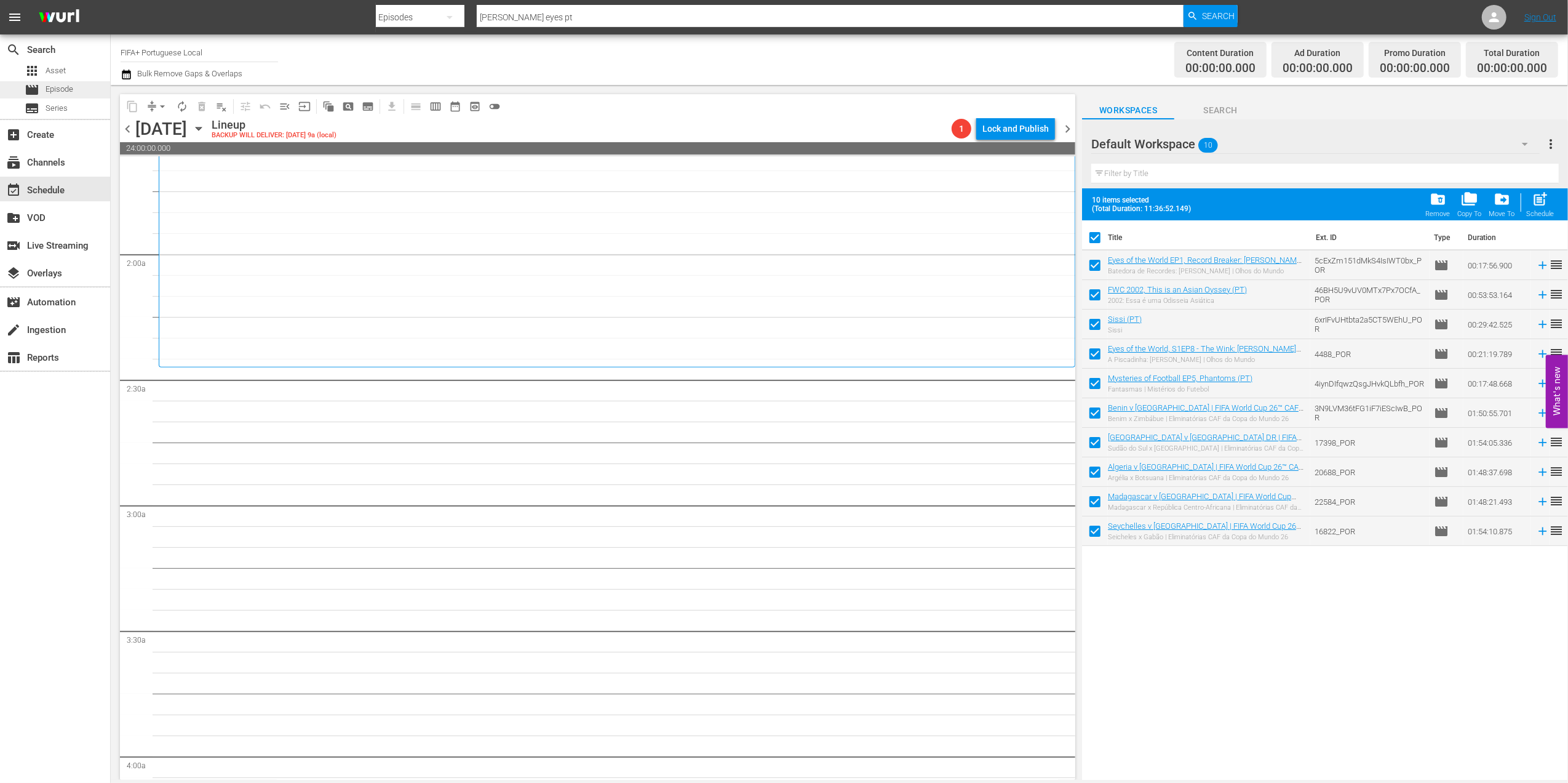
checkbox input "false"
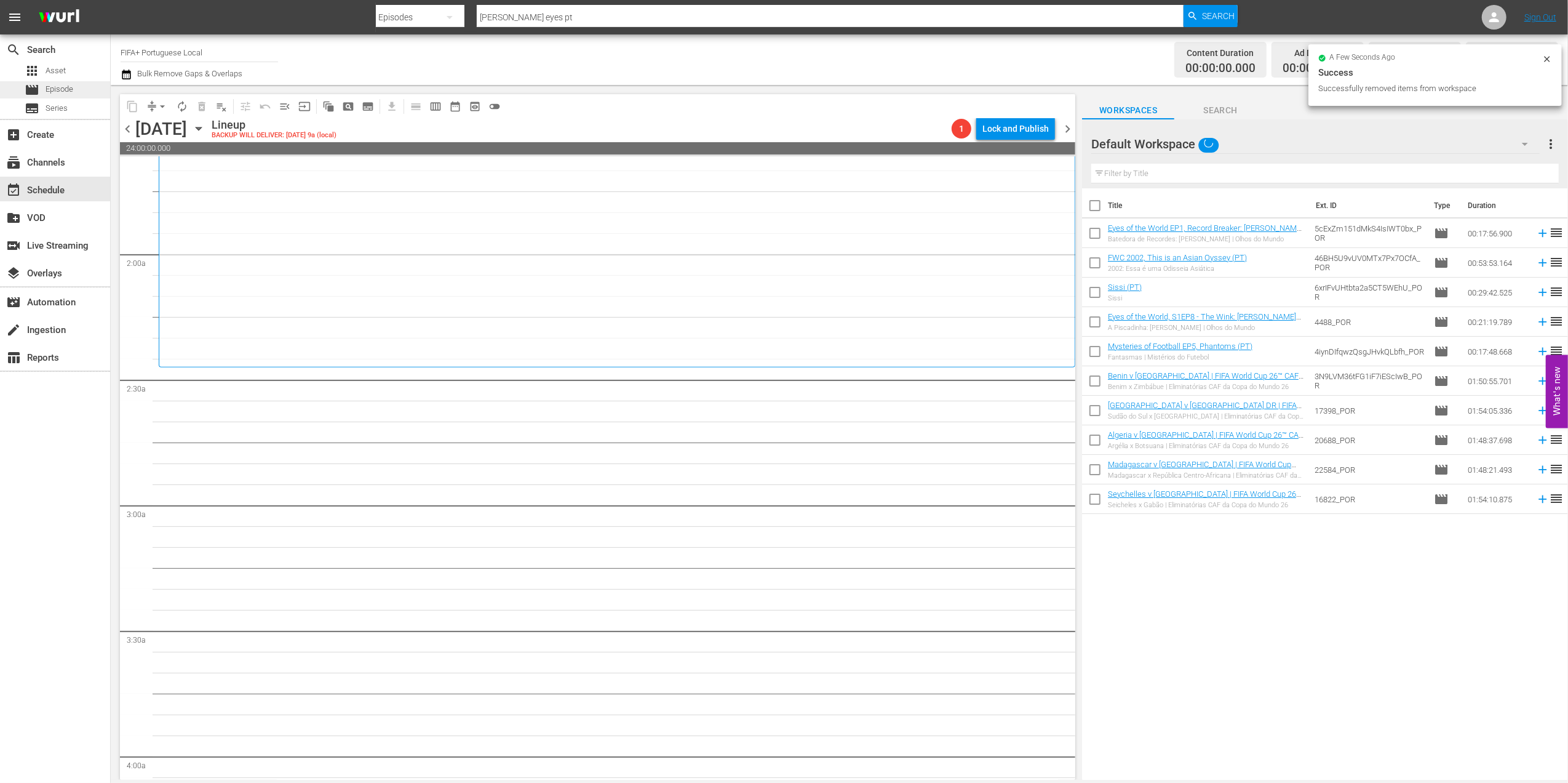
click at [75, 87] on div "movie Episode" at bounding box center [55, 90] width 110 height 17
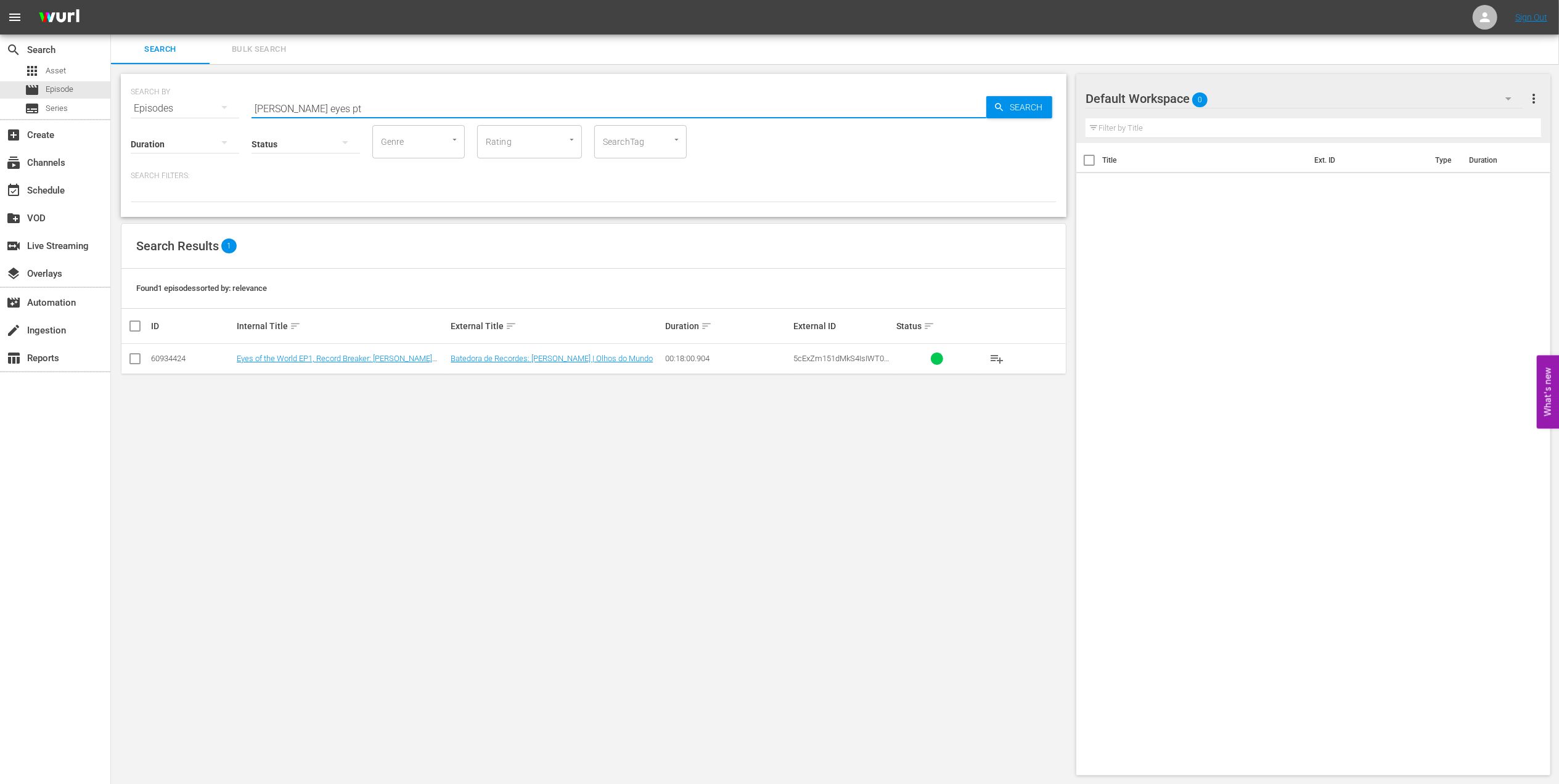
drag, startPoint x: 276, startPoint y: 105, endPoint x: 205, endPoint y: 105, distance: 71.0
click at [205, 105] on div "SEARCH BY Search By Episodes Search ID, Title, Description, Keywords, or Catego…" at bounding box center [594, 101] width 926 height 44
paste input "Bring the Noise"
click at [395, 103] on input "Bring the Noise" at bounding box center [619, 108] width 735 height 30
type input "Bring the Noise pt"
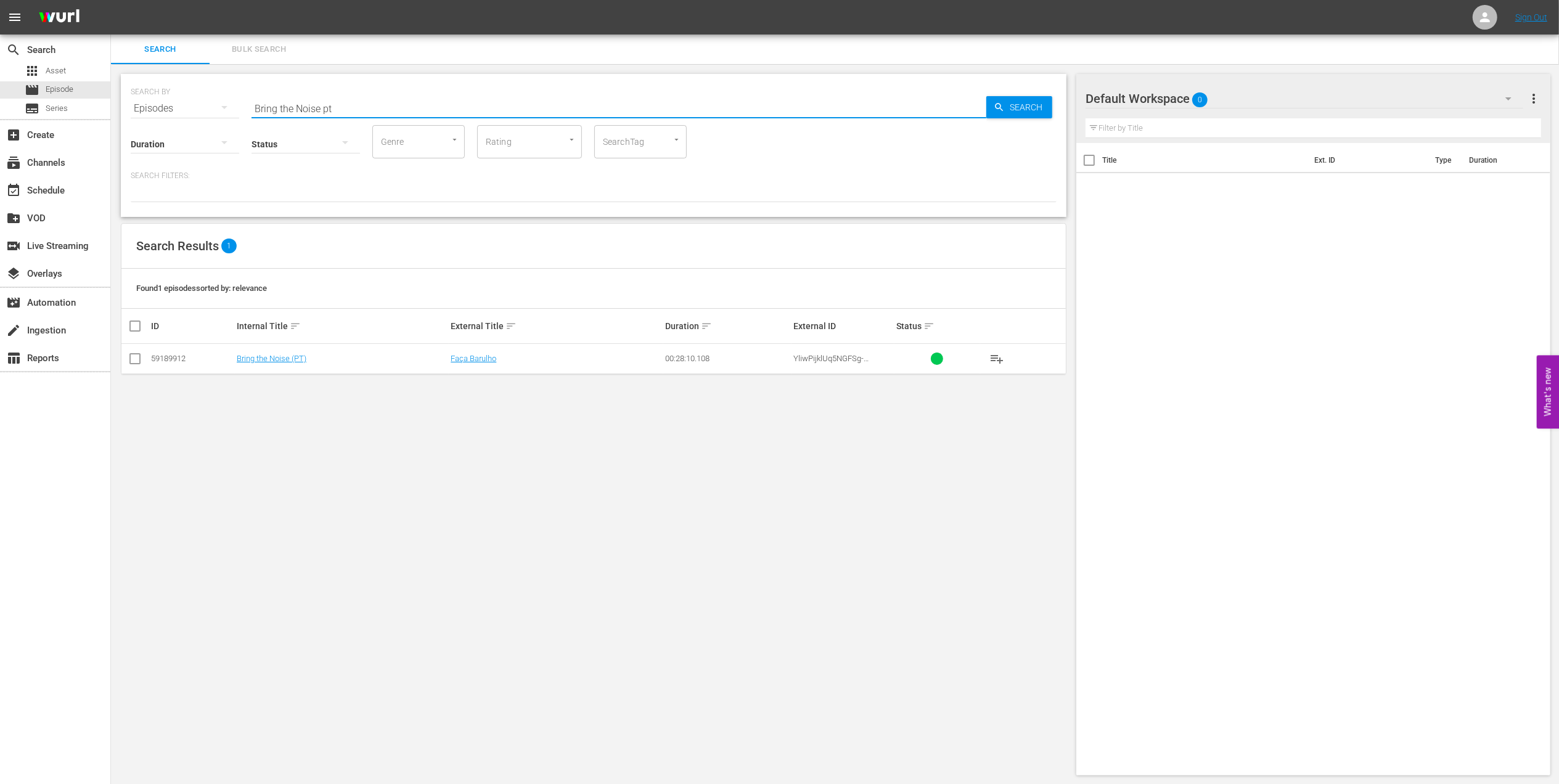
click at [123, 361] on td at bounding box center [135, 359] width 28 height 30
click at [133, 361] on input "checkbox" at bounding box center [135, 361] width 15 height 15
checkbox input "true"
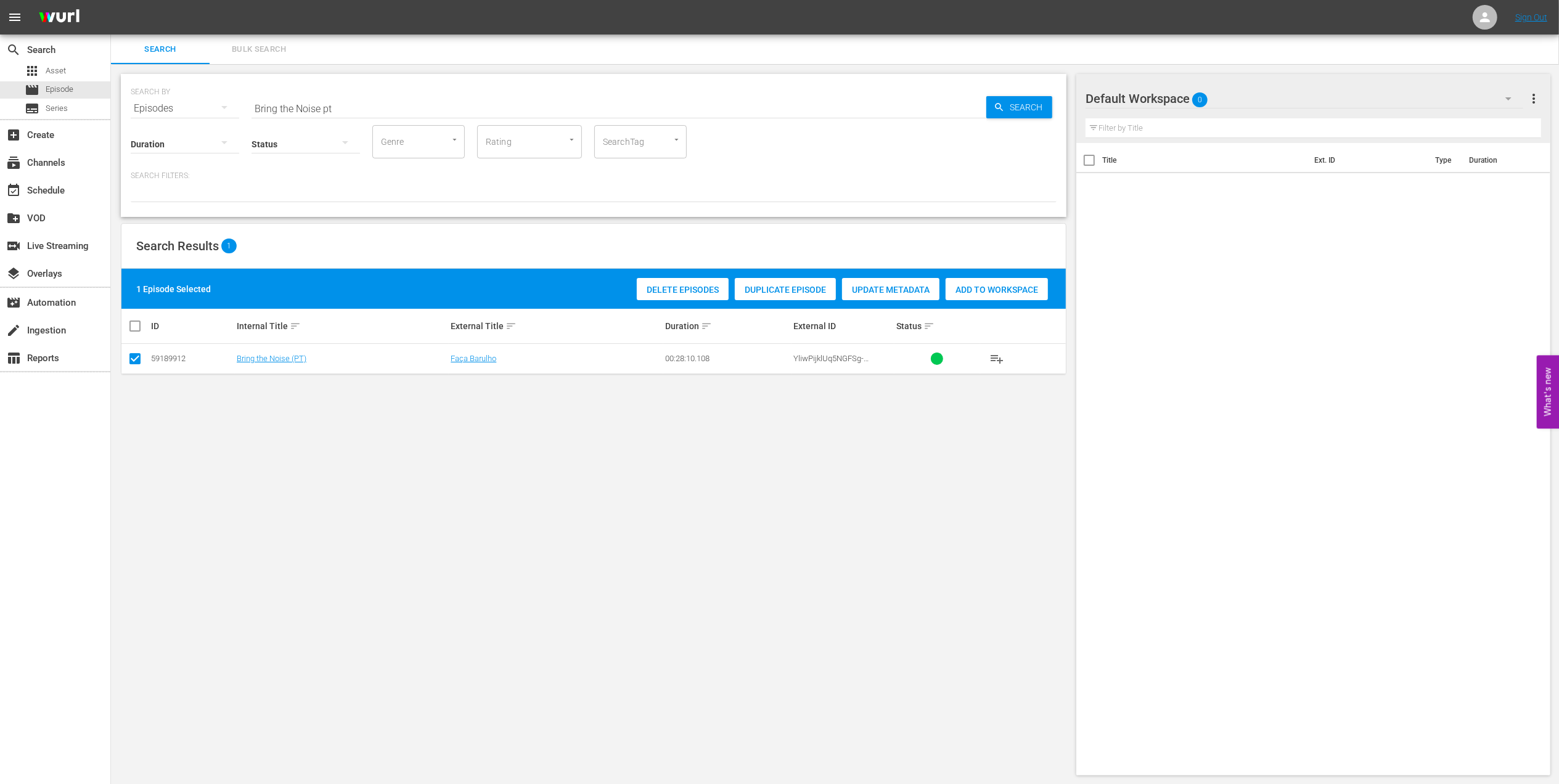
click at [961, 285] on span "Add to Workspace" at bounding box center [996, 289] width 102 height 10
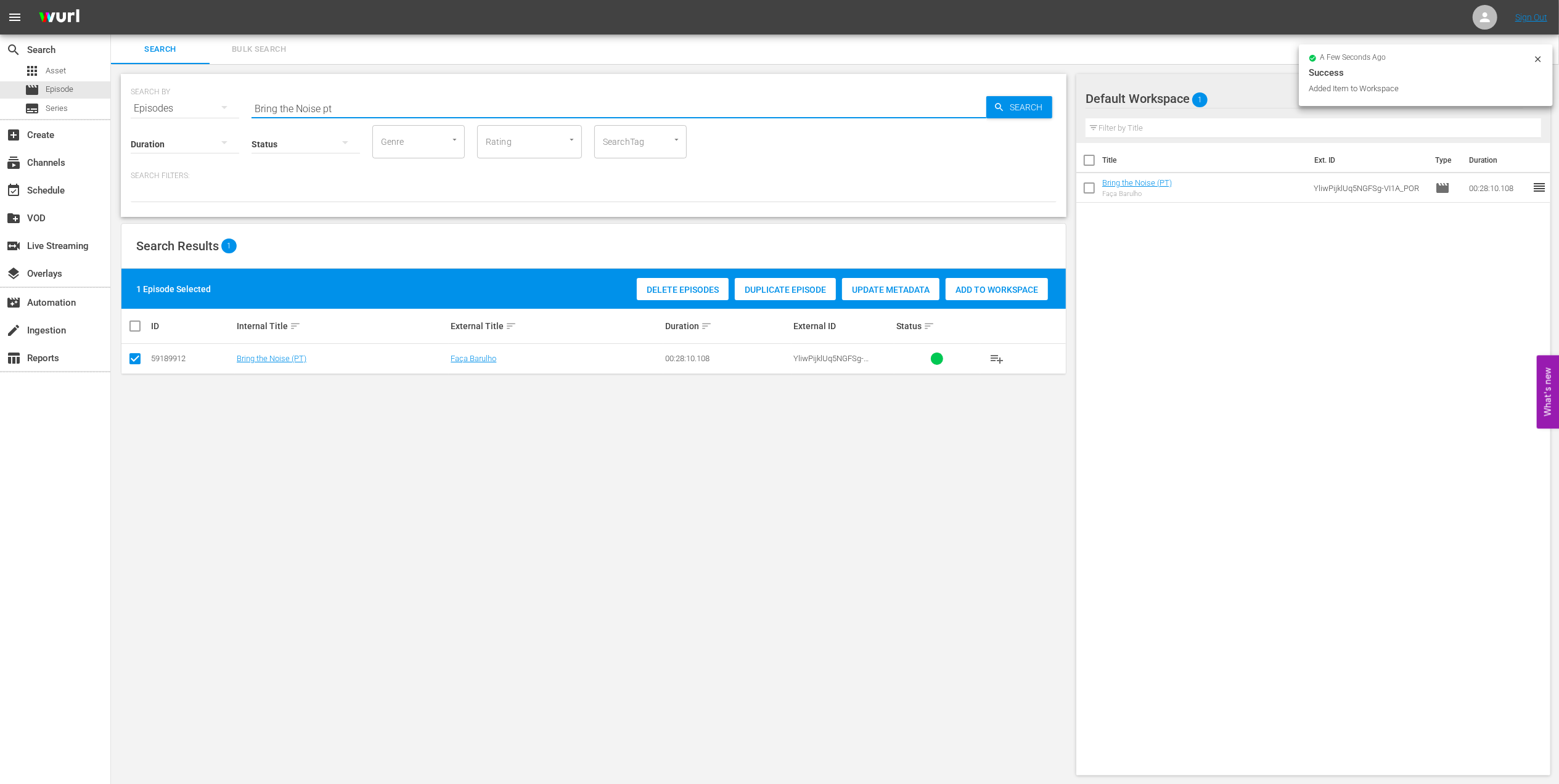
drag, startPoint x: 352, startPoint y: 112, endPoint x: 213, endPoint y: 111, distance: 139.0
click at [213, 111] on div "SEARCH BY Search By Episodes Search ID, Title, Description, Keywords, or Catego…" at bounding box center [594, 101] width 926 height 44
paste input "1962 Official Film - Viva Brasil"
click at [390, 111] on input "1962 Official Film - Viva Brasil" at bounding box center [619, 108] width 735 height 30
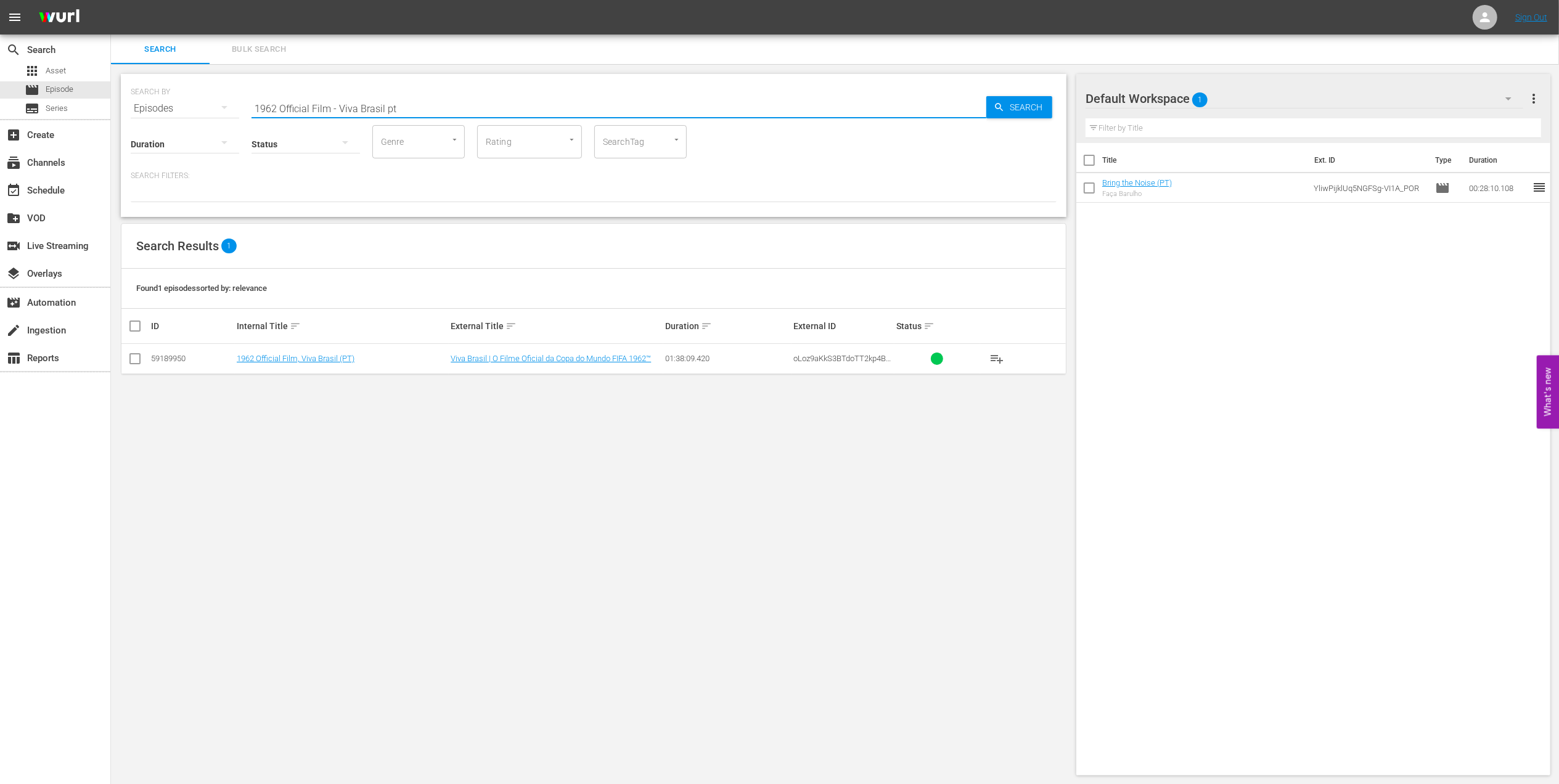
type input "1962 Official Film - Viva Brasil pt"
click at [132, 358] on input "checkbox" at bounding box center [135, 361] width 15 height 15
checkbox input "true"
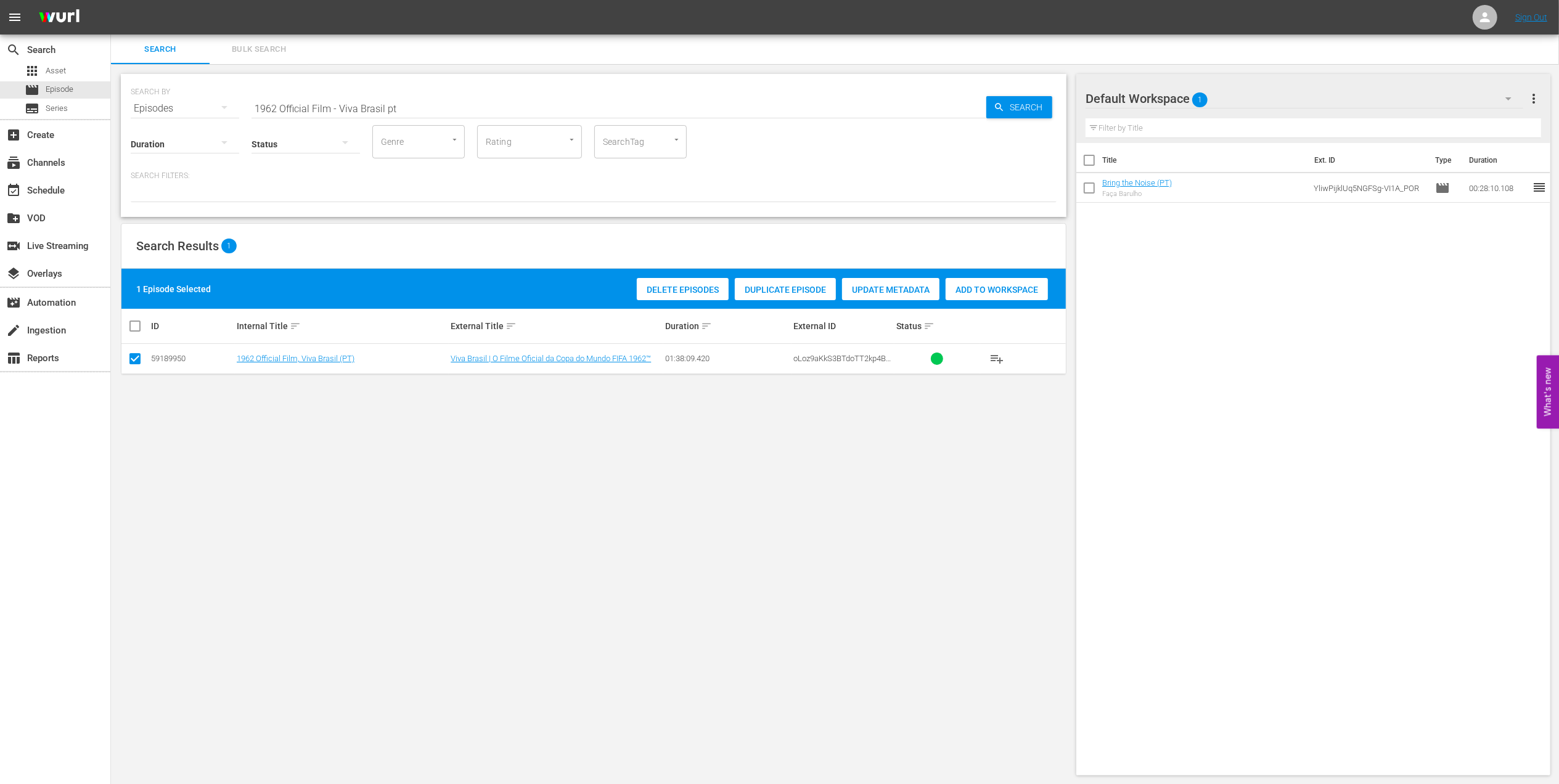
click at [981, 292] on span "Add to Workspace" at bounding box center [996, 289] width 102 height 10
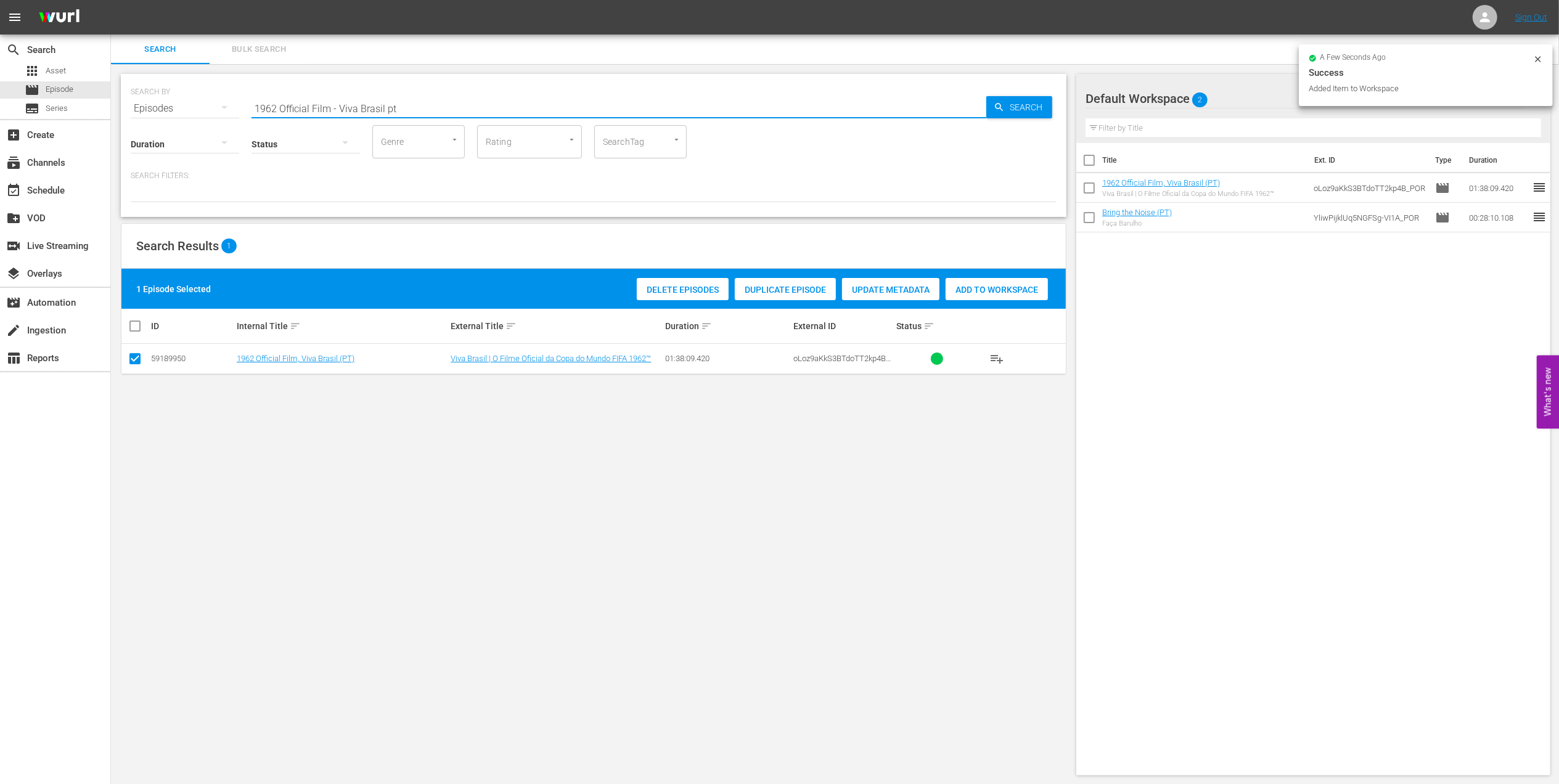
drag, startPoint x: 444, startPoint y: 104, endPoint x: 222, endPoint y: 114, distance: 222.2
click at [222, 114] on div "SEARCH BY Search By Episodes Search ID, Title, Description, Keywords, or Catego…" at bounding box center [593, 146] width 945 height 143
paste input "86 Official Film - Hero"
click at [403, 101] on input "1986 Official Film - Hero" at bounding box center [619, 108] width 735 height 30
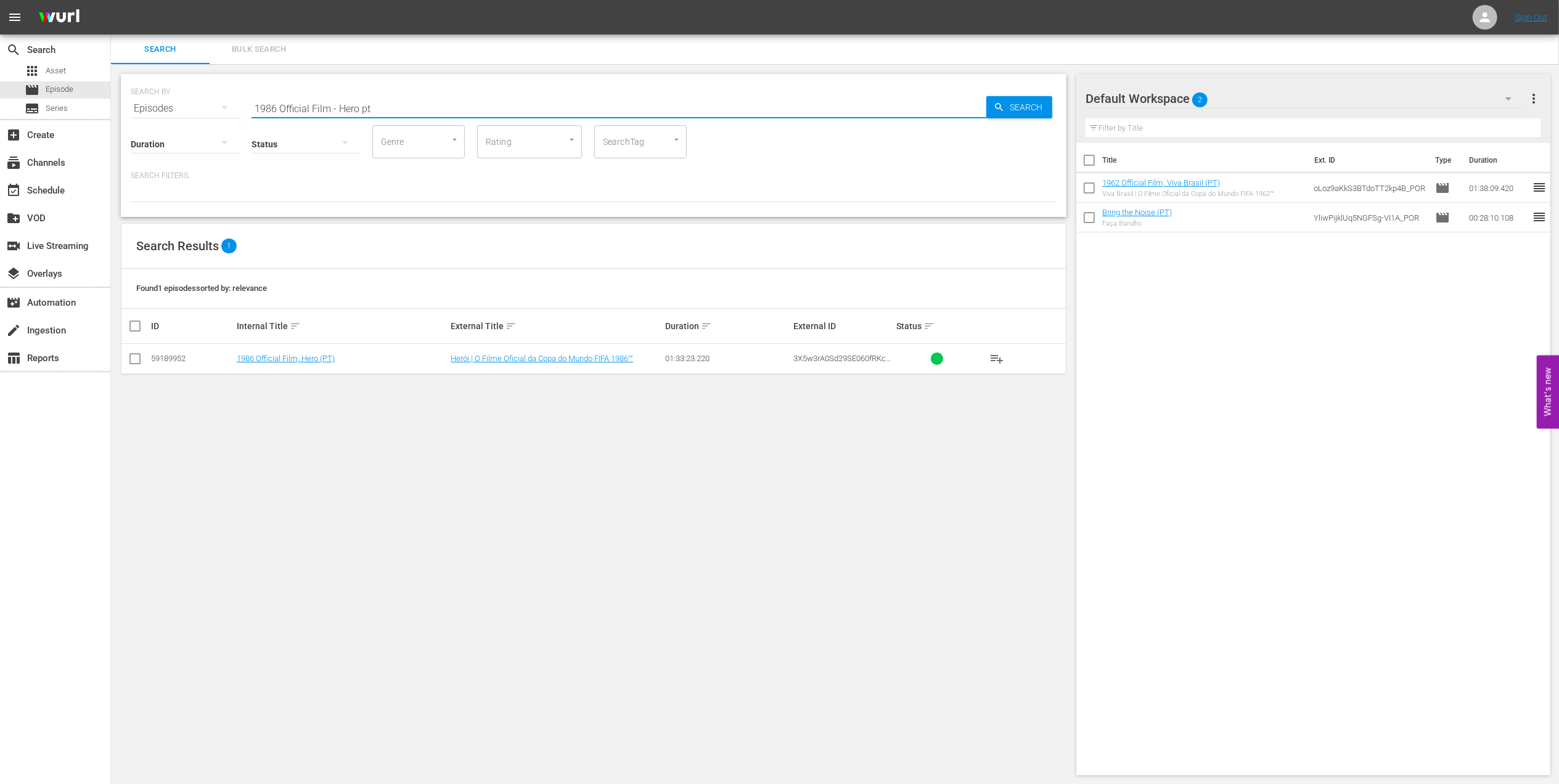
type input "1986 Official Film - Hero pt"
drag, startPoint x: 132, startPoint y: 360, endPoint x: 138, endPoint y: 359, distance: 6.1
click at [134, 359] on input "checkbox" at bounding box center [135, 361] width 15 height 15
checkbox input "true"
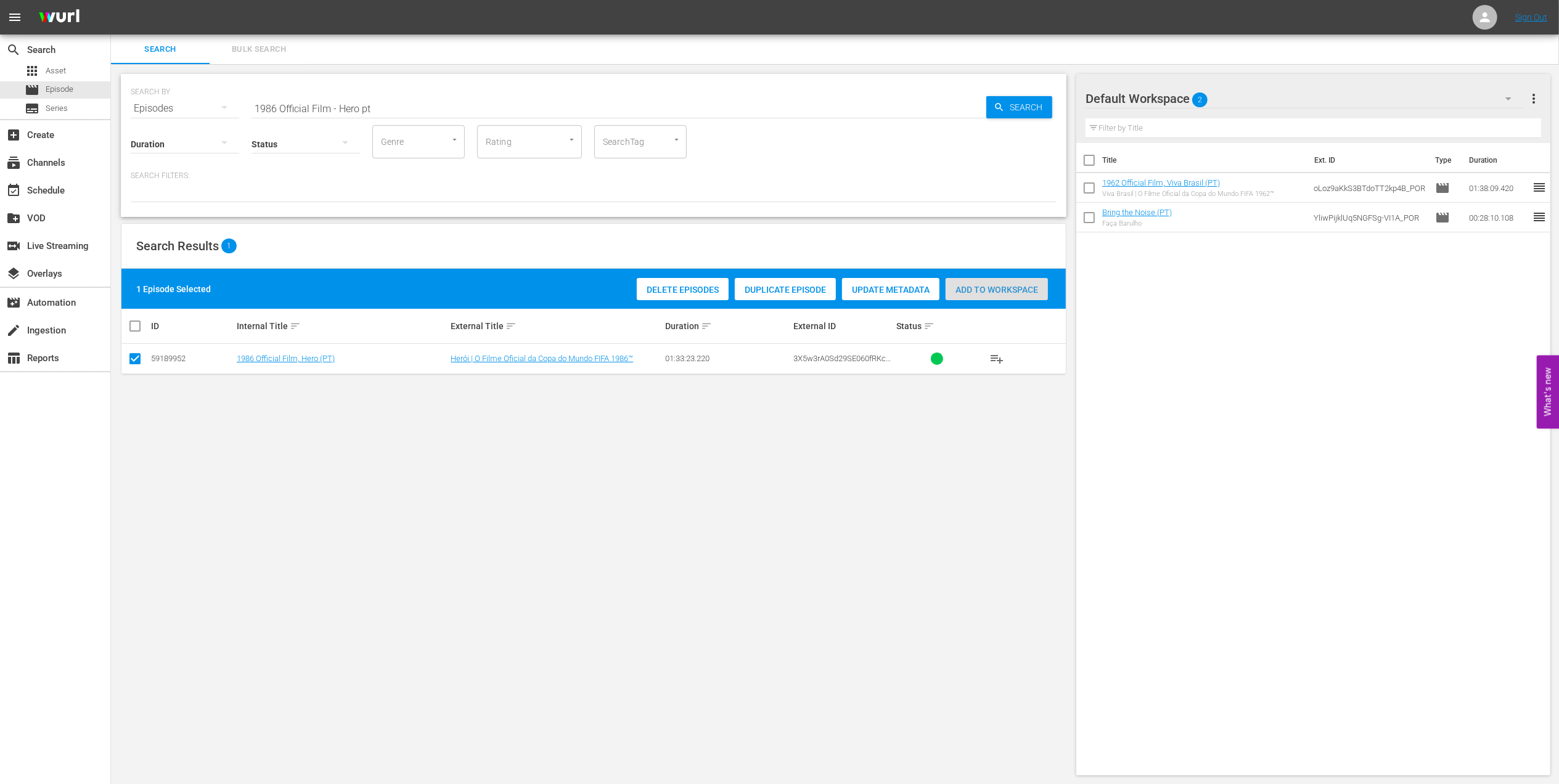
click at [983, 281] on div "Add to Workspace" at bounding box center [996, 289] width 102 height 23
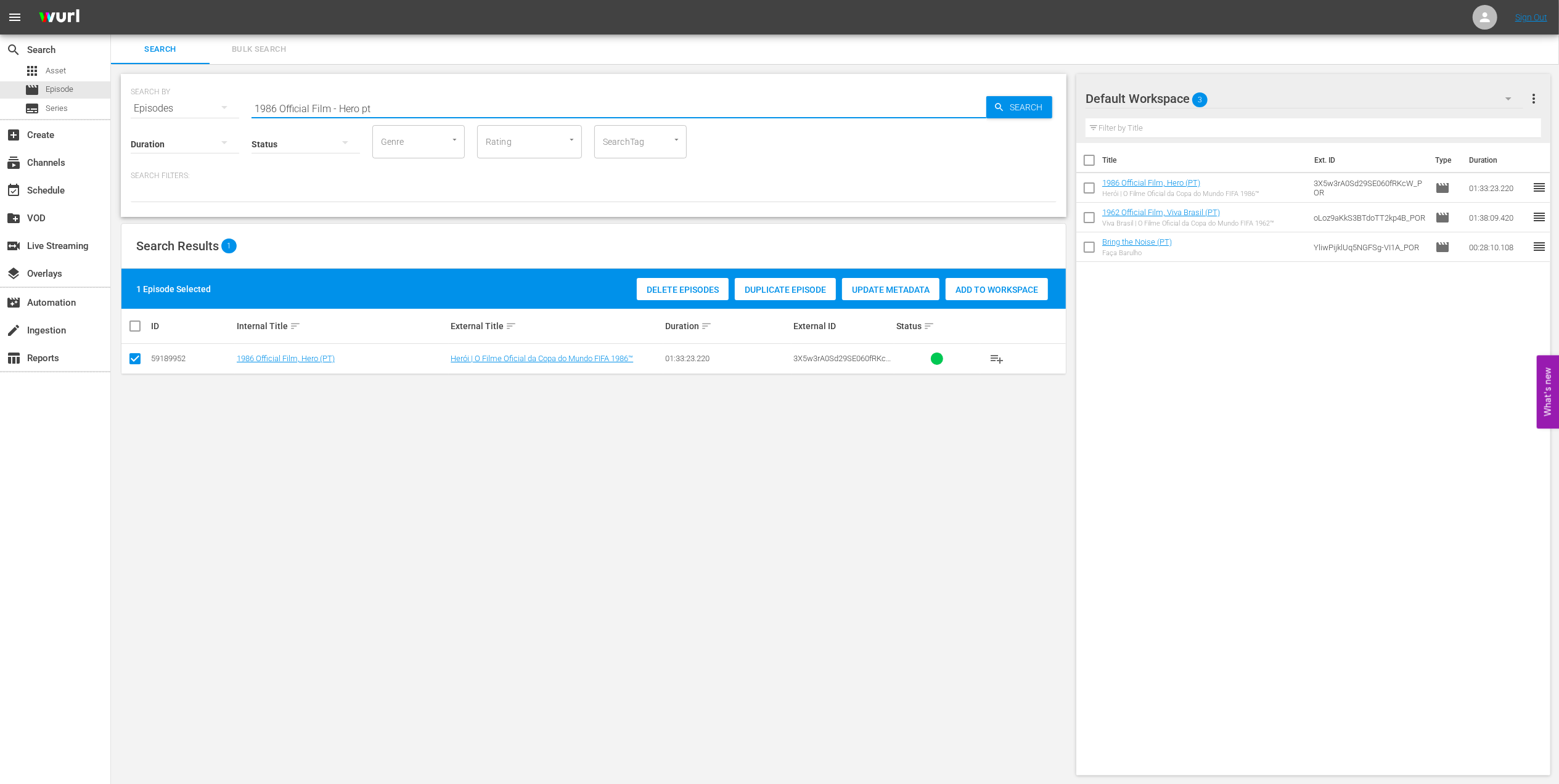
drag, startPoint x: 384, startPoint y: 103, endPoint x: 199, endPoint y: 107, distance: 185.0
click at [199, 107] on div "SEARCH BY Search By Episodes Search ID, Title, Description, Keywords, or Catego…" at bounding box center [594, 101] width 926 height 44
paste input "A Look Back: [GEOGRAPHIC_DATA] at the FWC 2006"
click at [427, 102] on input "A Look Back: [GEOGRAPHIC_DATA] at the FWC 2006" at bounding box center [619, 108] width 735 height 30
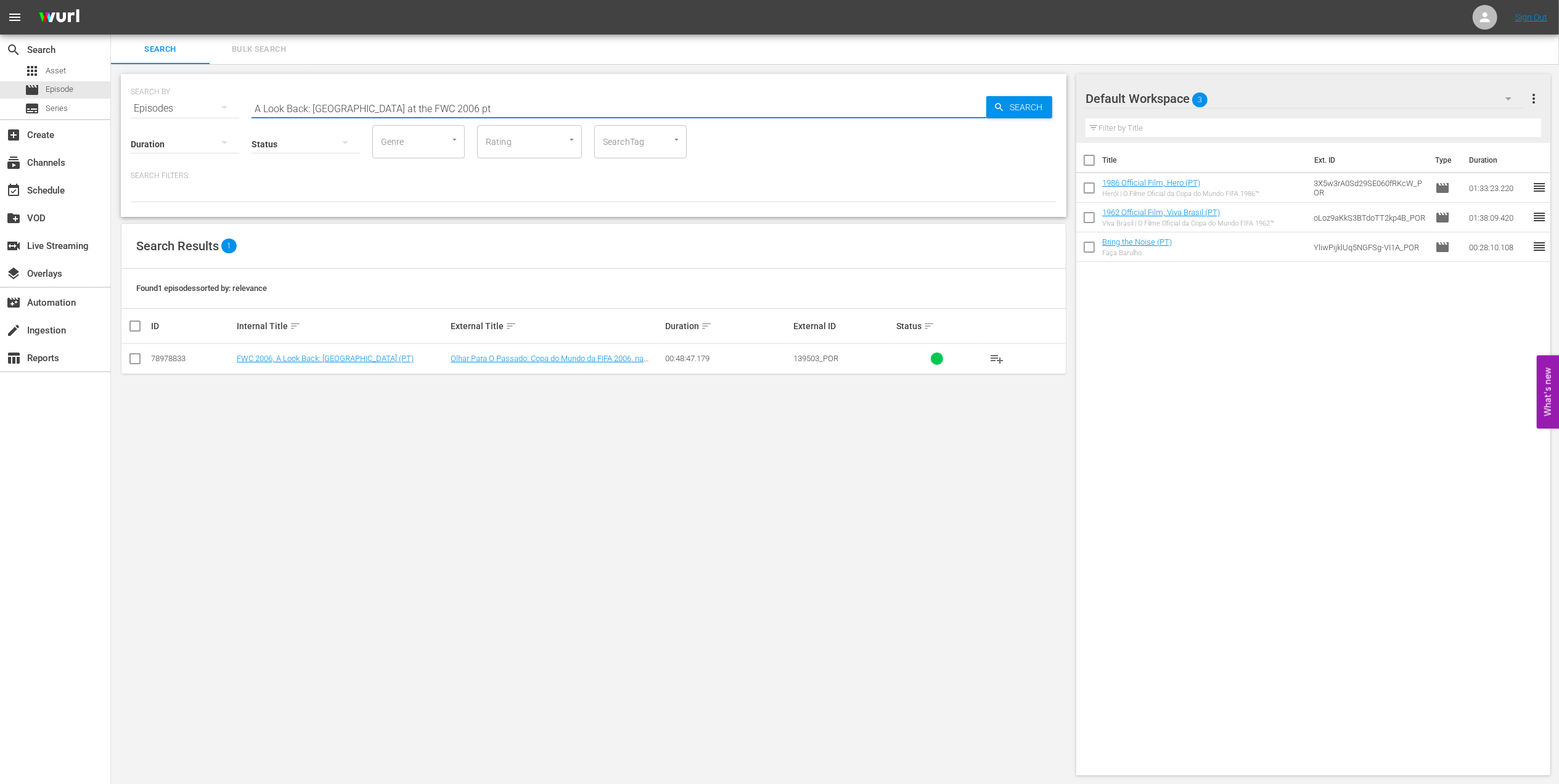
type input "A Look Back: [GEOGRAPHIC_DATA] at the FWC 2006 pt"
click at [137, 359] on input "checkbox" at bounding box center [135, 361] width 15 height 15
checkbox input "true"
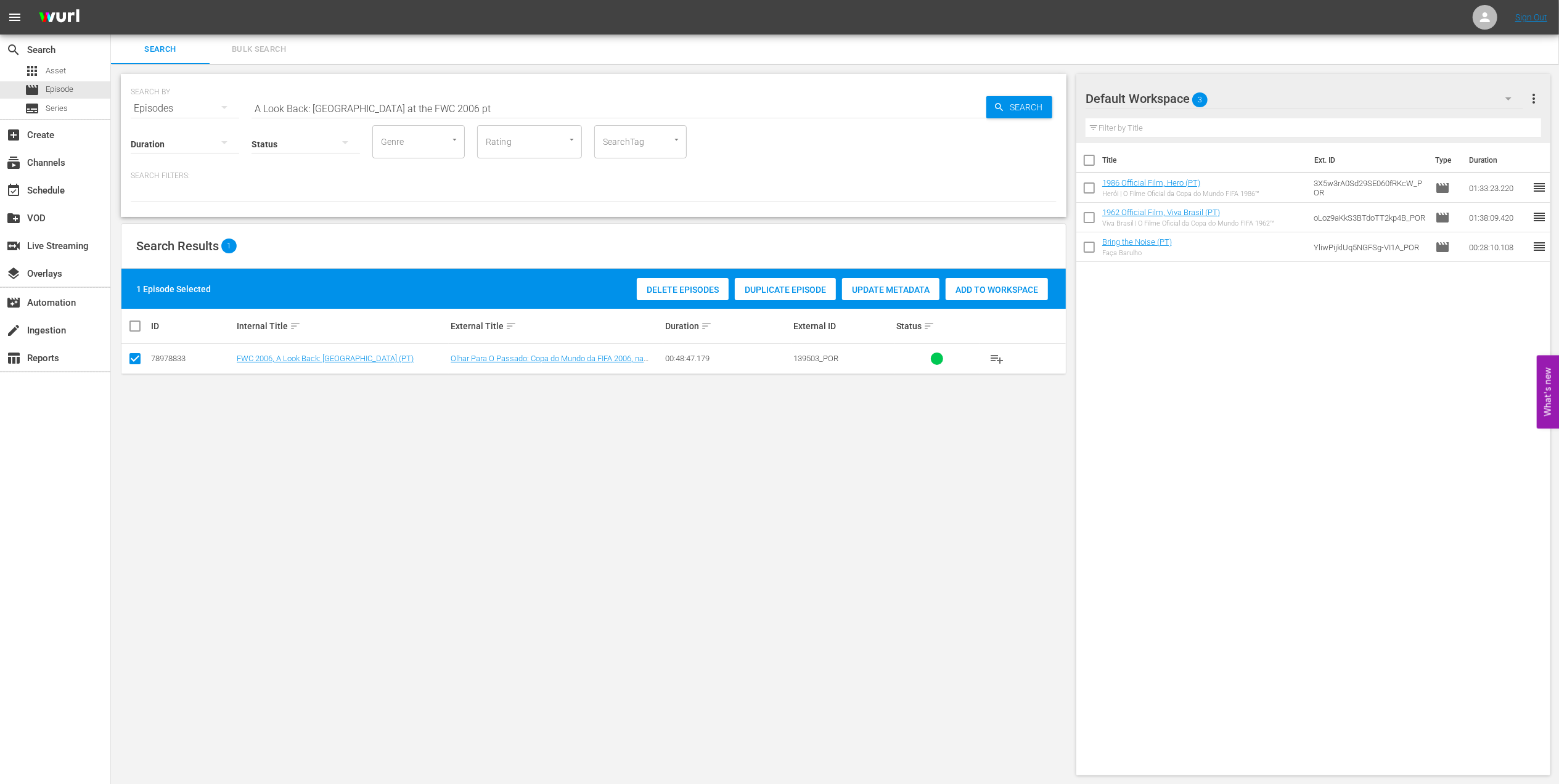
click at [985, 287] on span "Add to Workspace" at bounding box center [996, 289] width 102 height 10
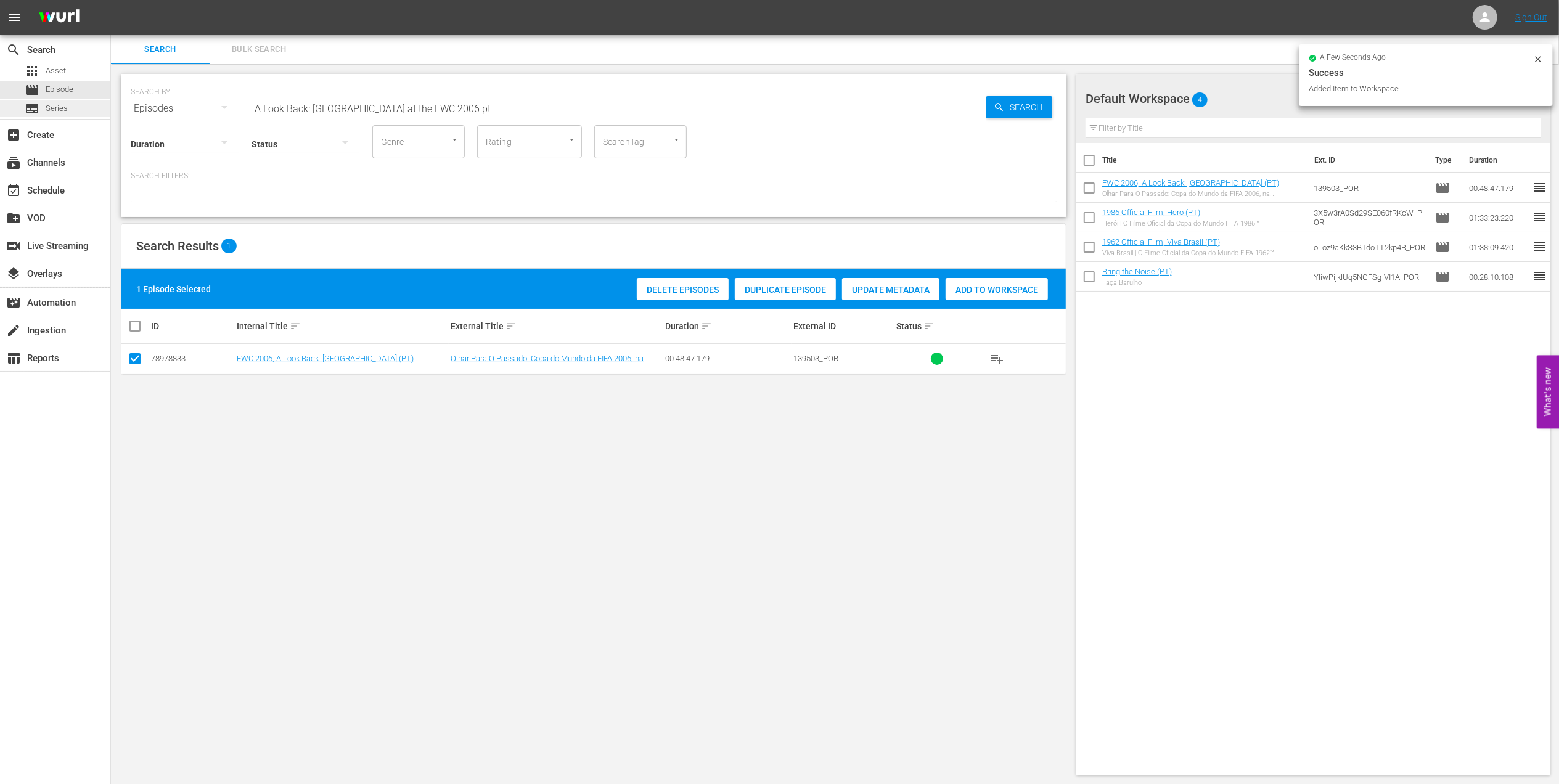
drag, startPoint x: 429, startPoint y: 107, endPoint x: 99, endPoint y: 107, distance: 330.0
click at [111, 0] on div "search Search apps Asset movie Episode subtitles Series add_box Create subscrip…" at bounding box center [835, 0] width 1448 height 0
paste input "FWC 2006, Italy vs France, Final (PT)"
click at [454, 105] on input "FWC 2006, Italy vs France, Final (PT)" at bounding box center [619, 108] width 735 height 30
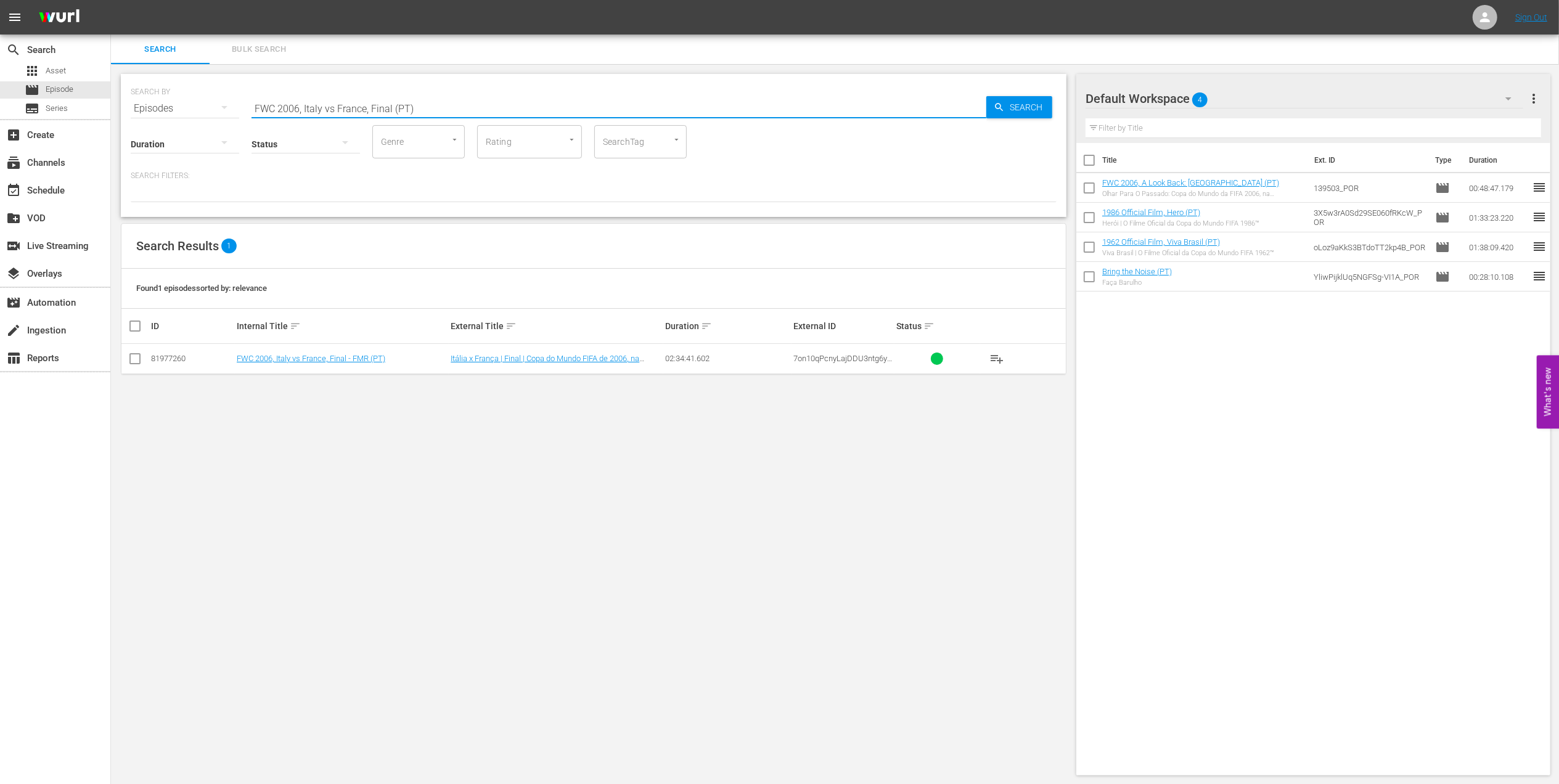
type input "FWC 2006, Italy vs France, Final (PT)"
click at [136, 356] on input "checkbox" at bounding box center [135, 361] width 15 height 15
checkbox input "true"
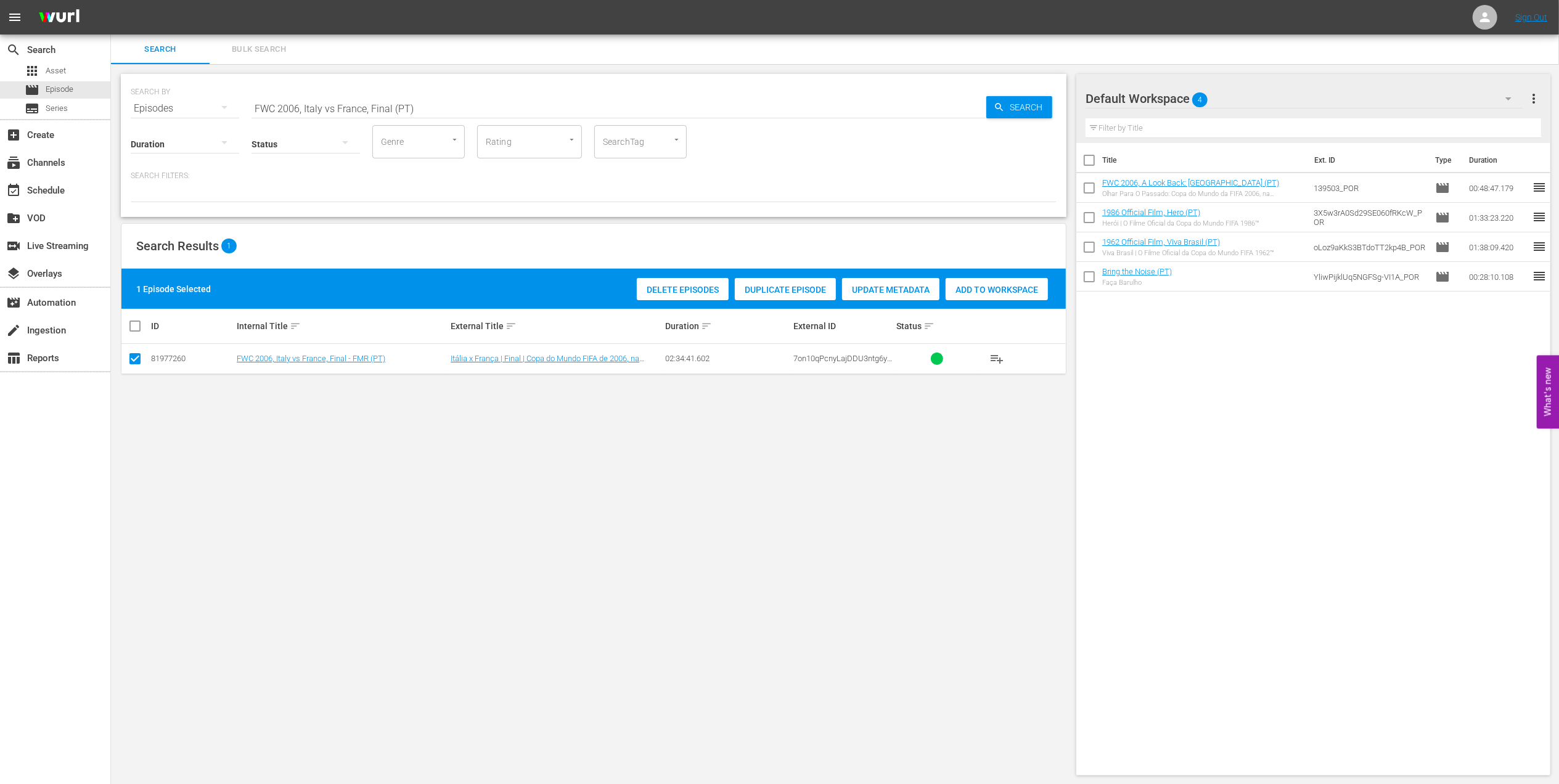
click at [972, 282] on div "Add to Workspace" at bounding box center [996, 289] width 102 height 23
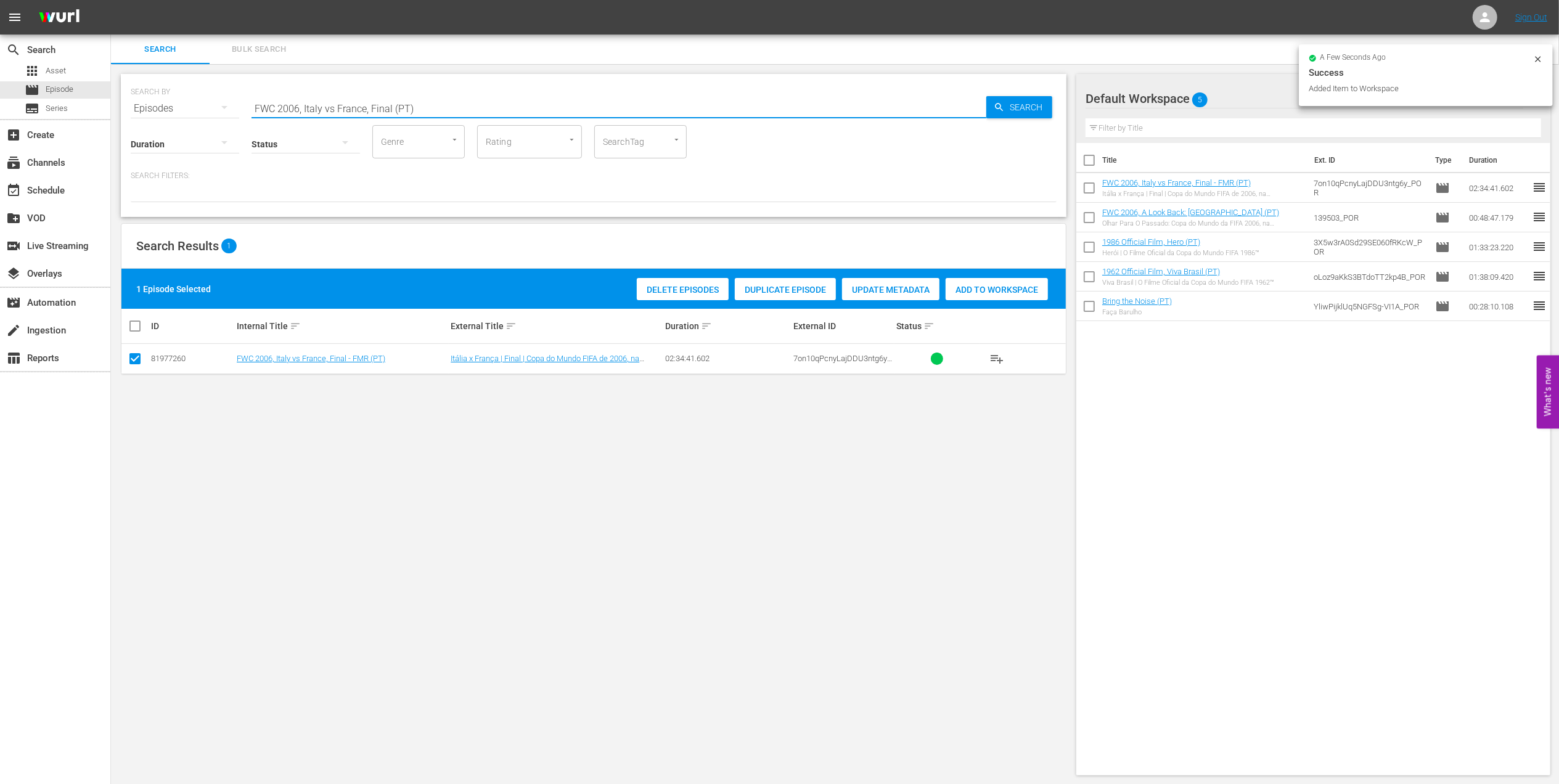
drag, startPoint x: 422, startPoint y: 107, endPoint x: 191, endPoint y: 112, distance: 231.1
click at [191, 112] on div "SEARCH BY Search By Episodes Search ID, Title, Description, Keywords, or Catego…" at bounding box center [594, 101] width 926 height 44
paste input "BRAZIL IN [DATE] - FWC USA 1994"
click at [404, 100] on input "BRAZIL IN [DATE] - FWC USA 1994" at bounding box center [619, 108] width 735 height 30
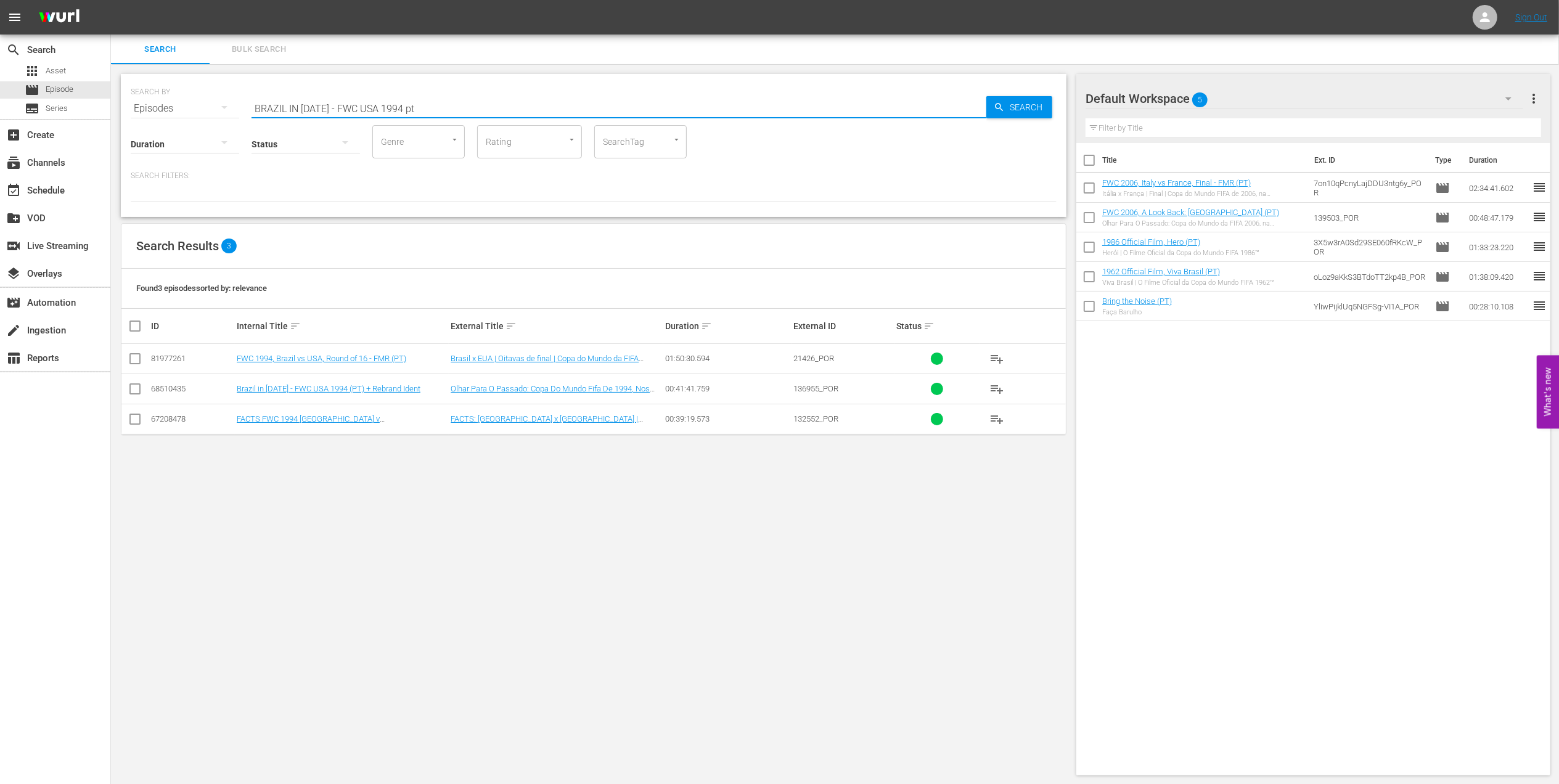
type input "BRAZIL IN [DATE] - FWC USA 1994 pt"
click at [138, 388] on input "checkbox" at bounding box center [135, 391] width 15 height 15
checkbox input "true"
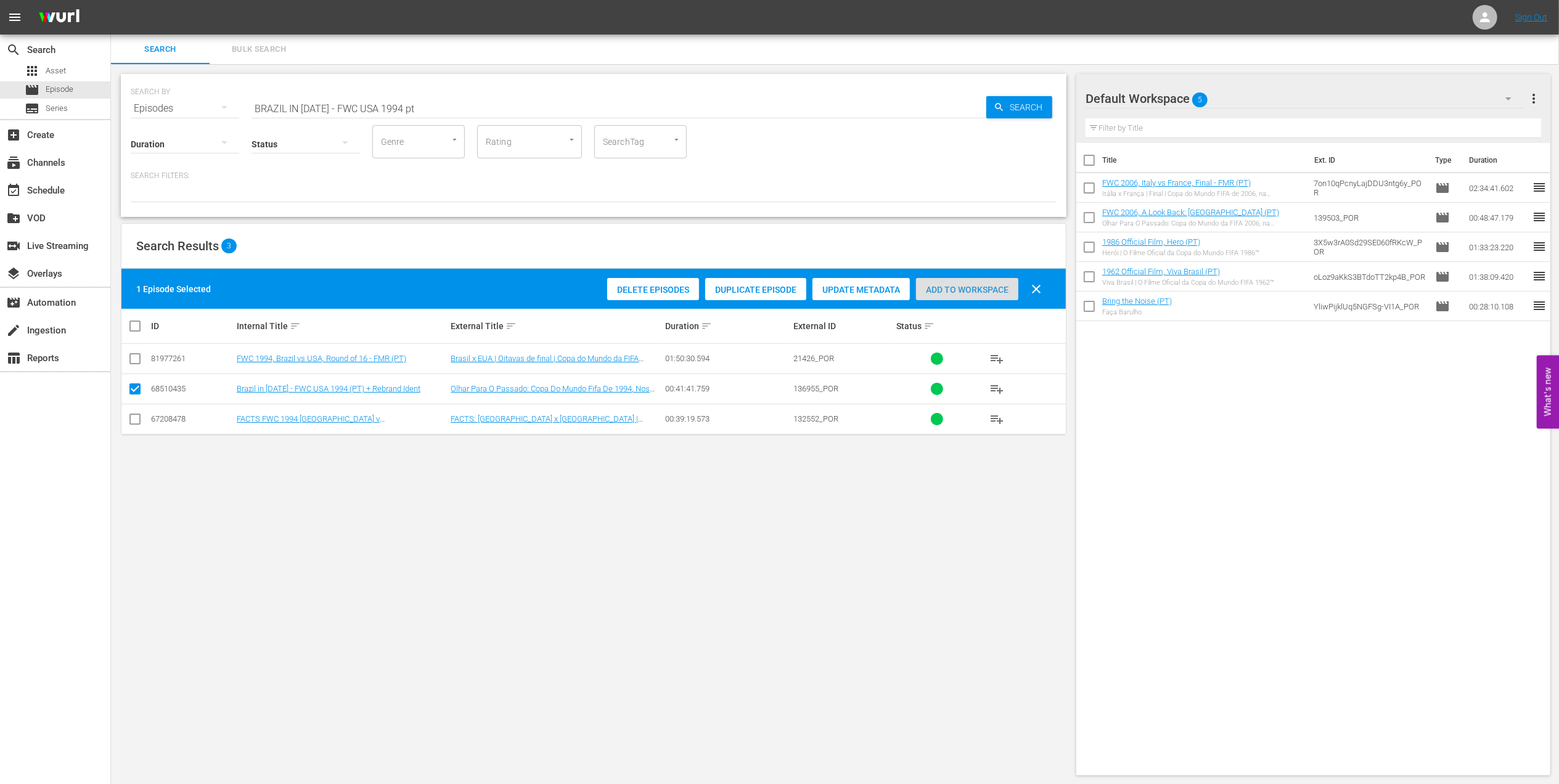
click at [952, 285] on span "Add to Workspace" at bounding box center [967, 289] width 102 height 10
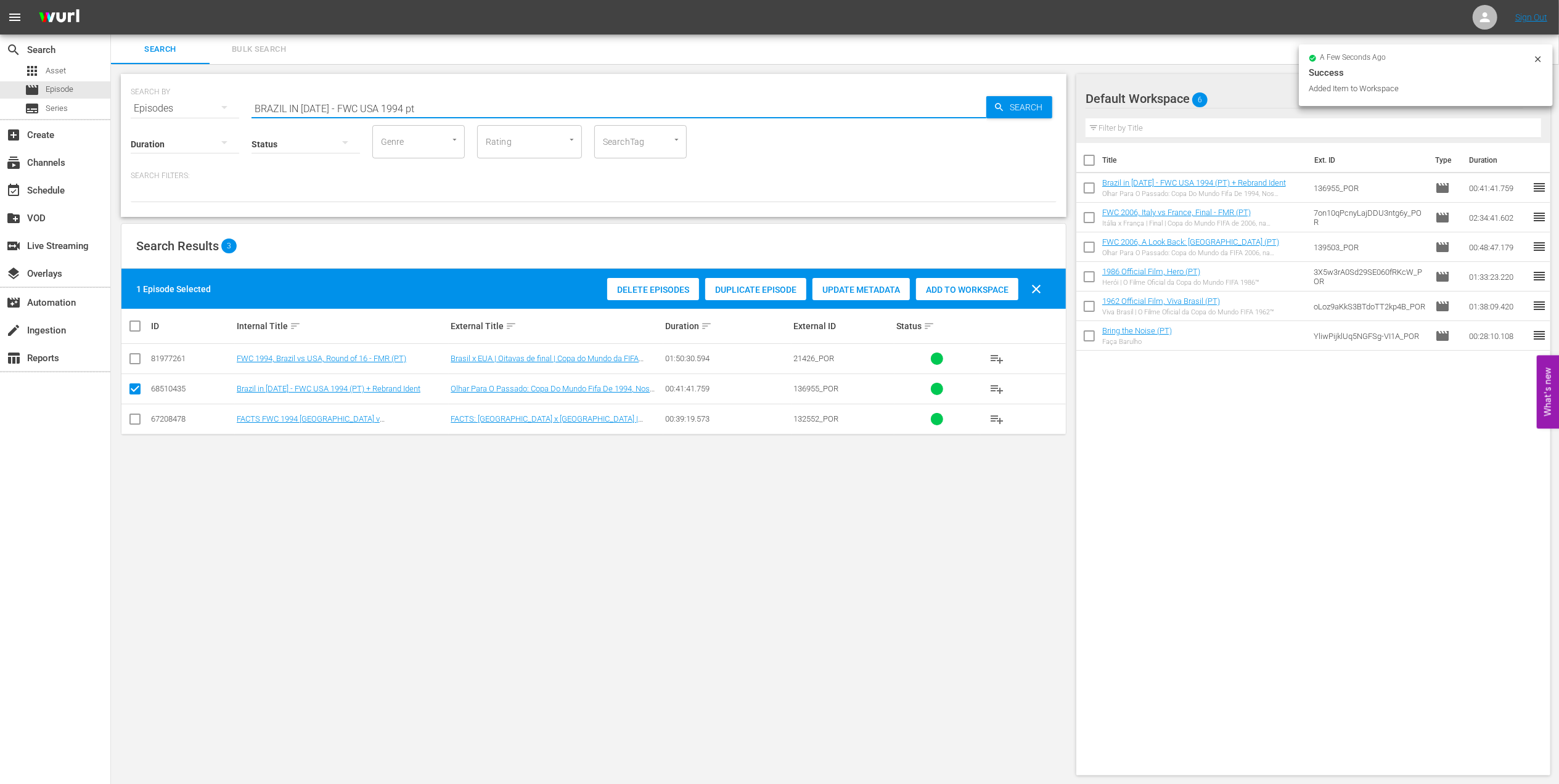
drag, startPoint x: 438, startPoint y: 105, endPoint x: 192, endPoint y: 111, distance: 246.1
click at [193, 111] on div "SEARCH BY Search By Episodes Search ID, Title, Description, Keywords, or Catego…" at bounding box center [594, 101] width 926 height 44
paste input "FWC 1994 Brazil vs Italy, Final (PT)"
click at [437, 107] on input "FWC 1994 Brazil vs Italy, Final (PT)" at bounding box center [619, 108] width 735 height 30
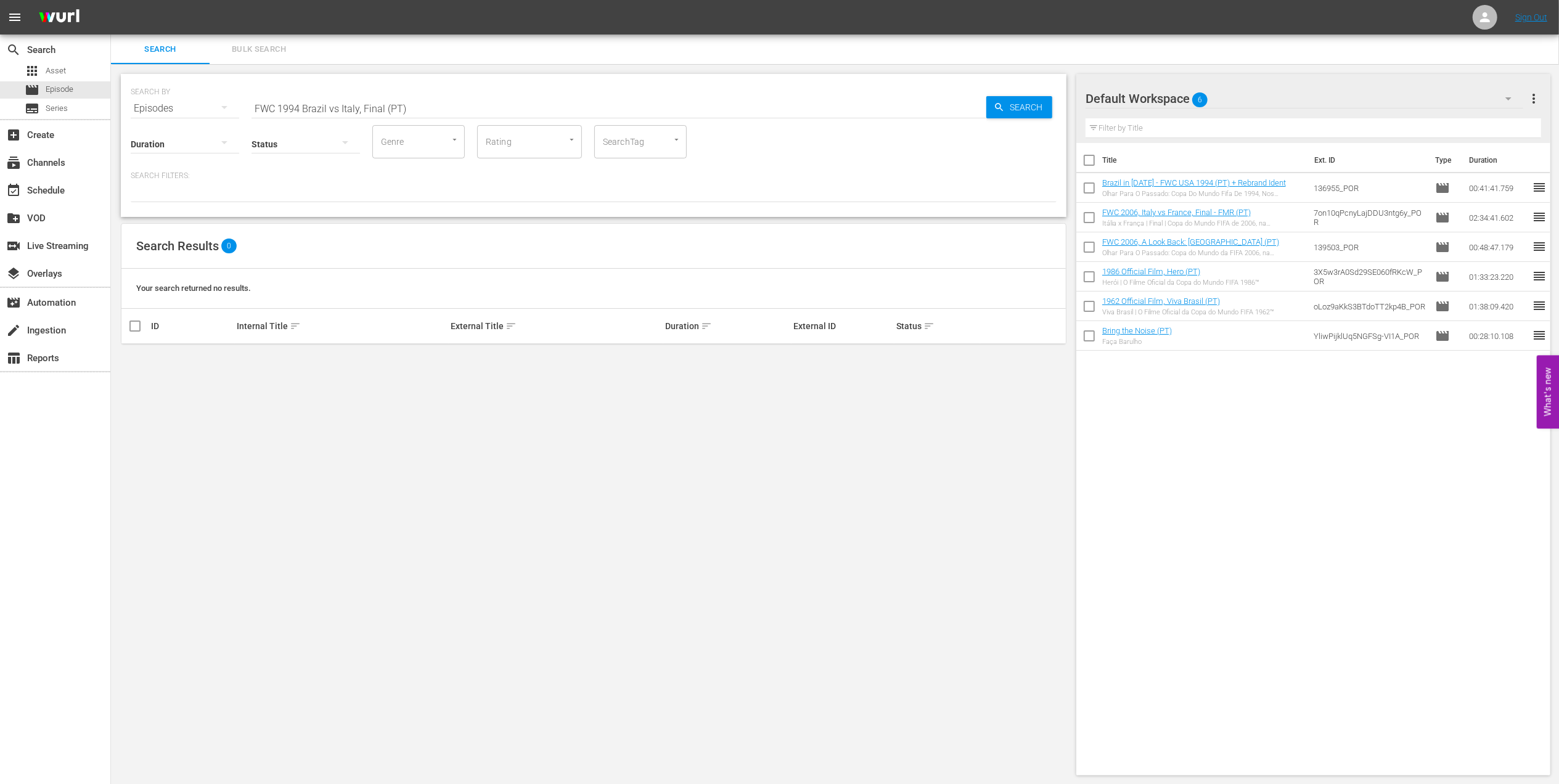
click at [335, 114] on div "Status" at bounding box center [306, 136] width 109 height 44
click at [339, 105] on input "FWC 1994 Brazil vs Italy, Final (PT)" at bounding box center [619, 108] width 735 height 30
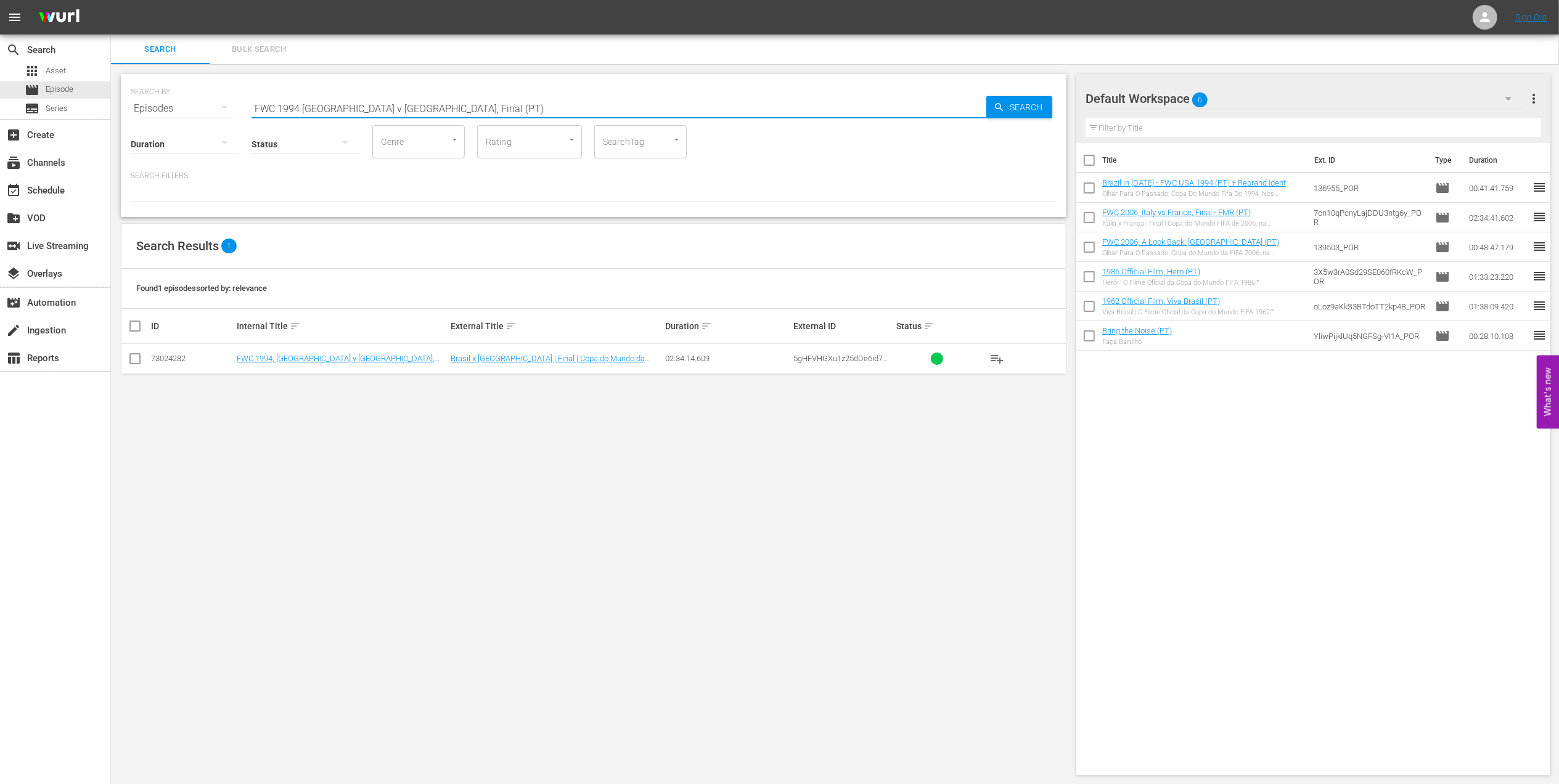
type input "FWC 1994 [GEOGRAPHIC_DATA] v [GEOGRAPHIC_DATA], Final (PT)"
click at [142, 361] on input "checkbox" at bounding box center [135, 361] width 15 height 15
checkbox input "true"
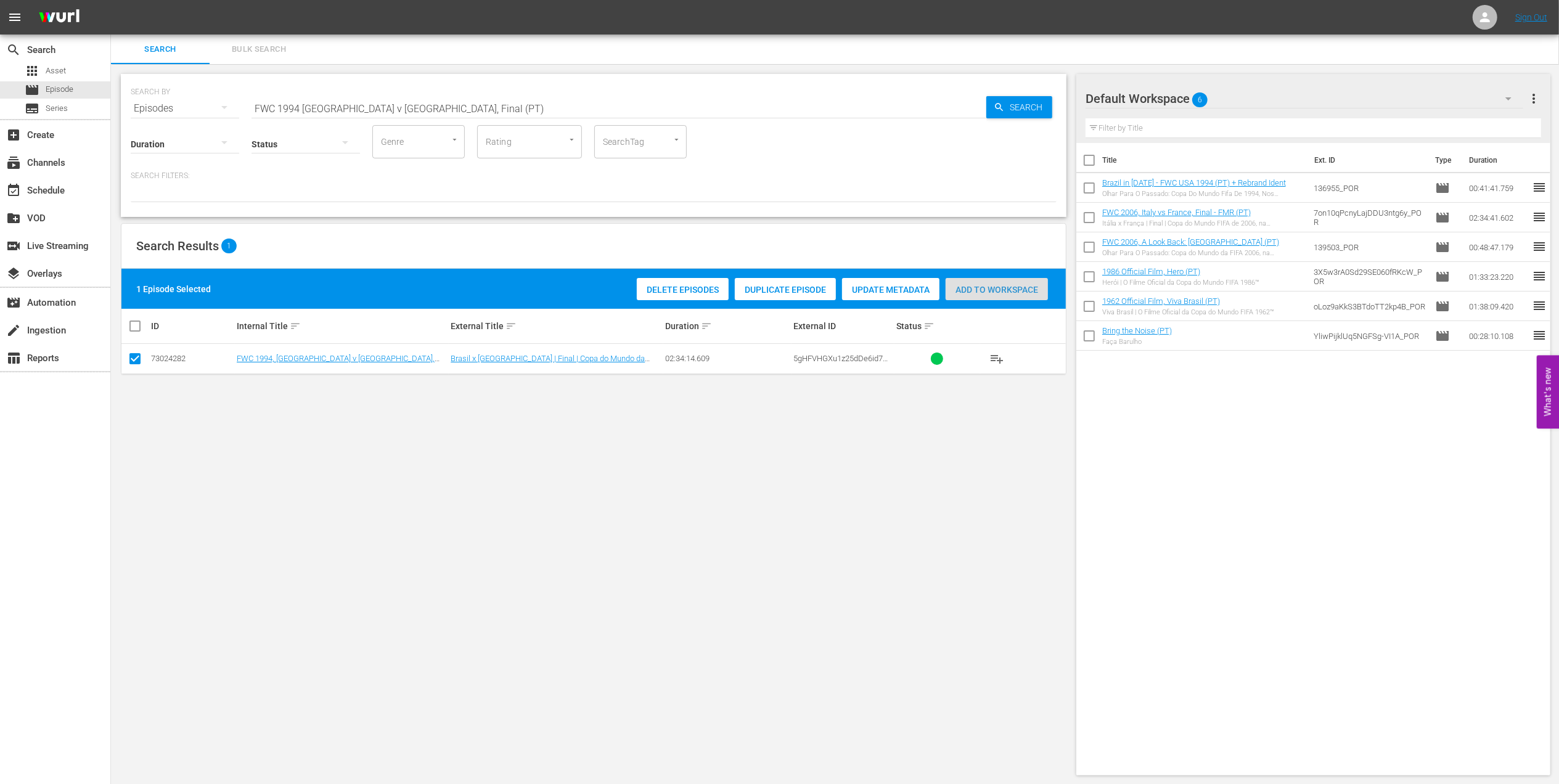
click at [972, 287] on span "Add to Workspace" at bounding box center [996, 289] width 102 height 10
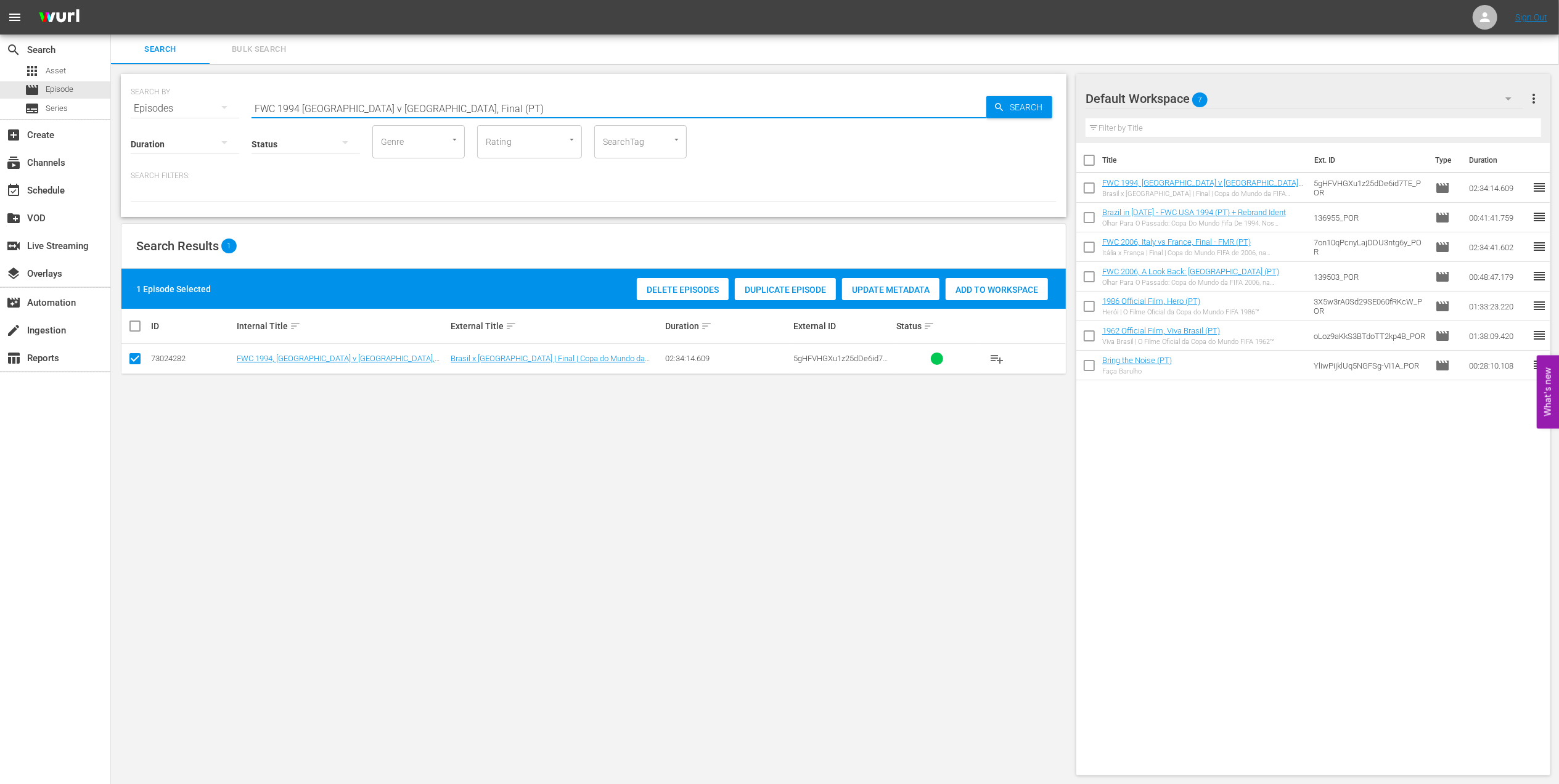
drag, startPoint x: 419, startPoint y: 114, endPoint x: 179, endPoint y: 111, distance: 240.0
click at [179, 111] on div "SEARCH BY Search By Episodes Search ID, Title, Description, Keywords, or Catego…" at bounding box center [594, 101] width 926 height 44
paste input "EP 1 | The Long Walk"
drag, startPoint x: 254, startPoint y: 107, endPoint x: 192, endPoint y: 112, distance: 62.2
click at [193, 112] on div "SEARCH BY Search By Episodes Search ID, Title, Description, Keywords, or Catego…" at bounding box center [594, 101] width 926 height 44
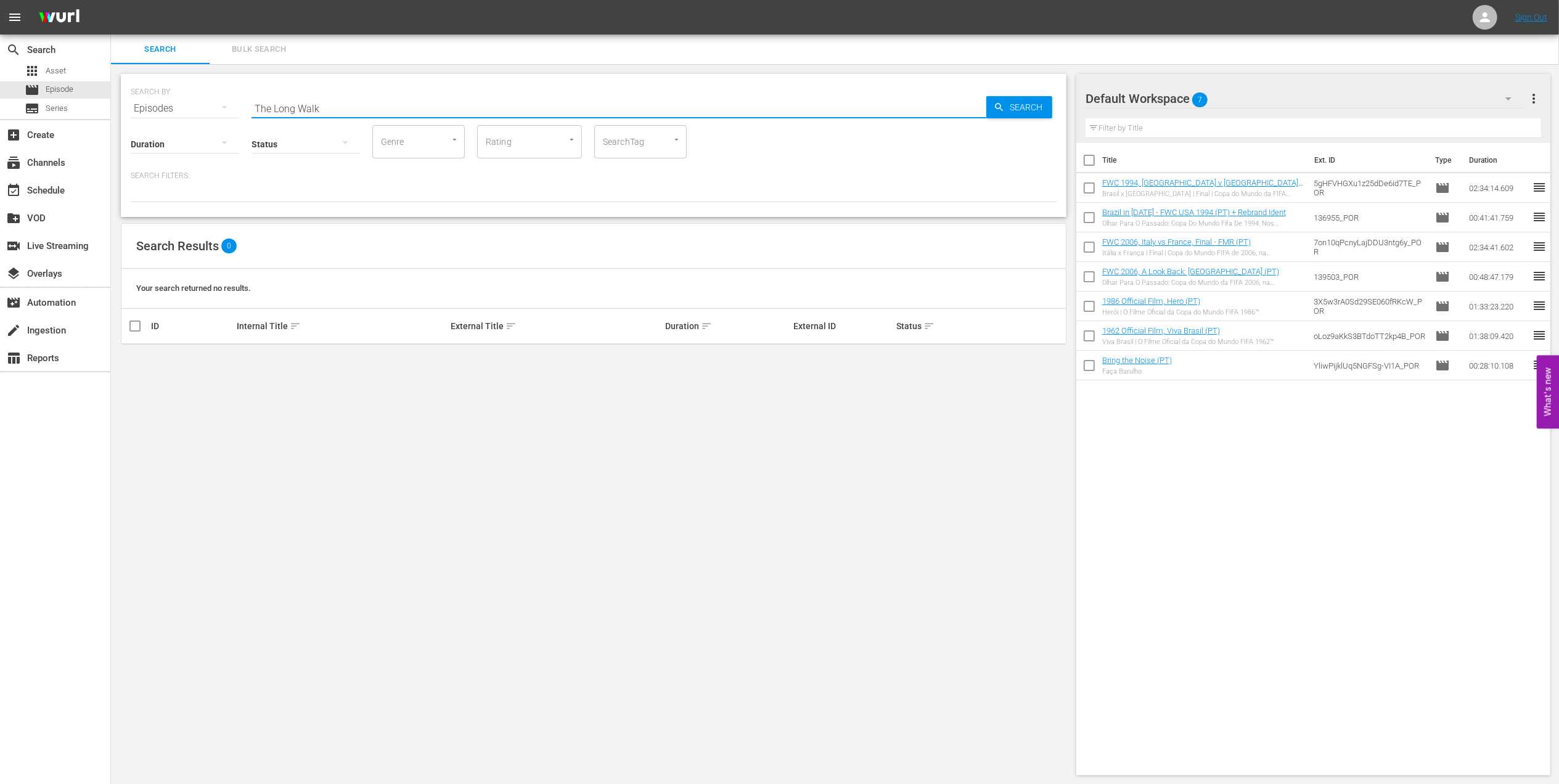
click at [375, 96] on input "The Long Walk" at bounding box center [619, 108] width 735 height 30
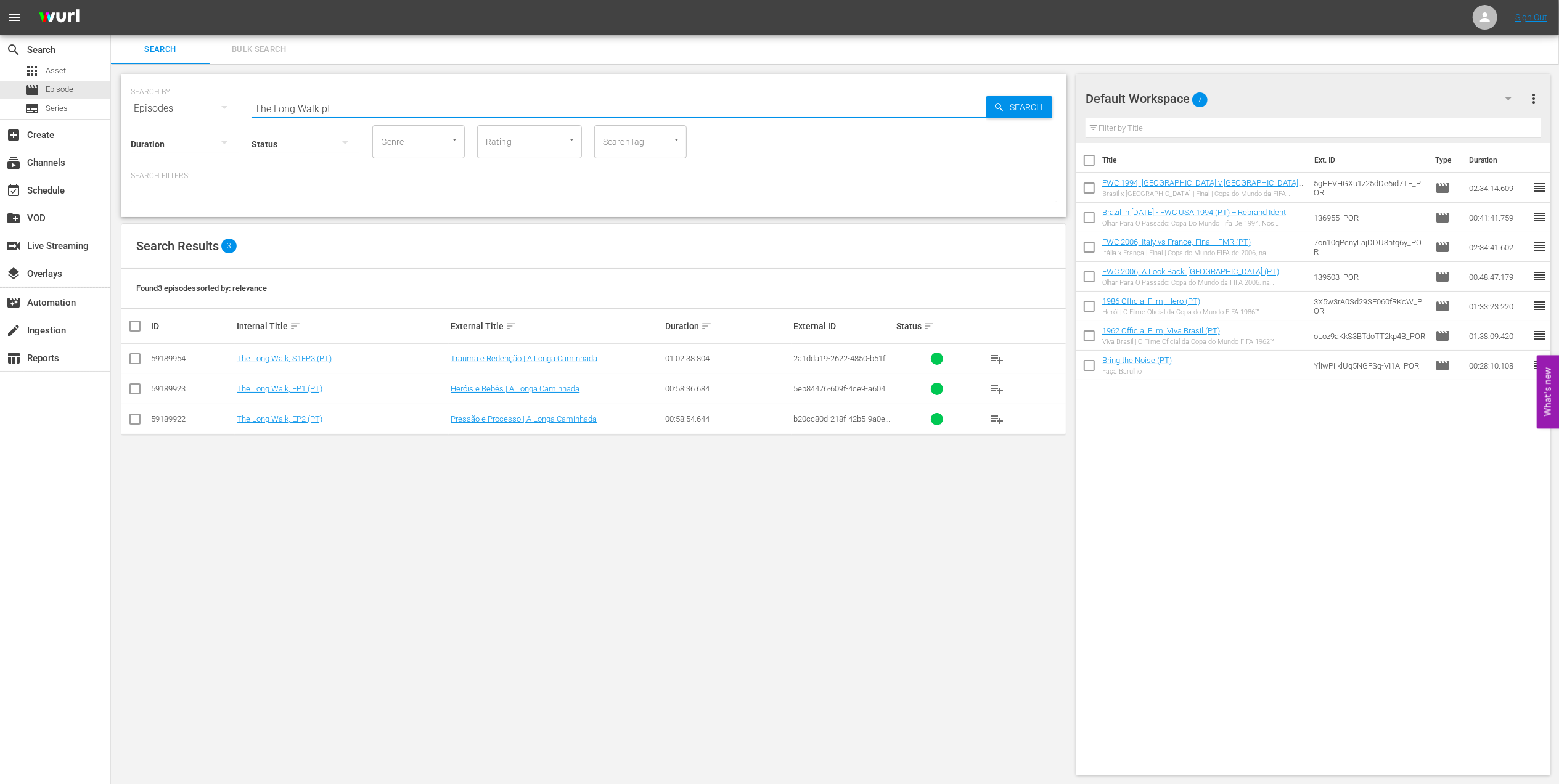
type input "The Long Walk pt"
click at [133, 355] on input "checkbox" at bounding box center [135, 361] width 15 height 15
checkbox input "true"
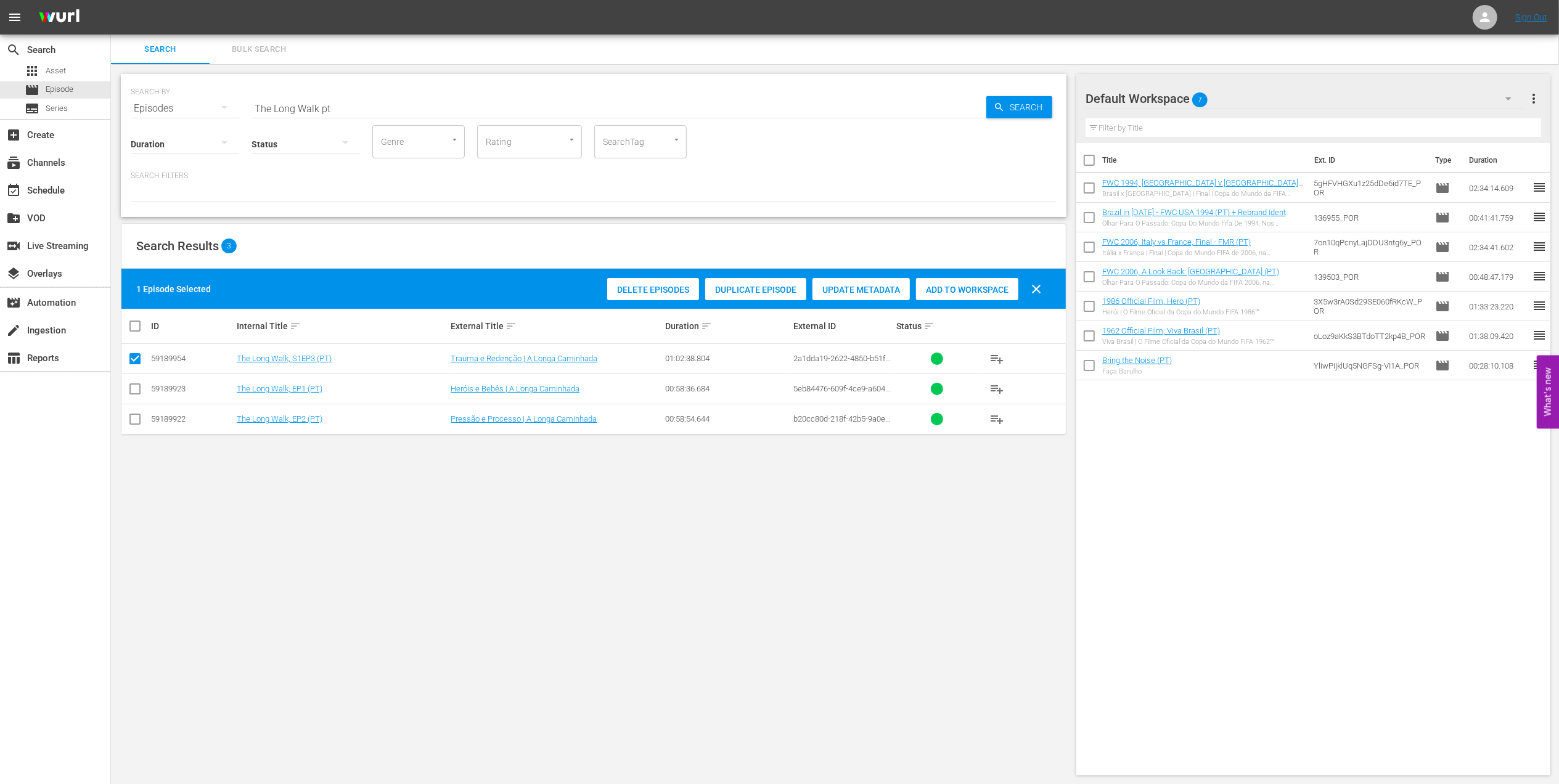
click at [134, 391] on input "checkbox" at bounding box center [135, 391] width 15 height 15
checkbox input "true"
drag, startPoint x: 136, startPoint y: 413, endPoint x: 625, endPoint y: 369, distance: 491.0
click at [140, 415] on span at bounding box center [135, 419] width 15 height 15
click at [140, 415] on input "checkbox" at bounding box center [135, 421] width 15 height 15
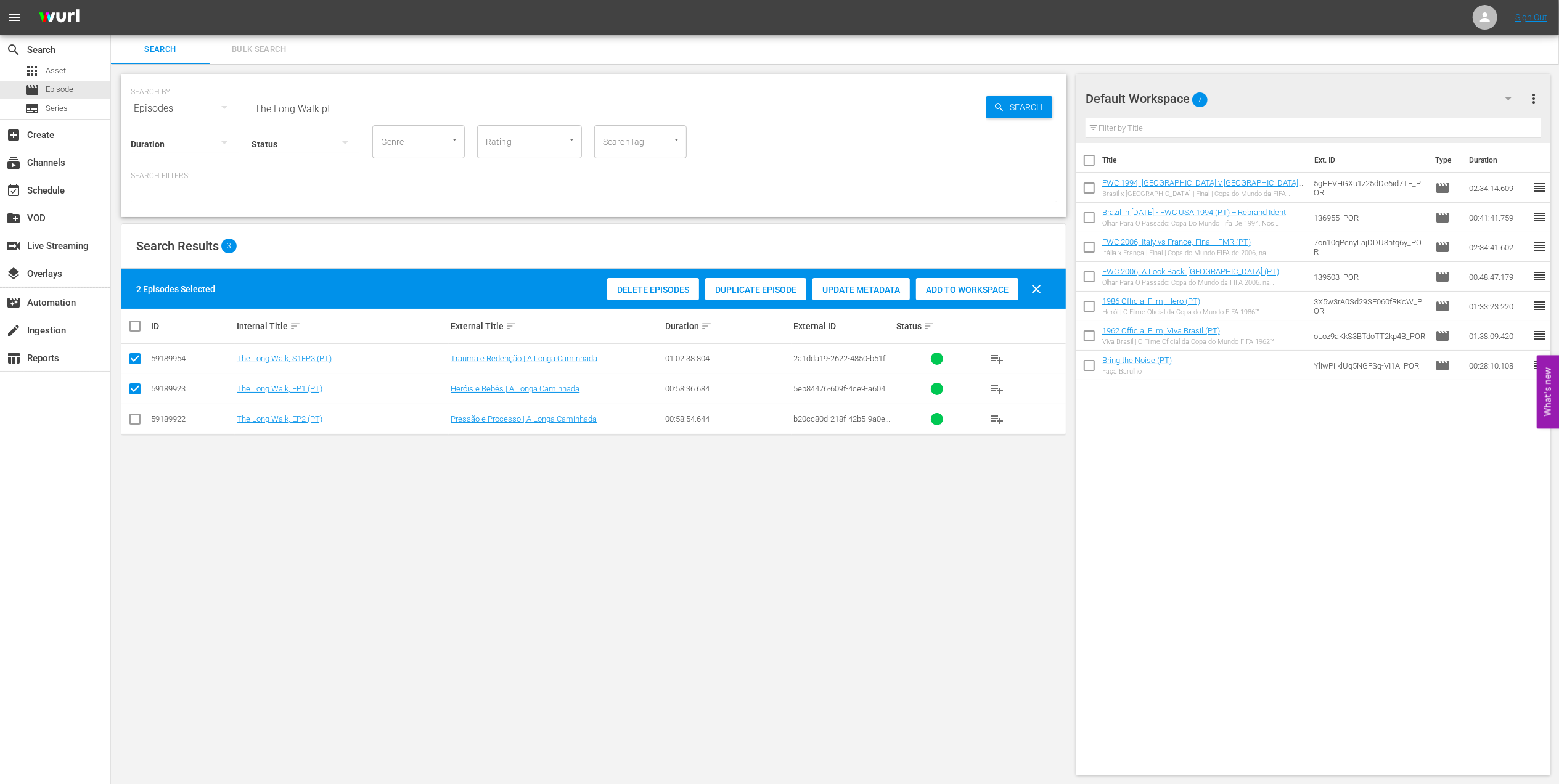
checkbox input "true"
click at [965, 286] on span "Add to Workspace" at bounding box center [996, 289] width 102 height 10
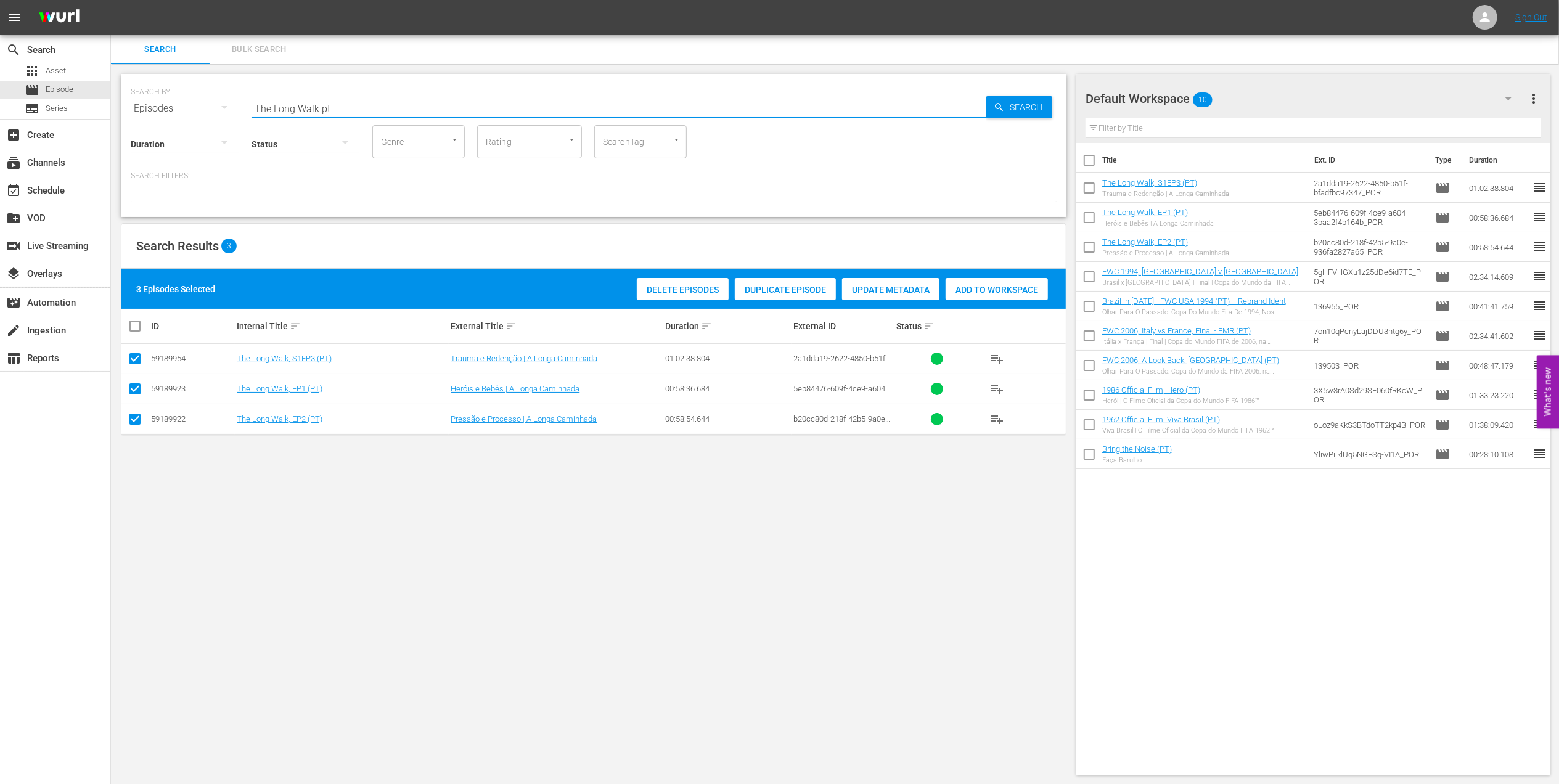
drag, startPoint x: 373, startPoint y: 101, endPoint x: 228, endPoint y: 105, distance: 145.1
click at [193, 105] on div "SEARCH BY Search By Episodes Search ID, Title, Description, Keywords, or Catego…" at bounding box center [594, 101] width 926 height 44
paste input "BRAZIL IN [DATE] - FWC [GEOGRAPHIC_DATA] 1970"
click at [451, 105] on input "BRAZIL IN [DATE] - FWC [GEOGRAPHIC_DATA] 1970" at bounding box center [619, 108] width 735 height 30
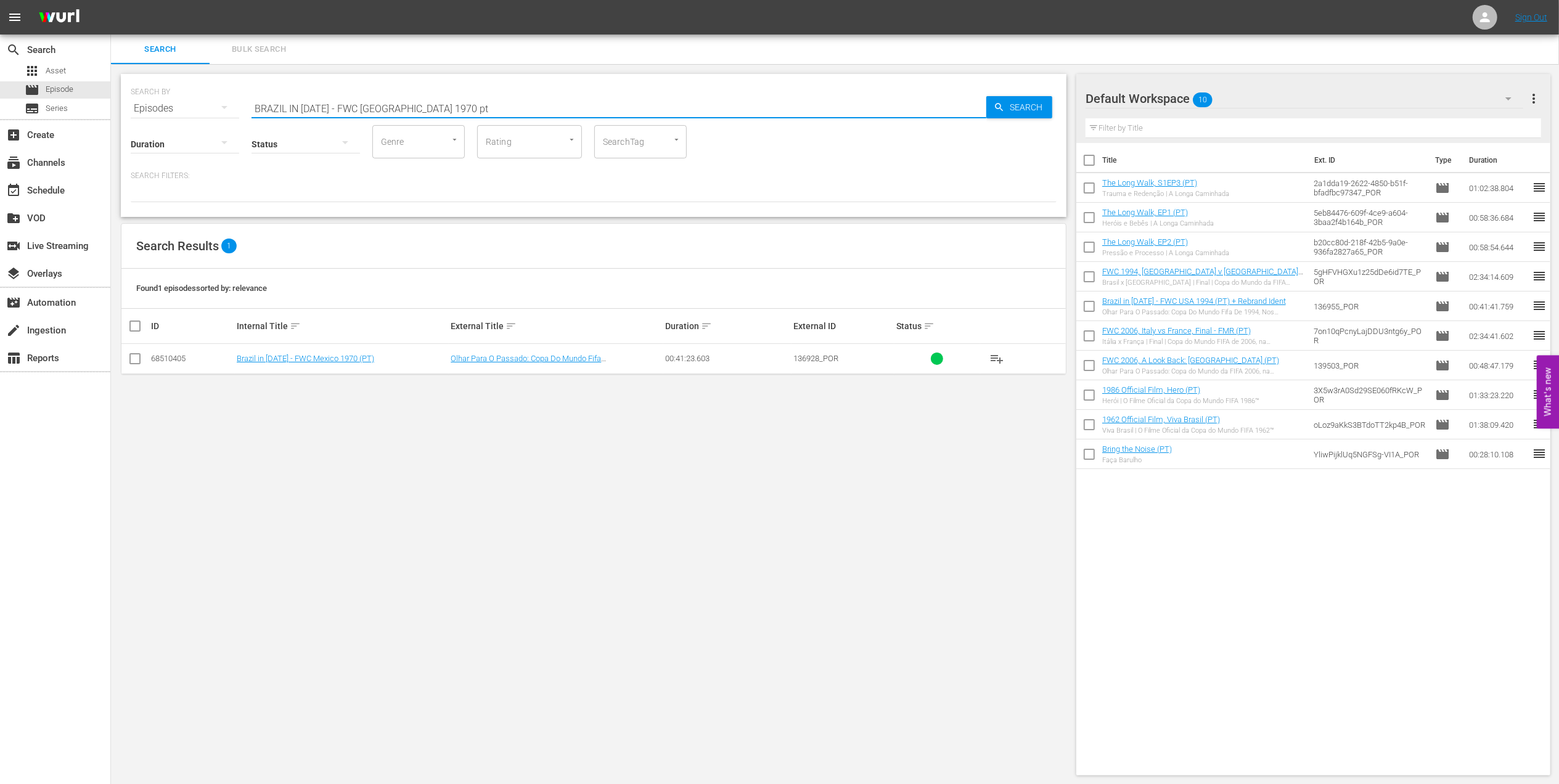
type input "BRAZIL IN [DATE] - FWC [GEOGRAPHIC_DATA] 1970 pt"
click at [134, 362] on input "checkbox" at bounding box center [135, 361] width 15 height 15
checkbox input "true"
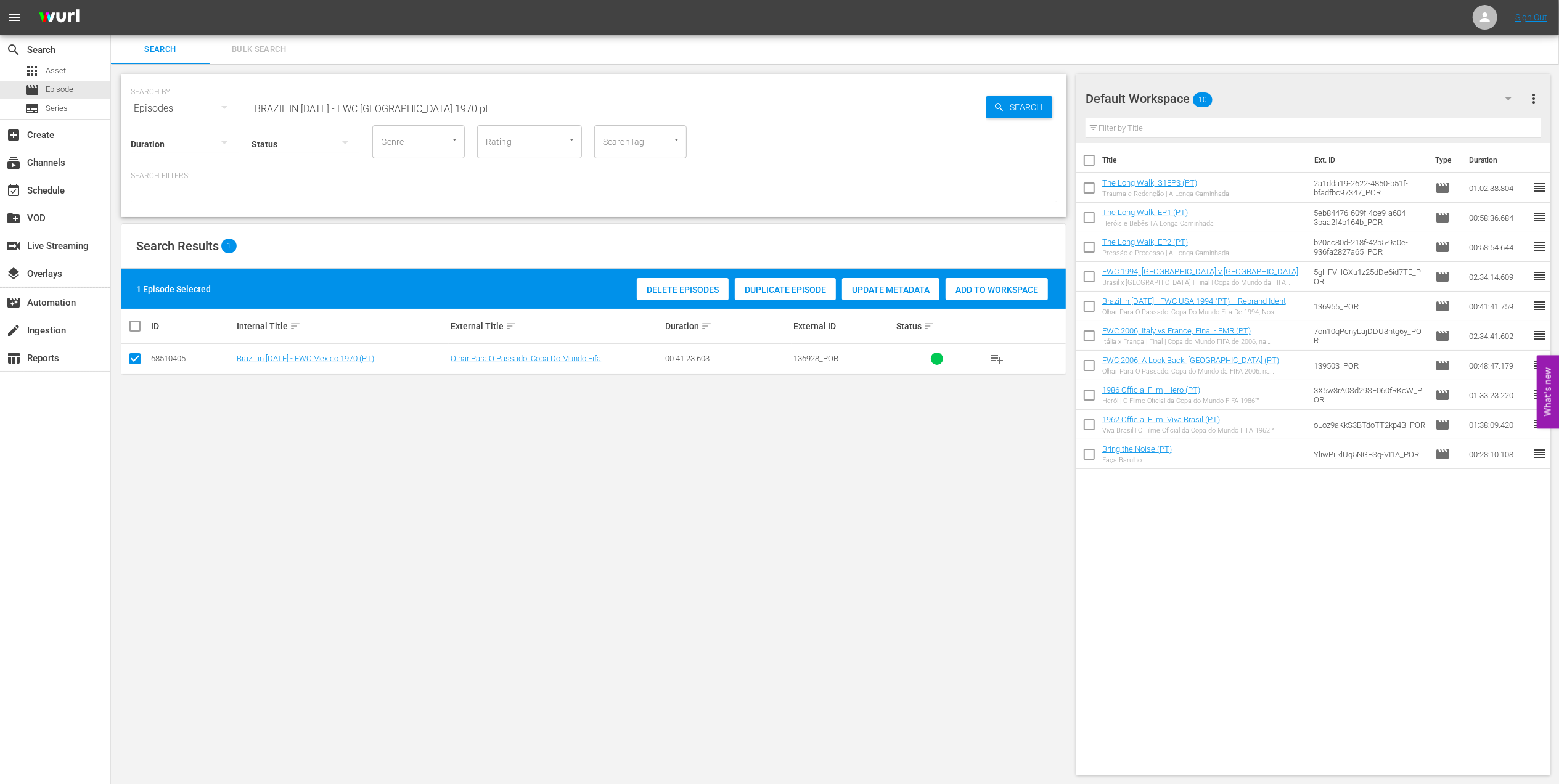
click at [964, 286] on span "Add to Workspace" at bounding box center [996, 289] width 102 height 10
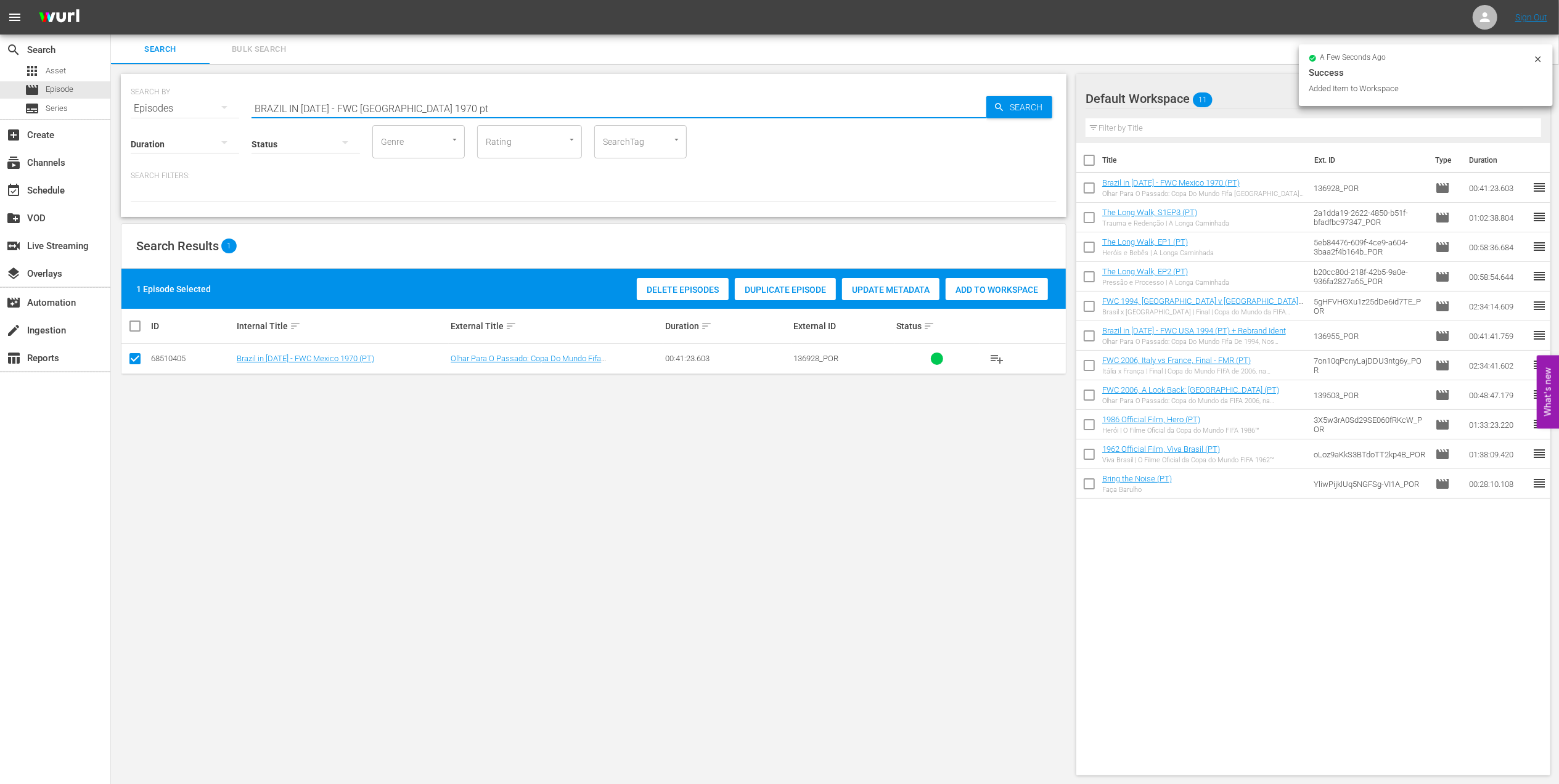
drag, startPoint x: 442, startPoint y: 115, endPoint x: 132, endPoint y: 119, distance: 310.0
click at [132, 119] on div "SEARCH BY Search By Episodes Search ID, Title, Description, Keywords, or Catego…" at bounding box center [593, 146] width 945 height 143
paste input "Voices II"
click at [398, 107] on input "Voices II" at bounding box center [619, 108] width 735 height 30
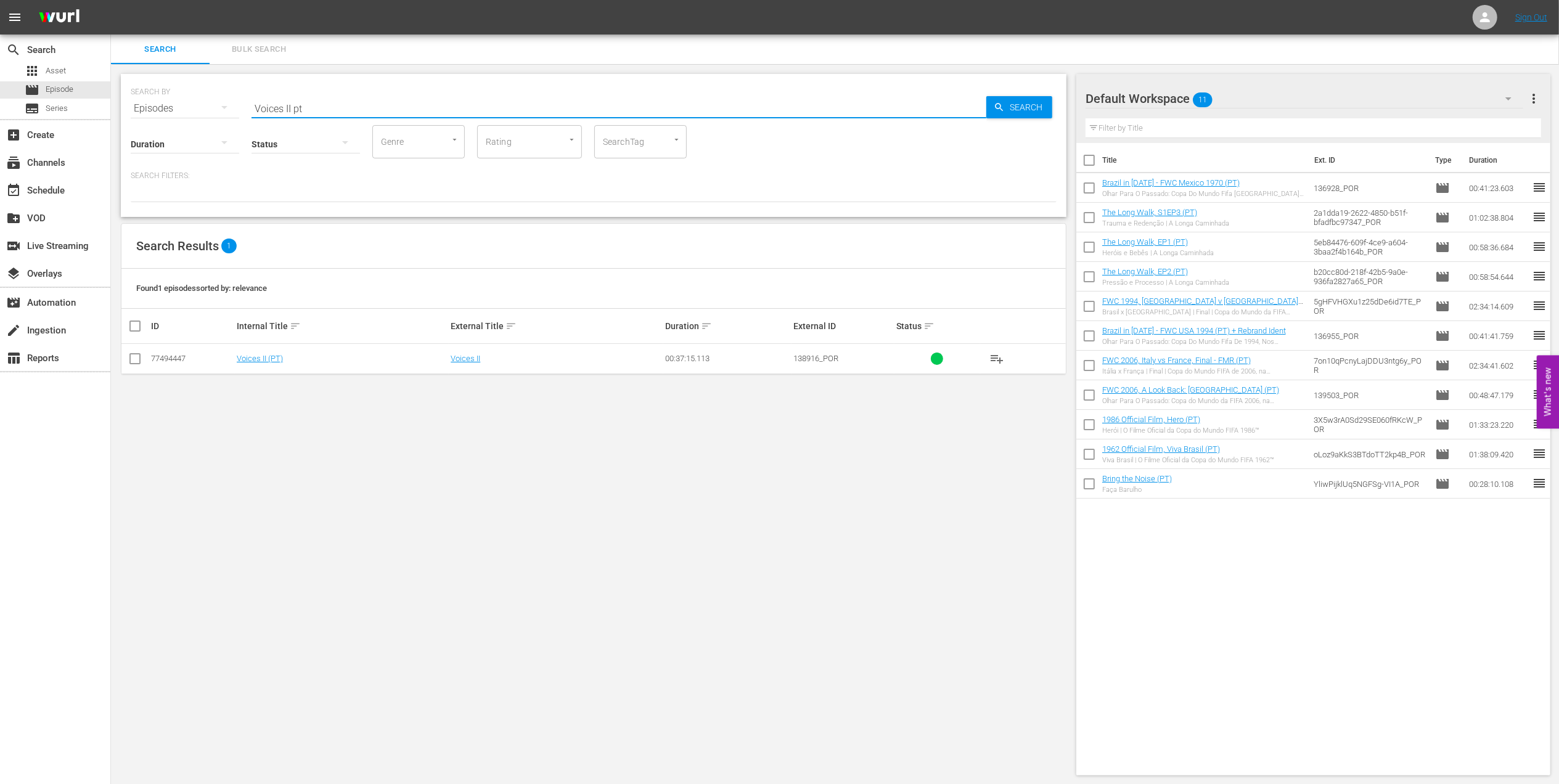
type input "Voices II pt"
click at [134, 356] on input "checkbox" at bounding box center [135, 361] width 15 height 15
checkbox input "true"
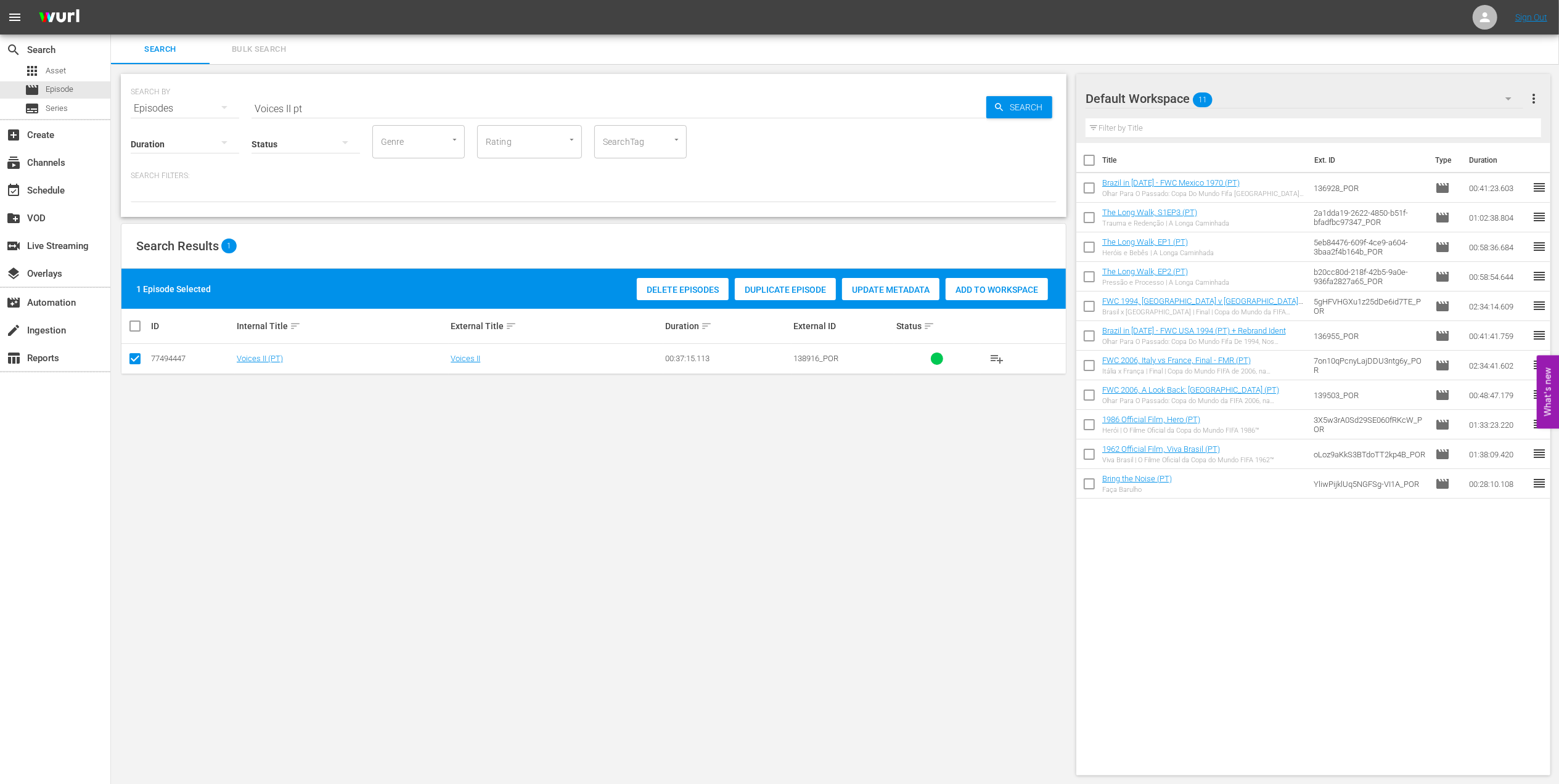
click at [975, 293] on span "Add to Workspace" at bounding box center [996, 289] width 102 height 10
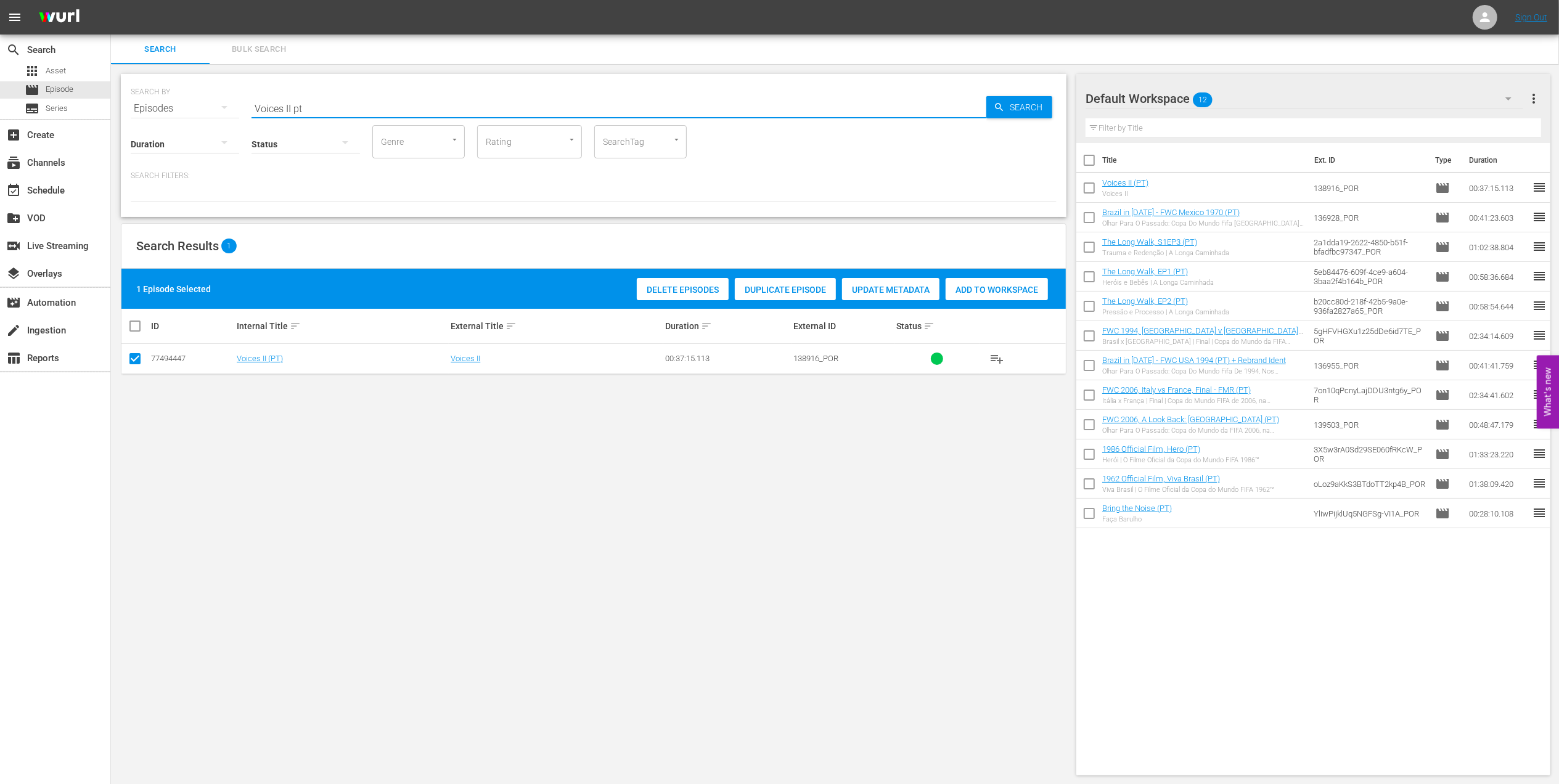
drag, startPoint x: 354, startPoint y: 104, endPoint x: 182, endPoint y: 109, distance: 172.1
click at [182, 109] on div "SEARCH BY Search By Episodes Search ID, Title, Description, Keywords, or Catego…" at bounding box center [594, 101] width 926 height 44
paste input "FWWC 2007 Germany v [GEOGRAPHIC_DATA], Final"
click at [481, 103] on input "FWWC 2007 Germany v [GEOGRAPHIC_DATA], Final" at bounding box center [619, 108] width 735 height 30
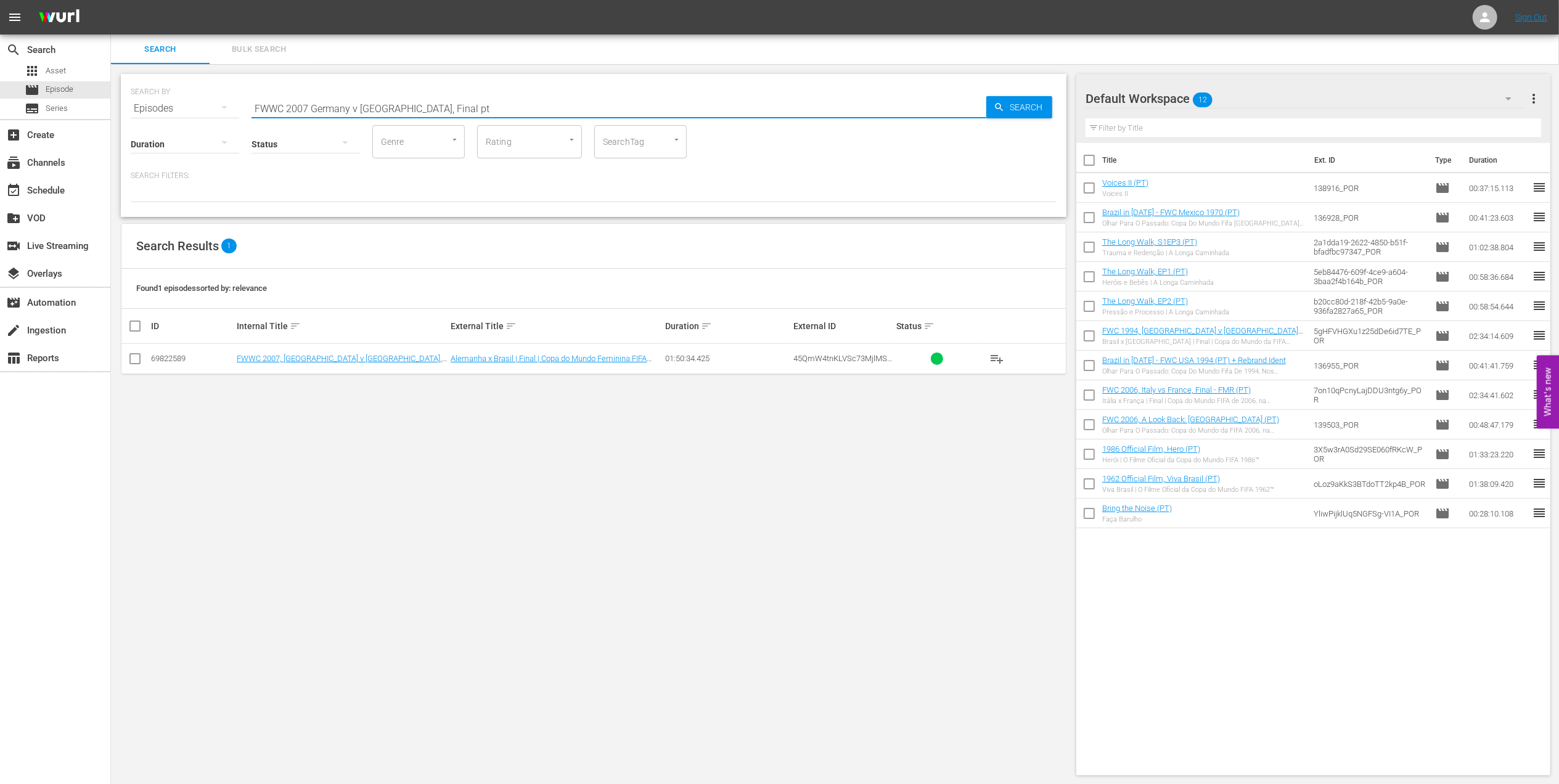
type input "FWWC 2007 Germany v [GEOGRAPHIC_DATA], Final pt"
click at [137, 358] on input "checkbox" at bounding box center [135, 361] width 15 height 15
checkbox input "true"
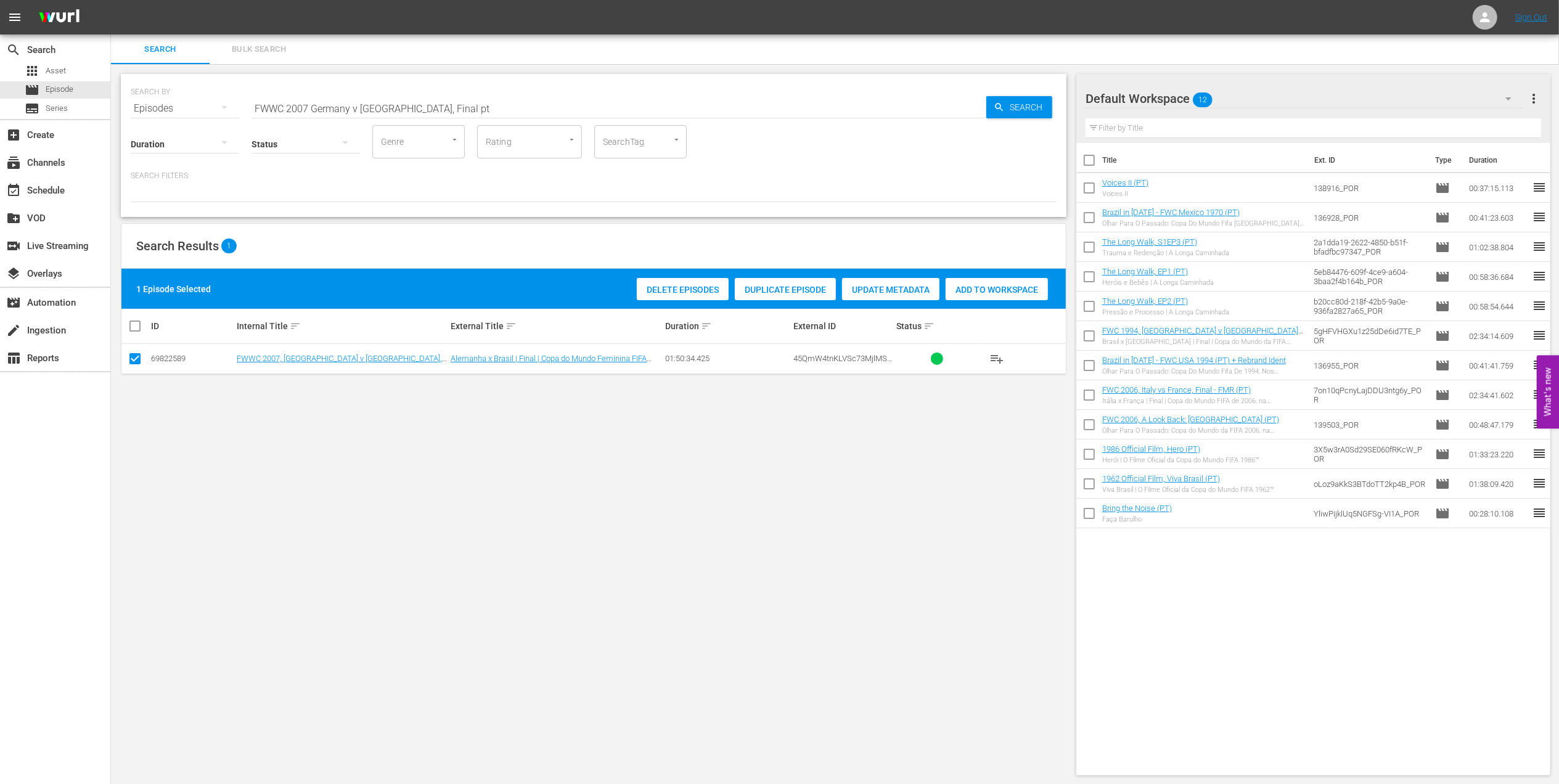
click at [969, 292] on span "Add to Workspace" at bounding box center [996, 289] width 102 height 10
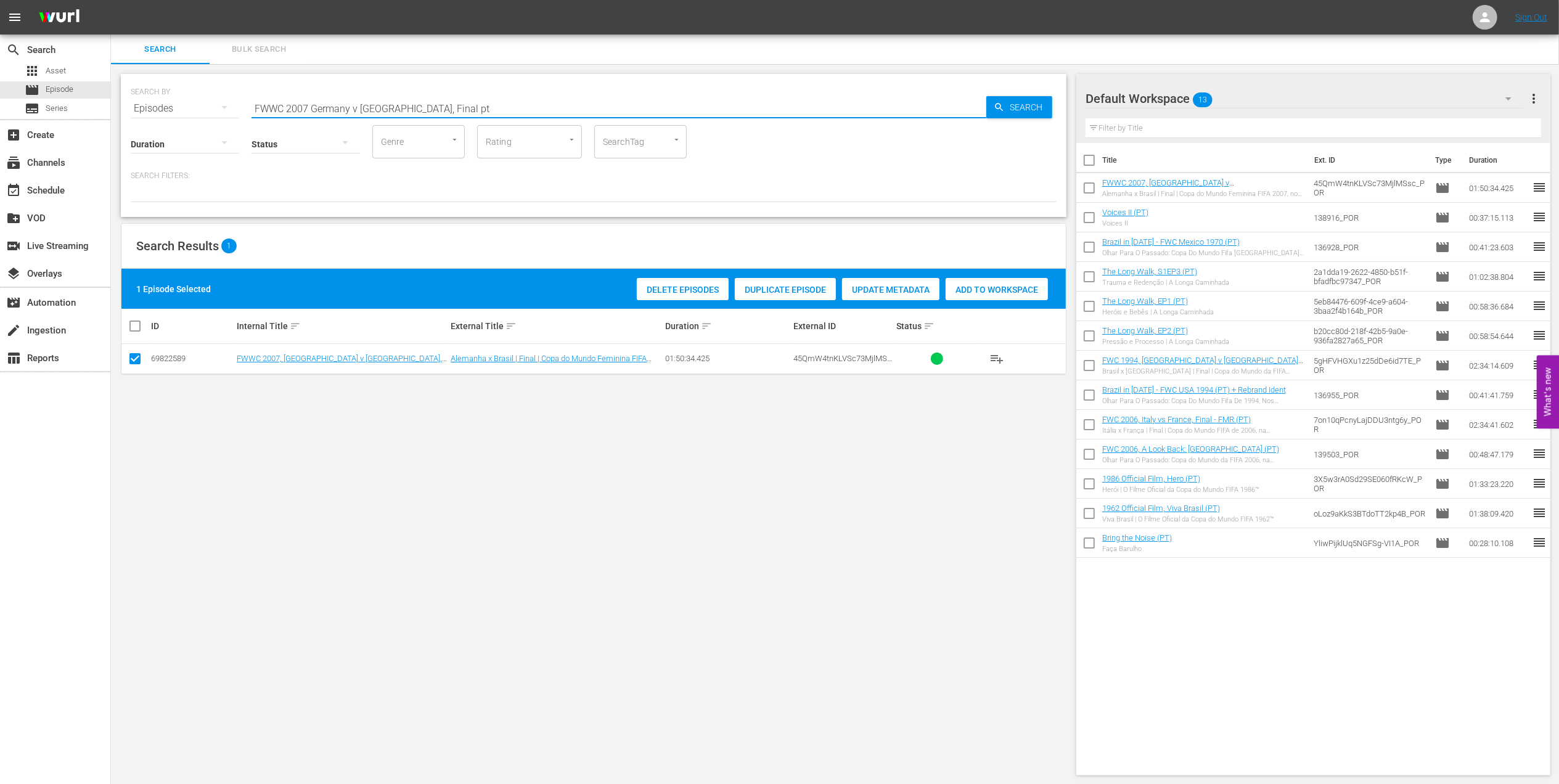
drag, startPoint x: 140, startPoint y: 109, endPoint x: 166, endPoint y: 110, distance: 26.0
click at [134, 110] on div "SEARCH BY Search By Episodes Search ID, Title, Description, Keywords, or Catego…" at bounding box center [594, 101] width 926 height 44
paste input "ACTS: [GEOGRAPHIC_DATA] v [GEOGRAPHIC_DATA] | [GEOGRAPHIC_DATA] 2007"
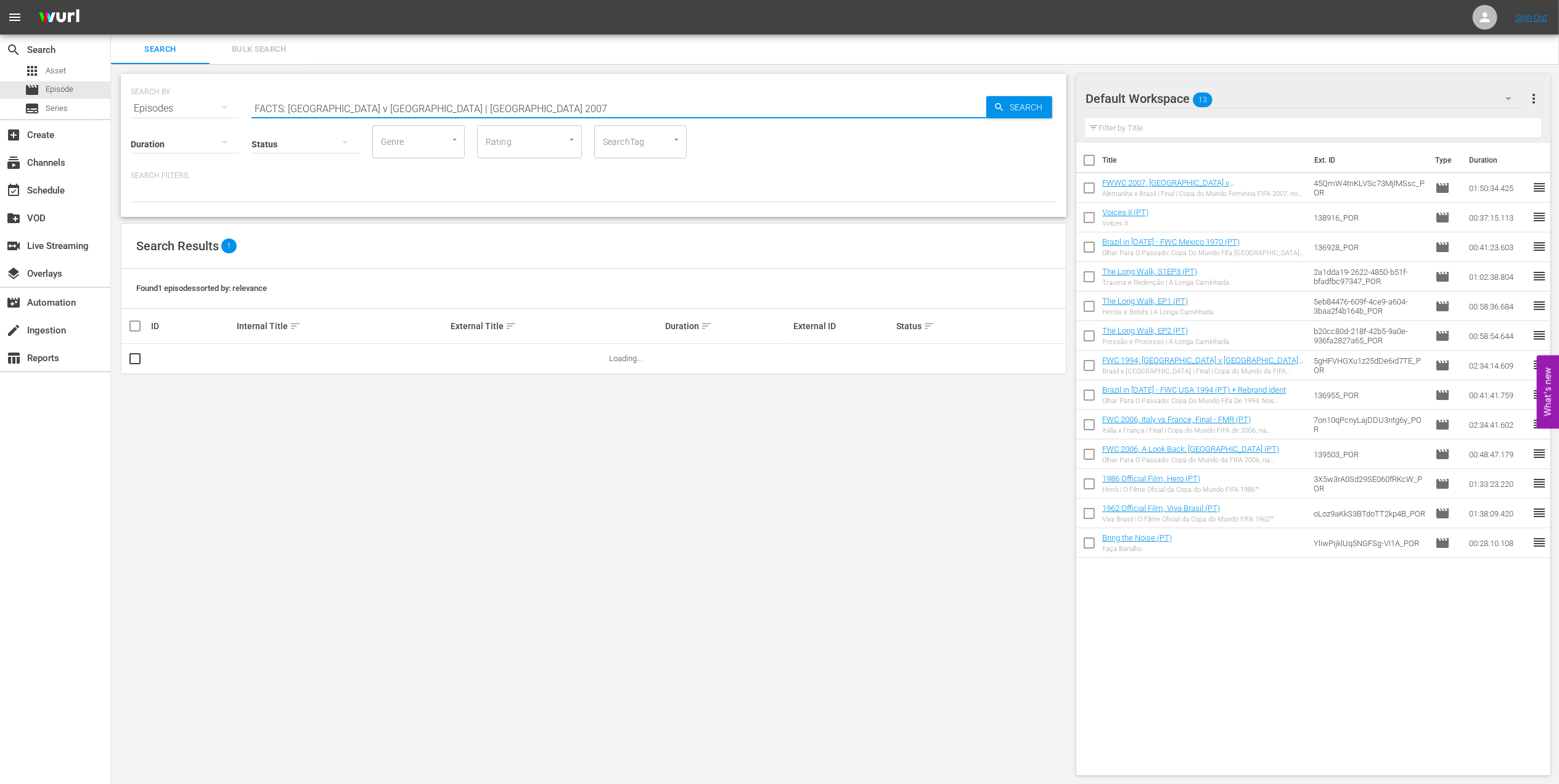
drag, startPoint x: 378, startPoint y: 110, endPoint x: 284, endPoint y: 113, distance: 94.0
click at [284, 113] on div "SEARCH BY Search By Episodes Search ID, Title, Description, Keywords, or Catego…" at bounding box center [593, 146] width 945 height 143
type input "FACTS 2007 pt"
click at [138, 361] on input "checkbox" at bounding box center [135, 361] width 15 height 15
checkbox input "true"
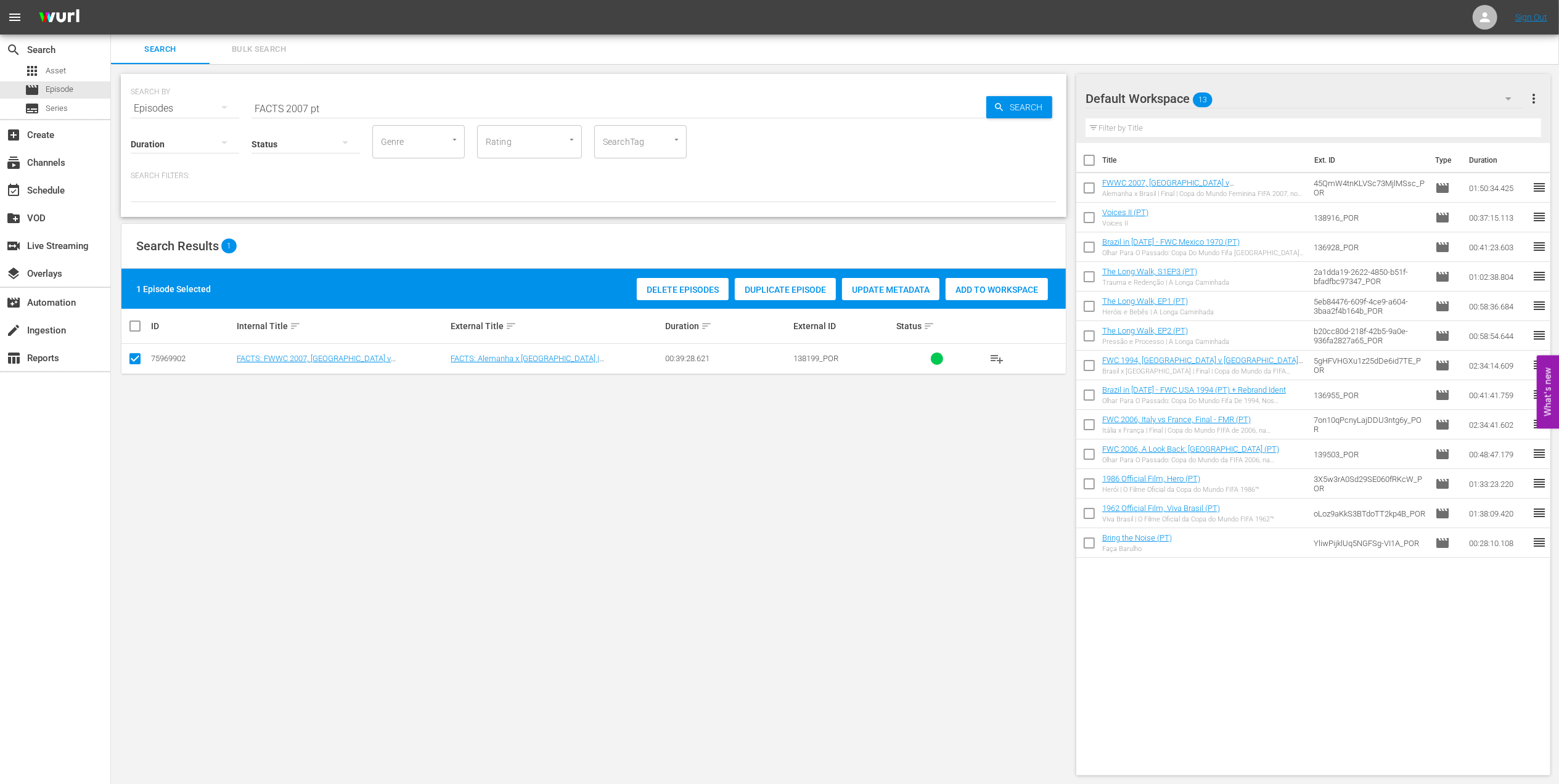
click at [982, 287] on span "Add to Workspace" at bounding box center [996, 289] width 102 height 10
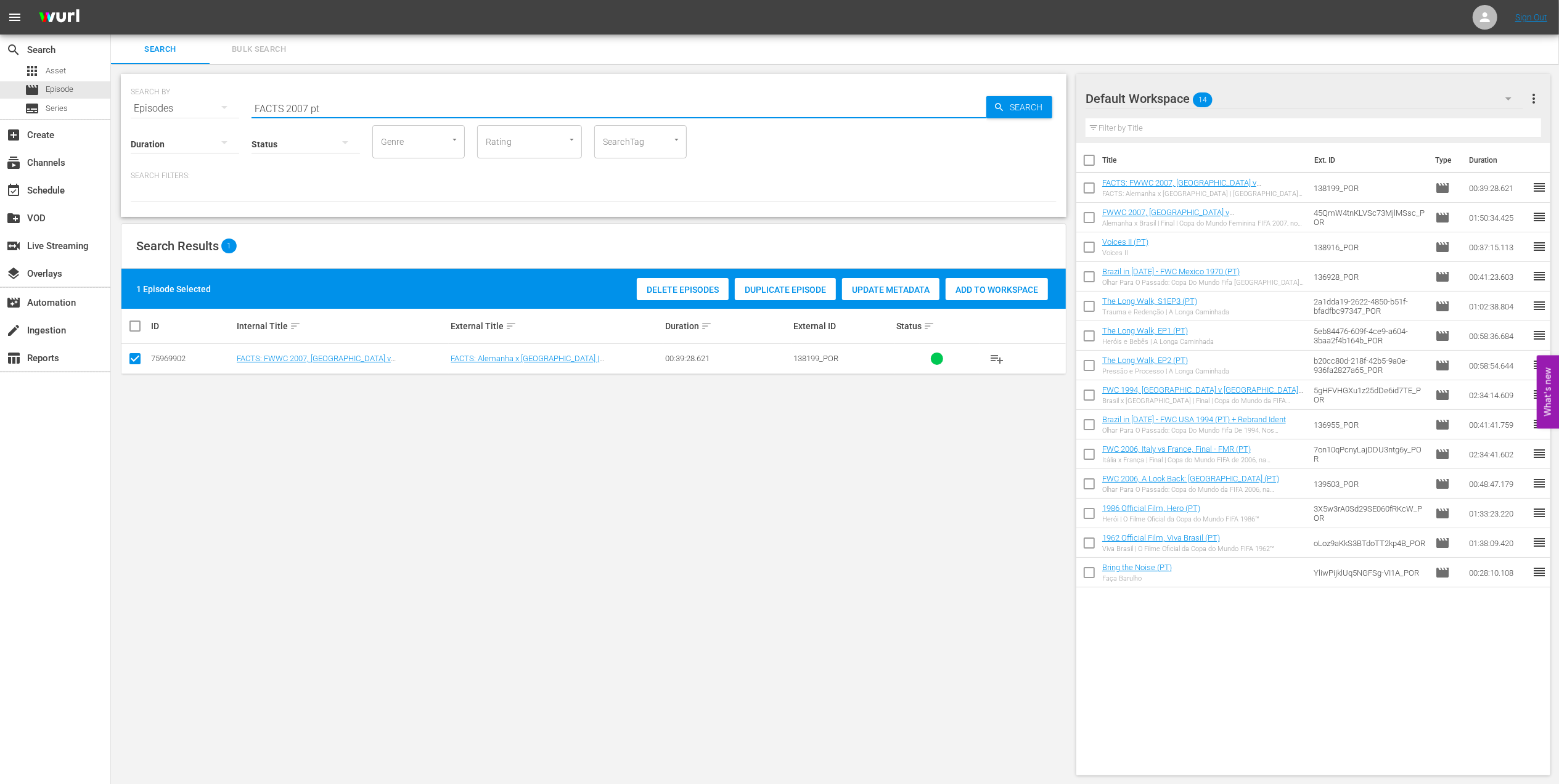
drag, startPoint x: 306, startPoint y: 106, endPoint x: 191, endPoint y: 105, distance: 115.0
click at [193, 105] on div "SEARCH BY Search By Episodes Search ID, Title, Description, Keywords, or Catego…" at bounding box center [594, 101] width 926 height 44
paste input "LOCAL ONLY - Sissi"
drag, startPoint x: 317, startPoint y: 107, endPoint x: 57, endPoint y: 134, distance: 261.4
click at [111, 0] on div "search Search apps Asset movie Episode subtitles Series add_box Create subscrip…" at bounding box center [835, 0] width 1448 height 0
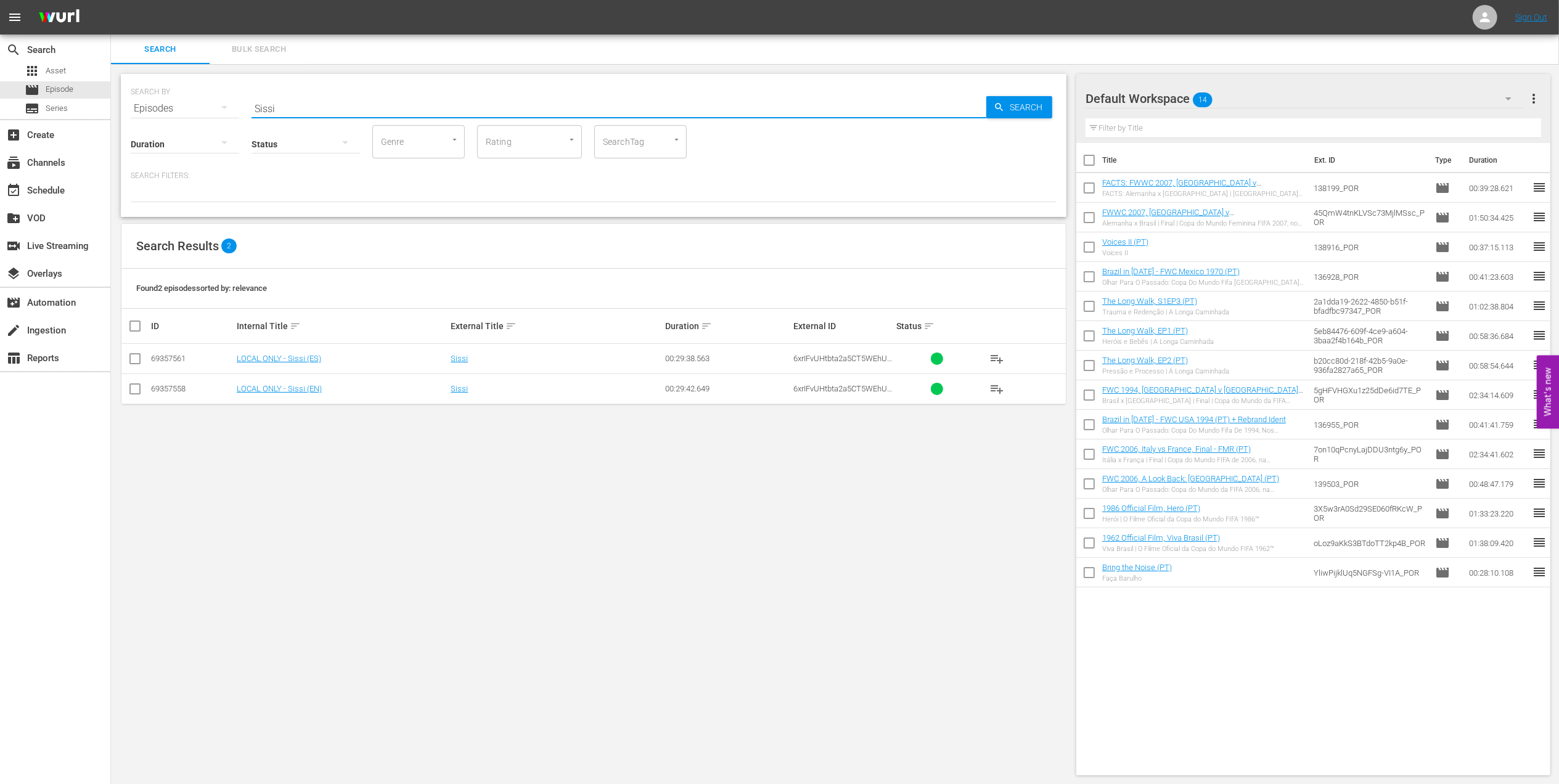
click at [297, 102] on input "Sissi" at bounding box center [619, 108] width 735 height 30
type input "Sissi pt"
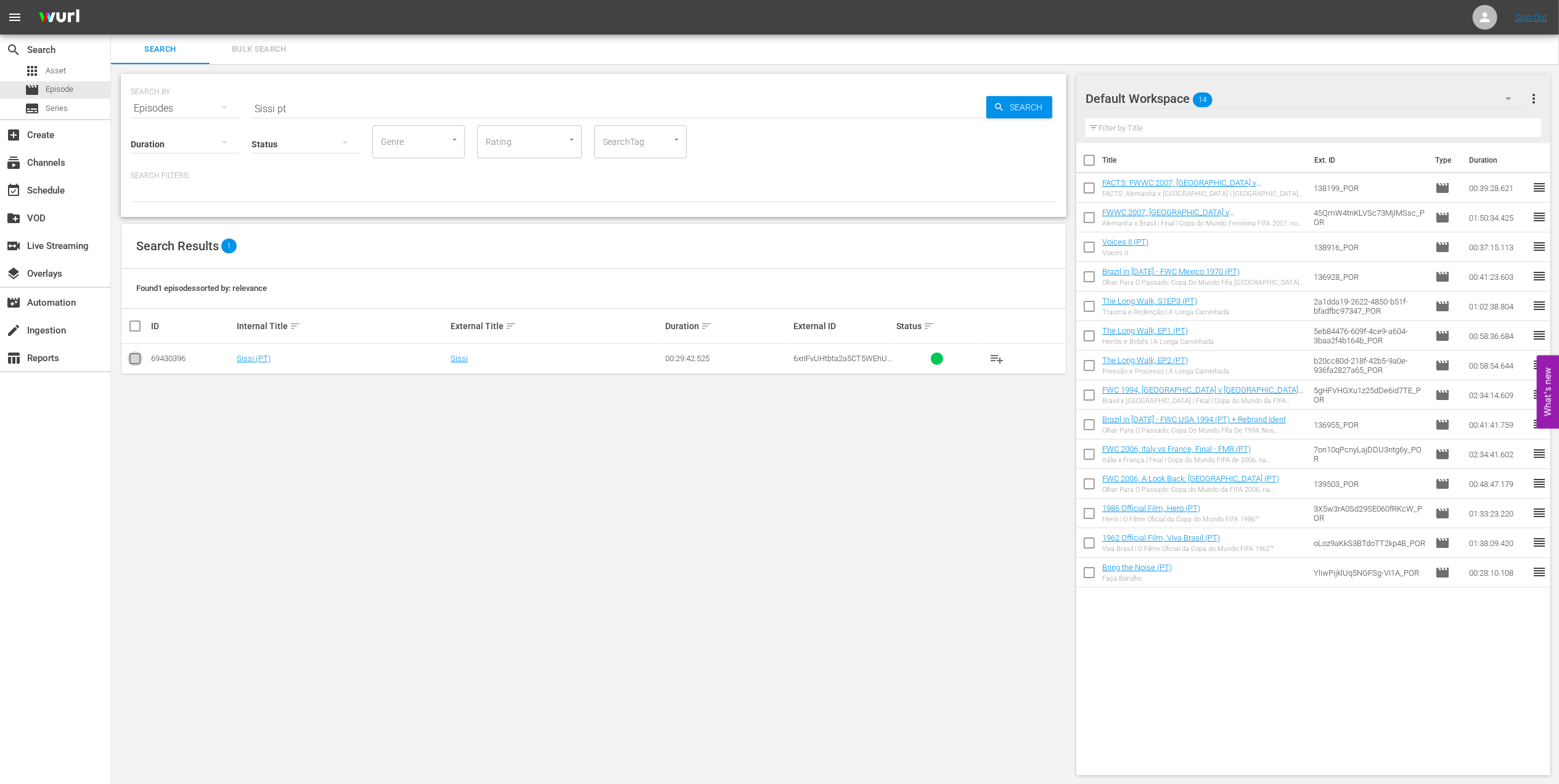
click at [134, 358] on input "checkbox" at bounding box center [135, 361] width 15 height 15
checkbox input "true"
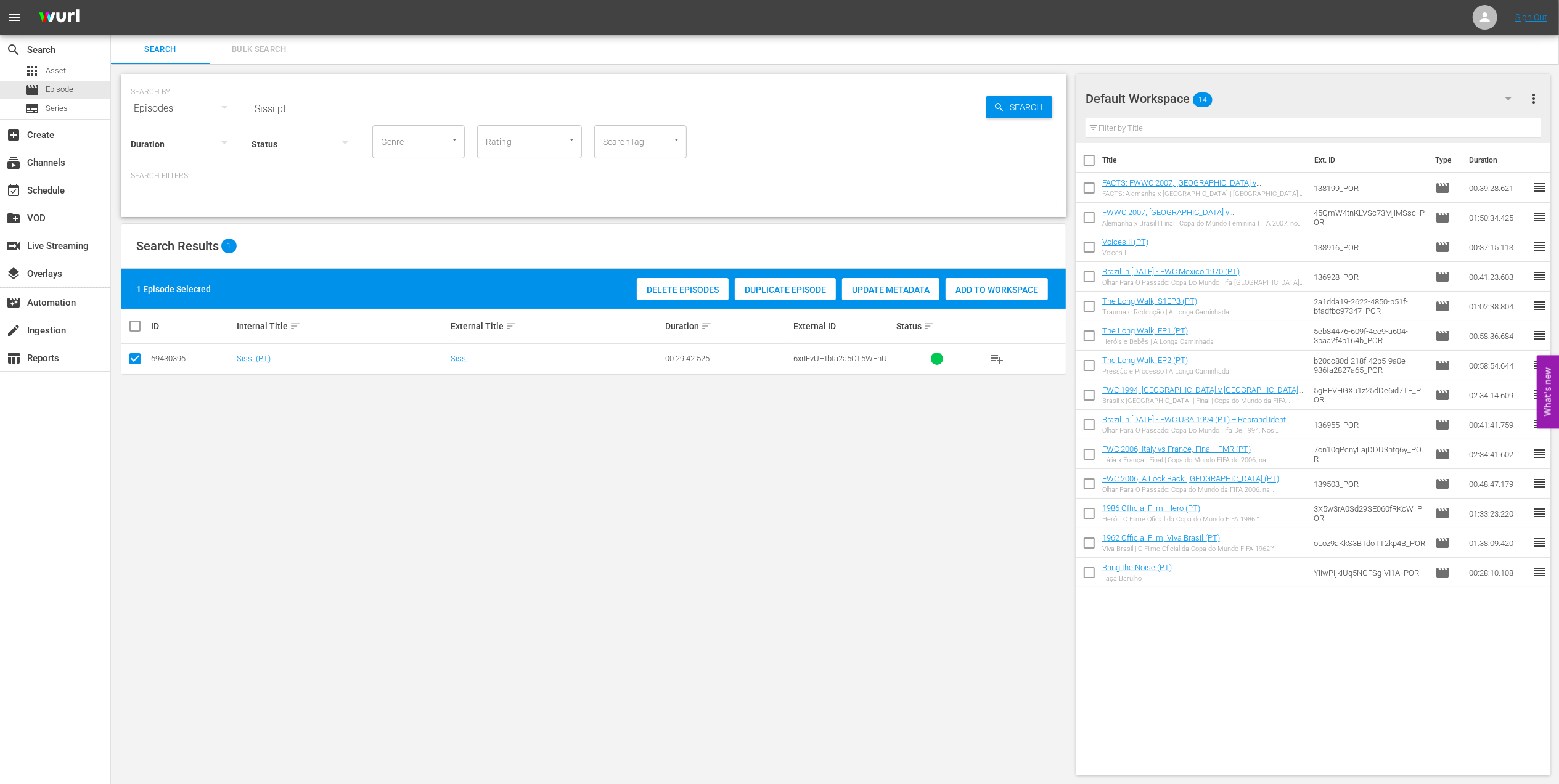
click at [979, 294] on span "Add to Workspace" at bounding box center [996, 289] width 102 height 10
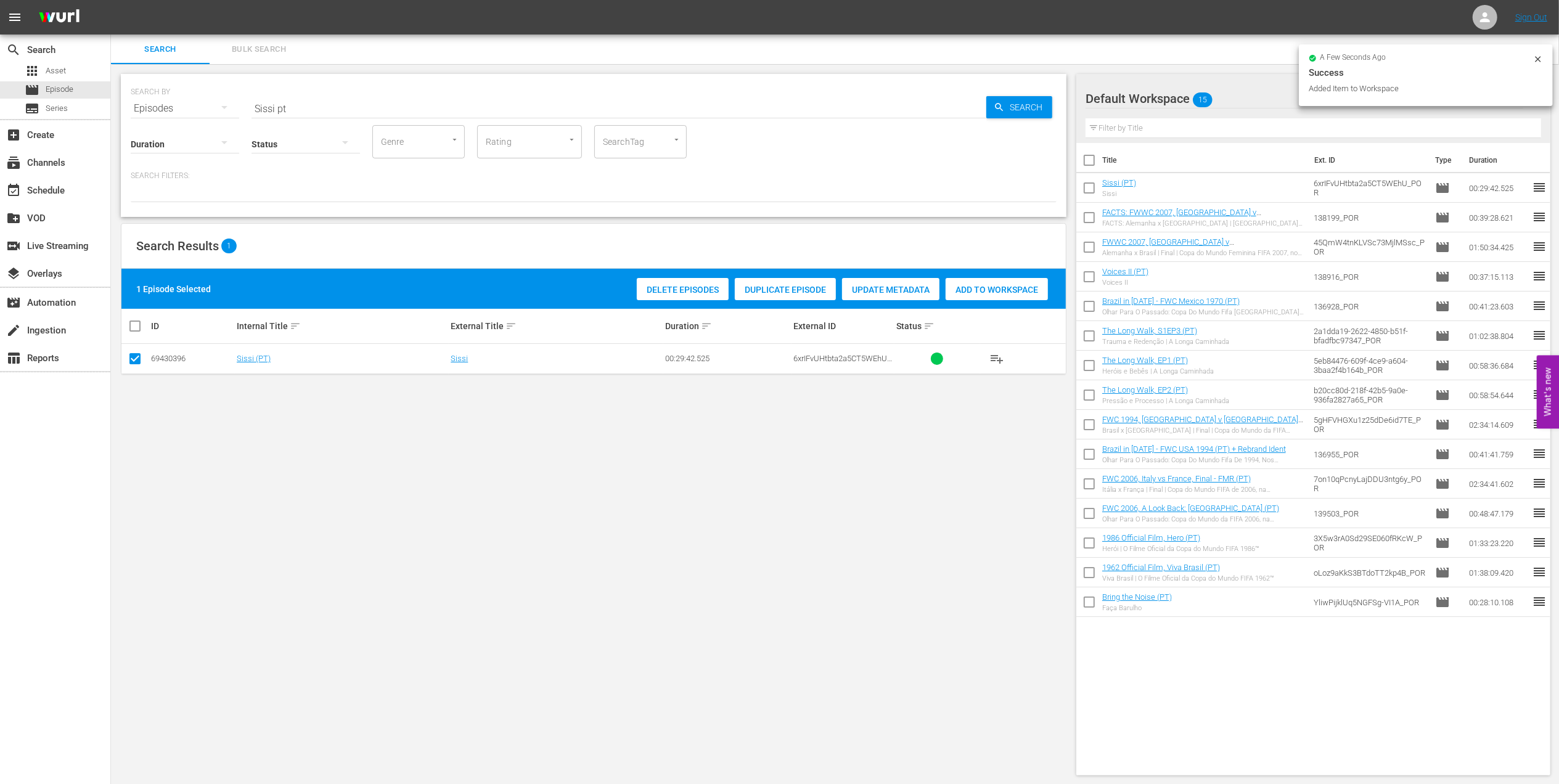
drag, startPoint x: 309, startPoint y: 107, endPoint x: 173, endPoint y: 107, distance: 136.0
click at [173, 107] on div "SEARCH BY Search By Episodes Search ID, Title, Description, Keywords, or Catego…" at bounding box center [594, 101] width 926 height 44
paste input "FWC 2014, Germany vs Argentina, Final (PT)"
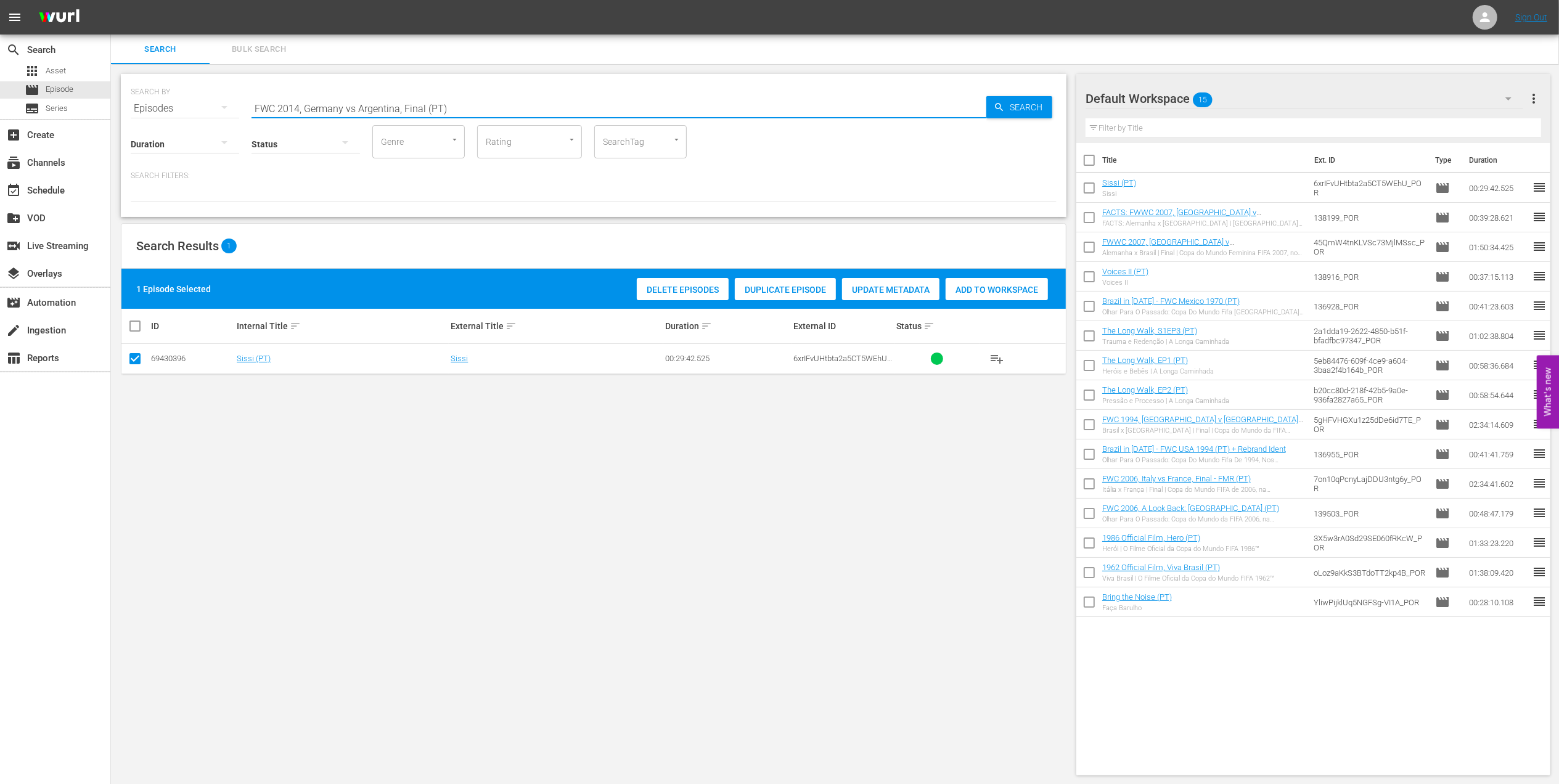
click at [489, 107] on input "FWC 2014, Germany vs Argentina, Final (PT)" at bounding box center [619, 108] width 735 height 30
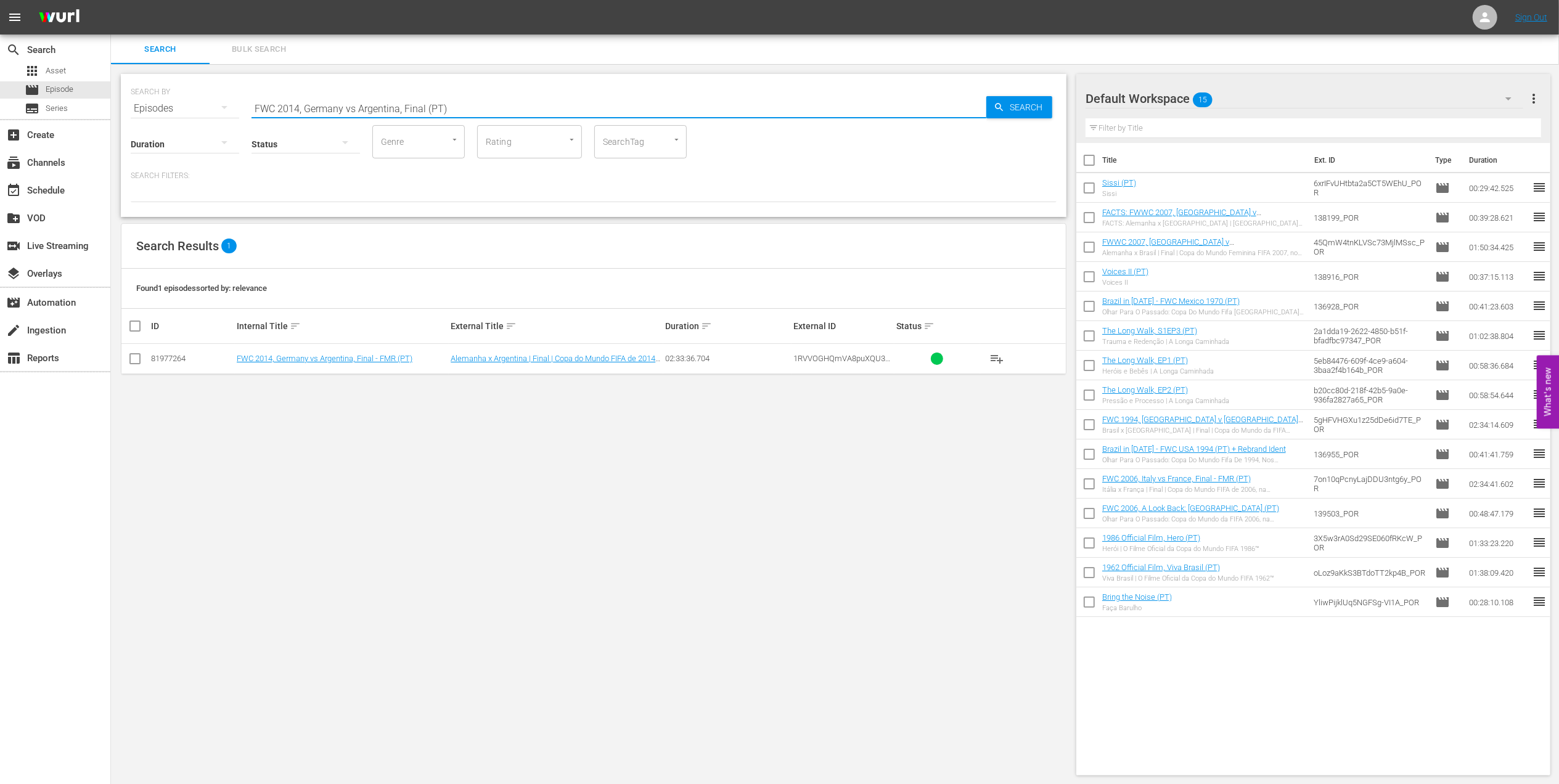
type input "FWC 2014, Germany vs Argentina, Final (PT)"
drag, startPoint x: 137, startPoint y: 359, endPoint x: 152, endPoint y: 359, distance: 15.0
click at [137, 359] on input "checkbox" at bounding box center [135, 361] width 15 height 15
checkbox input "true"
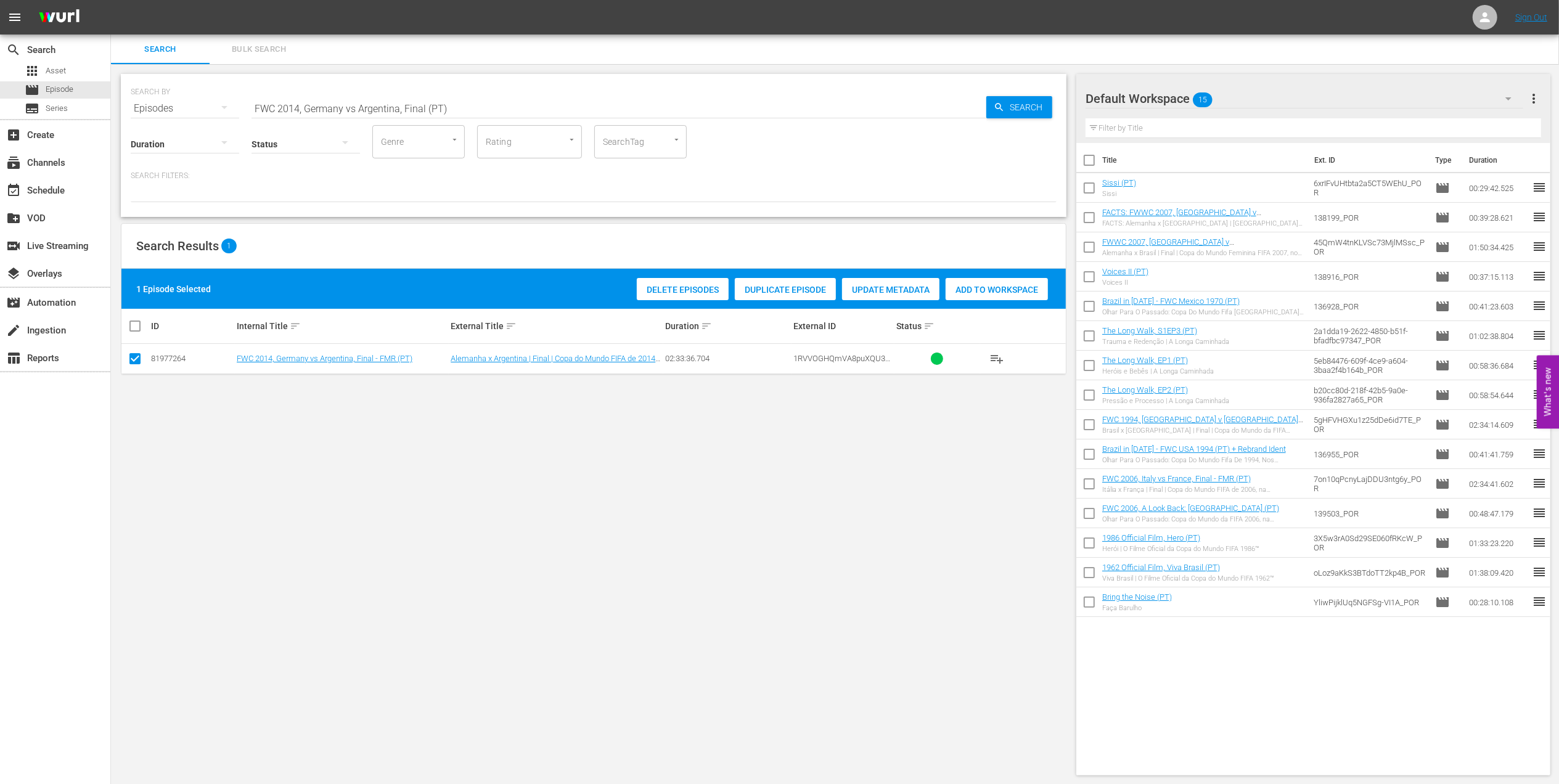
click at [963, 285] on span "Add to Workspace" at bounding box center [996, 289] width 102 height 10
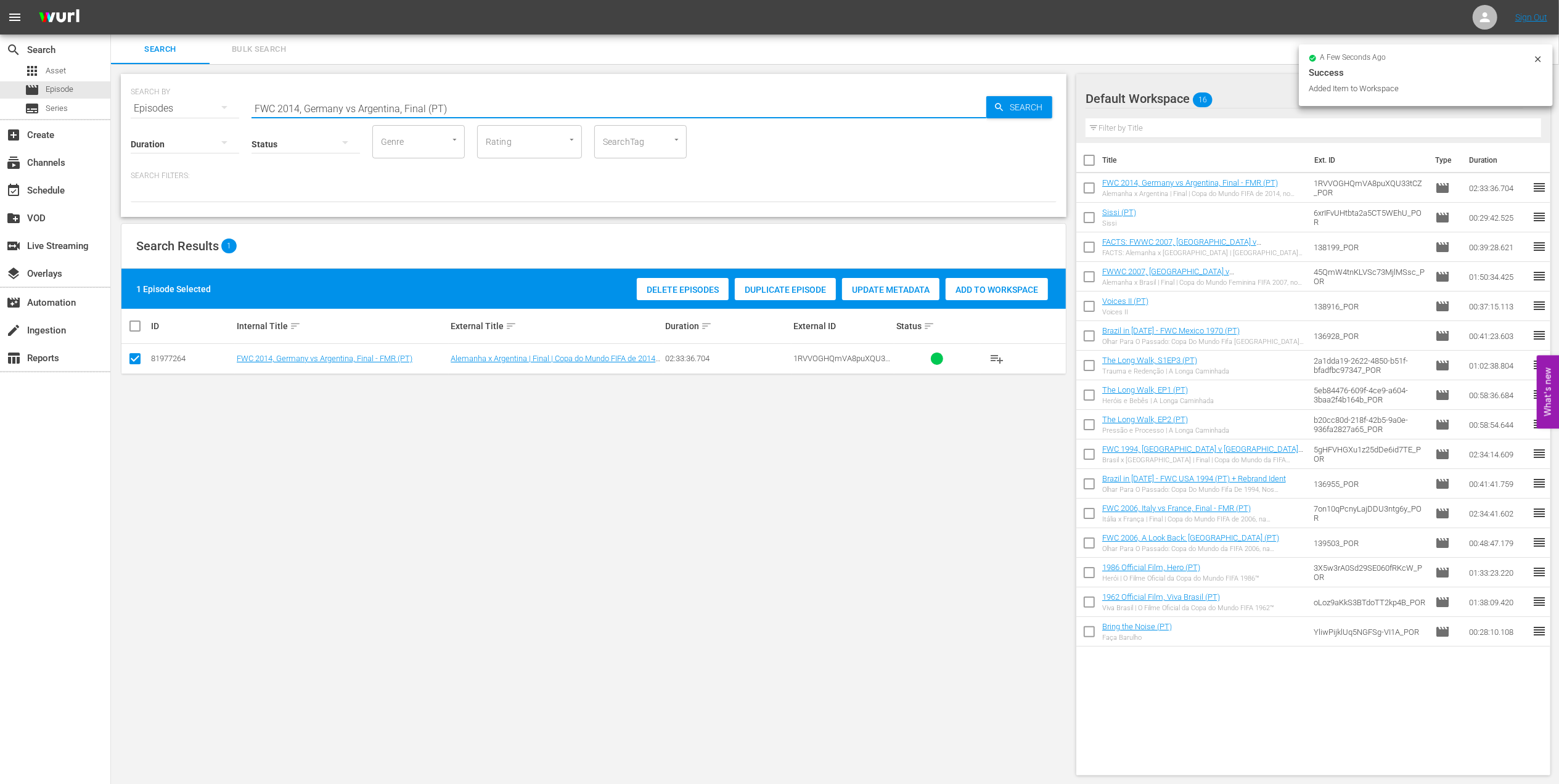
drag, startPoint x: 439, startPoint y: 107, endPoint x: 152, endPoint y: 107, distance: 287.0
click at [152, 107] on div "SEARCH BY Search By Episodes Search ID, Title, Description, Keywords, or Catego…" at bounding box center [594, 101] width 926 height 44
paste input "EP 3 - FWC 2014 | The Final"
click at [398, 107] on input "EP 3 - FWC 2014 | The Final" at bounding box center [619, 108] width 735 height 30
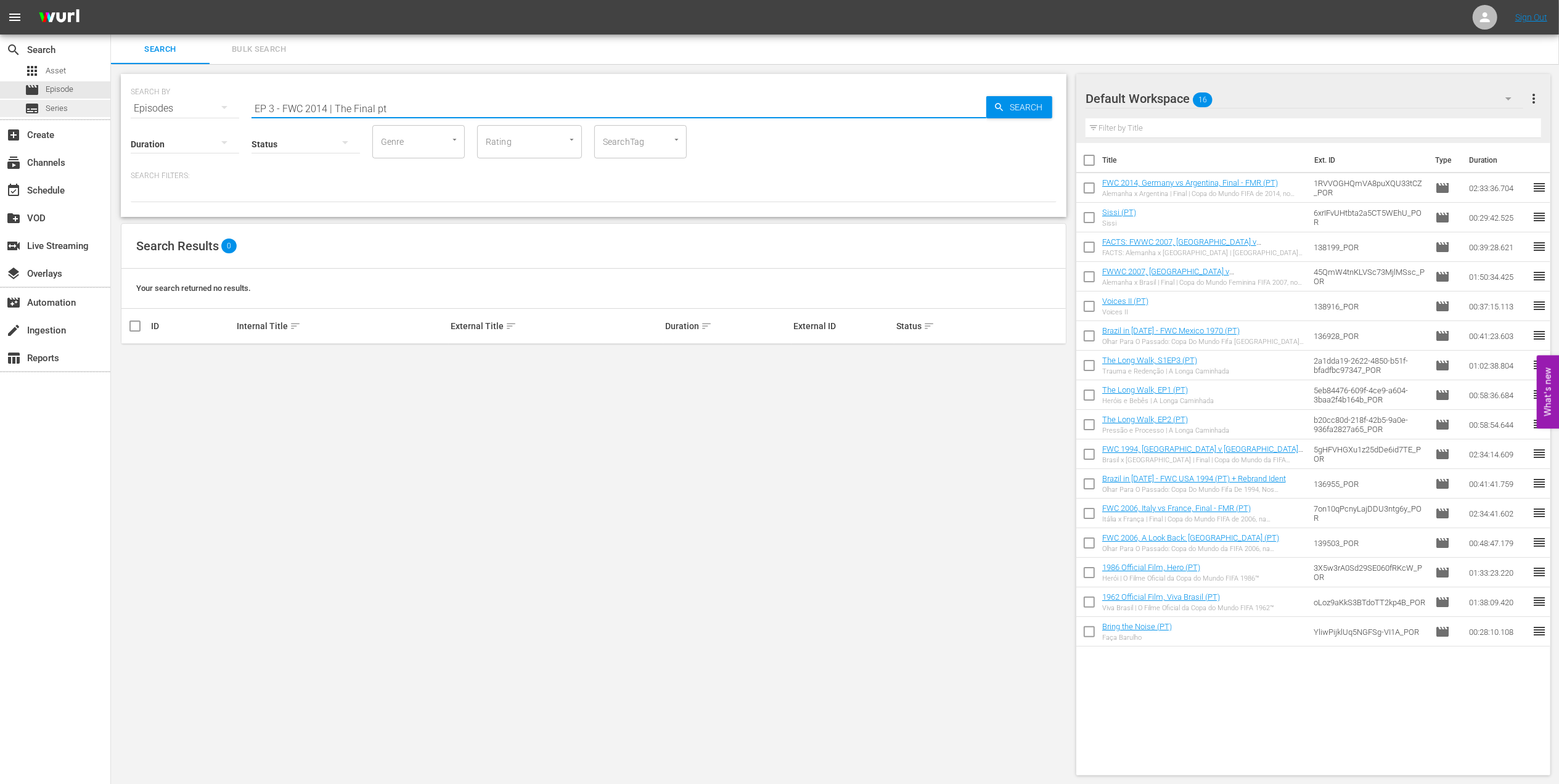
drag, startPoint x: 235, startPoint y: 107, endPoint x: 77, endPoint y: 109, distance: 158.0
click at [111, 0] on div "search Search apps Asset movie Episode subtitles Series add_box Create subscrip…" at bounding box center [835, 0] width 1448 height 0
type input "the final 2014 pt"
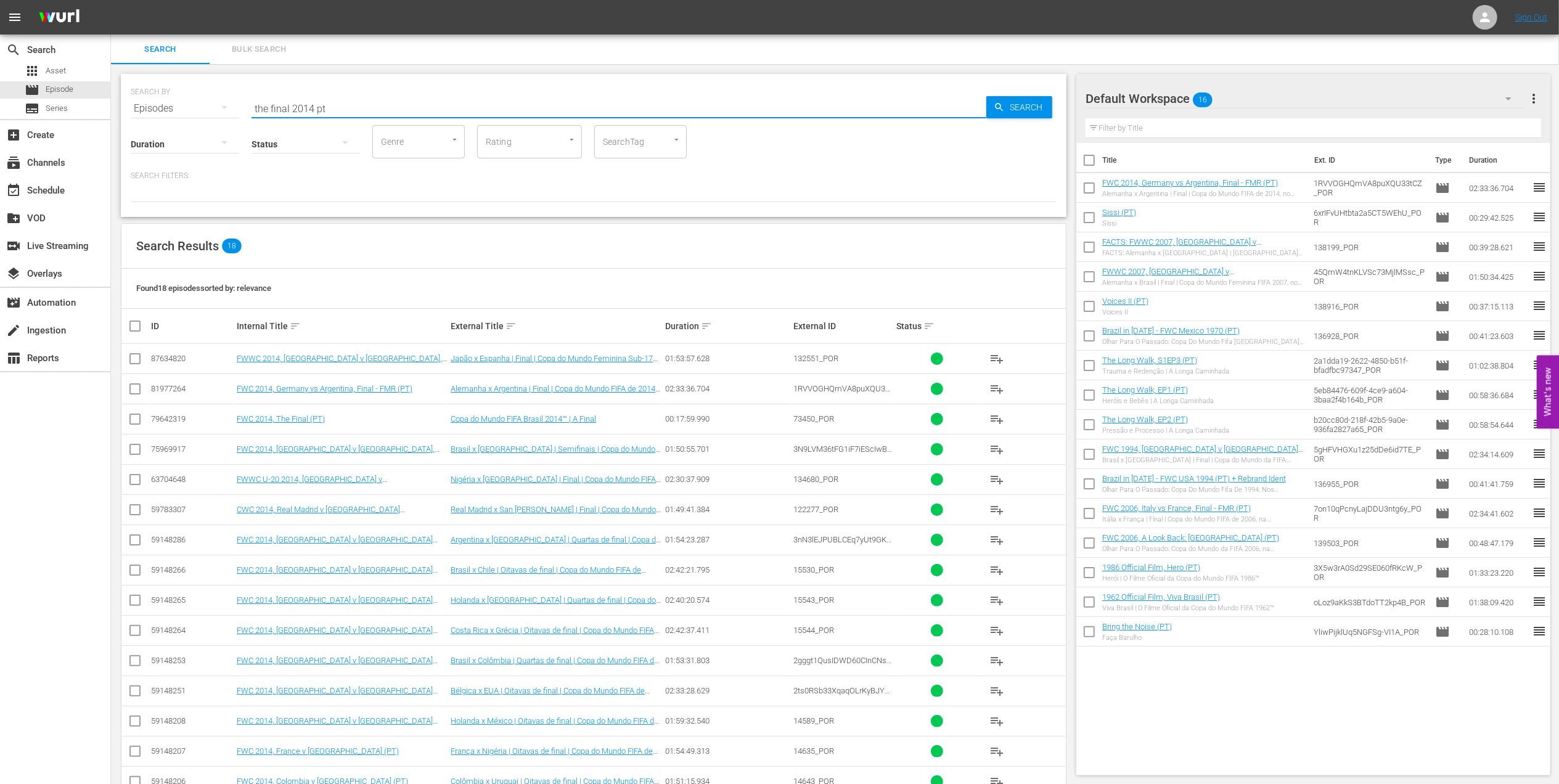
drag, startPoint x: 134, startPoint y: 422, endPoint x: 203, endPoint y: 414, distance: 69.5
click at [134, 422] on input "checkbox" at bounding box center [135, 421] width 15 height 15
checkbox input "true"
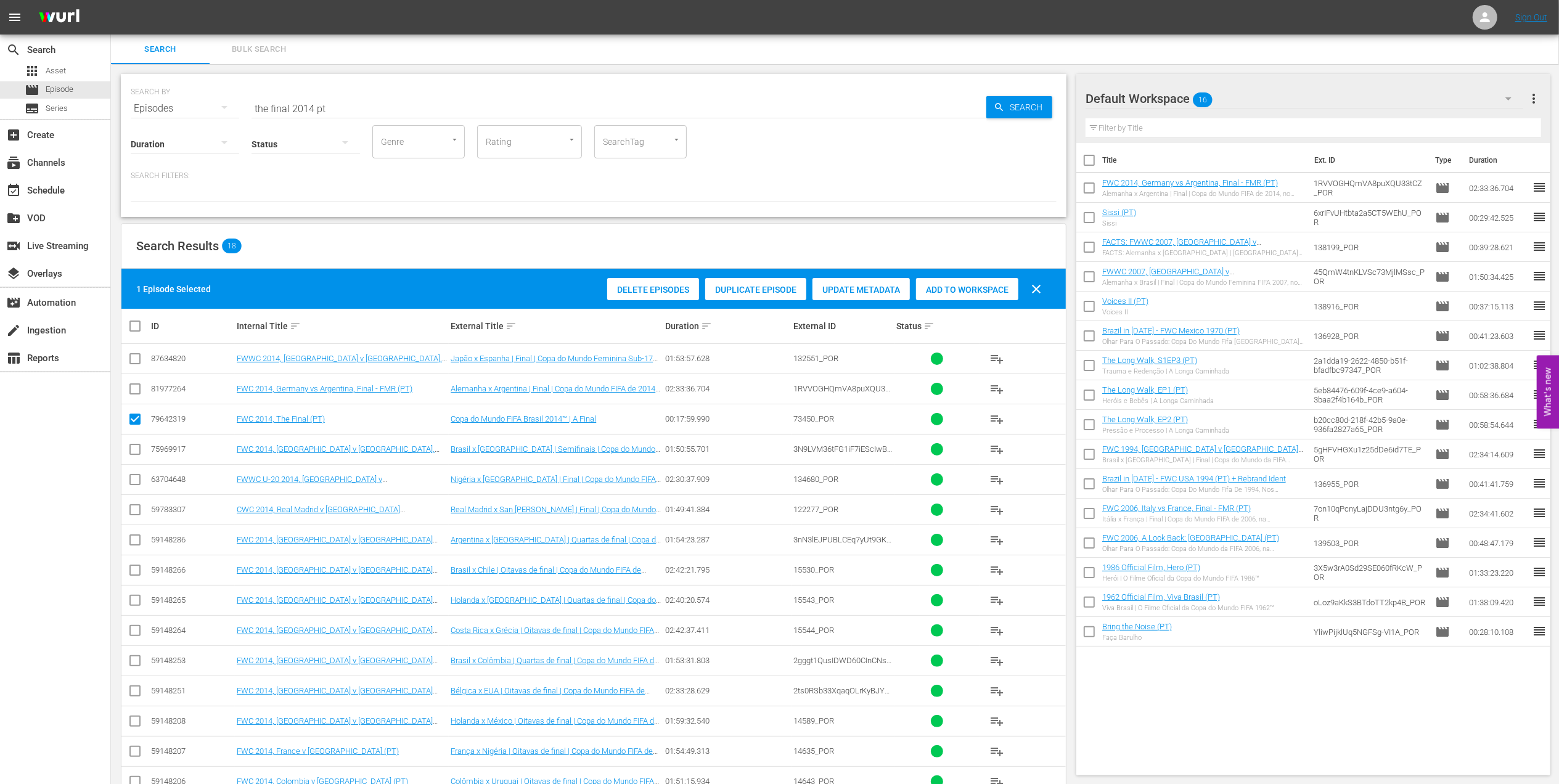
click at [948, 289] on span "Add to Workspace" at bounding box center [967, 289] width 102 height 10
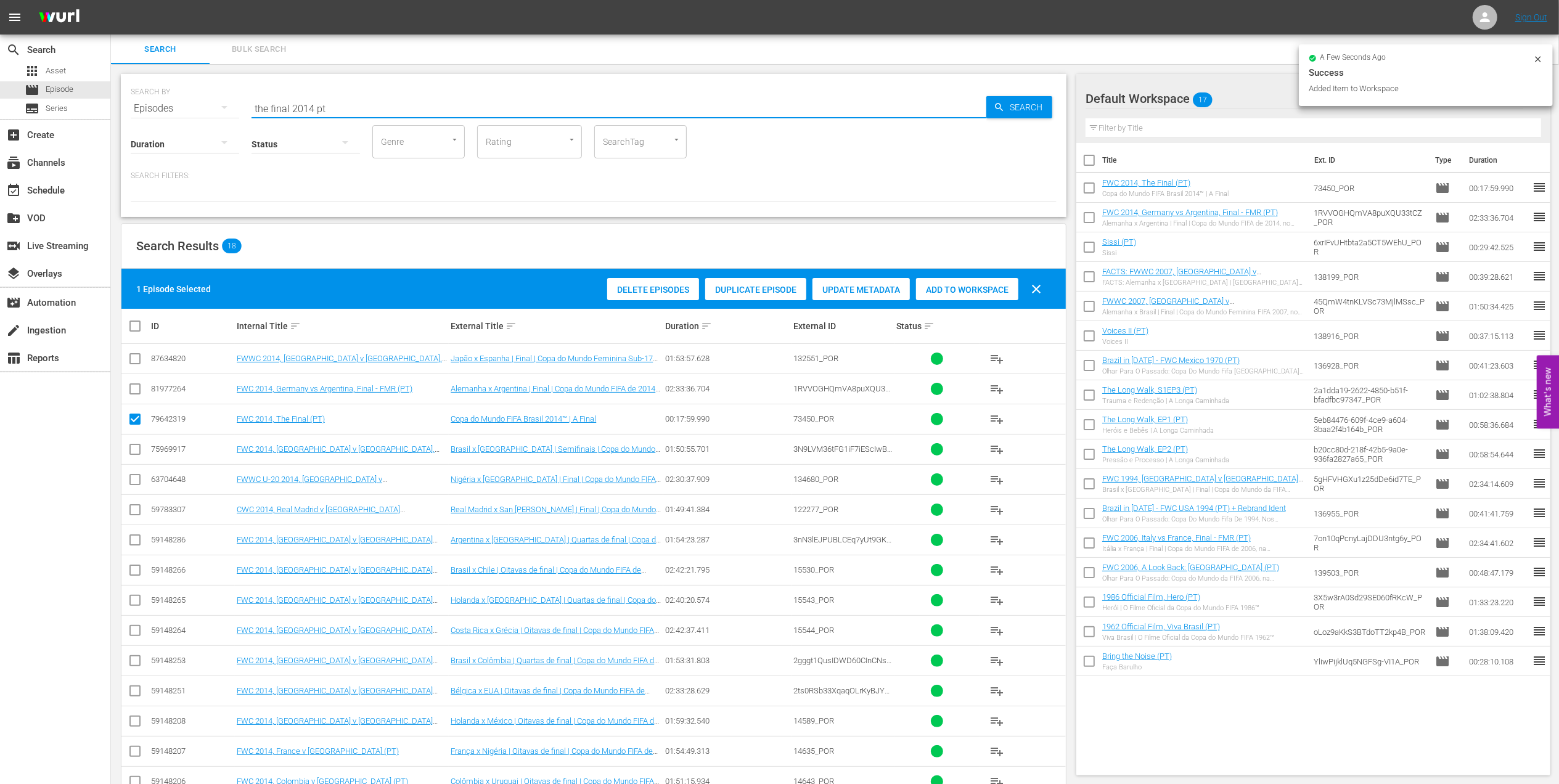
drag, startPoint x: 229, startPoint y: 103, endPoint x: 181, endPoint y: 103, distance: 48.0
click at [172, 103] on div "SEARCH BY Search By Episodes Search ID, Title, Description, Keywords, or Catego…" at bounding box center [594, 101] width 926 height 44
paste input "EP 3 - [PERSON_NAME] | Golden Boo"
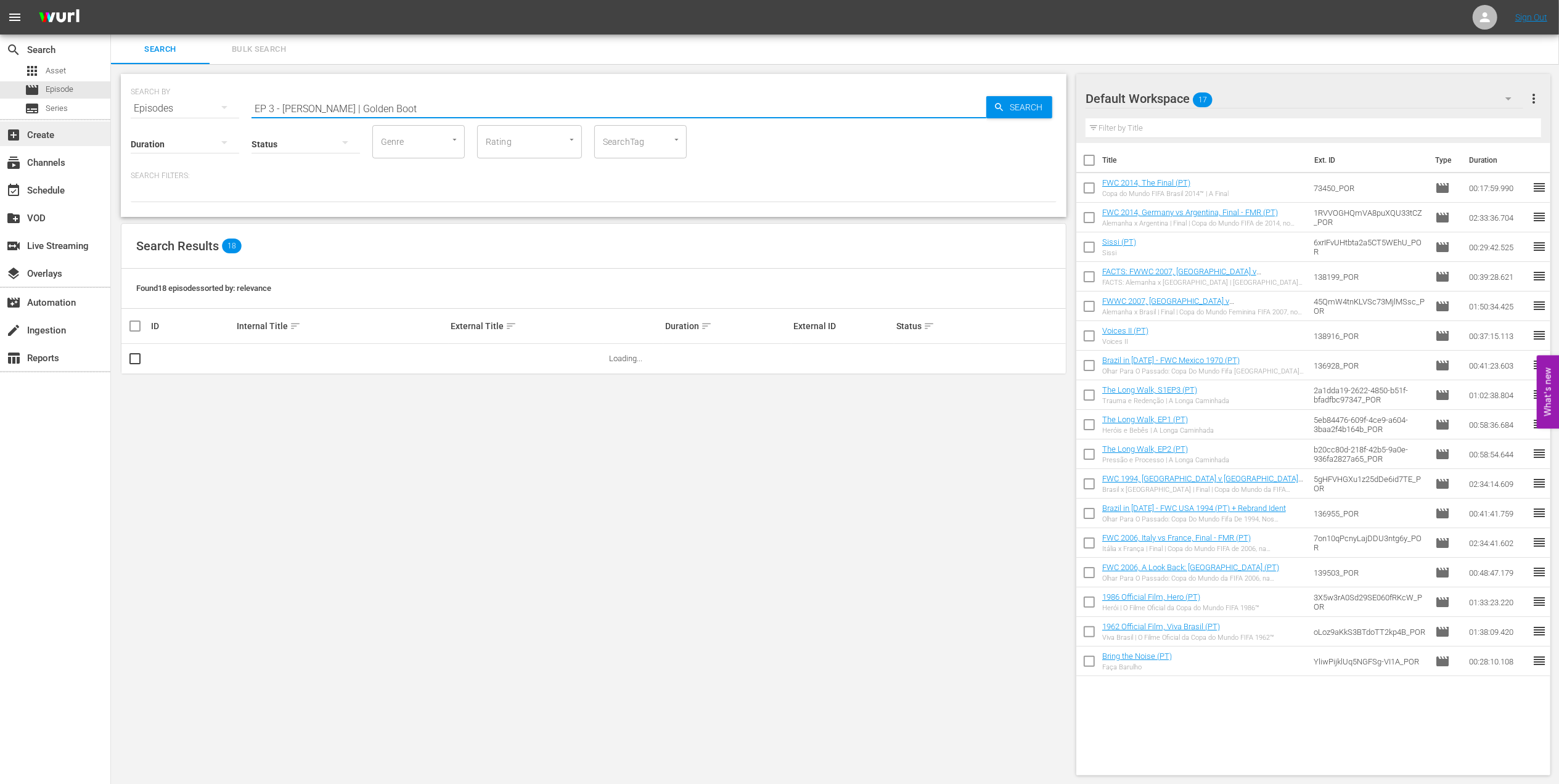
drag, startPoint x: 326, startPoint y: 107, endPoint x: 84, endPoint y: 124, distance: 242.6
click at [111, 0] on div "search Search apps Asset movie Episode subtitles Series add_box Create subscrip…" at bounding box center [835, 0] width 1448 height 0
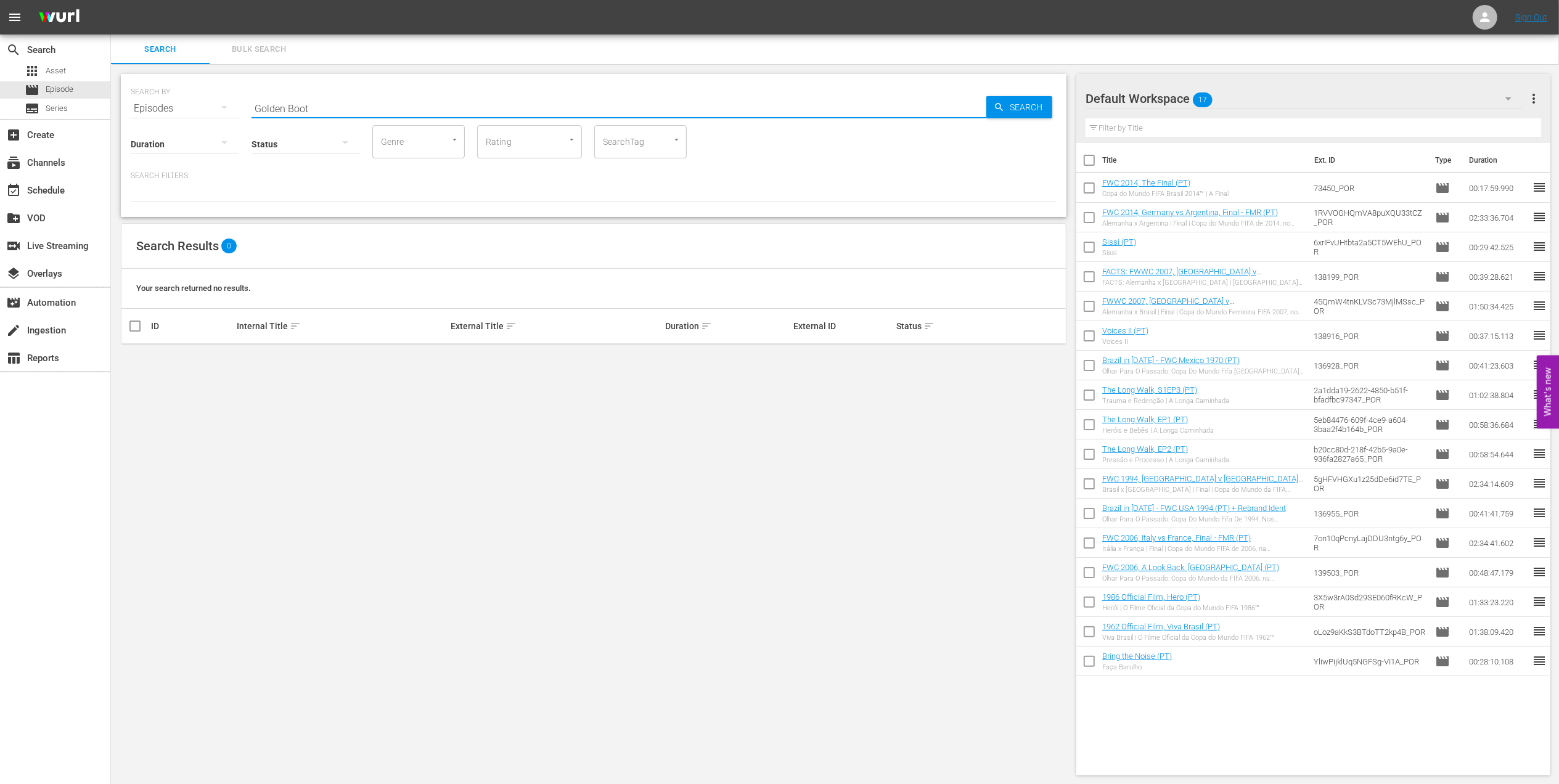
click at [350, 107] on input "Golden Boot" at bounding box center [619, 108] width 735 height 30
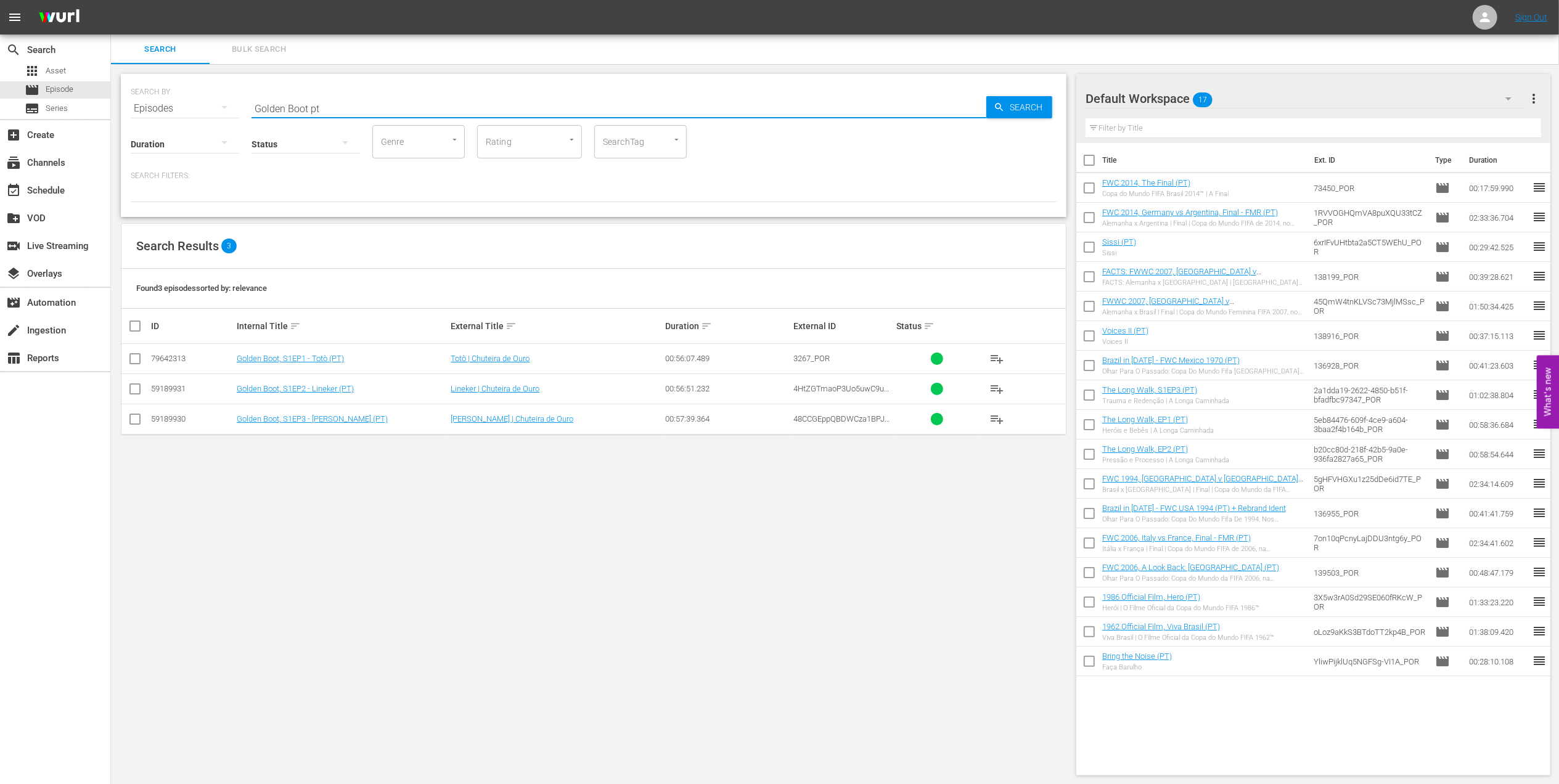
type input "Golden Boot pt"
drag, startPoint x: 132, startPoint y: 421, endPoint x: 138, endPoint y: 415, distance: 8.5
click at [133, 421] on input "checkbox" at bounding box center [135, 421] width 15 height 15
checkbox input "true"
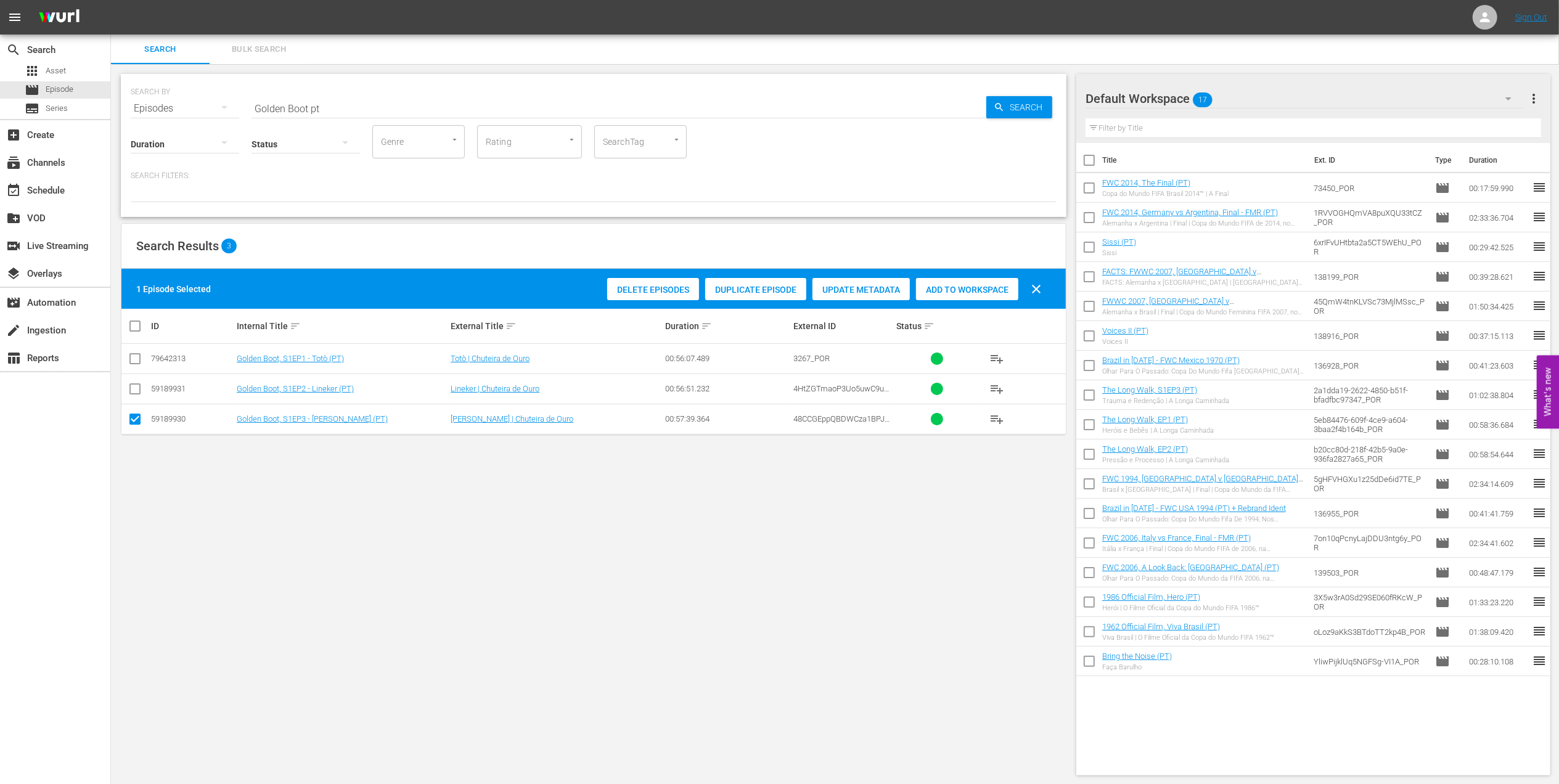
click at [140, 356] on input "checkbox" at bounding box center [135, 361] width 15 height 15
checkbox input "true"
click at [984, 279] on div "Add to Workspace" at bounding box center [967, 289] width 102 height 23
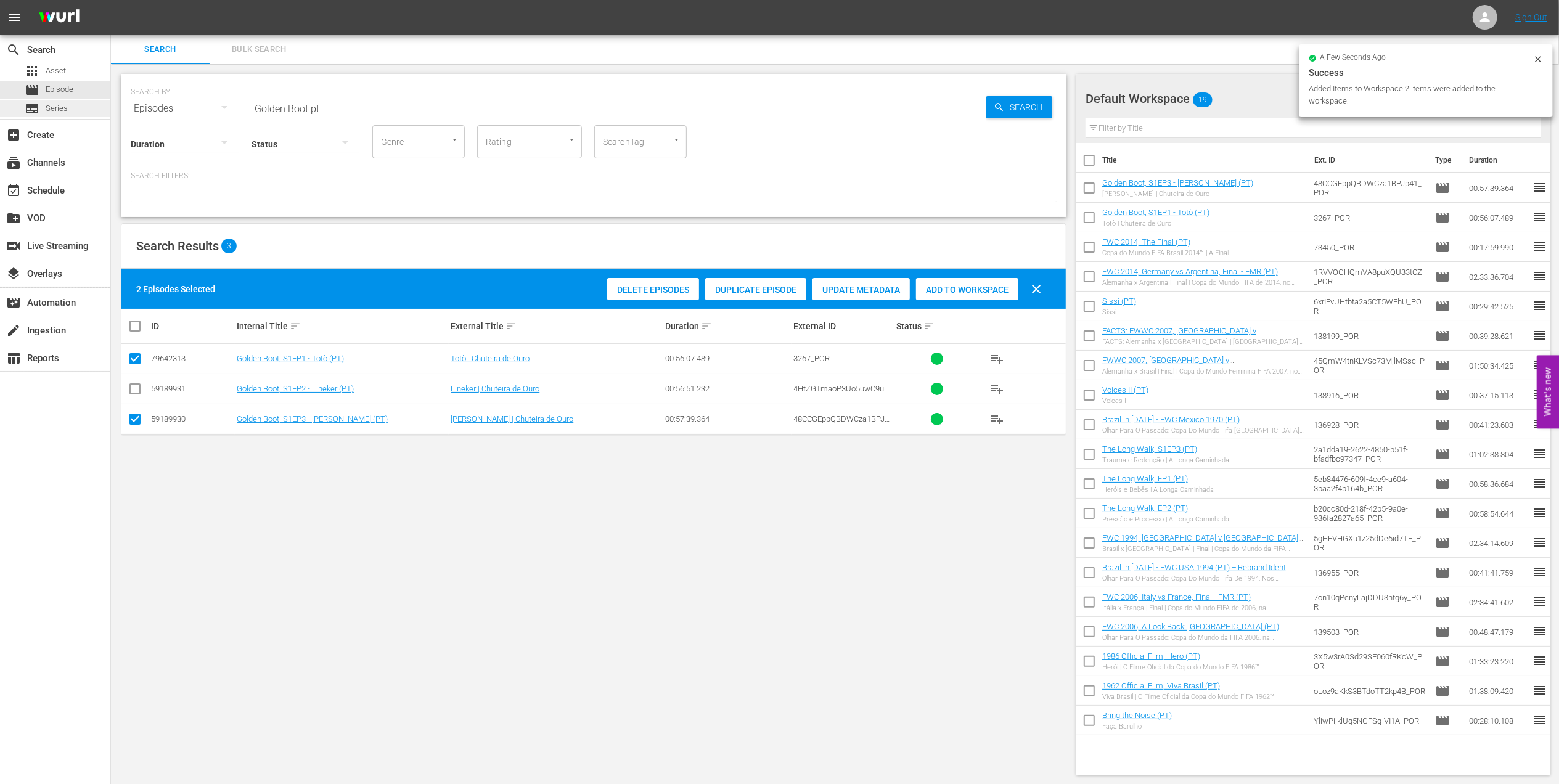
click at [111, 0] on div "search Search apps Asset movie Episode subtitles Series add_box Create subscrip…" at bounding box center [835, 0] width 1448 height 0
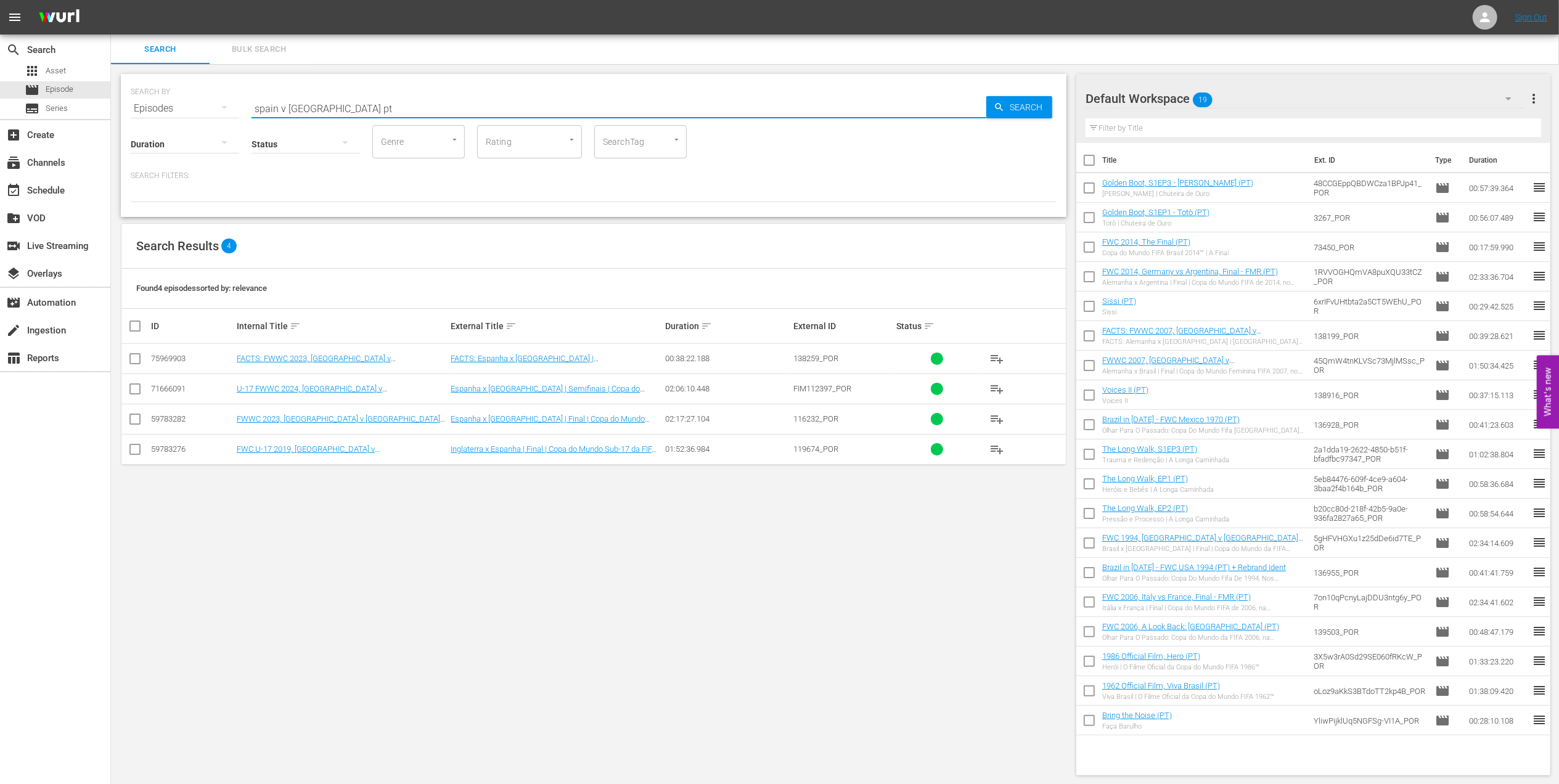
type input "spain v [GEOGRAPHIC_DATA] pt"
click at [137, 415] on input "checkbox" at bounding box center [135, 421] width 15 height 15
checkbox input "true"
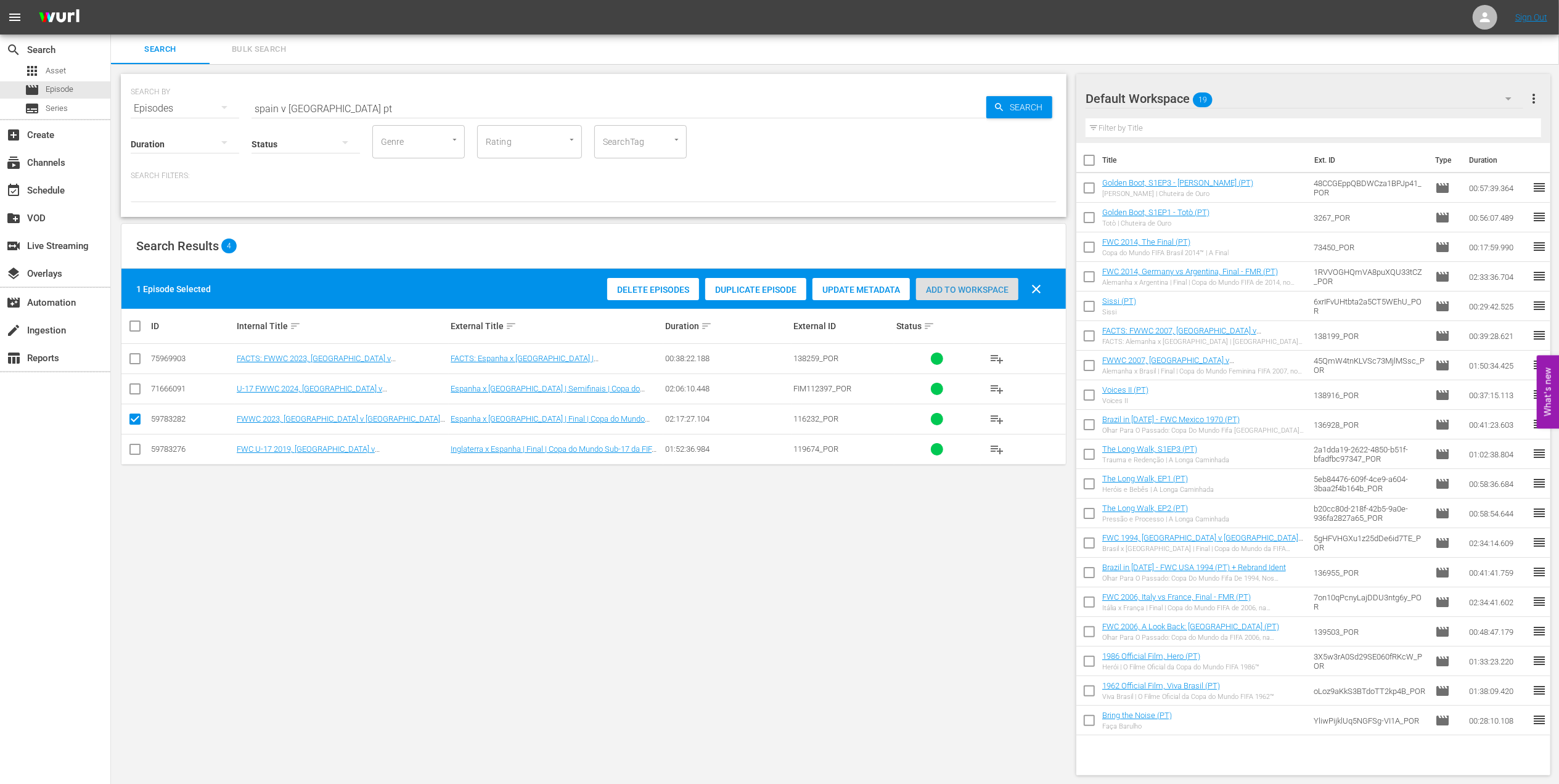
click at [947, 286] on span "Add to Workspace" at bounding box center [967, 289] width 102 height 10
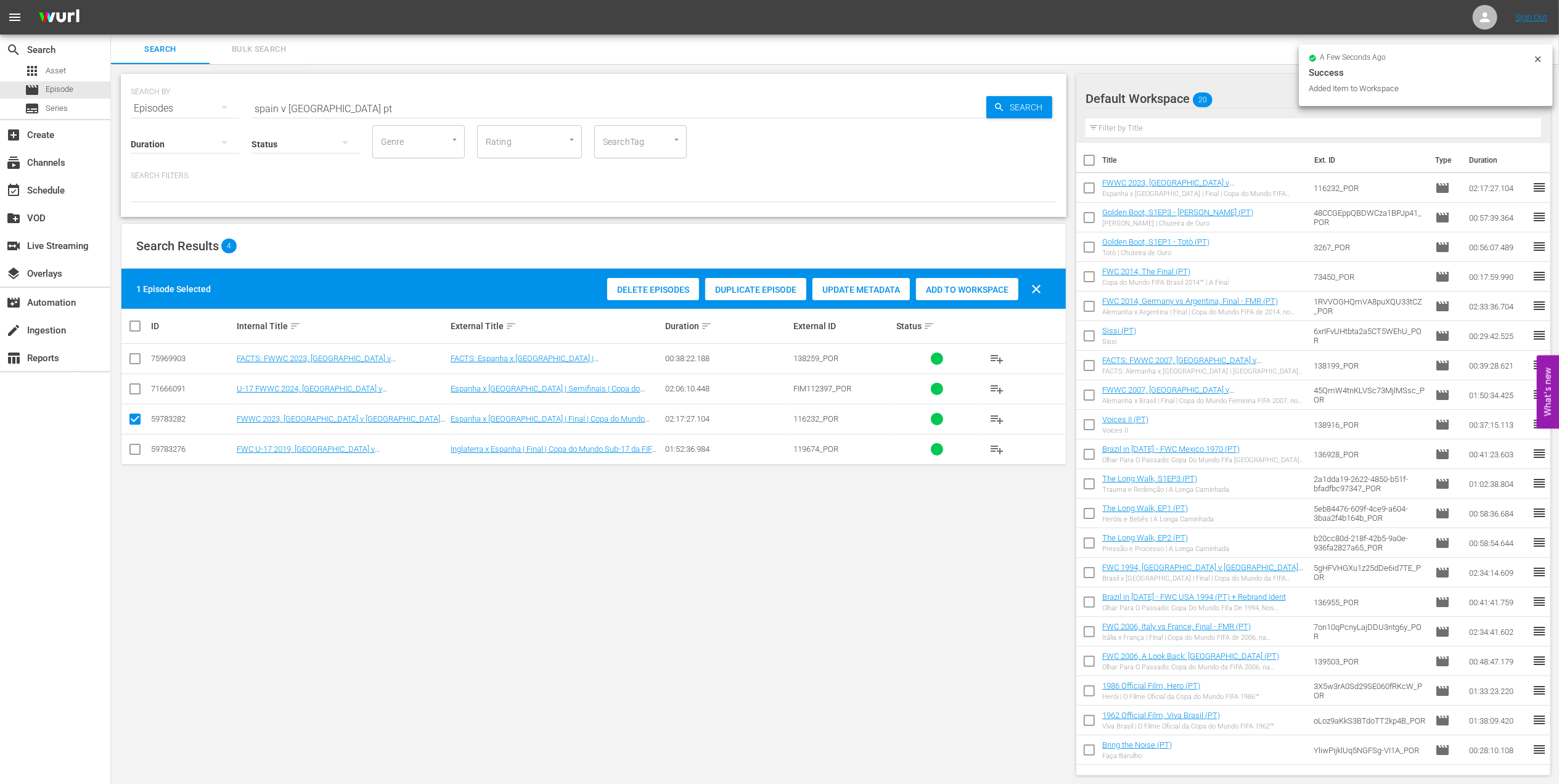
drag, startPoint x: 351, startPoint y: 109, endPoint x: 215, endPoint y: 96, distance: 136.6
click at [191, 109] on div "SEARCH BY Search By Episodes Search ID, Title, Description, Keywords, or Catego…" at bounding box center [594, 101] width 926 height 44
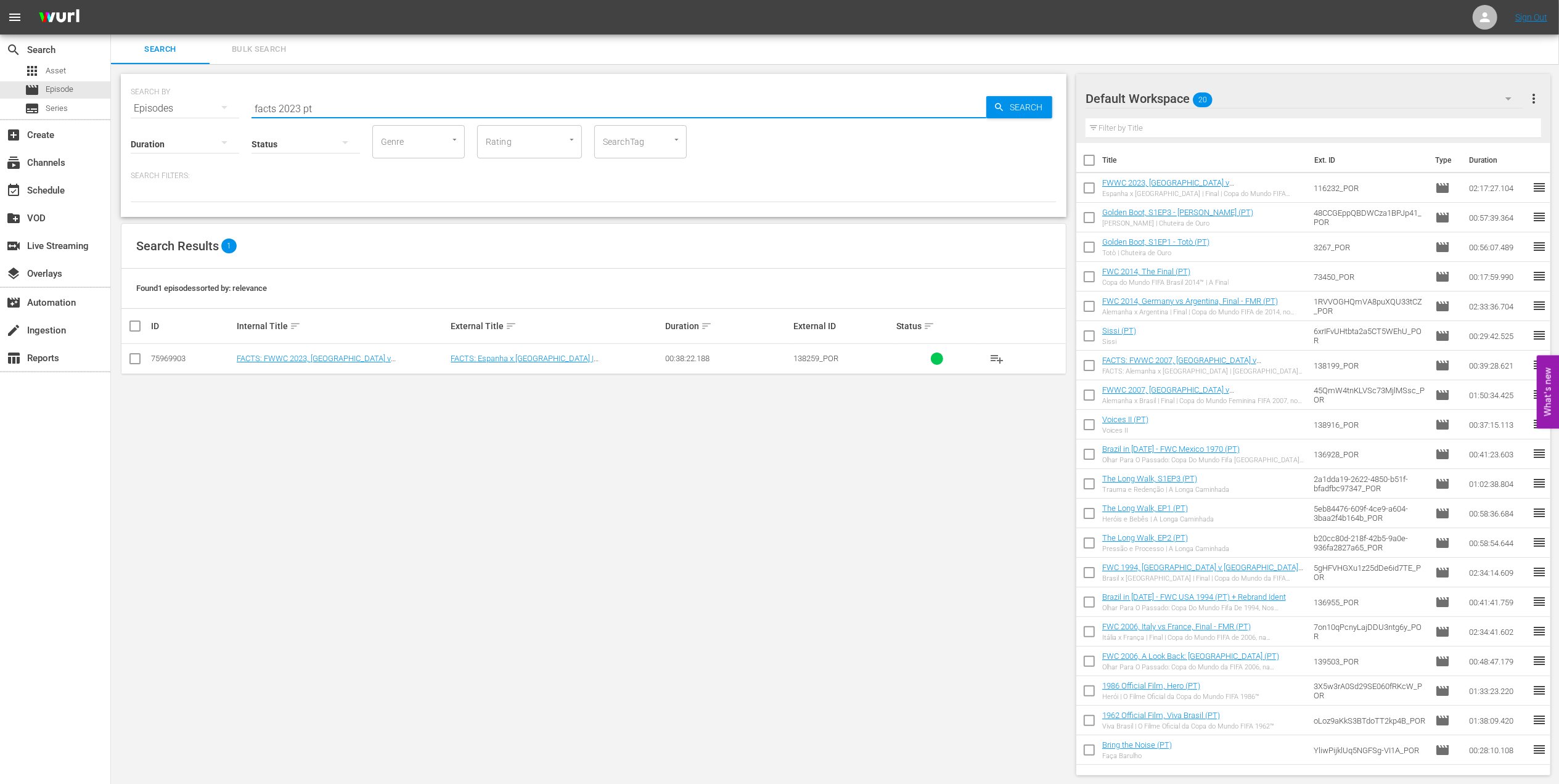
type input "facts 2023 pt"
click at [140, 359] on input "checkbox" at bounding box center [135, 361] width 15 height 15
checkbox input "true"
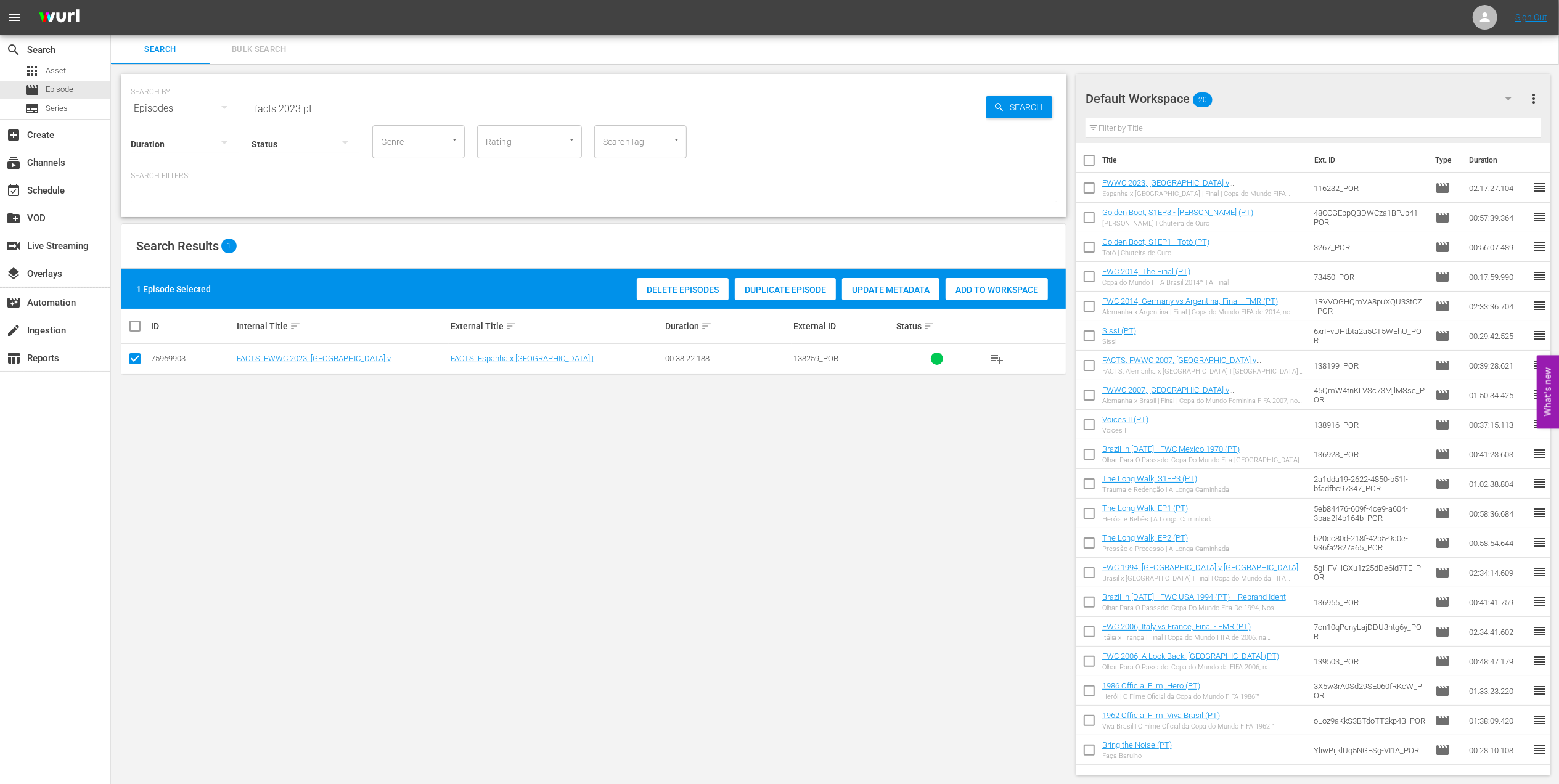
click at [1006, 289] on span "Add to Workspace" at bounding box center [996, 289] width 102 height 10
click at [70, 185] on div "event_available Schedule" at bounding box center [55, 189] width 111 height 24
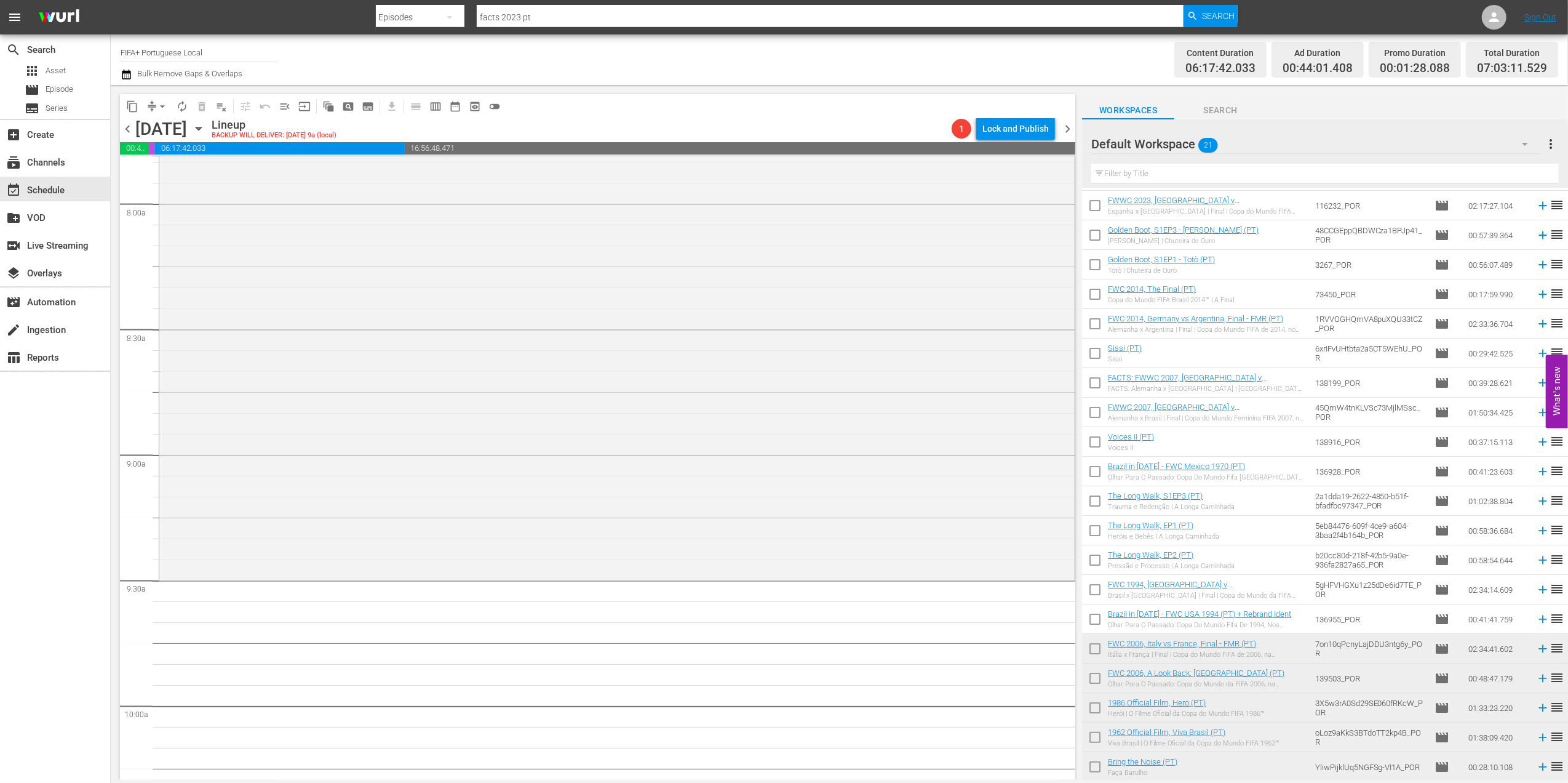
scroll to position [1963, 0]
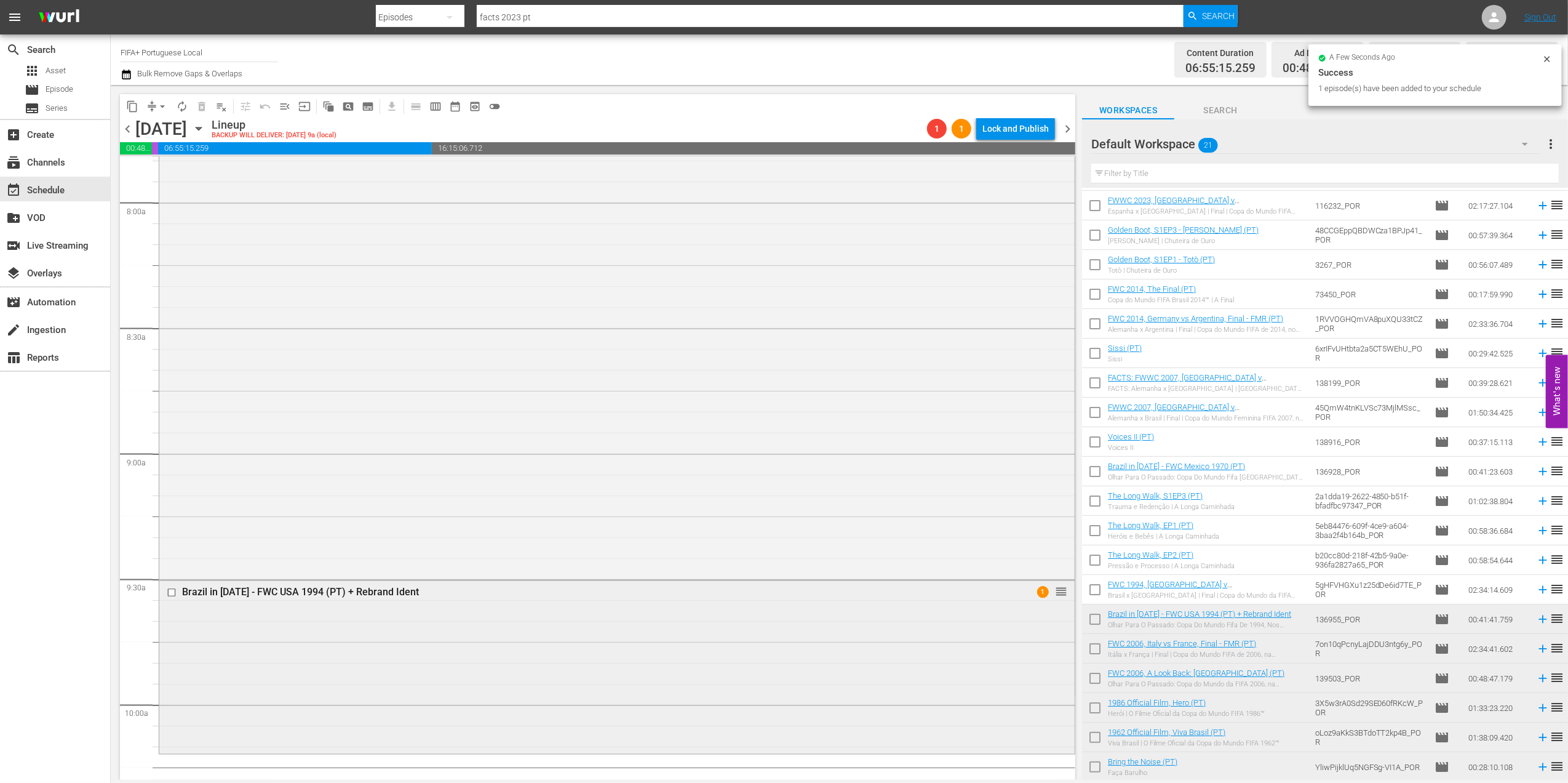
click at [350, 589] on div "Brazil in [DATE] - FWC USA 1994 (PT) + Rebrand Ident" at bounding box center [593, 593] width 822 height 12
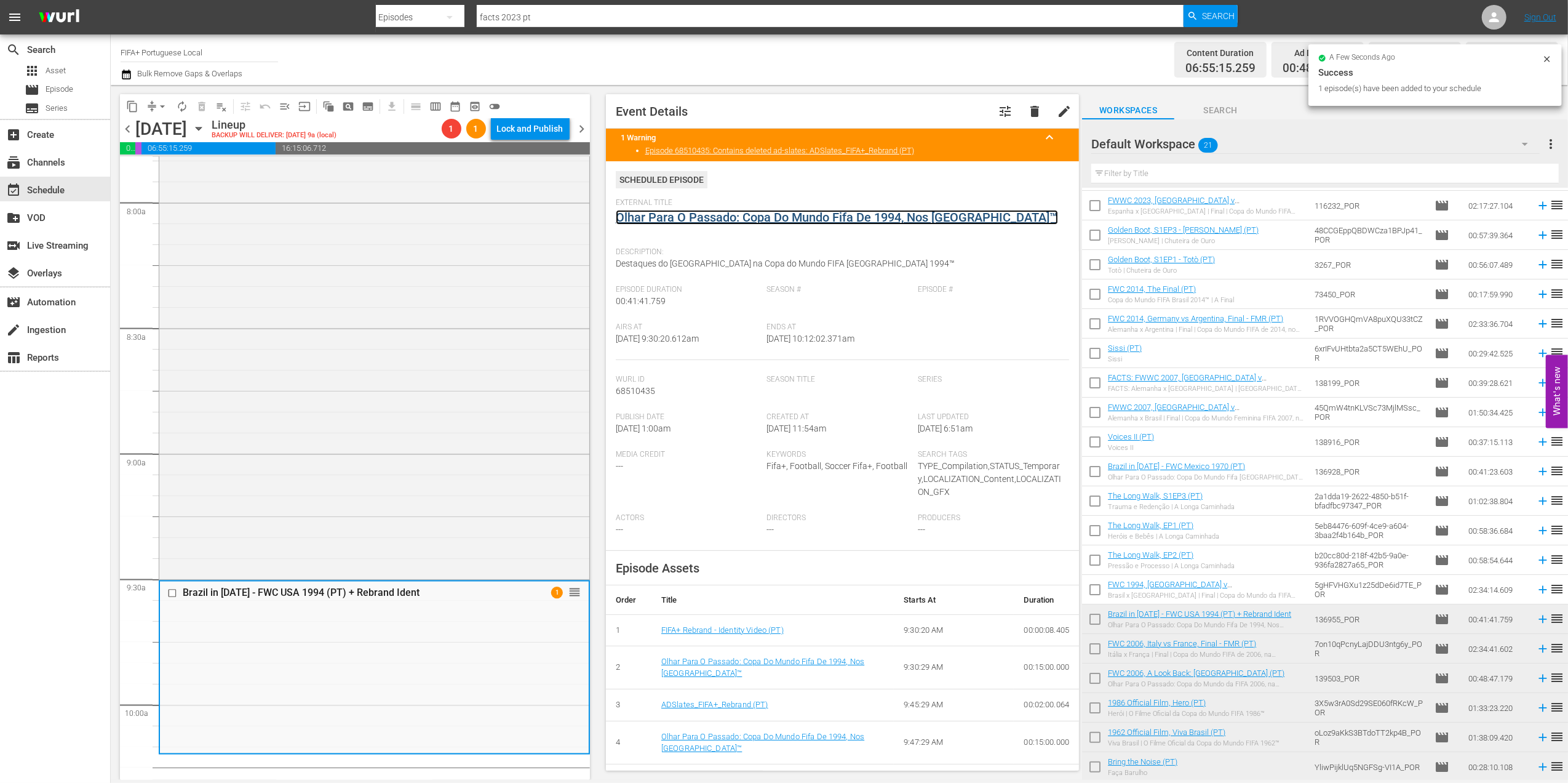
click at [742, 216] on link "Olhar Para O Passado: Copa Do Mundo Fifa De 1994, Nos [GEOGRAPHIC_DATA]™" at bounding box center [836, 217] width 442 height 15
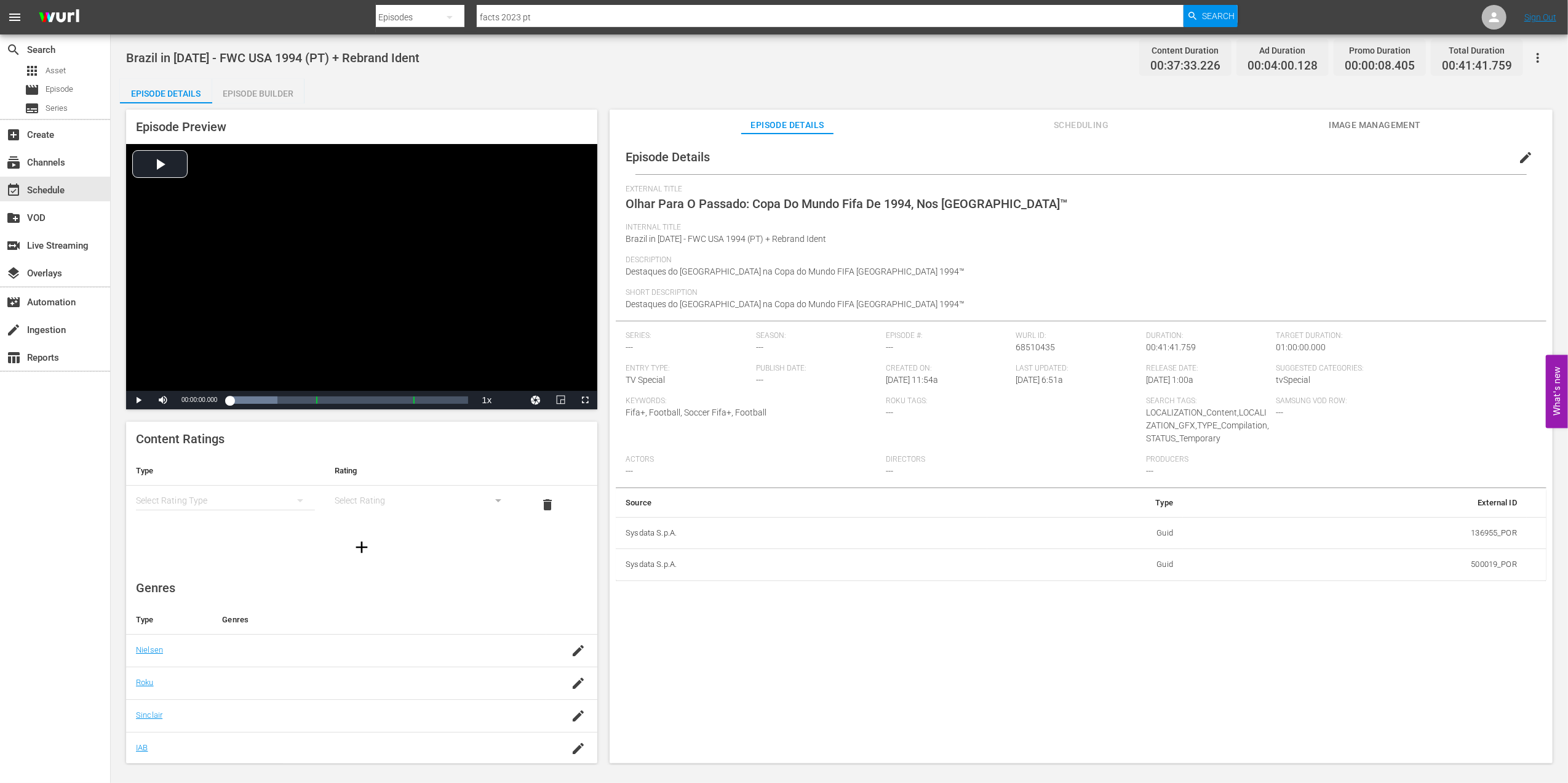
click at [260, 93] on div "Episode Builder" at bounding box center [258, 93] width 93 height 30
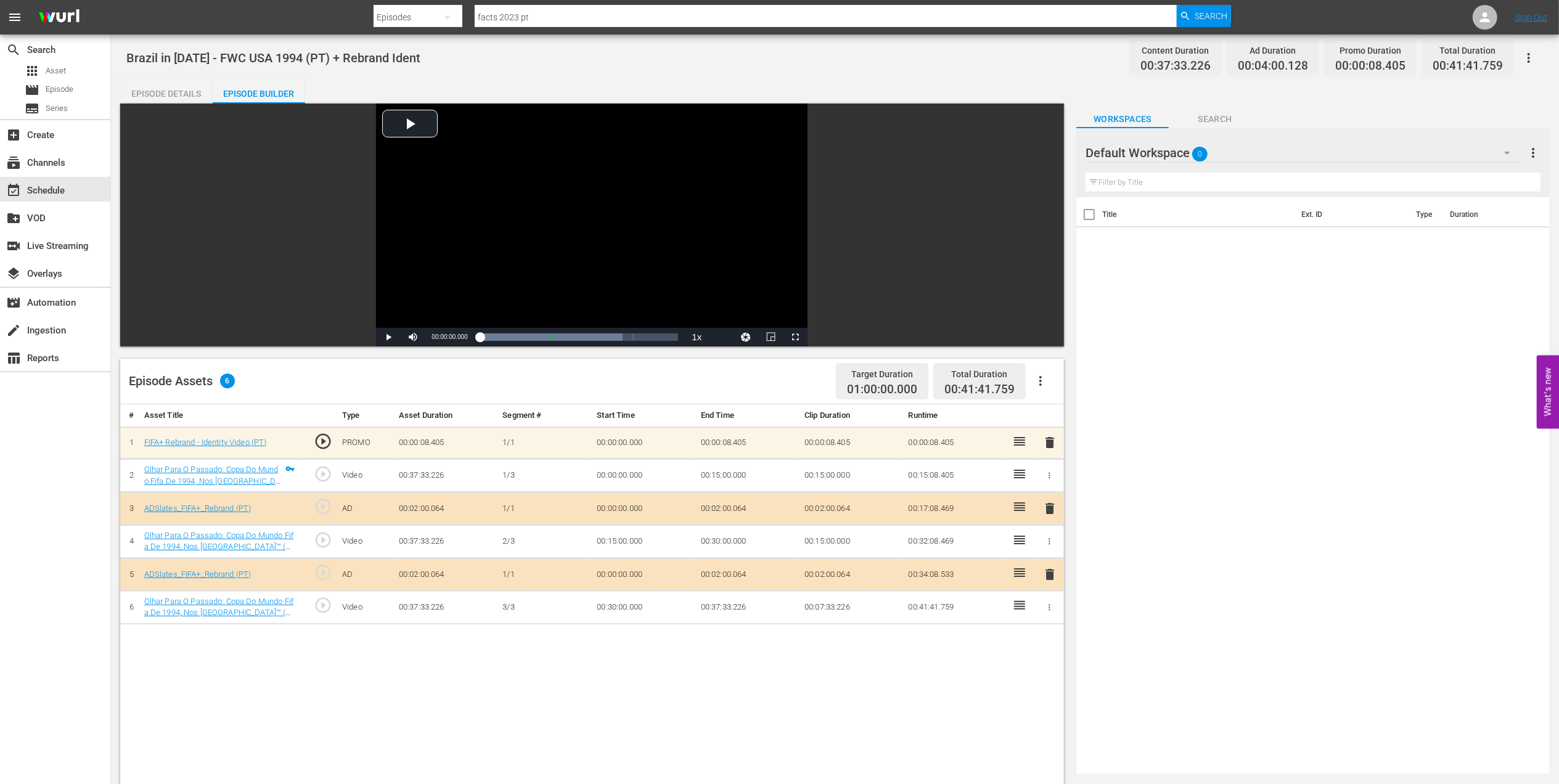
click at [1049, 439] on span "delete" at bounding box center [1050, 442] width 15 height 15
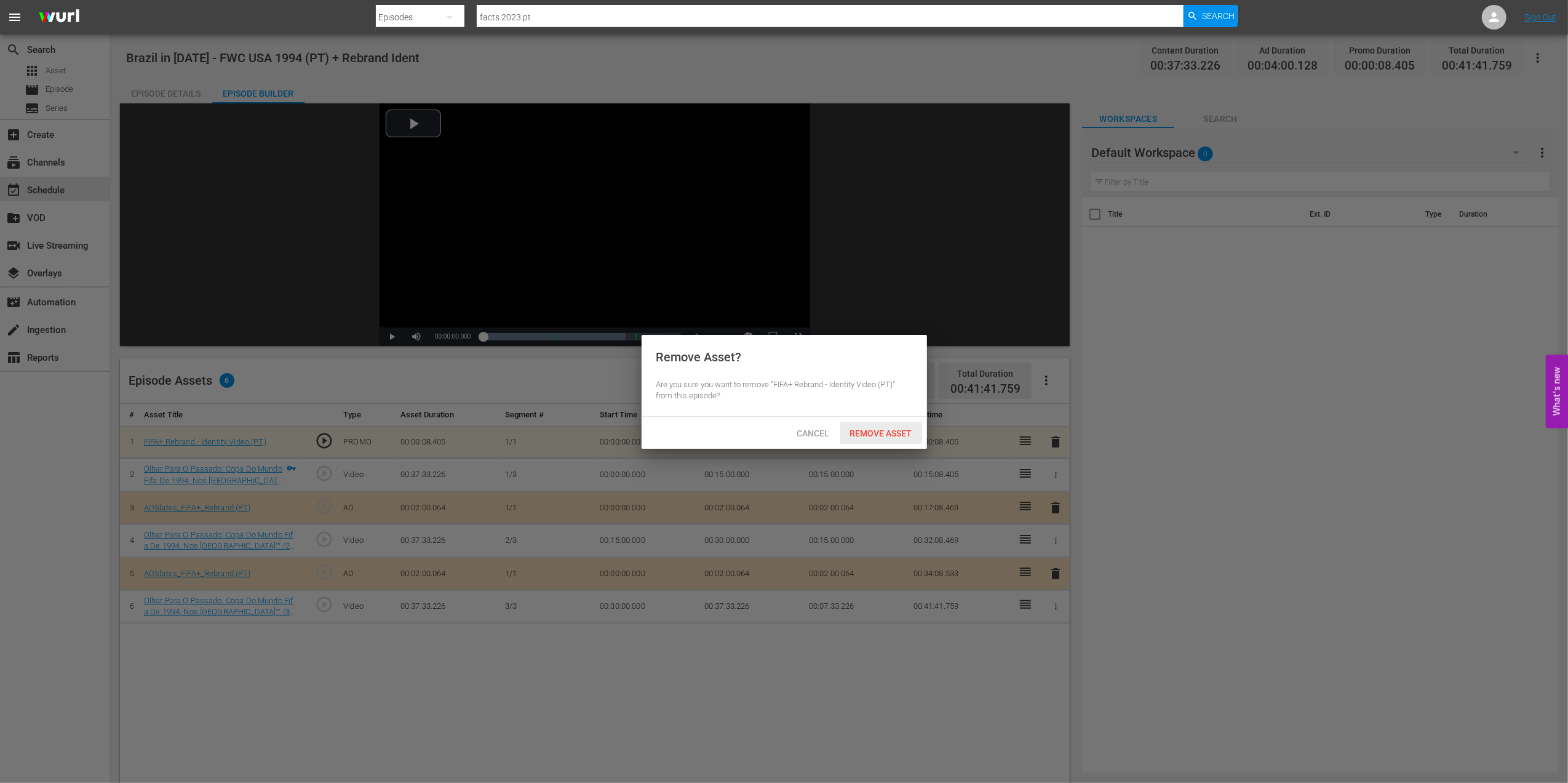
click at [863, 432] on span "Remove Asset" at bounding box center [881, 433] width 82 height 10
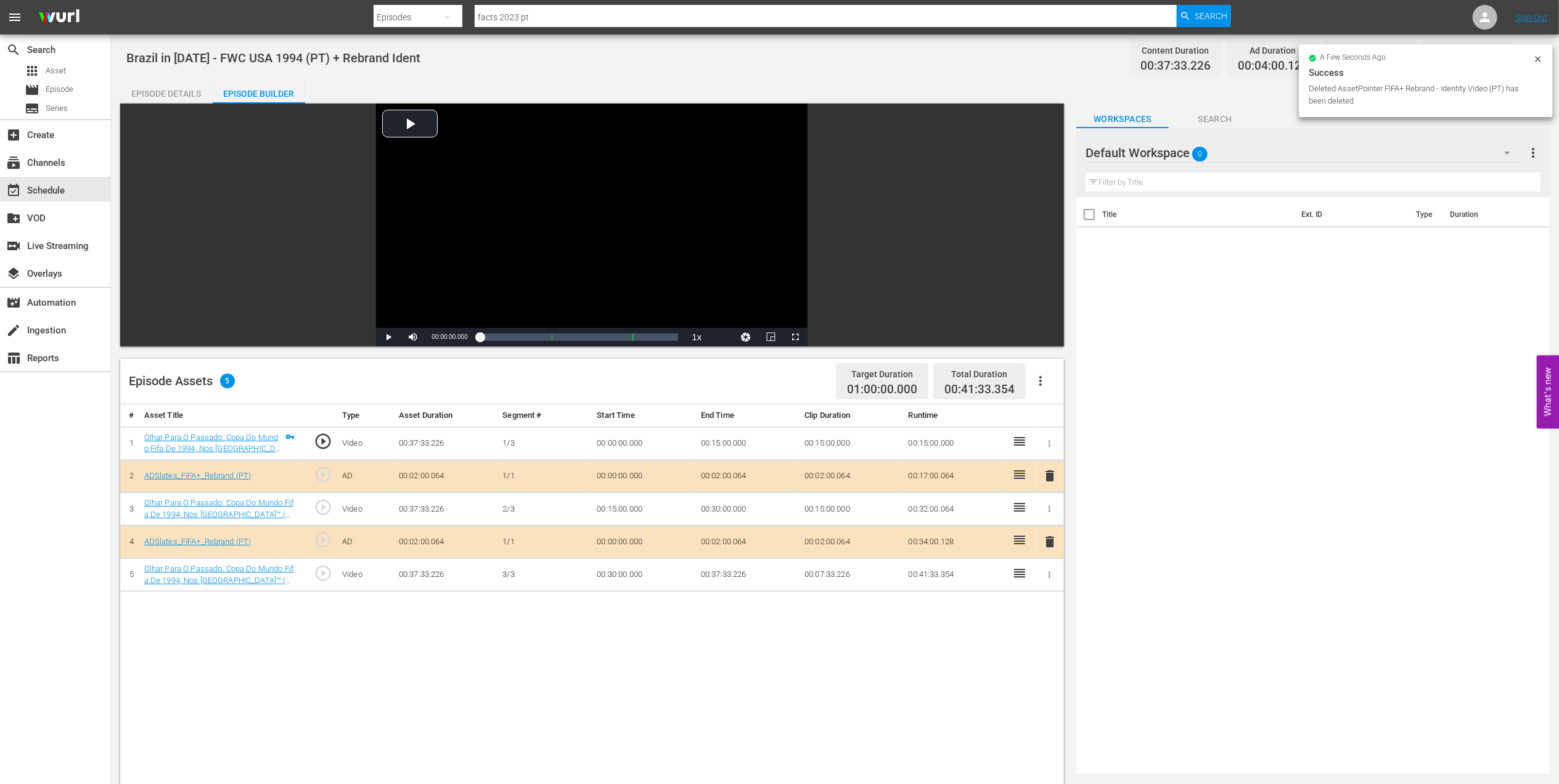
click at [154, 91] on div "Episode Details" at bounding box center [166, 93] width 93 height 30
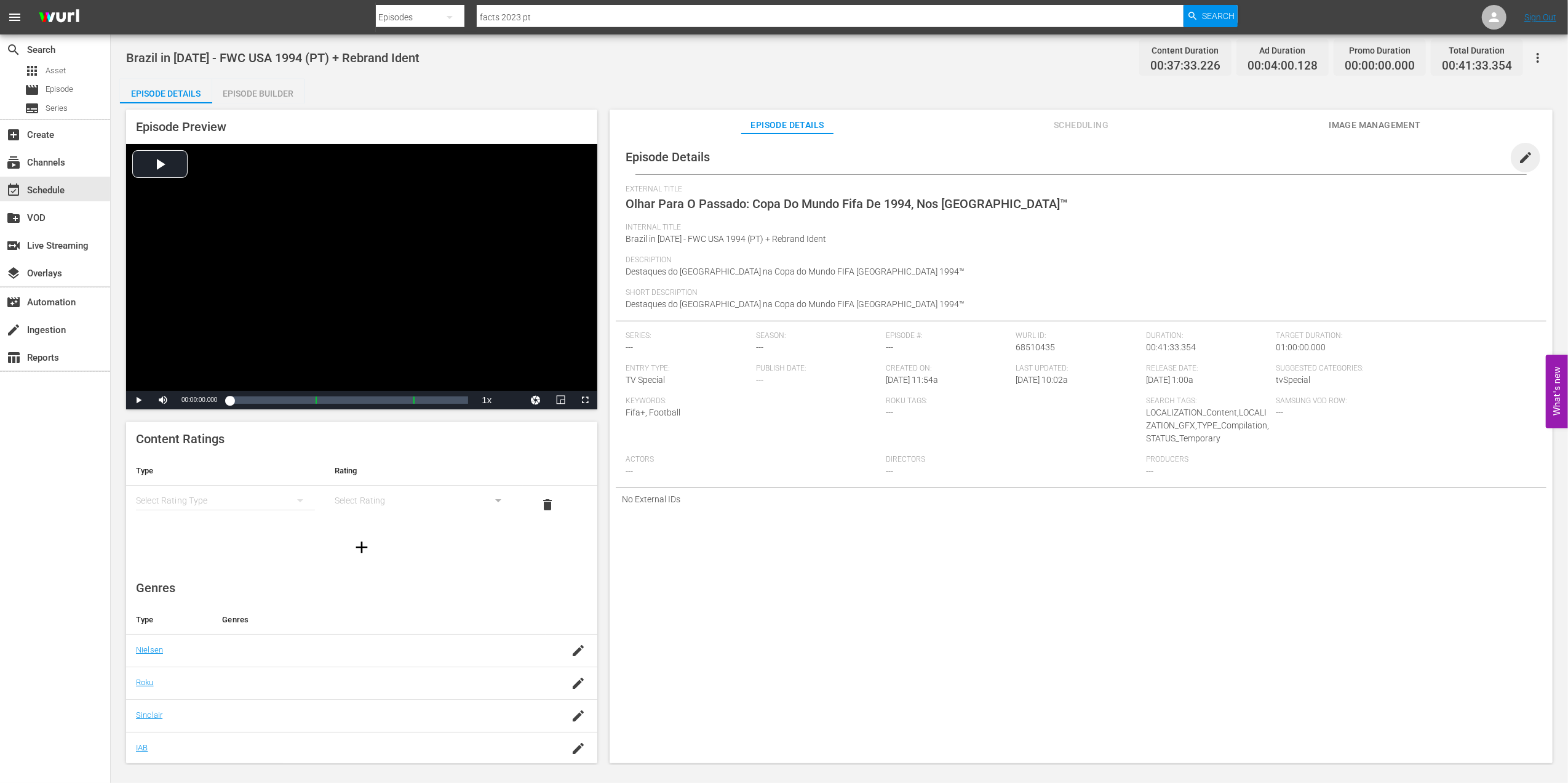
click at [1522, 155] on span "edit" at bounding box center [1526, 157] width 15 height 15
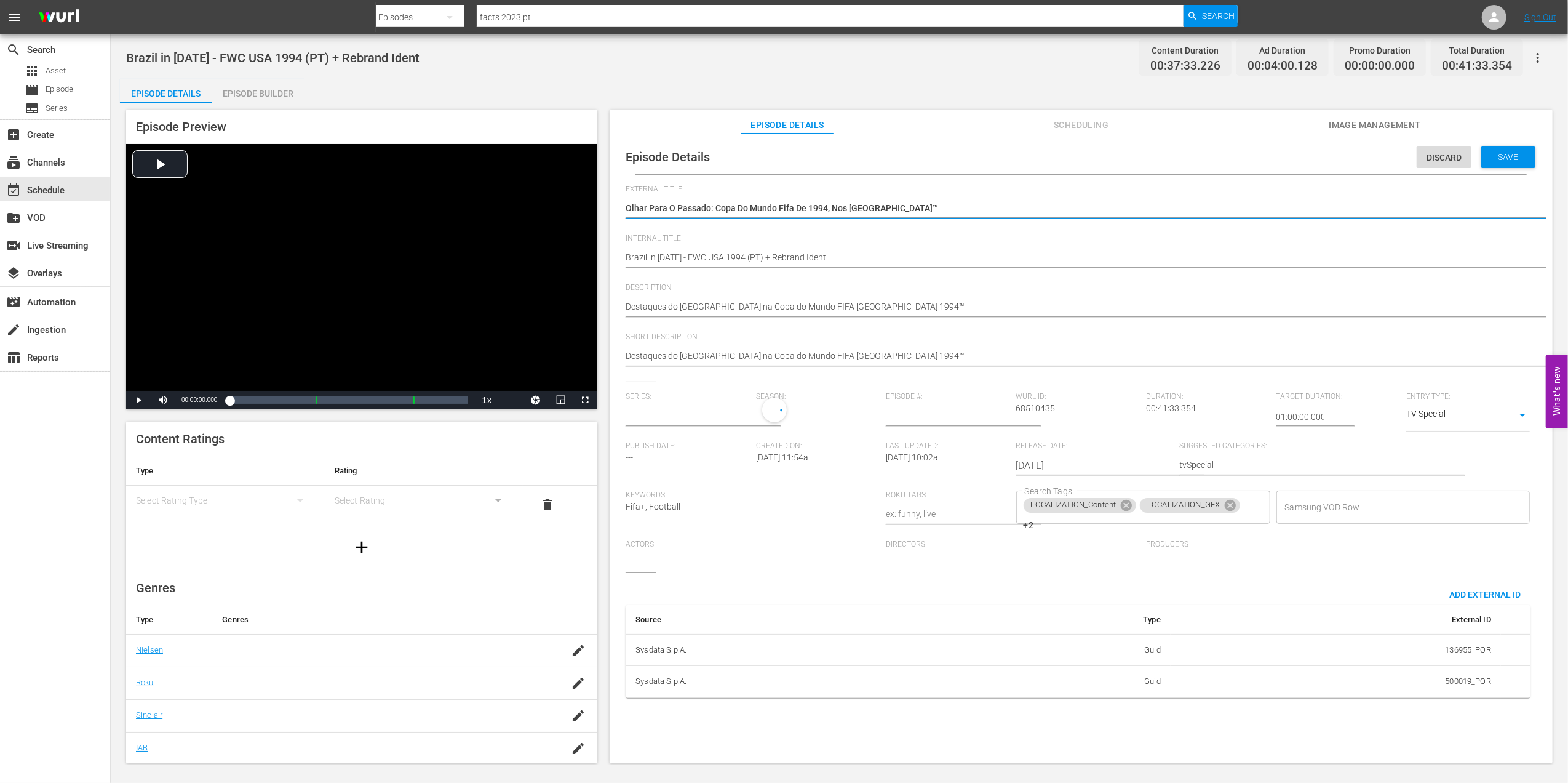
type input "No Series"
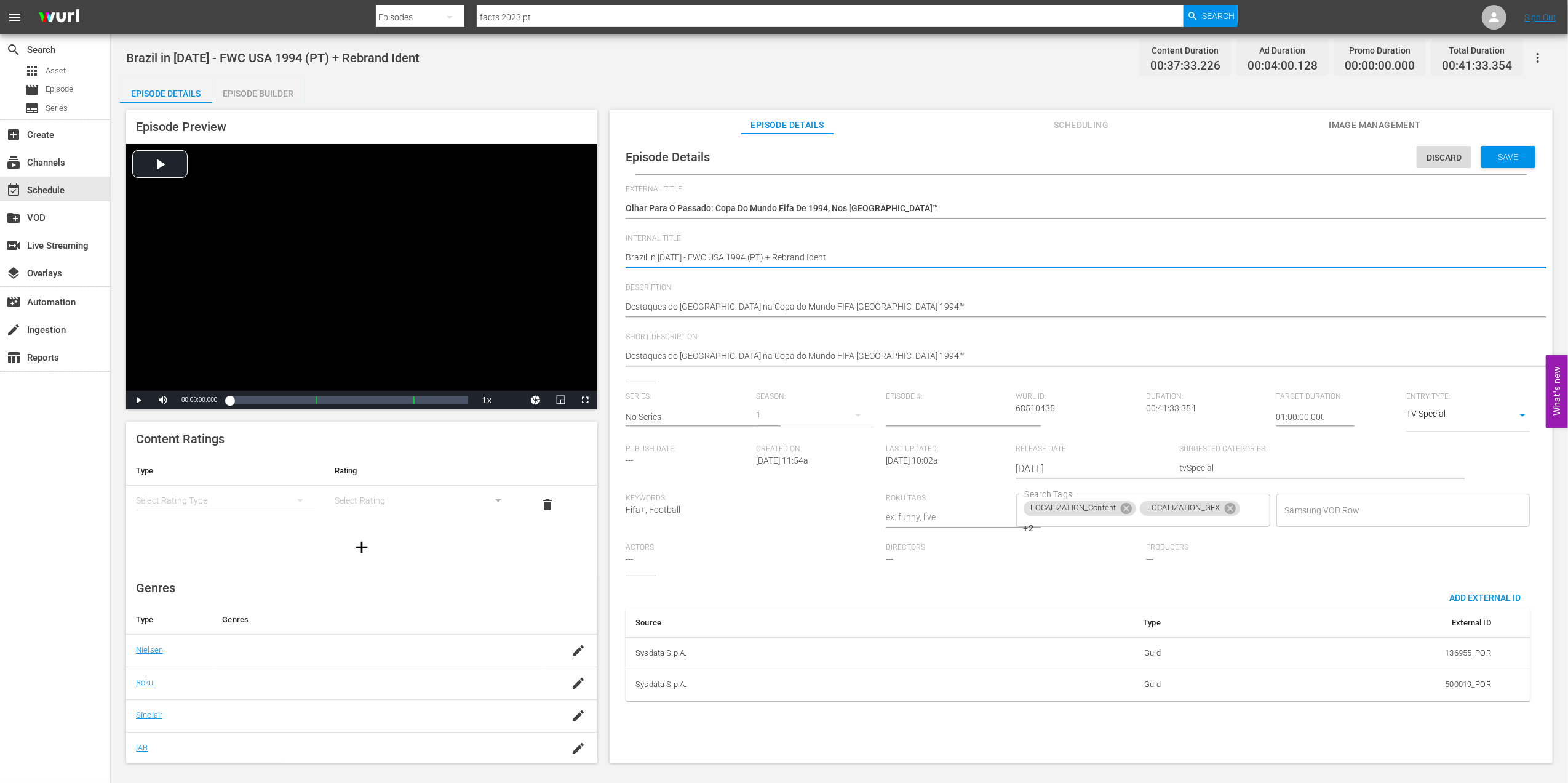
drag, startPoint x: 829, startPoint y: 257, endPoint x: 768, endPoint y: 257, distance: 61.0
type textarea "Brazil in [DATE] - FWC USA 1994 (PT) +"
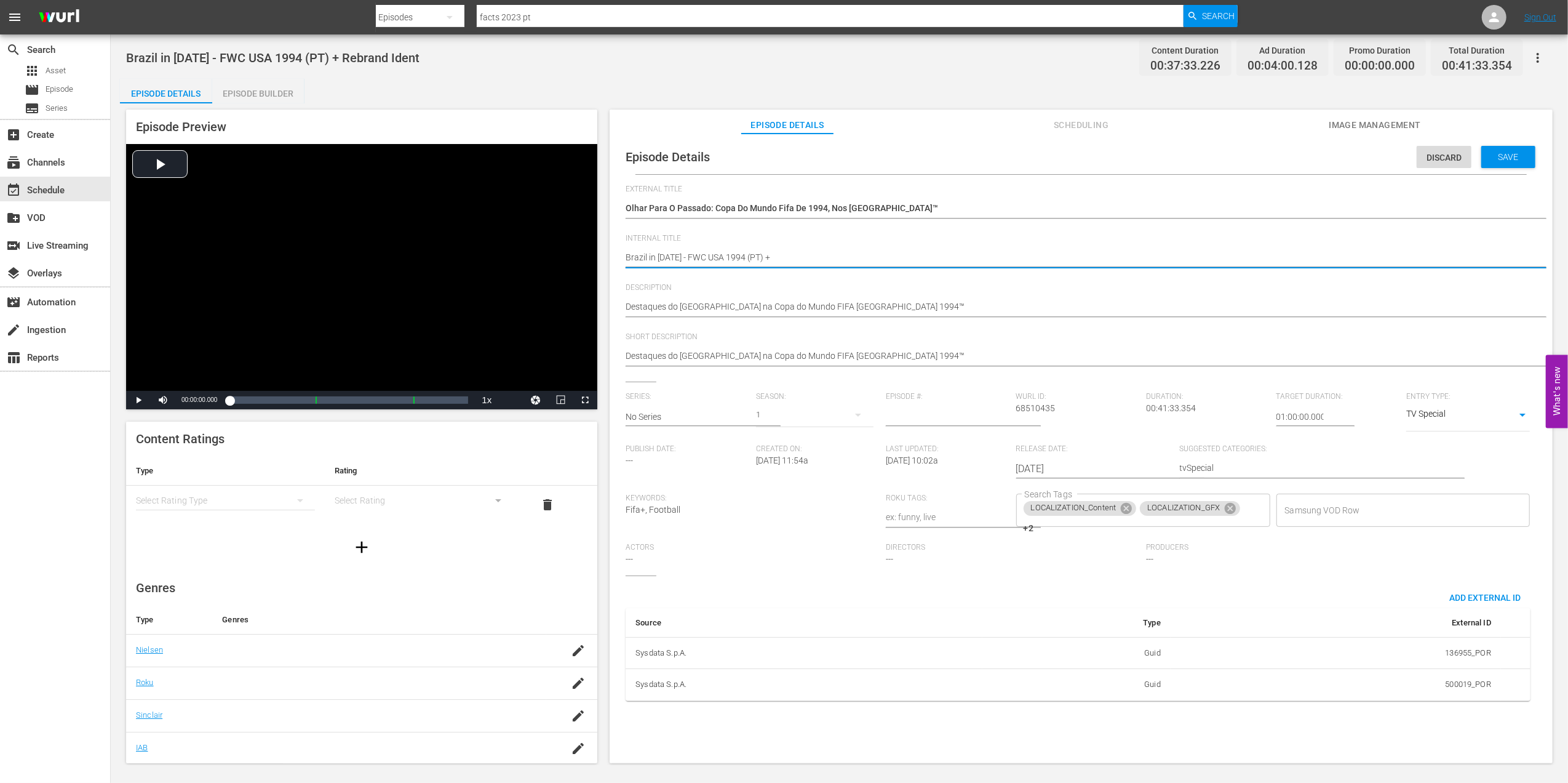
type textarea "Brazil in [DATE] - FWC USA 1994 (PT)"
click at [1507, 155] on span "Save" at bounding box center [1509, 157] width 40 height 10
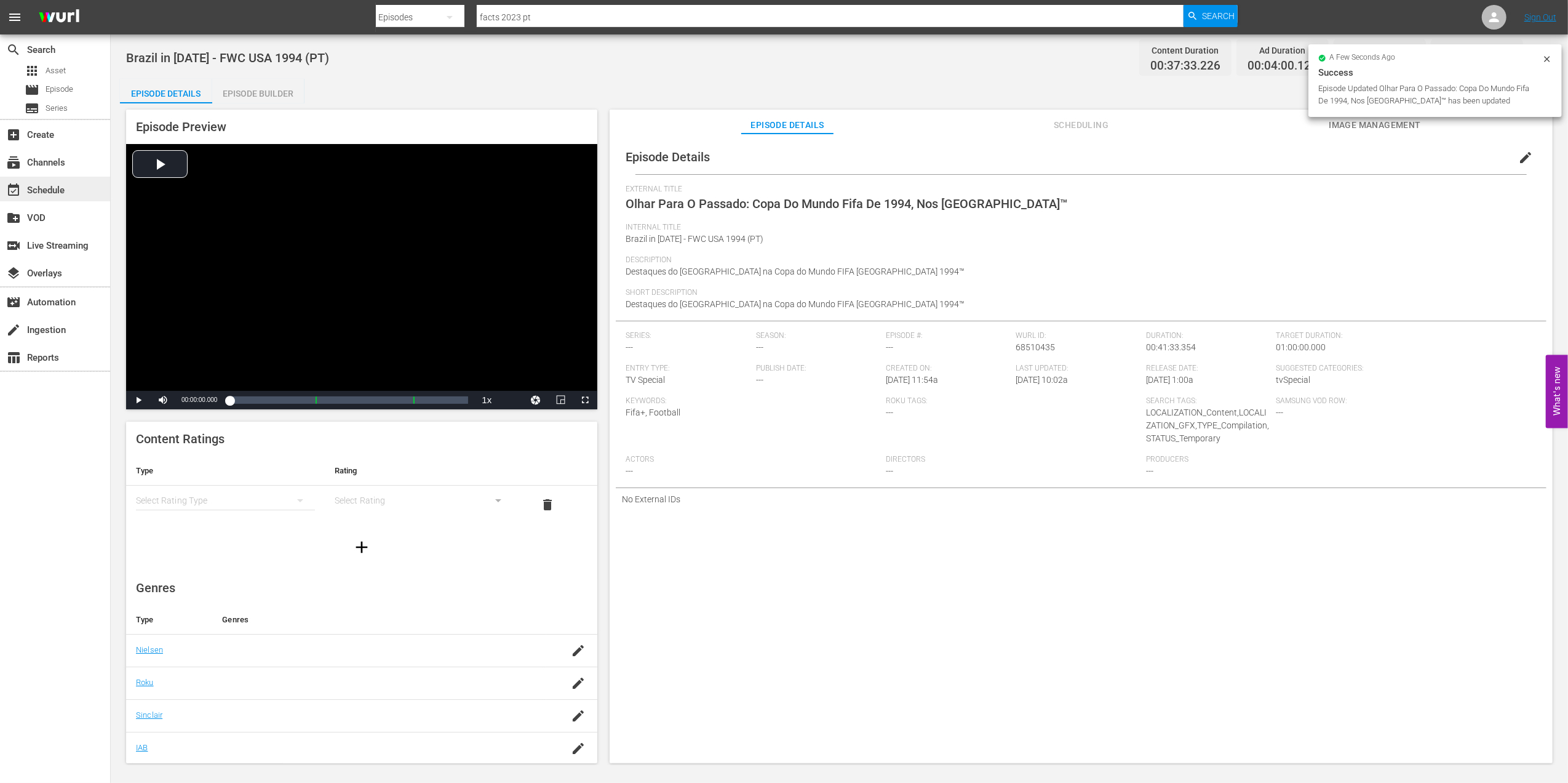
click at [77, 190] on div "event_available Schedule" at bounding box center [55, 188] width 110 height 24
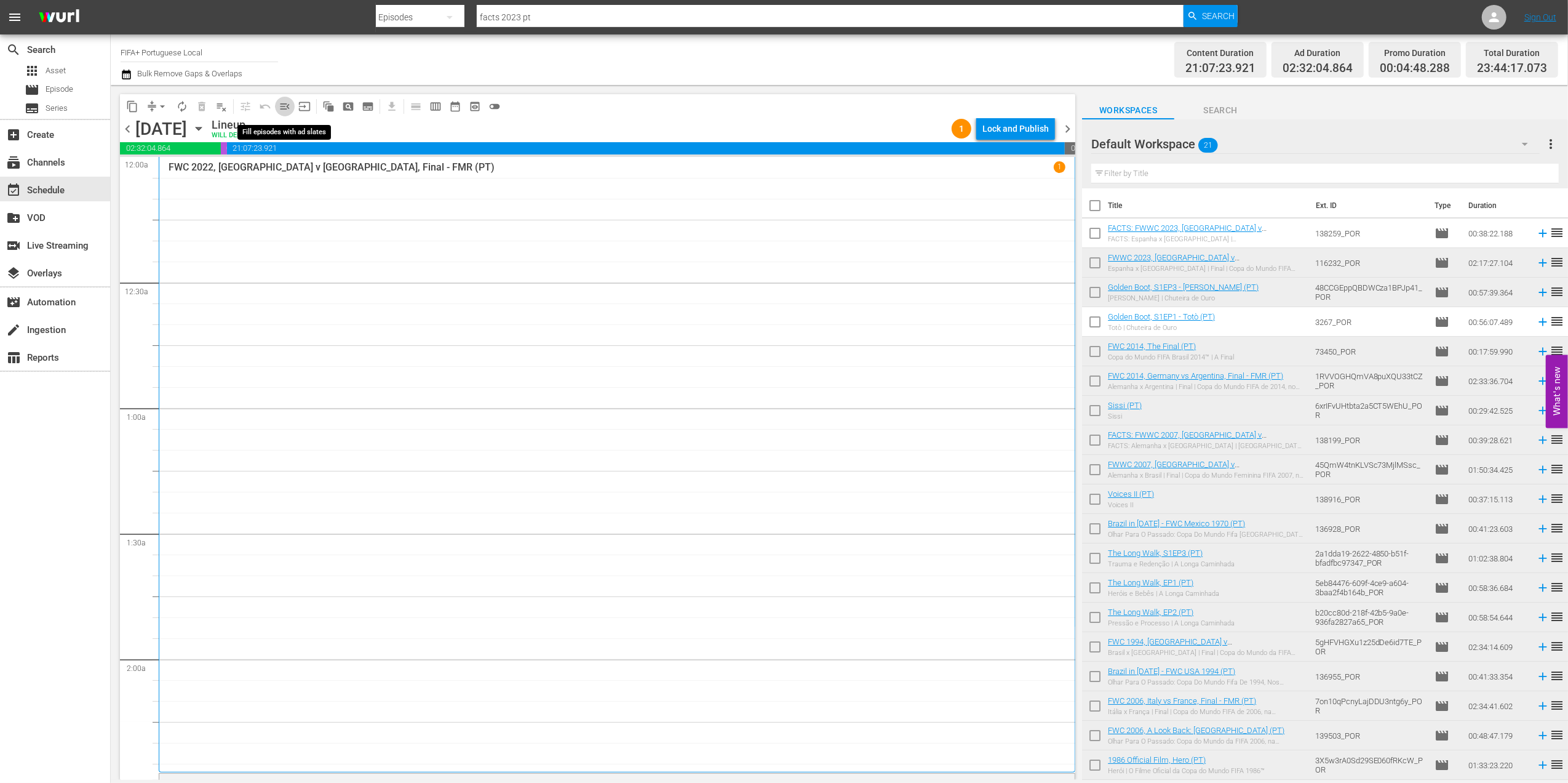
click at [284, 101] on span "menu_open" at bounding box center [285, 106] width 13 height 13
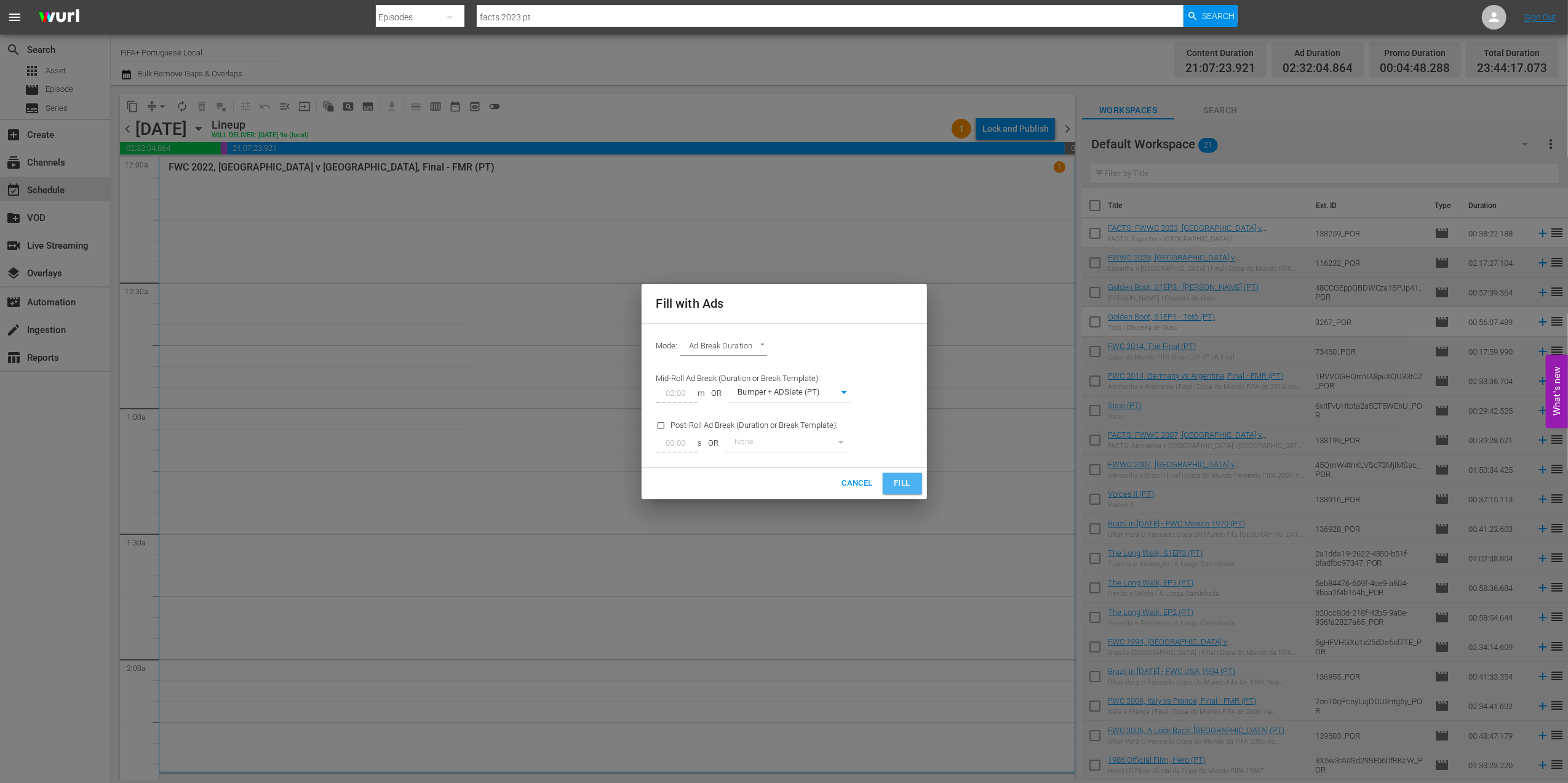
click at [901, 479] on span "Fill" at bounding box center [902, 483] width 20 height 14
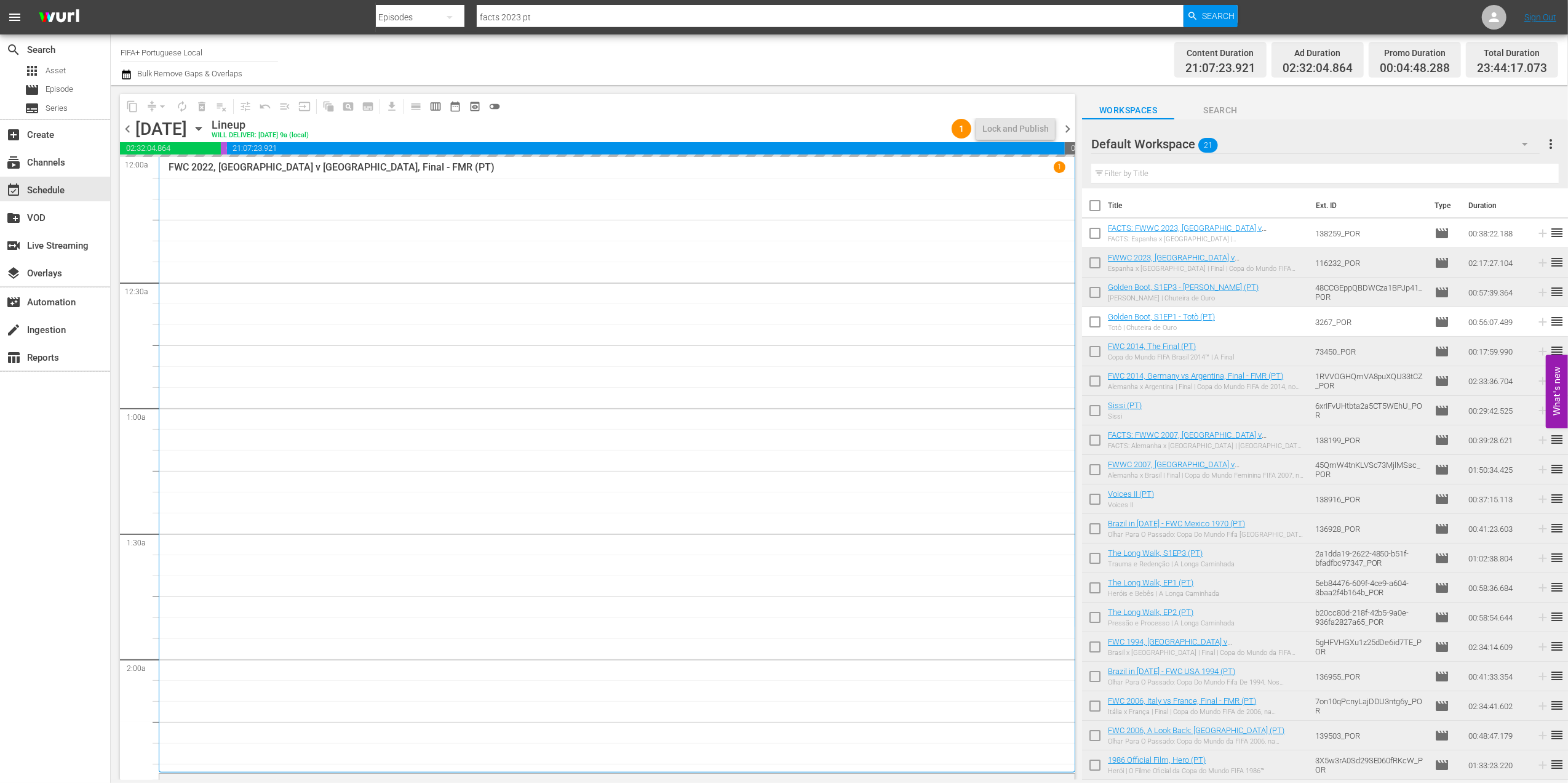
click at [129, 131] on span "chevron_left" at bounding box center [127, 128] width 15 height 15
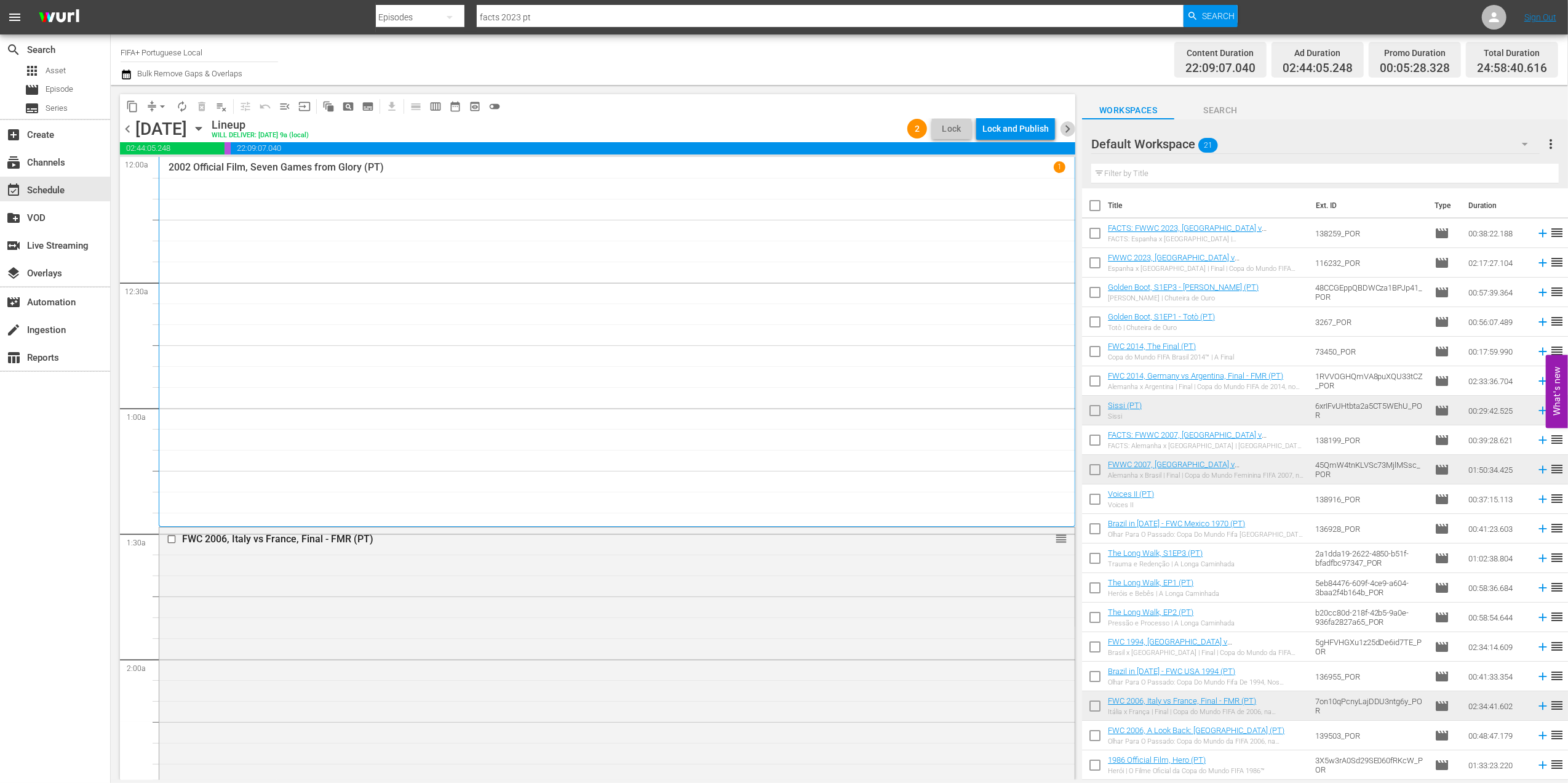
drag, startPoint x: 1067, startPoint y: 123, endPoint x: 1066, endPoint y: 132, distance: 9.1
click at [1067, 126] on span "chevron_right" at bounding box center [1067, 128] width 15 height 15
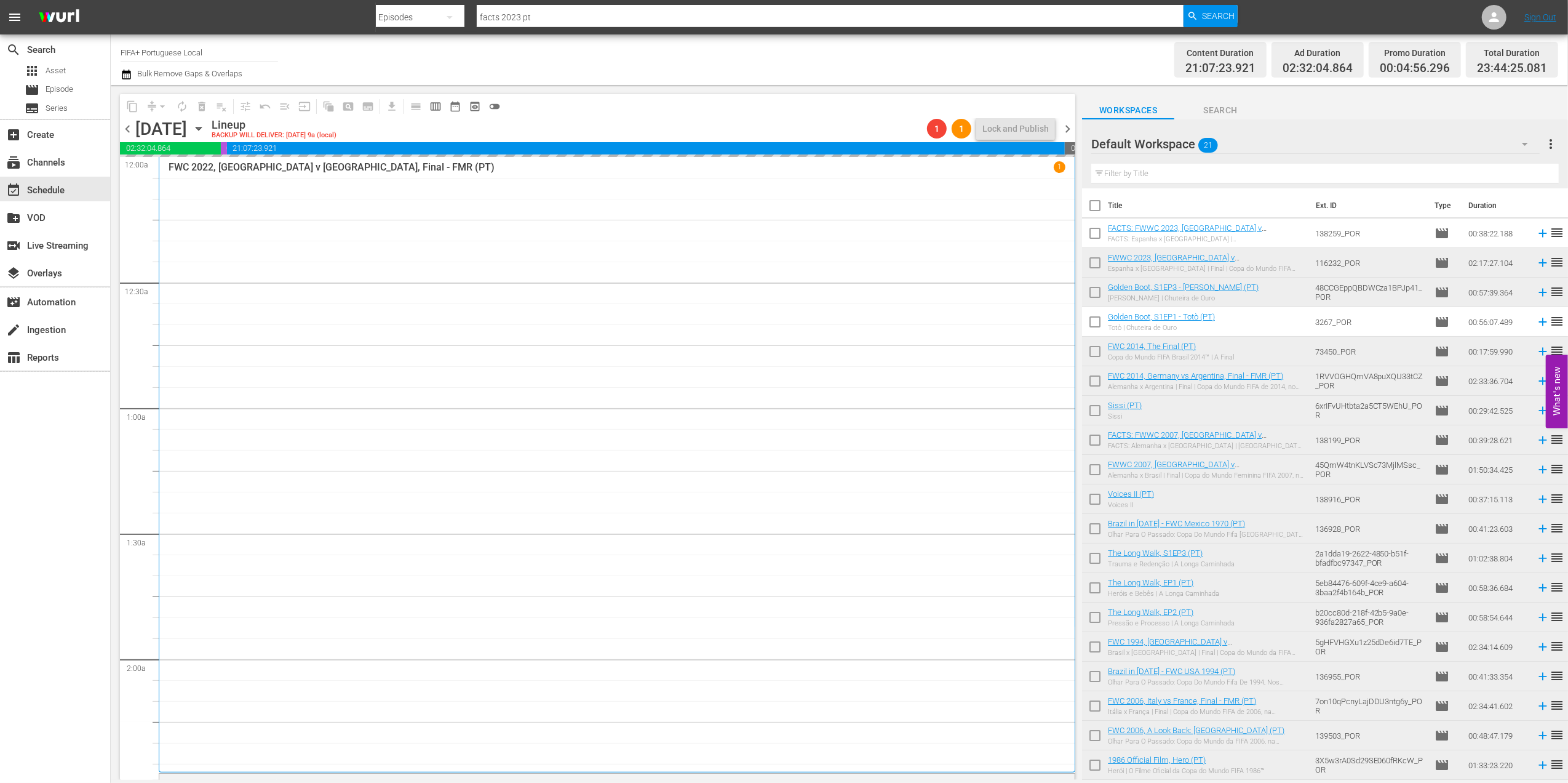
click at [1071, 128] on span "chevron_right" at bounding box center [1067, 128] width 15 height 15
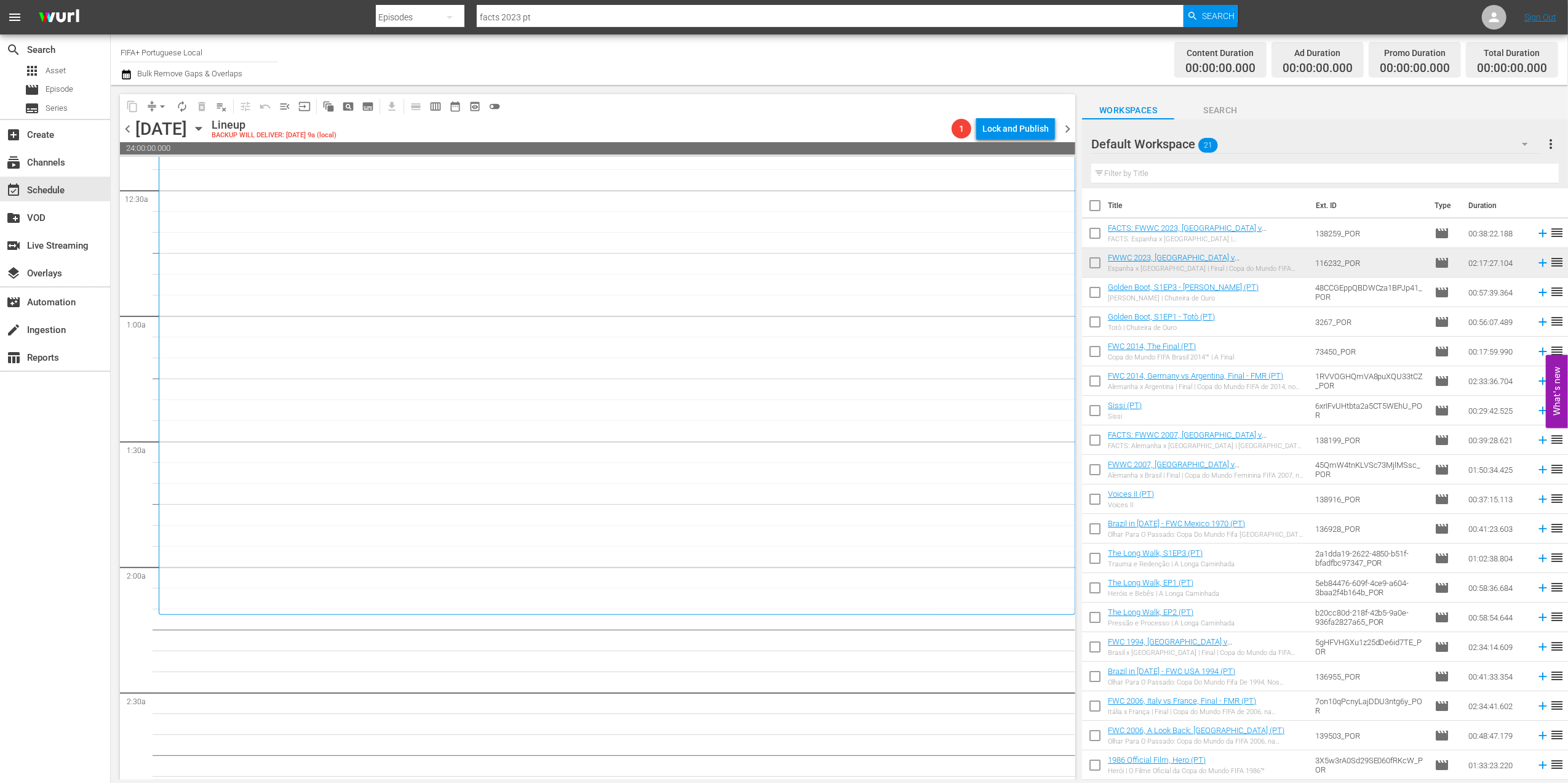
scroll to position [87, 0]
click at [127, 128] on span "chevron_left" at bounding box center [127, 128] width 15 height 15
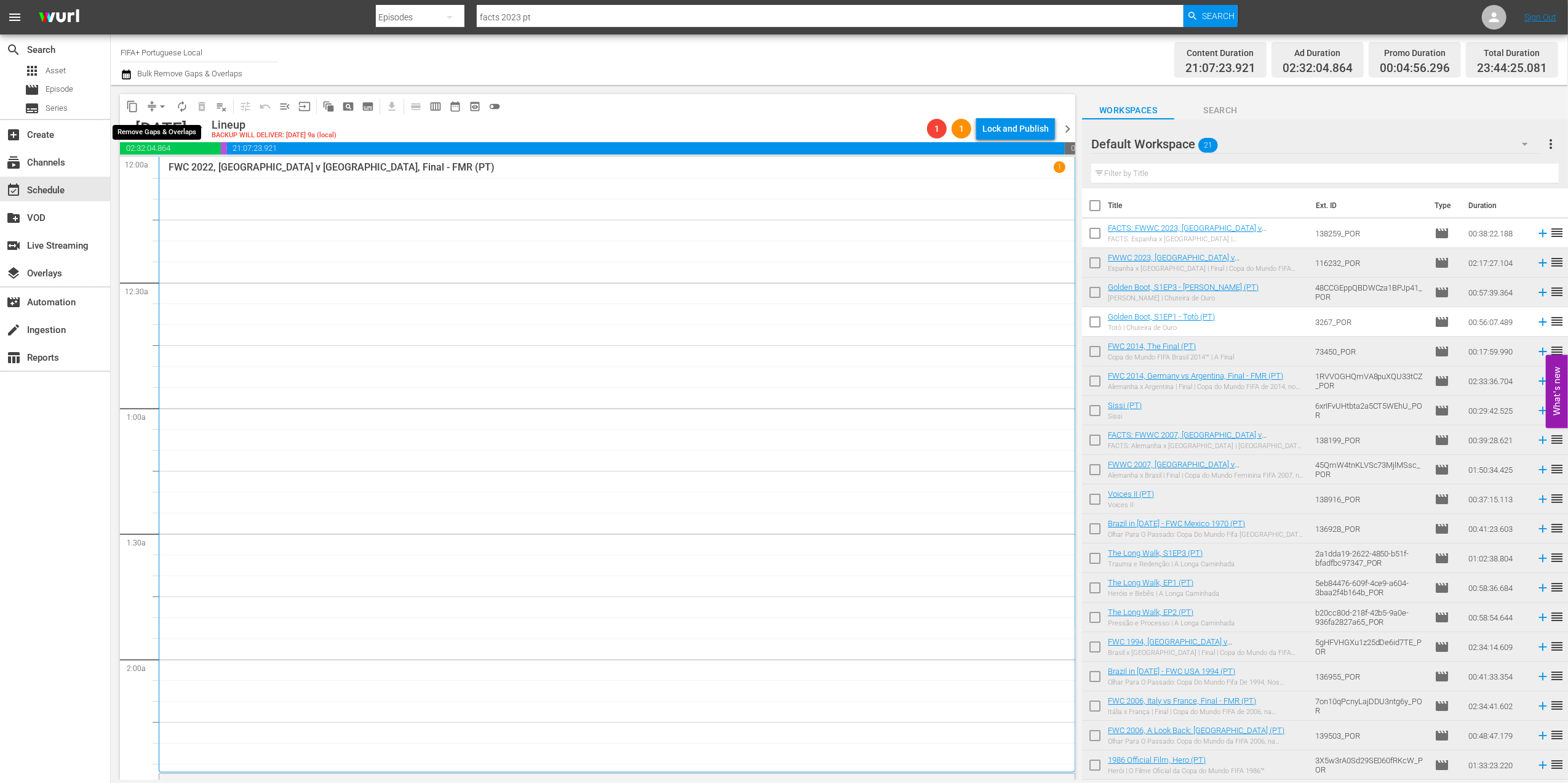
click at [161, 106] on span "arrow_drop_down" at bounding box center [162, 106] width 13 height 13
click at [173, 175] on li "Align to End of Previous Day" at bounding box center [163, 172] width 129 height 21
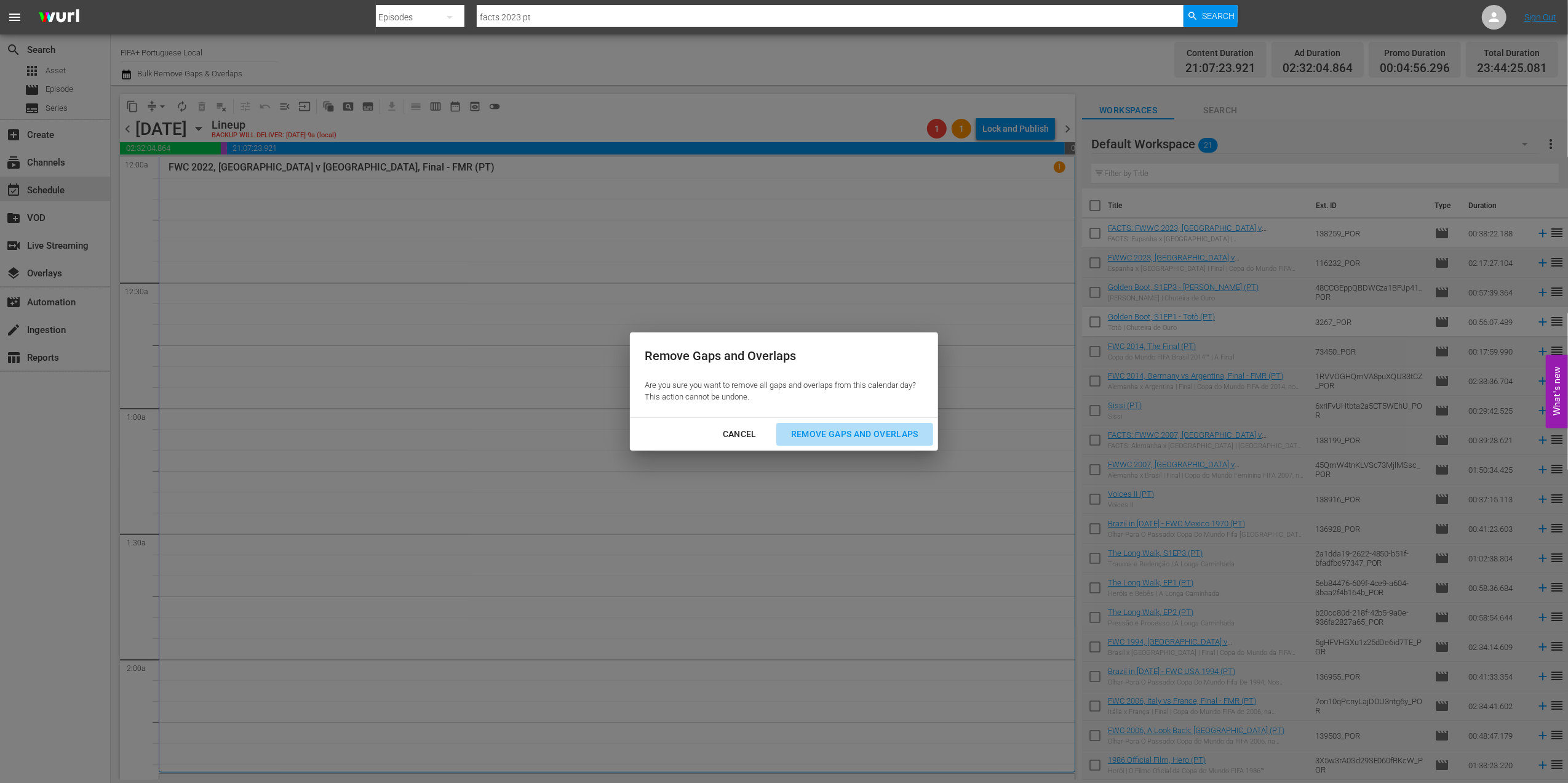
click at [894, 440] on div "Remove Gaps and Overlaps" at bounding box center [855, 434] width 147 height 15
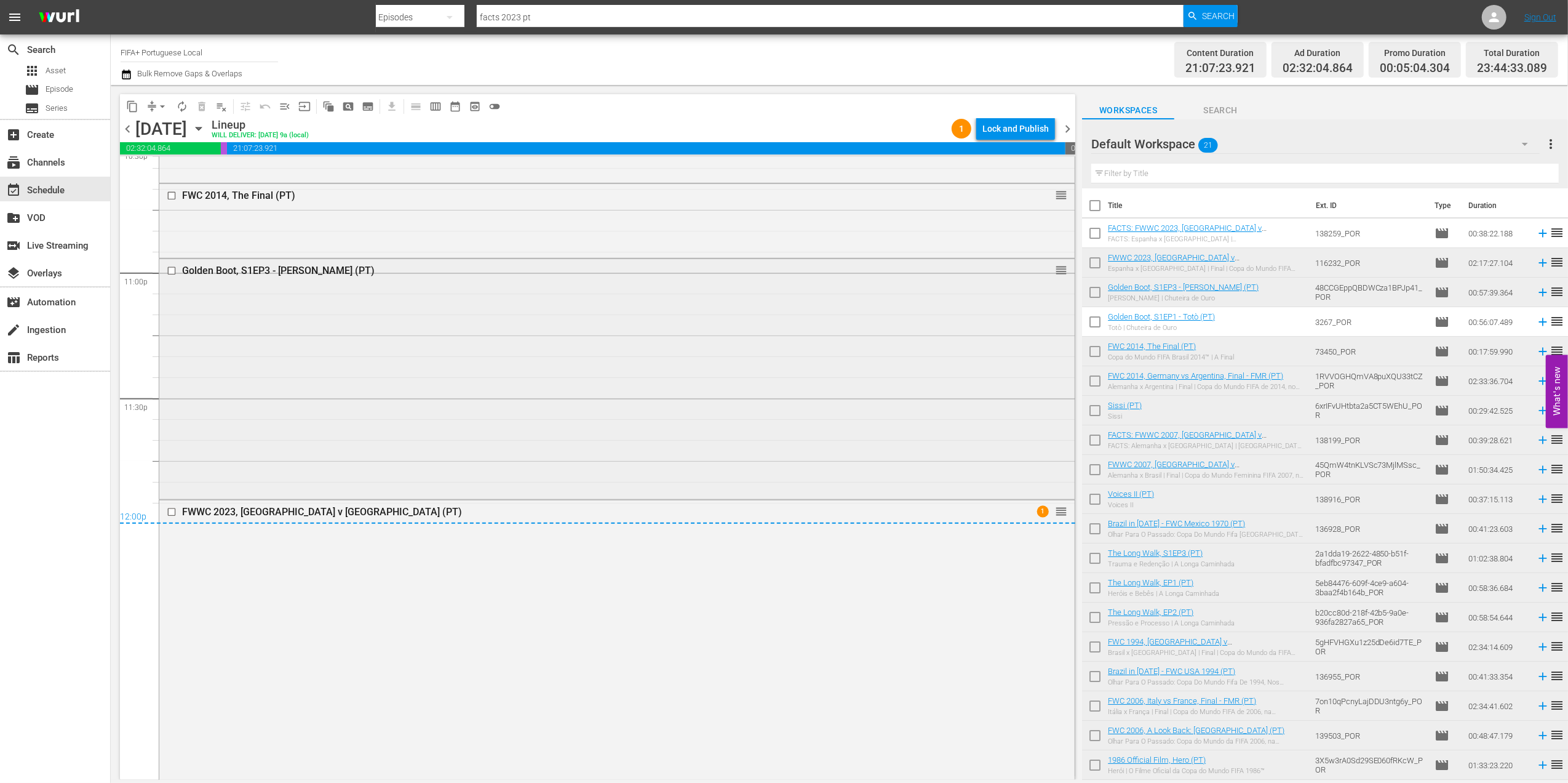
scroll to position [5566, 0]
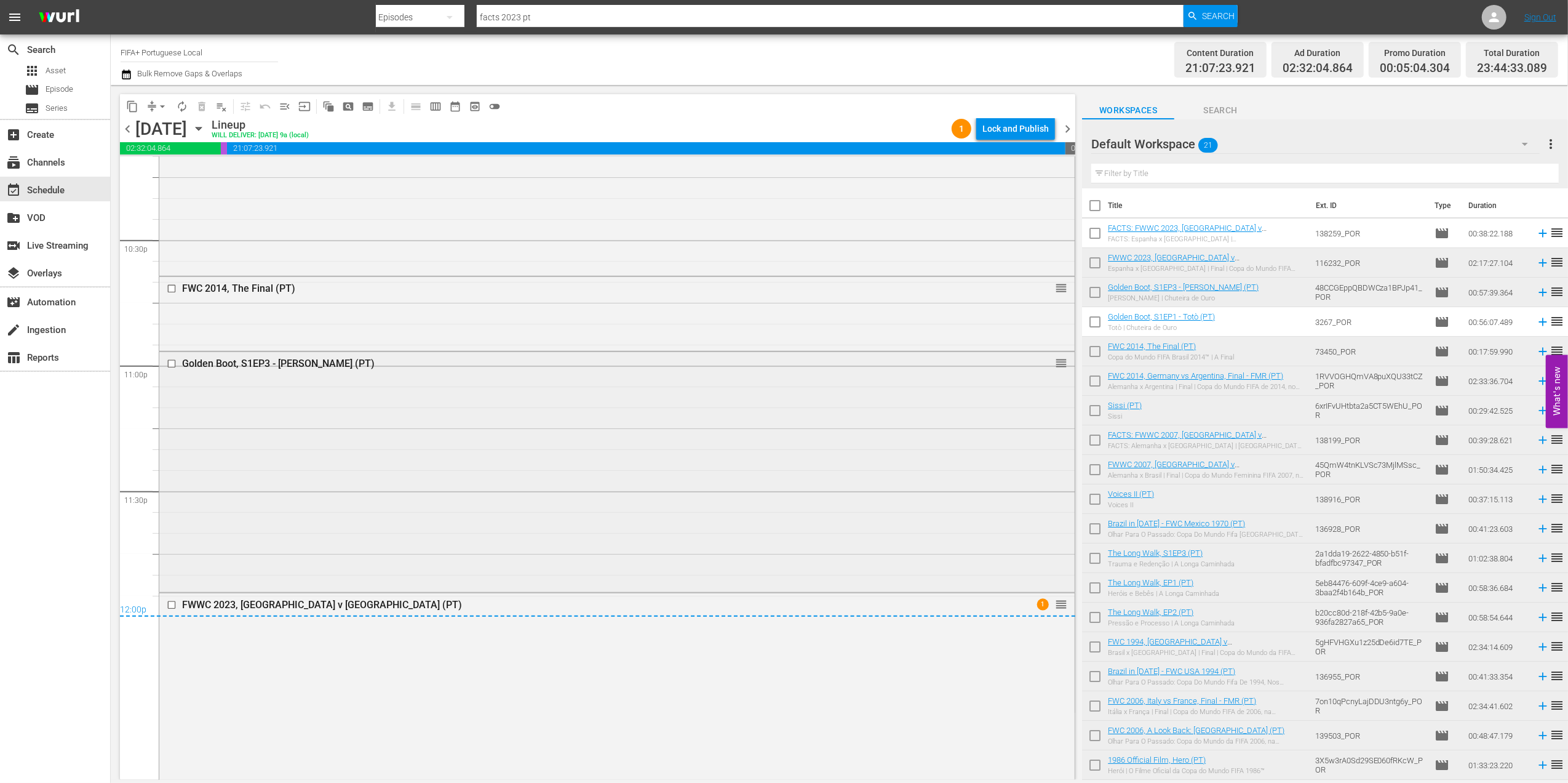
click at [287, 360] on div "Golden Boot, S1EP3 - [PERSON_NAME] (PT)" at bounding box center [593, 364] width 822 height 12
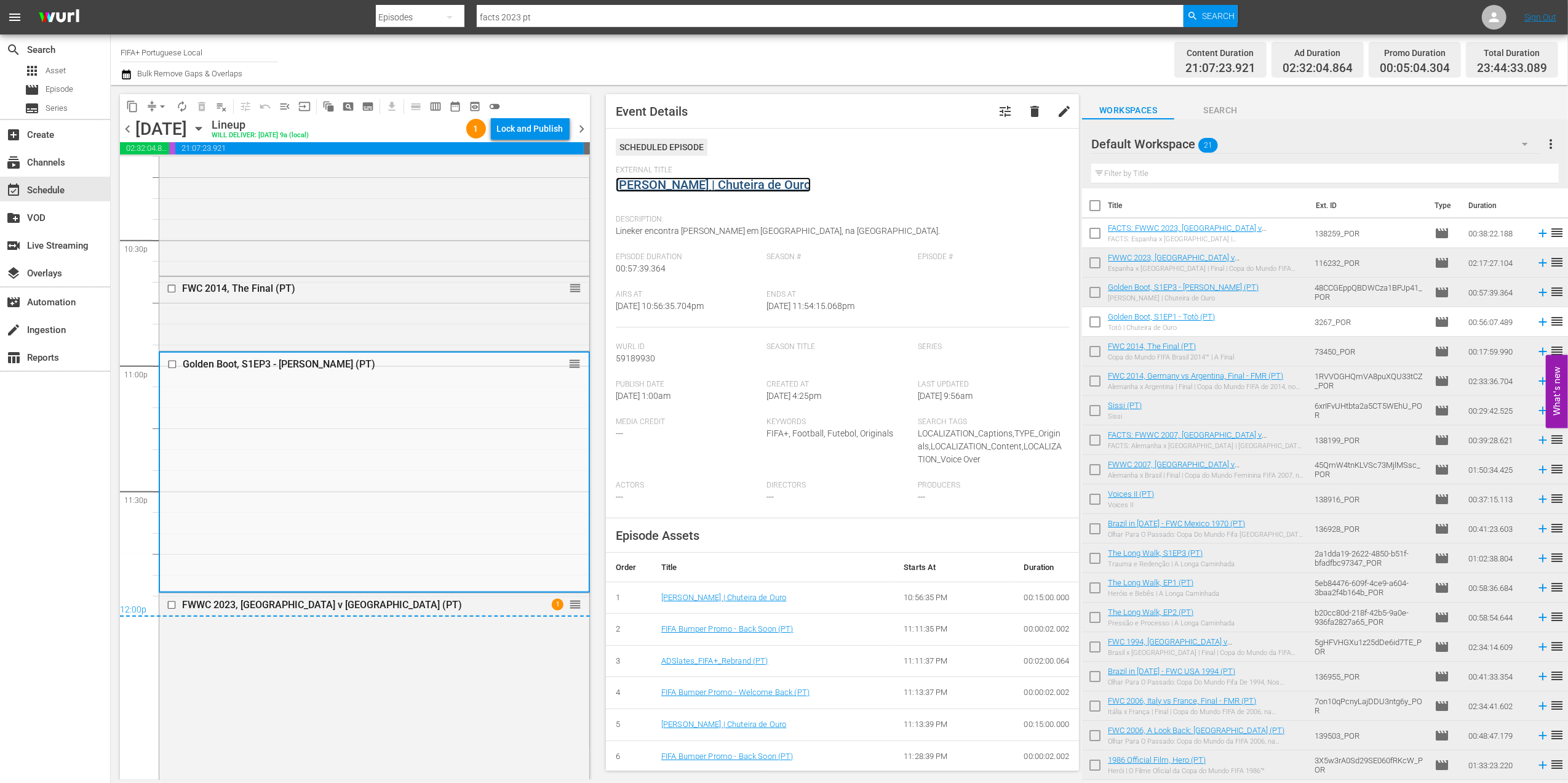
click at [687, 182] on link "[PERSON_NAME] | Chuteira de Ouro" at bounding box center [713, 185] width 195 height 15
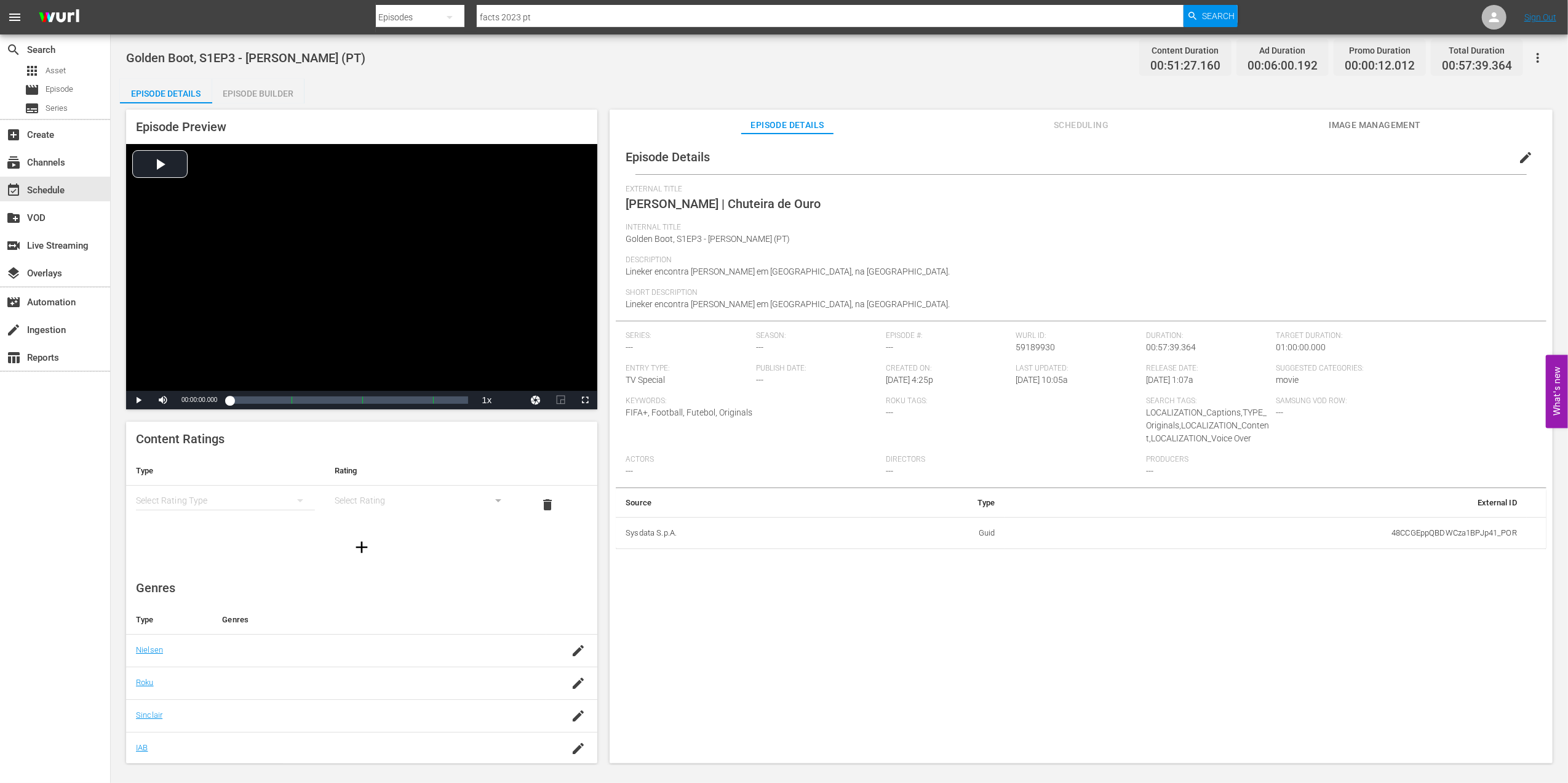
click at [277, 91] on div "Episode Builder" at bounding box center [258, 93] width 93 height 30
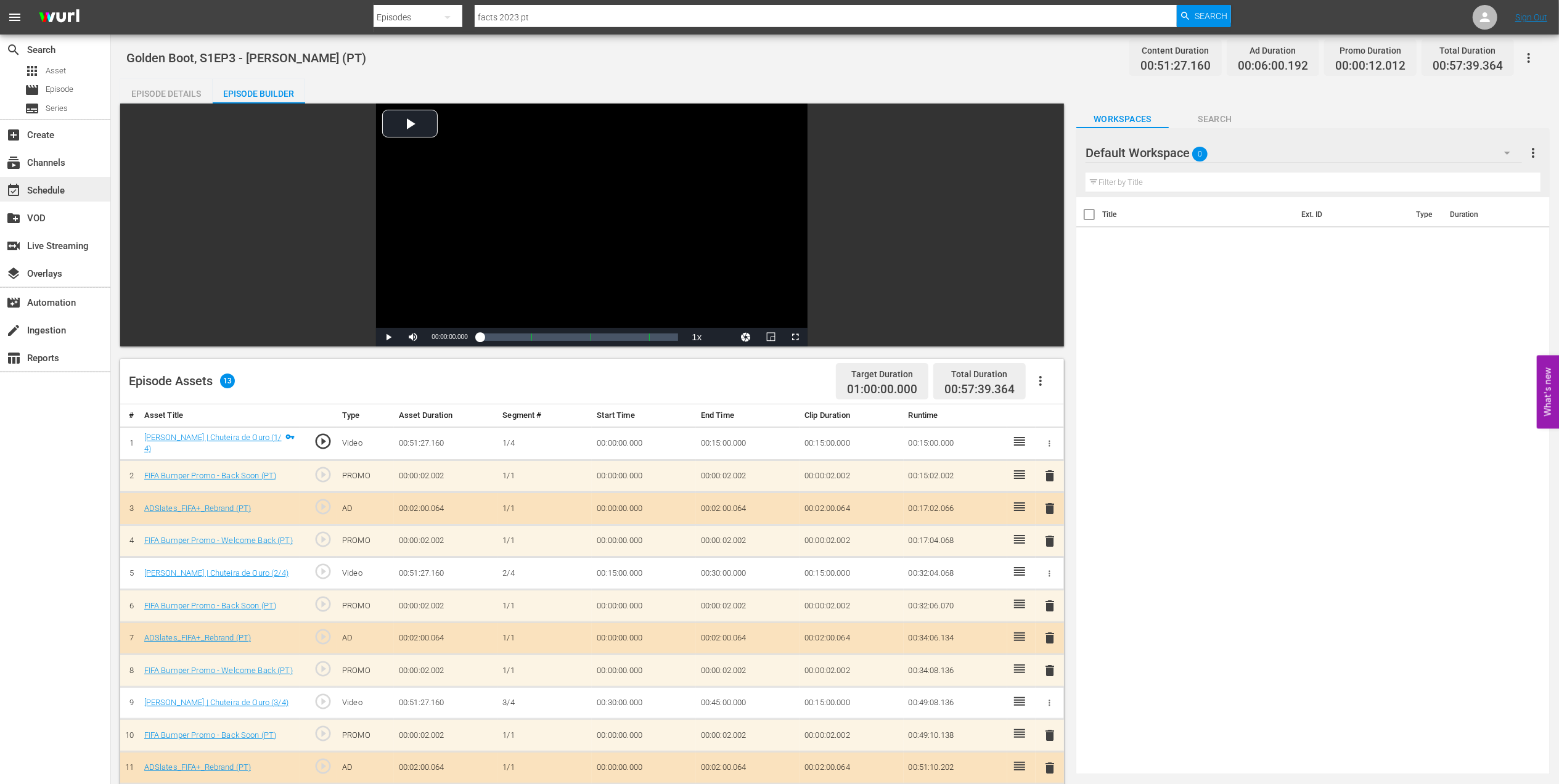
click at [81, 187] on div "event_available Schedule" at bounding box center [55, 189] width 111 height 24
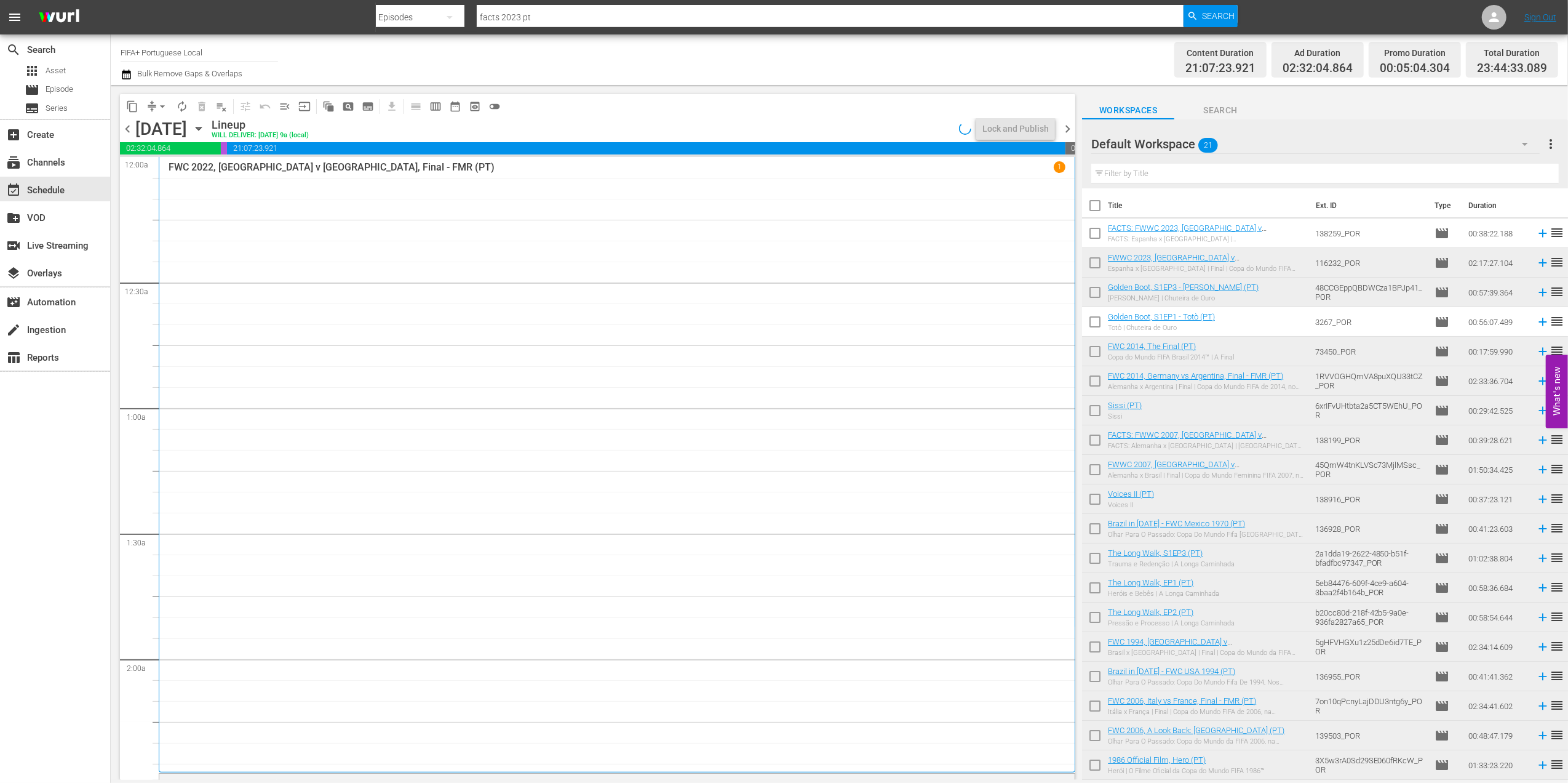
click at [129, 129] on span "chevron_left" at bounding box center [127, 128] width 15 height 15
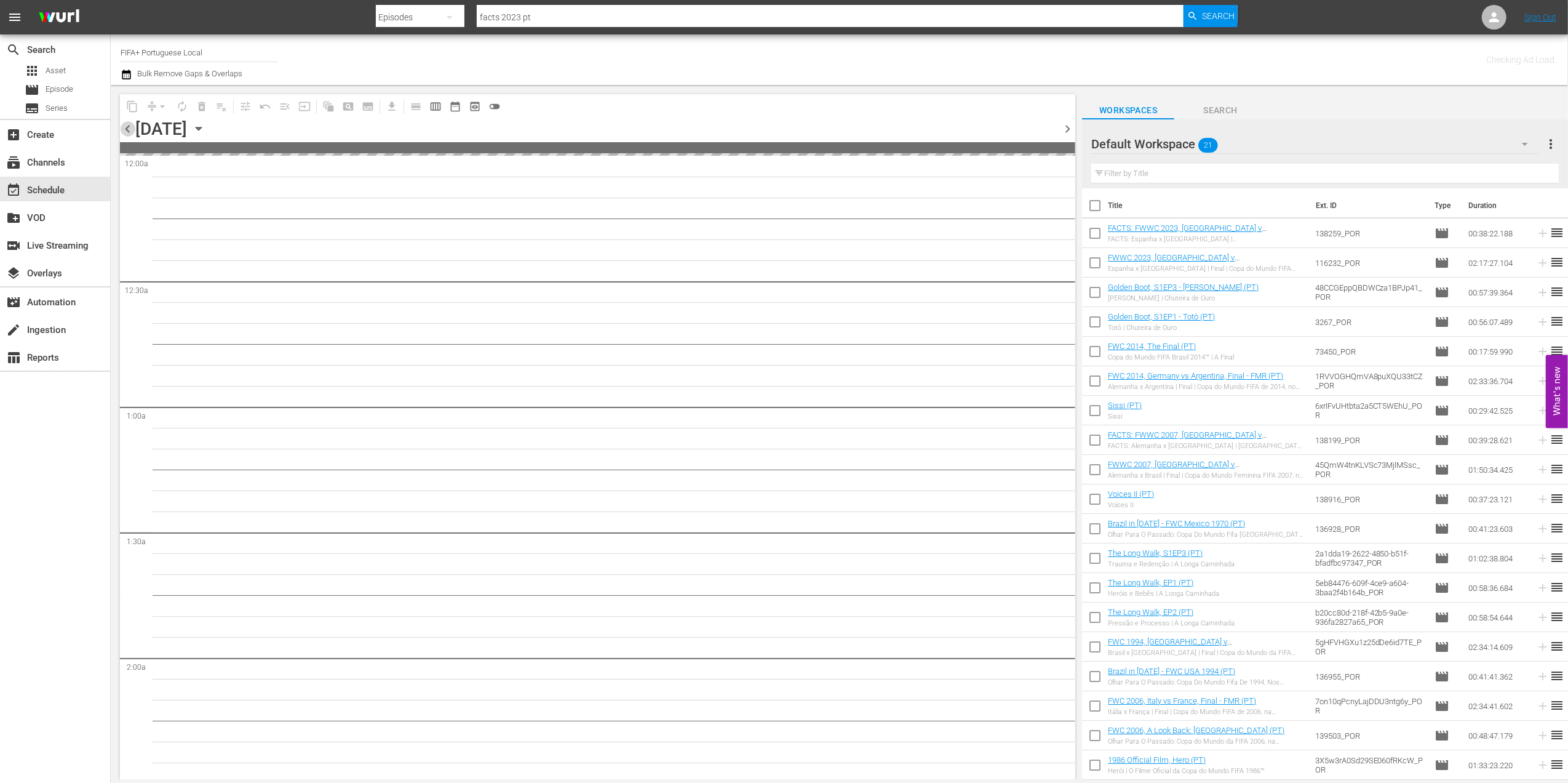
click at [129, 129] on span "chevron_left" at bounding box center [127, 128] width 15 height 15
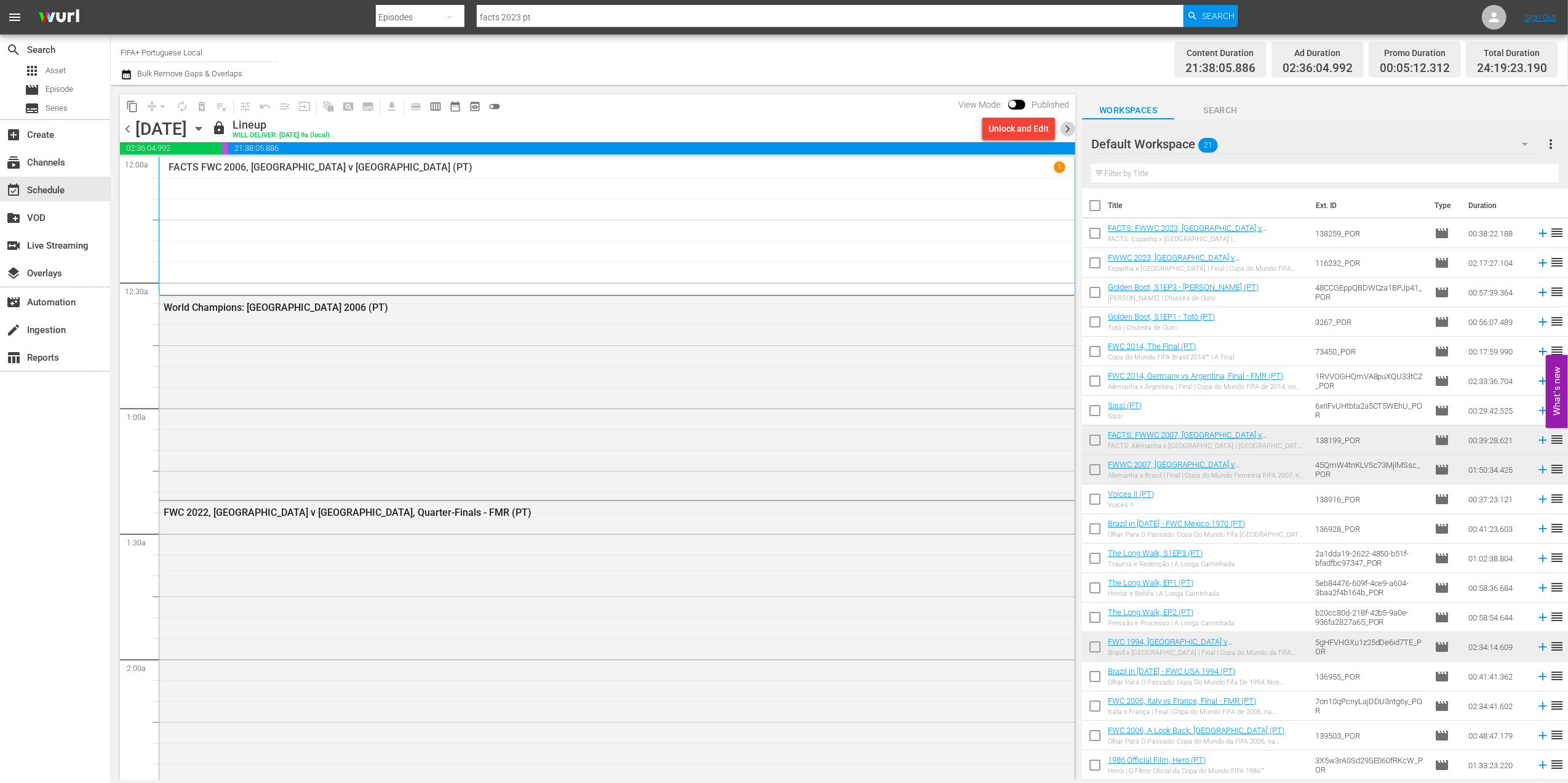
click at [1068, 128] on span "chevron_right" at bounding box center [1067, 128] width 15 height 15
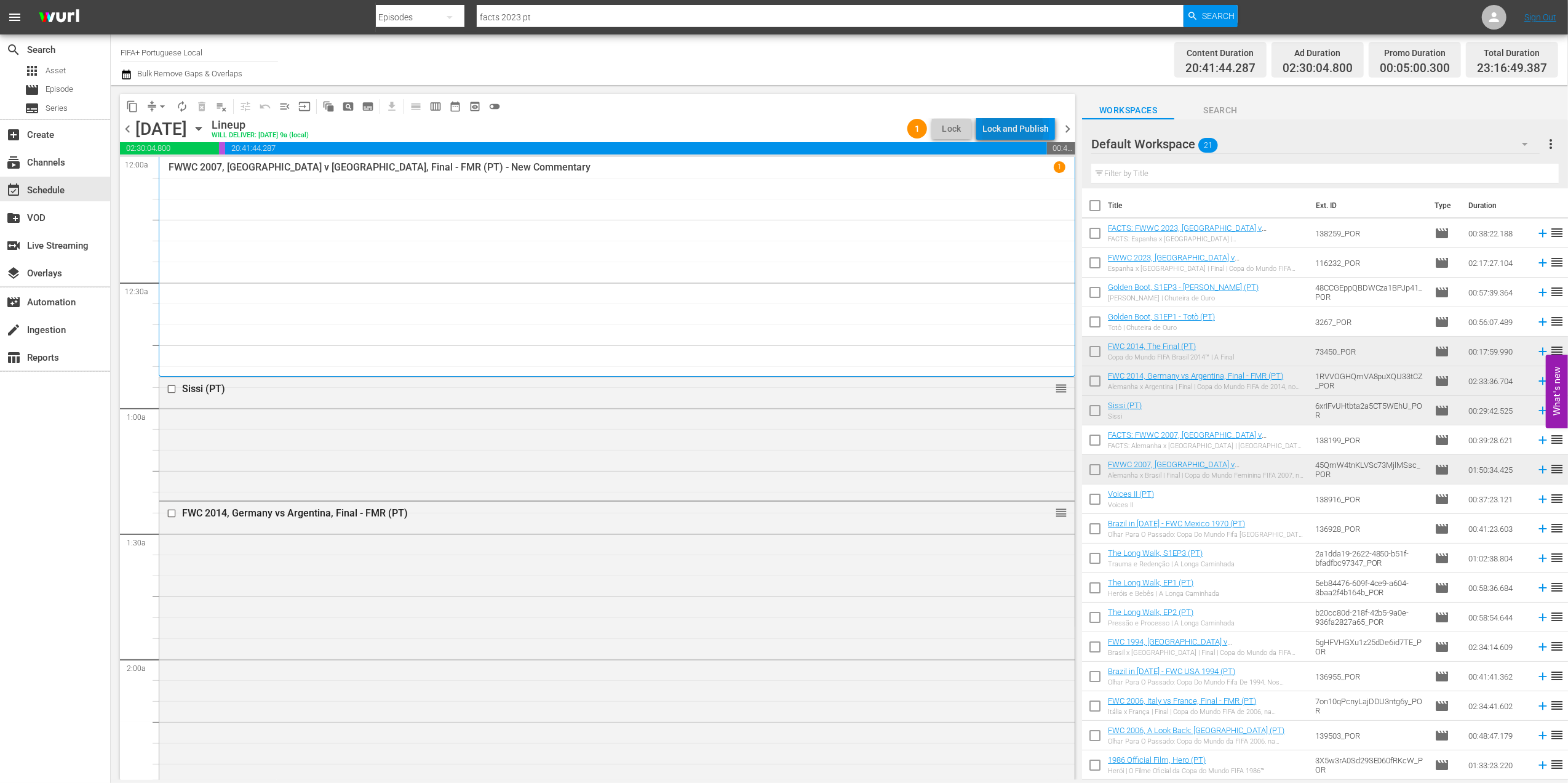
click at [1013, 131] on div "Lock and Publish" at bounding box center [1015, 128] width 66 height 22
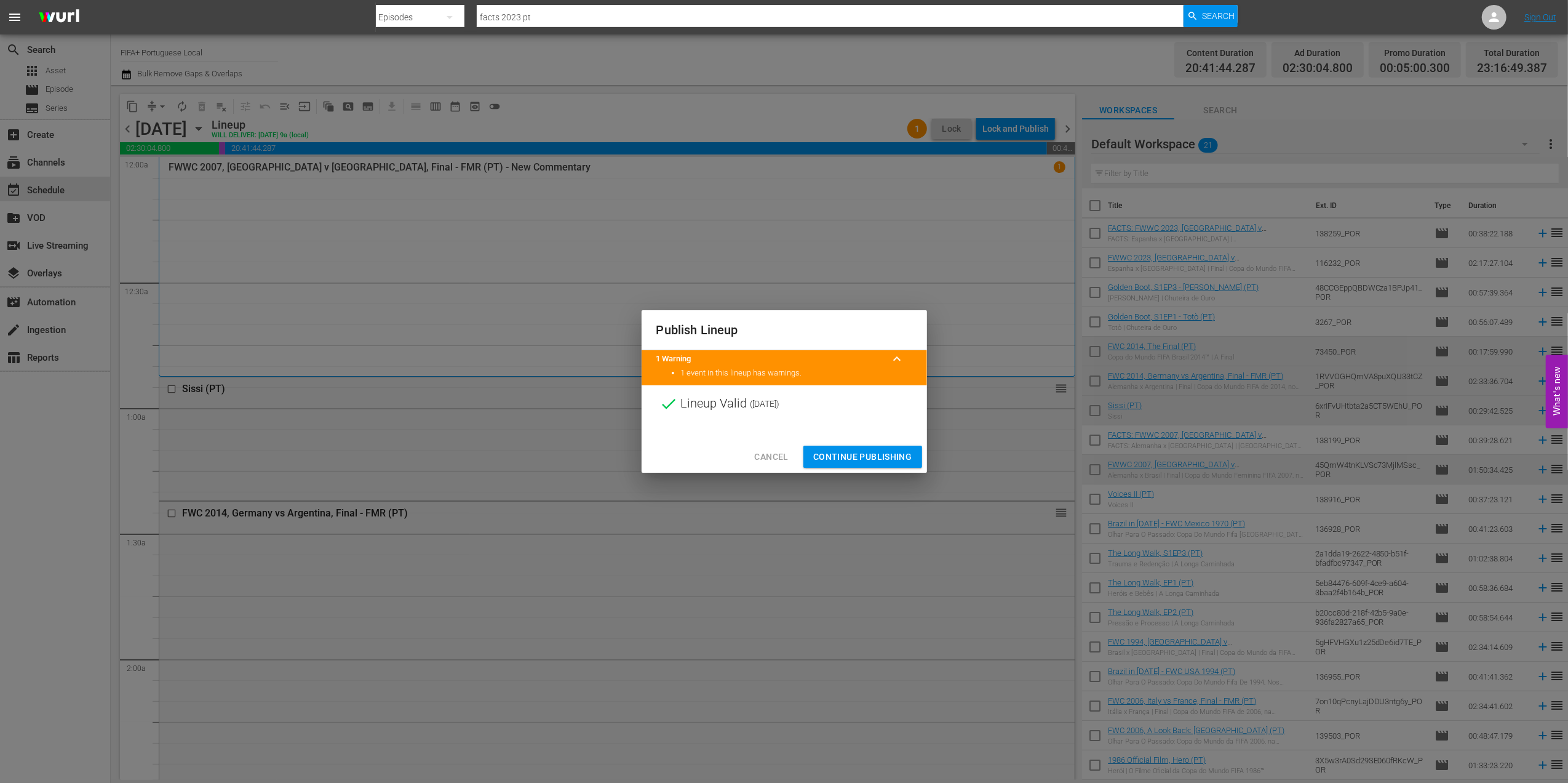
click at [860, 452] on span "Continue Publishing" at bounding box center [863, 456] width 99 height 15
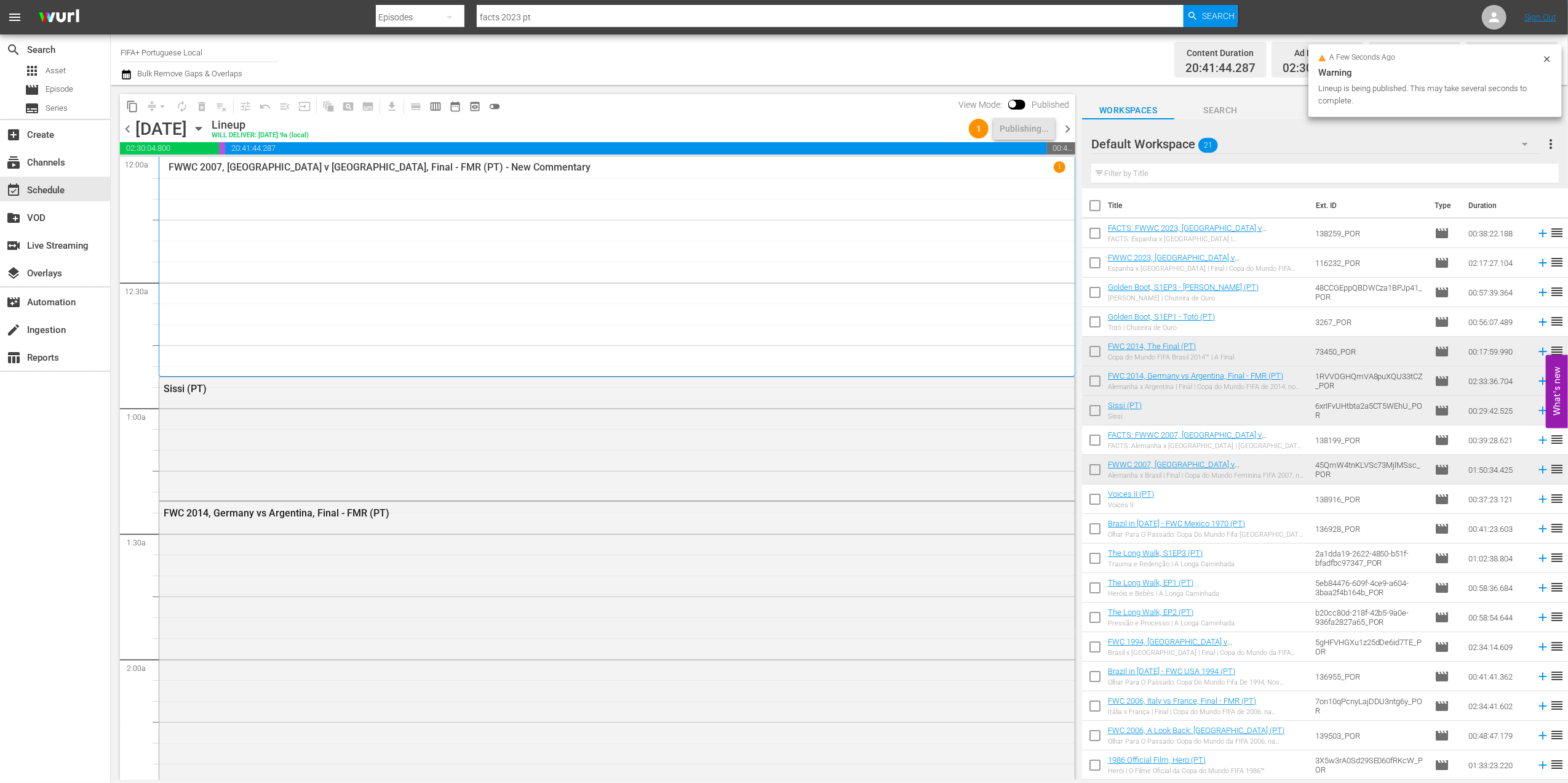
click at [1068, 129] on span "chevron_right" at bounding box center [1067, 128] width 15 height 15
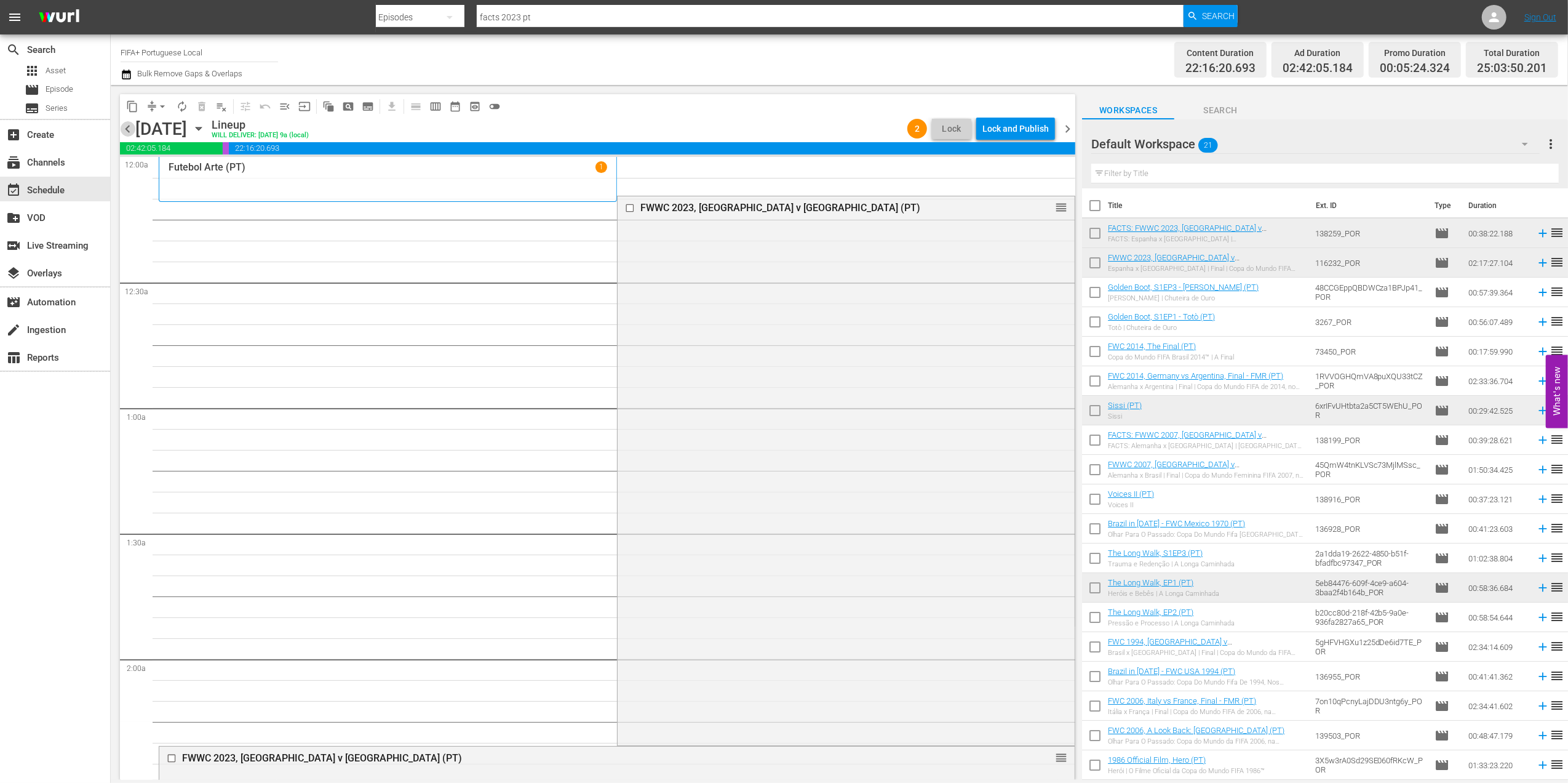
click at [122, 121] on span "chevron_left" at bounding box center [127, 128] width 15 height 15
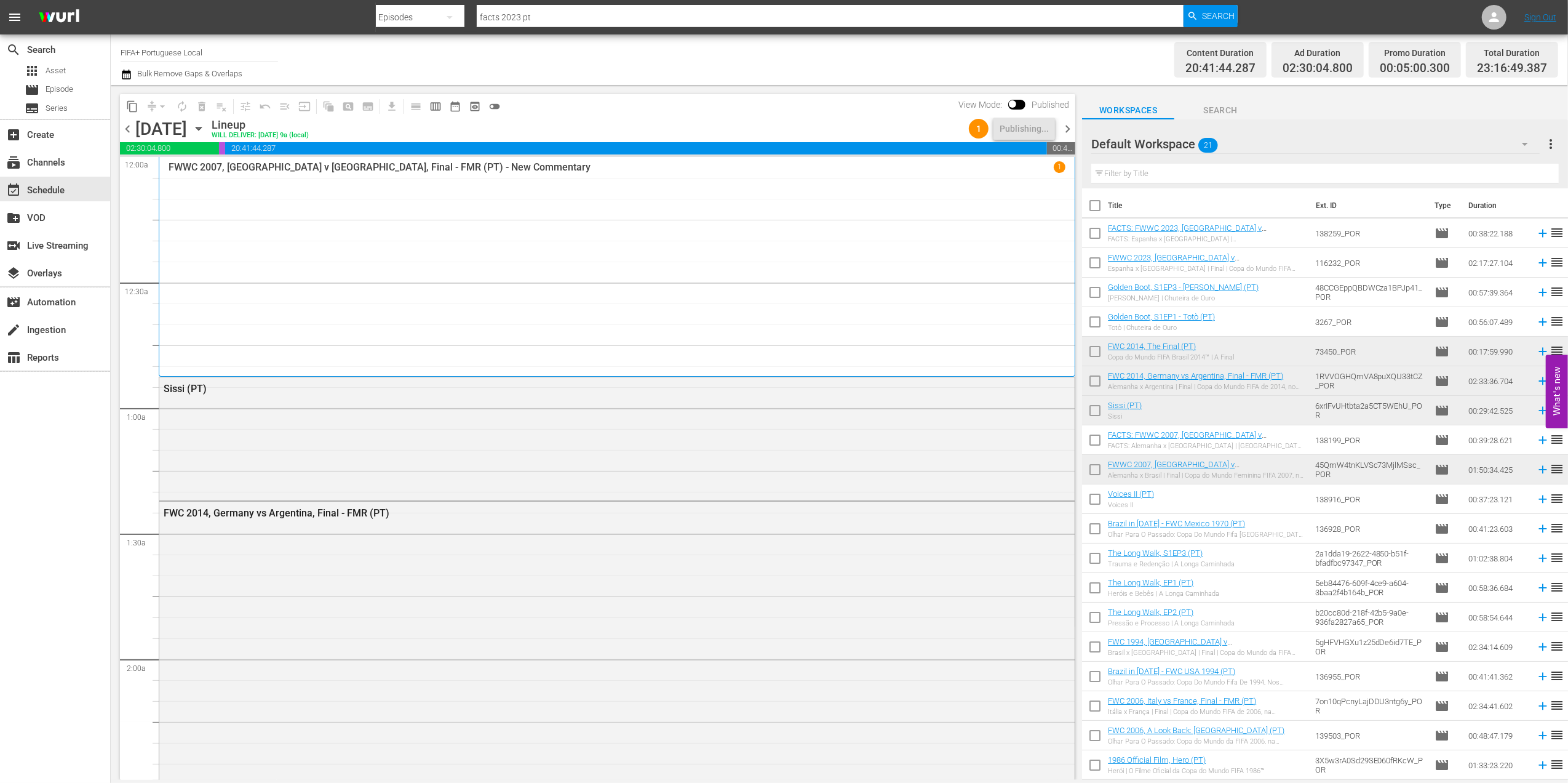
click at [1067, 123] on span "chevron_right" at bounding box center [1067, 128] width 15 height 15
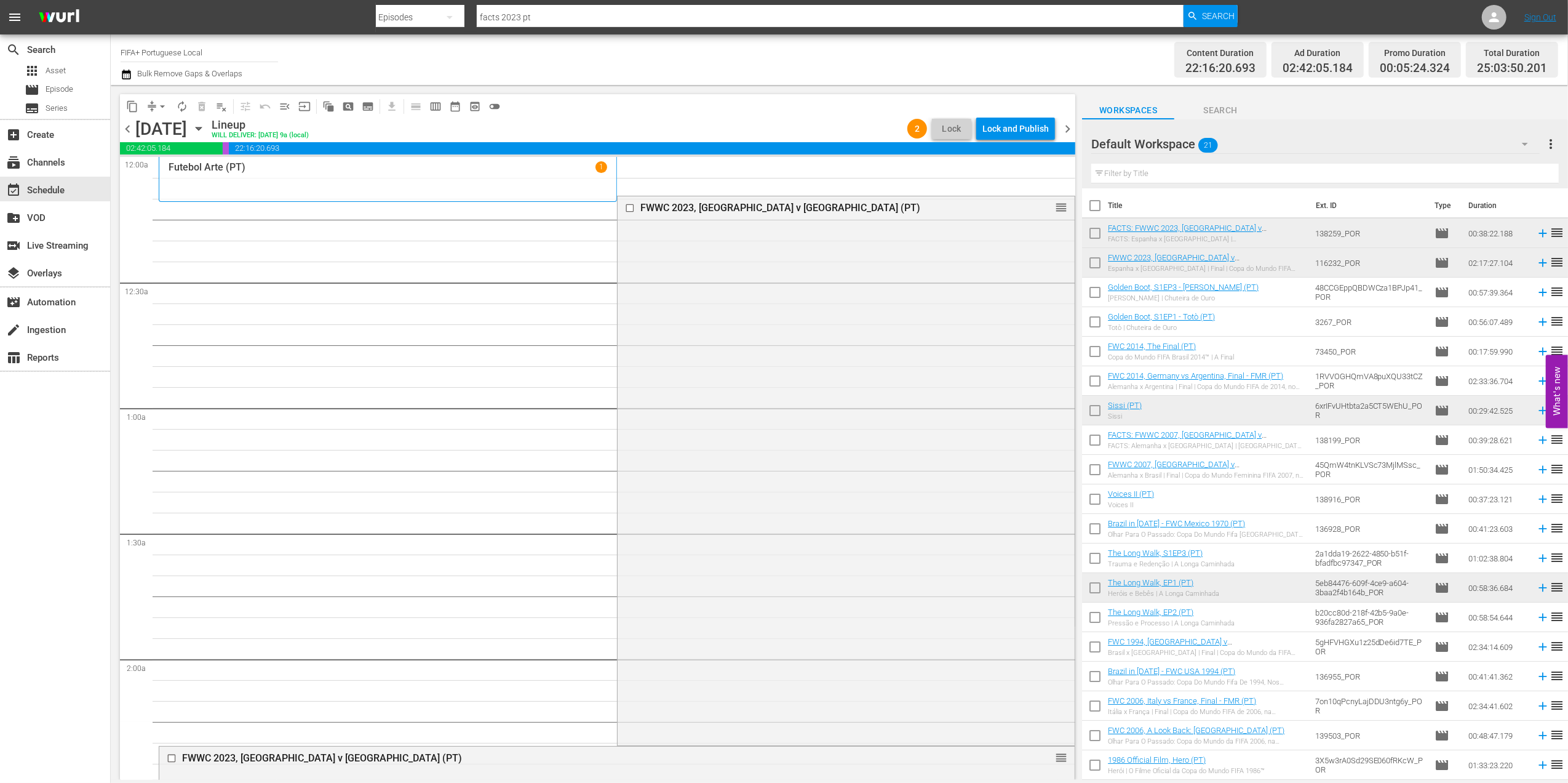
click at [131, 124] on span "chevron_left" at bounding box center [127, 128] width 15 height 15
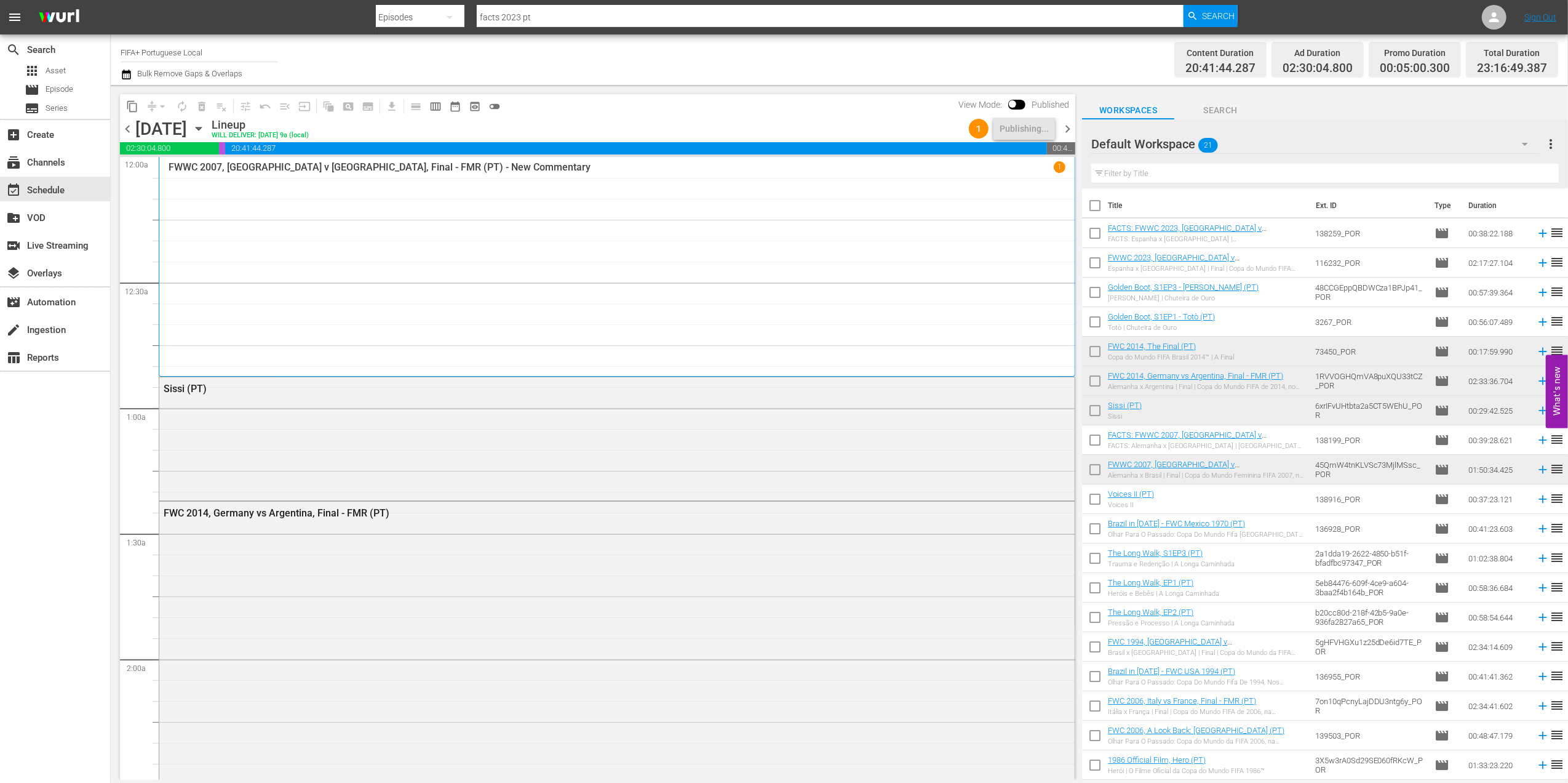
click at [127, 126] on span "chevron_left" at bounding box center [127, 128] width 15 height 15
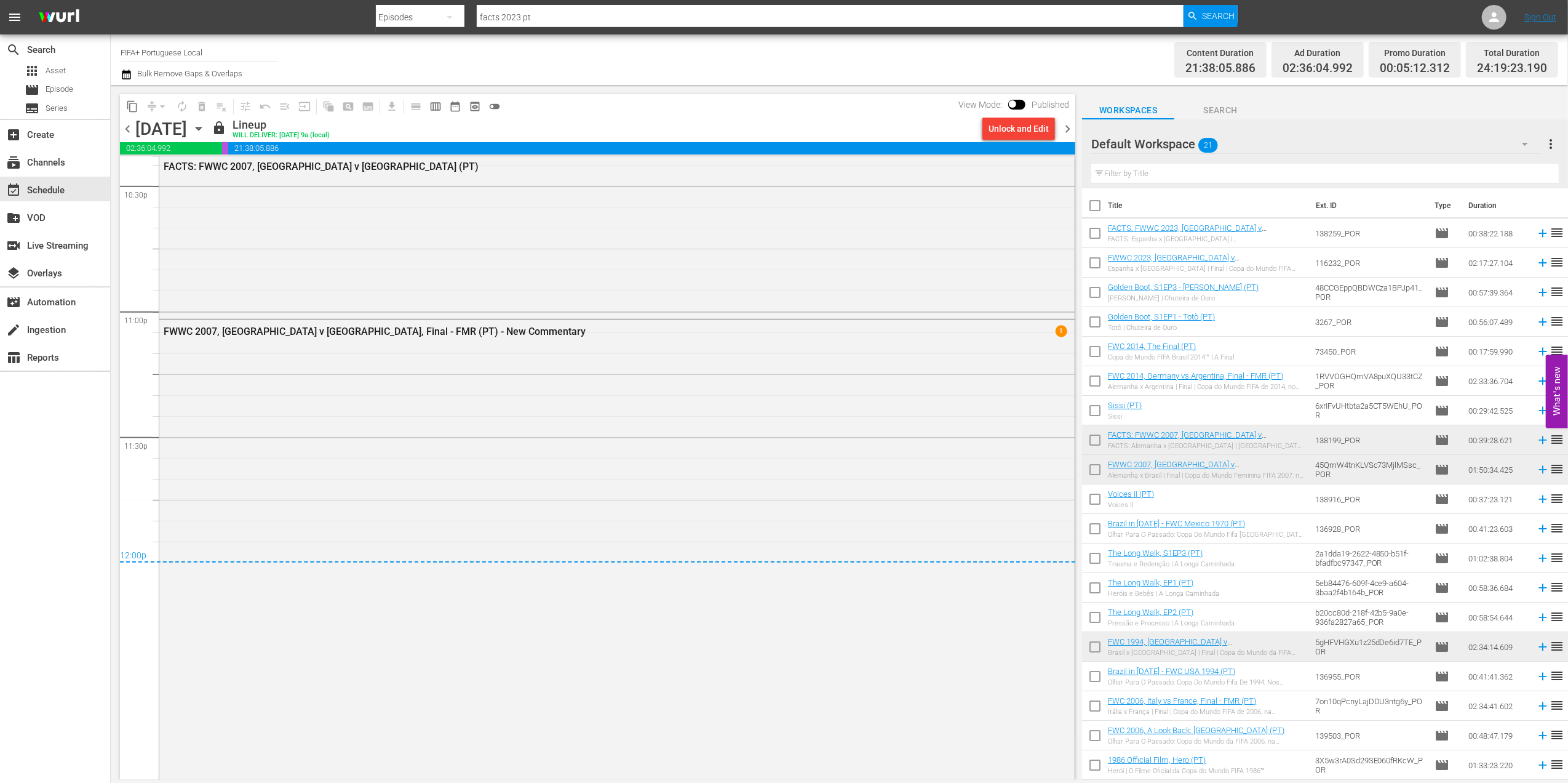
scroll to position [5623, 0]
click at [1068, 126] on span "chevron_right" at bounding box center [1067, 128] width 15 height 15
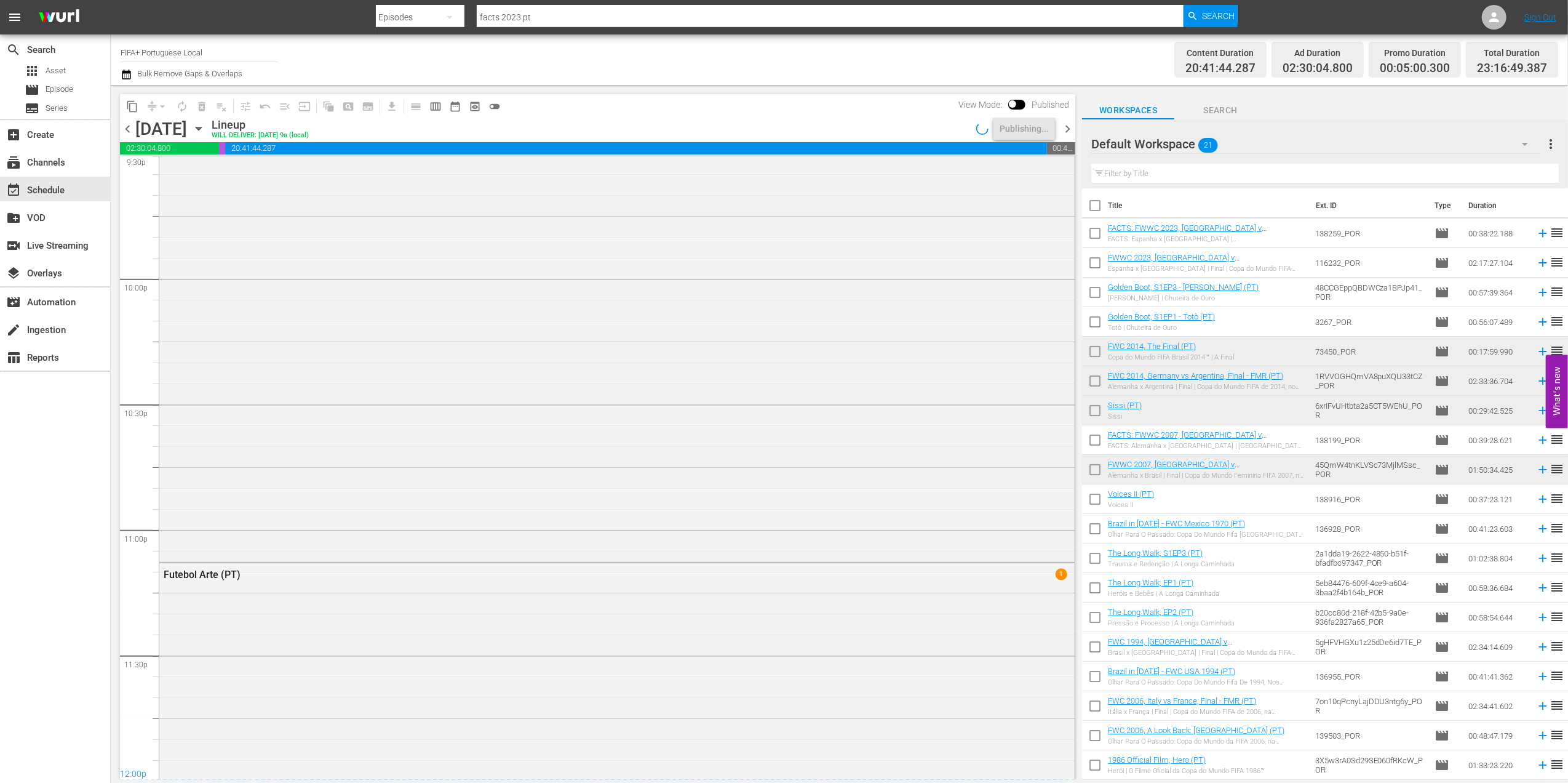
scroll to position [5214, 0]
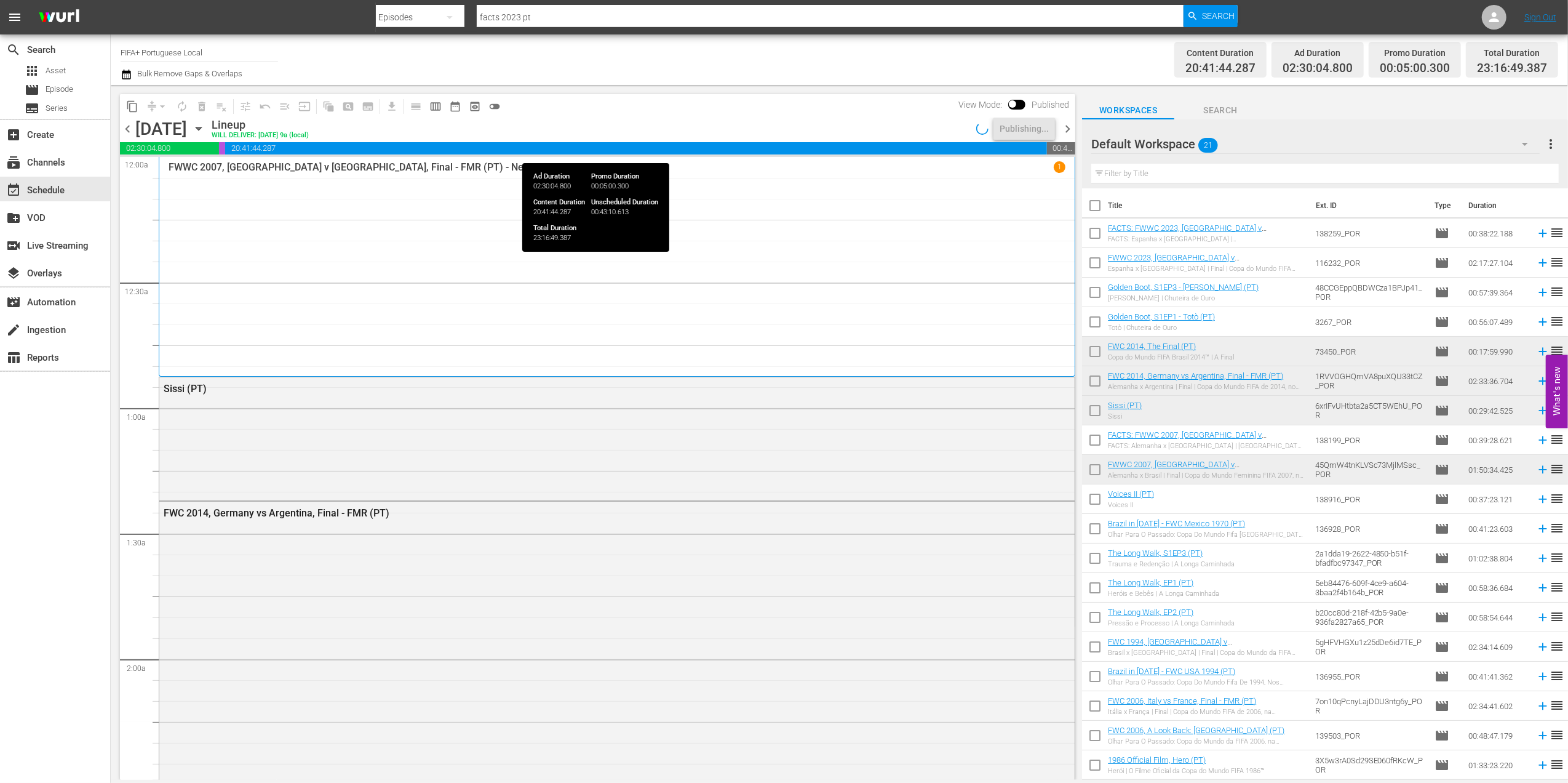
scroll to position [5214, 0]
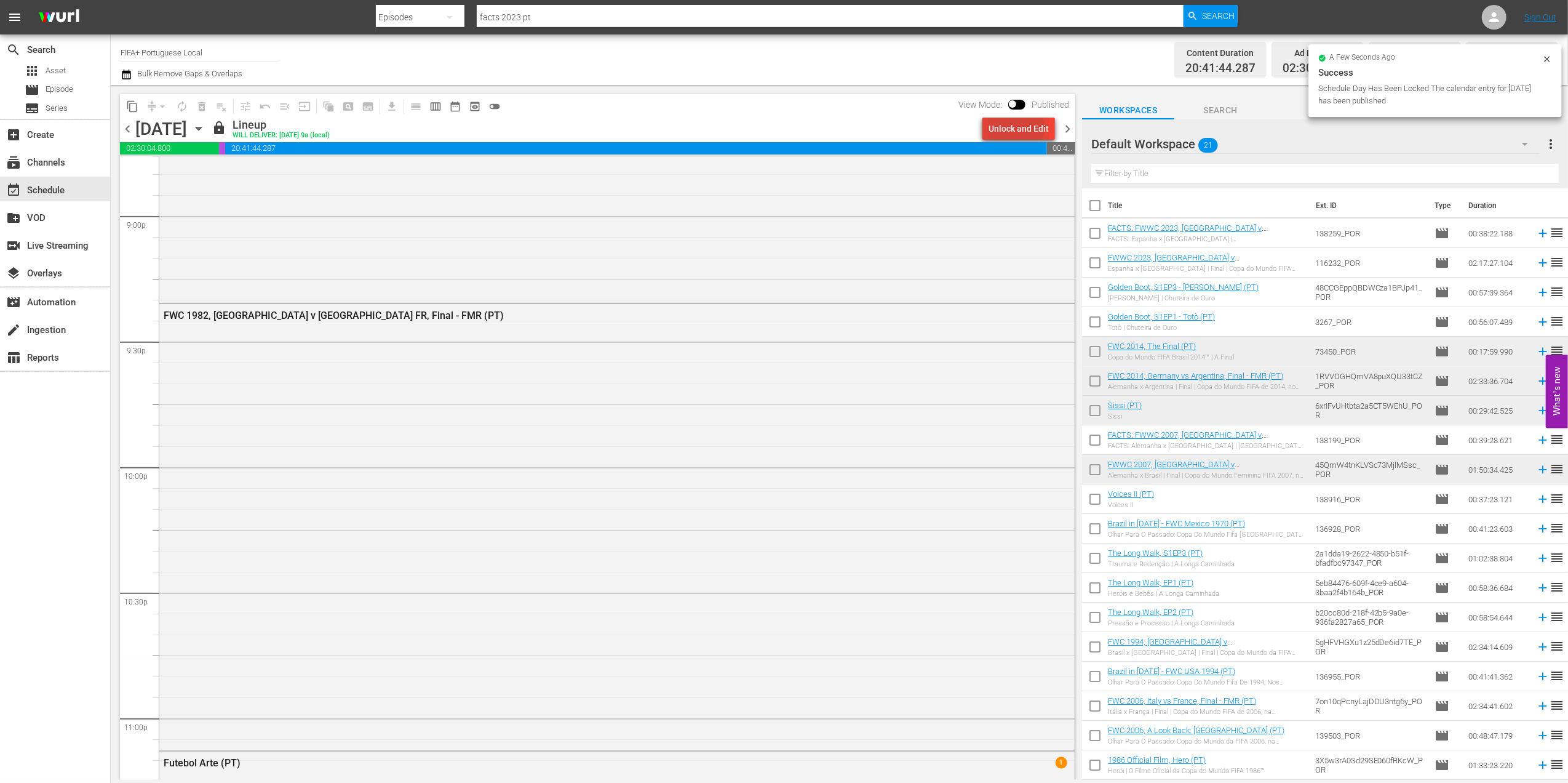
click at [1017, 128] on div "Unlock and Edit" at bounding box center [1018, 128] width 60 height 22
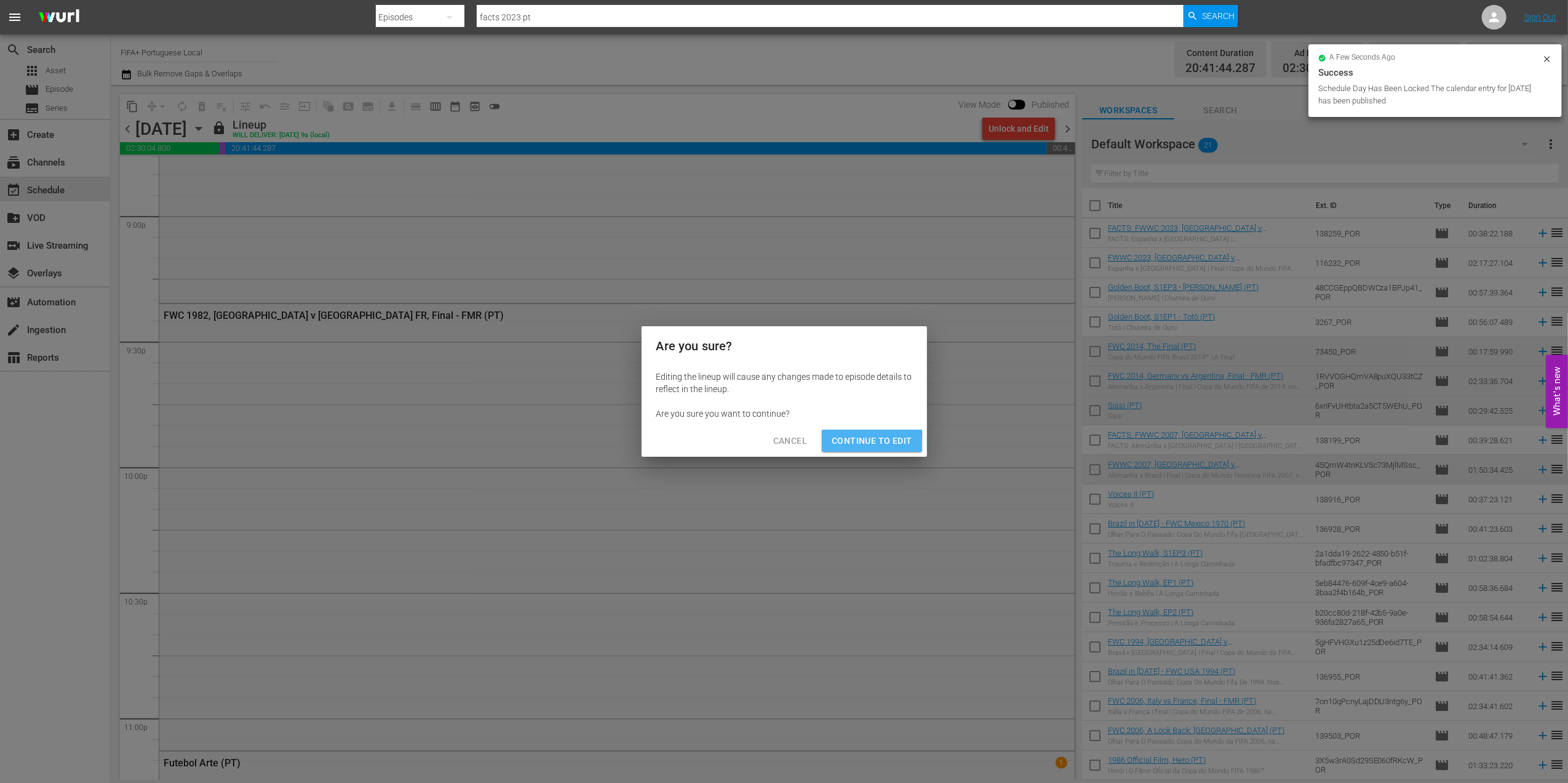
click at [857, 444] on span "Continue to Edit" at bounding box center [871, 440] width 80 height 15
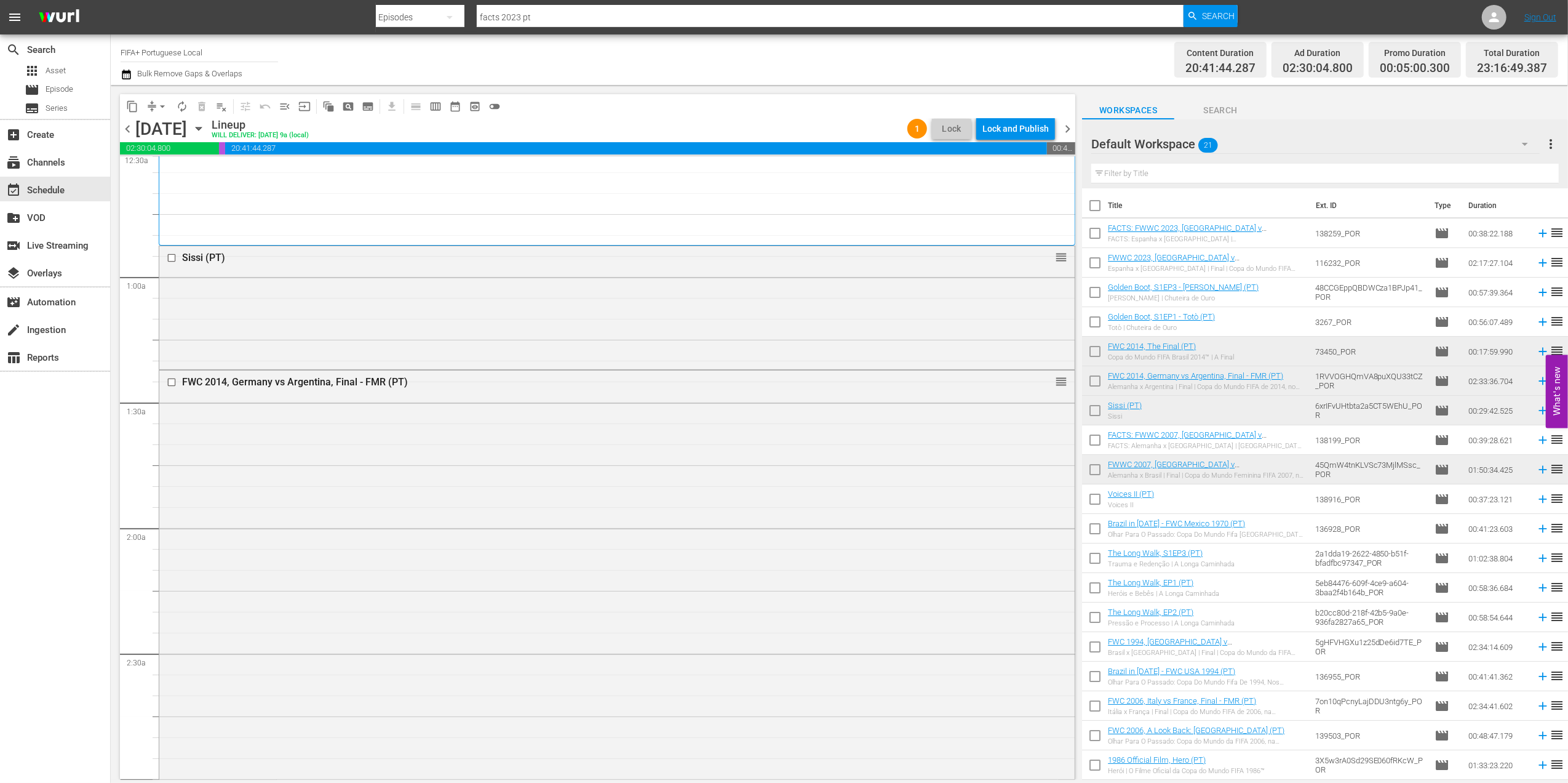
scroll to position [0, 0]
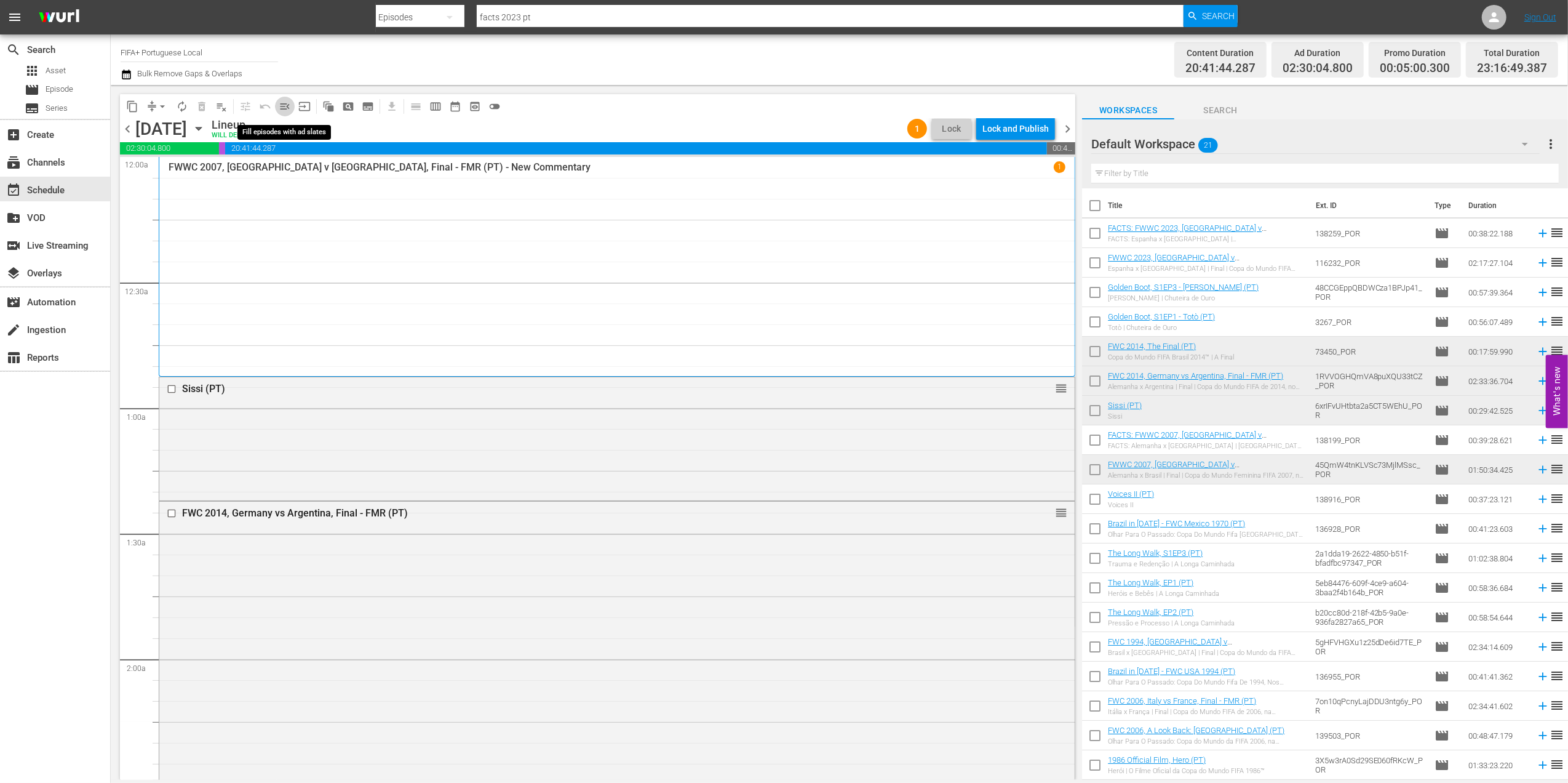
click at [279, 109] on span "menu_open" at bounding box center [285, 106] width 13 height 13
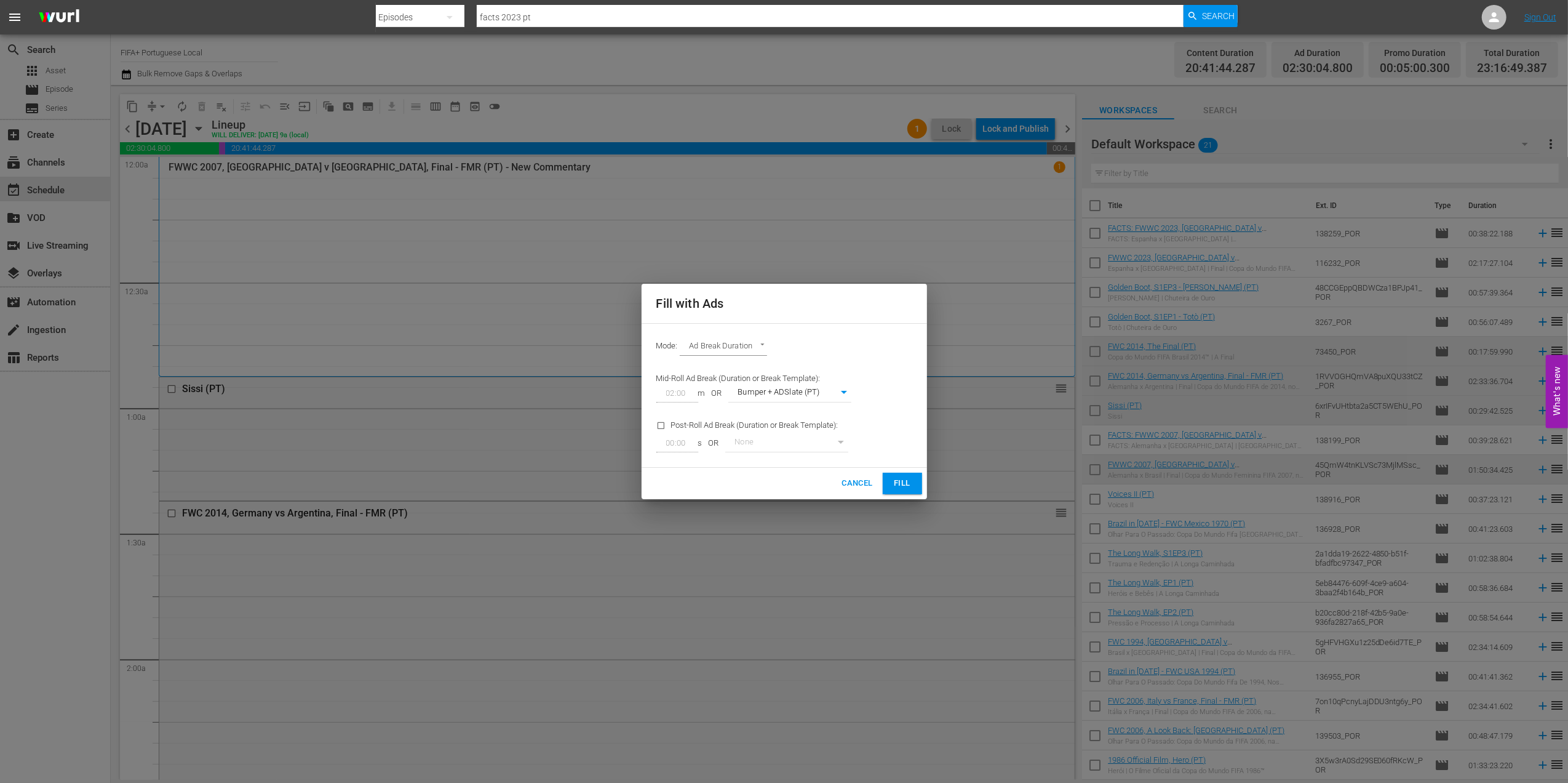
click at [911, 480] on span "Fill" at bounding box center [902, 483] width 20 height 14
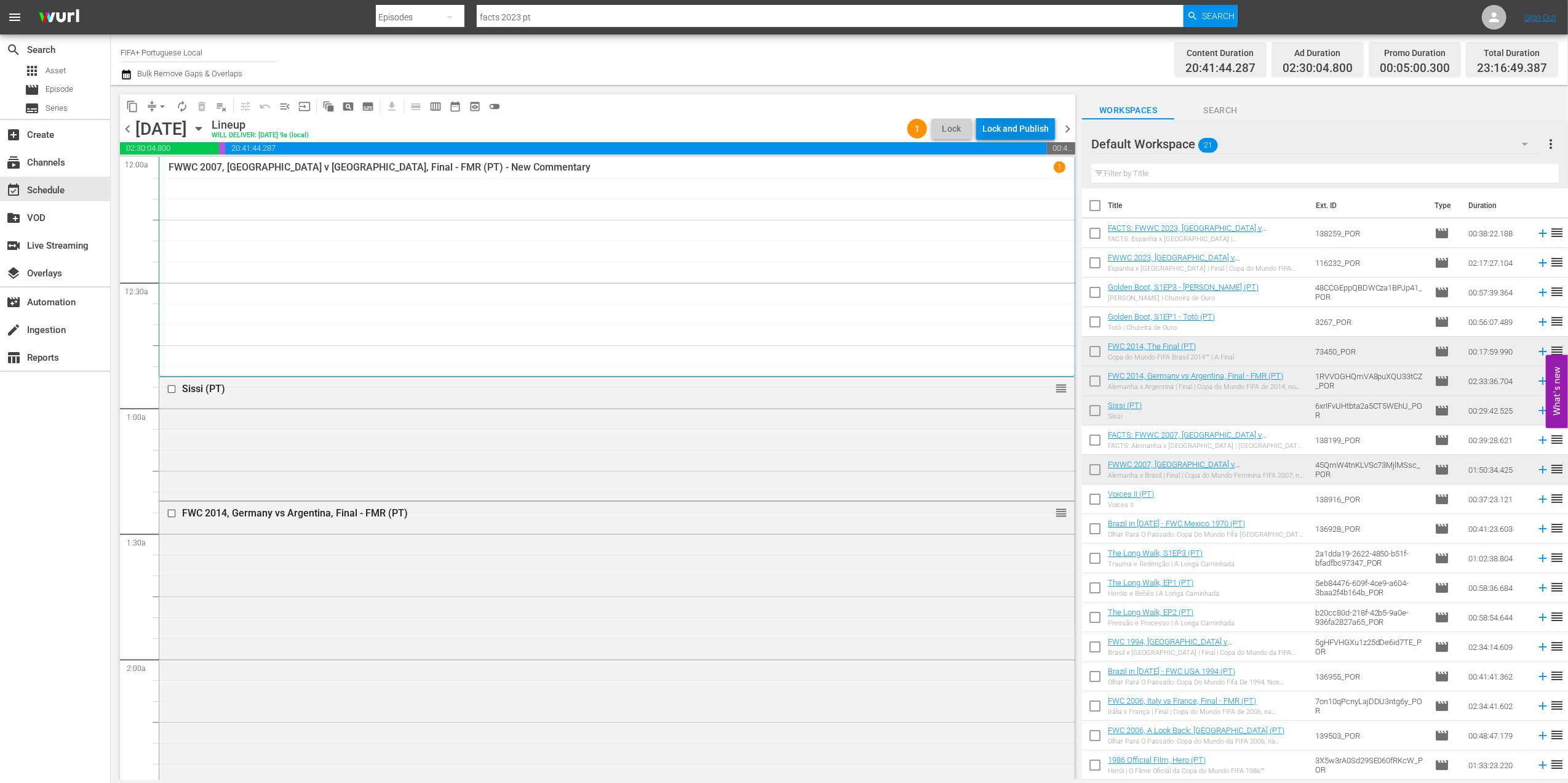
click at [1012, 121] on div "Lock and Publish" at bounding box center [1015, 128] width 66 height 22
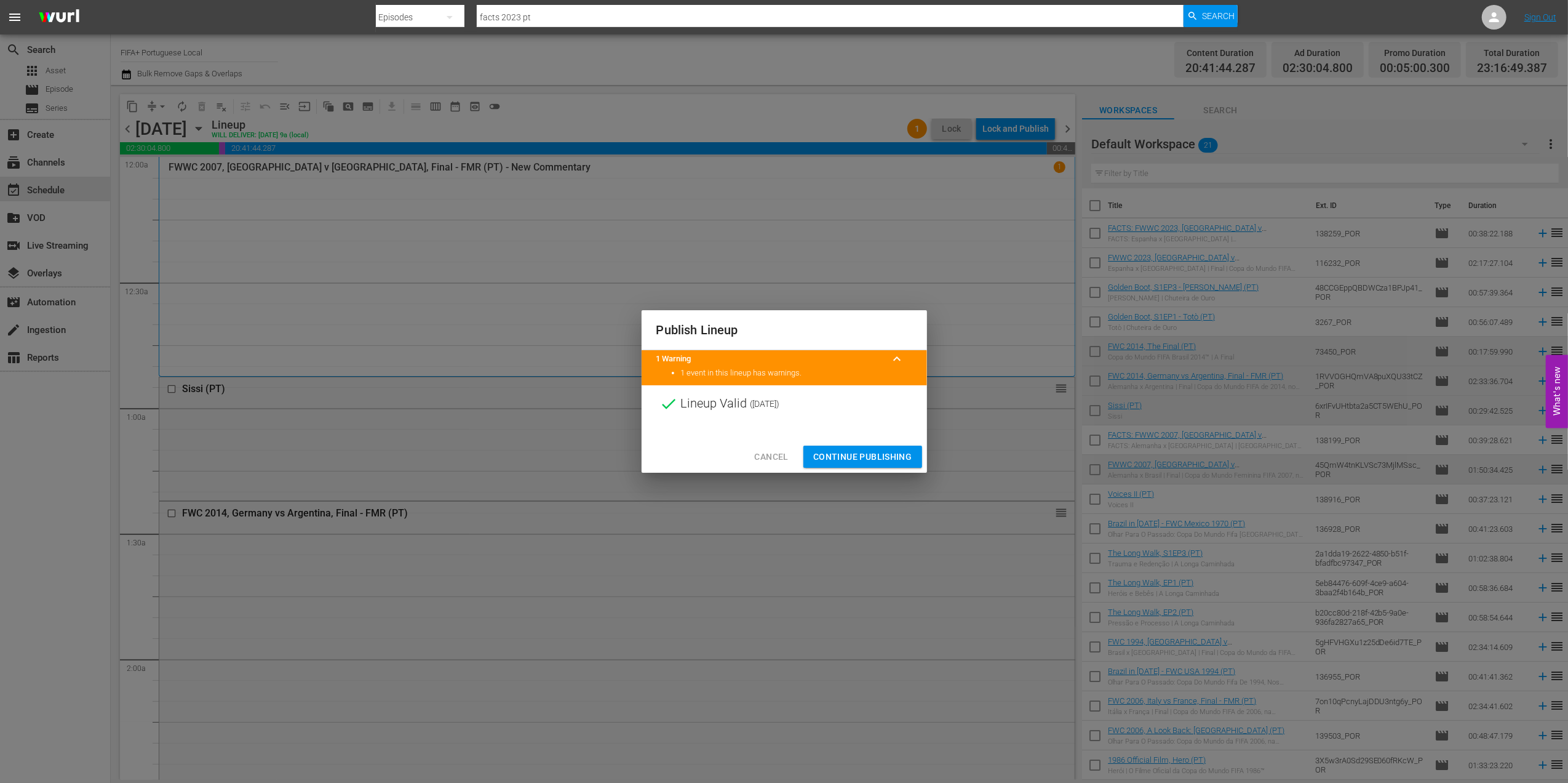
click at [880, 456] on span "Continue Publishing" at bounding box center [863, 456] width 99 height 15
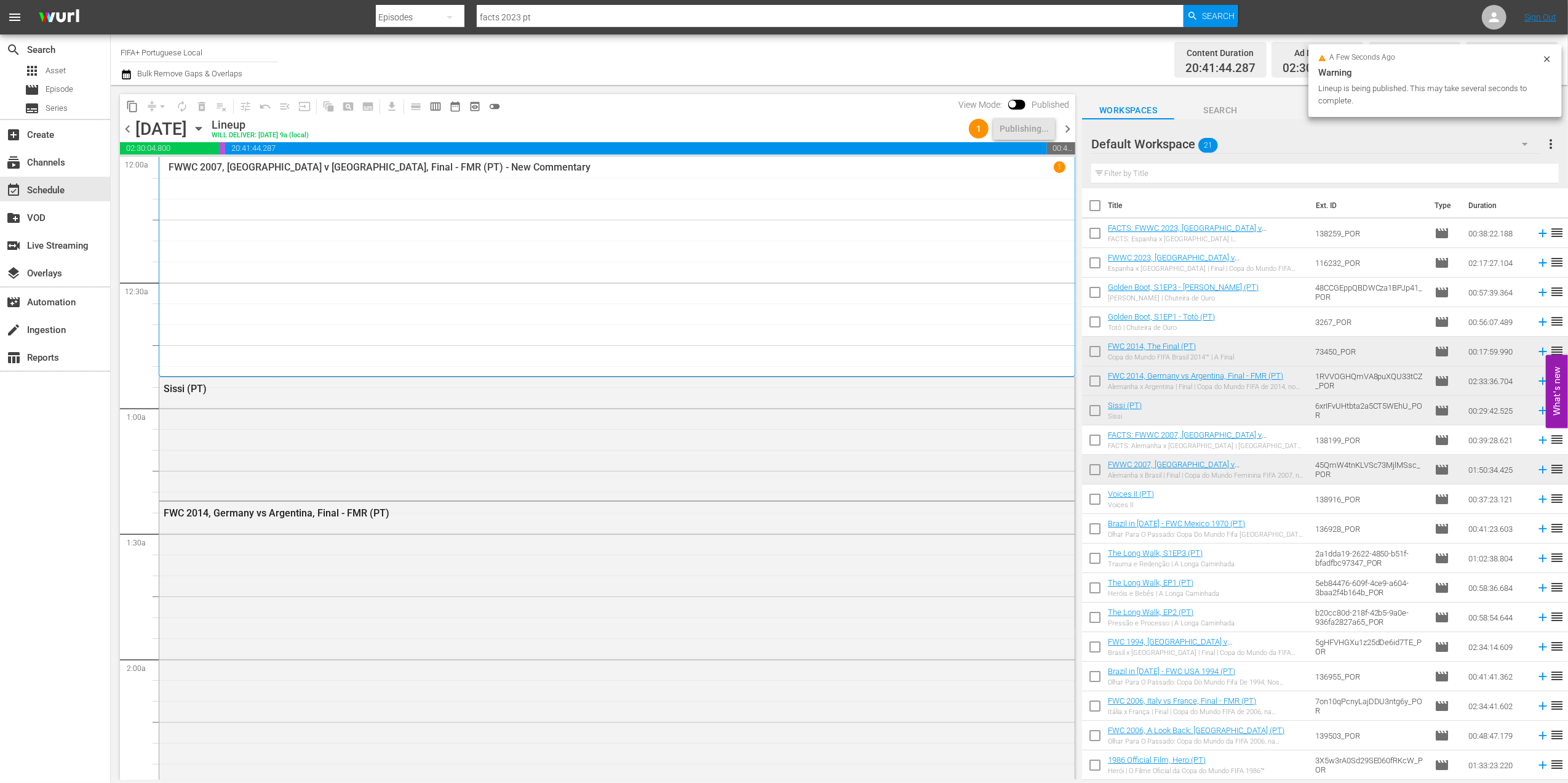
click at [1068, 127] on span "chevron_right" at bounding box center [1067, 128] width 15 height 15
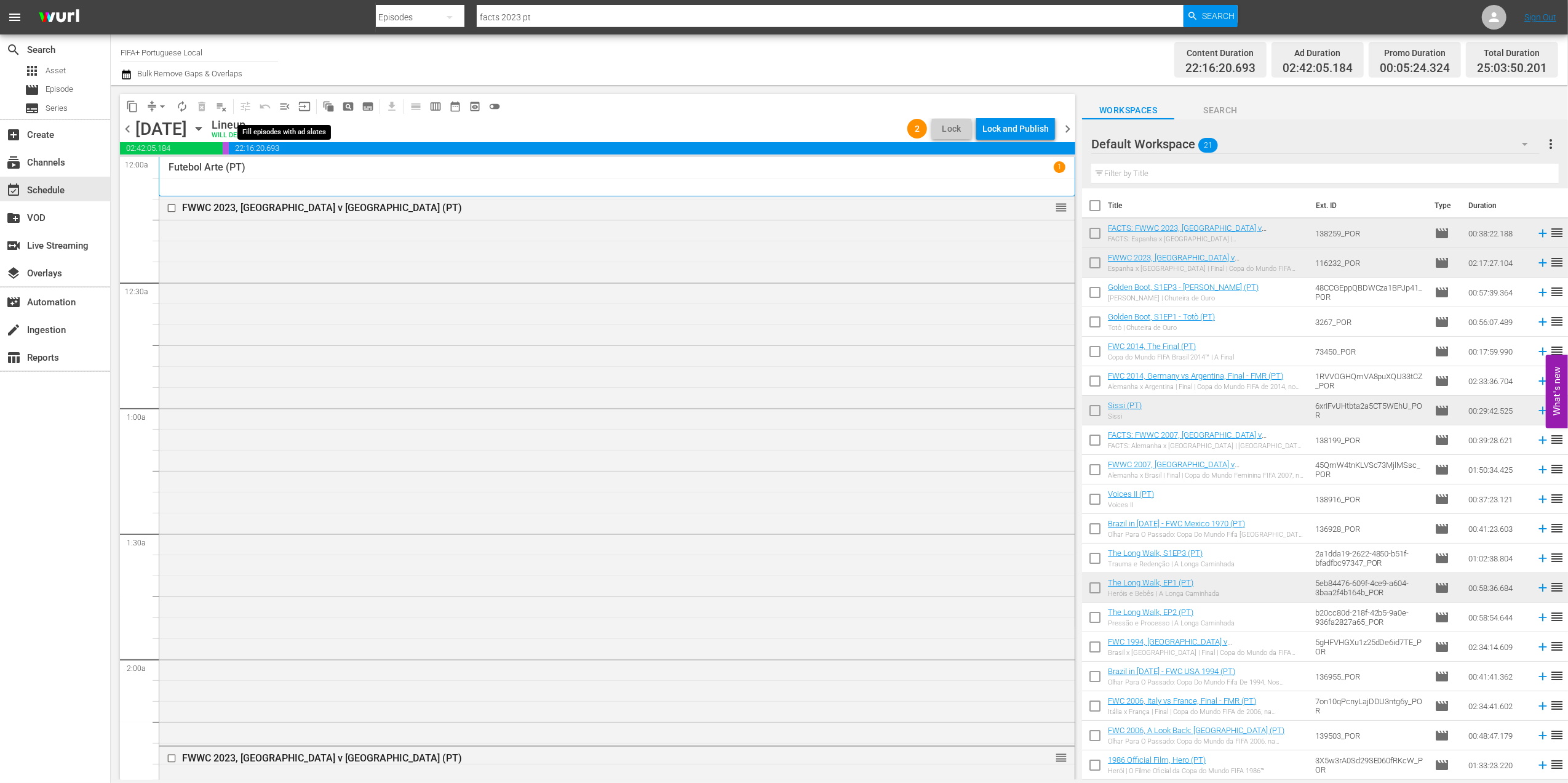
click at [279, 102] on span "menu_open" at bounding box center [285, 106] width 13 height 13
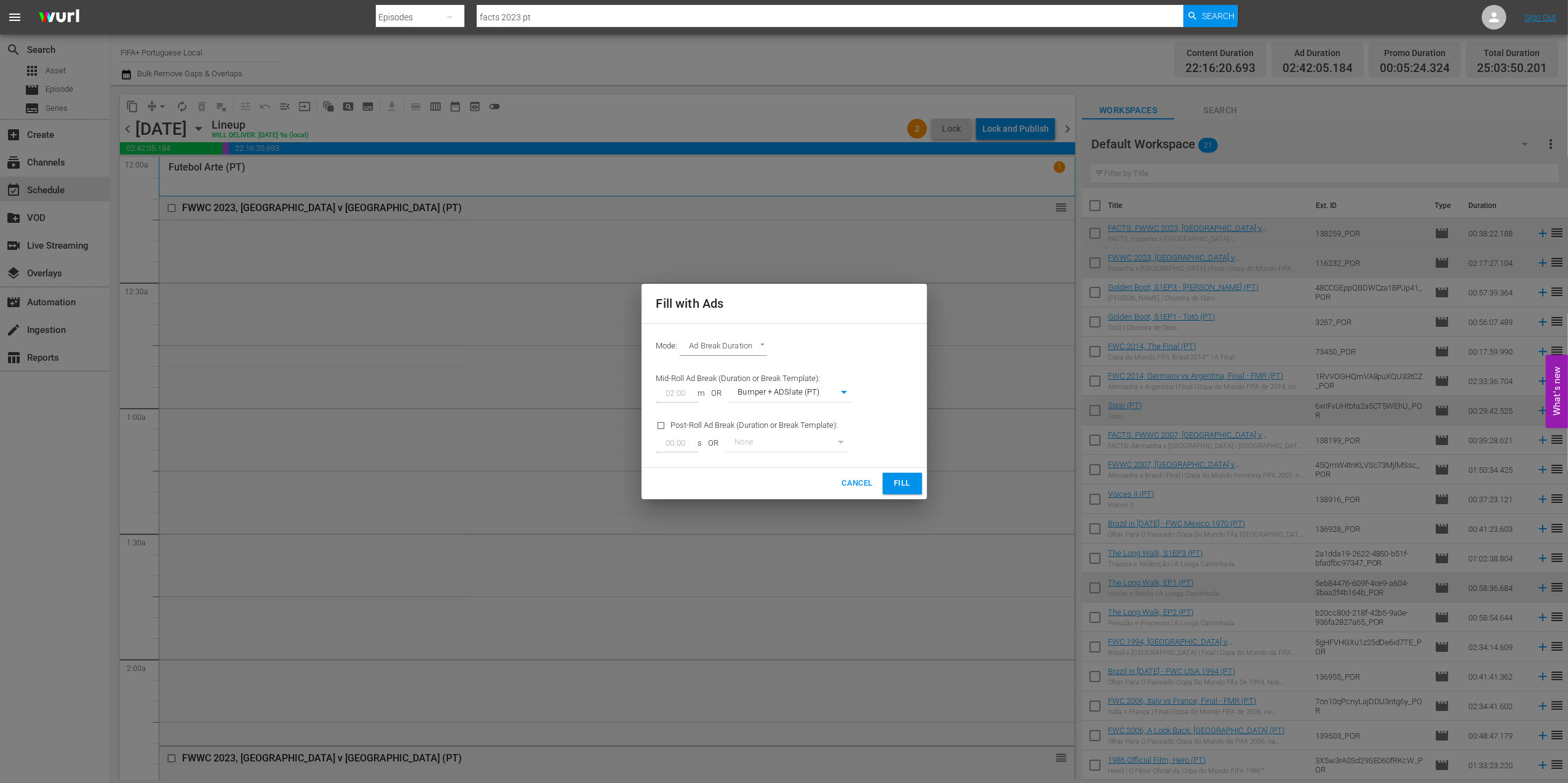
click at [906, 481] on span "Fill" at bounding box center [902, 483] width 20 height 14
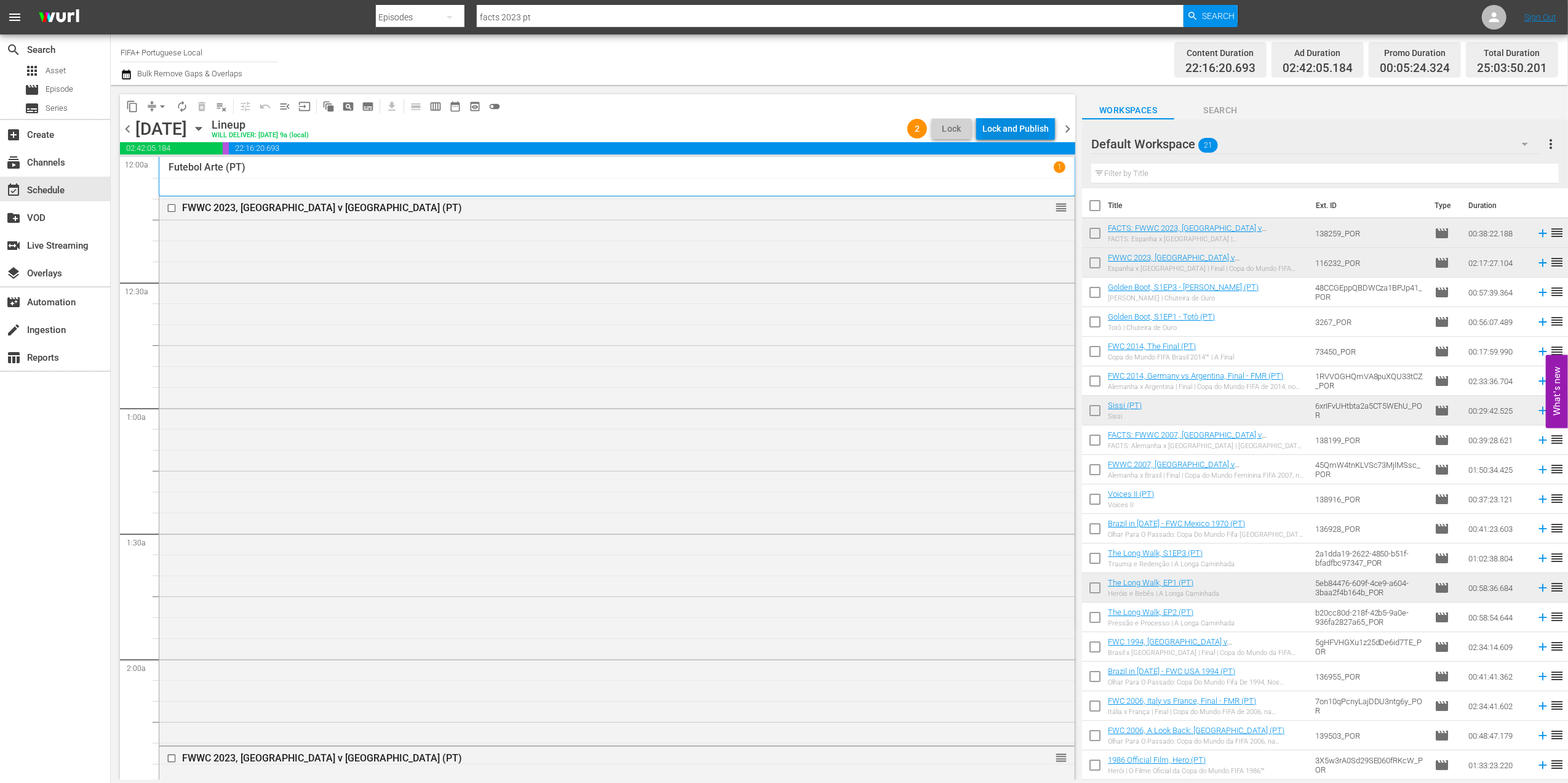
click at [1015, 124] on div "Lock and Publish" at bounding box center [1015, 128] width 66 height 22
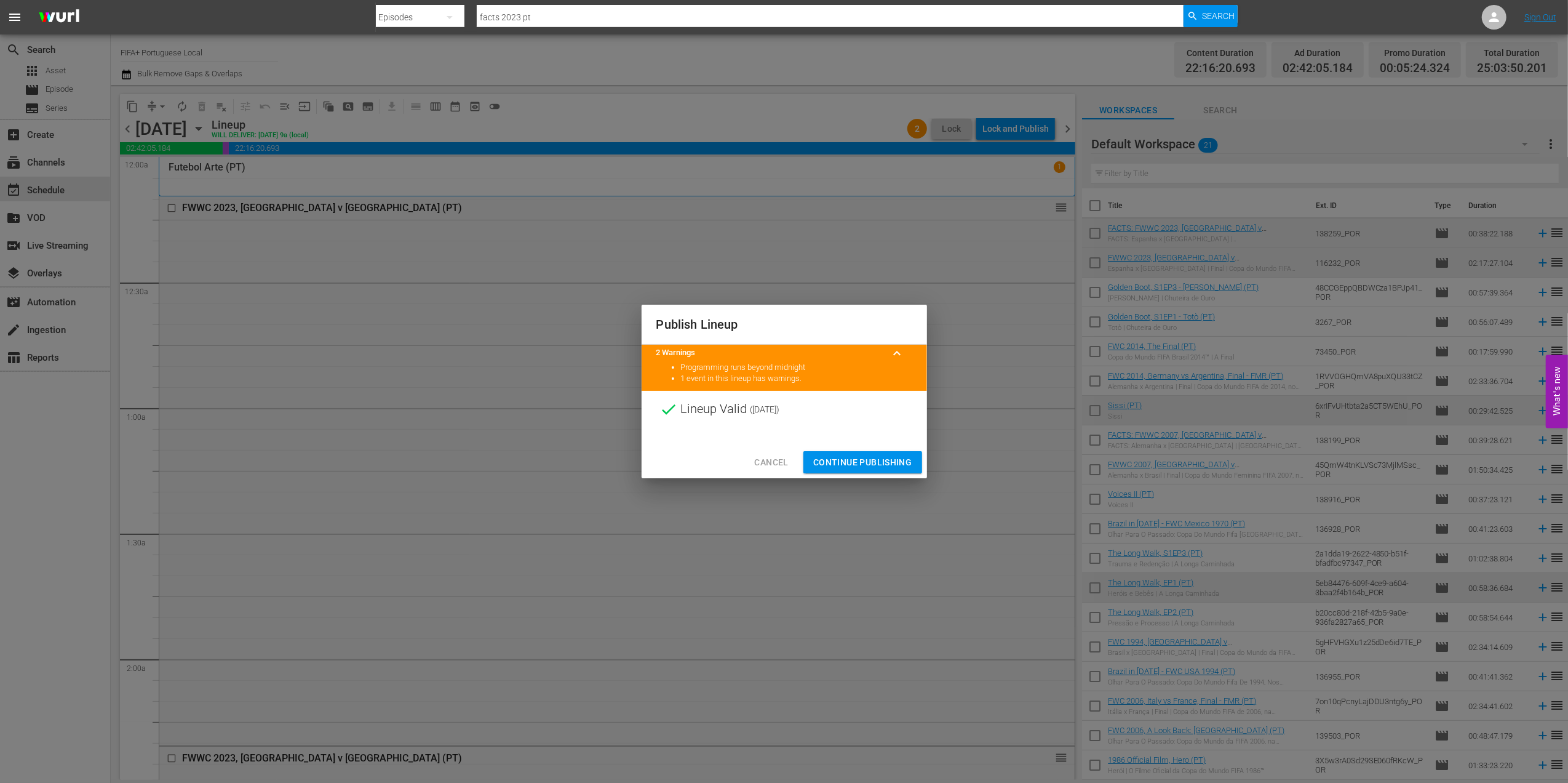
drag, startPoint x: 849, startPoint y: 456, endPoint x: 857, endPoint y: 450, distance: 10.0
click at [849, 458] on span "Continue Publishing" at bounding box center [863, 462] width 99 height 15
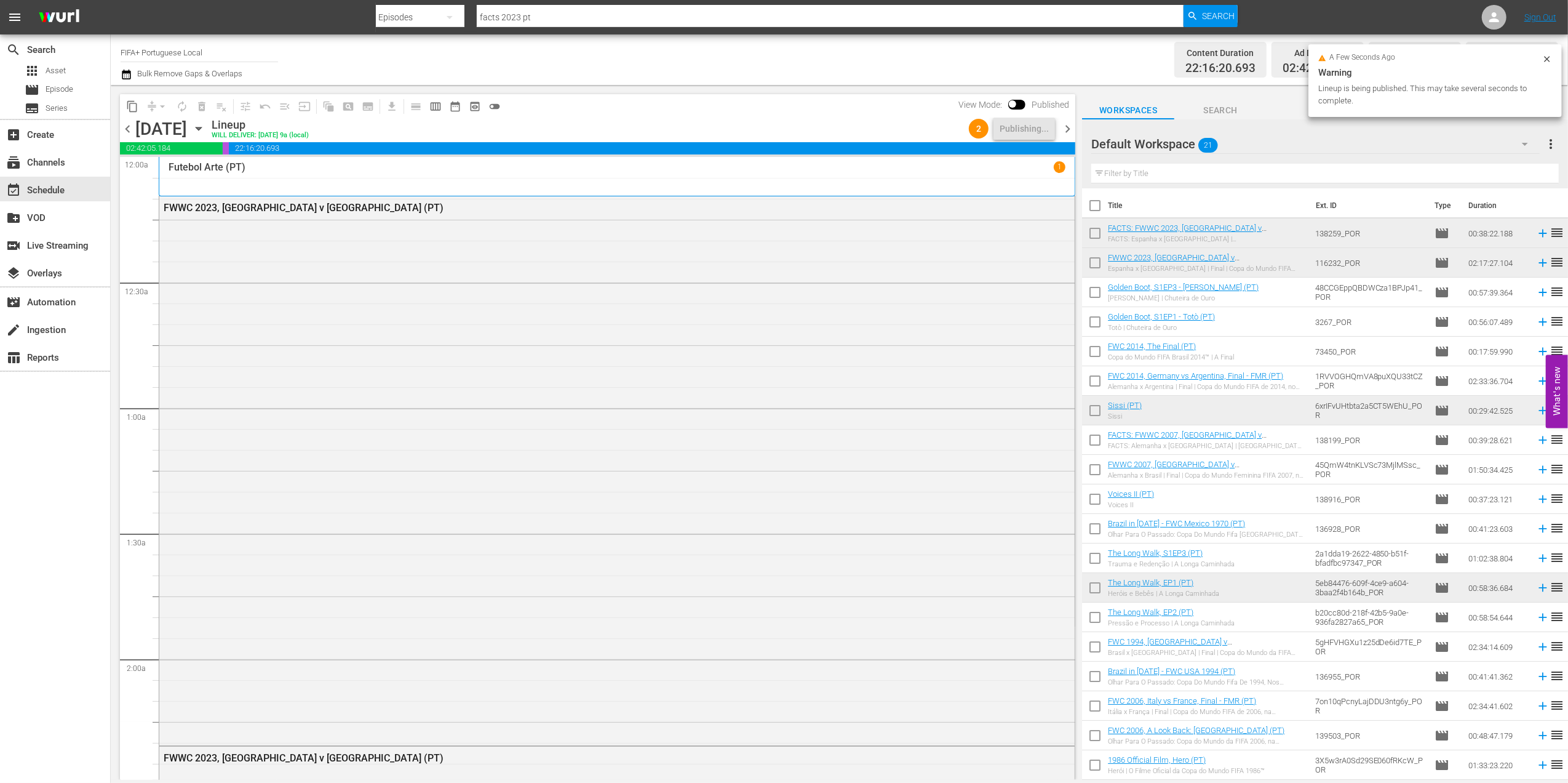
click at [1068, 121] on span "chevron_right" at bounding box center [1067, 128] width 15 height 15
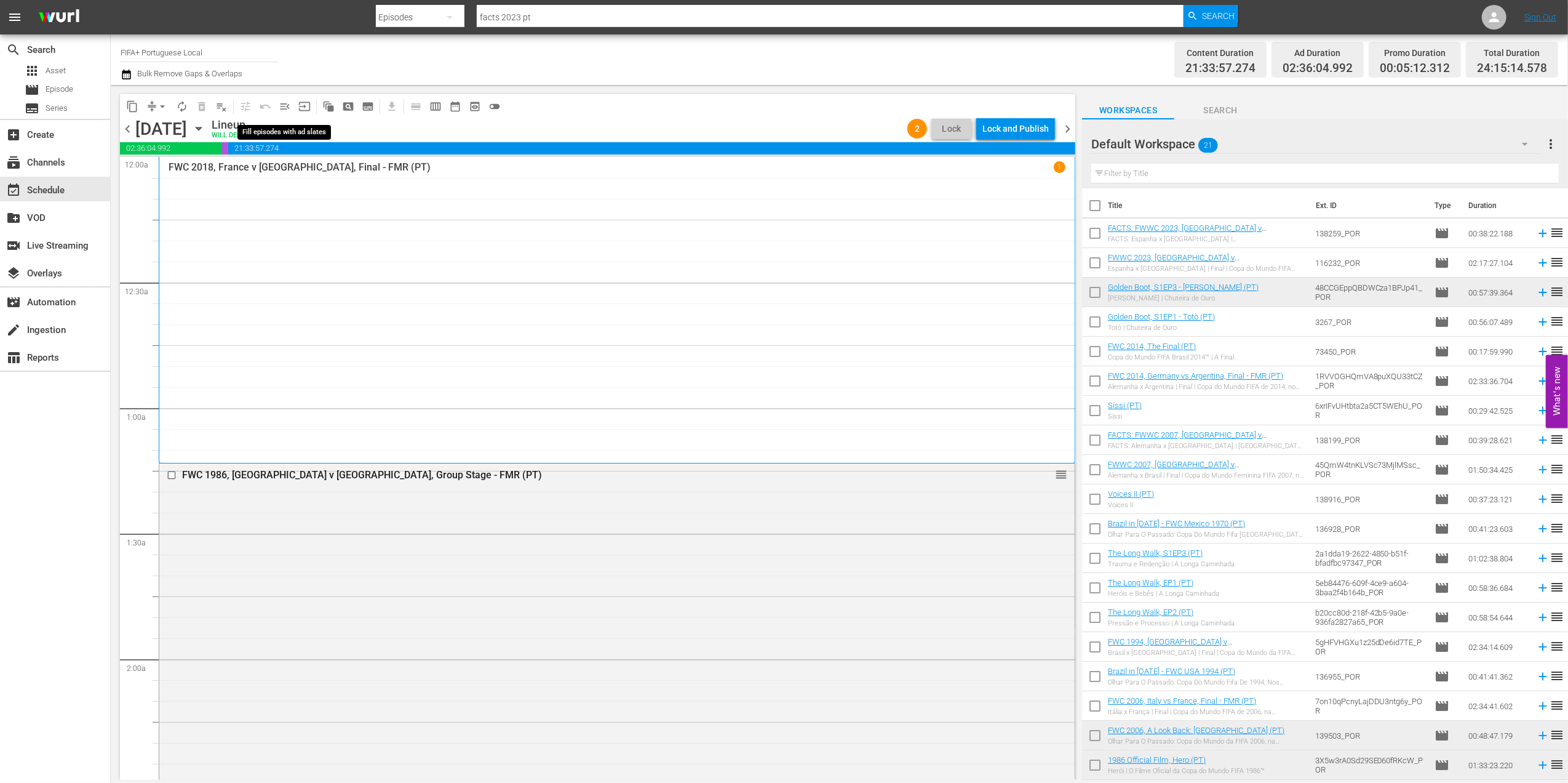
click at [284, 107] on span "menu_open" at bounding box center [285, 106] width 13 height 13
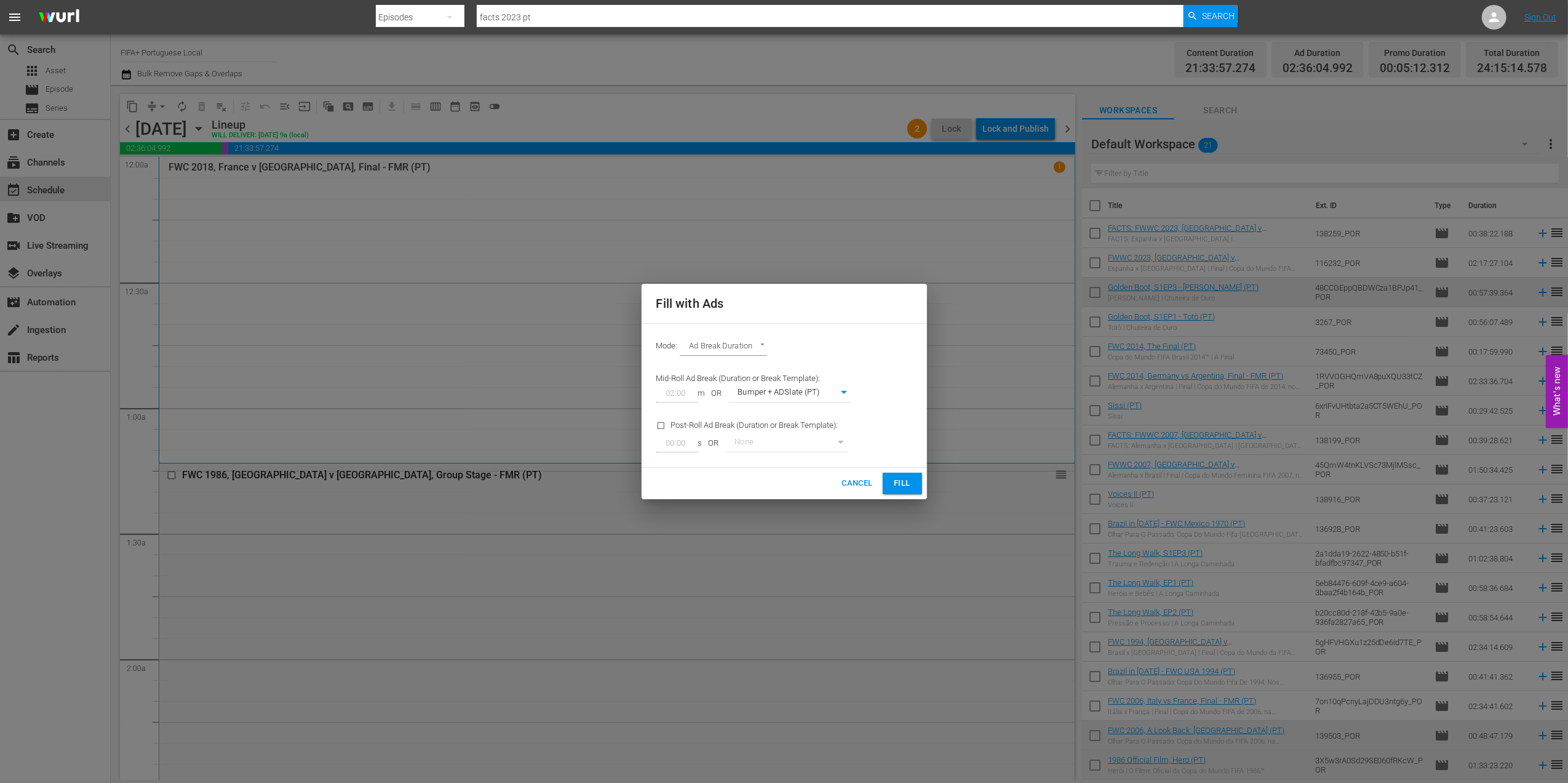
click at [887, 483] on button "Fill" at bounding box center [902, 483] width 40 height 22
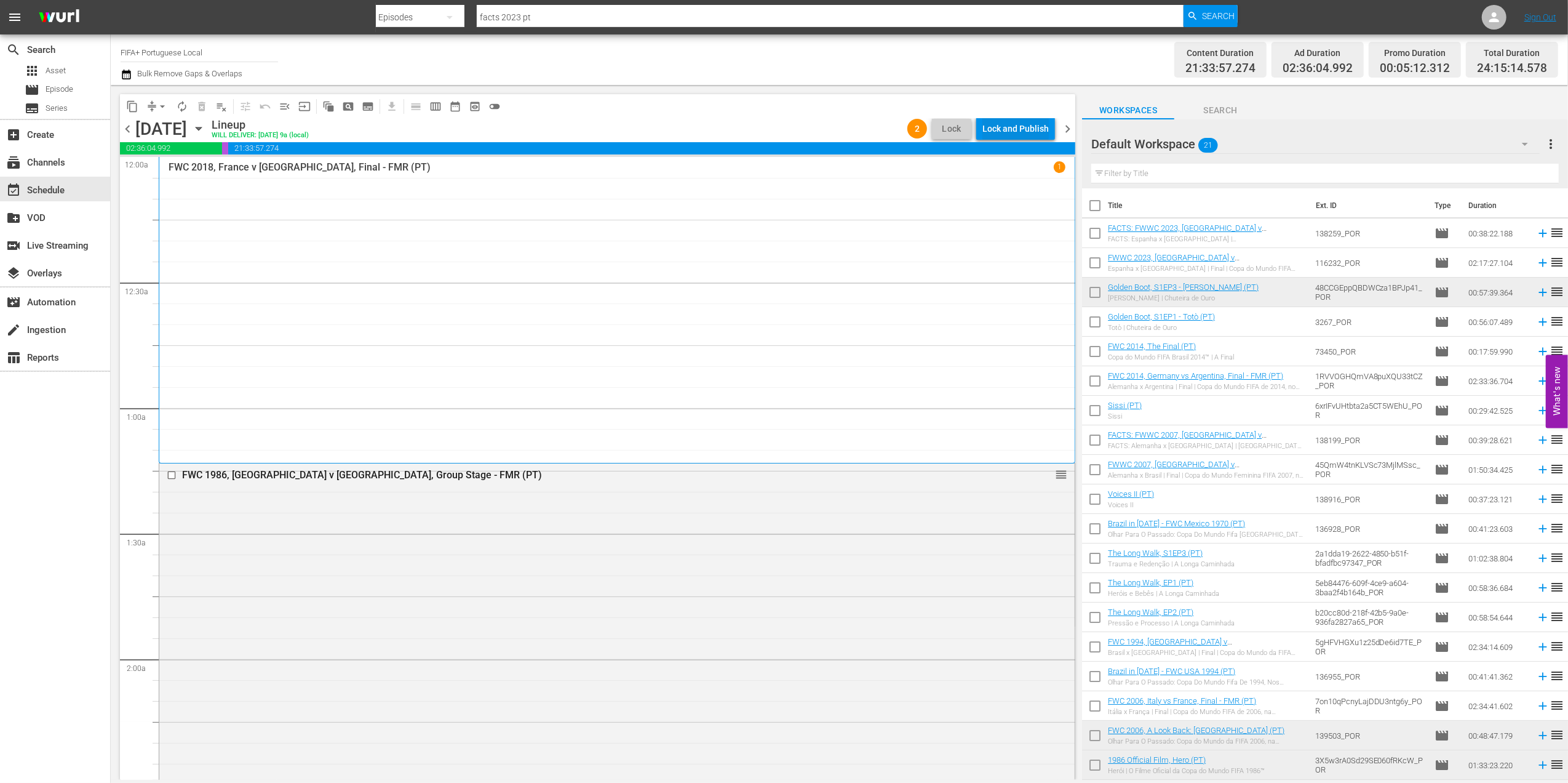
click at [999, 124] on div "Lock and Publish" at bounding box center [1015, 128] width 66 height 22
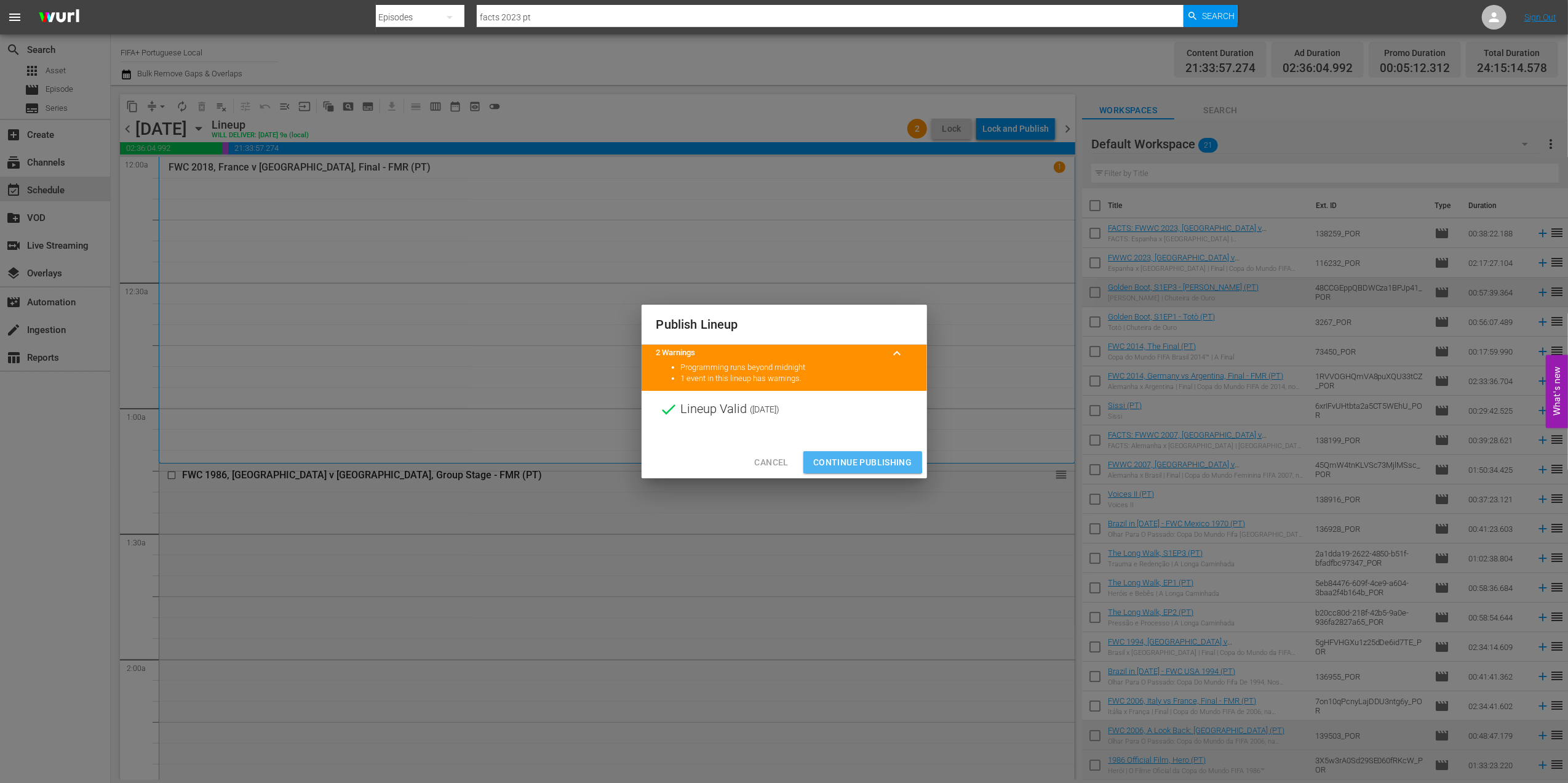
click at [840, 458] on span "Continue Publishing" at bounding box center [863, 462] width 99 height 15
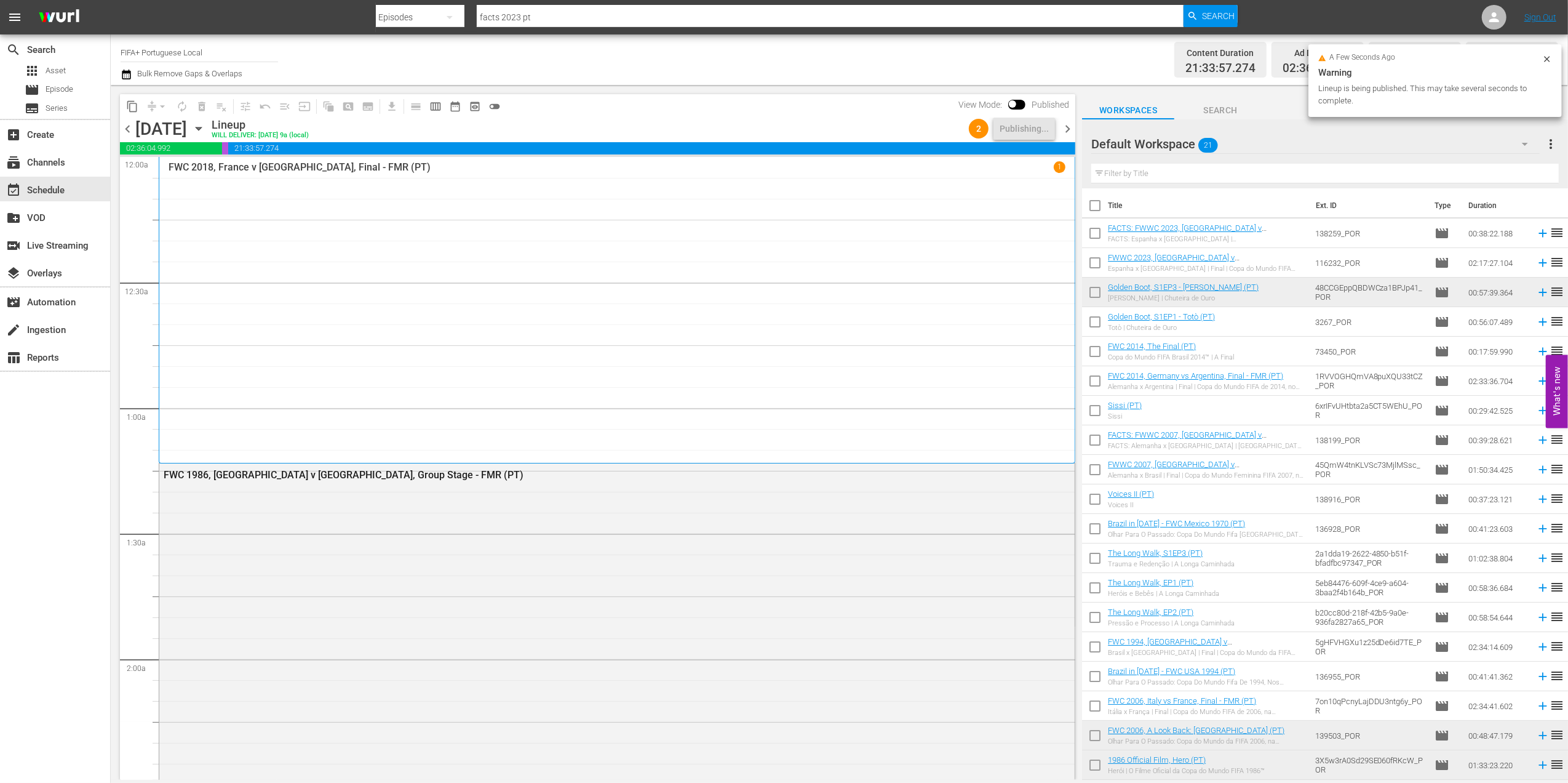
click at [1061, 124] on span "chevron_right" at bounding box center [1067, 128] width 15 height 15
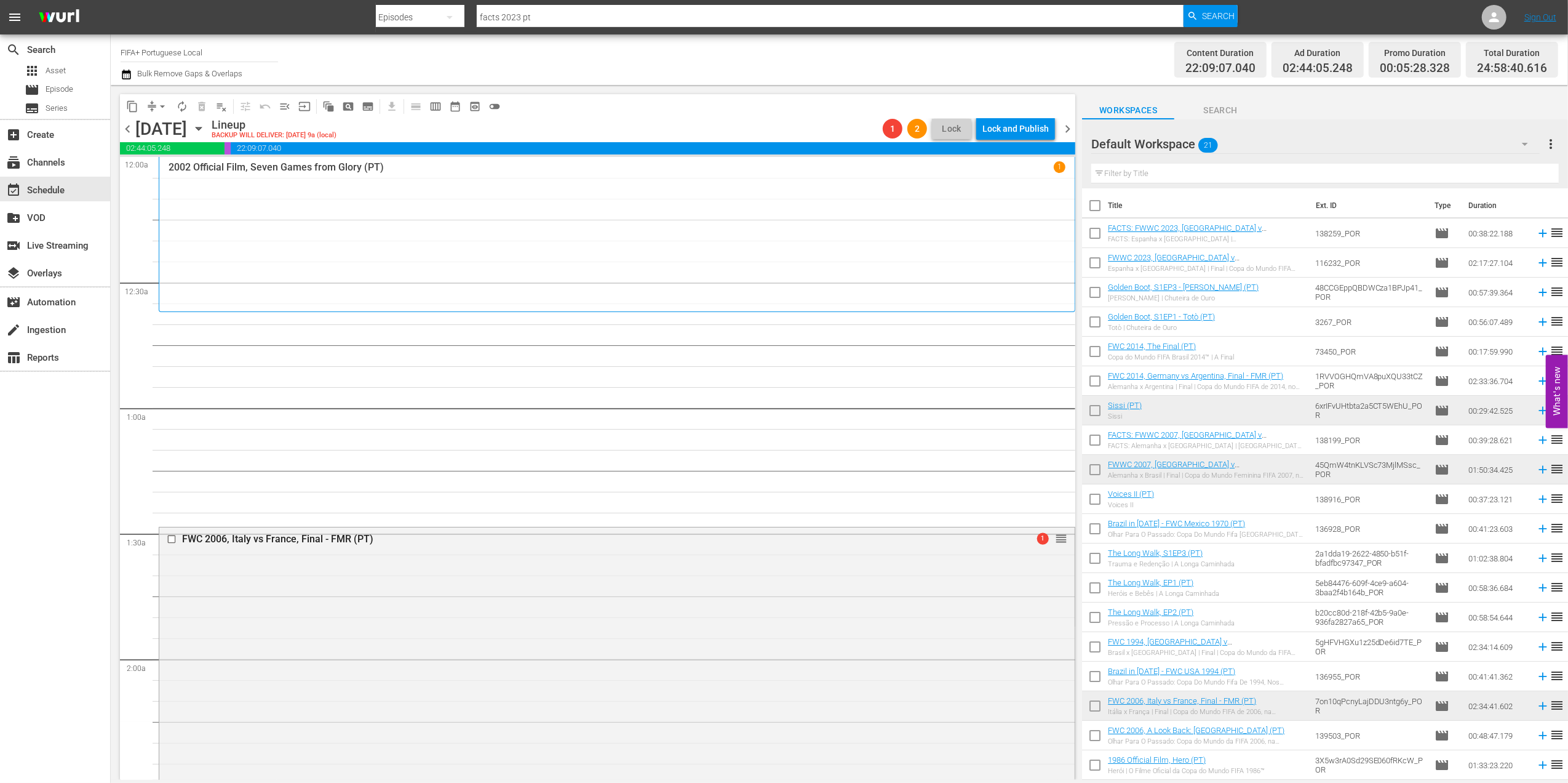
click at [126, 124] on span "chevron_left" at bounding box center [127, 128] width 15 height 15
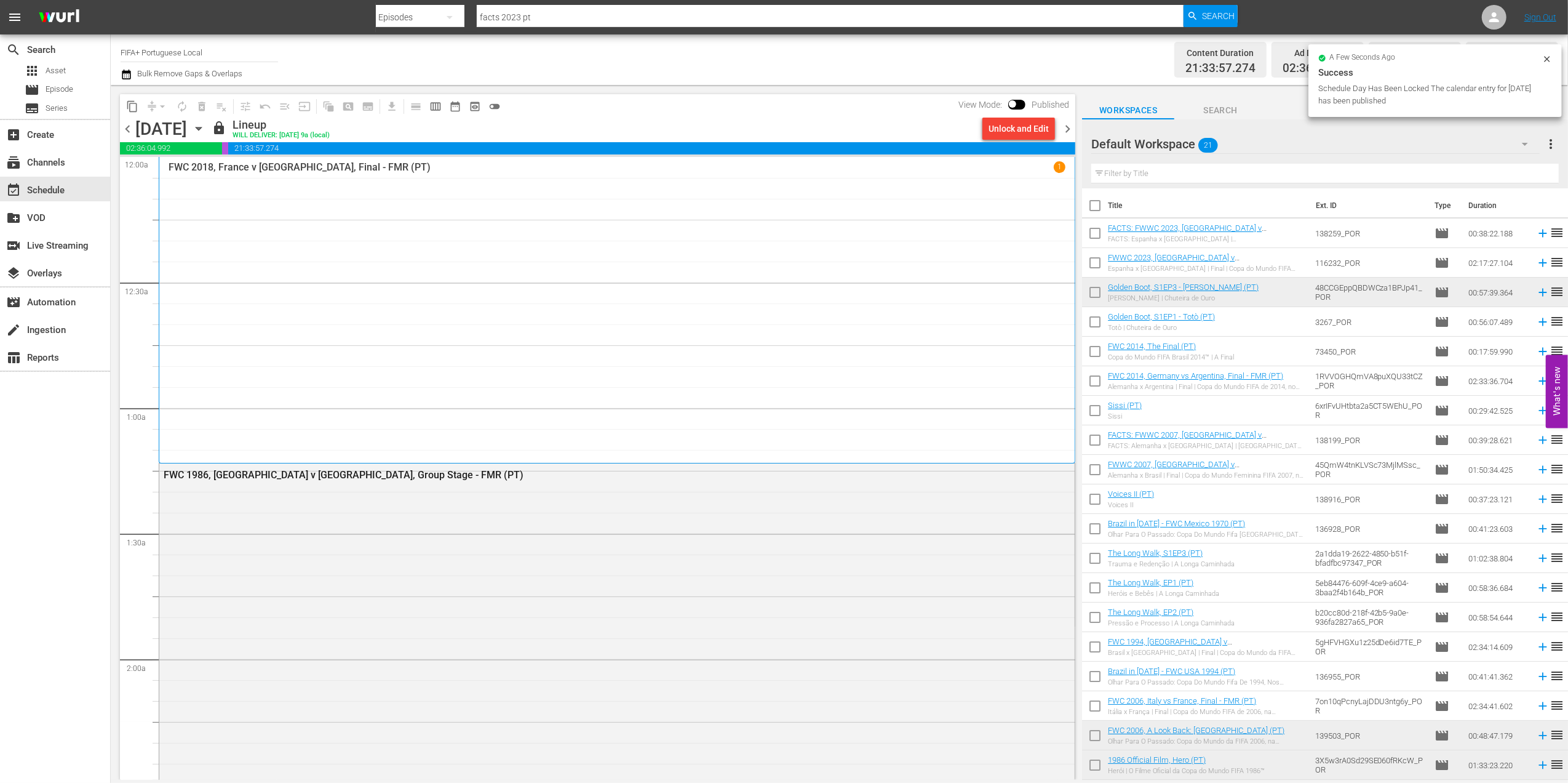
click at [1070, 128] on span "chevron_right" at bounding box center [1067, 128] width 15 height 15
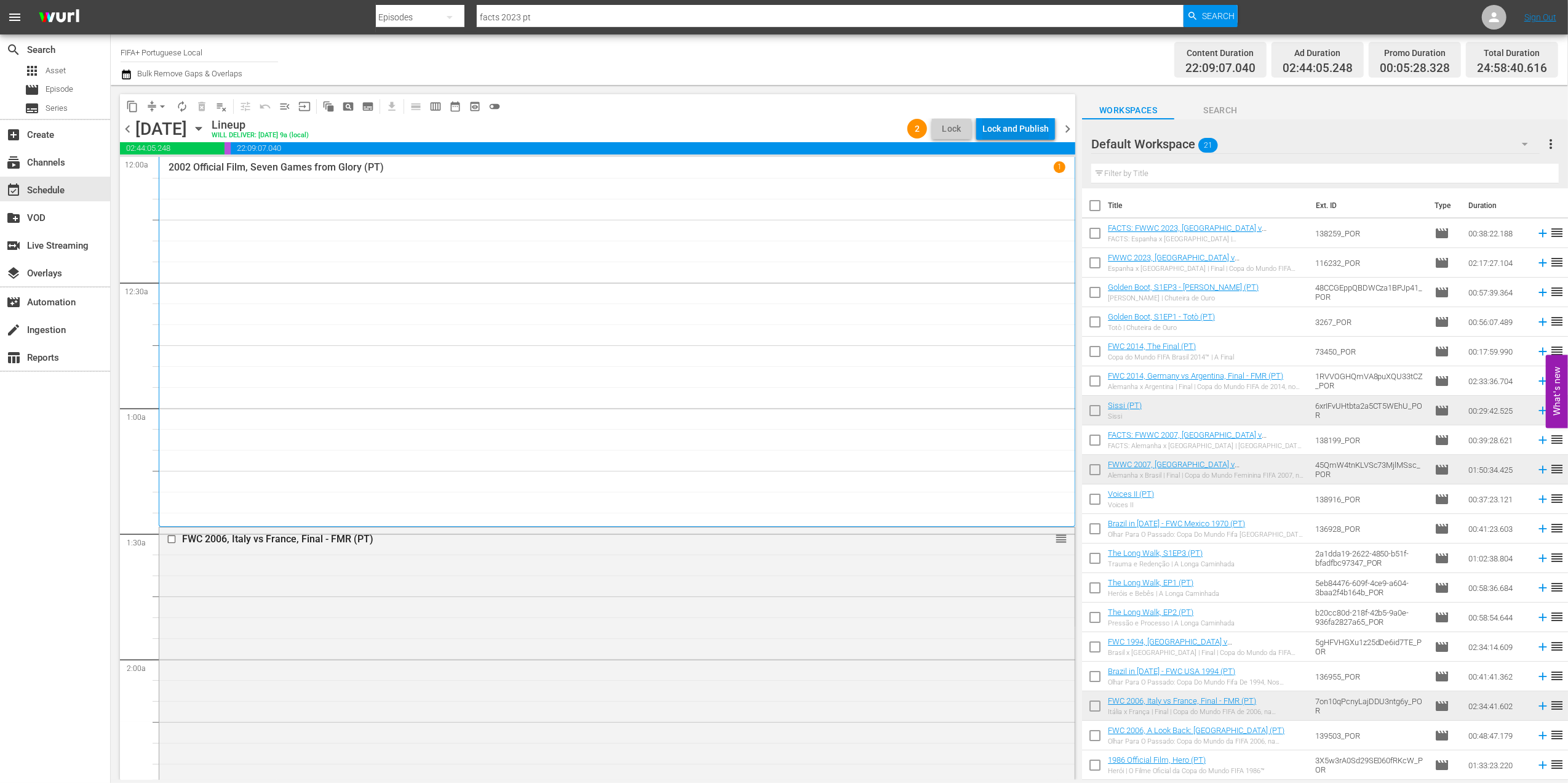
click at [1016, 127] on div "Lock and Publish" at bounding box center [1015, 128] width 66 height 22
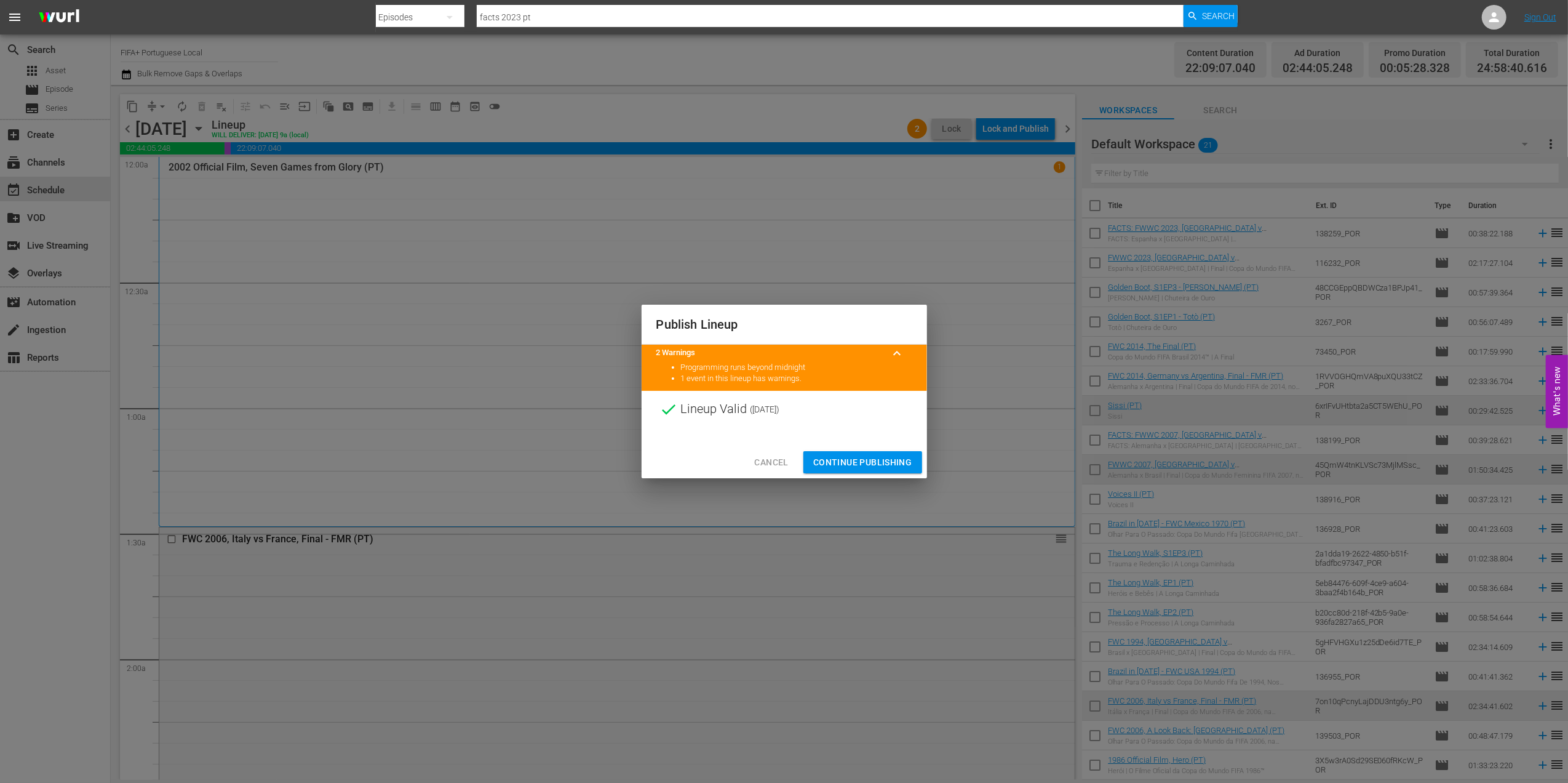
click at [842, 454] on button "Continue Publishing" at bounding box center [863, 462] width 119 height 22
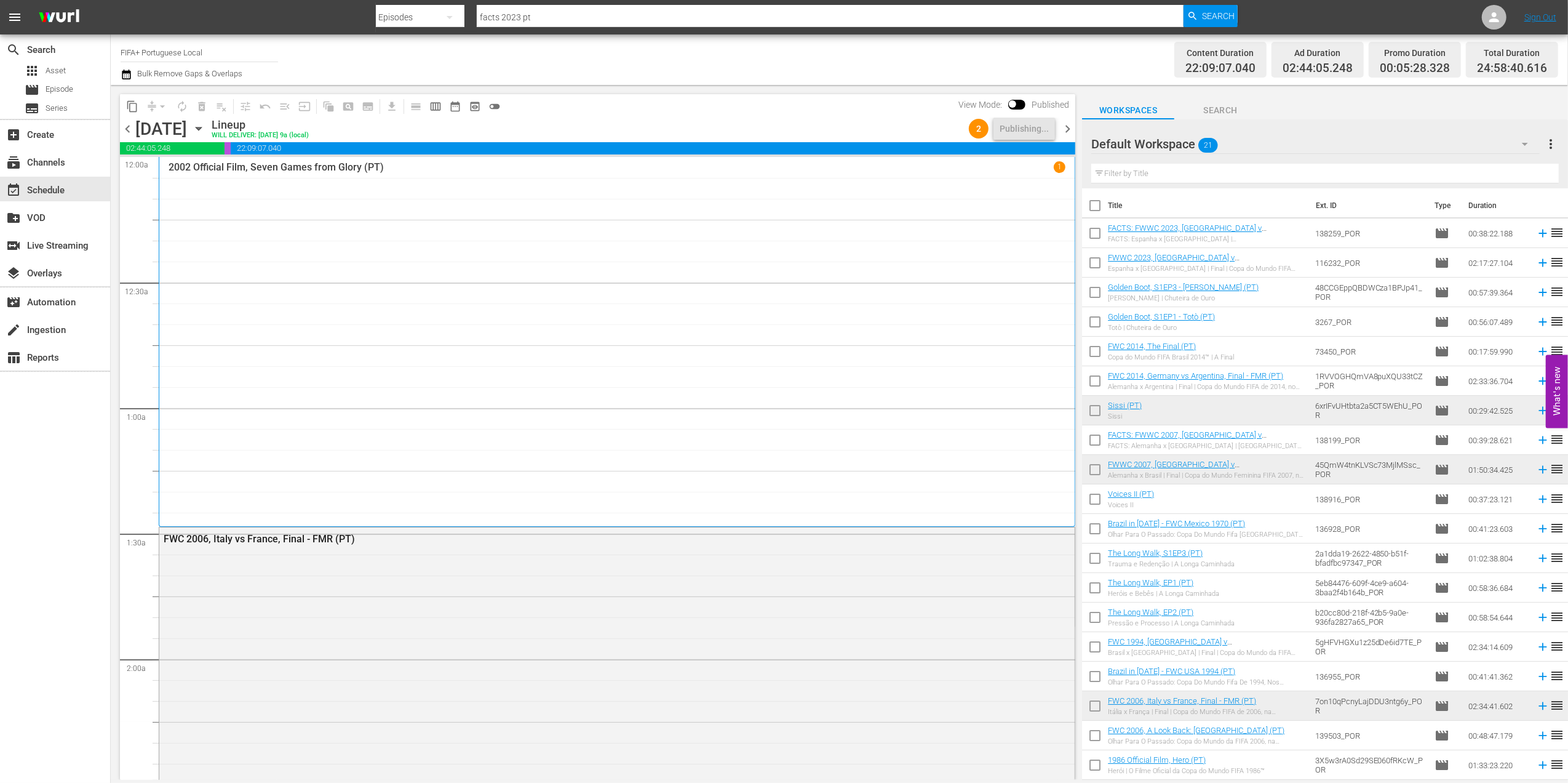
click at [1066, 127] on span "chevron_right" at bounding box center [1067, 128] width 15 height 15
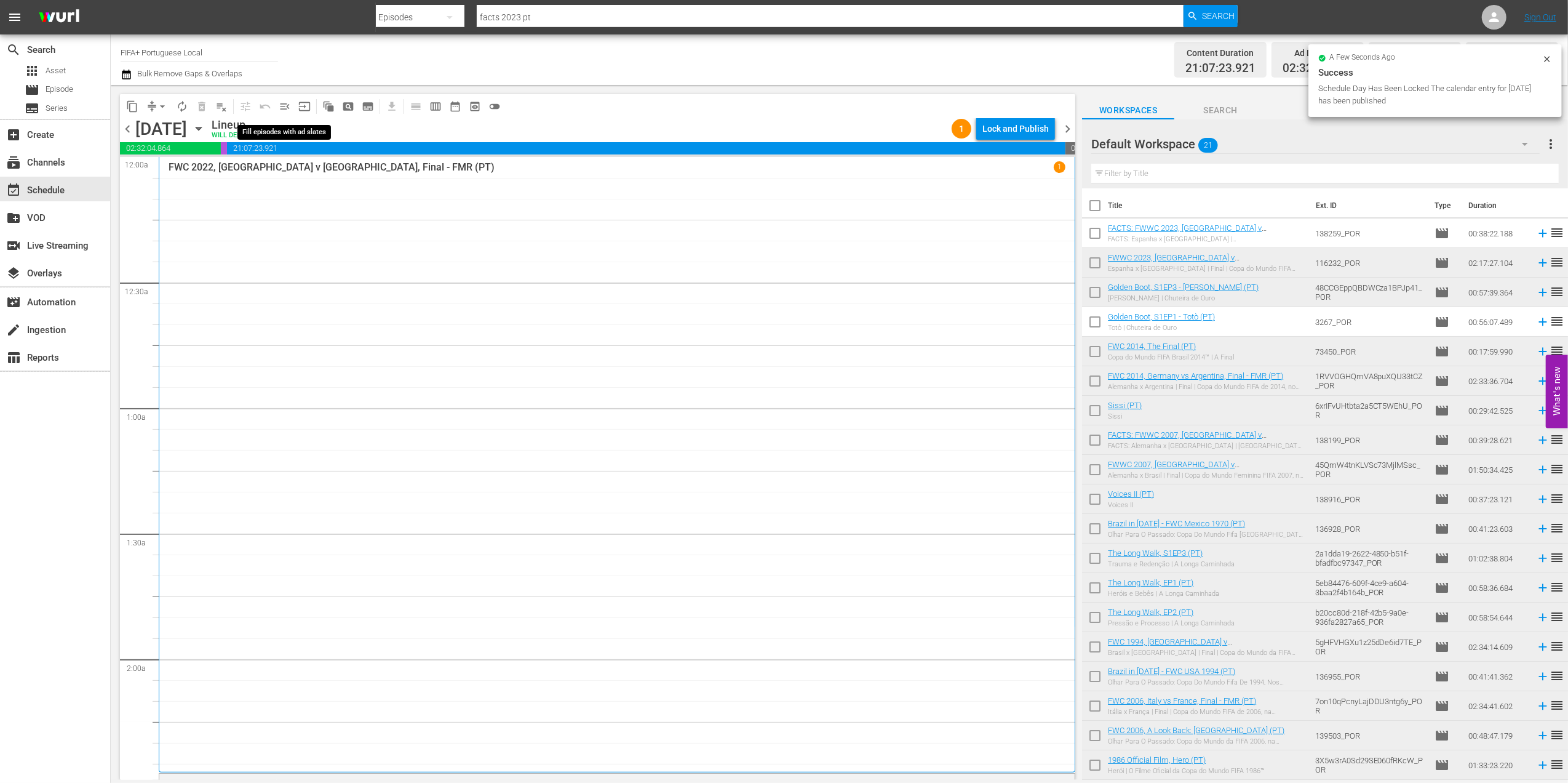
click at [283, 107] on span "menu_open" at bounding box center [285, 106] width 13 height 13
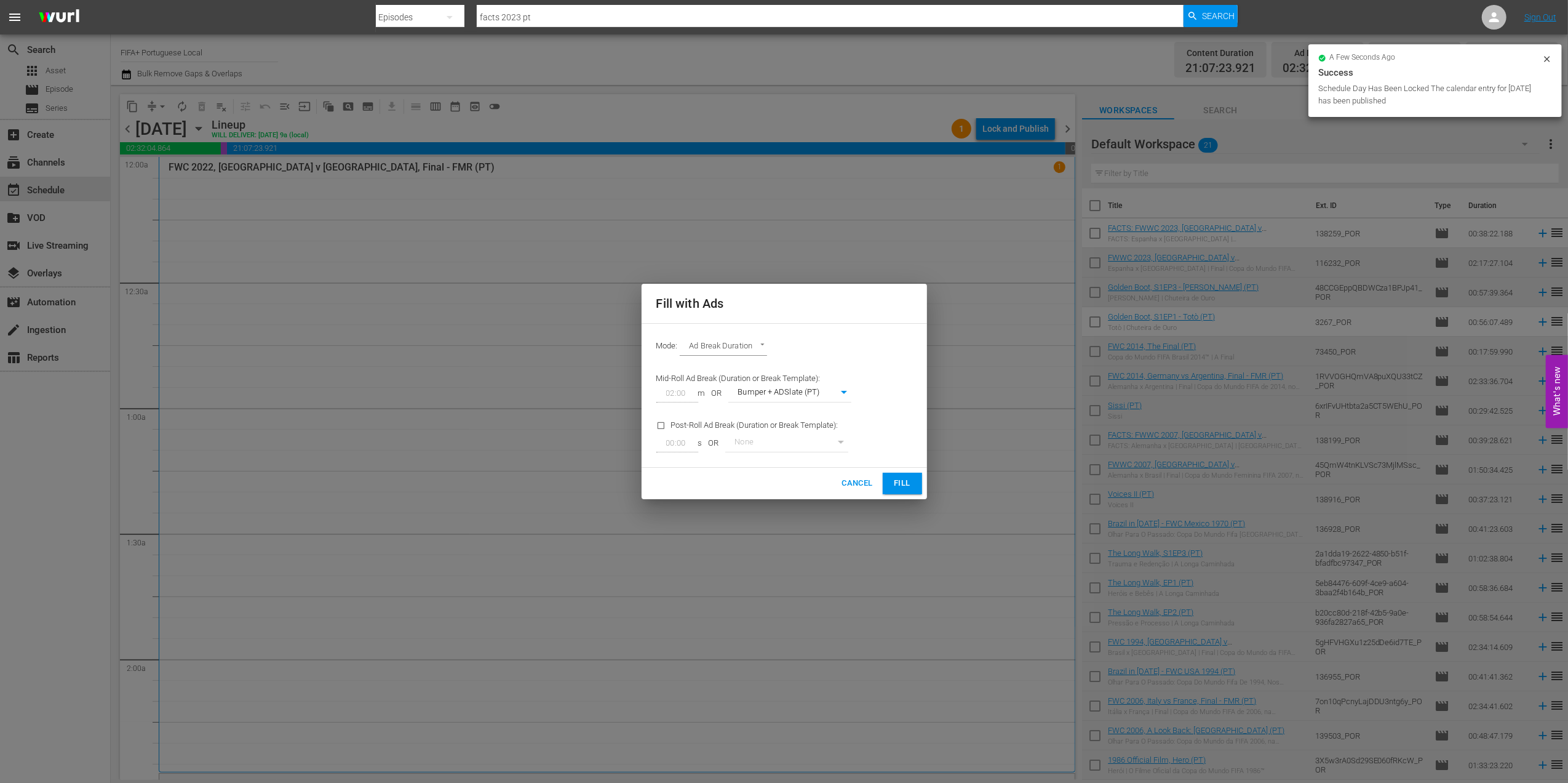
click at [899, 483] on span "Fill" at bounding box center [902, 483] width 20 height 14
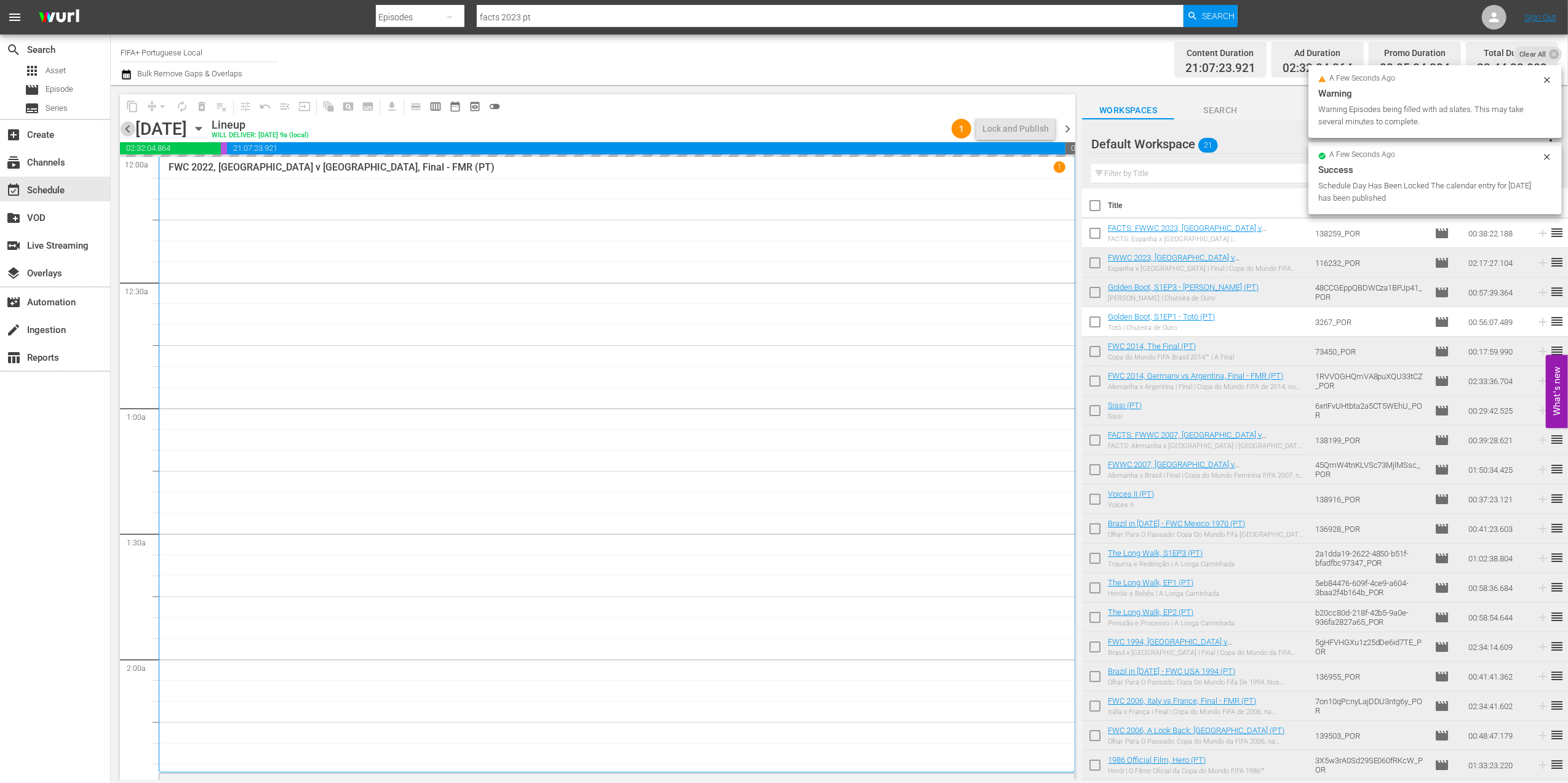
click at [128, 126] on span "chevron_left" at bounding box center [127, 128] width 15 height 15
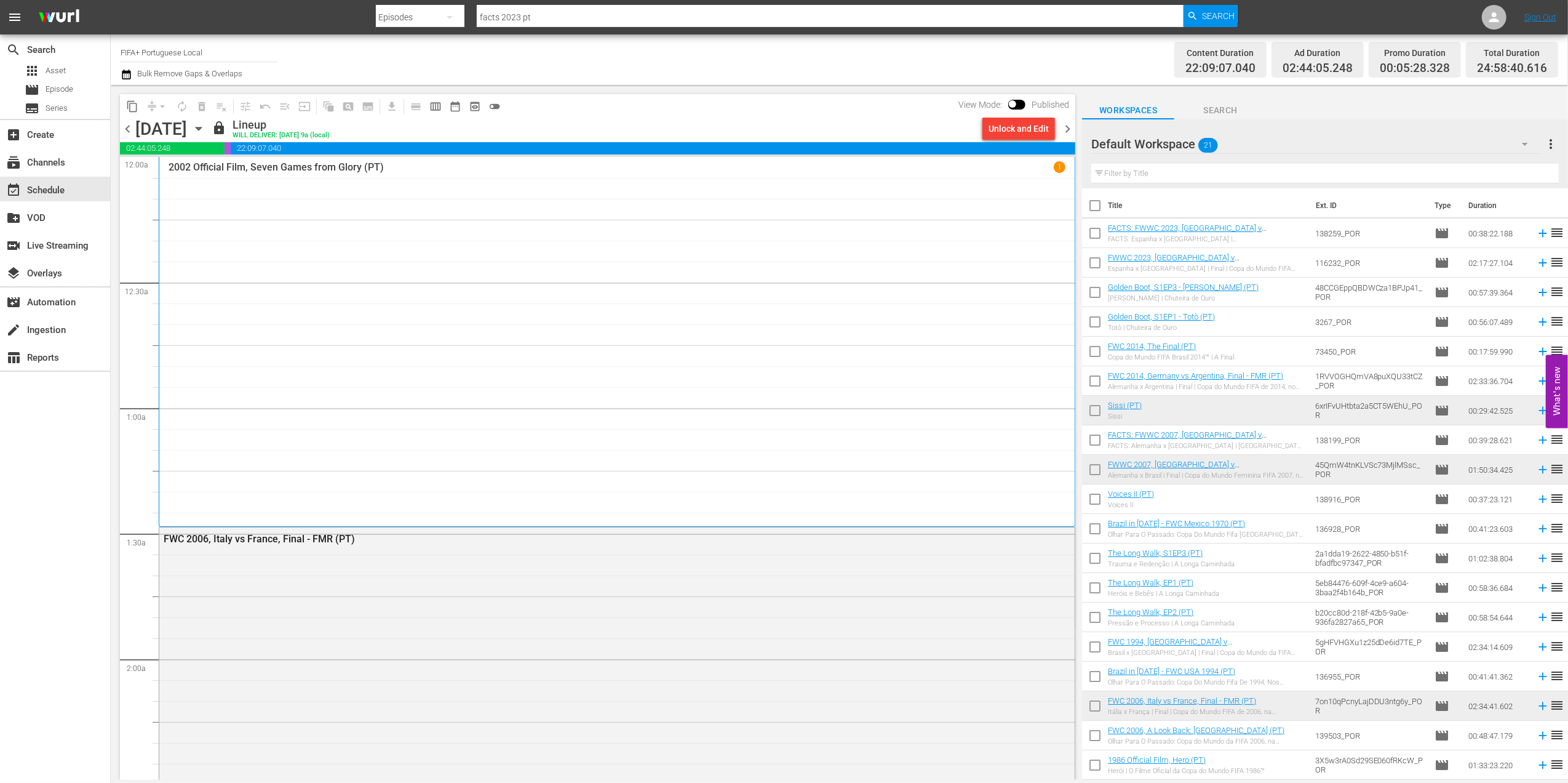
click at [1068, 128] on span "chevron_right" at bounding box center [1067, 128] width 15 height 15
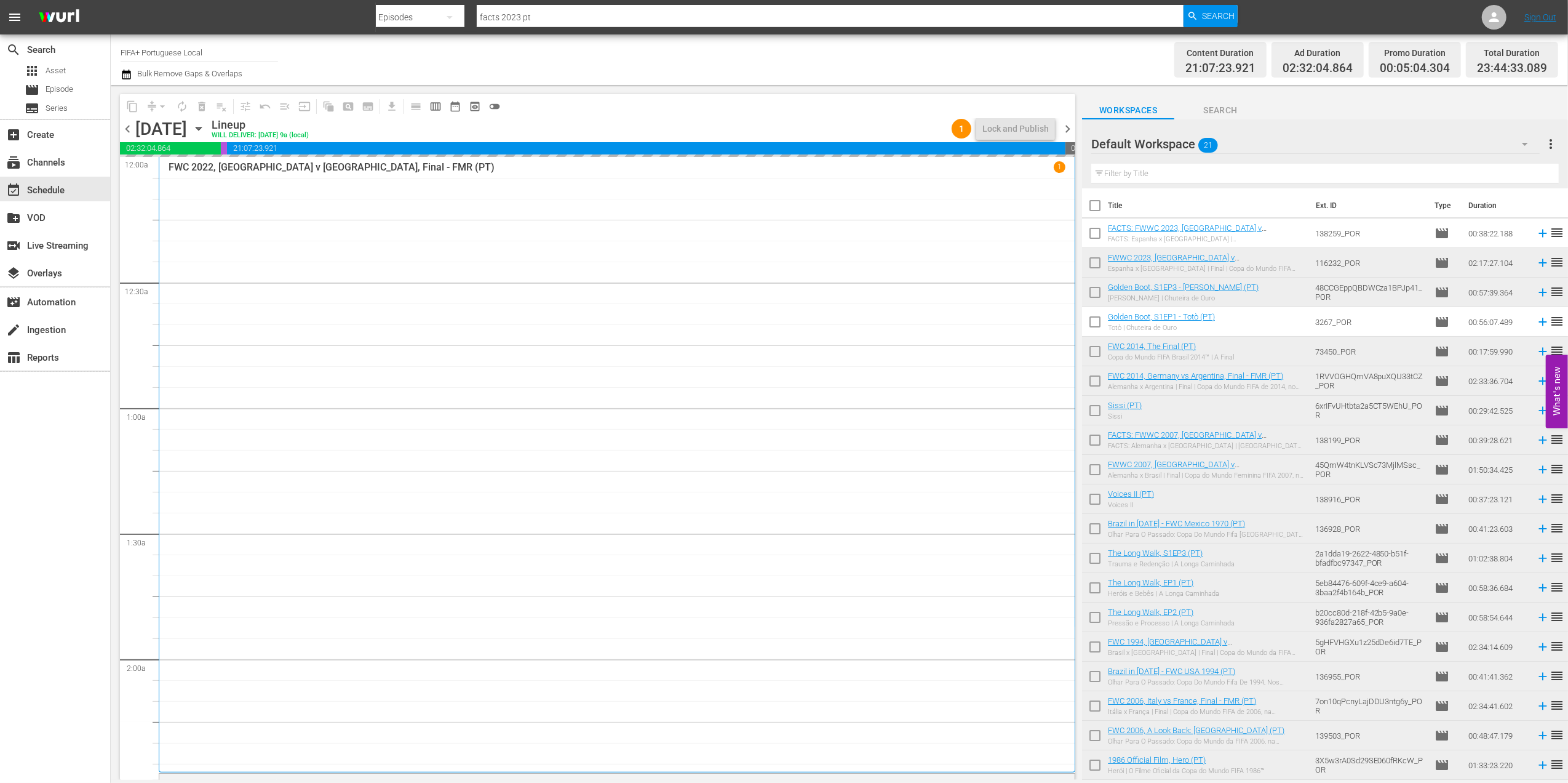
click at [122, 126] on span "chevron_left" at bounding box center [127, 128] width 15 height 15
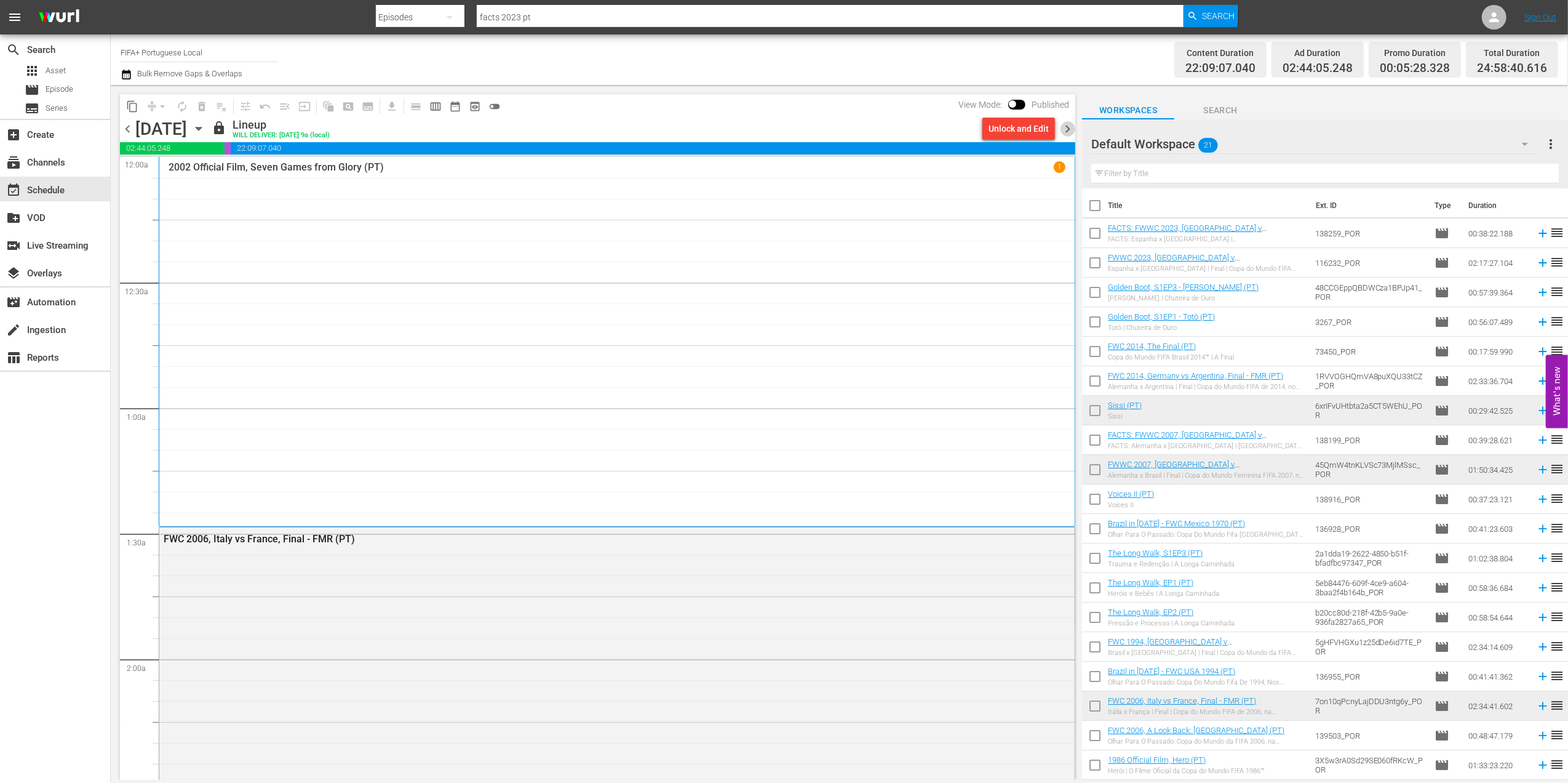
click at [1067, 128] on span "chevron_right" at bounding box center [1067, 128] width 15 height 15
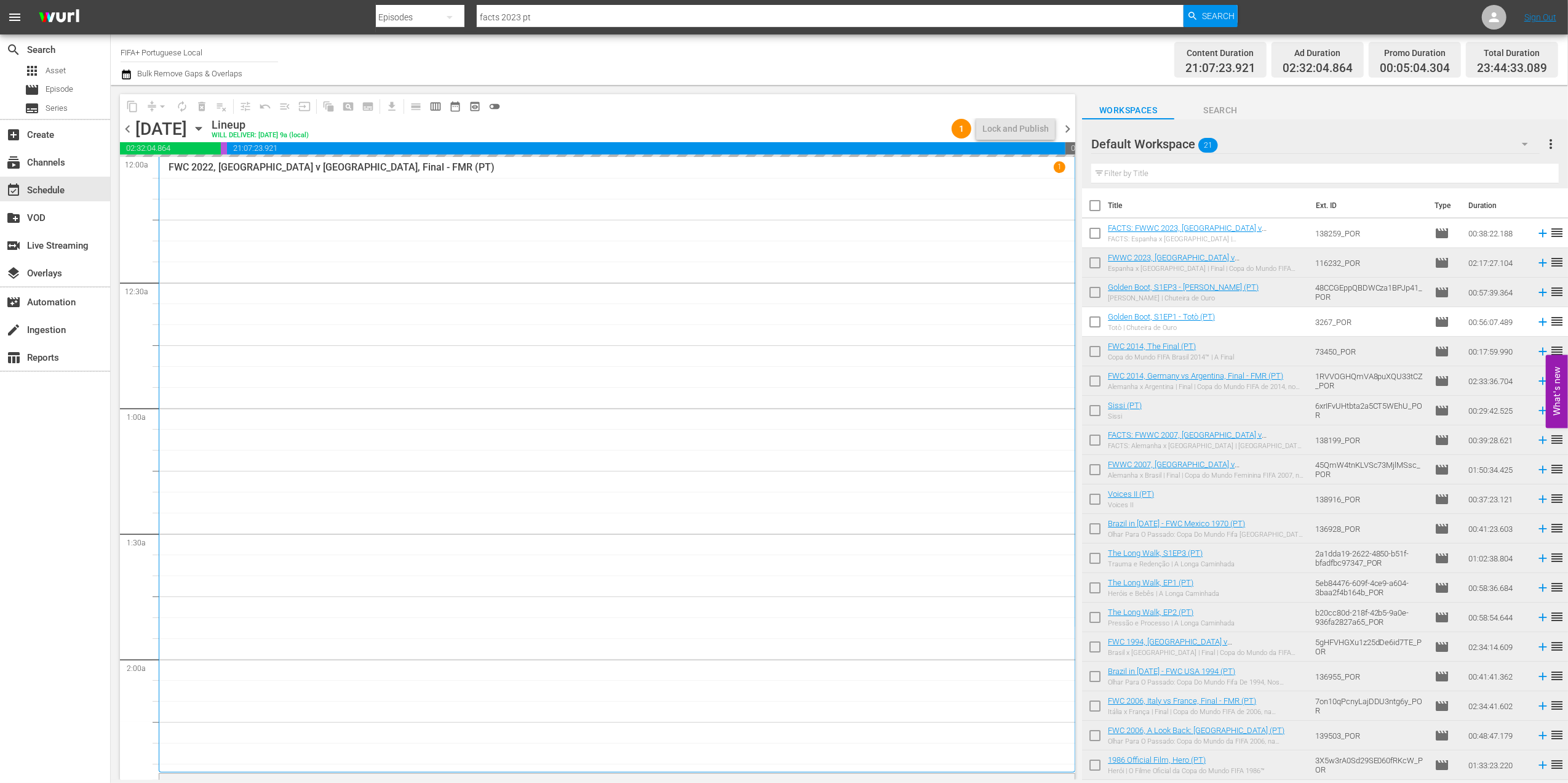
click at [128, 127] on span "chevron_left" at bounding box center [127, 128] width 15 height 15
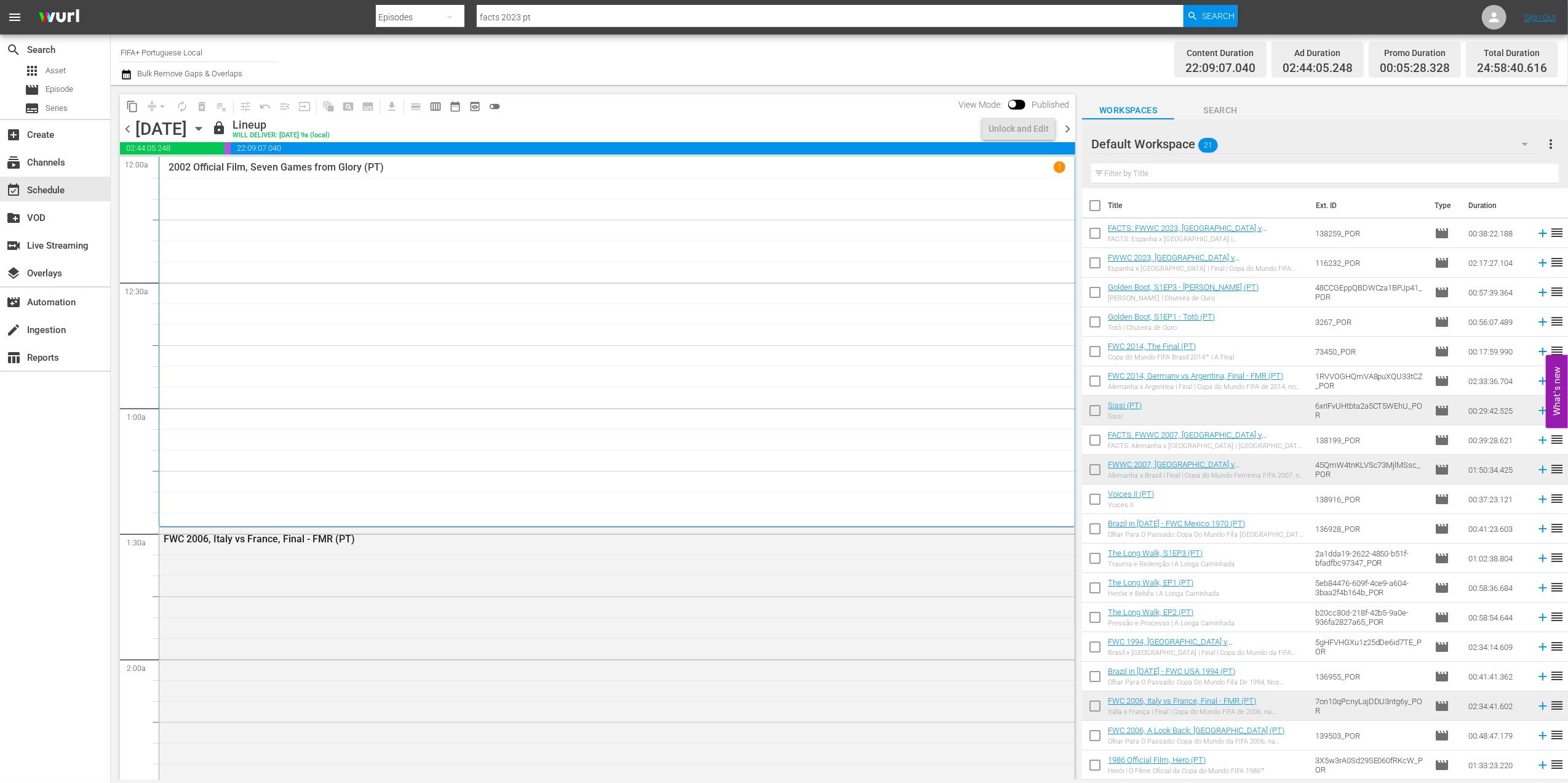
click at [128, 127] on span "chevron_left" at bounding box center [127, 128] width 15 height 15
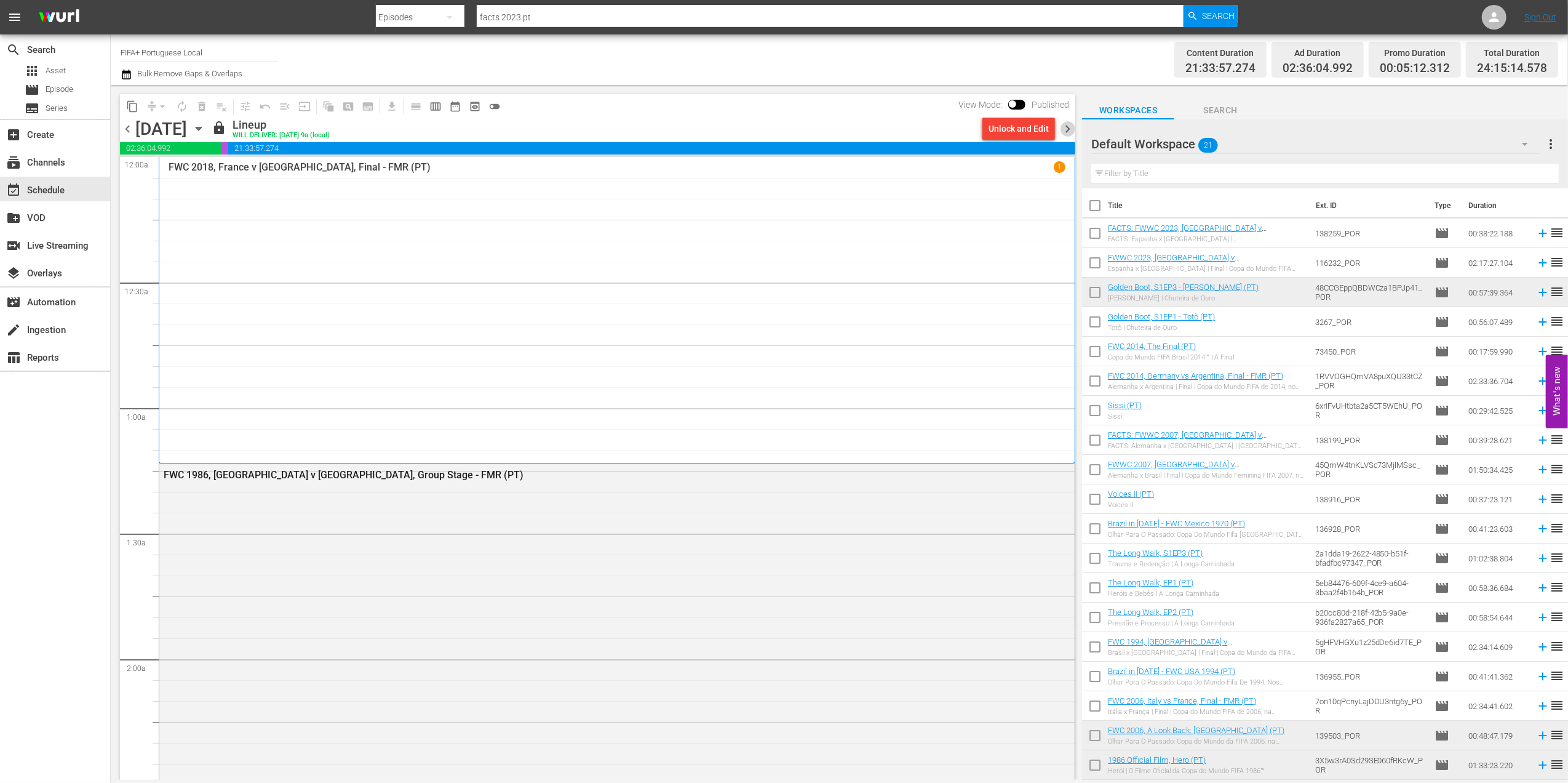
click at [1068, 130] on span "chevron_right" at bounding box center [1067, 128] width 15 height 15
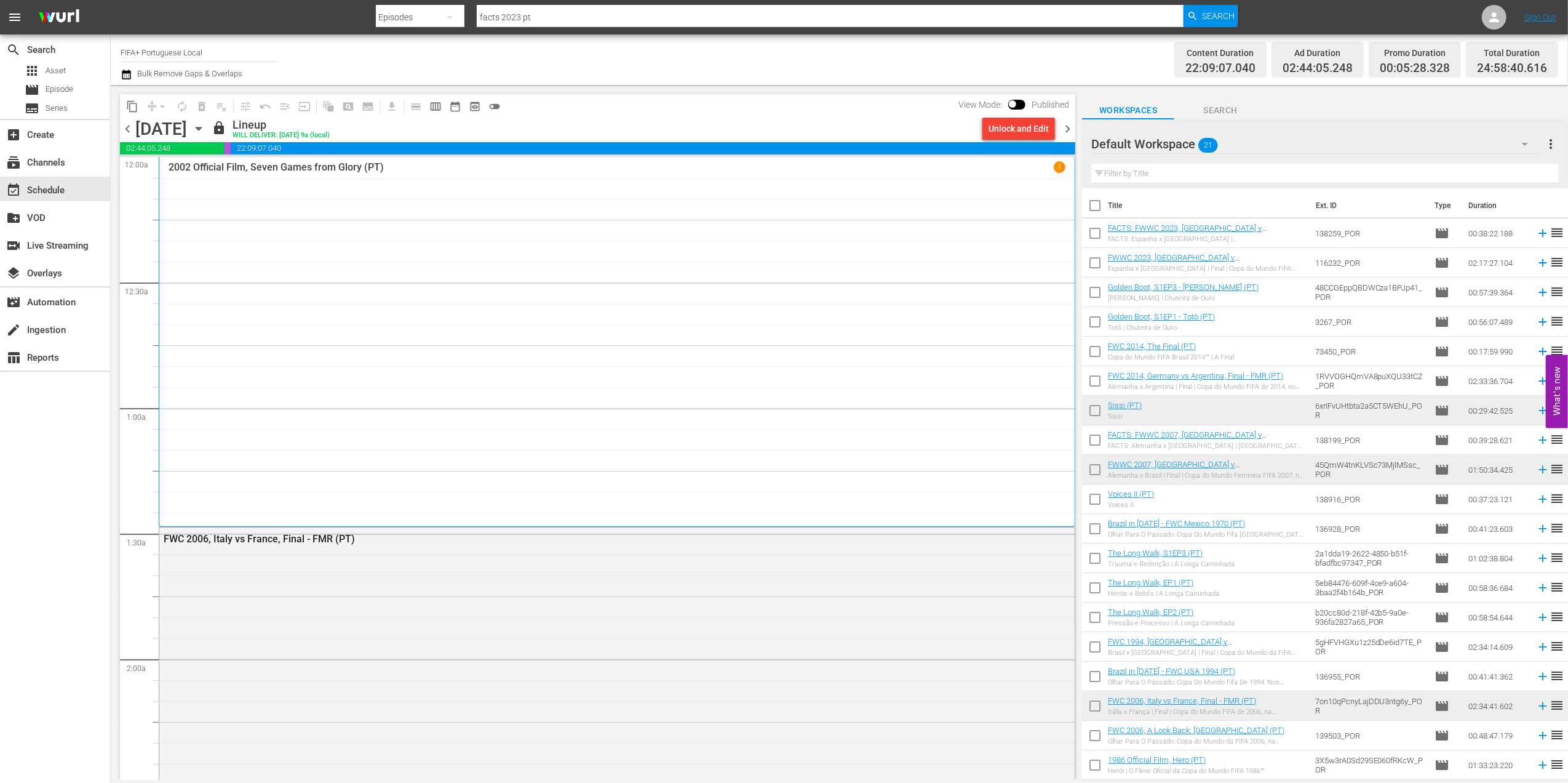
click at [1069, 131] on span "chevron_right" at bounding box center [1067, 128] width 15 height 15
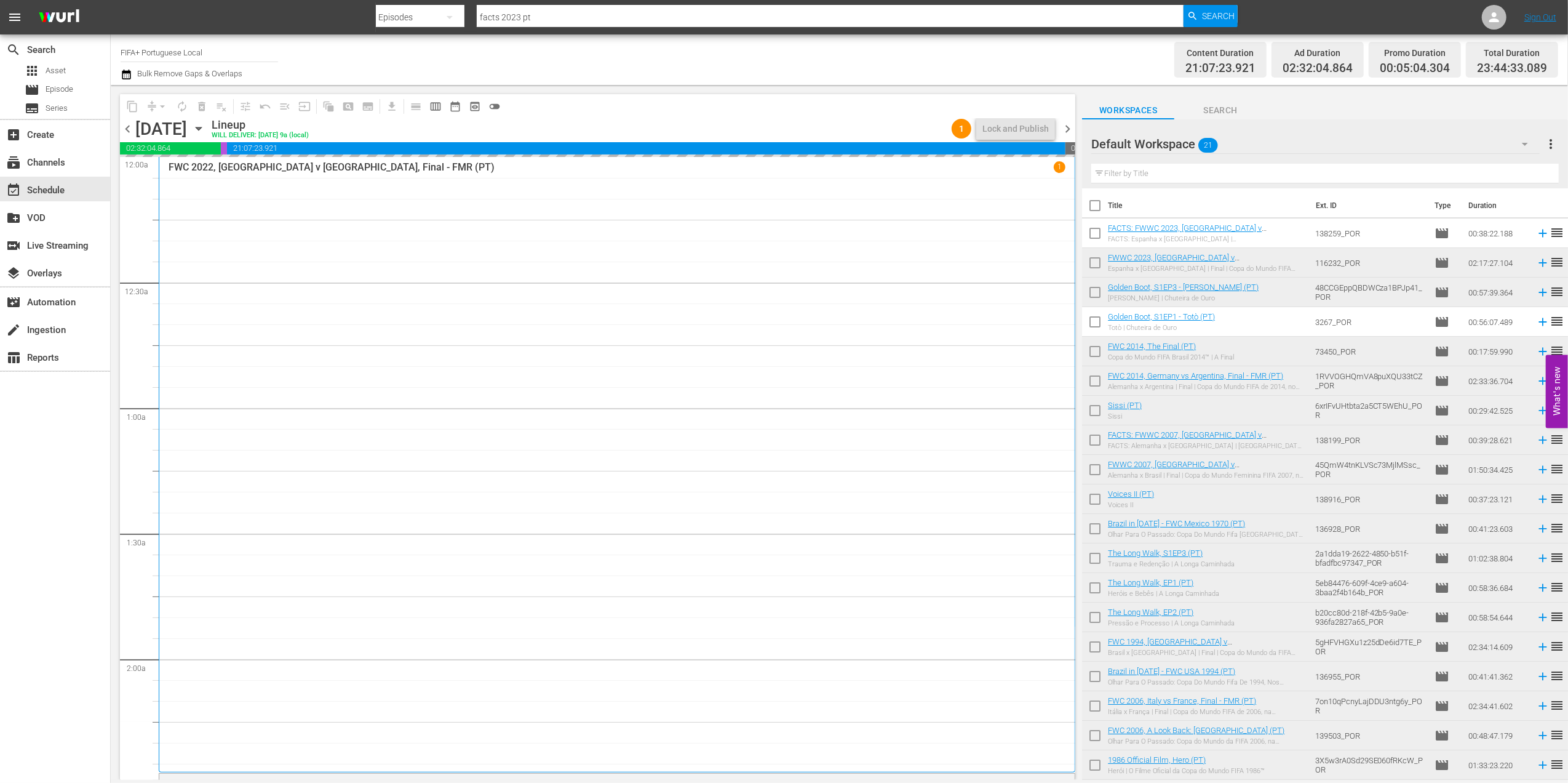
click at [1072, 122] on span "chevron_right" at bounding box center [1067, 128] width 15 height 15
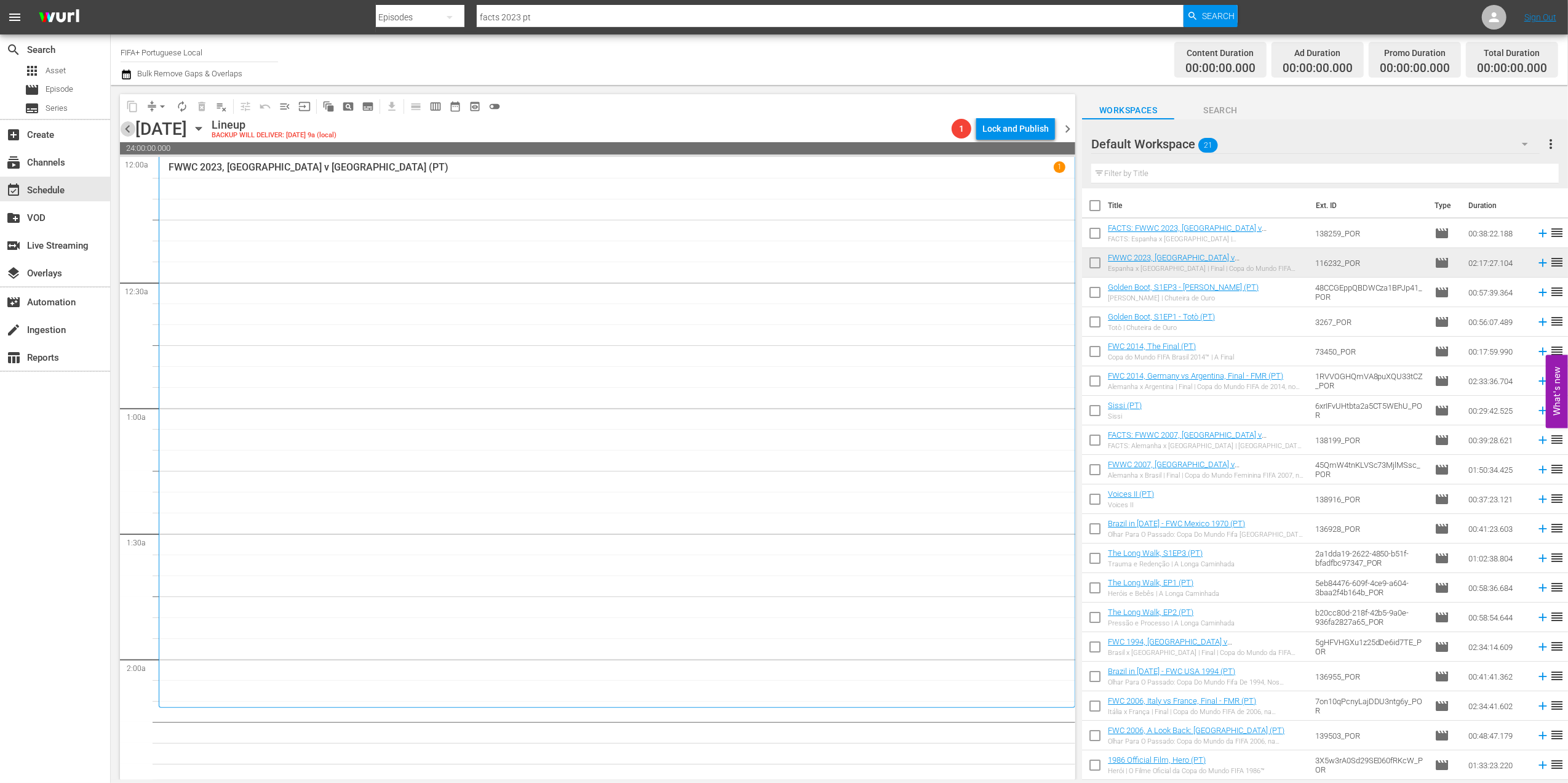
click at [132, 129] on span "chevron_left" at bounding box center [127, 128] width 15 height 15
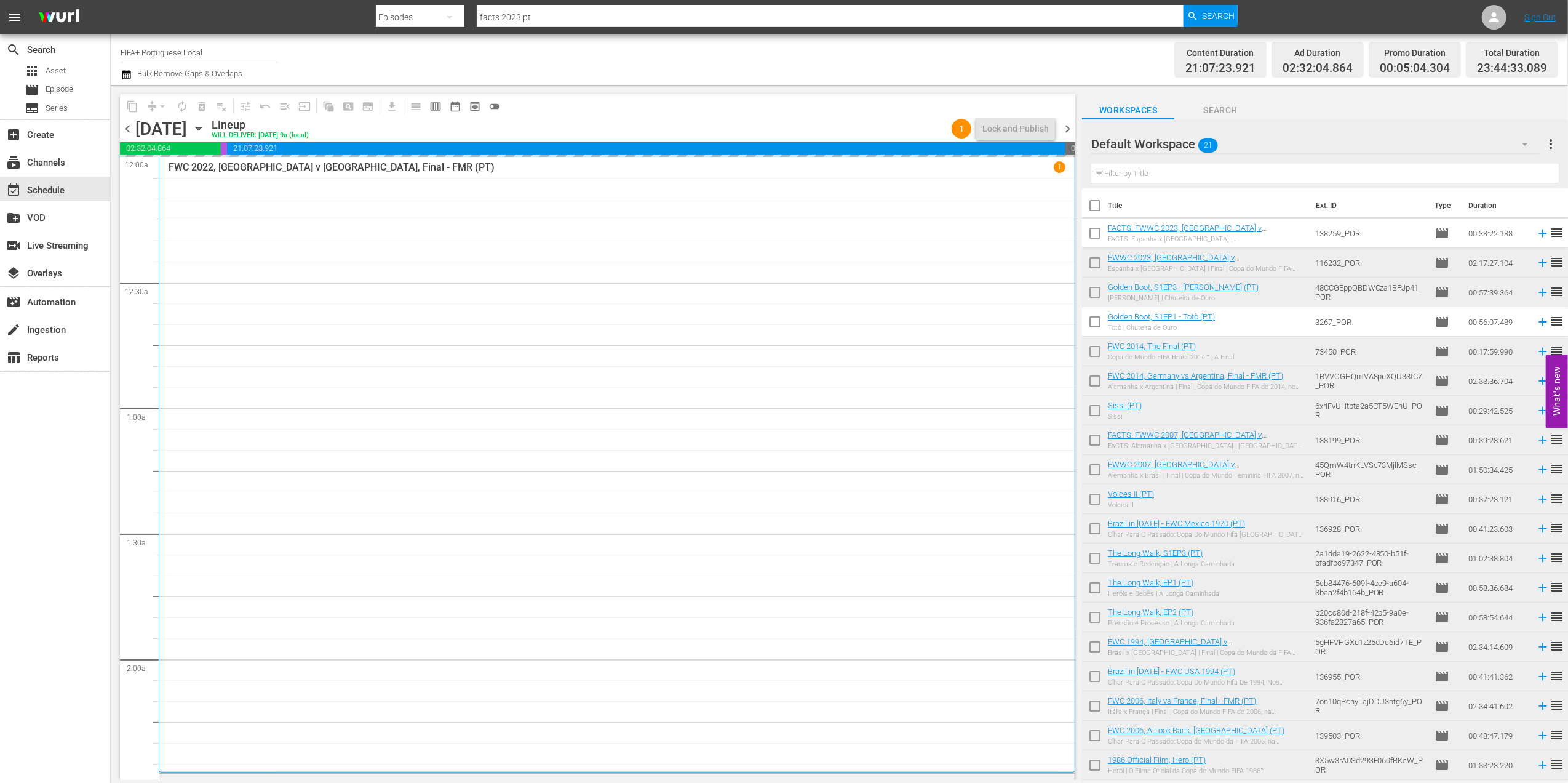
click at [128, 132] on span "chevron_left" at bounding box center [127, 128] width 15 height 15
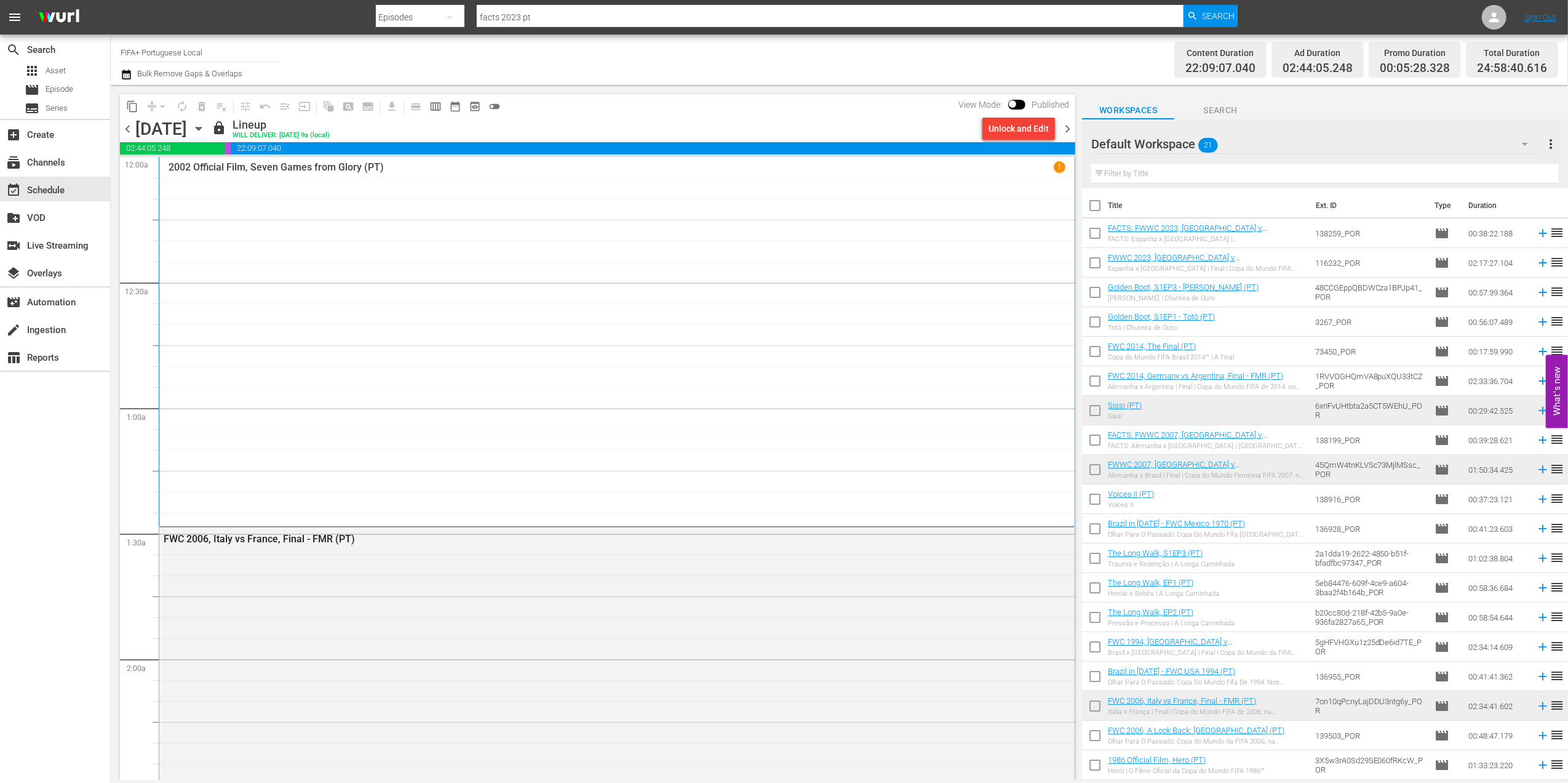
click at [1071, 126] on span "chevron_right" at bounding box center [1067, 128] width 15 height 15
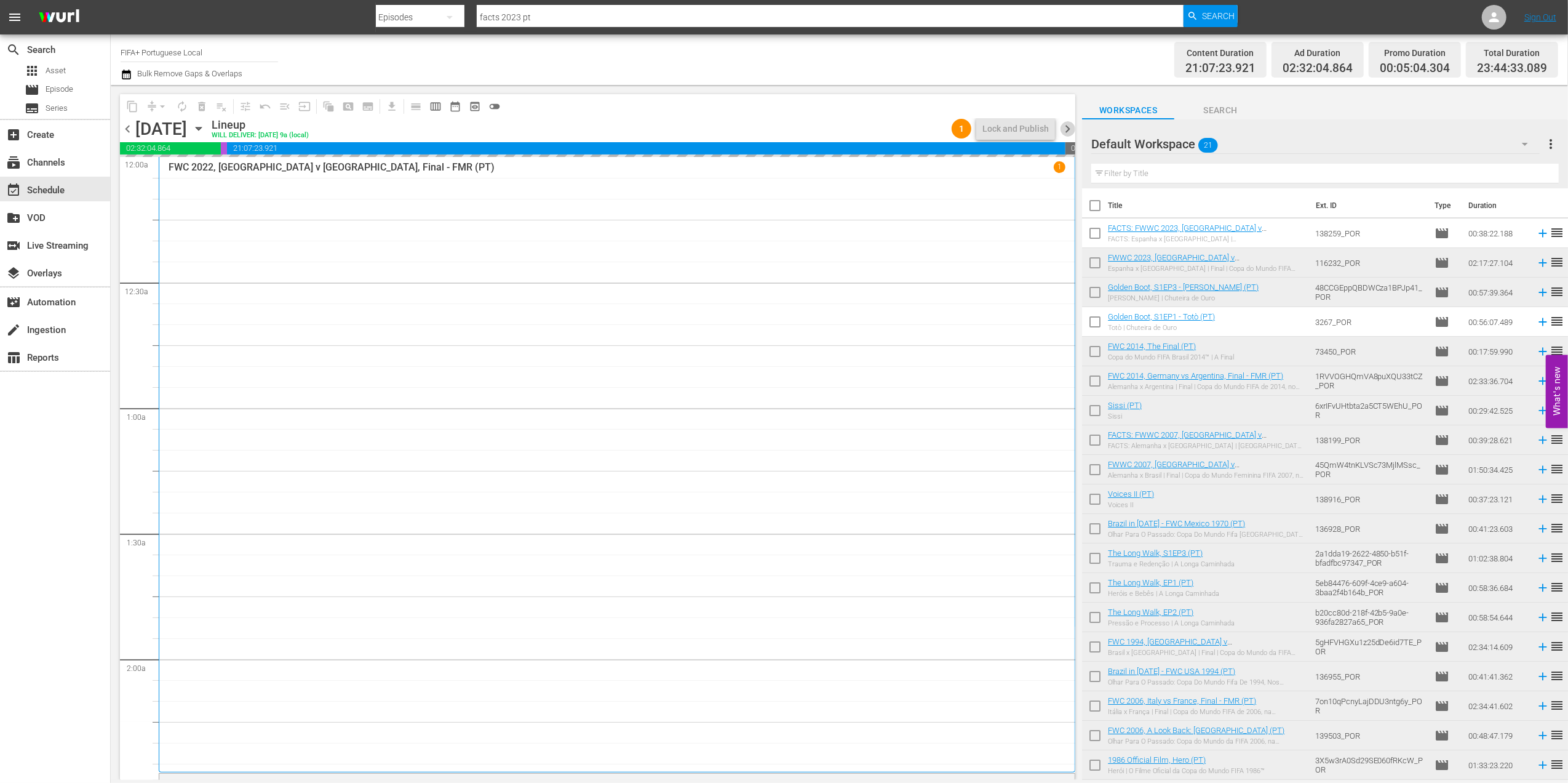
click at [1071, 126] on span "chevron_right" at bounding box center [1067, 128] width 15 height 15
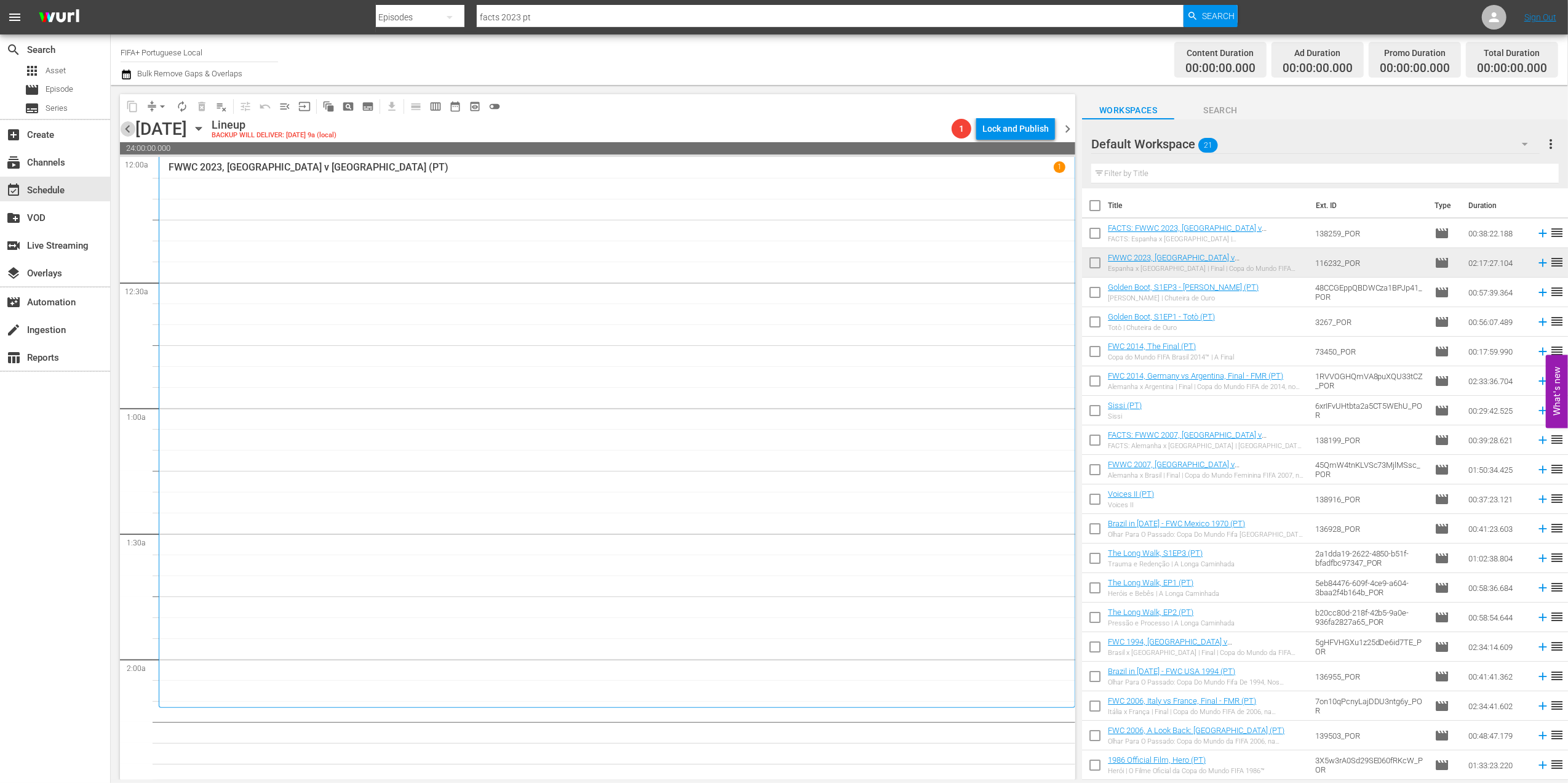
click at [126, 127] on span "chevron_left" at bounding box center [127, 128] width 15 height 15
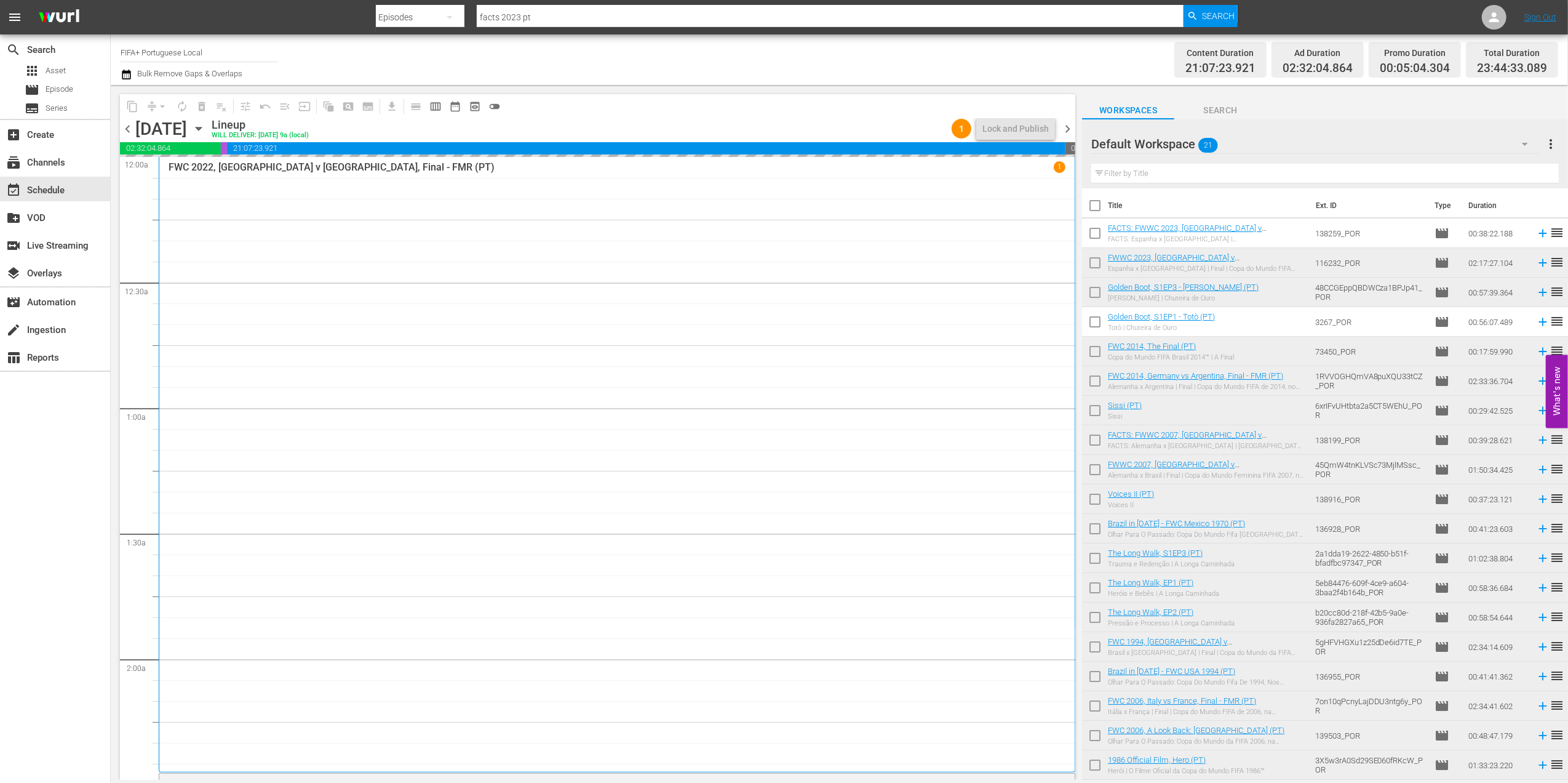
click at [1066, 129] on span "chevron_right" at bounding box center [1067, 128] width 15 height 15
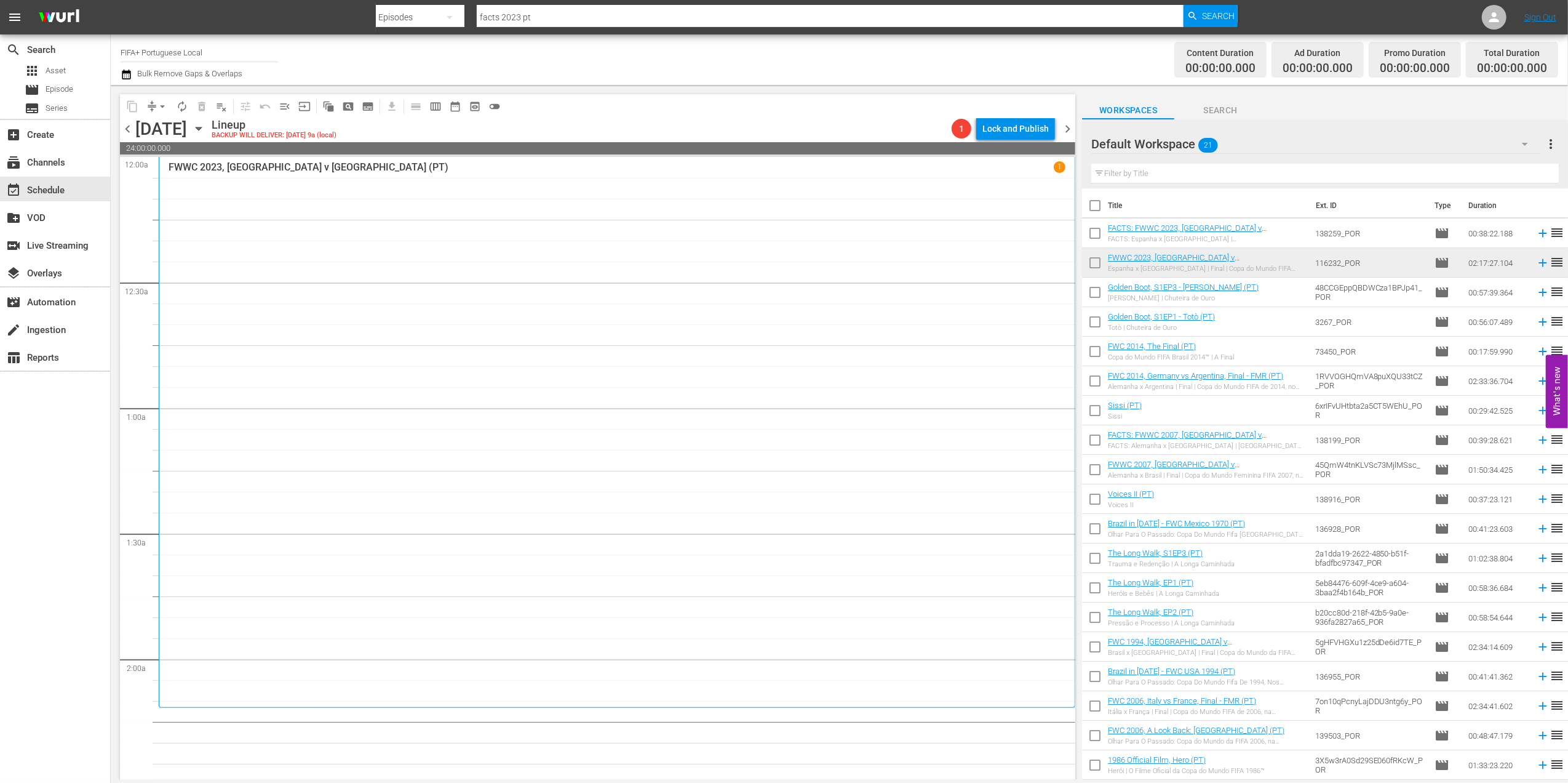
click at [126, 128] on span "chevron_left" at bounding box center [127, 128] width 15 height 15
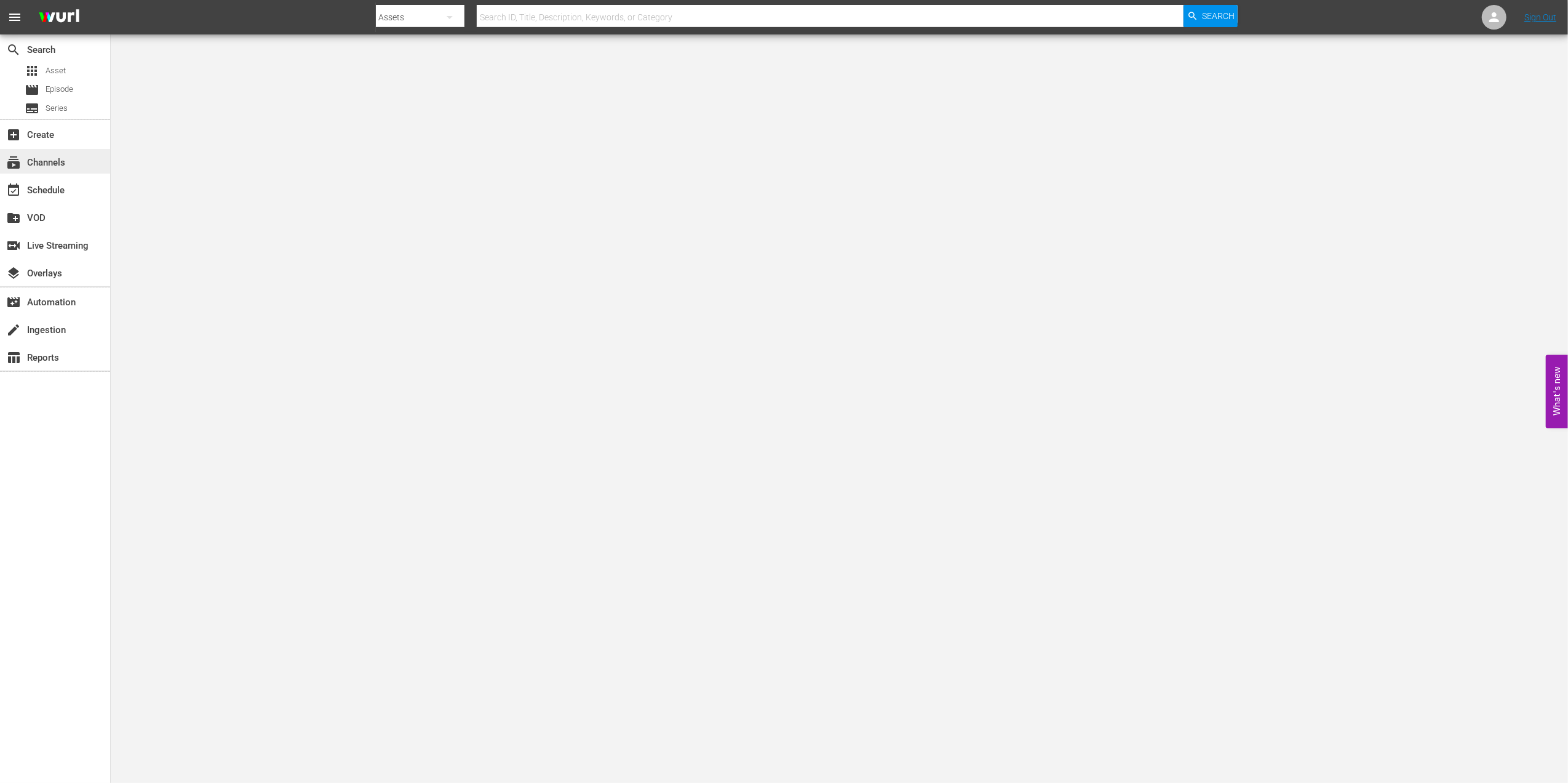
click at [58, 165] on div "subscriptions Channels" at bounding box center [34, 160] width 69 height 11
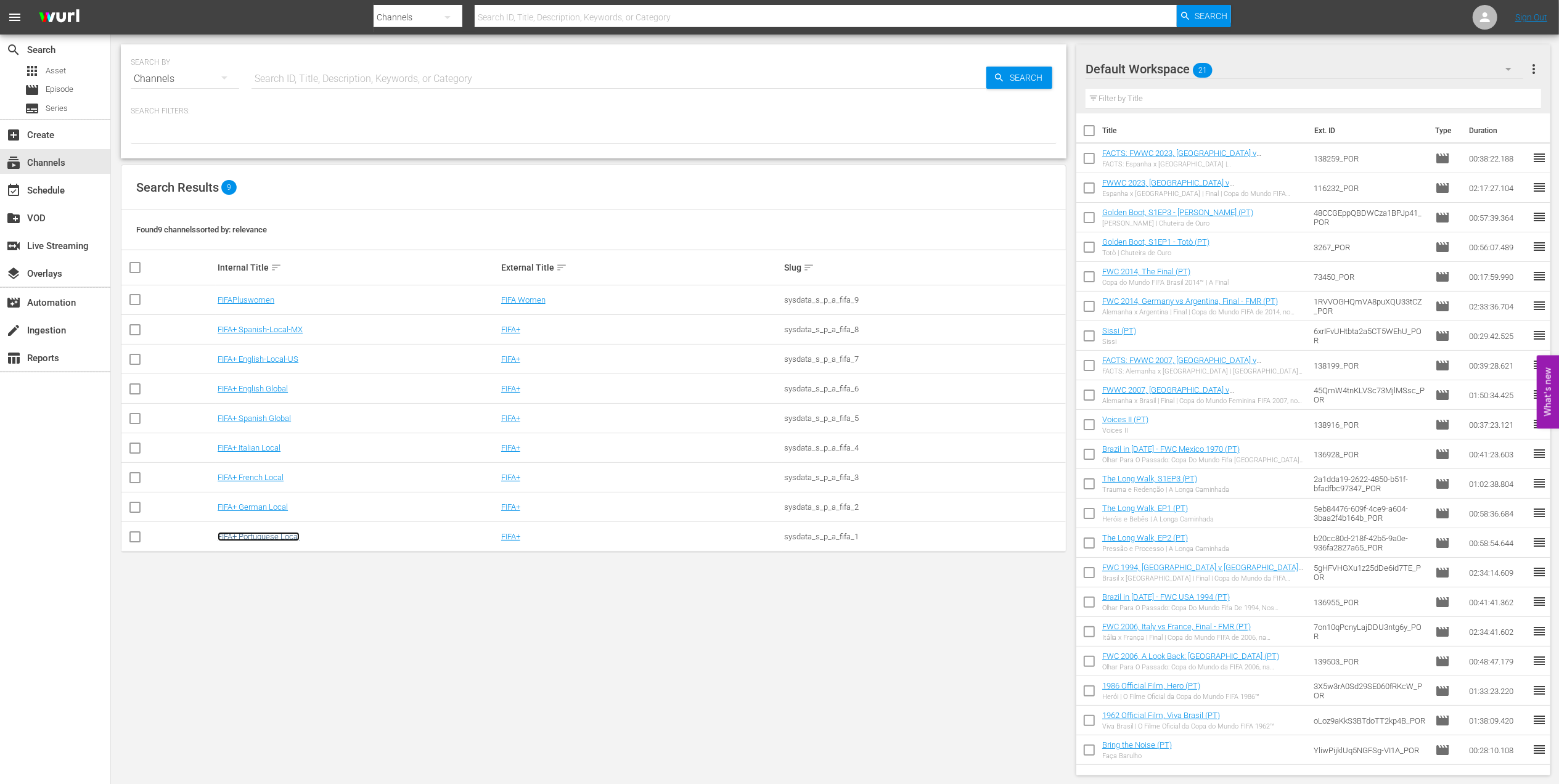
click at [280, 536] on link "FIFA+ Portuguese Local" at bounding box center [258, 536] width 82 height 9
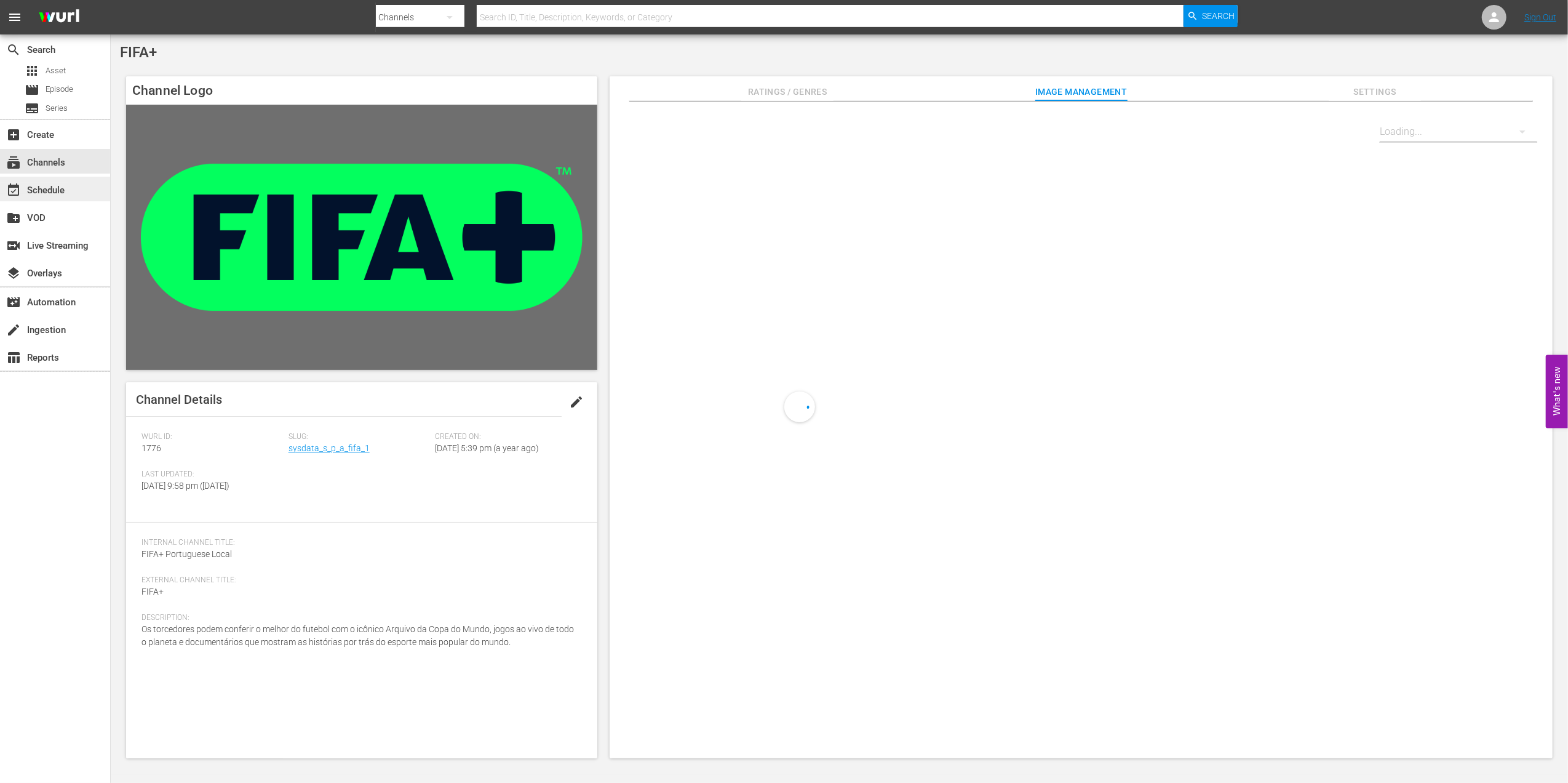
click at [56, 182] on div "event_available Schedule" at bounding box center [55, 188] width 110 height 24
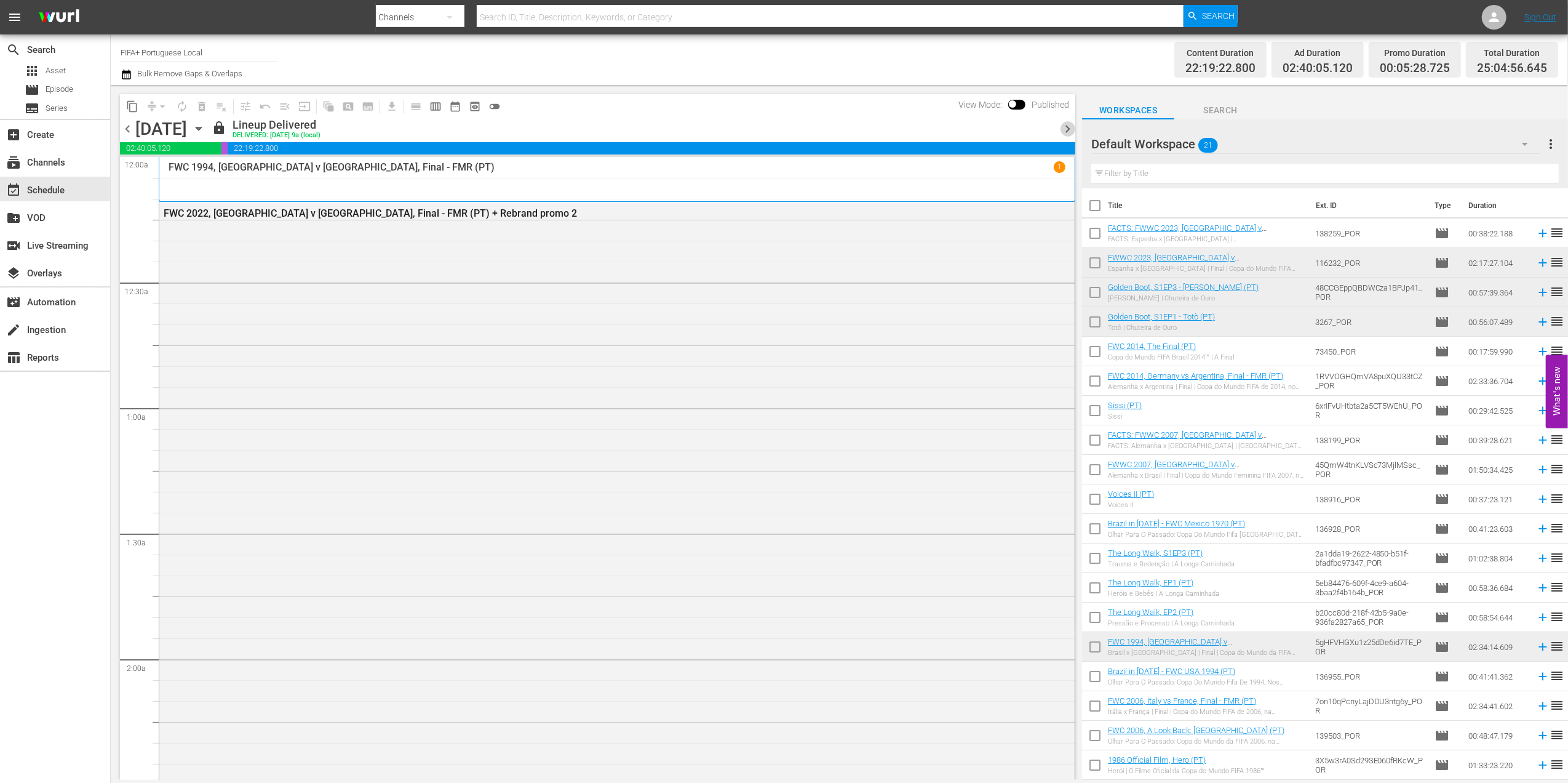
click at [1069, 128] on span "chevron_right" at bounding box center [1067, 128] width 15 height 15
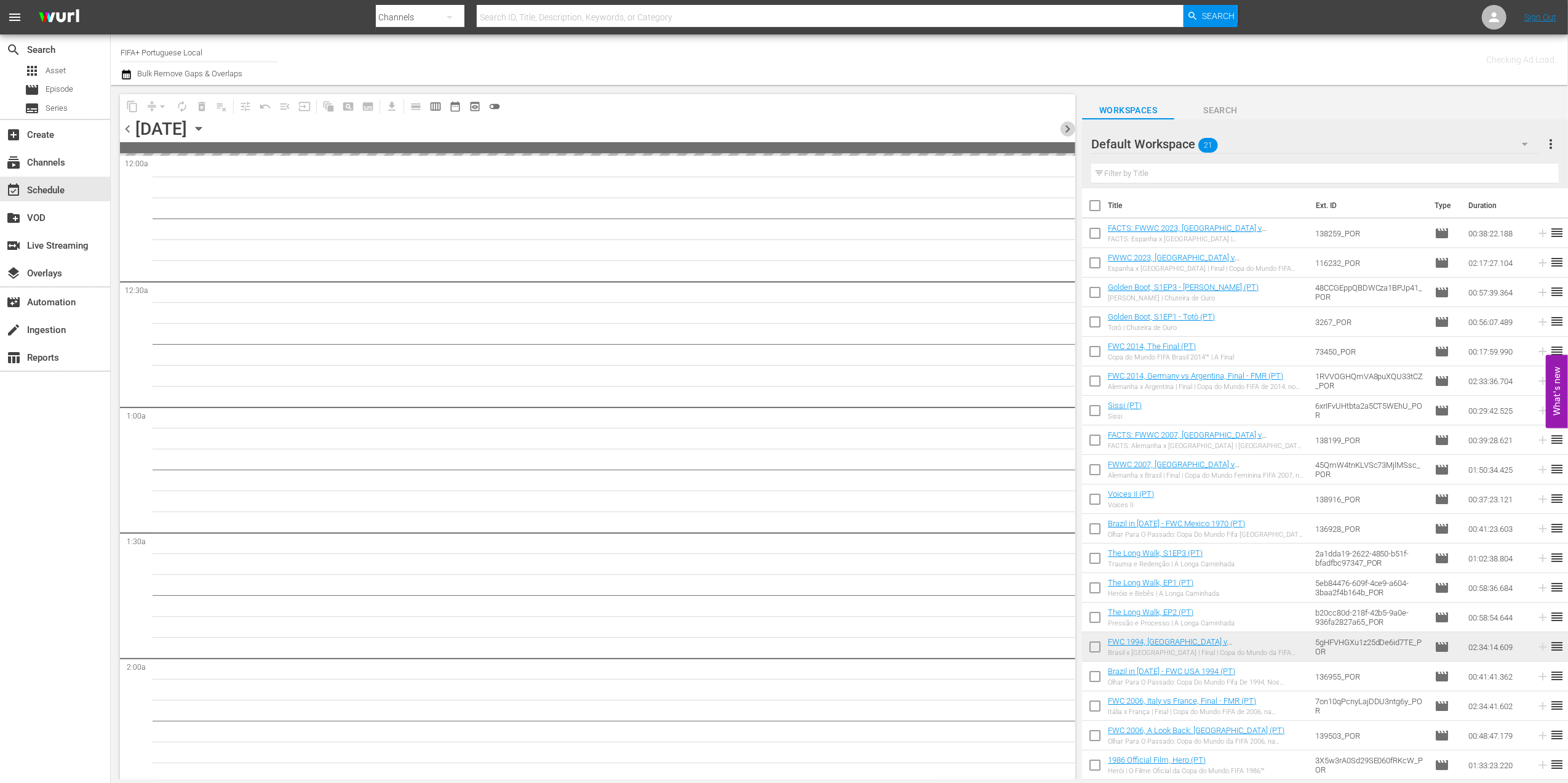
click at [1069, 128] on span "chevron_right" at bounding box center [1067, 128] width 15 height 15
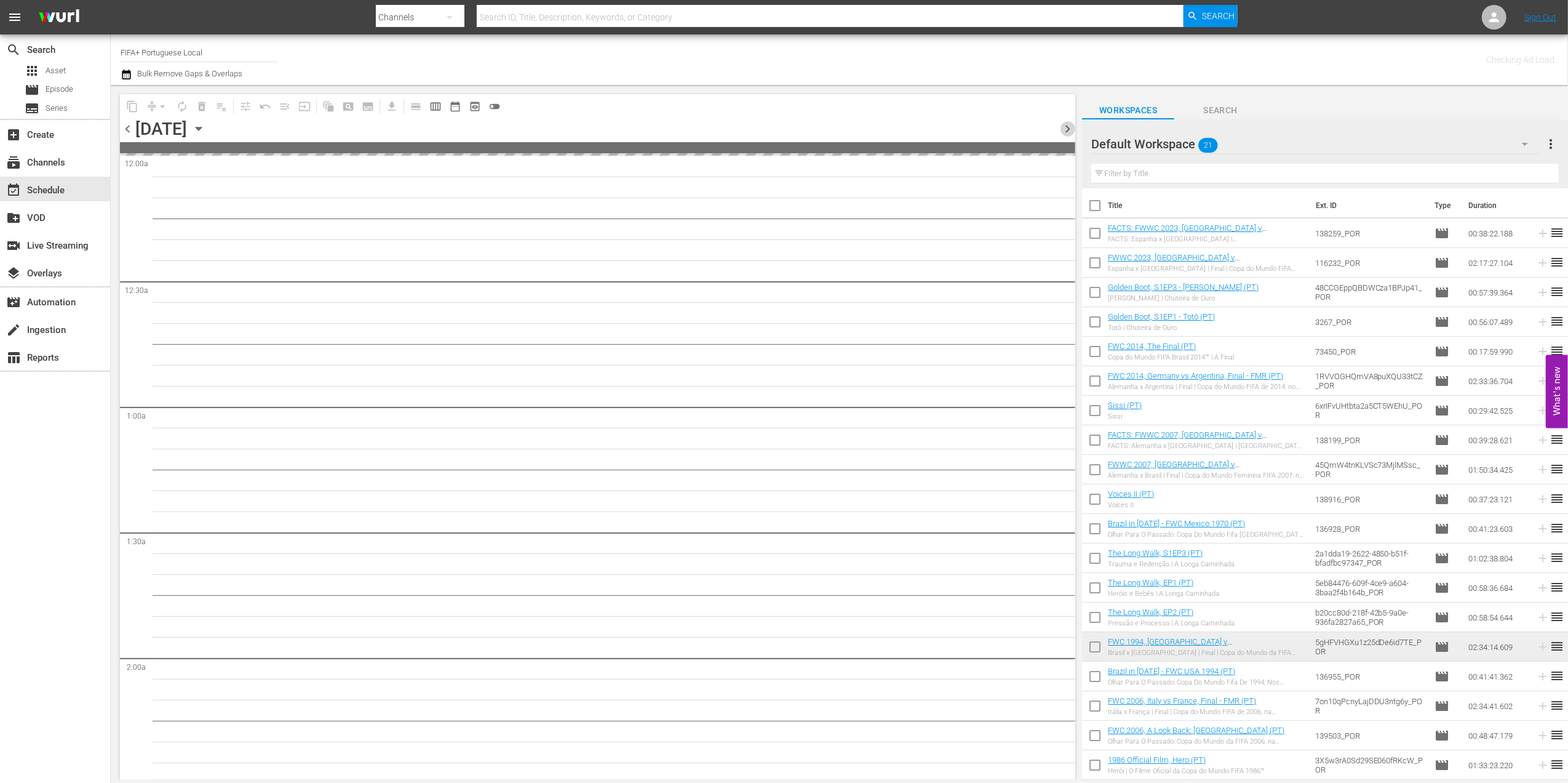
click at [1069, 128] on span "chevron_right" at bounding box center [1067, 128] width 15 height 15
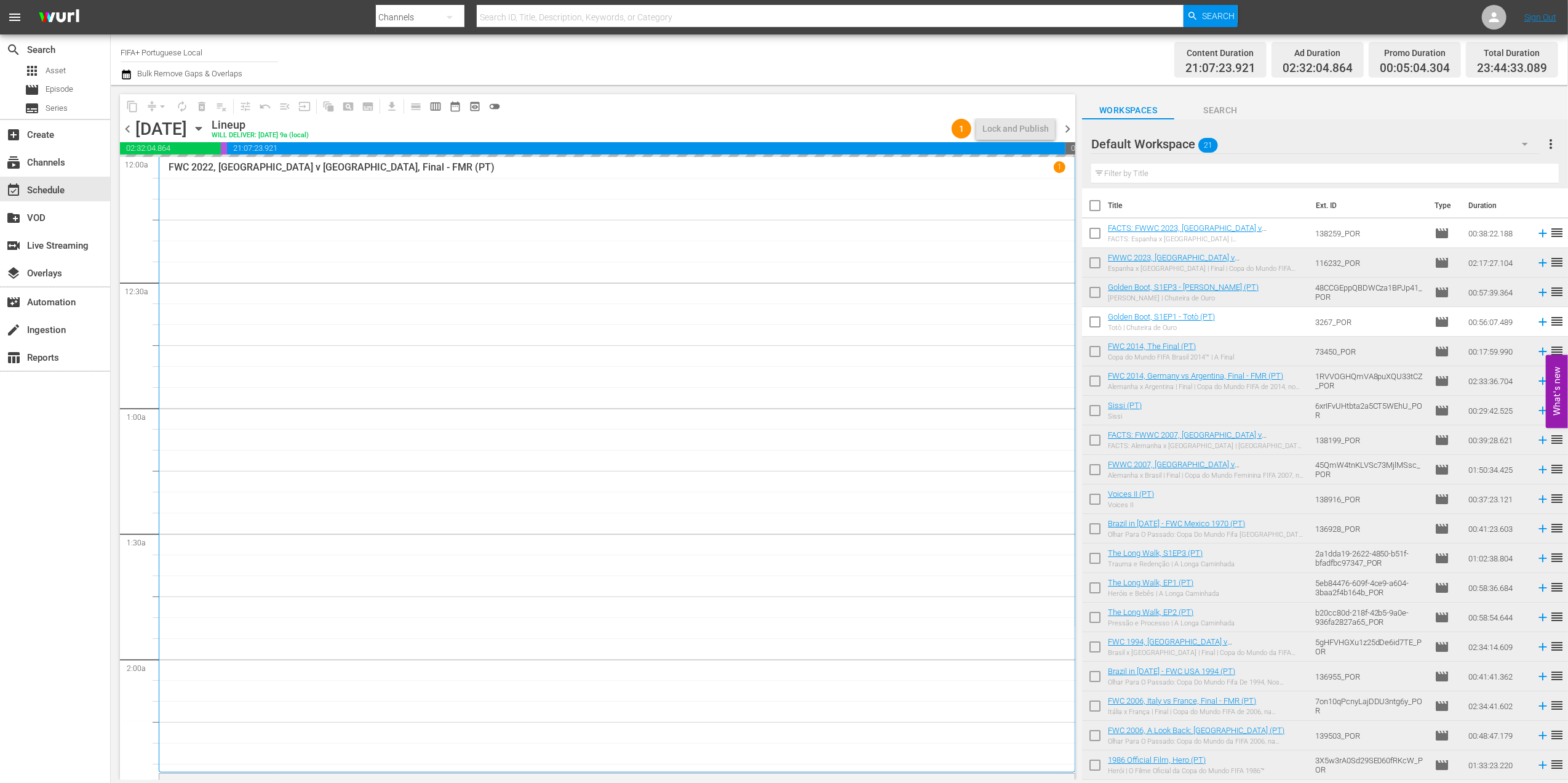
click at [127, 128] on span "chevron_left" at bounding box center [127, 128] width 15 height 15
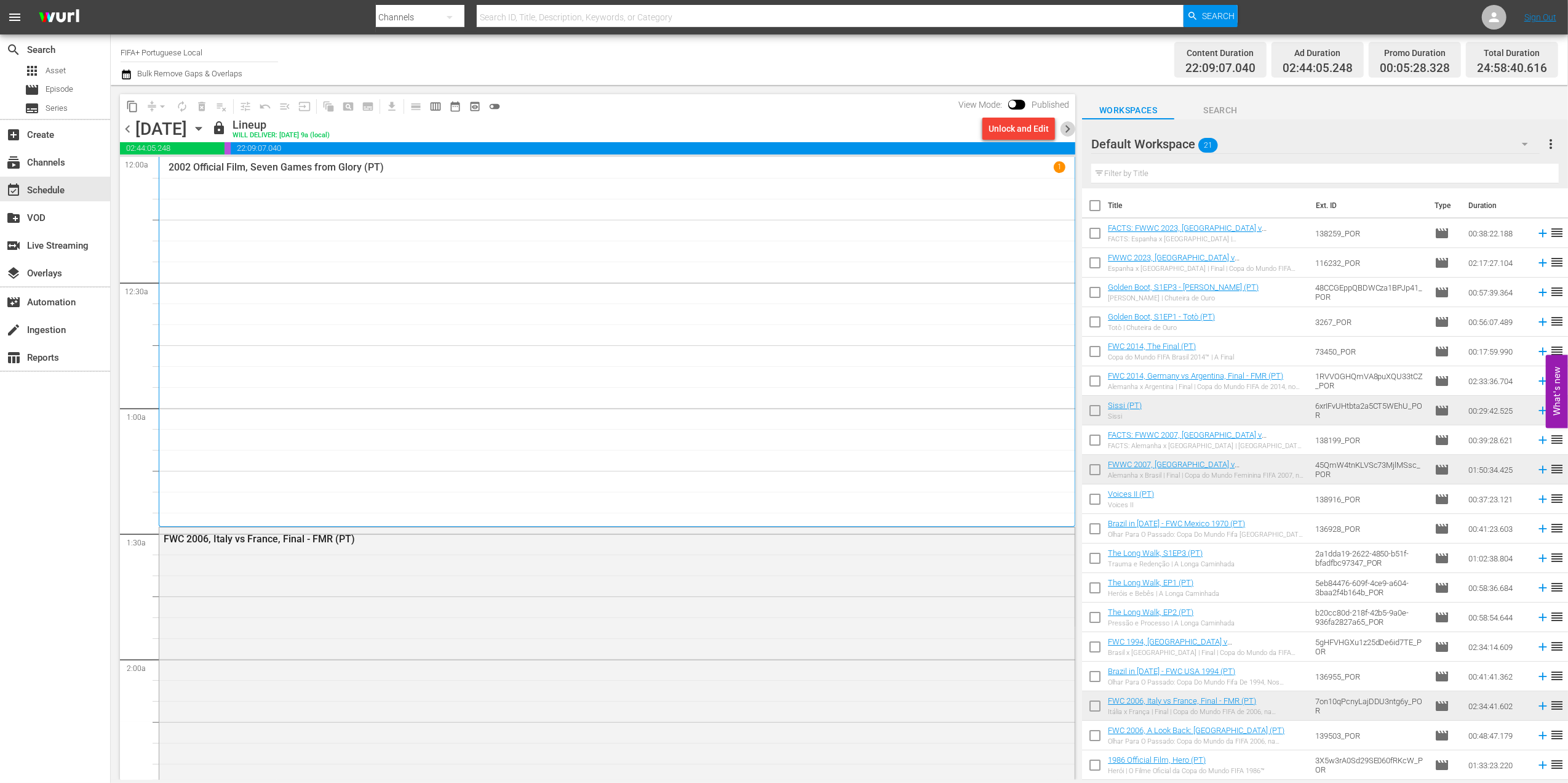
click at [1062, 127] on span "chevron_right" at bounding box center [1067, 128] width 15 height 15
